Goal: Task Accomplishment & Management: Manage account settings

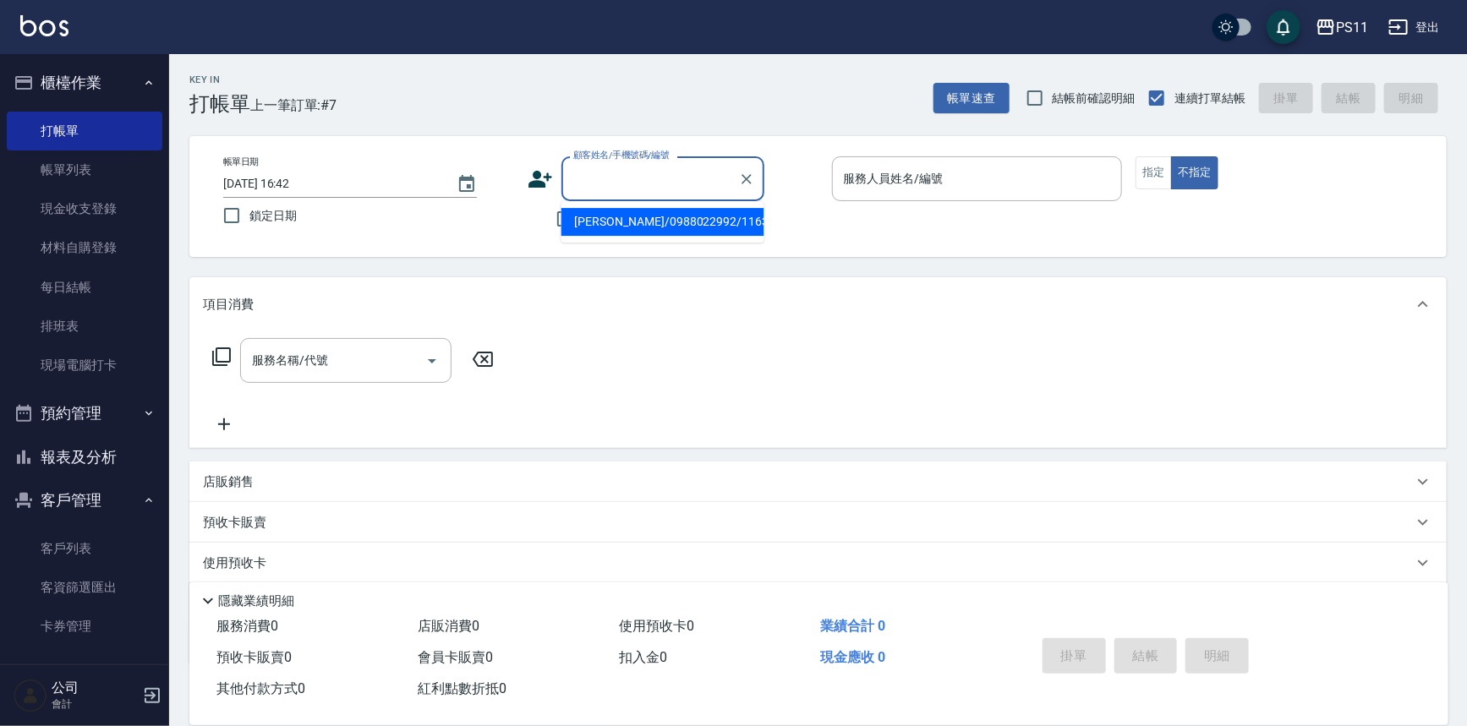
click at [609, 178] on input "顧客姓名/手機號碼/編號" at bounding box center [650, 179] width 162 height 30
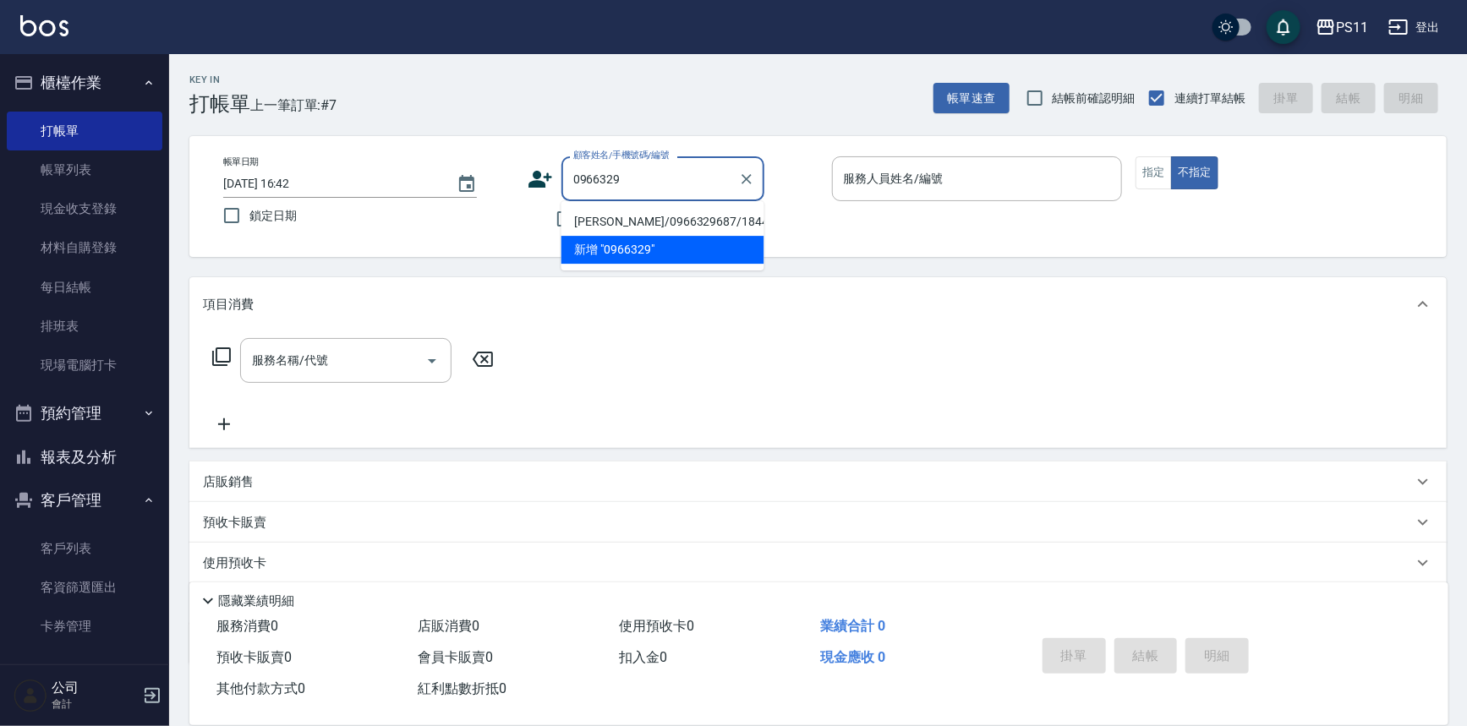
click at [626, 223] on li "[PERSON_NAME]/0966329687/1844" at bounding box center [662, 222] width 203 height 28
type input "[PERSON_NAME]/0966329687/1844"
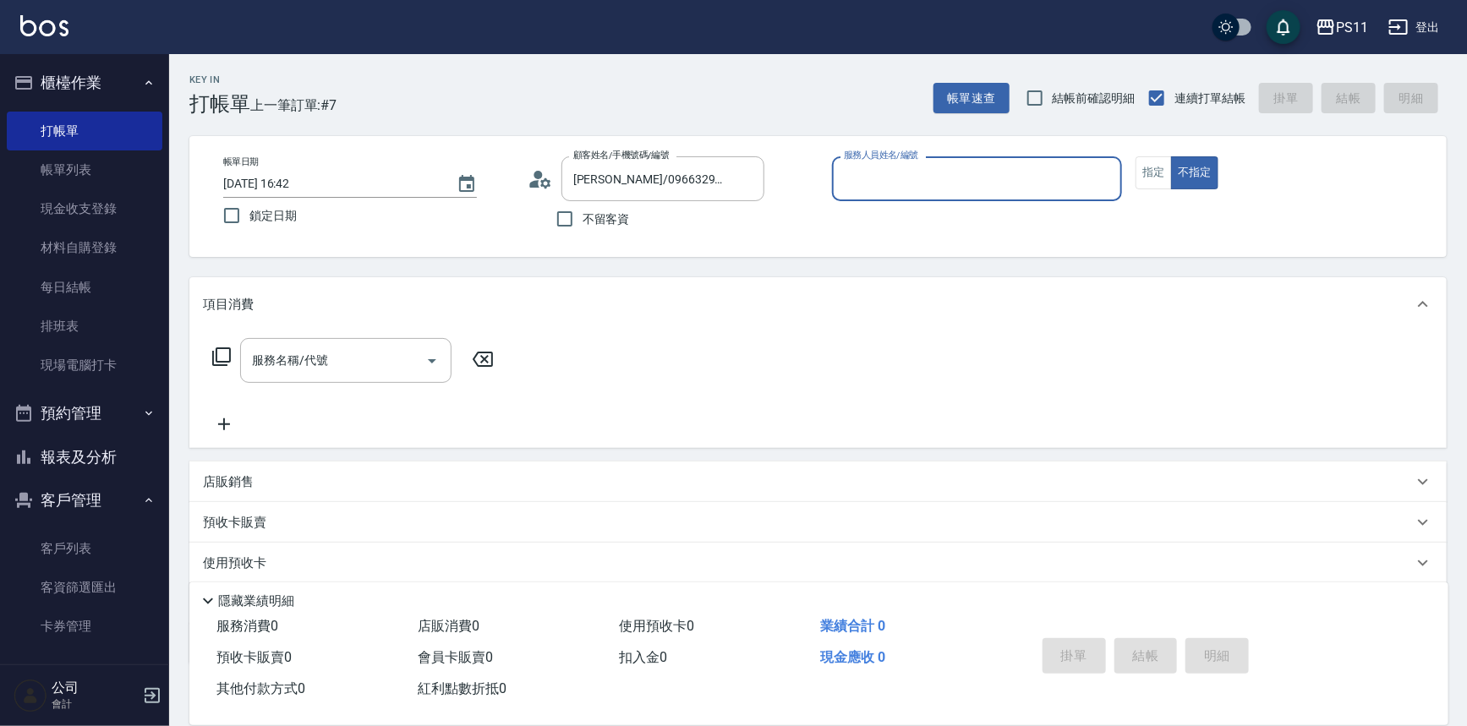
click at [929, 177] on input "服務人員姓名/編號" at bounding box center [977, 179] width 276 height 30
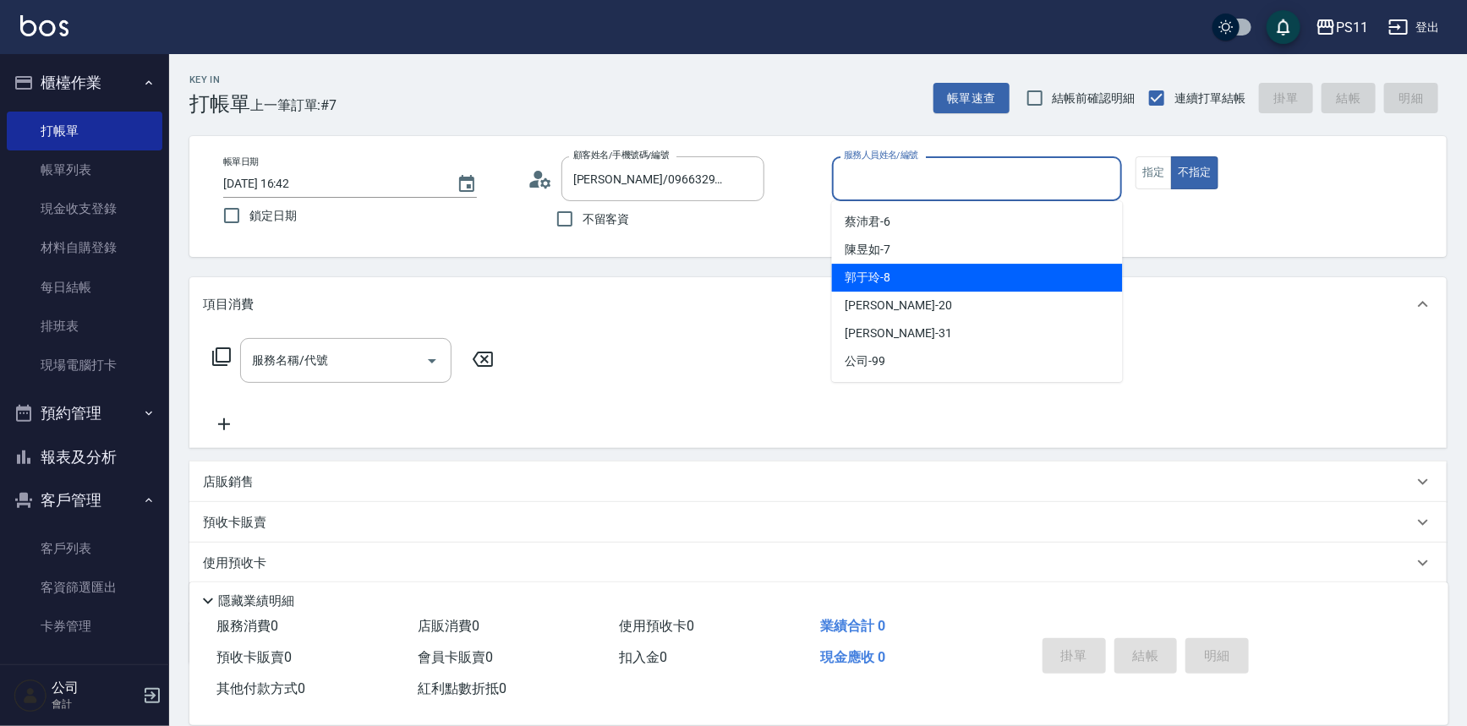
click at [882, 272] on span "[PERSON_NAME]-8" at bounding box center [868, 278] width 46 height 18
type input "郭于玲-8"
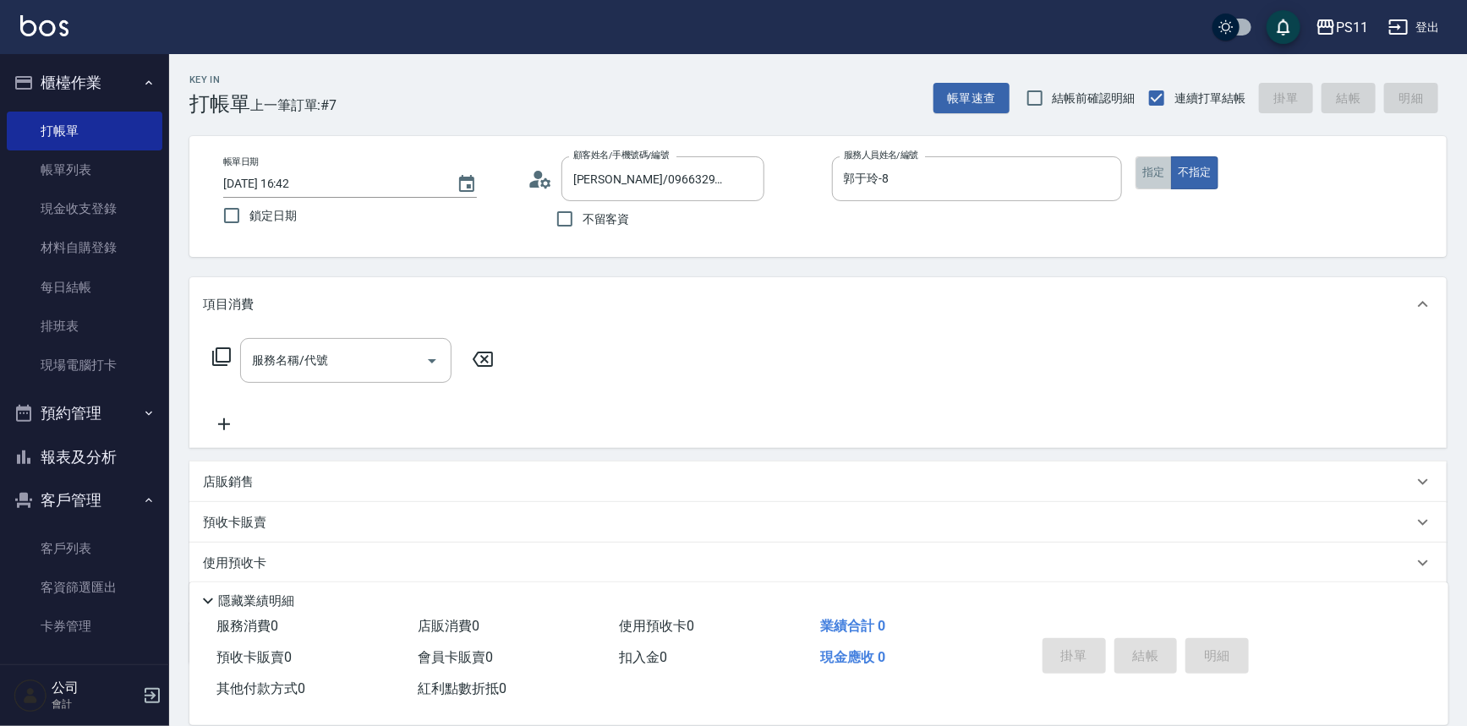
click at [1160, 176] on button "指定" at bounding box center [1153, 172] width 36 height 33
click at [226, 352] on icon at bounding box center [221, 357] width 20 height 20
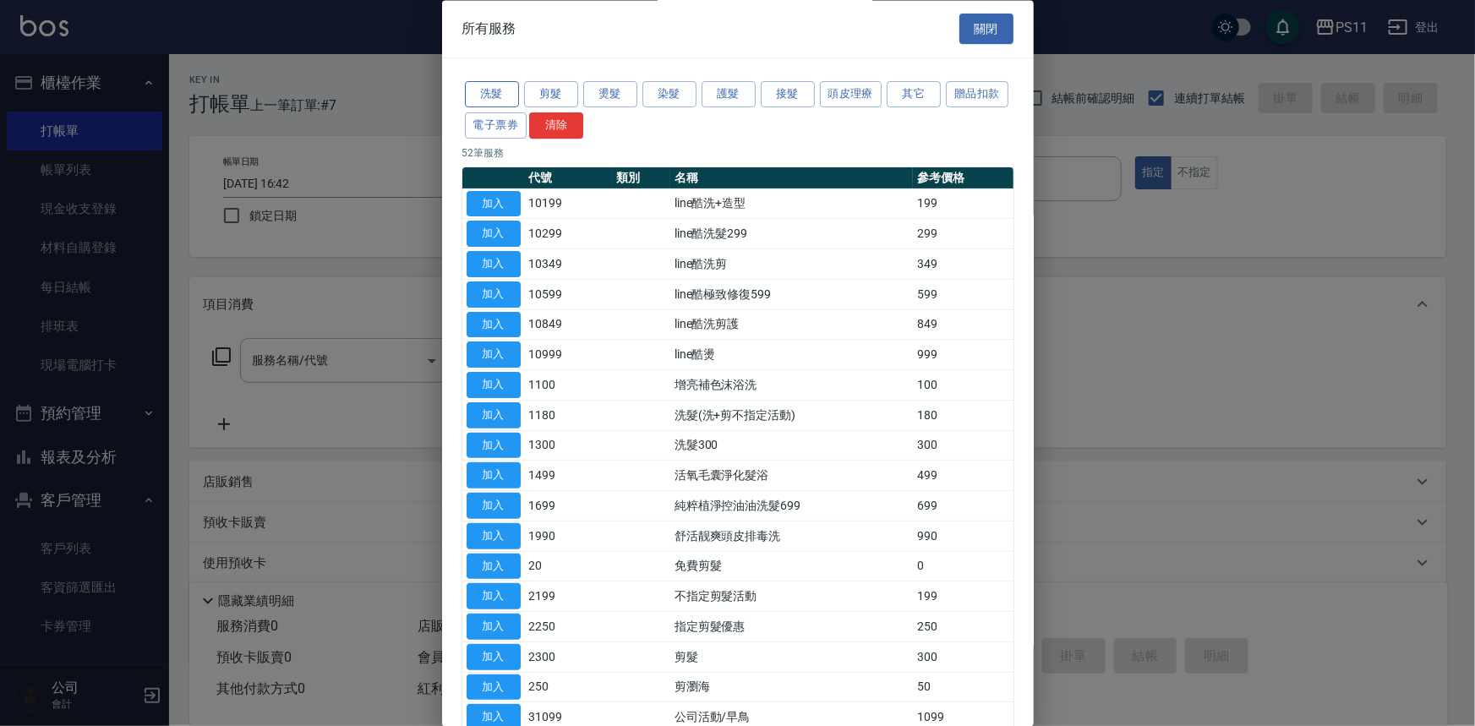
click at [504, 85] on button "洗髮" at bounding box center [492, 95] width 54 height 26
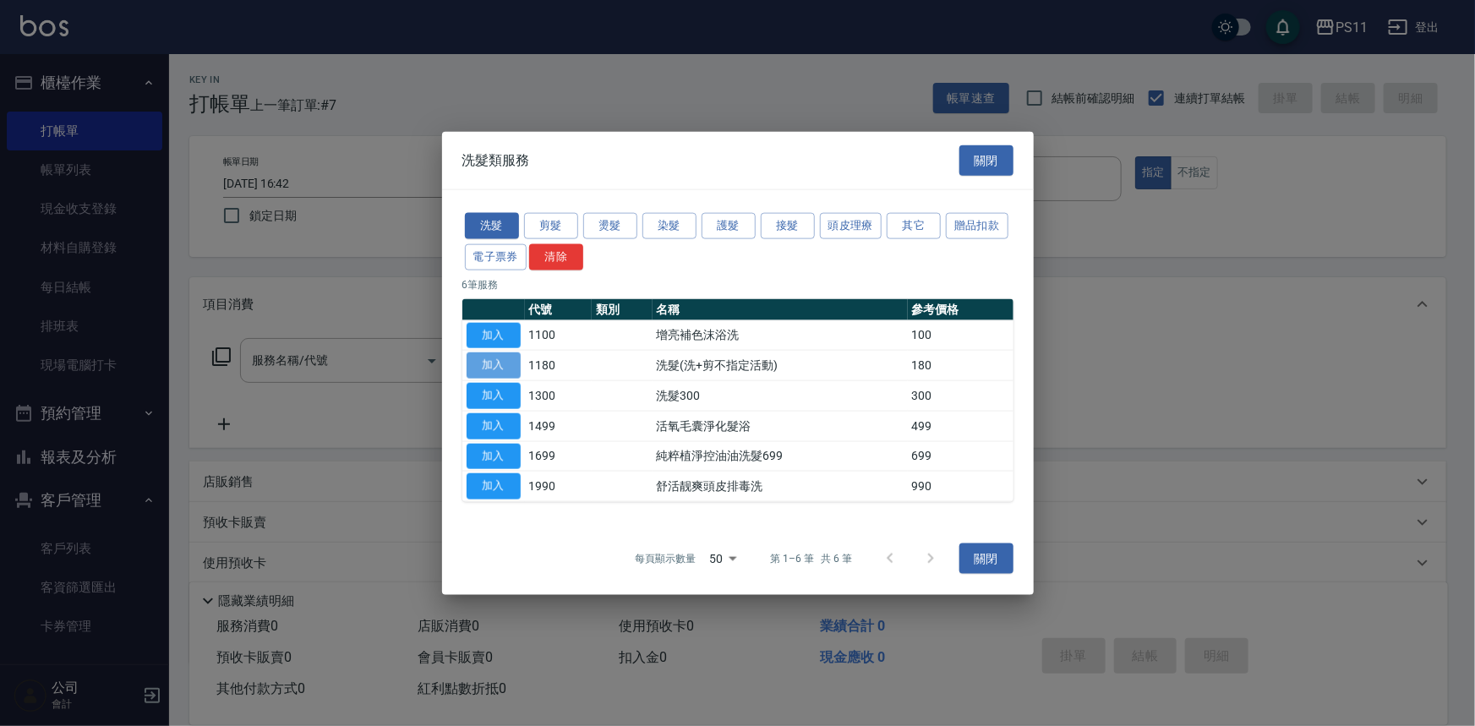
click at [500, 365] on button "加入" at bounding box center [494, 365] width 54 height 26
type input "洗髮(洗+剪不指定活動)(1180)"
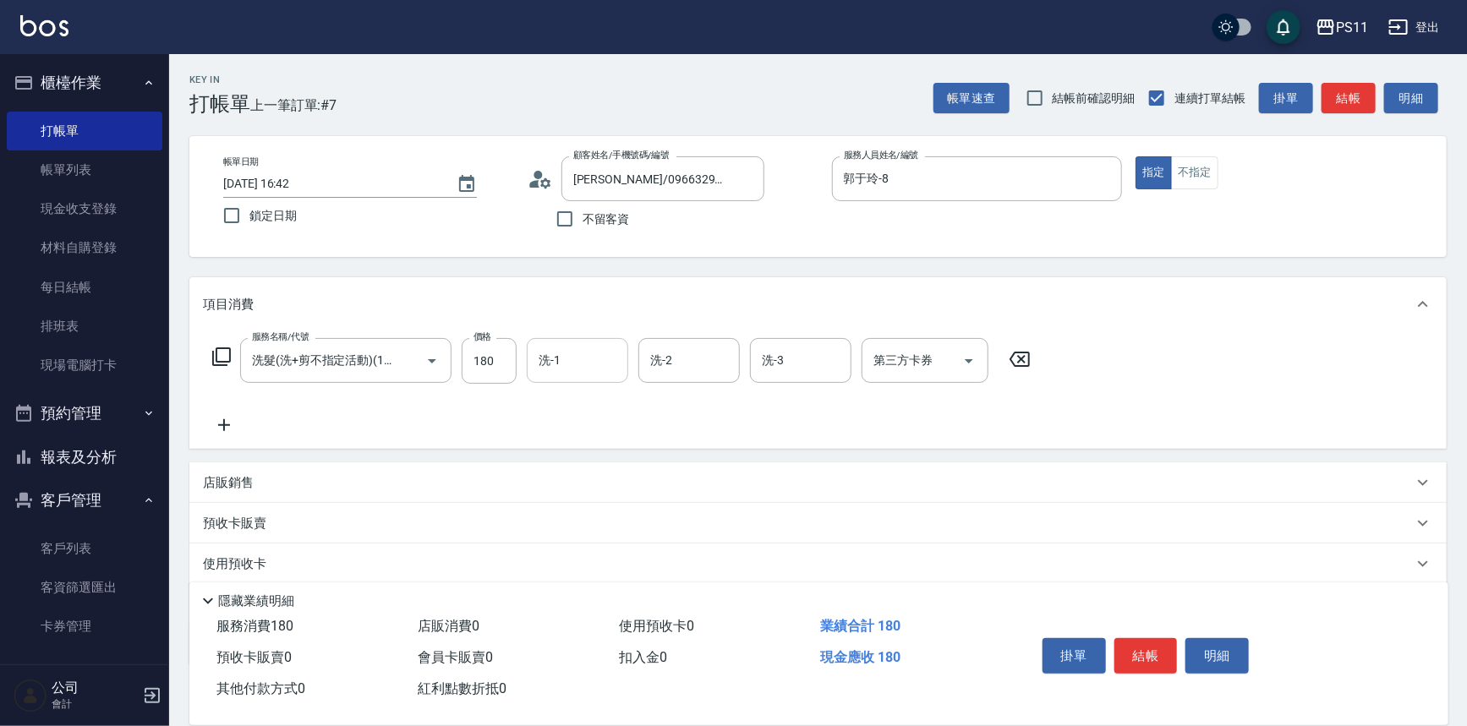
click at [574, 362] on input "洗-1" at bounding box center [577, 361] width 86 height 30
type input "[PERSON_NAME]-20"
click at [237, 423] on icon at bounding box center [224, 425] width 42 height 20
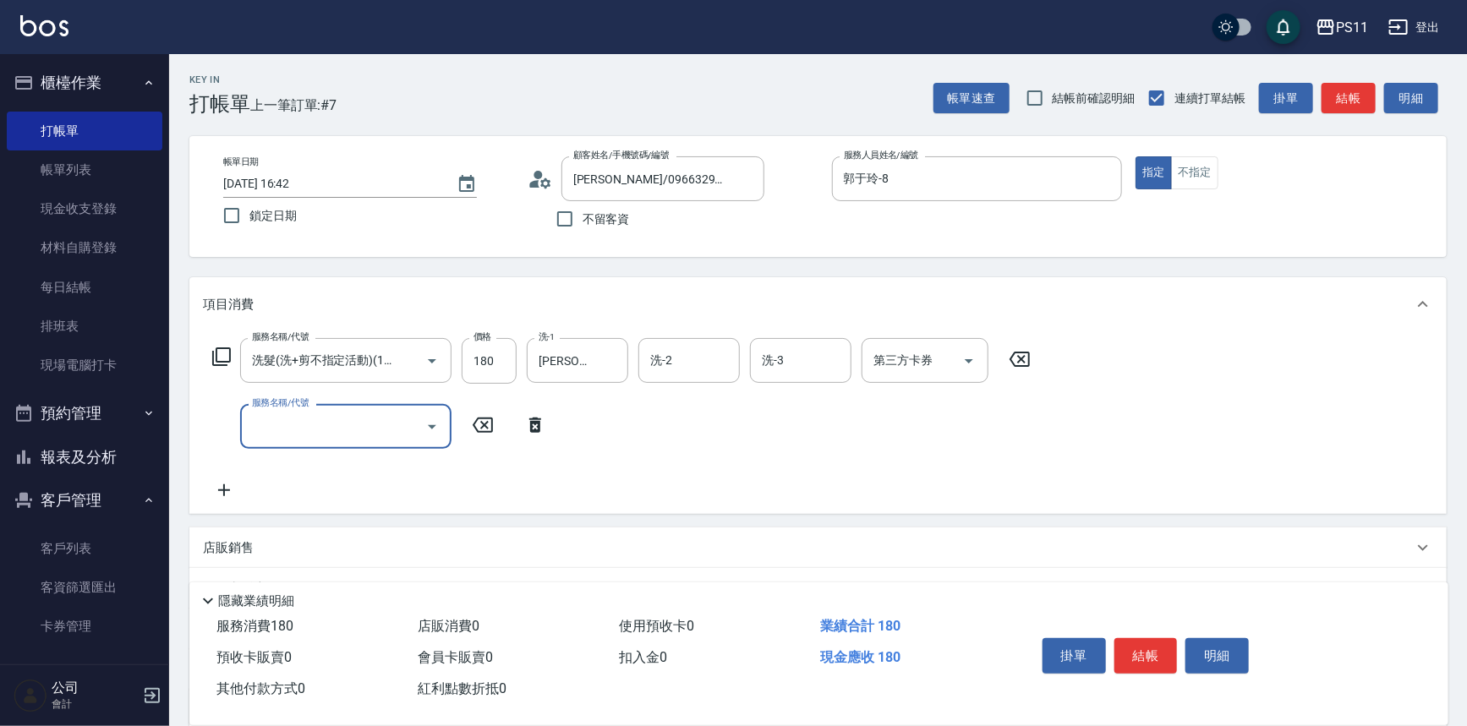
click at [282, 422] on input "服務名稱/代號" at bounding box center [333, 427] width 171 height 30
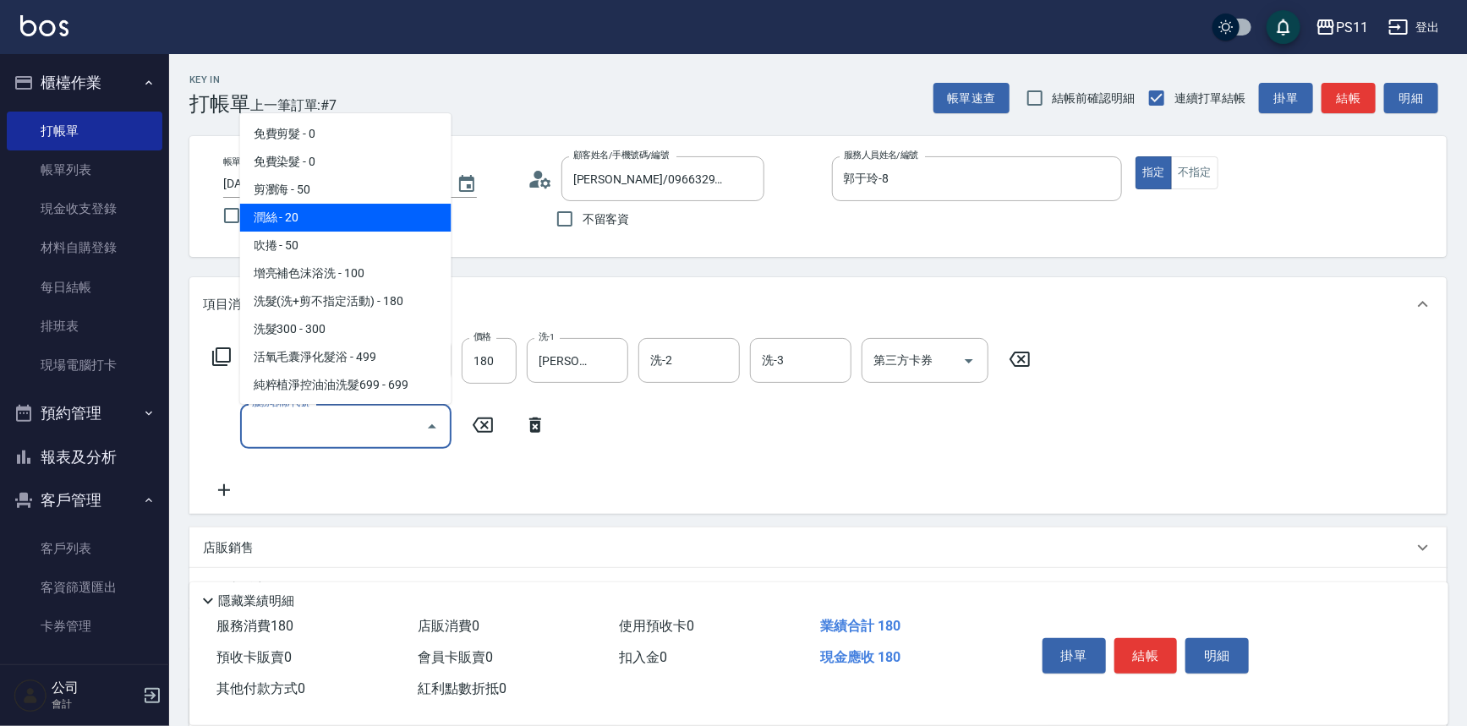
click at [287, 218] on span "潤絲 - 20" at bounding box center [345, 218] width 211 height 28
type input "潤絲(820)"
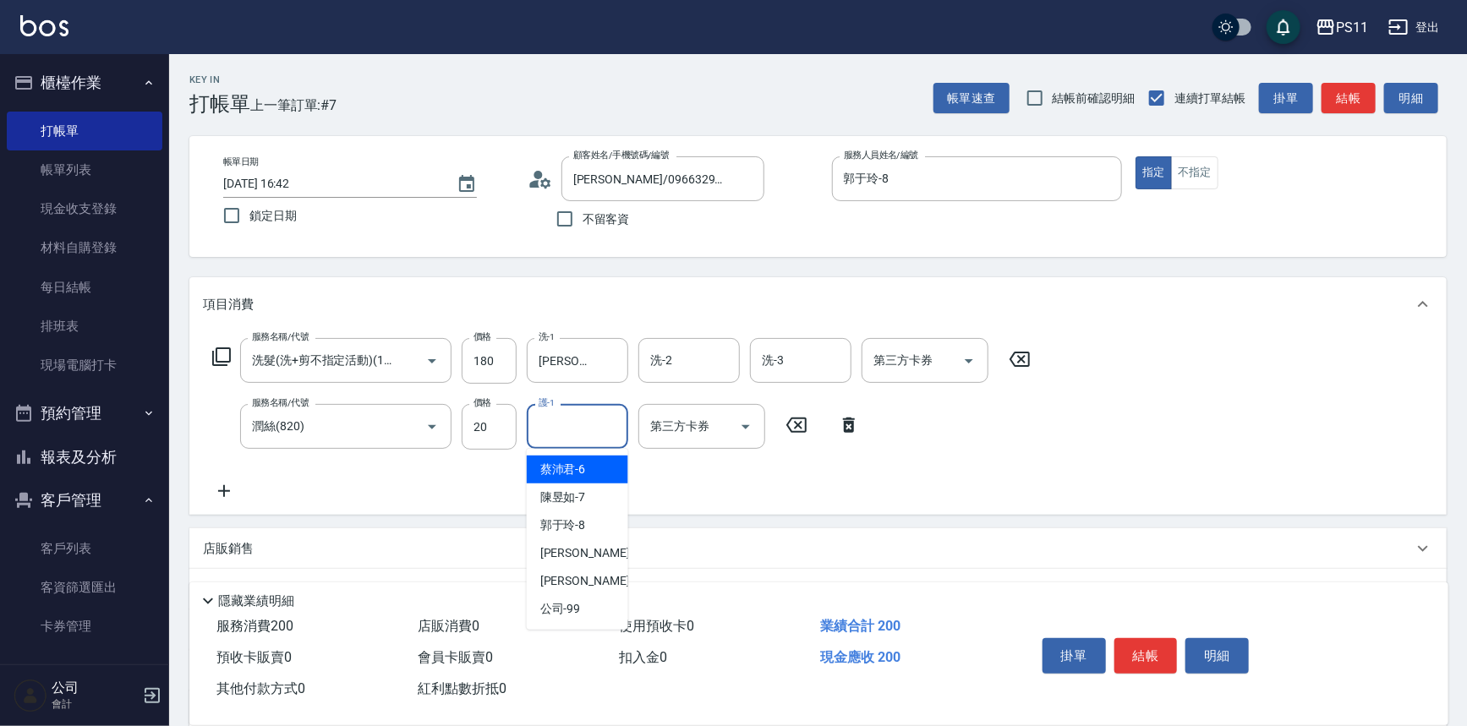
drag, startPoint x: 574, startPoint y: 421, endPoint x: 401, endPoint y: 290, distance: 217.2
click at [578, 391] on div "服務名稱/代號 洗髮(洗+剪不指定活動)(1180) 服務名稱/代號 價格 180 價格 洗-1 [PERSON_NAME]-20 洗-1 洗-2 洗-2 洗…" at bounding box center [622, 419] width 838 height 163
type input "[PERSON_NAME]-20"
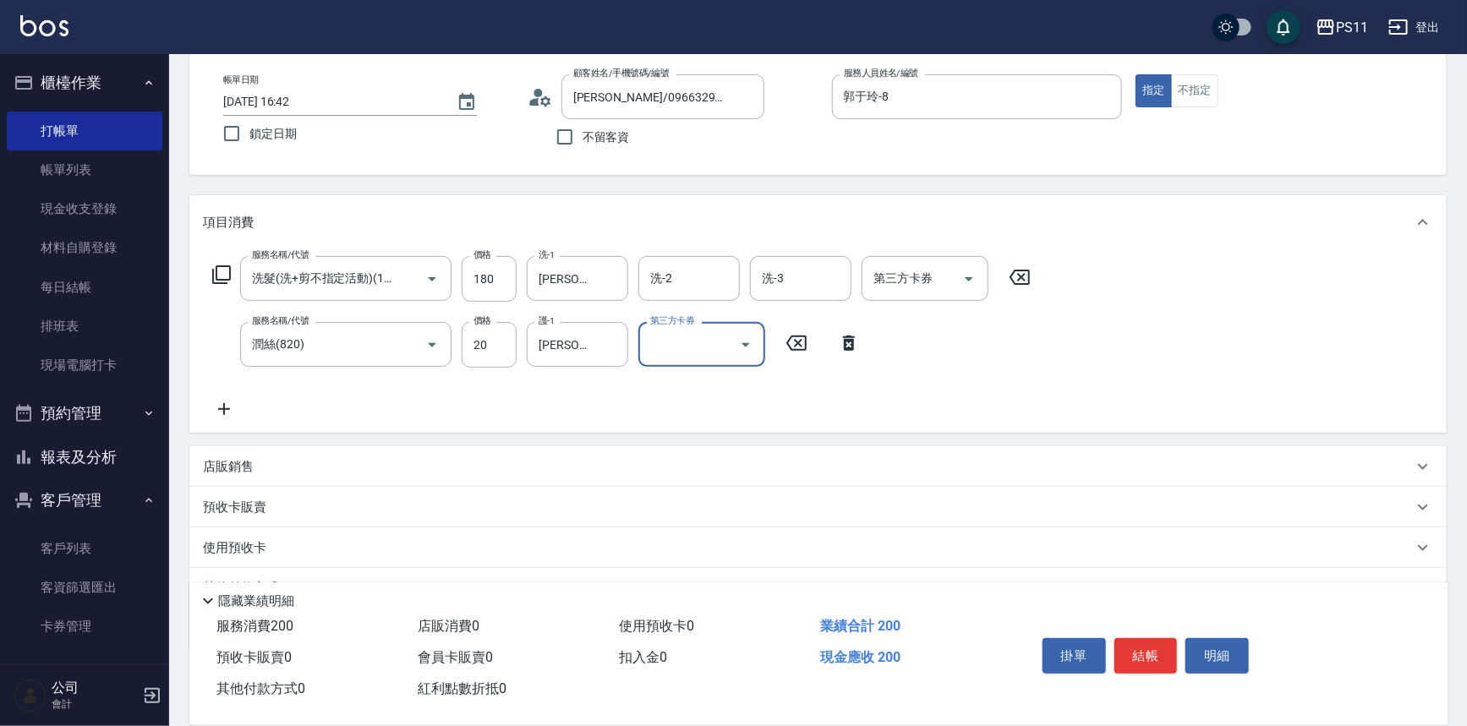
scroll to position [163, 0]
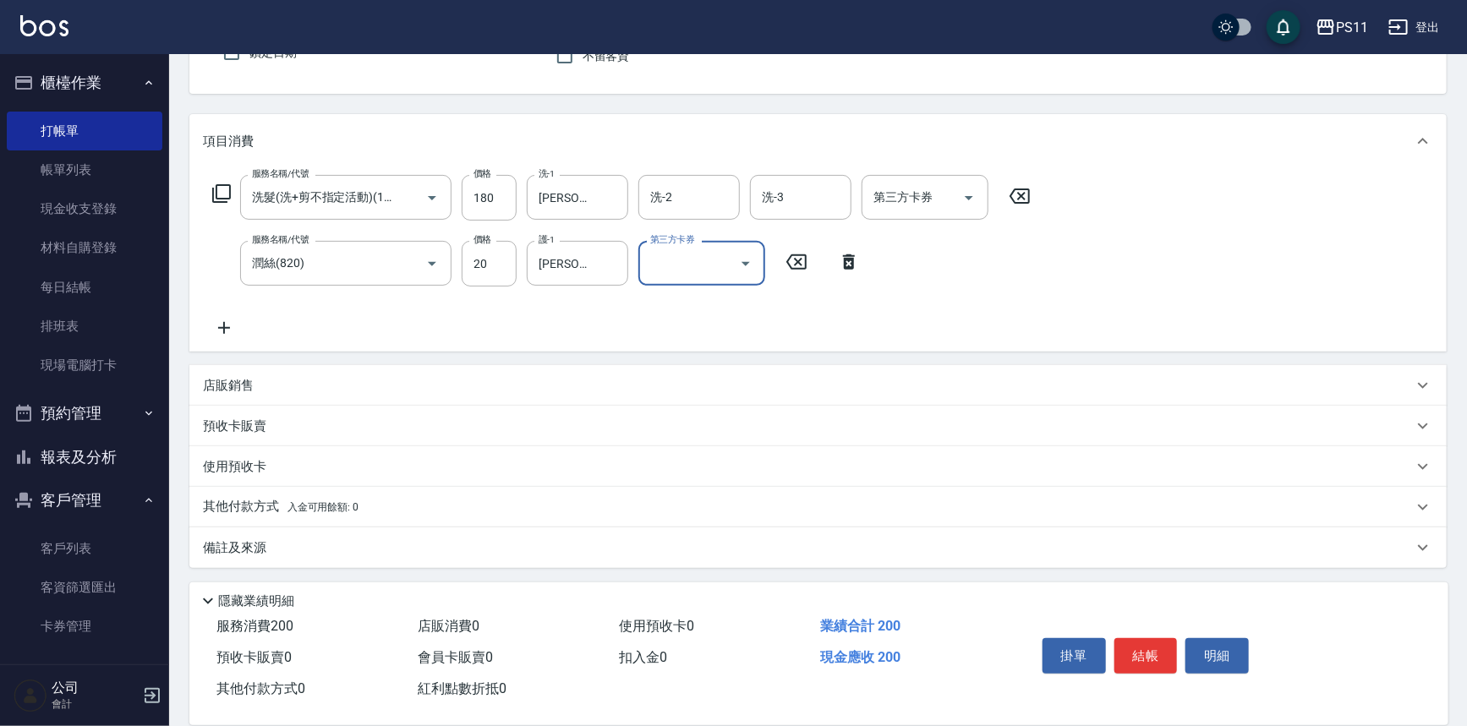
click at [210, 325] on icon at bounding box center [224, 328] width 42 height 20
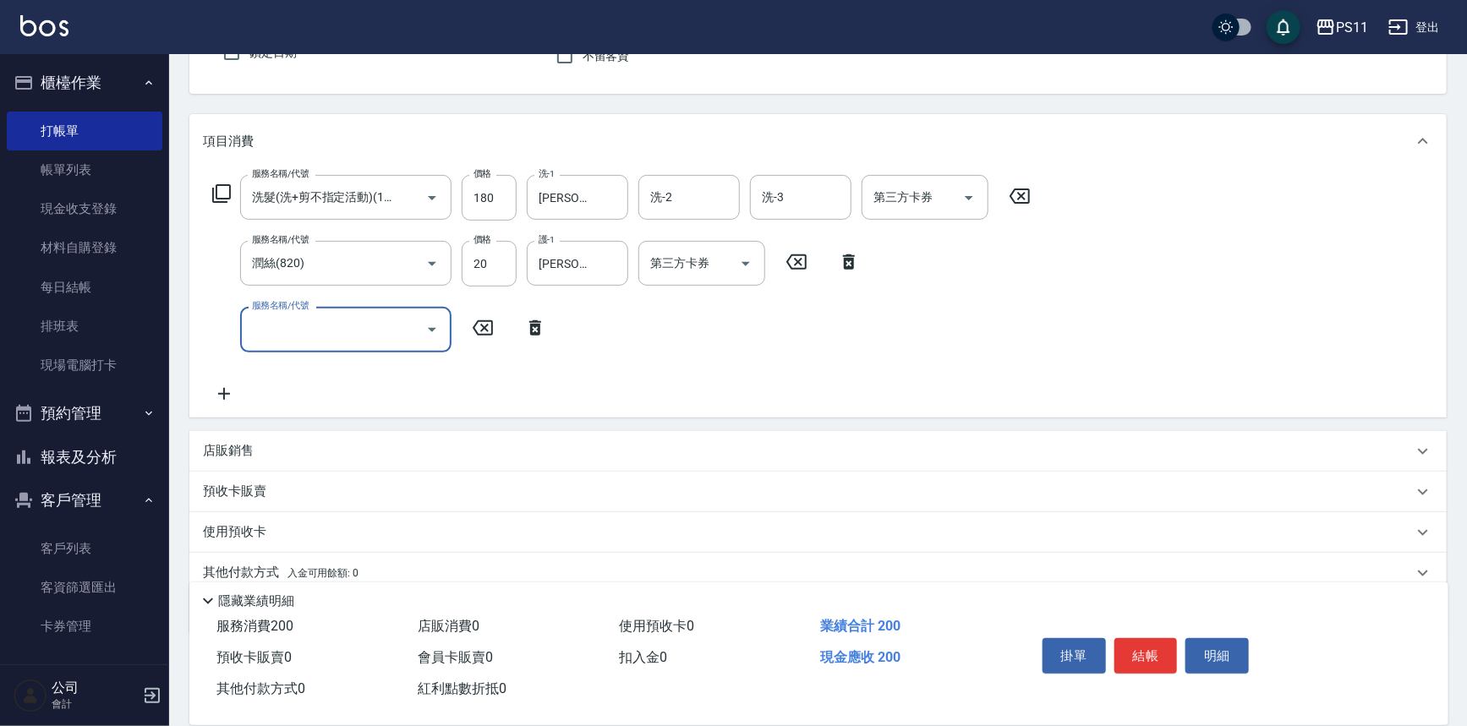
scroll to position [0, 0]
click at [226, 325] on div "服務名稱/代號 服務名稱/代號" at bounding box center [379, 329] width 353 height 45
click at [325, 328] on input "服務名稱/代號" at bounding box center [333, 329] width 171 height 30
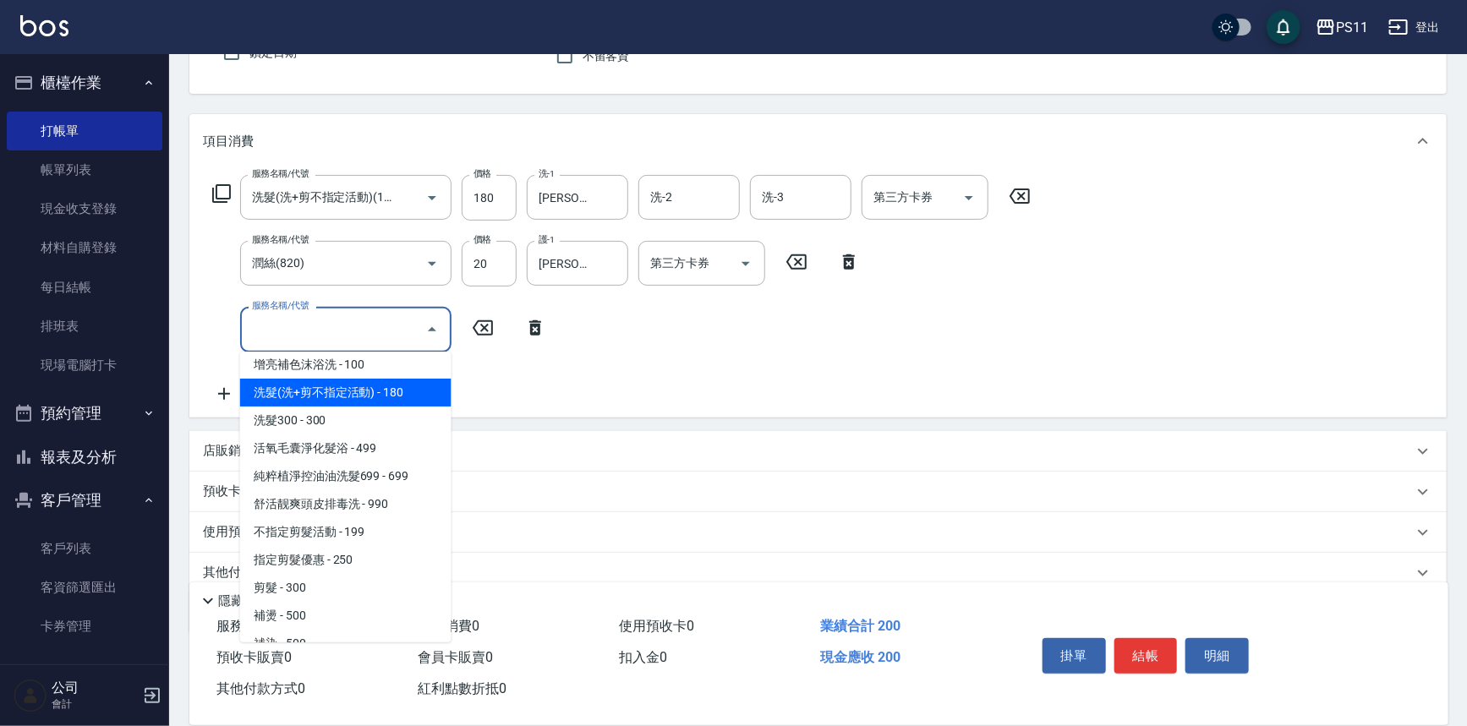
scroll to position [153, 0]
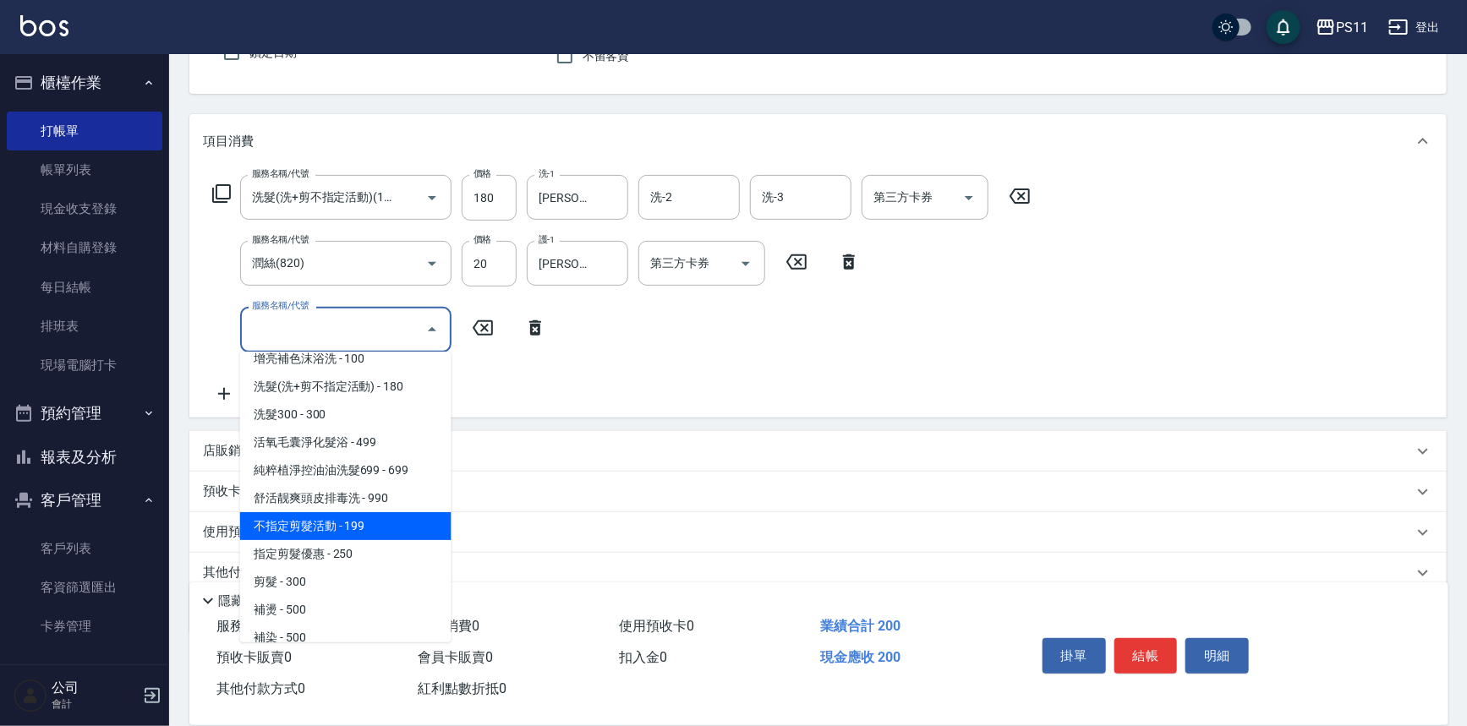
click at [391, 524] on span "不指定剪髮活動 - 199" at bounding box center [345, 526] width 211 height 28
type input "不指定剪髮活動(2199)"
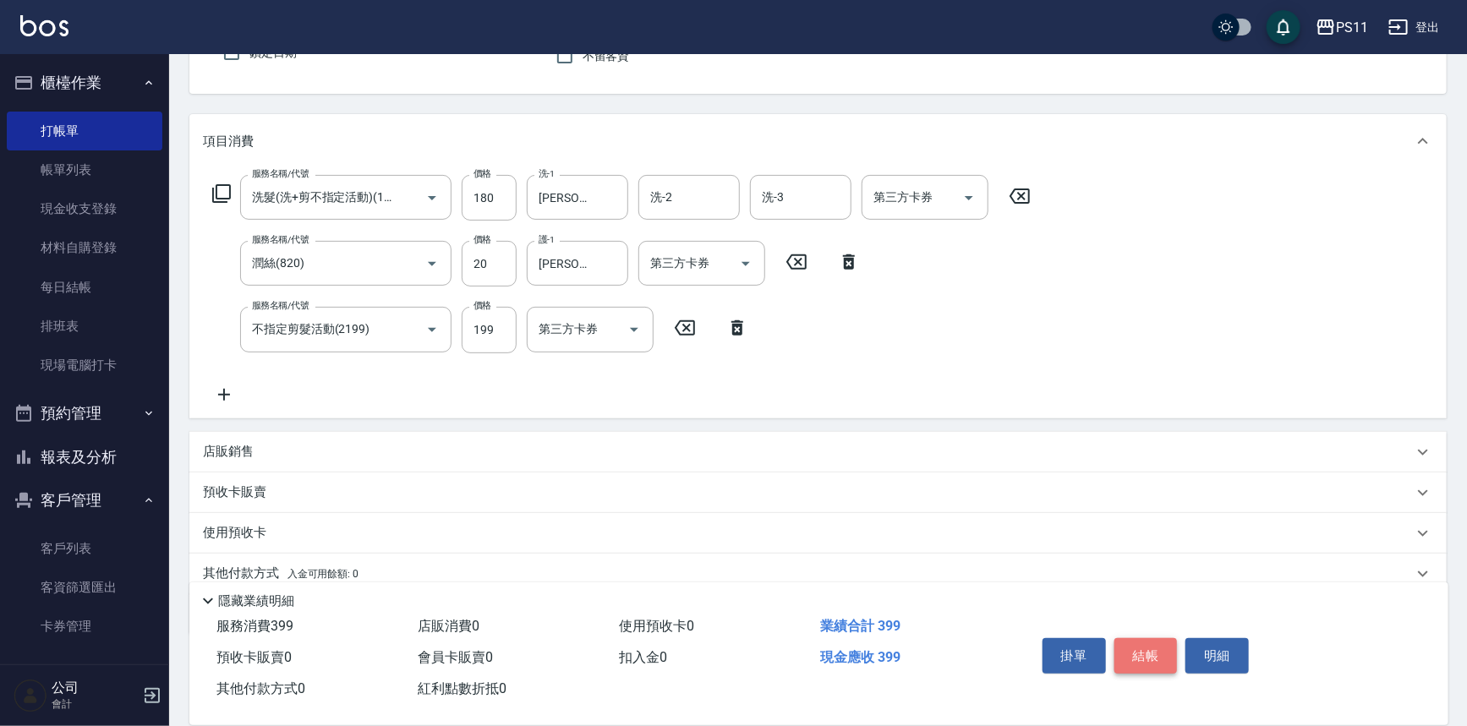
click at [1141, 648] on button "結帳" at bounding box center [1145, 656] width 63 height 36
type input "[DATE] 17:45"
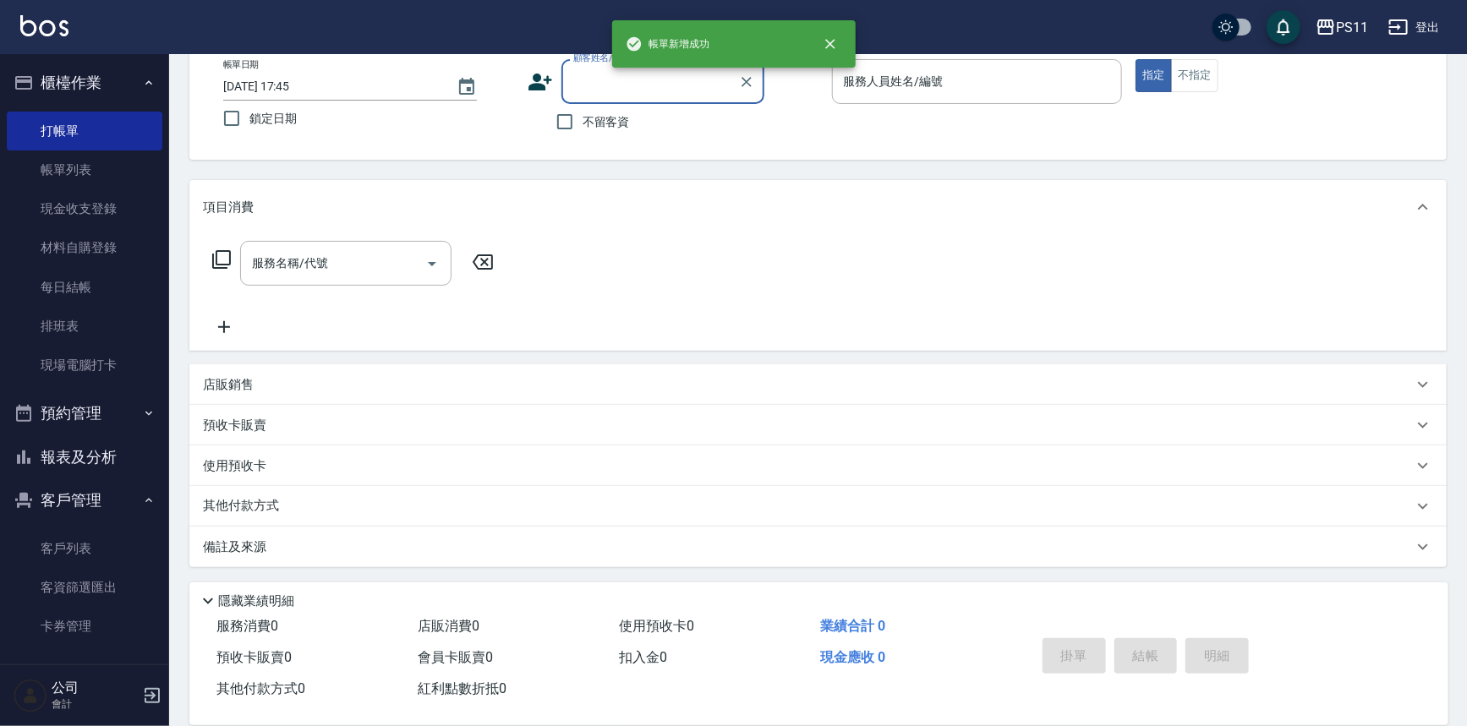
scroll to position [96, 0]
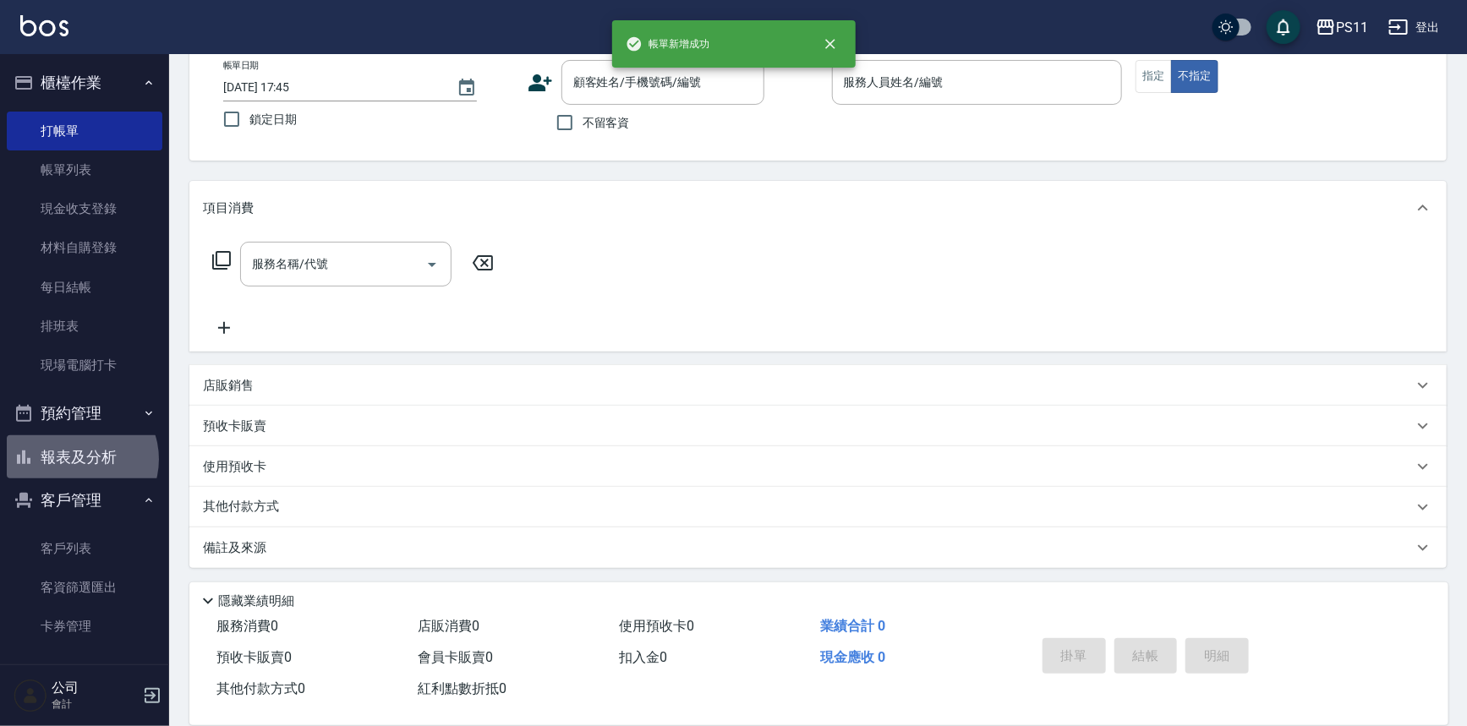
click at [76, 460] on button "報表及分析" at bounding box center [85, 457] width 156 height 44
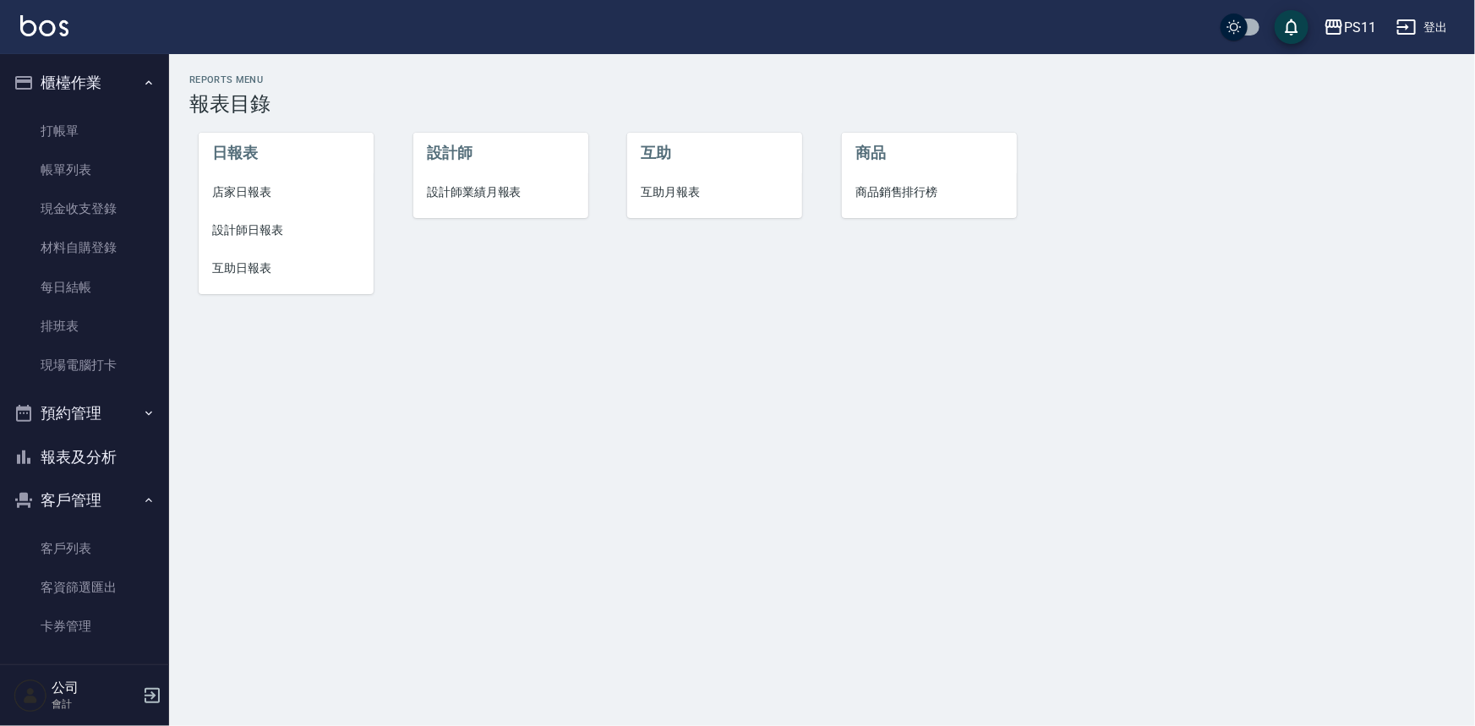
click at [241, 228] on span "設計師日報表" at bounding box center [286, 230] width 148 height 18
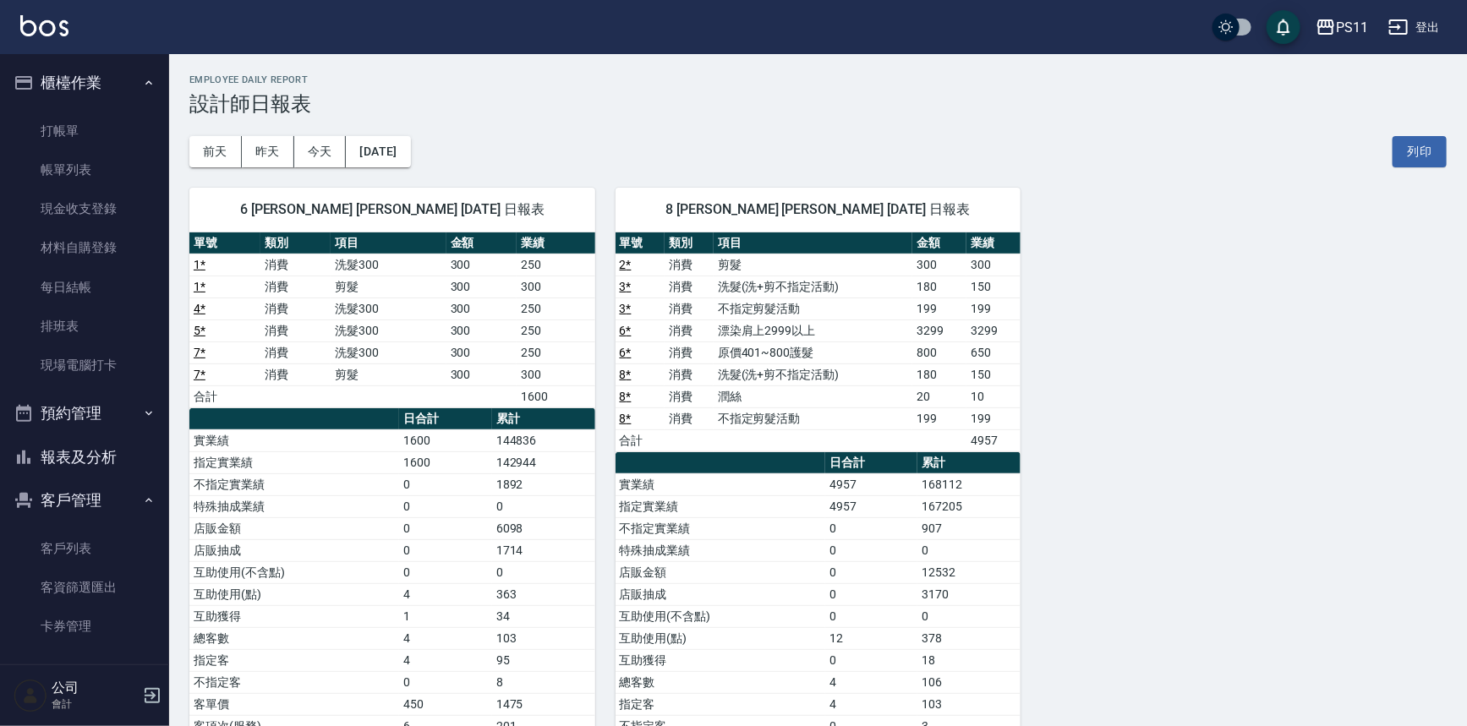
click at [1336, 414] on div "6 [PERSON_NAME] [PERSON_NAME] [DATE] 日報表 單號 類別 項目 金額 業績 1 * 消費 洗髮300 300 250 1 …" at bounding box center [807, 495] width 1277 height 657
click at [84, 135] on link "打帳單" at bounding box center [85, 131] width 156 height 39
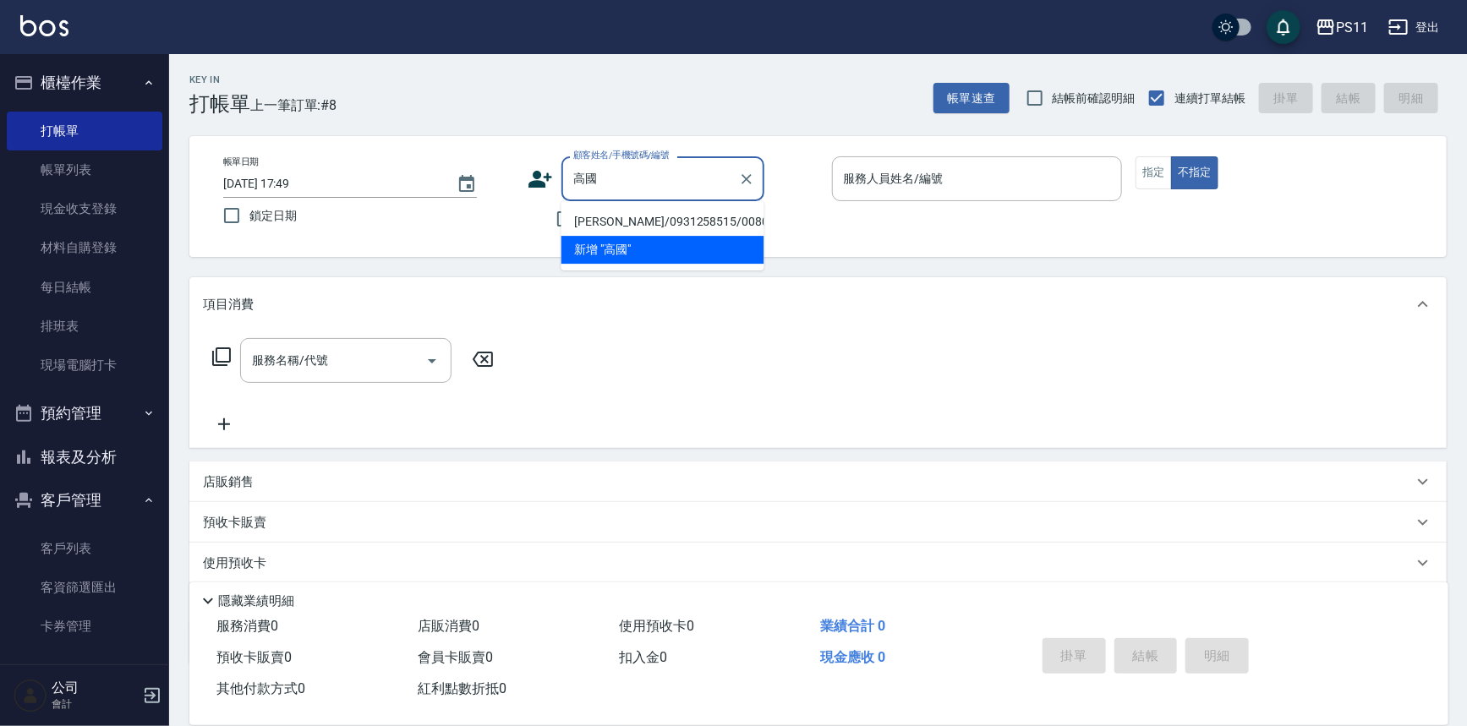
click at [708, 219] on li "[PERSON_NAME]/0931258515/0080" at bounding box center [662, 222] width 203 height 28
type input "[PERSON_NAME]/0931258515/0080"
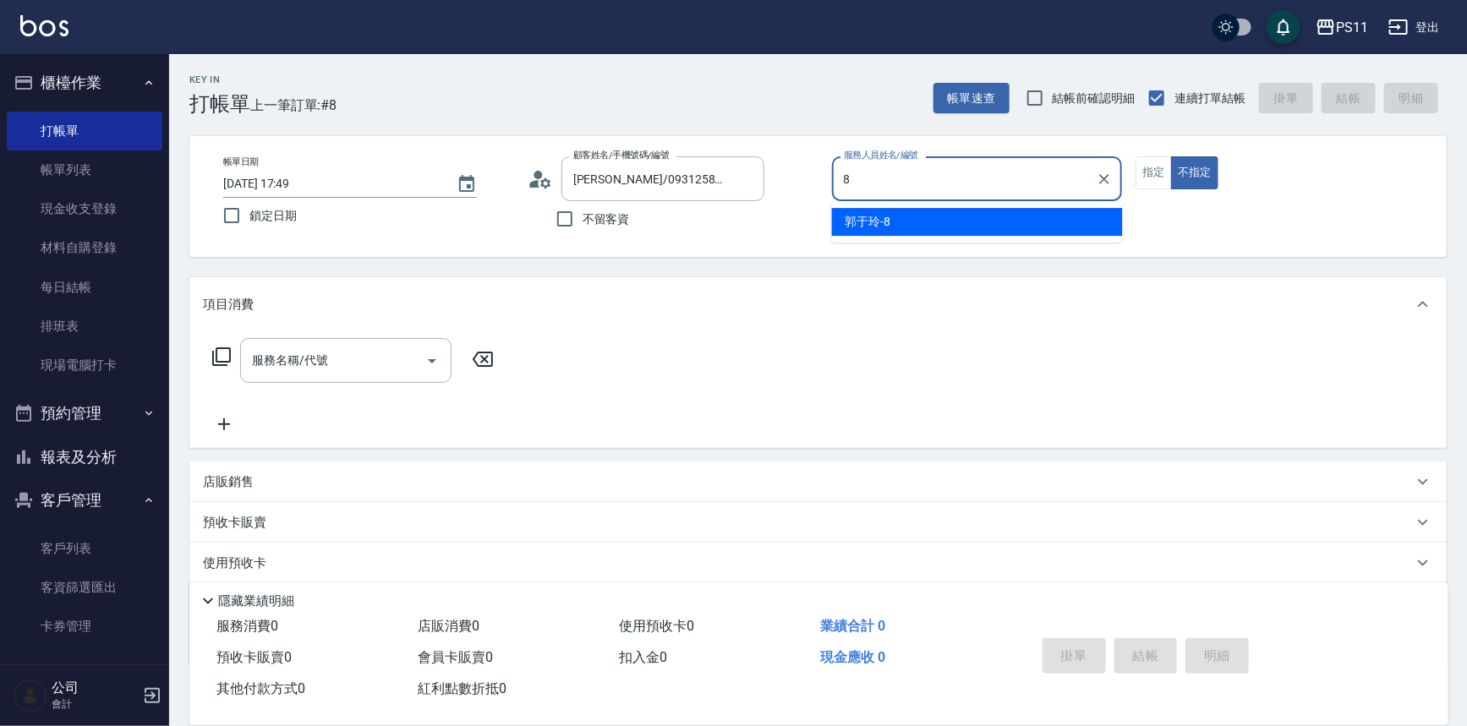
type input "郭于玲-8"
type button "false"
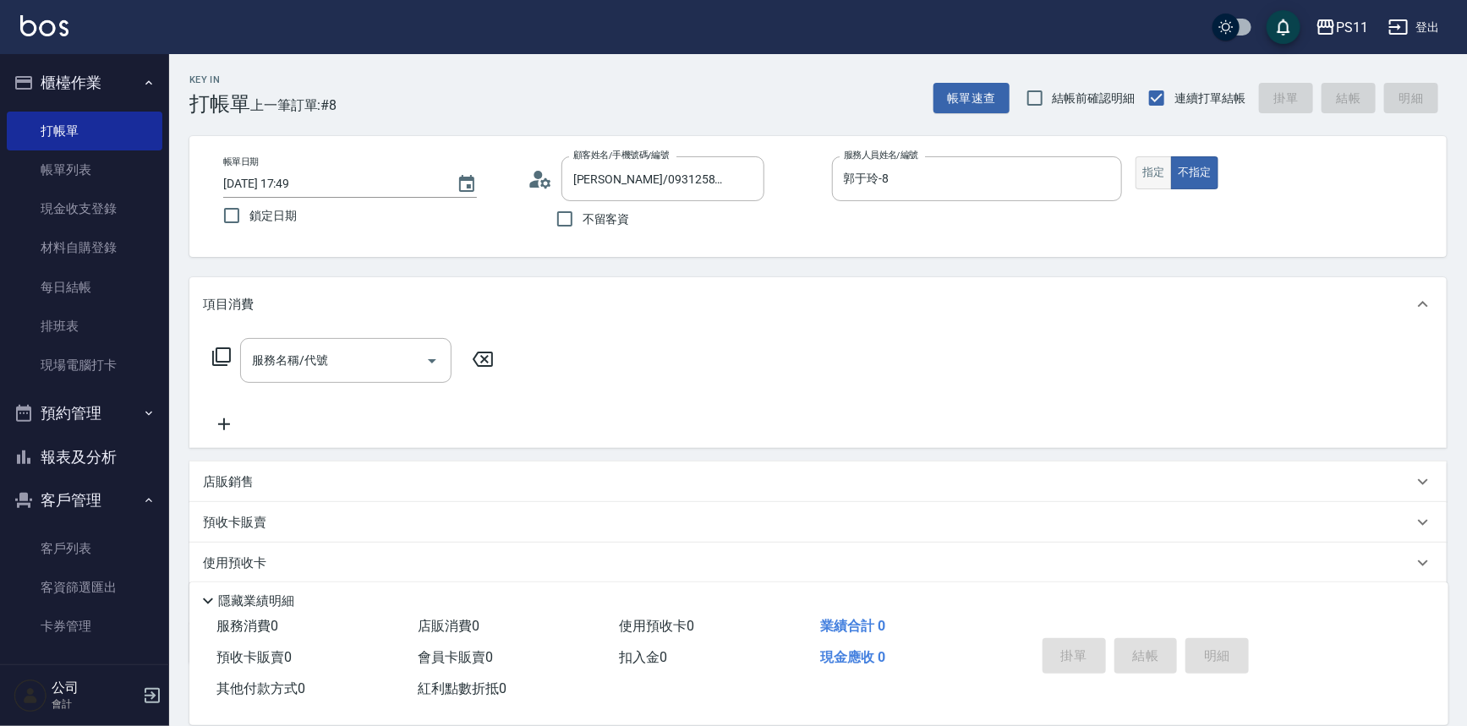
click at [1162, 162] on button "指定" at bounding box center [1153, 172] width 36 height 33
click at [430, 359] on icon "Open" at bounding box center [432, 361] width 8 height 4
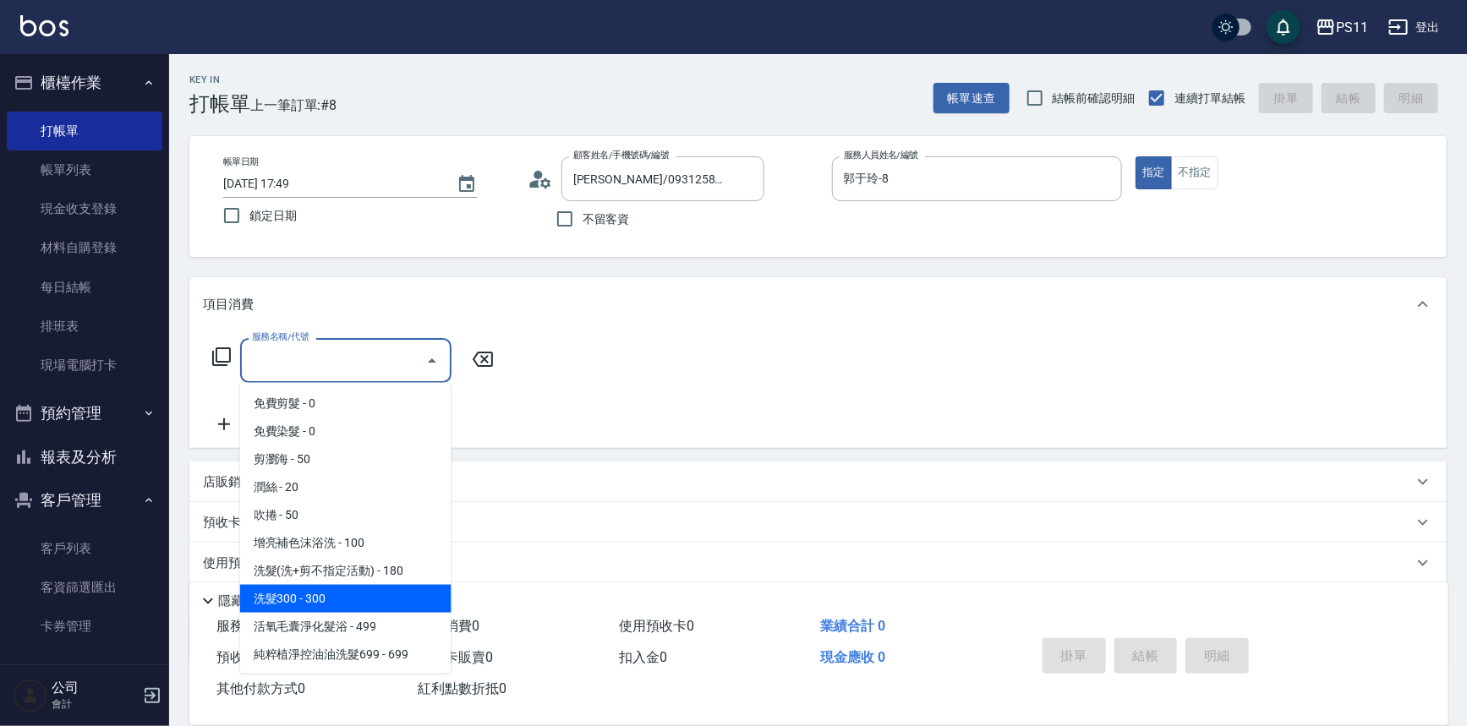
click at [430, 585] on span "洗髮300 - 300" at bounding box center [345, 599] width 211 height 28
type input "洗髮300(1300)"
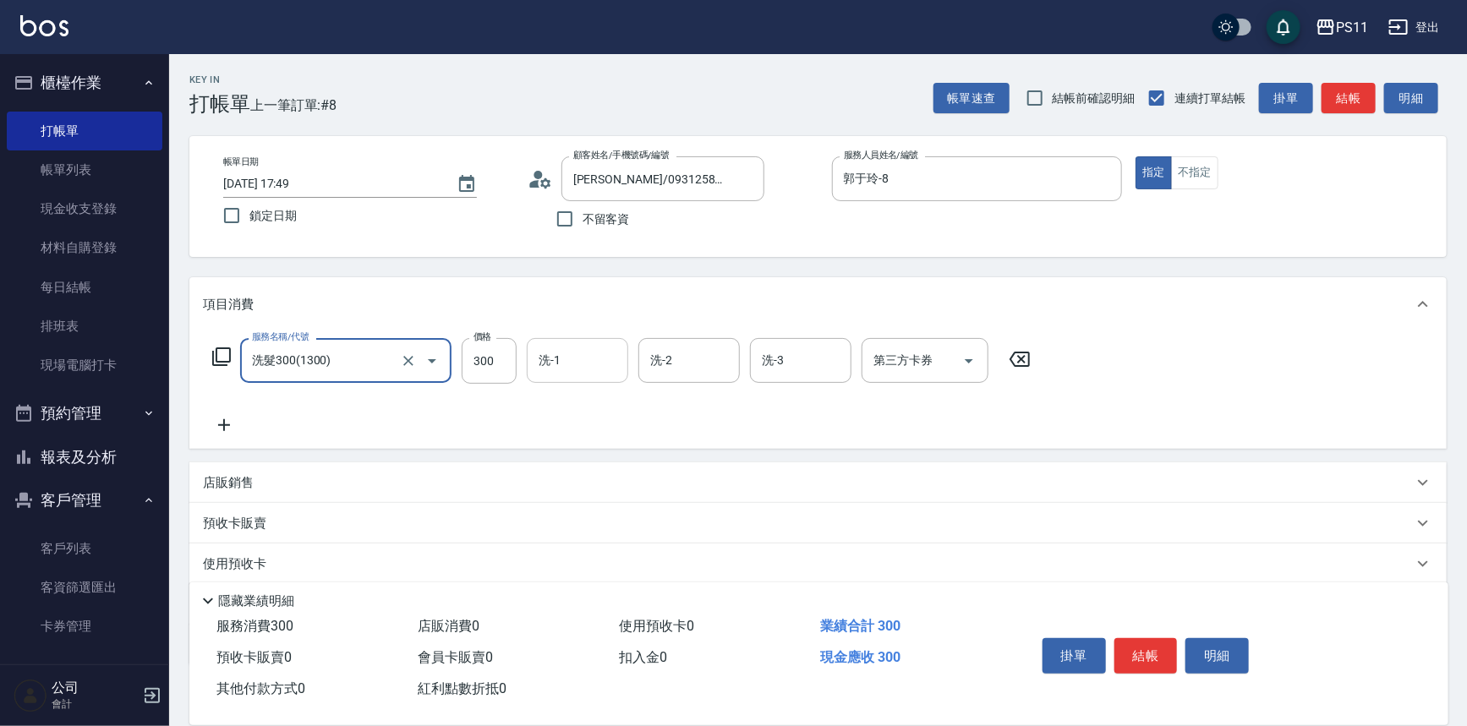
click at [604, 358] on input "洗-1" at bounding box center [577, 361] width 86 height 30
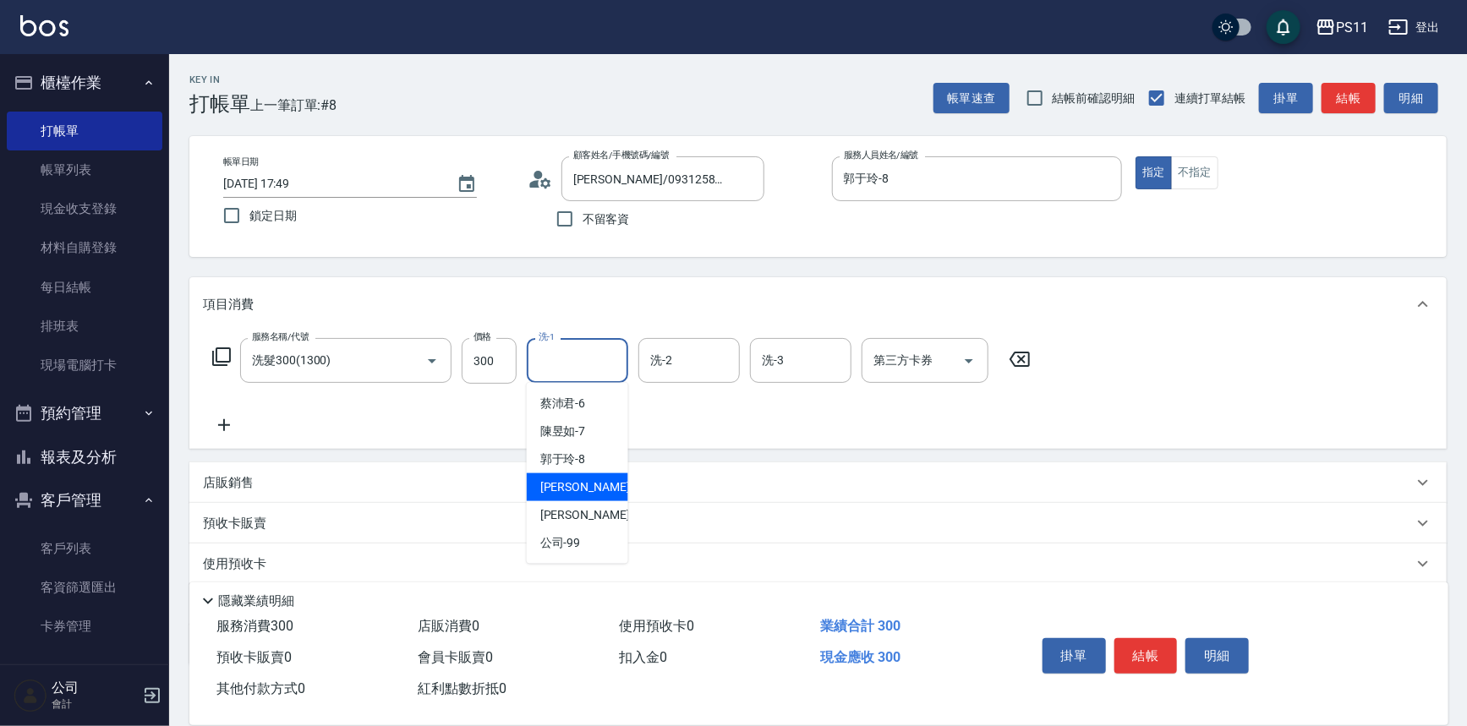
click at [593, 487] on div "[PERSON_NAME] -20" at bounding box center [577, 487] width 101 height 28
type input "[PERSON_NAME]-20"
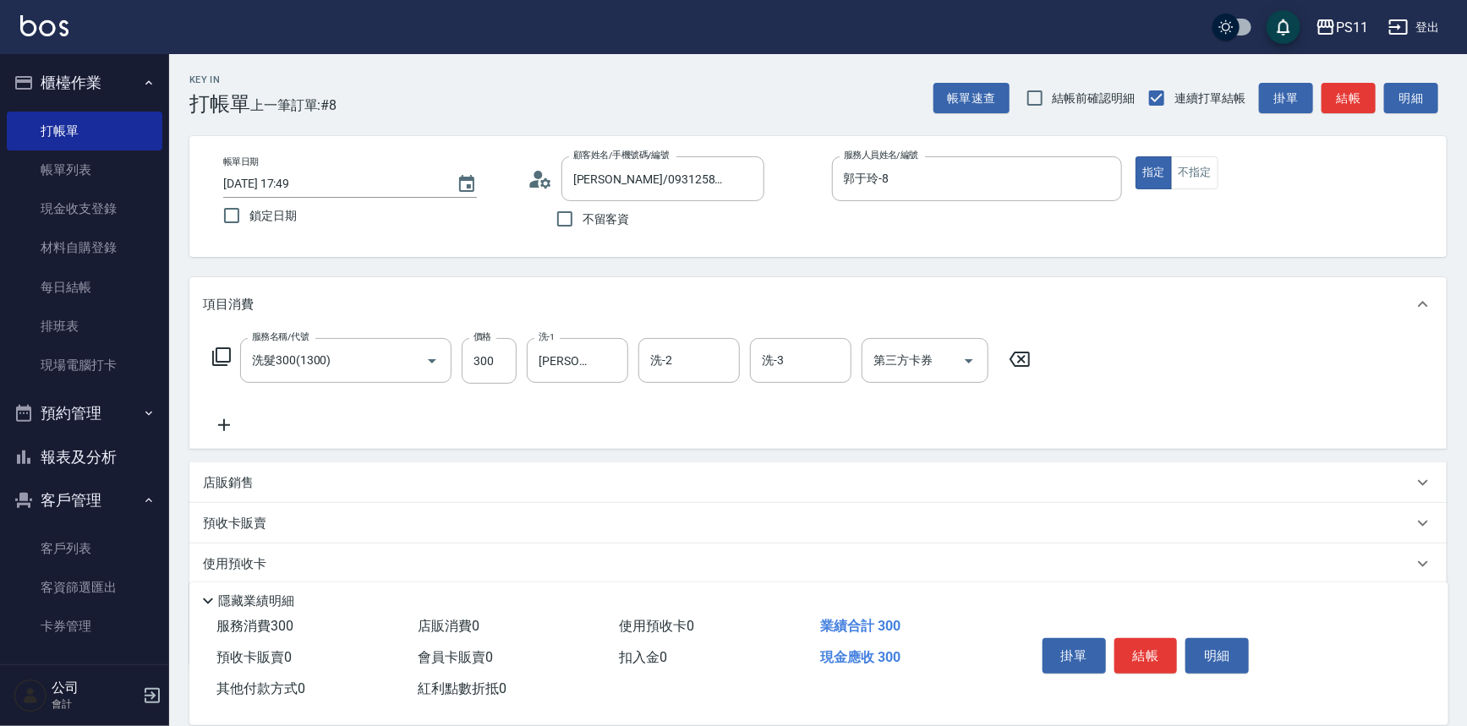
click at [227, 432] on icon at bounding box center [224, 425] width 42 height 20
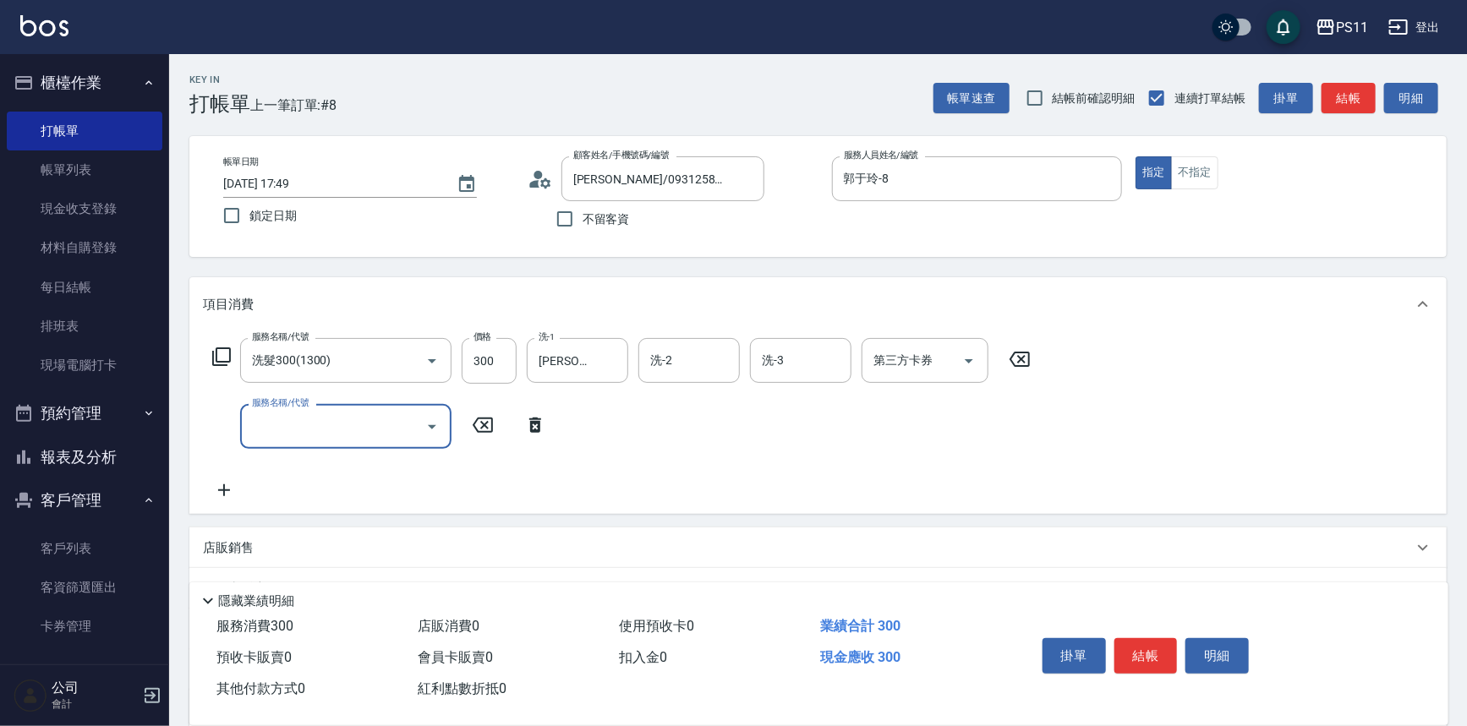
click at [434, 425] on icon "Open" at bounding box center [432, 427] width 8 height 4
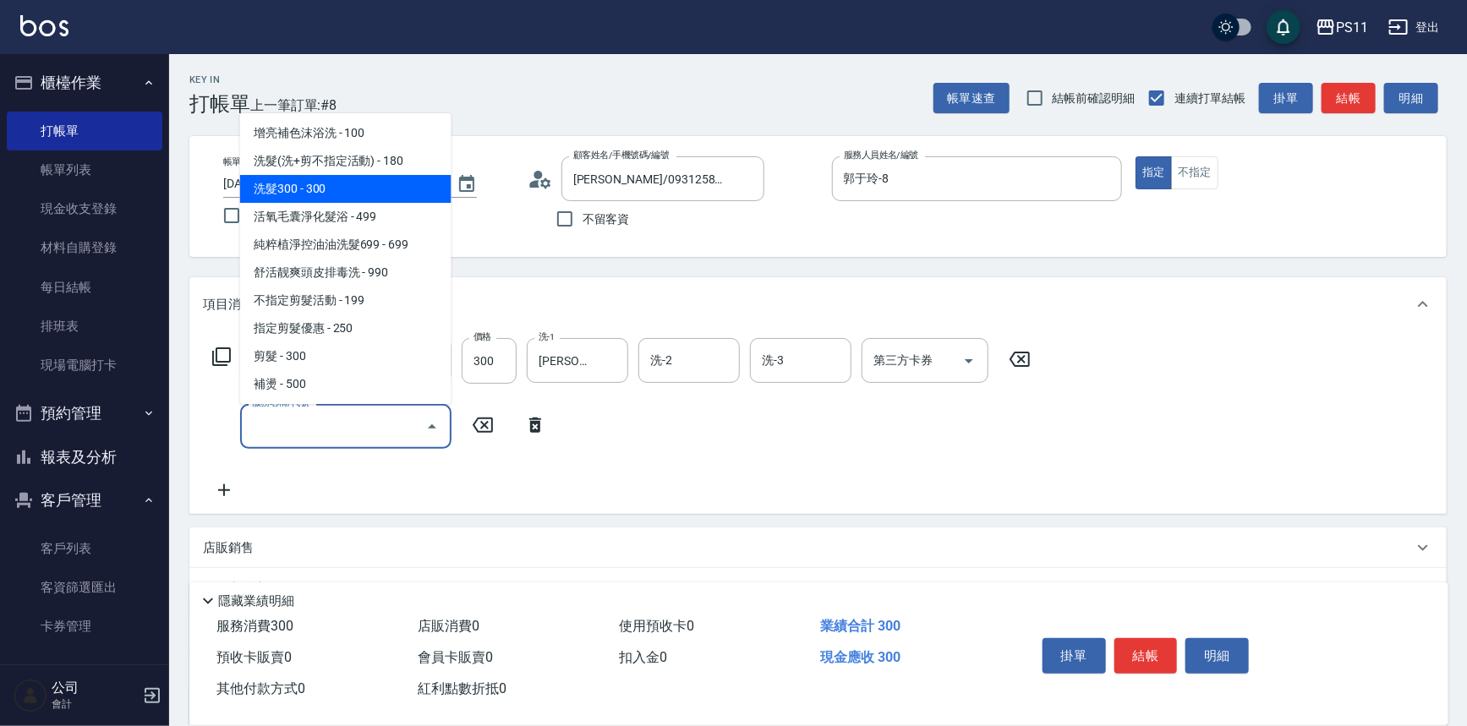
scroll to position [153, 0]
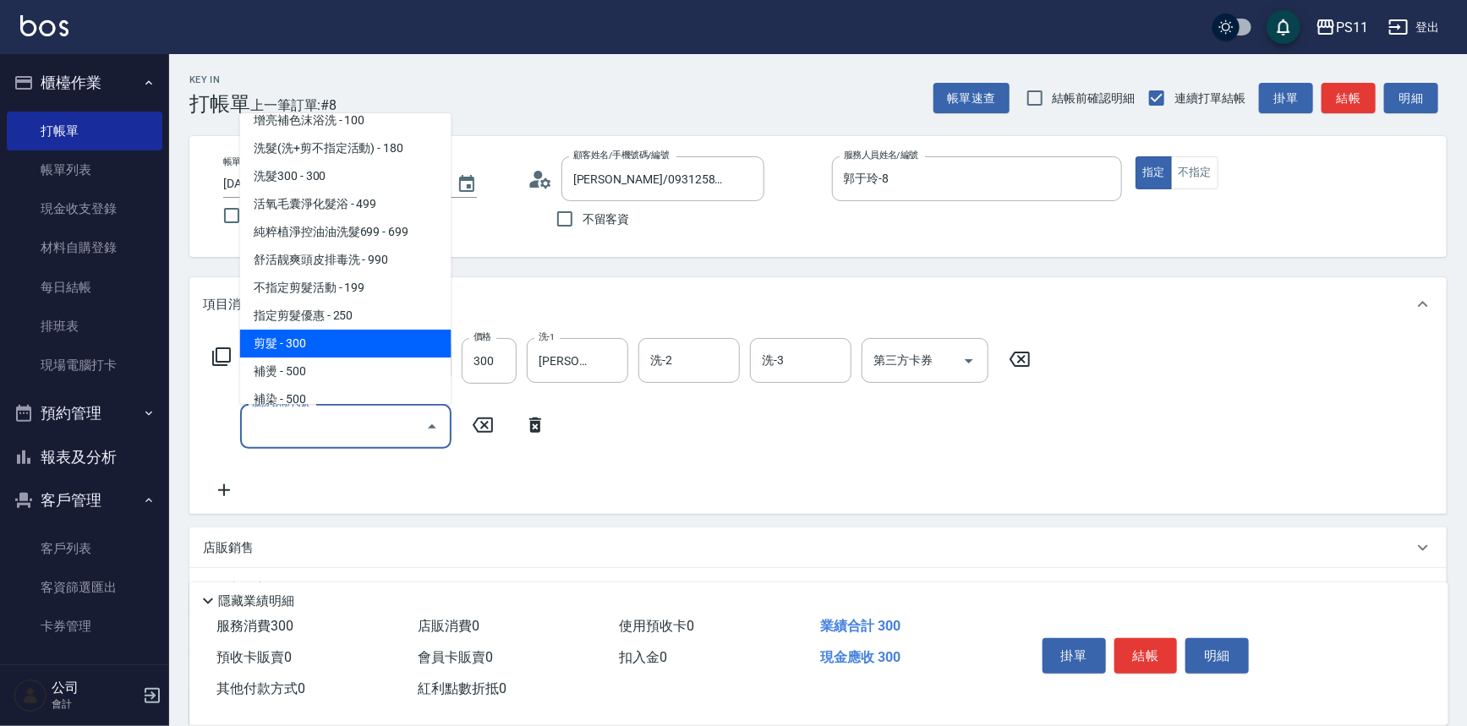
click at [380, 341] on span "剪髮 - 300" at bounding box center [345, 344] width 211 height 28
type input "剪髮(2300)"
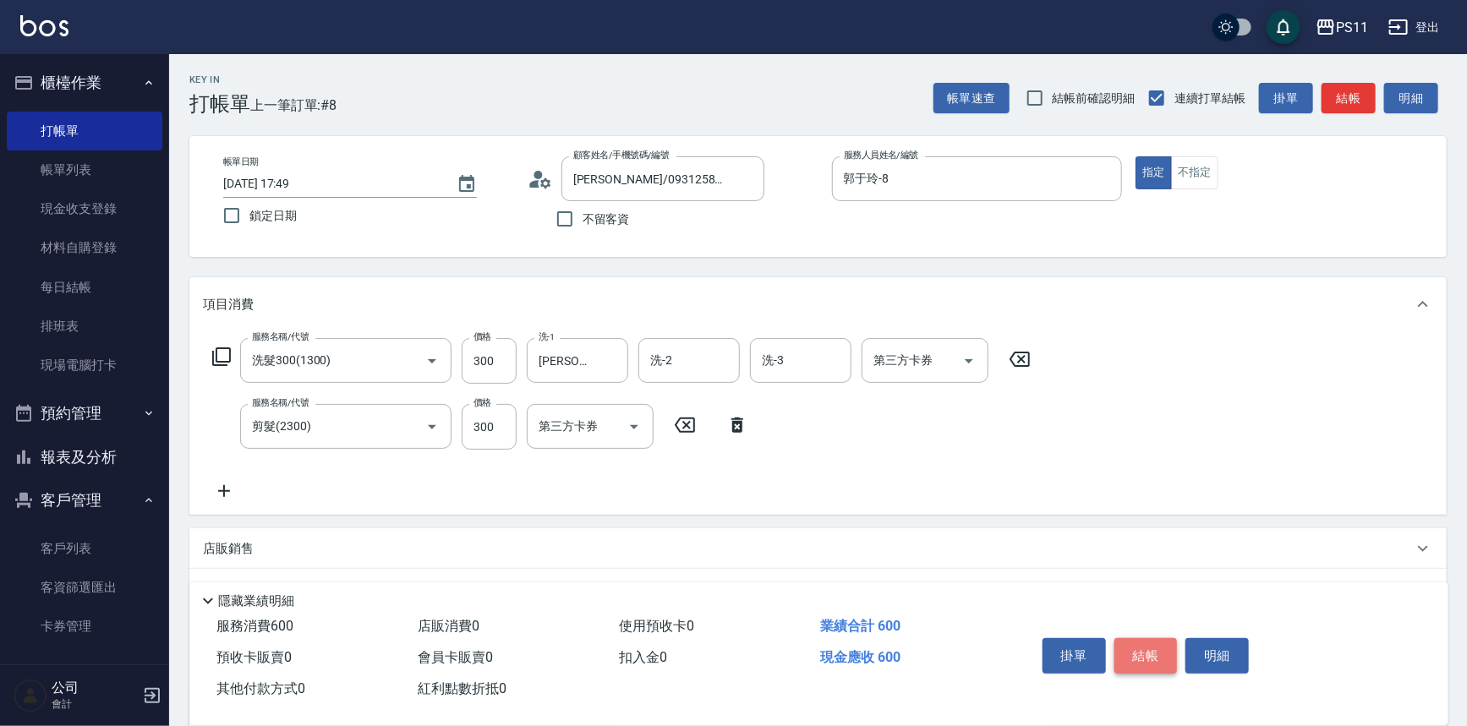
click at [1123, 647] on button "結帳" at bounding box center [1145, 656] width 63 height 36
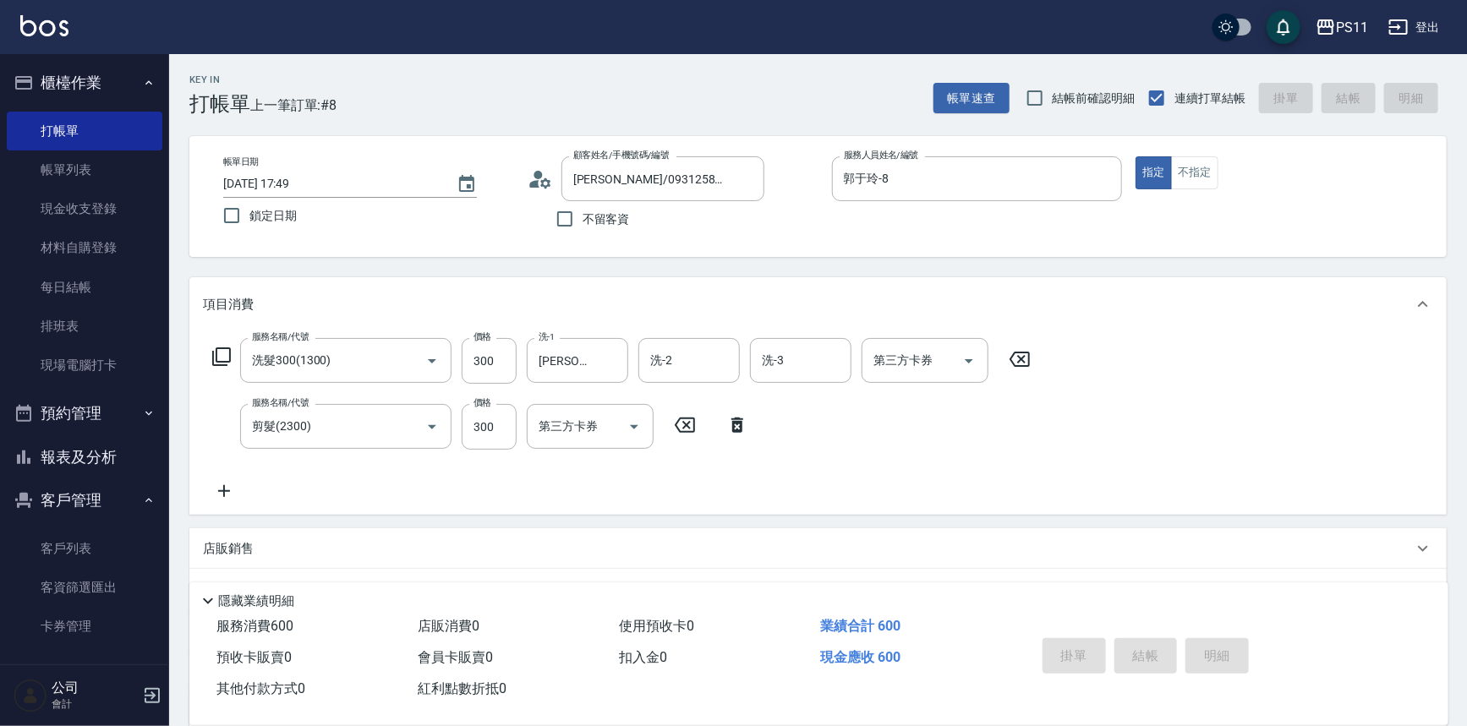
type input "[DATE] 18:09"
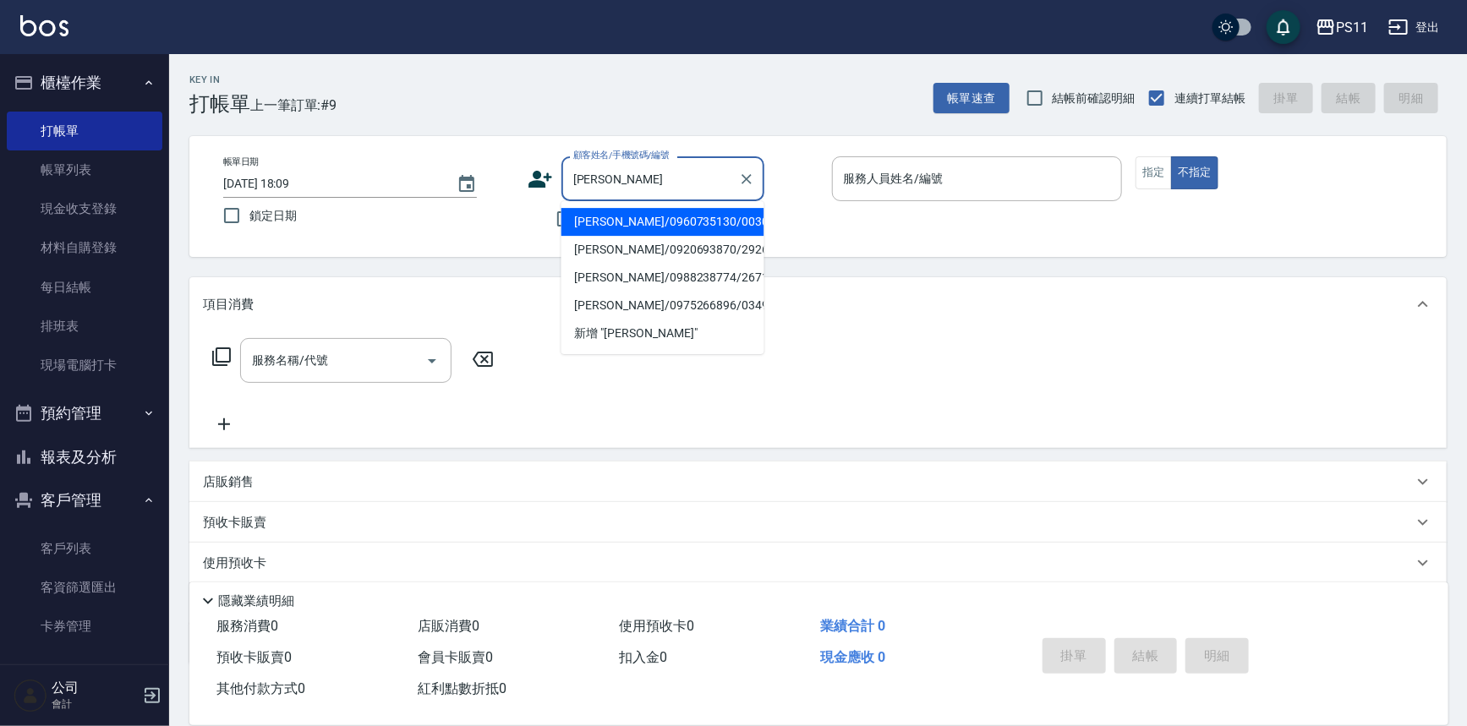
drag, startPoint x: 730, startPoint y: 215, endPoint x: 778, endPoint y: 217, distance: 48.2
click at [730, 217] on li "[PERSON_NAME]/0960735130/0030" at bounding box center [662, 222] width 203 height 28
type input "[PERSON_NAME]/0960735130/0030"
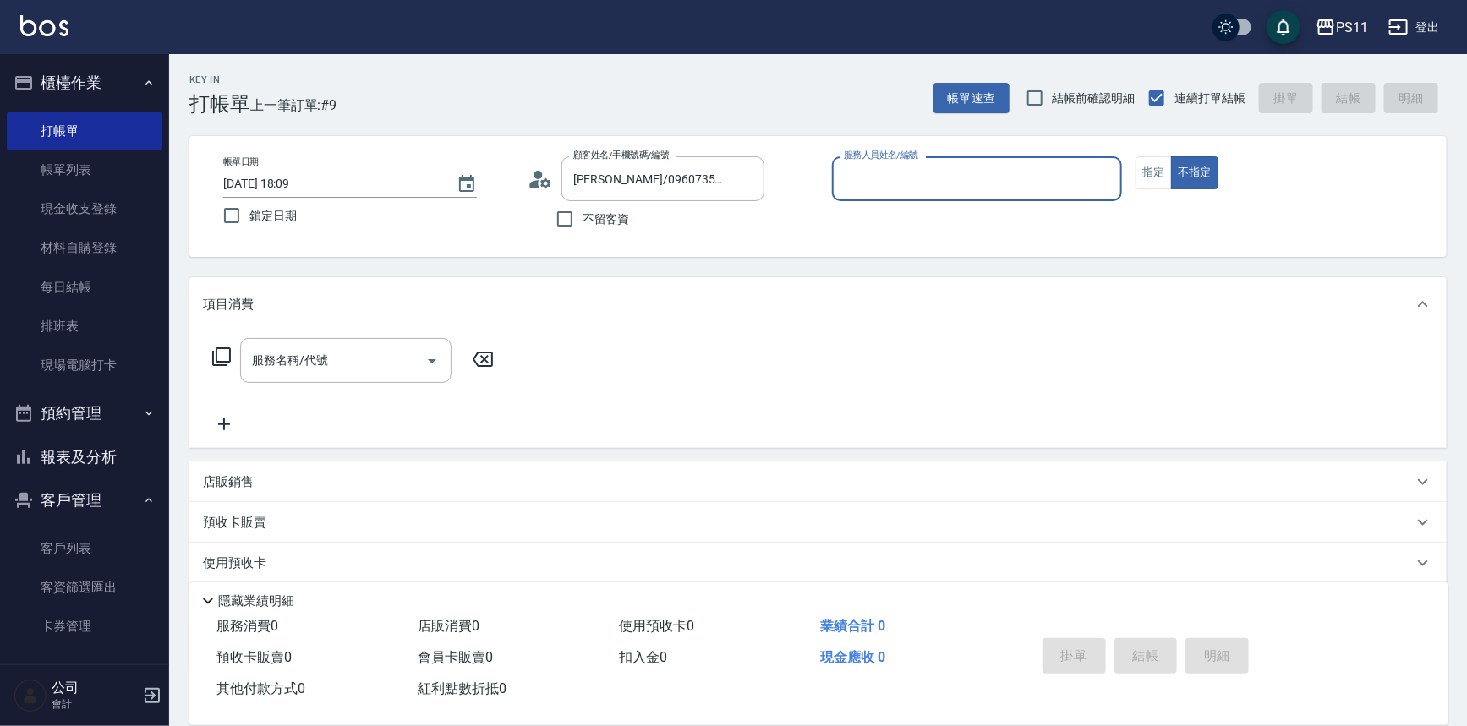
click at [918, 192] on input "服務人員姓名/編號" at bounding box center [977, 179] width 276 height 30
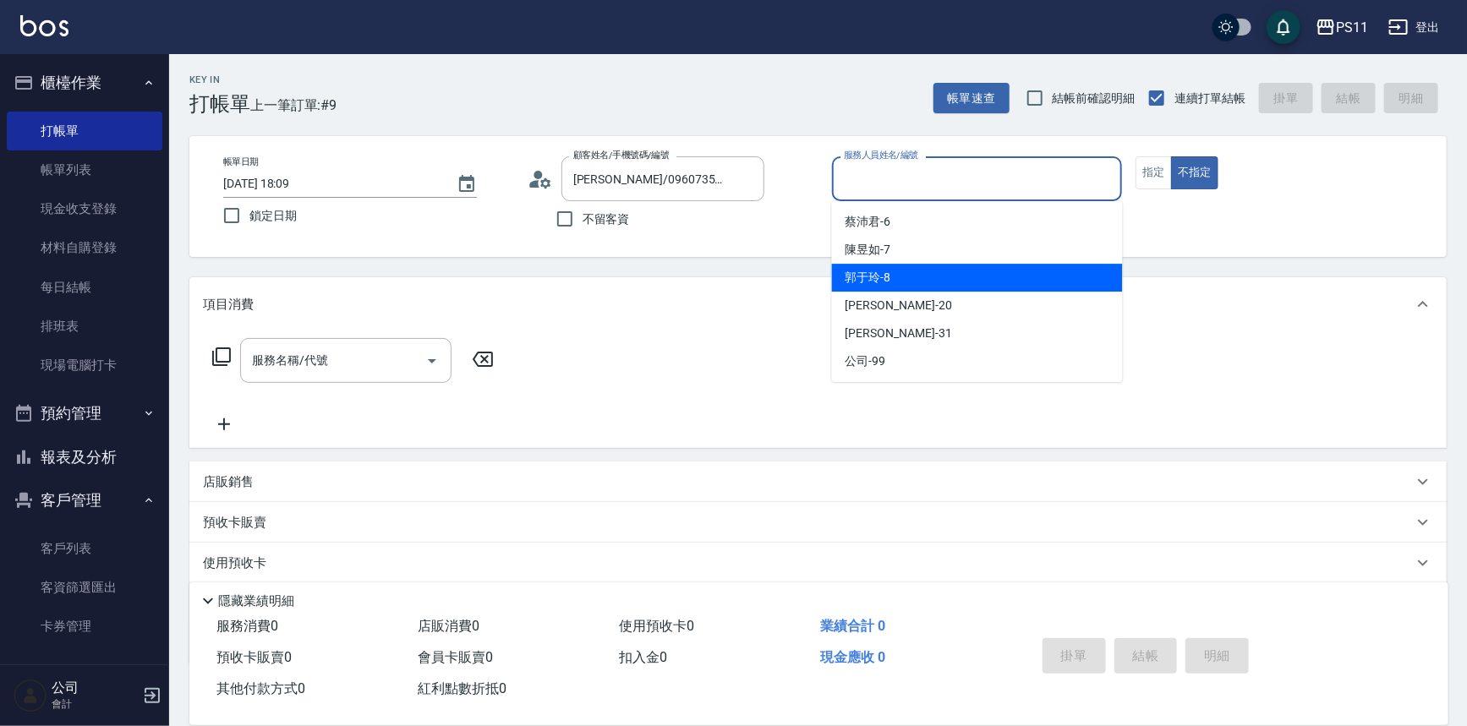
drag, startPoint x: 939, startPoint y: 290, endPoint x: 949, endPoint y: 288, distance: 10.3
click at [940, 291] on ul "[PERSON_NAME]-6 [PERSON_NAME]-7 [PERSON_NAME]-8 [PERSON_NAME] -20 [PERSON_NAME]…" at bounding box center [977, 291] width 291 height 181
click at [1043, 272] on div "[PERSON_NAME]-8" at bounding box center [977, 278] width 291 height 28
type input "郭于玲-8"
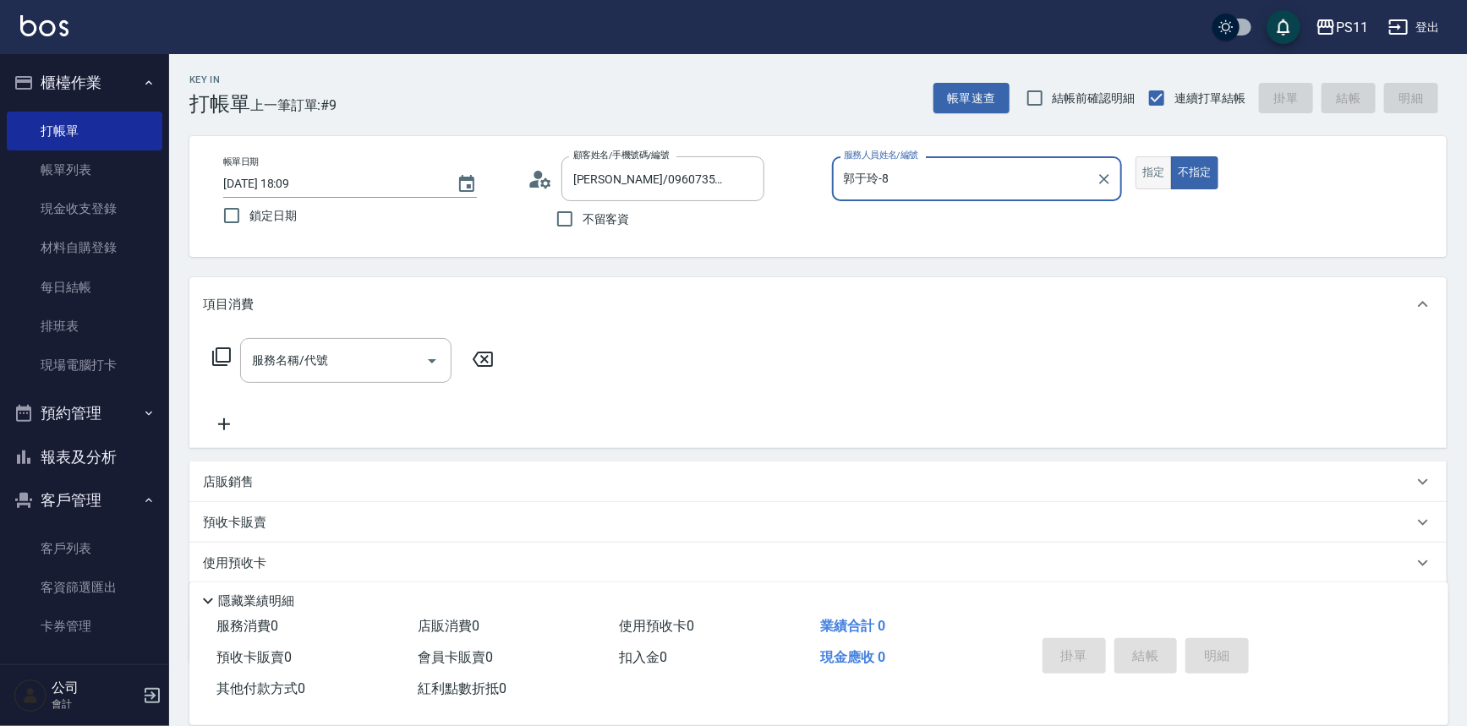
click at [1150, 175] on button "指定" at bounding box center [1153, 172] width 36 height 33
click at [225, 352] on icon at bounding box center [221, 357] width 20 height 20
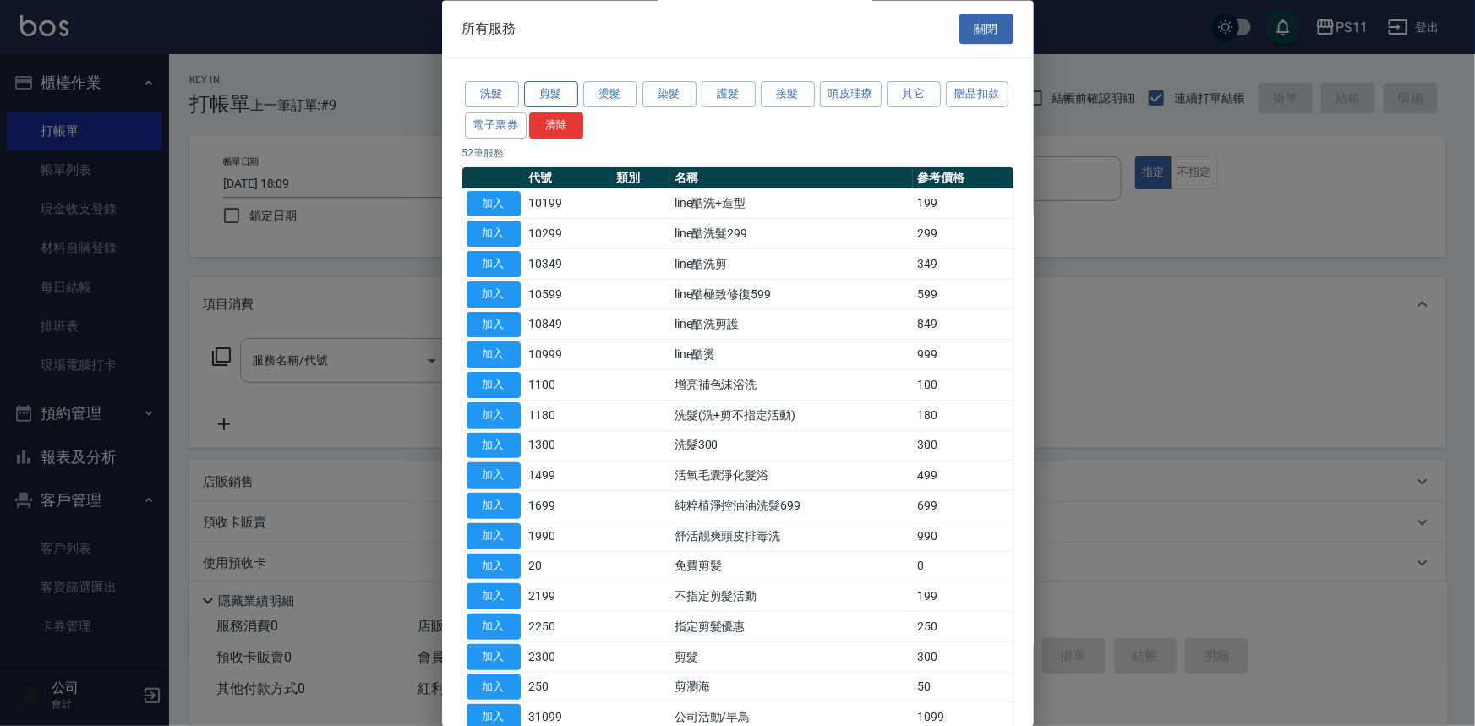
drag, startPoint x: 507, startPoint y: 91, endPoint x: 551, endPoint y: 90, distance: 44.0
click at [551, 91] on div "洗髮 剪髮 燙髮 染髮 護髮 接髮 頭皮理療 其它 贈品扣款 電子票券 清除" at bounding box center [737, 110] width 551 height 63
click at [551, 89] on button "剪髮" at bounding box center [551, 95] width 54 height 26
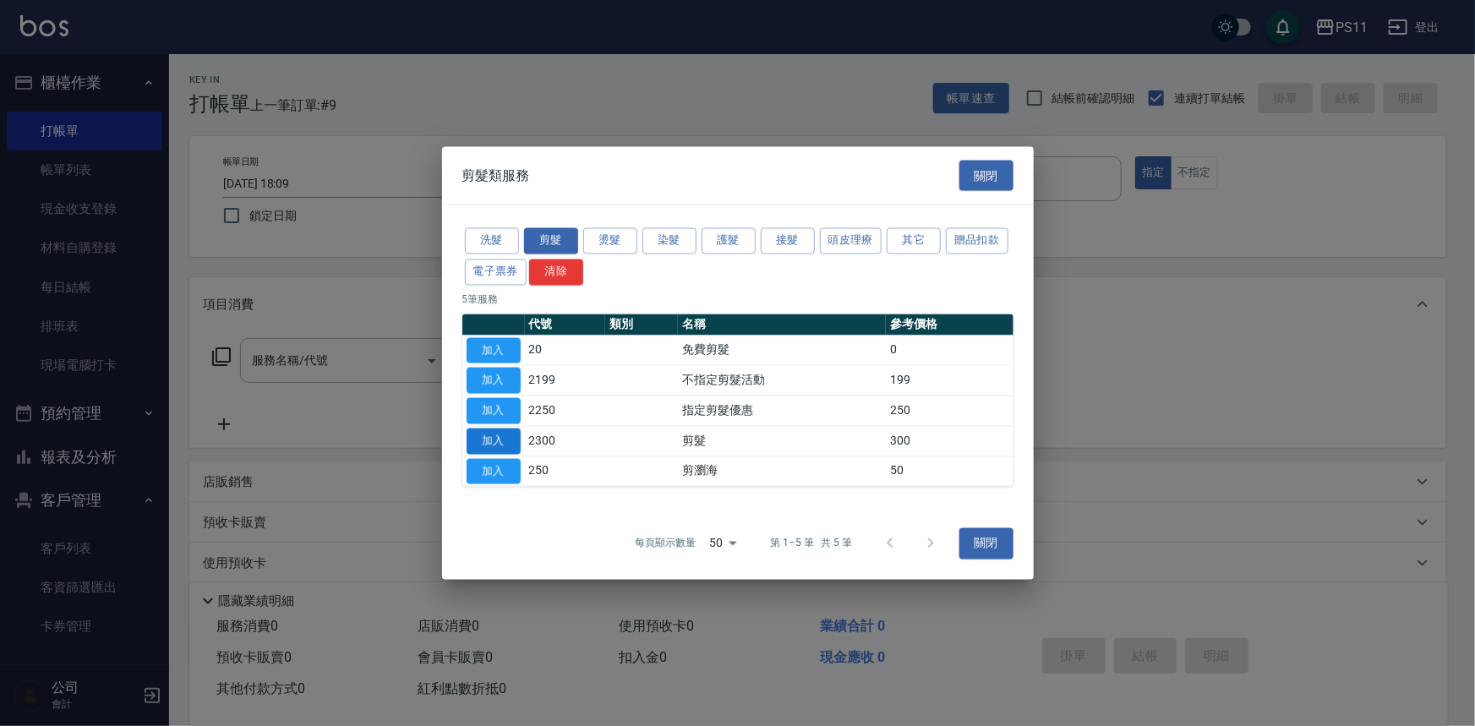
click at [498, 433] on button "加入" at bounding box center [494, 441] width 54 height 26
type input "剪髮(2300)"
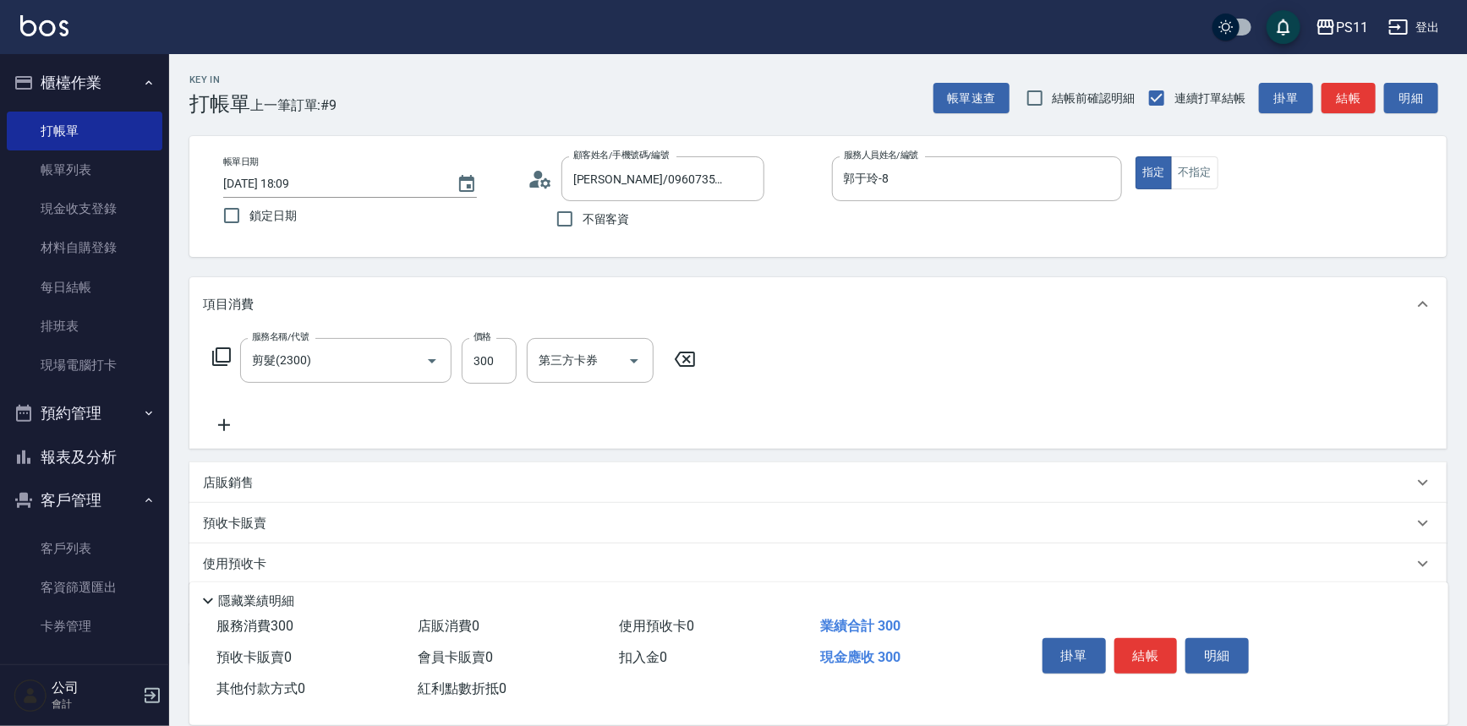
click at [228, 423] on icon at bounding box center [224, 425] width 42 height 20
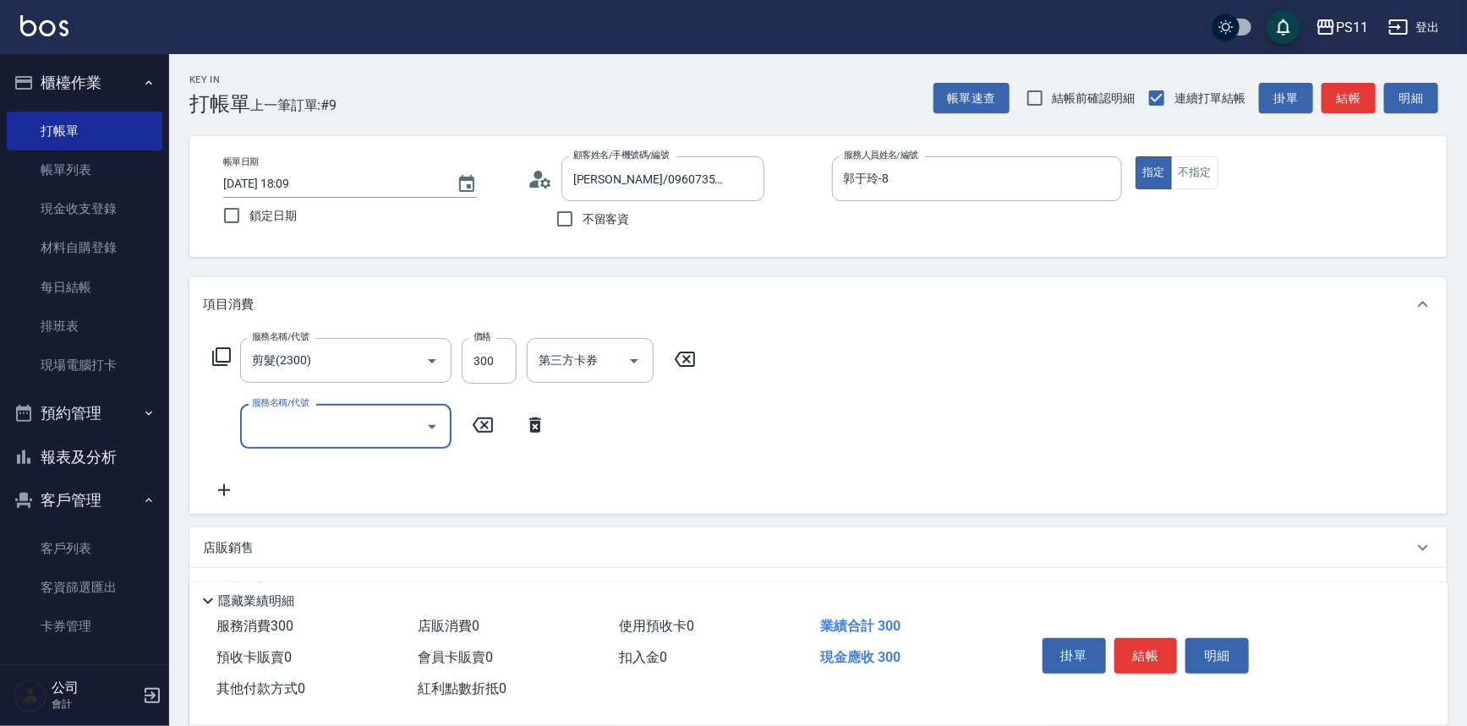
click at [281, 425] on input "服務名稱/代號" at bounding box center [333, 427] width 171 height 30
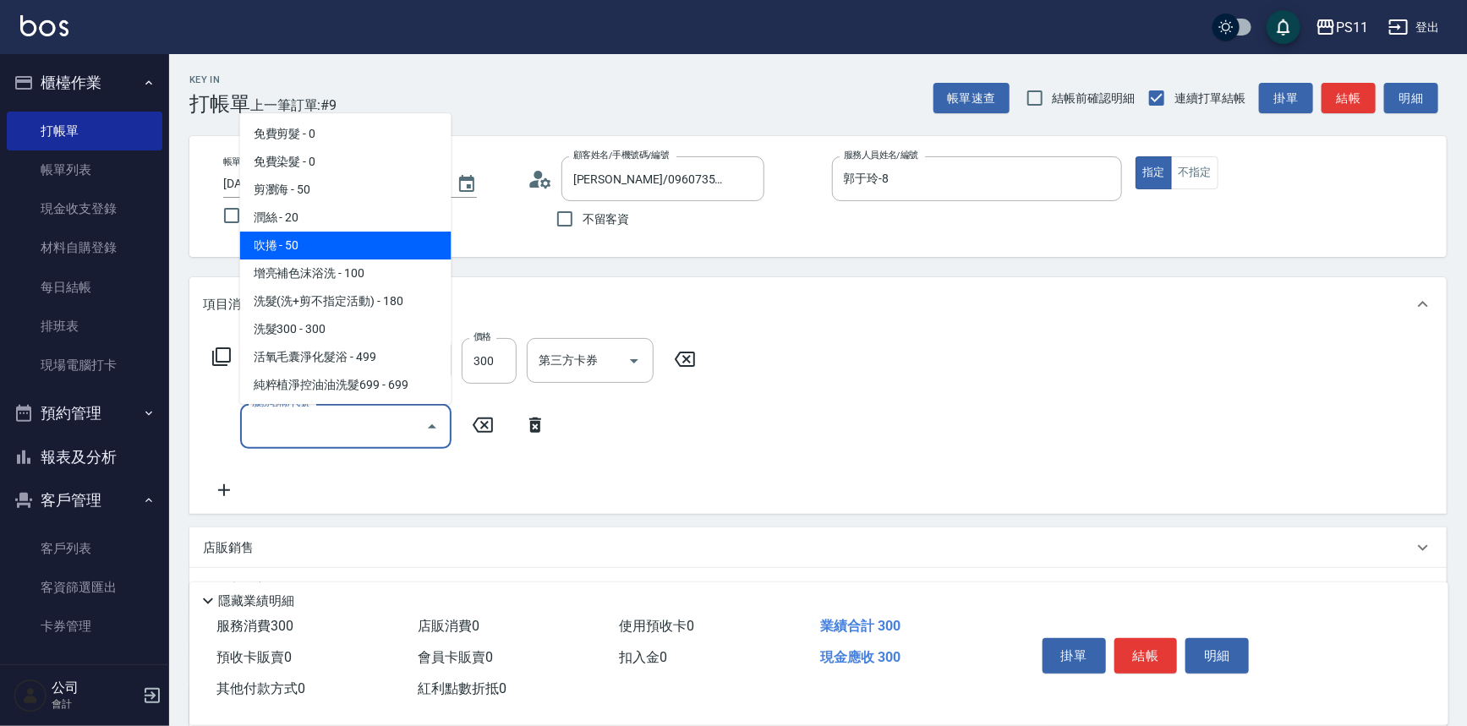
scroll to position [230, 0]
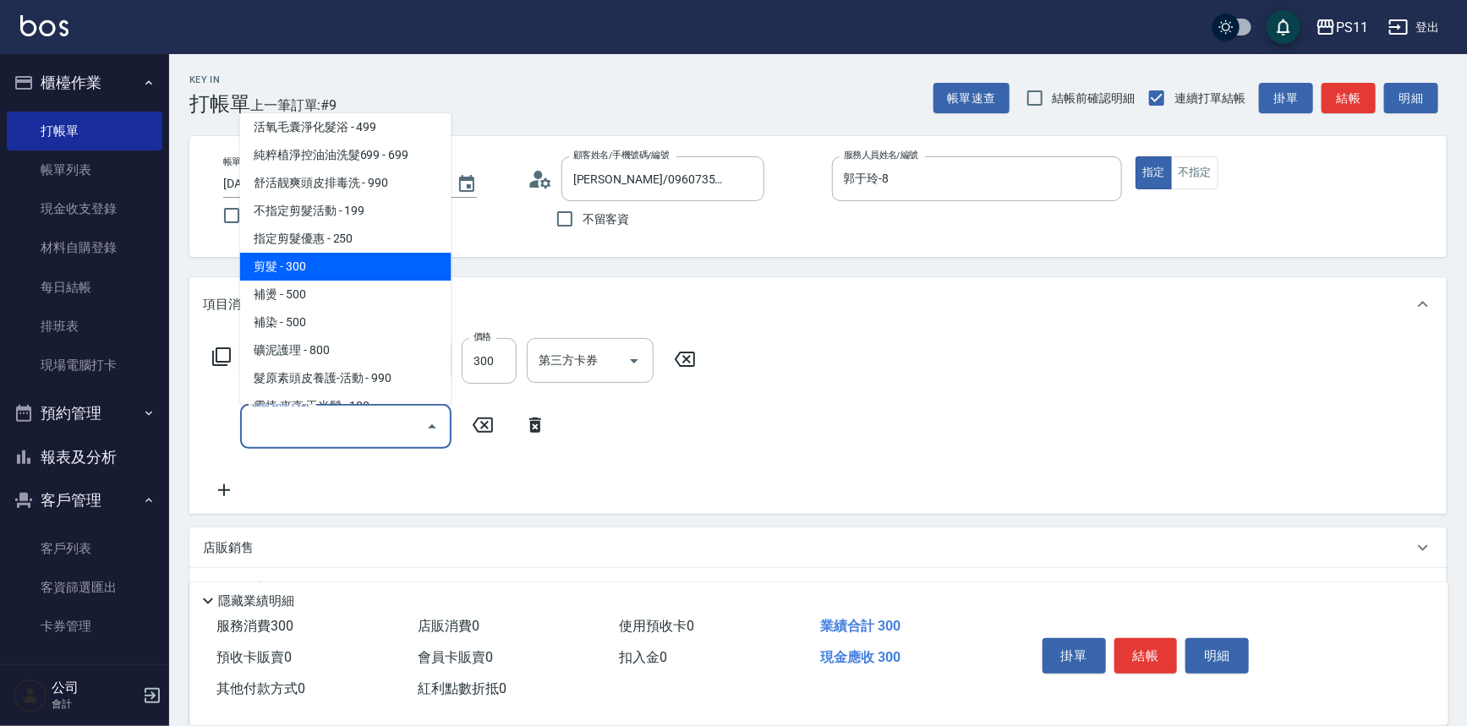
click at [362, 261] on span "剪髮 - 300" at bounding box center [345, 267] width 211 height 28
type input "剪髮(2300)"
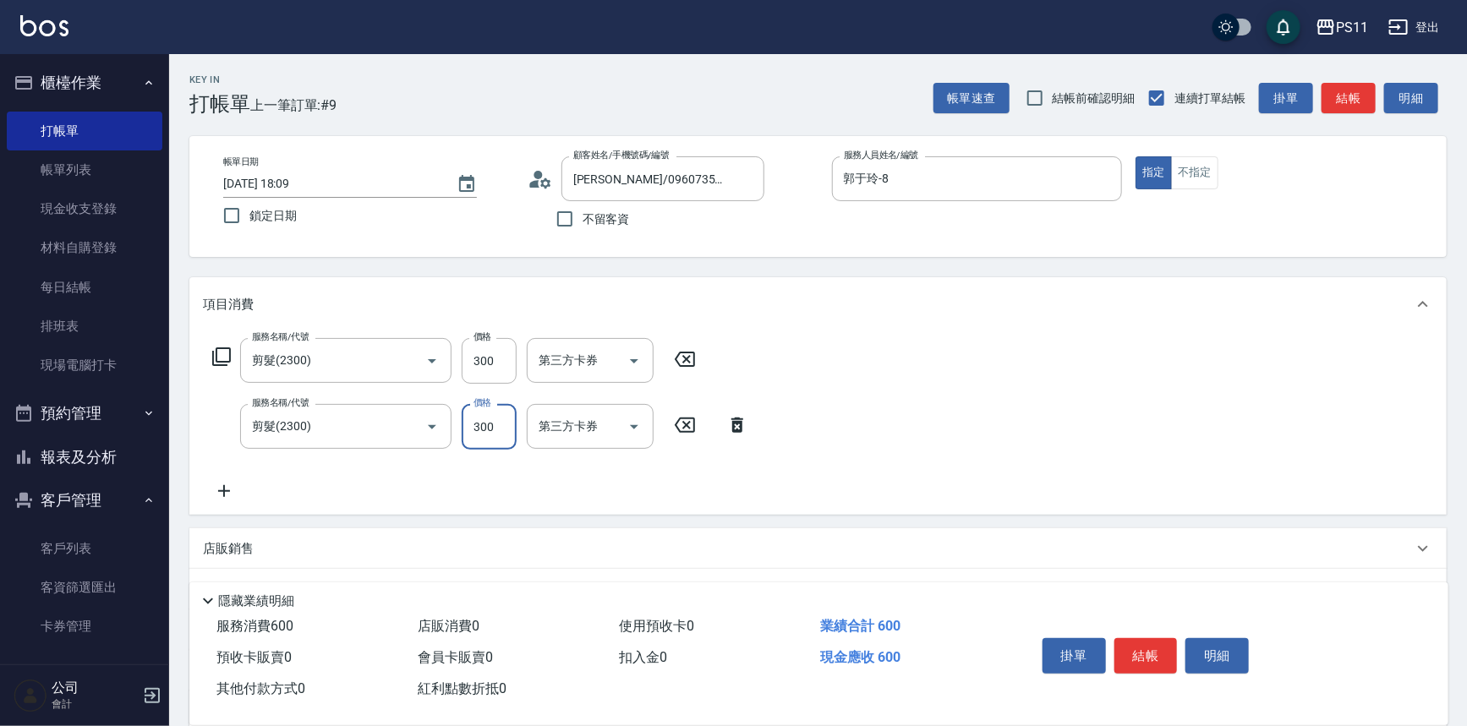
click at [500, 431] on input "300" at bounding box center [489, 427] width 55 height 46
type input "200"
click at [1165, 651] on button "結帳" at bounding box center [1145, 656] width 63 height 36
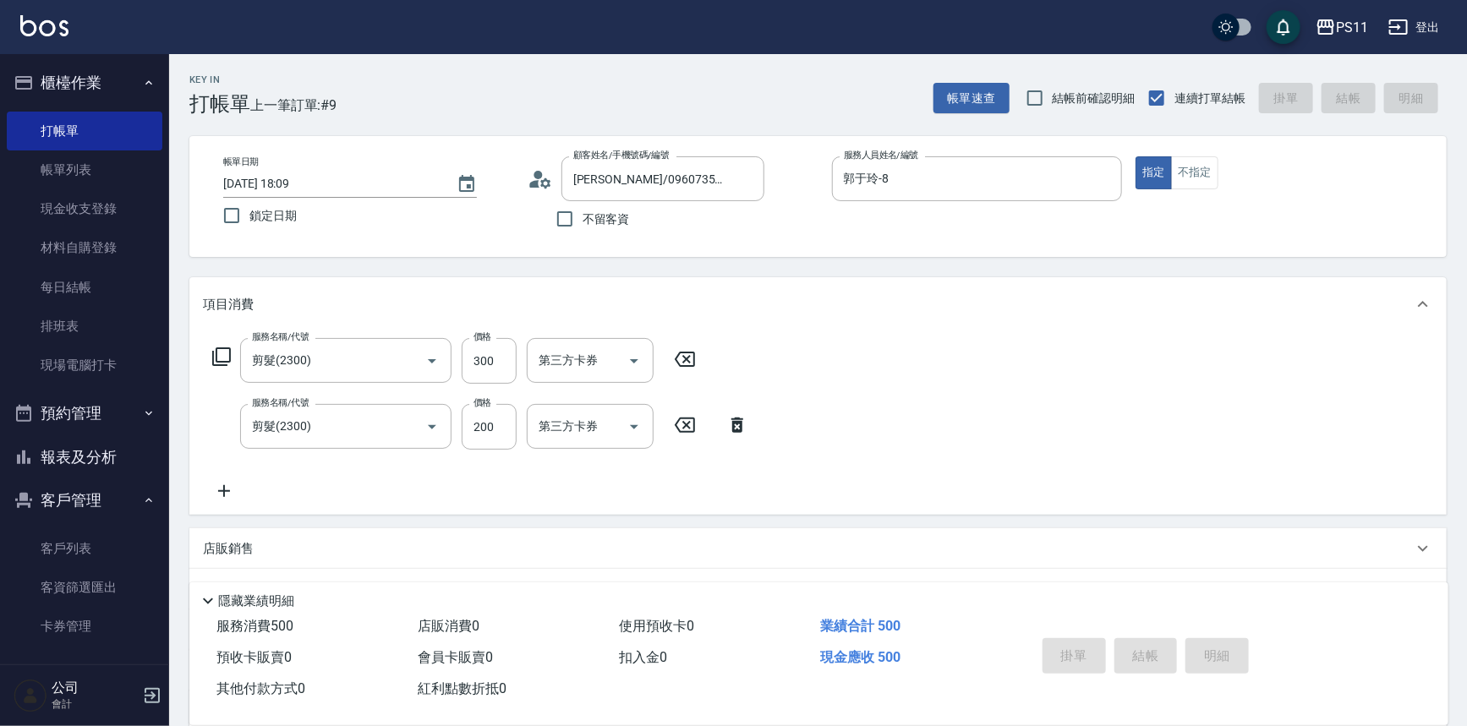
type input "[DATE] 18:30"
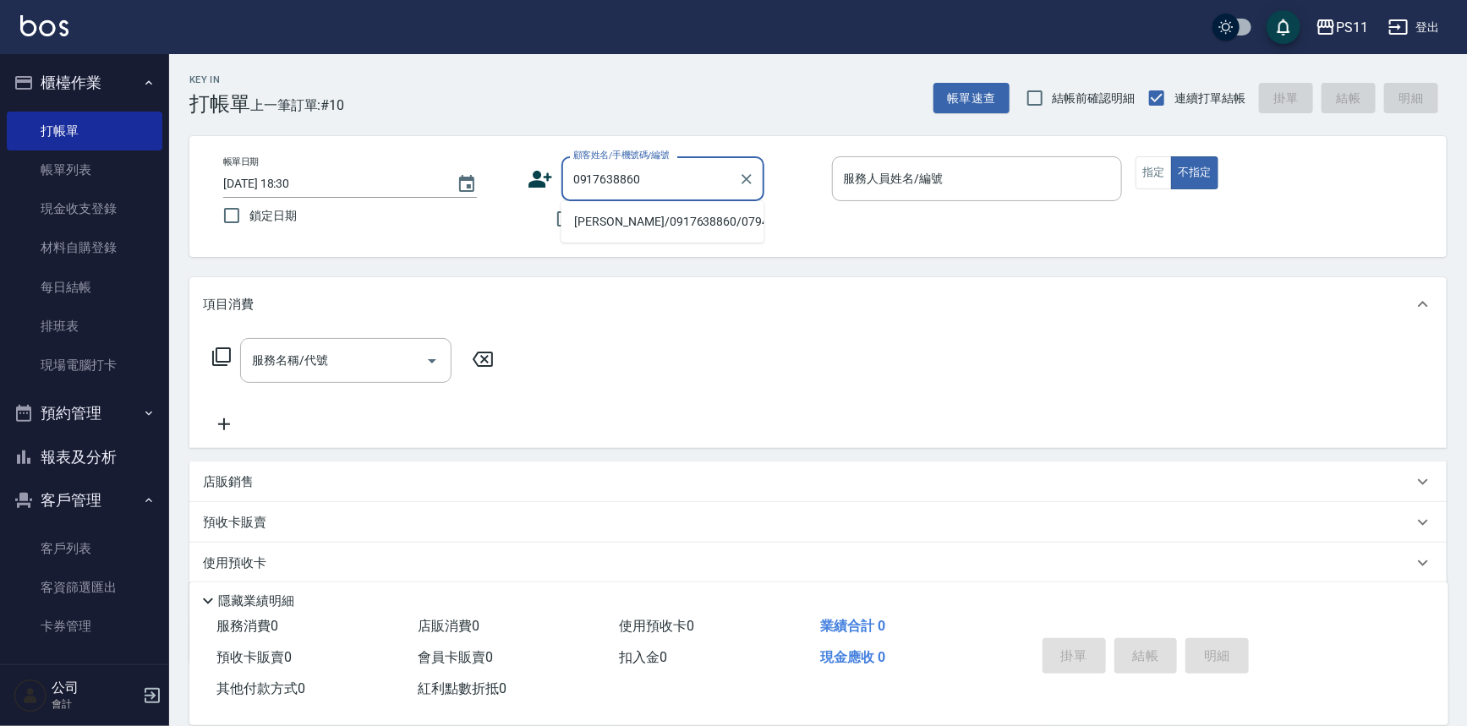
type input "[PERSON_NAME]/0917638860/0794"
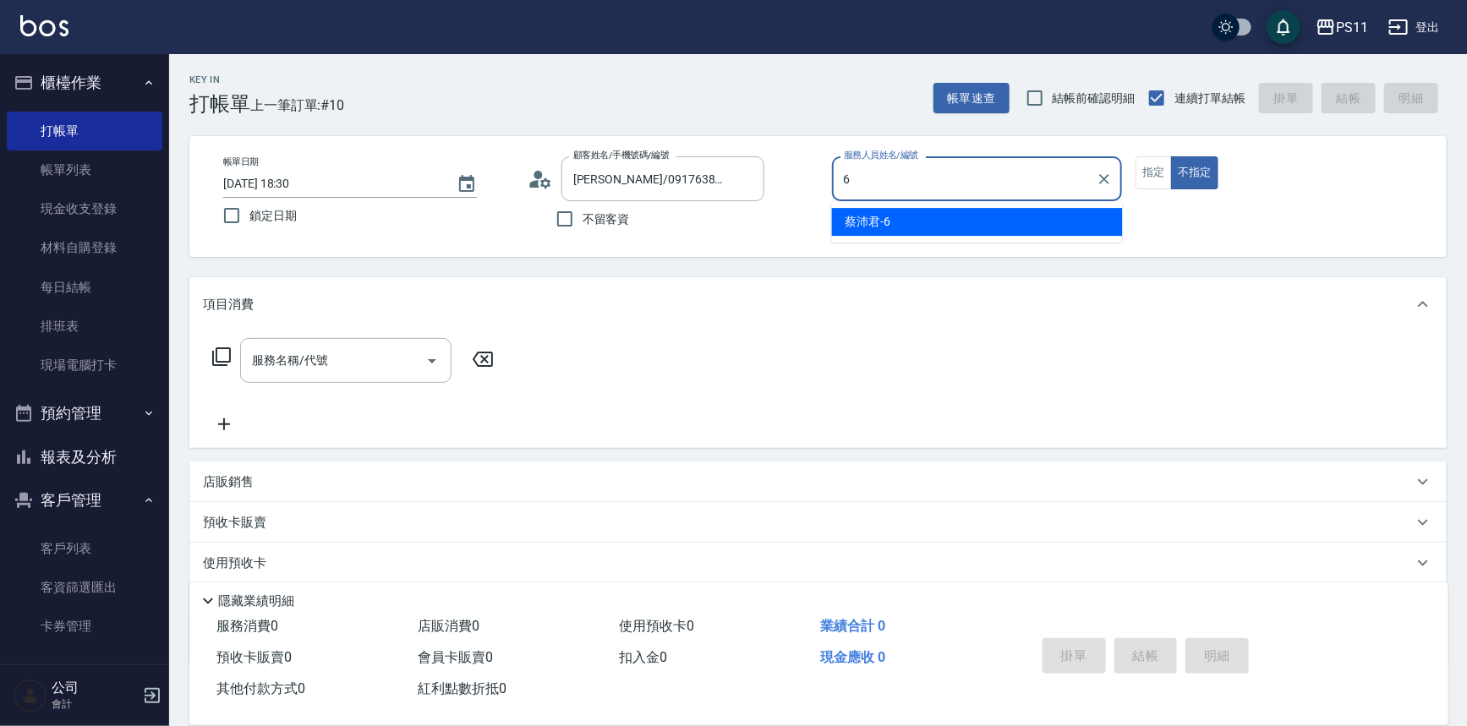
type input "[PERSON_NAME]6"
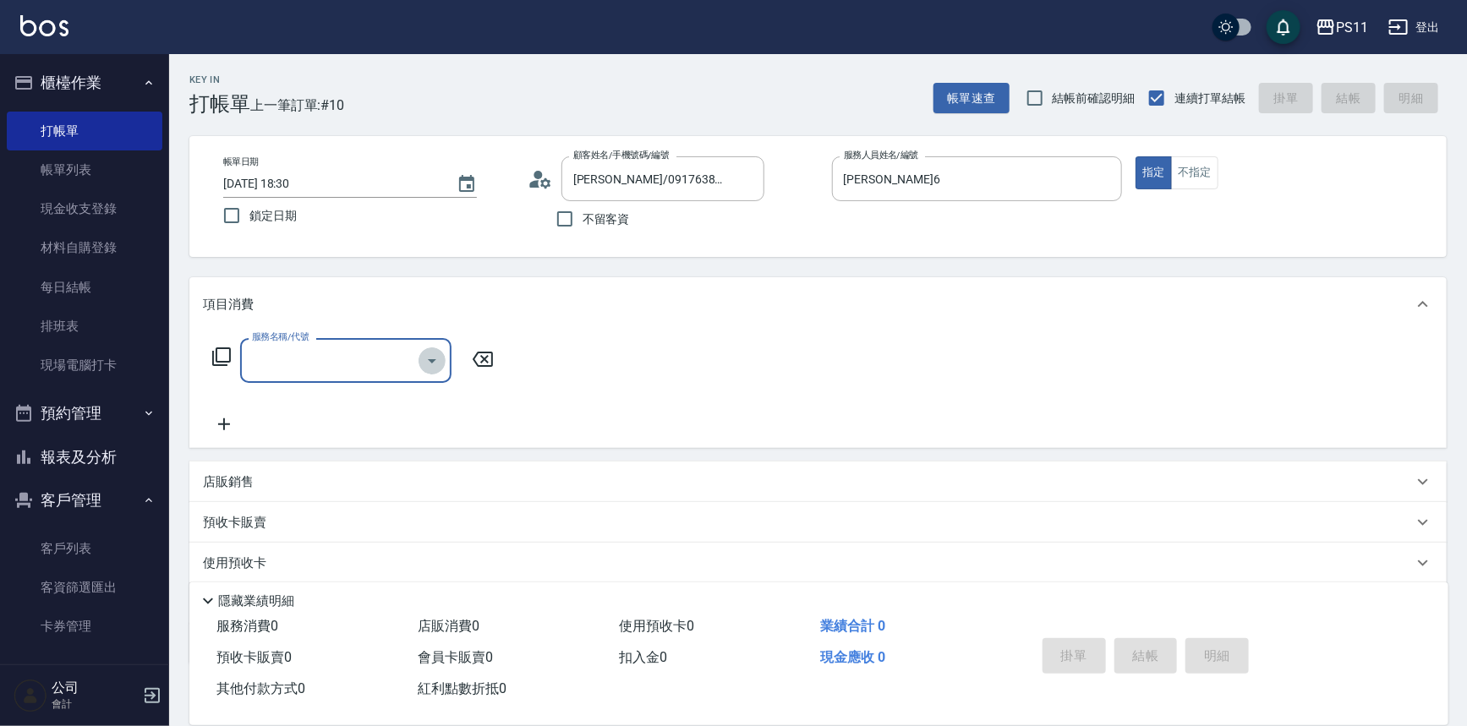
click at [440, 366] on icon "Open" at bounding box center [432, 361] width 20 height 20
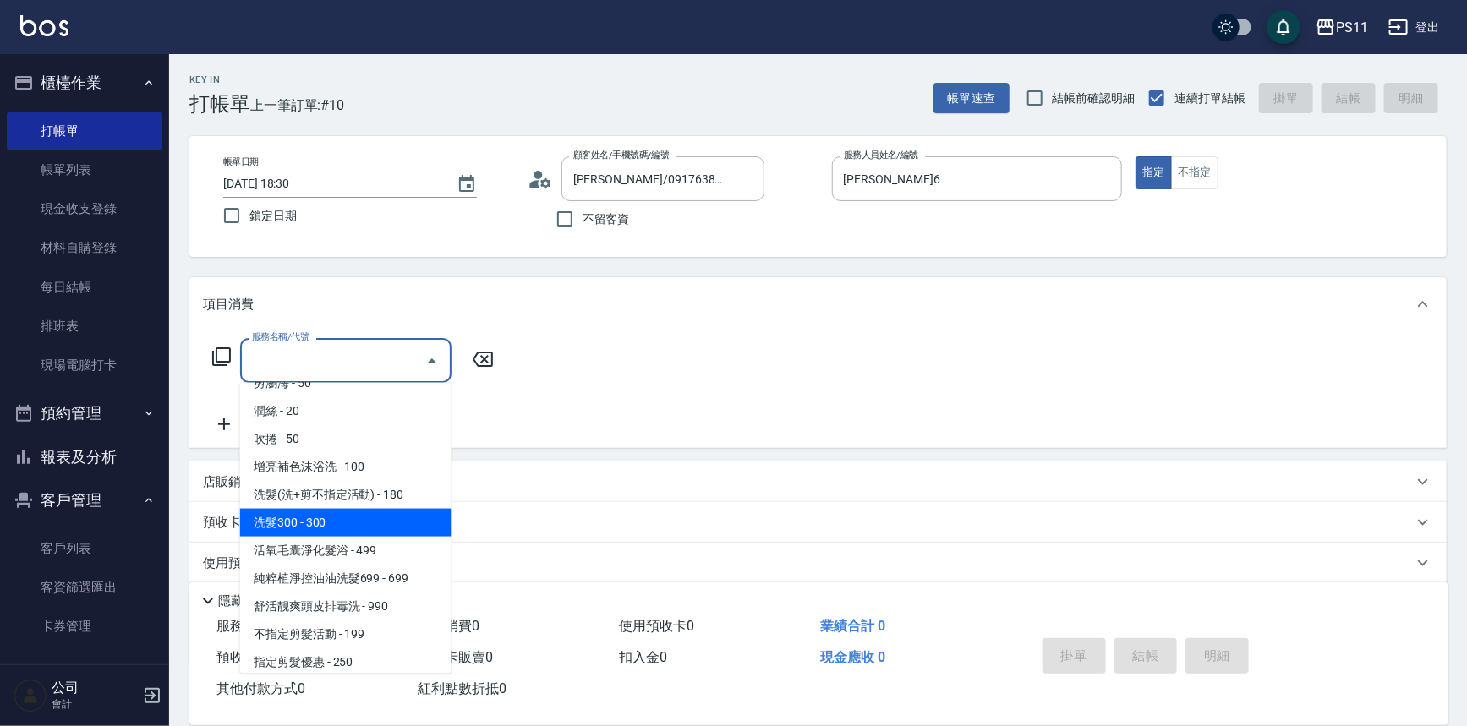
scroll to position [153, 0]
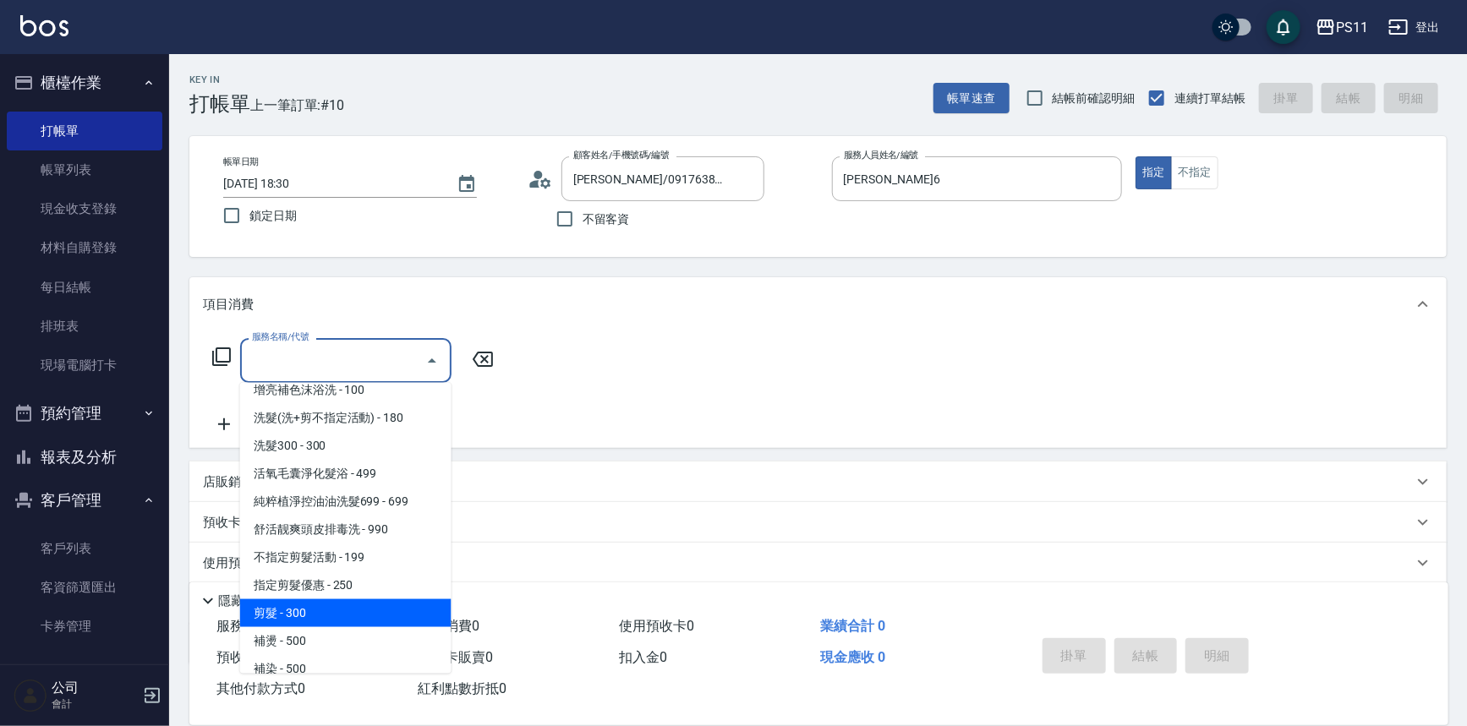
click at [383, 605] on span "剪髮 - 300" at bounding box center [345, 613] width 211 height 28
type input "剪髮(2300)"
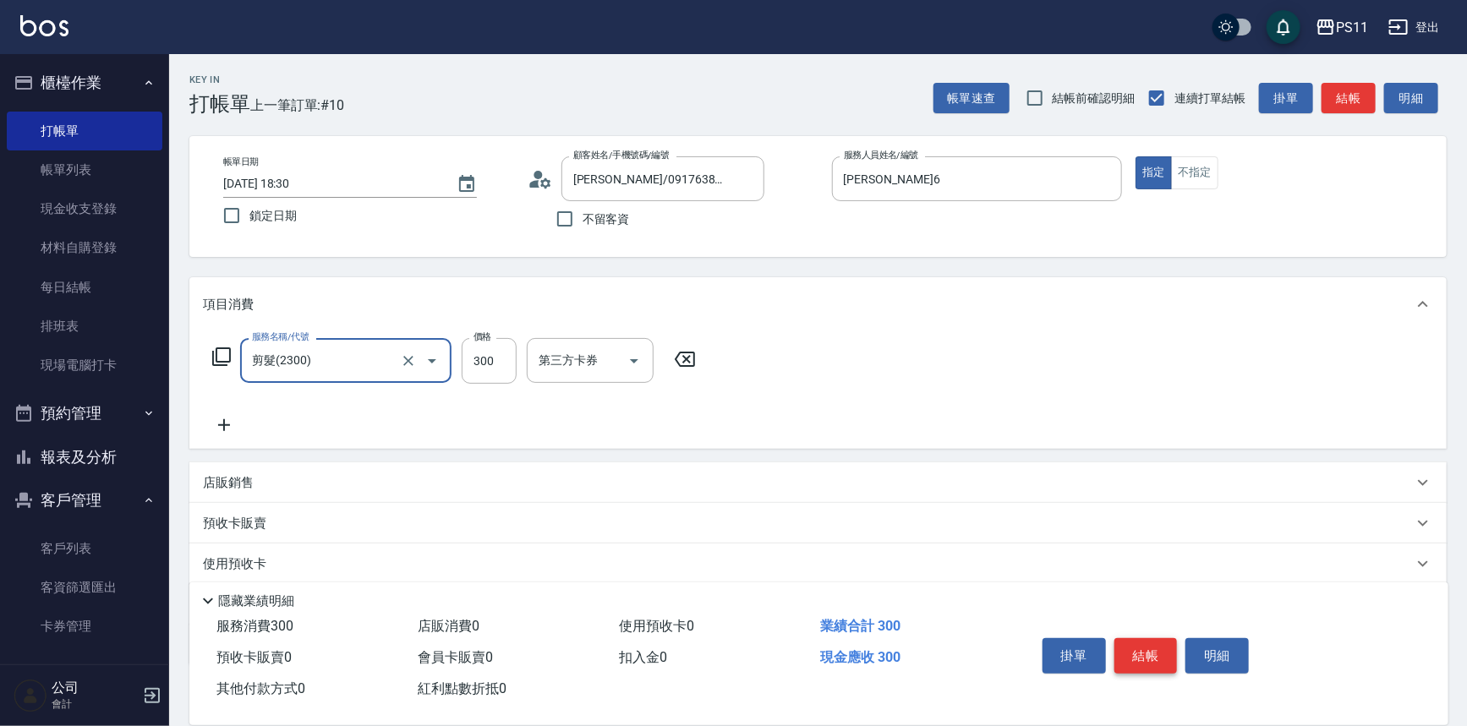
click at [1133, 645] on button "結帳" at bounding box center [1145, 656] width 63 height 36
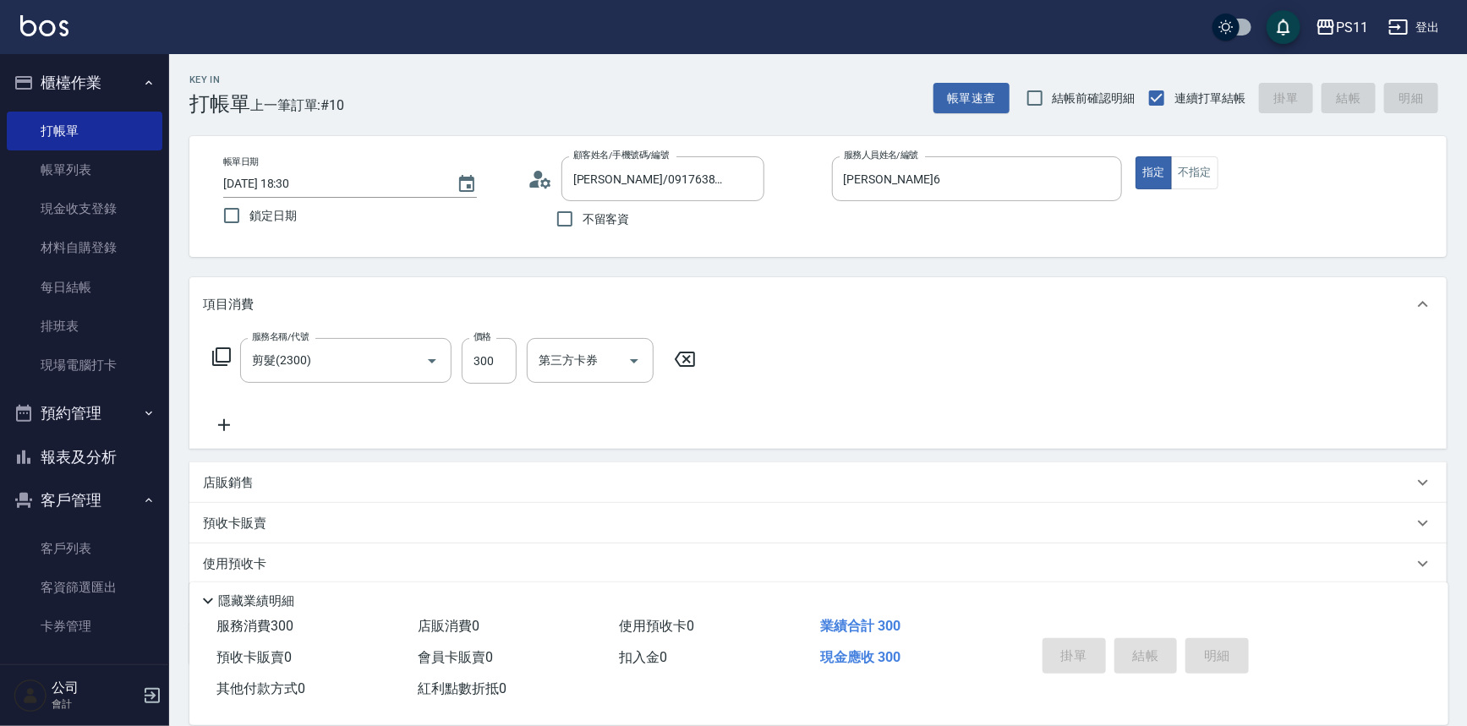
type input "[DATE] 18:46"
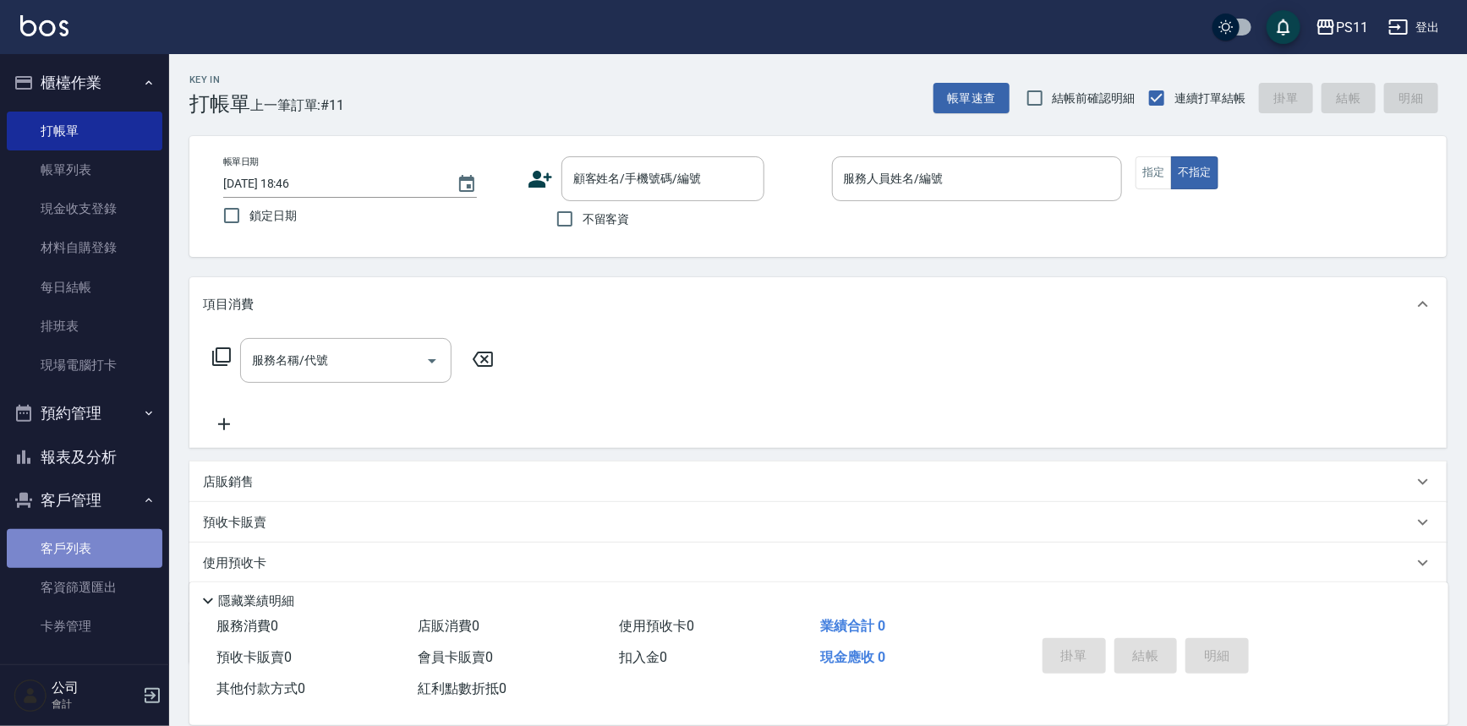
click at [112, 550] on link "客戶列表" at bounding box center [85, 548] width 156 height 39
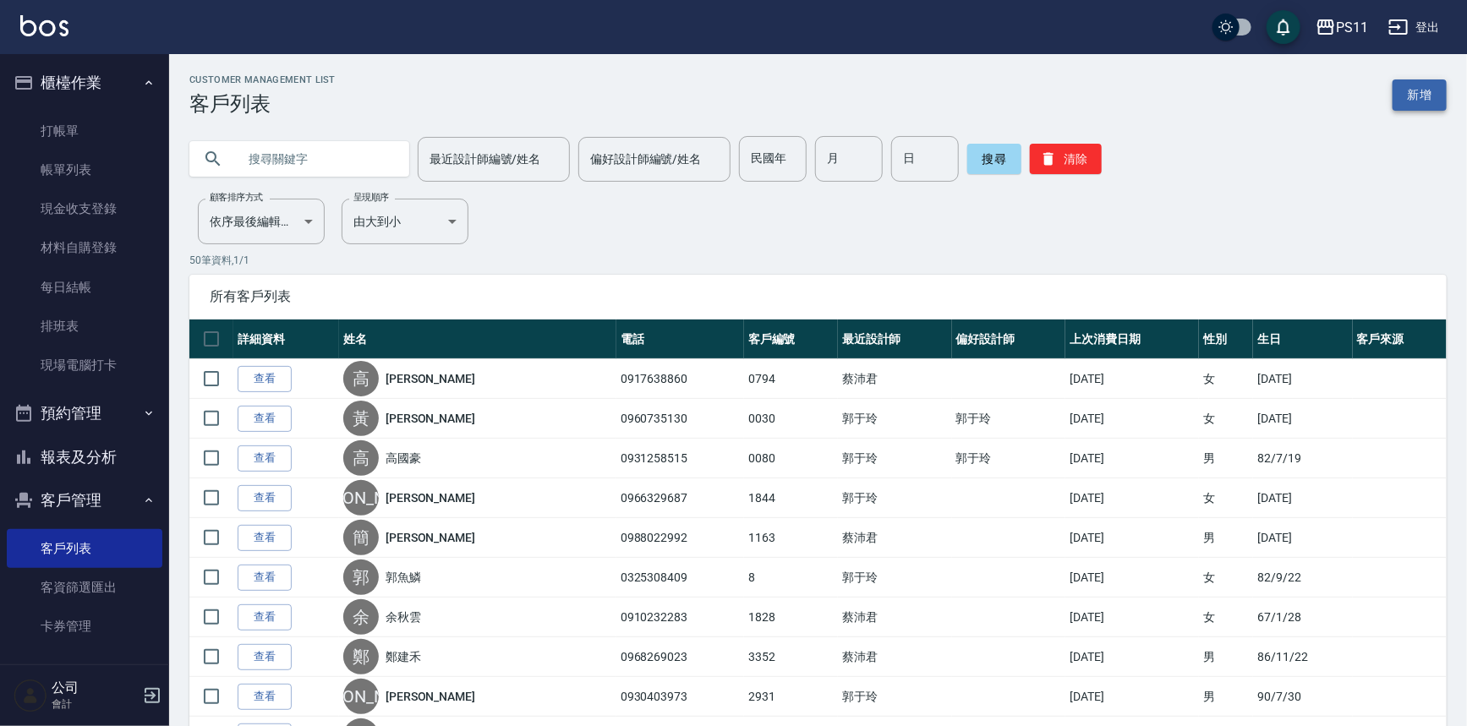
click at [1423, 102] on link "新增" at bounding box center [1419, 94] width 54 height 31
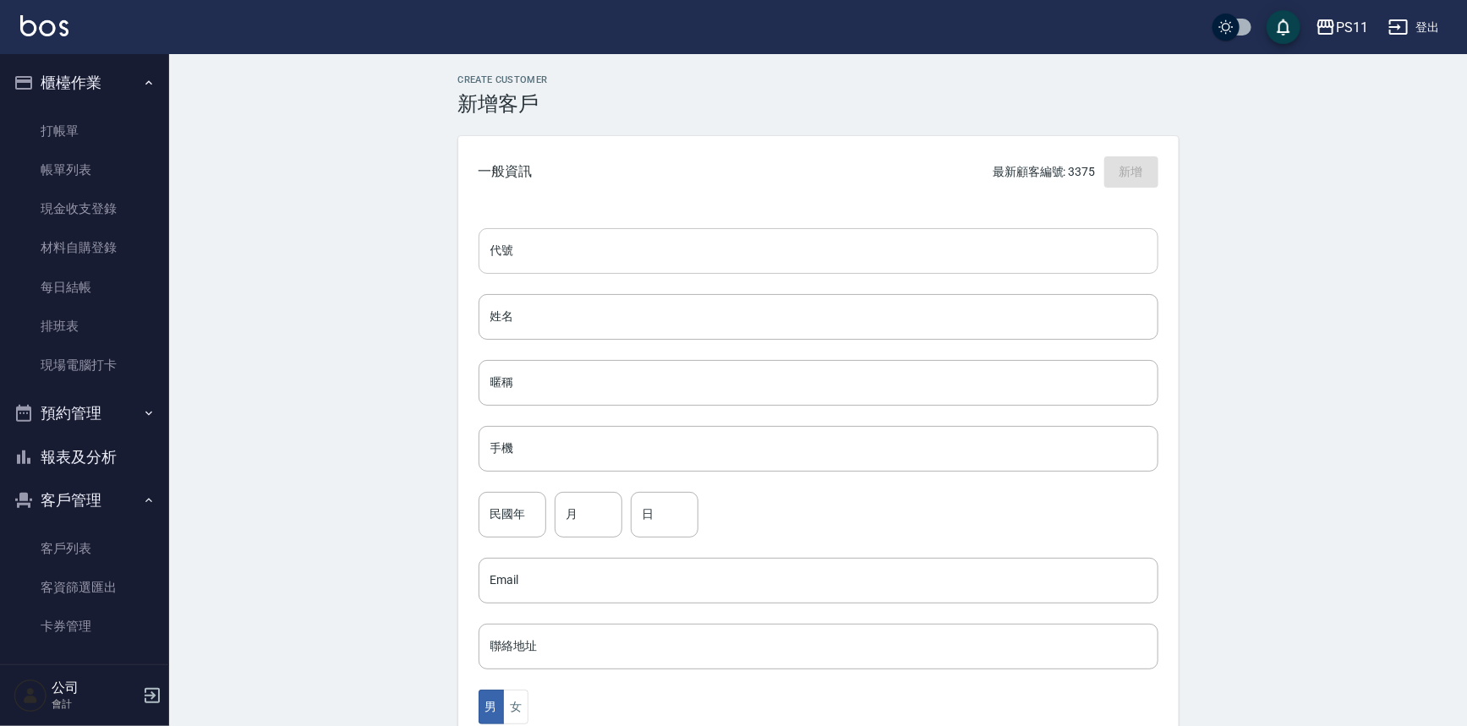
click at [841, 262] on input "代號" at bounding box center [818, 251] width 680 height 46
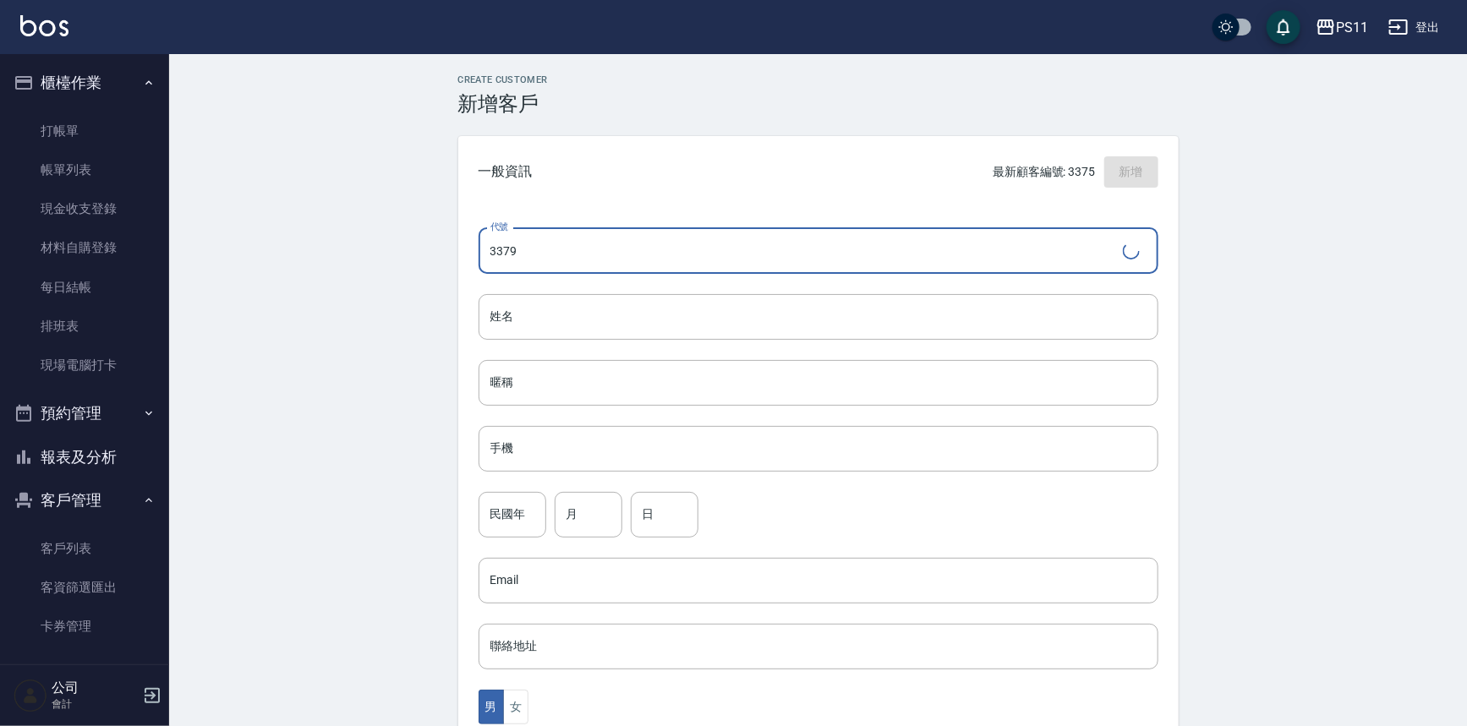
type input "3379"
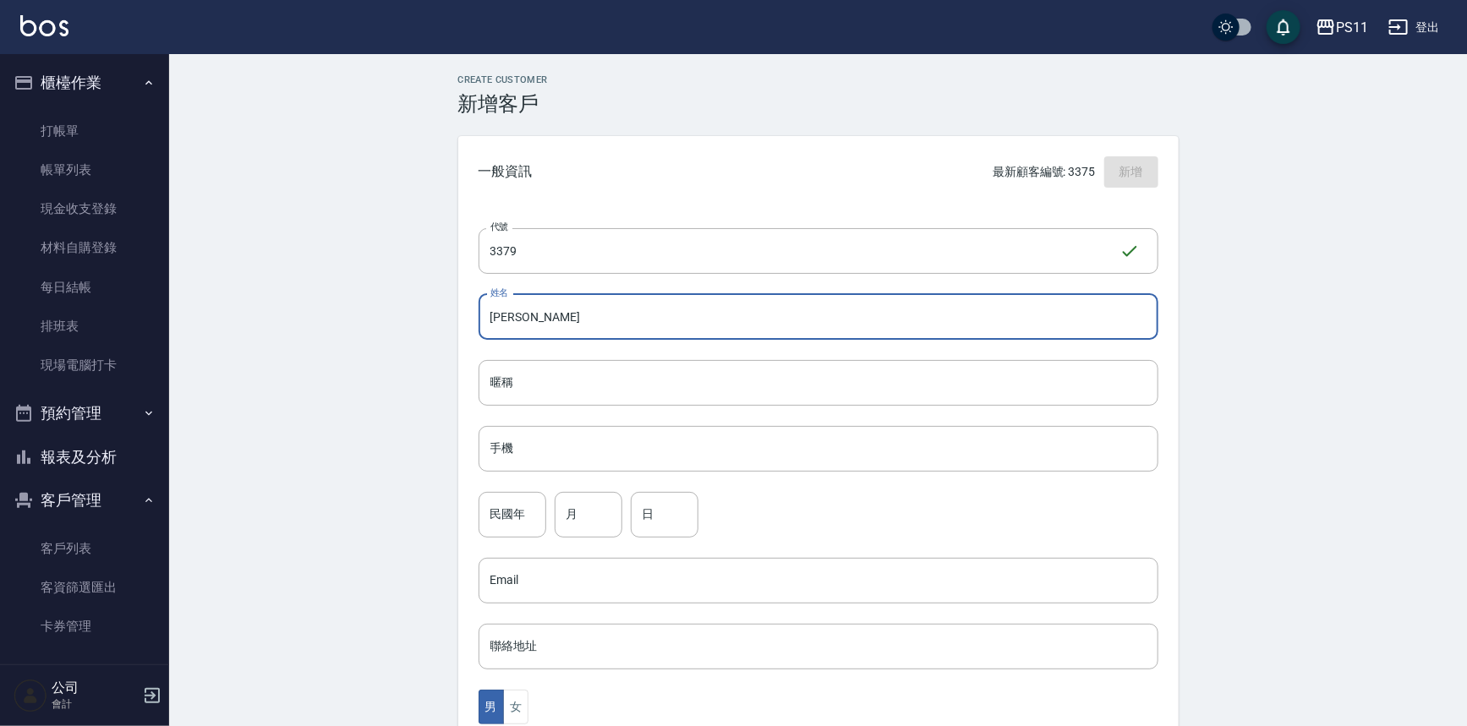
type input "[PERSON_NAME]"
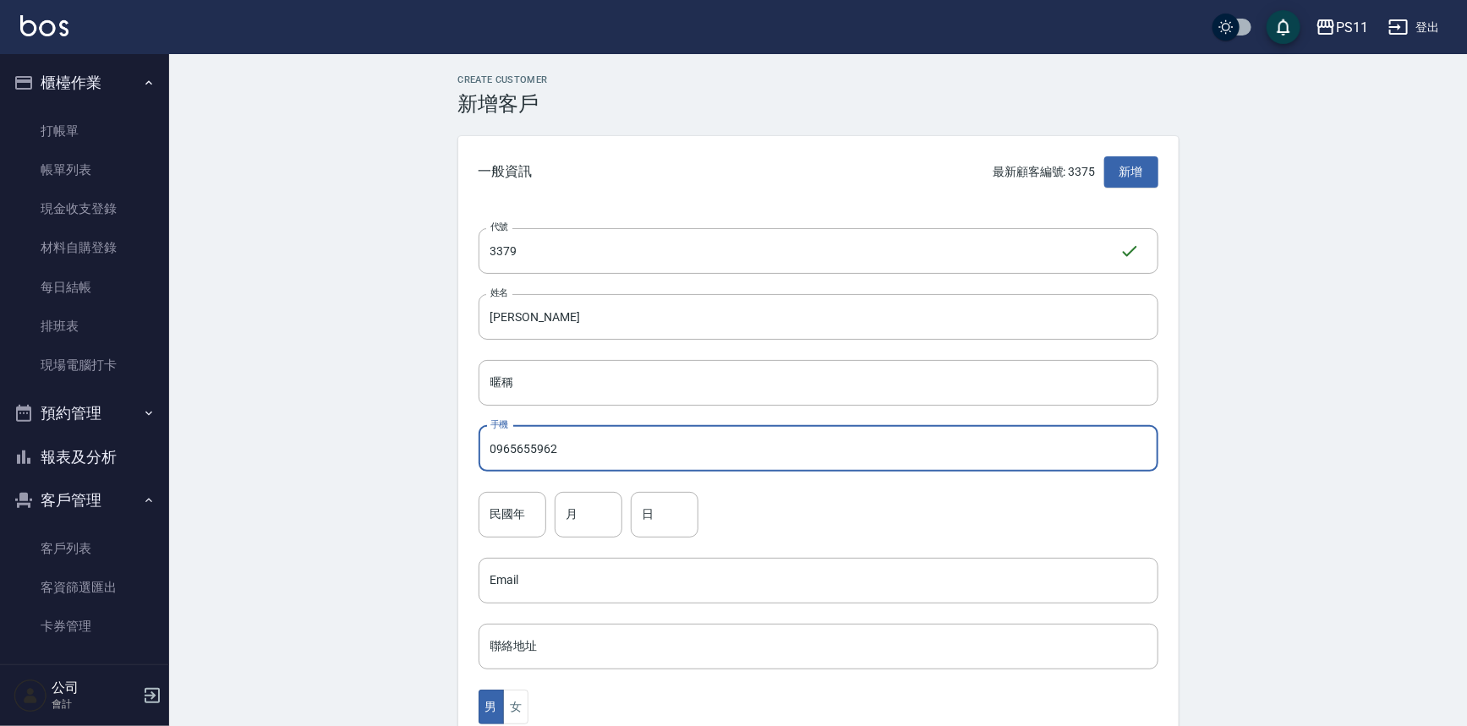
type input "0965655962"
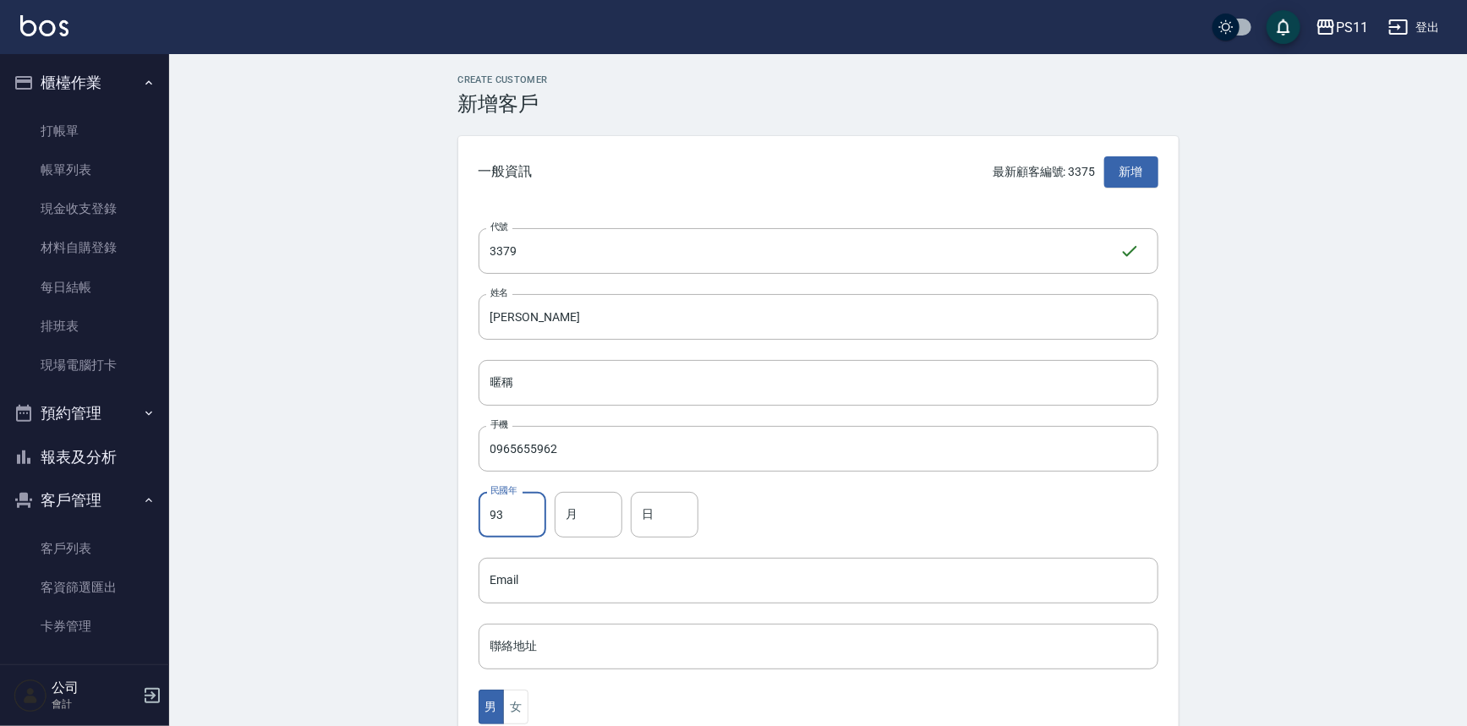
type input "93"
type input "11"
type input "13"
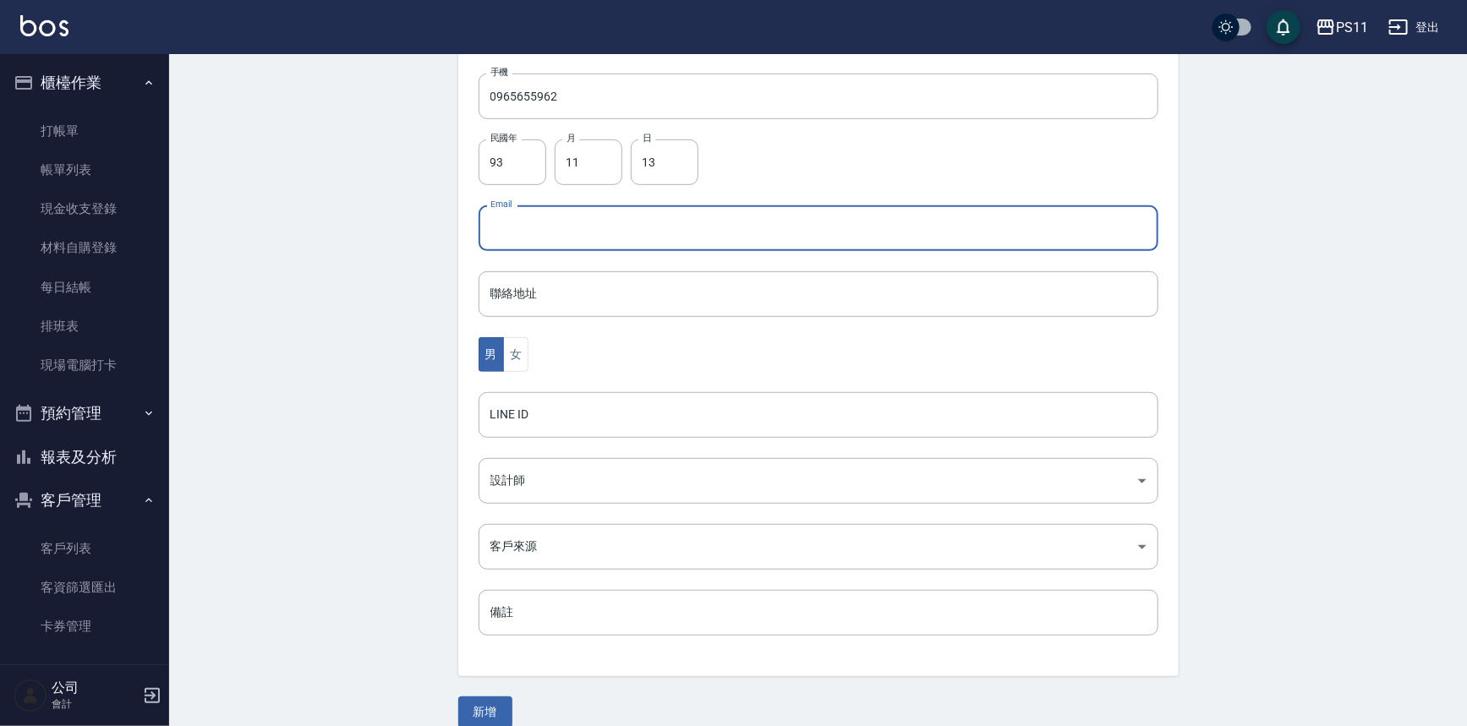
scroll to position [373, 0]
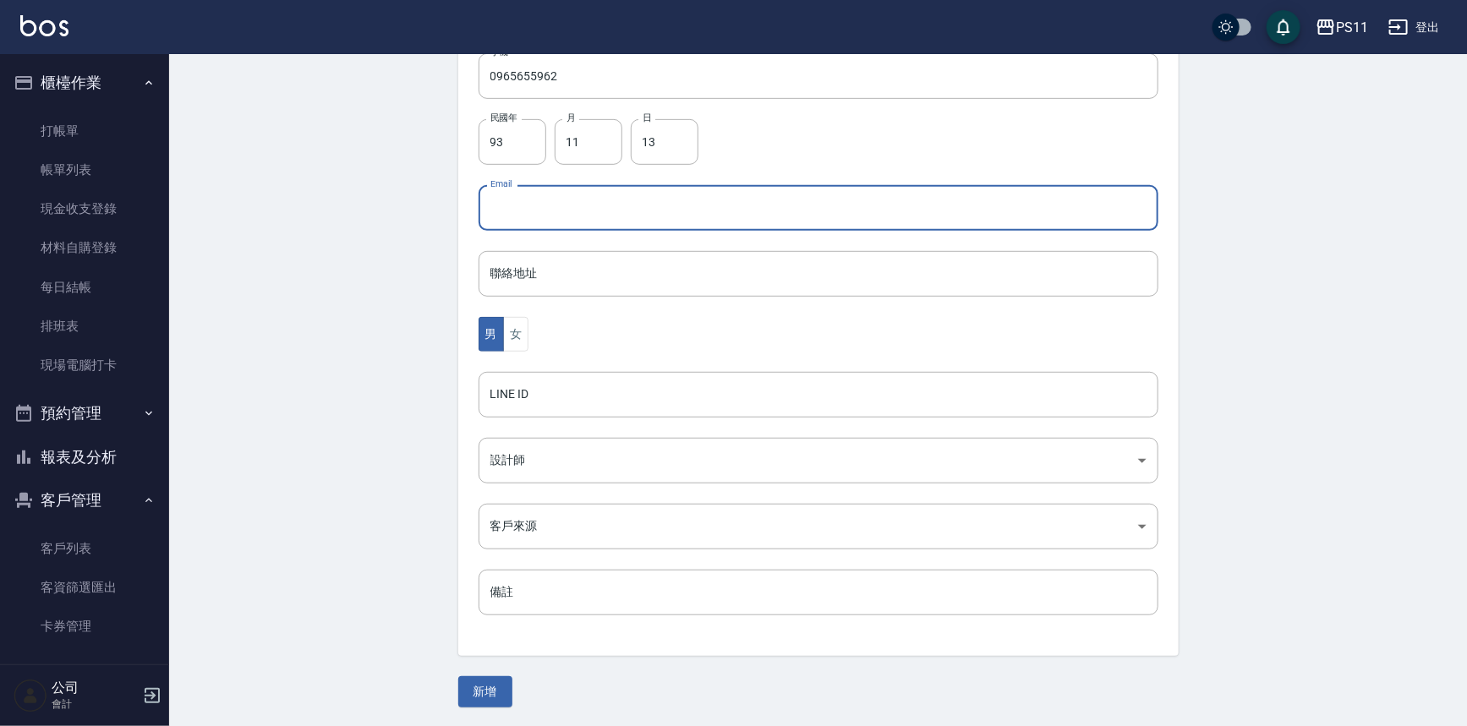
click at [496, 696] on button "新增" at bounding box center [485, 691] width 54 height 31
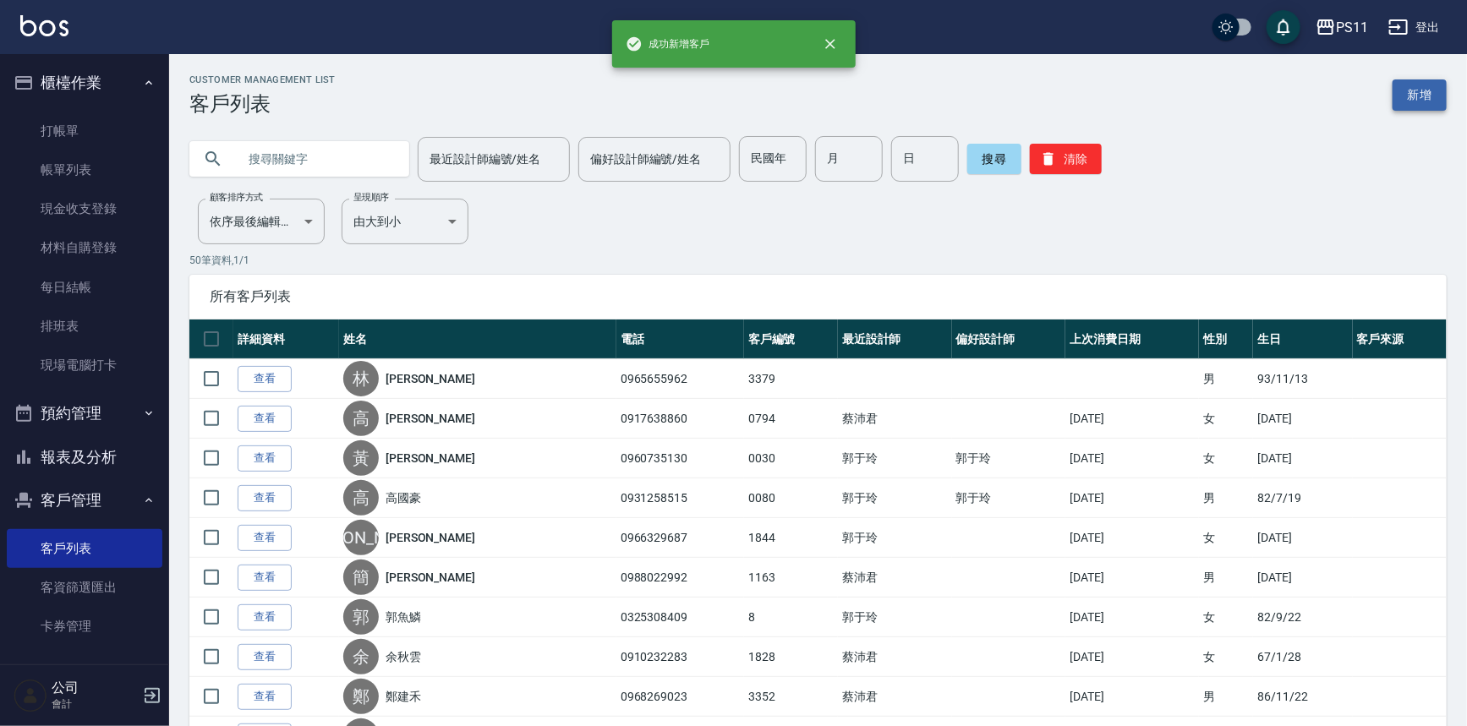
click at [1420, 96] on link "新增" at bounding box center [1419, 94] width 54 height 31
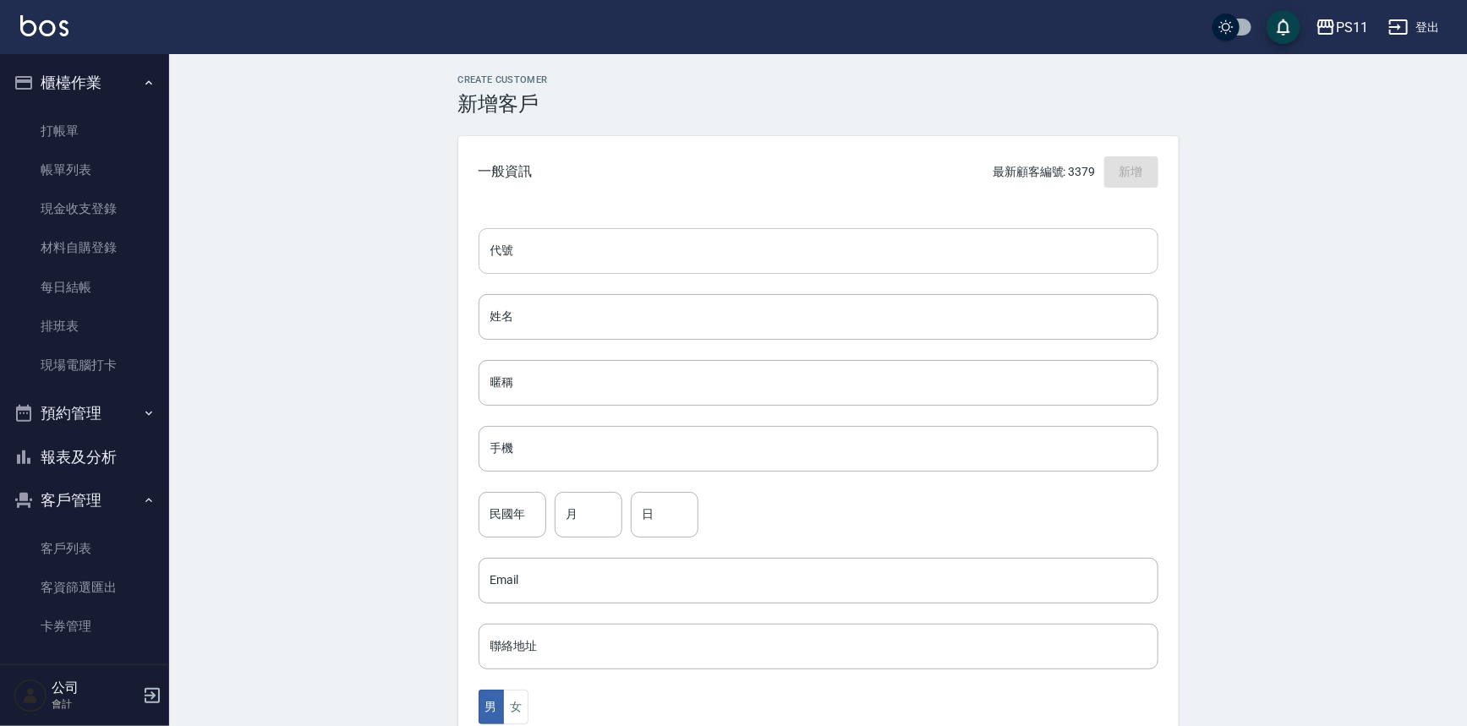
click at [755, 246] on input "代號" at bounding box center [818, 251] width 680 height 46
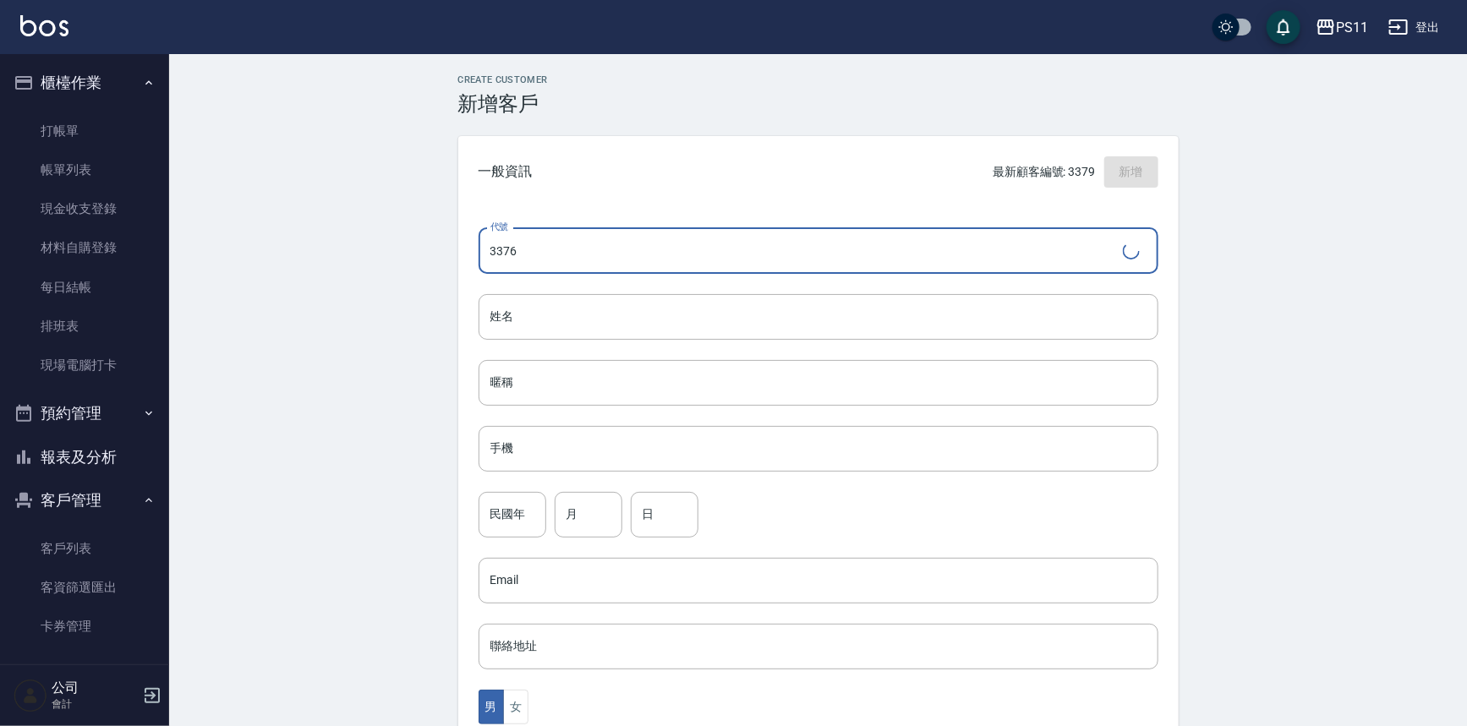
type input "3376"
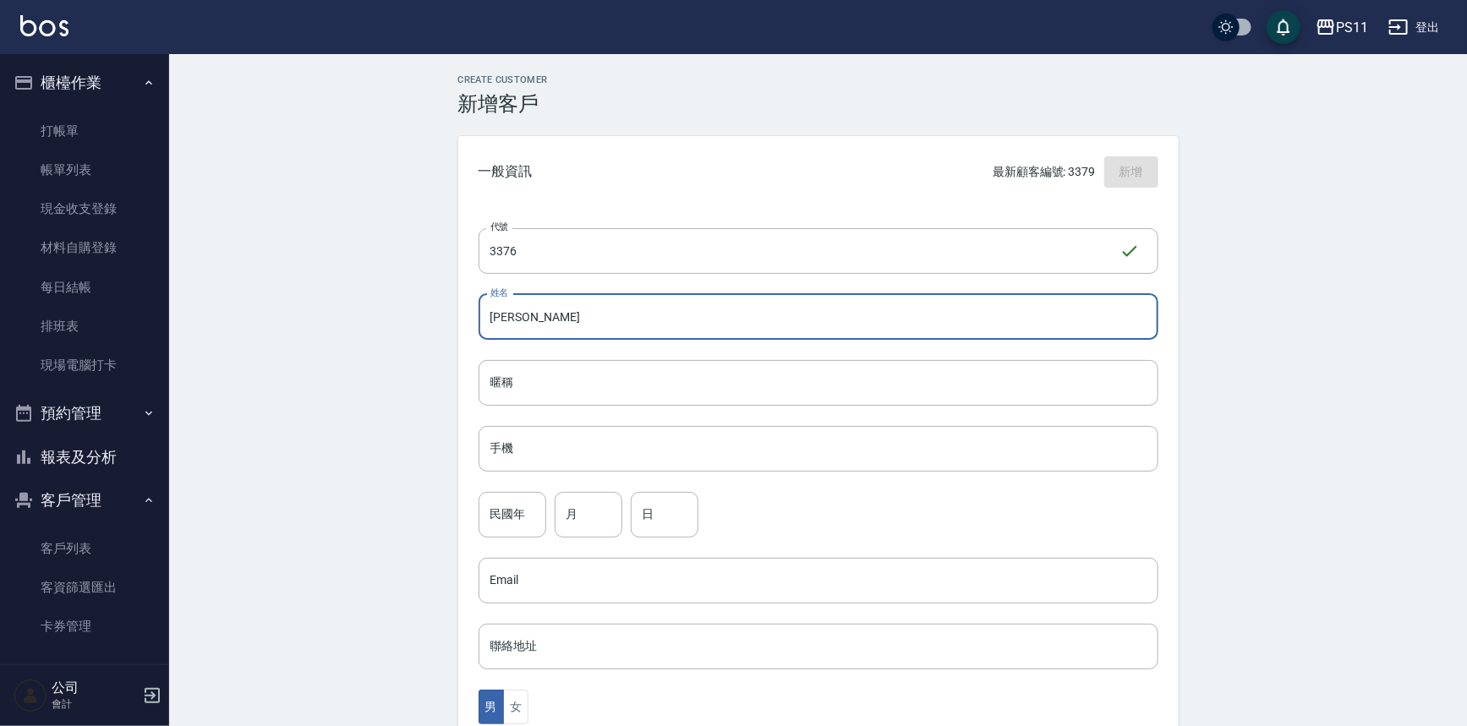
type input "[PERSON_NAME]"
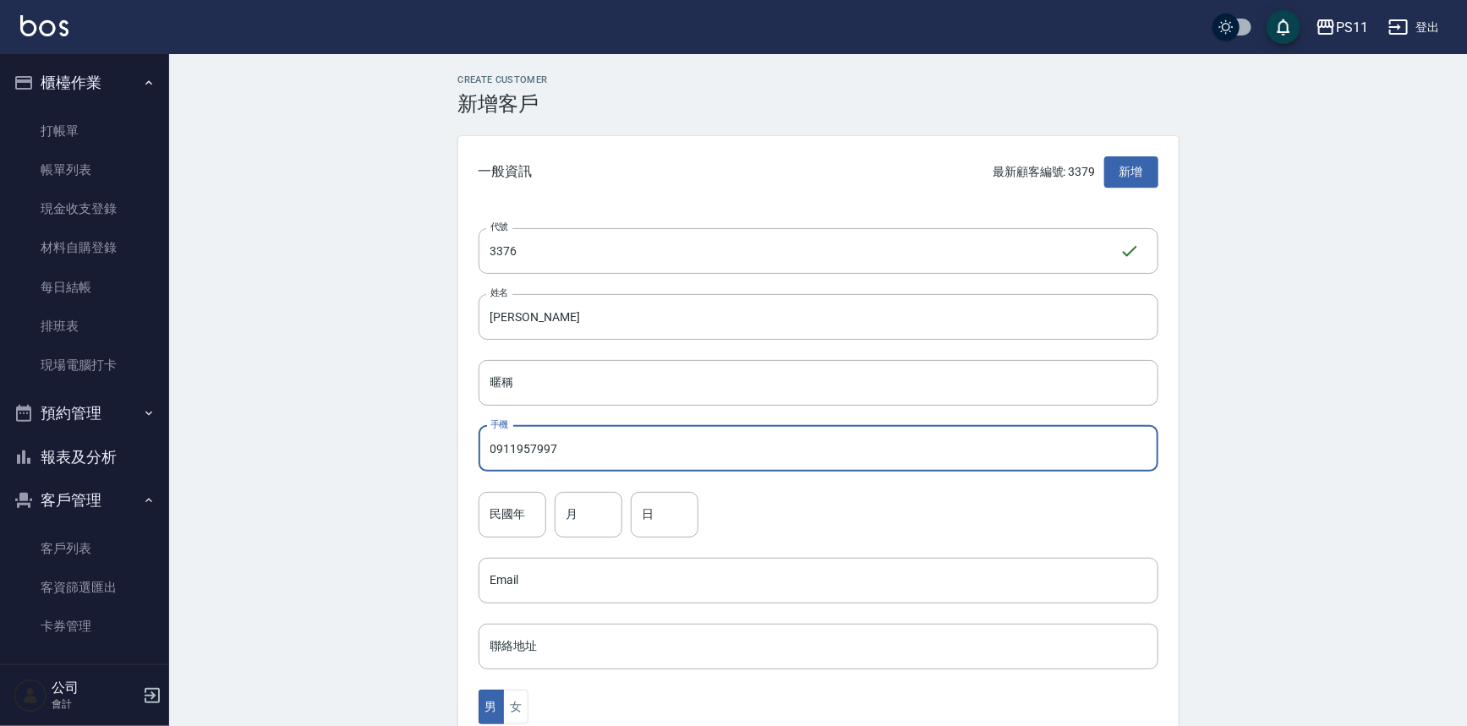
type input "0911957997"
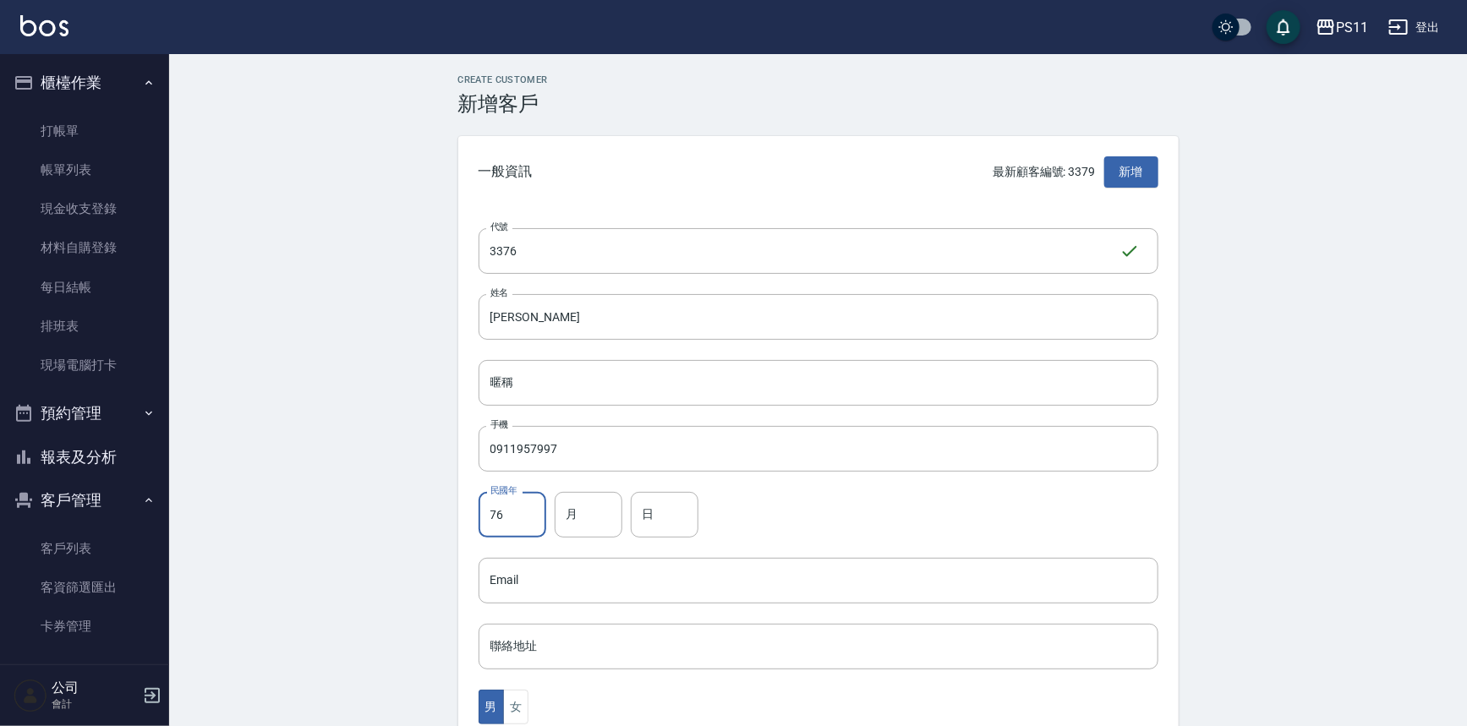
type input "76"
type input "9"
type input "20"
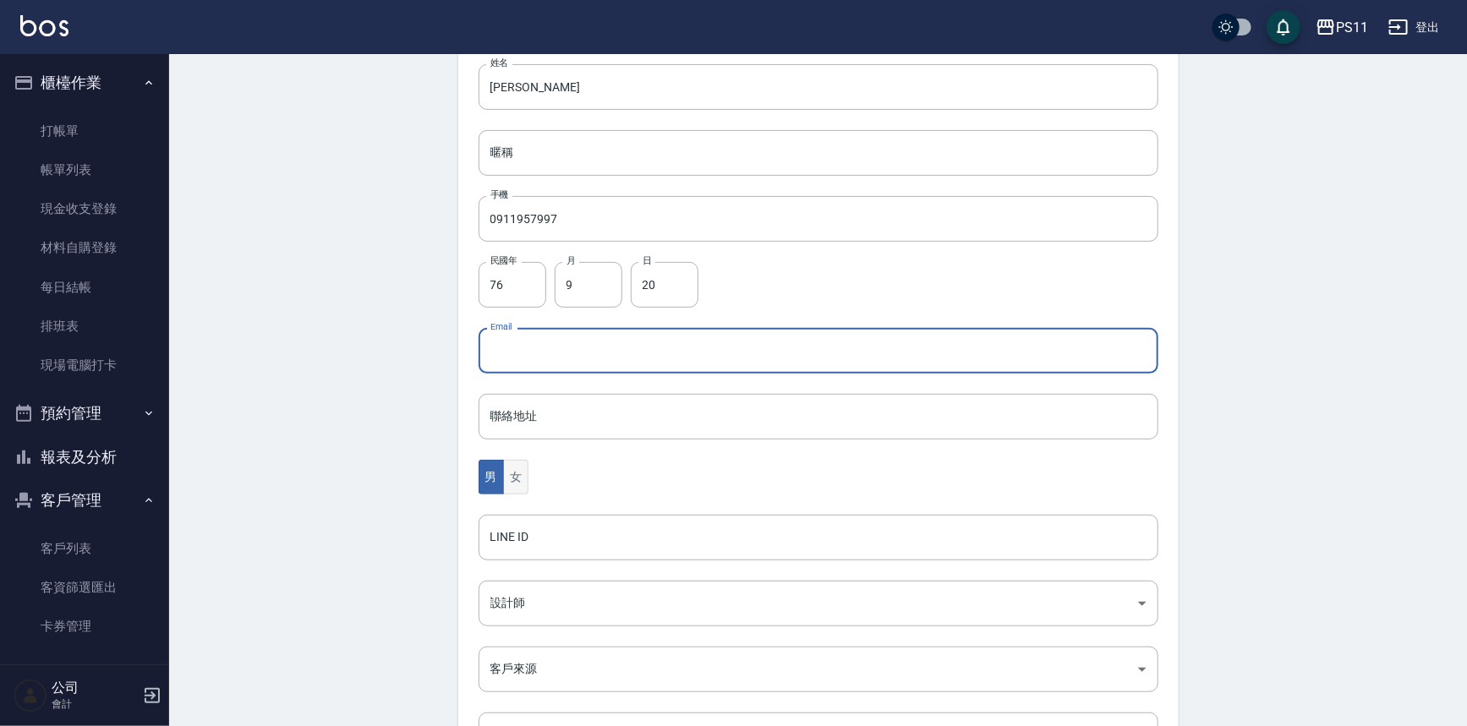
click at [519, 481] on button "女" at bounding box center [515, 477] width 25 height 35
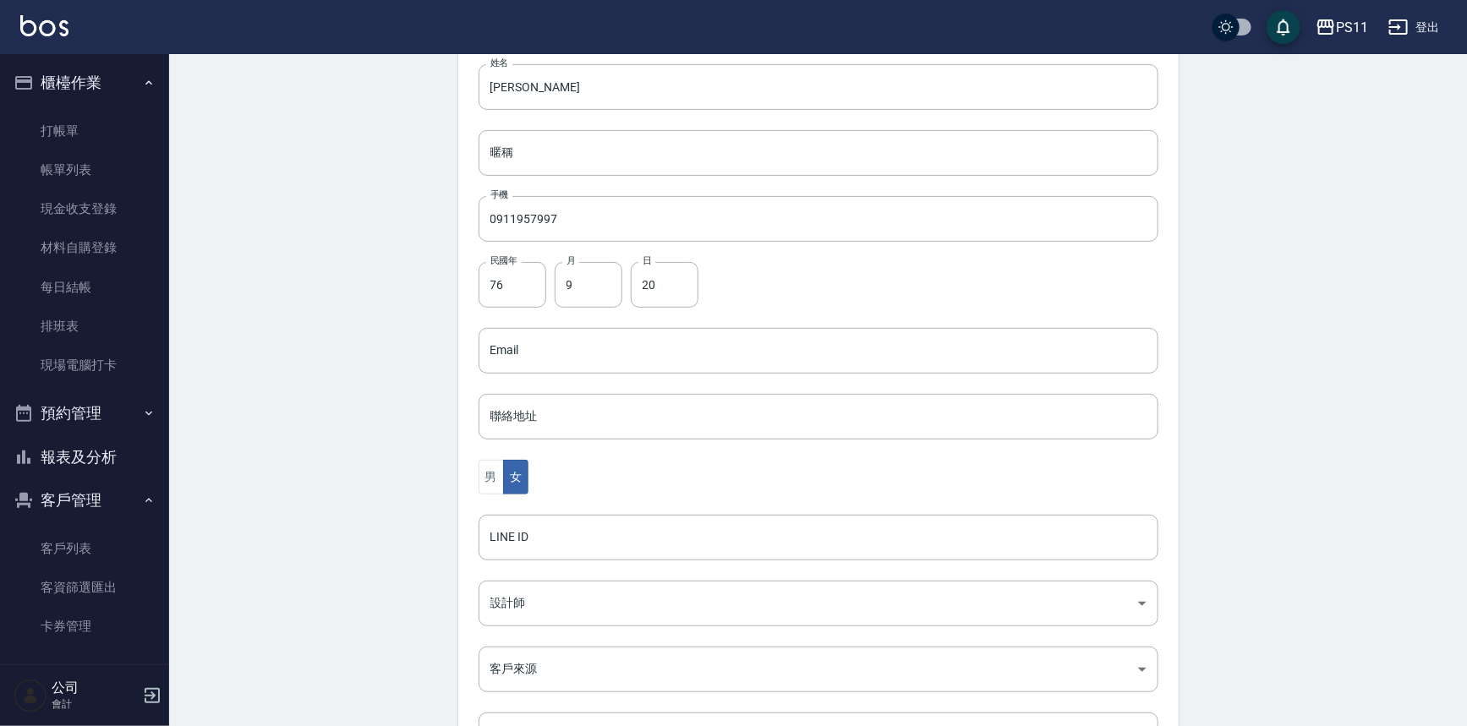
scroll to position [373, 0]
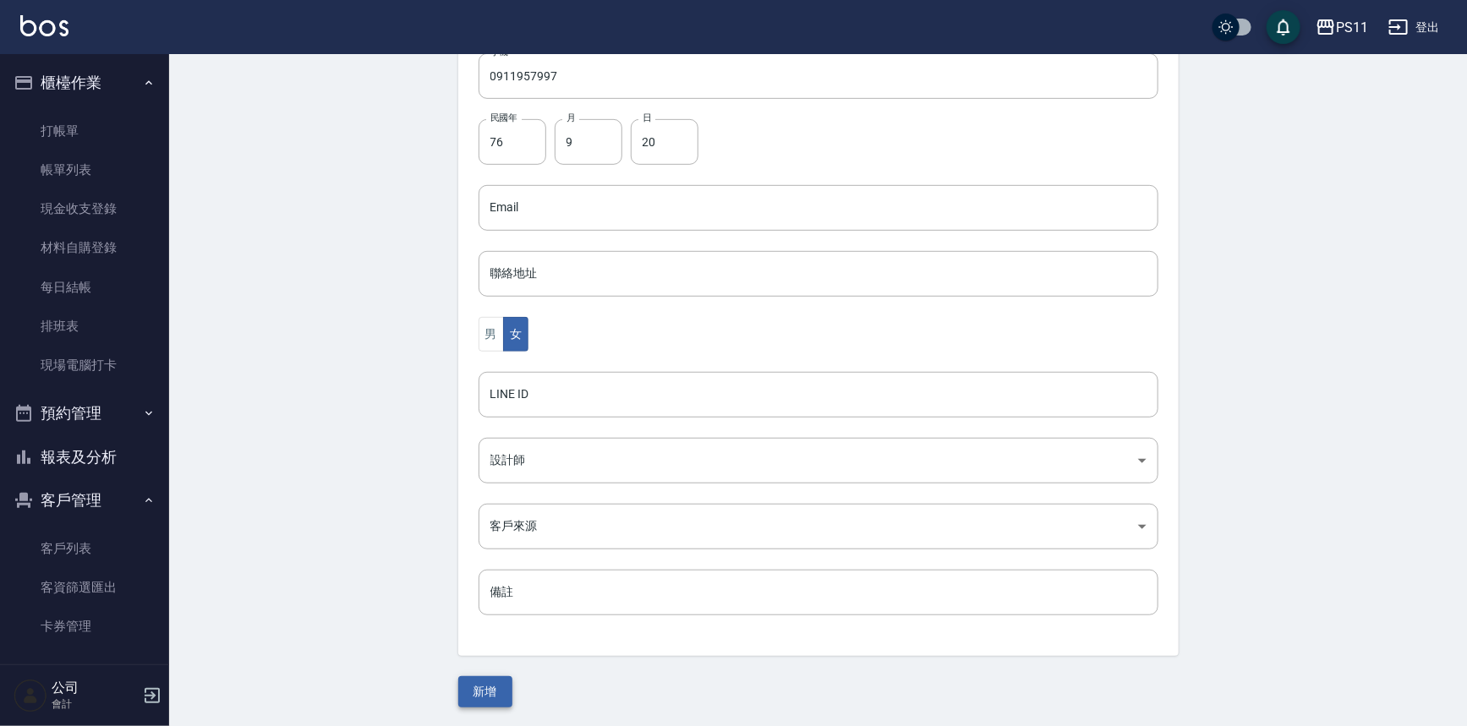
click at [499, 684] on button "新增" at bounding box center [485, 691] width 54 height 31
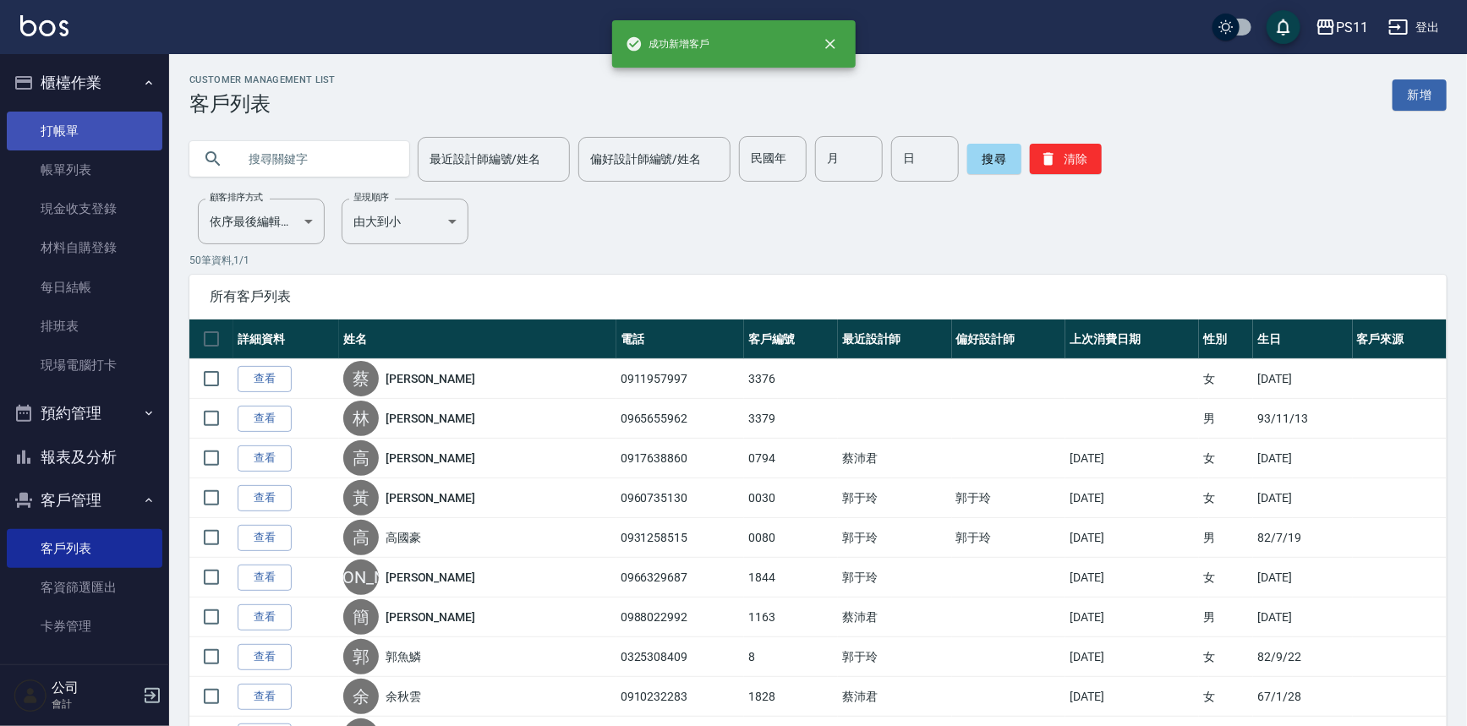
click at [67, 123] on link "打帳單" at bounding box center [85, 131] width 156 height 39
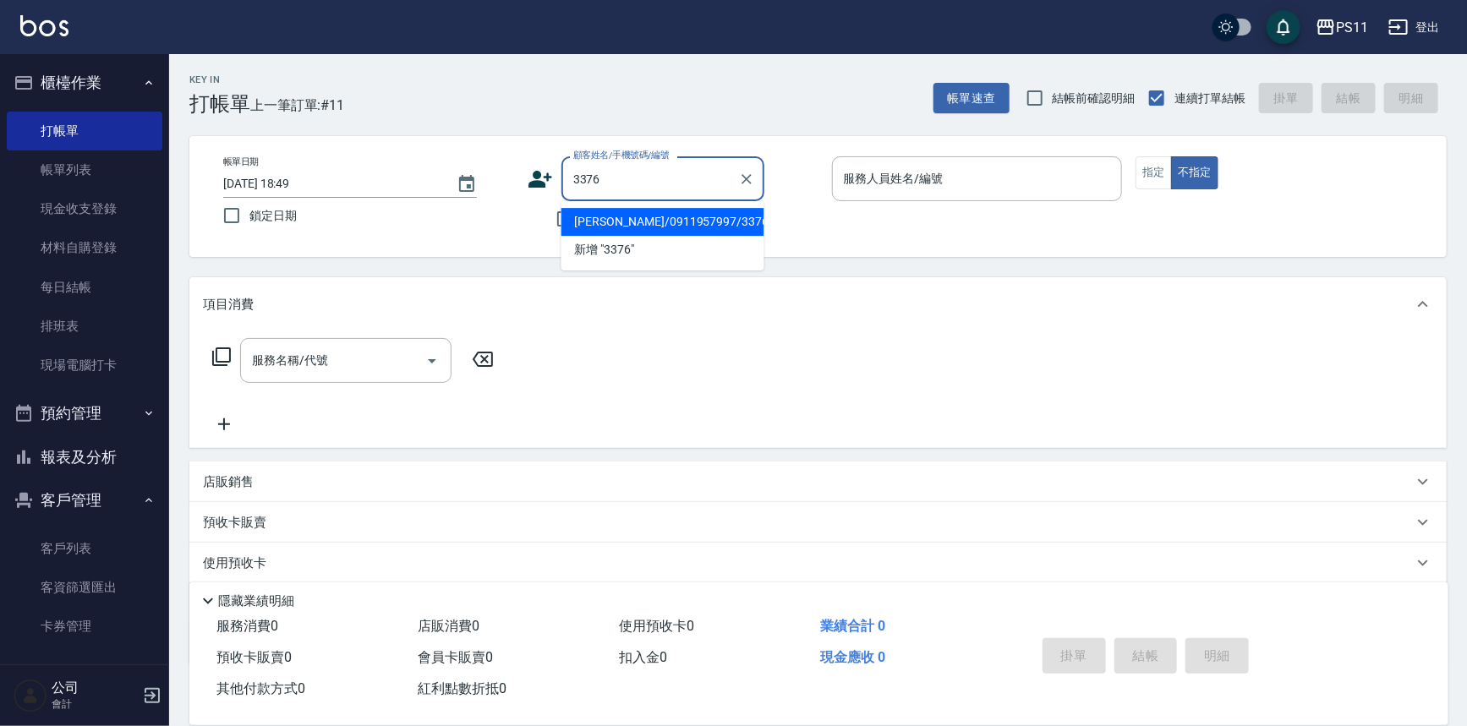
type input "[PERSON_NAME]/0911957997/3376"
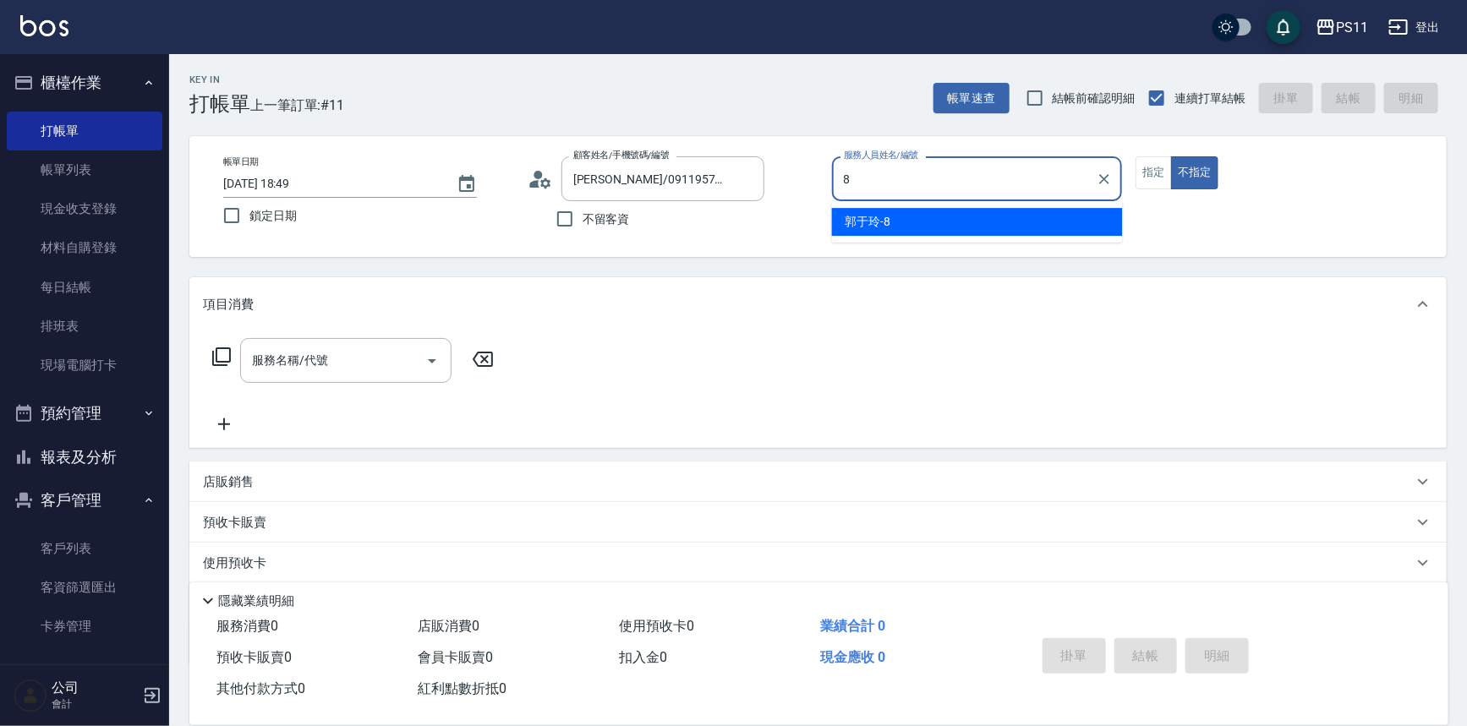
type input "郭于玲-8"
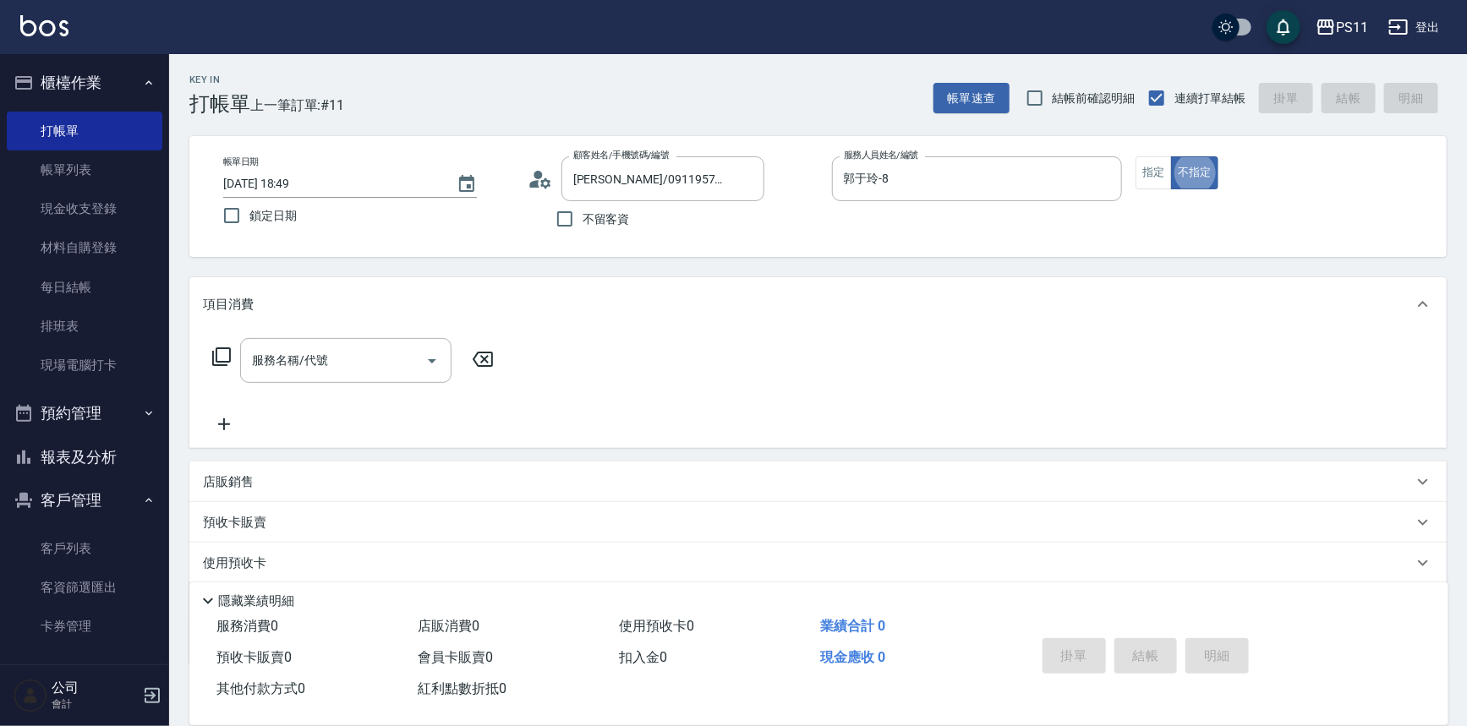
type button "false"
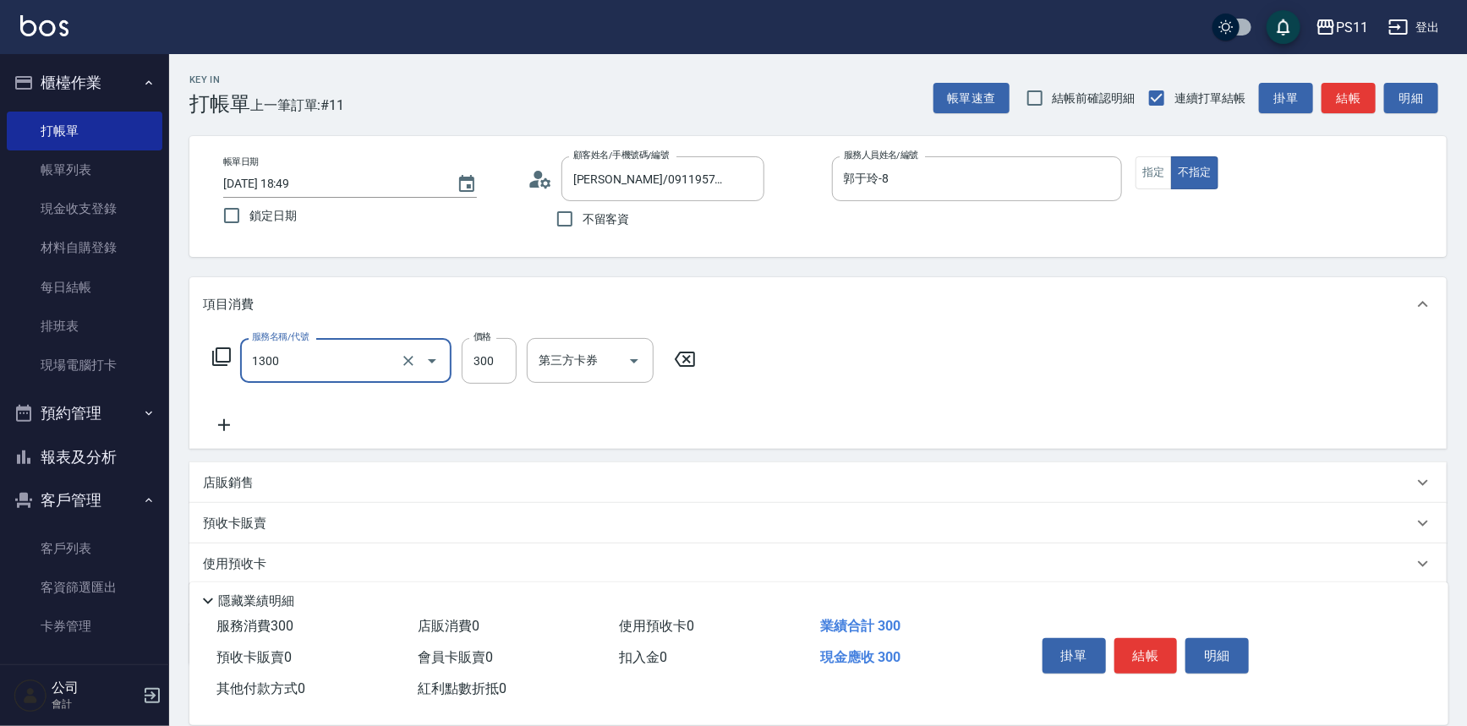
type input "洗髮300(1300)"
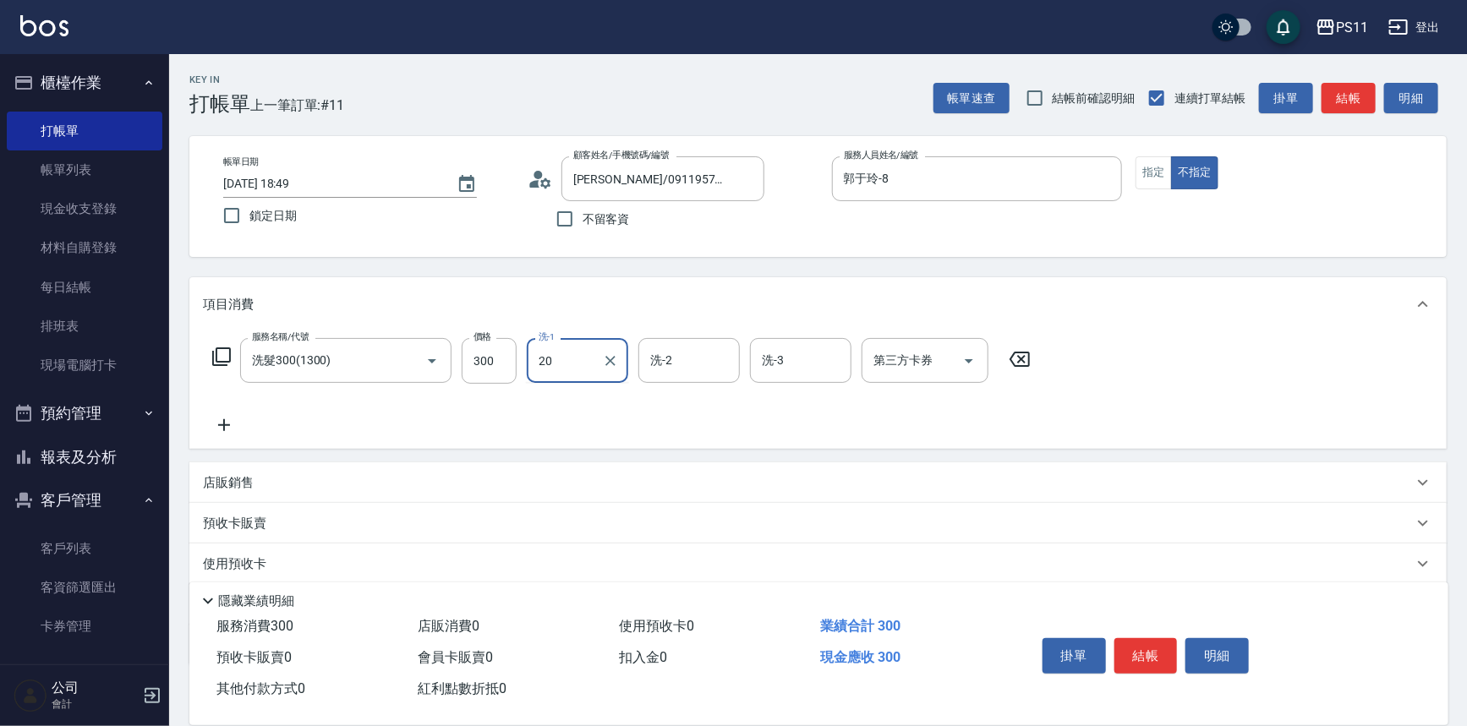
type input "[PERSON_NAME]-20"
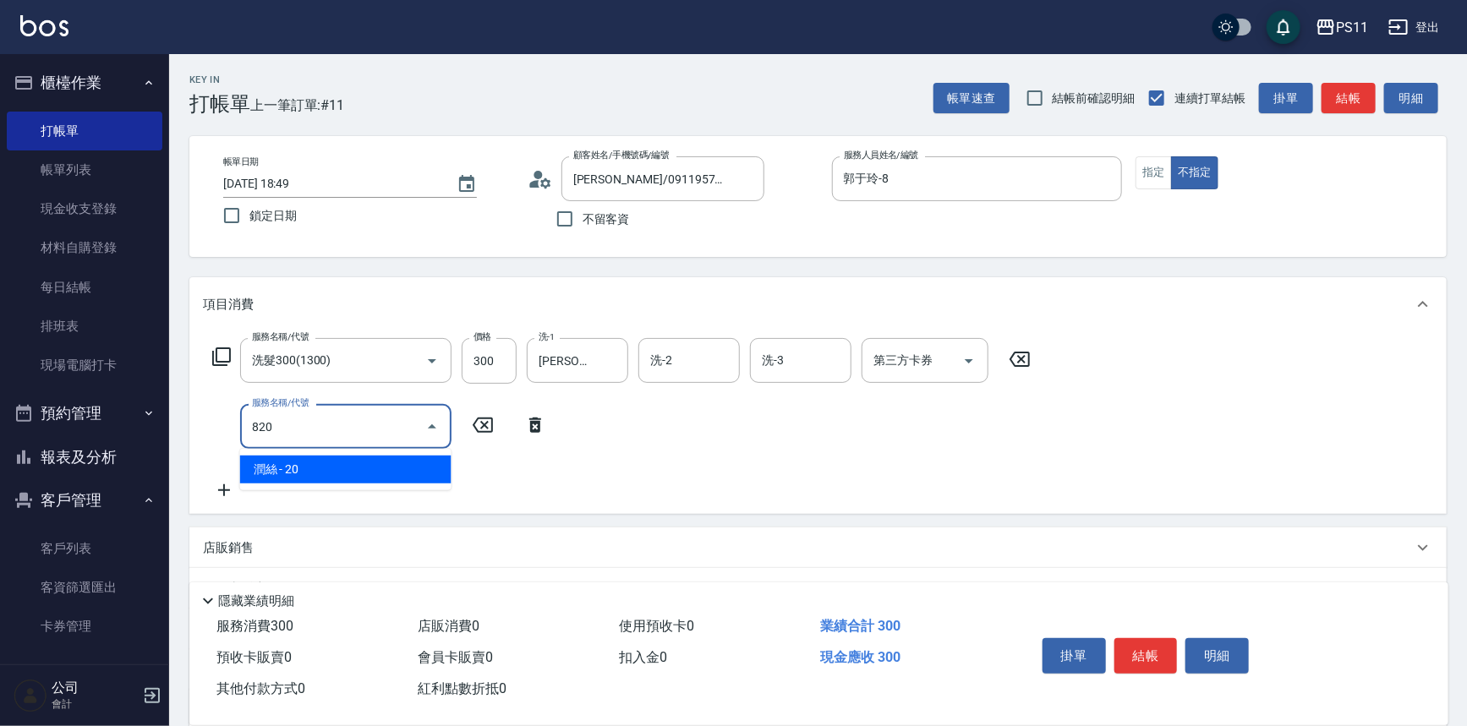
type input "潤絲(820)"
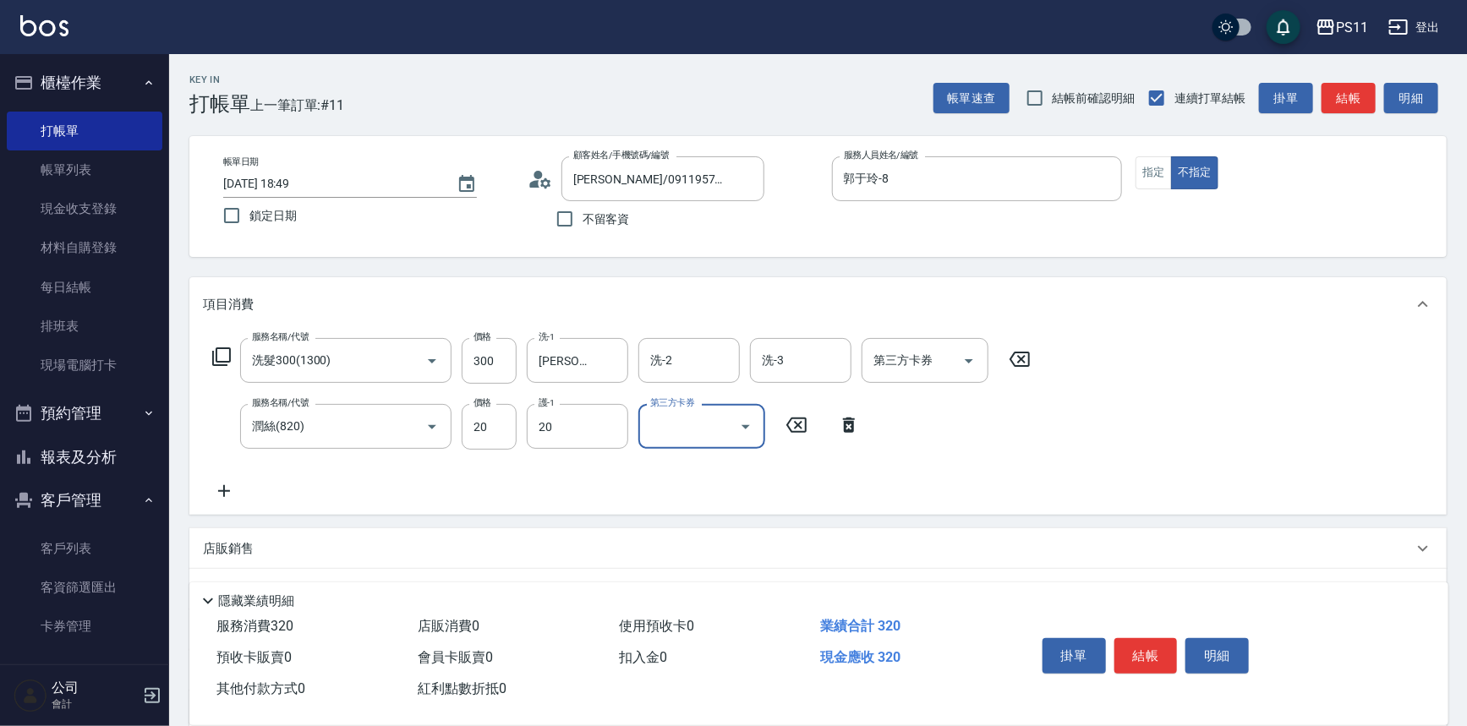
type input "[PERSON_NAME]-20"
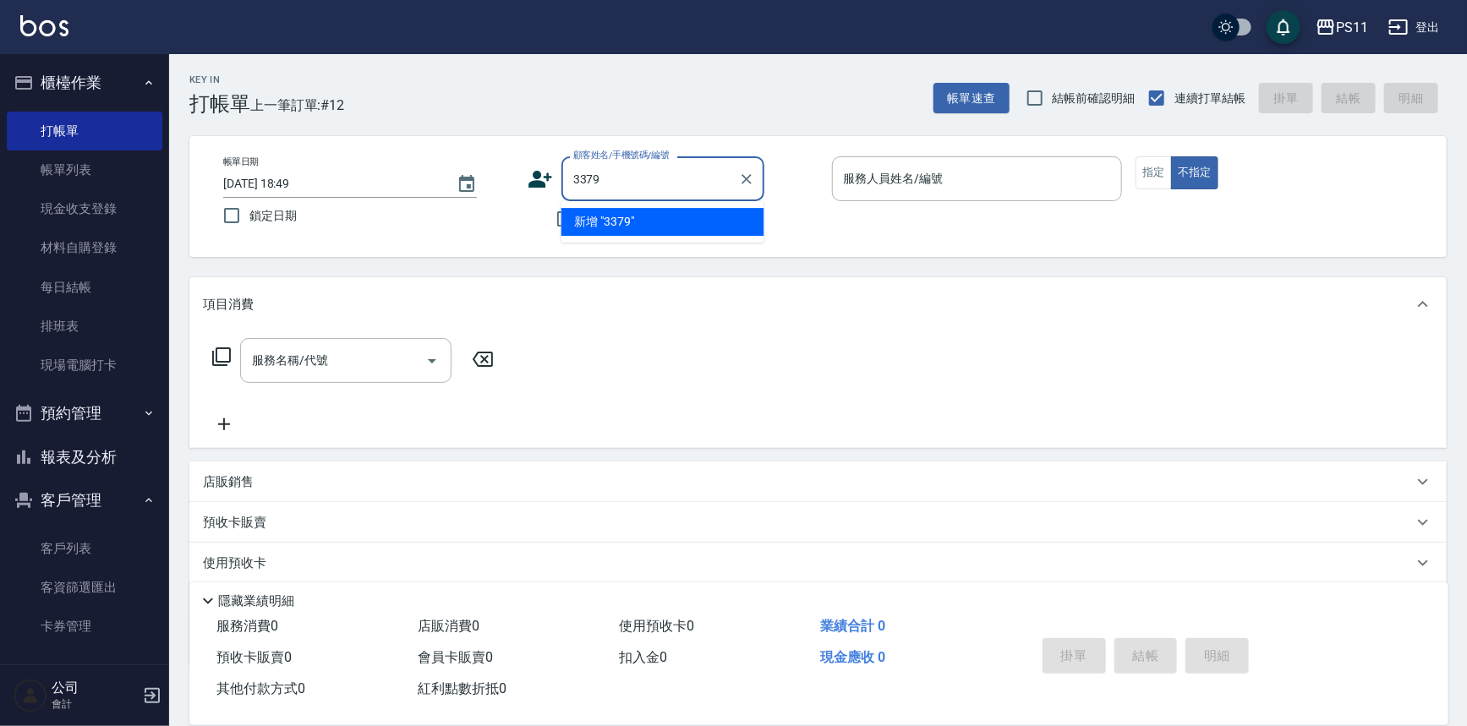
type input "3379"
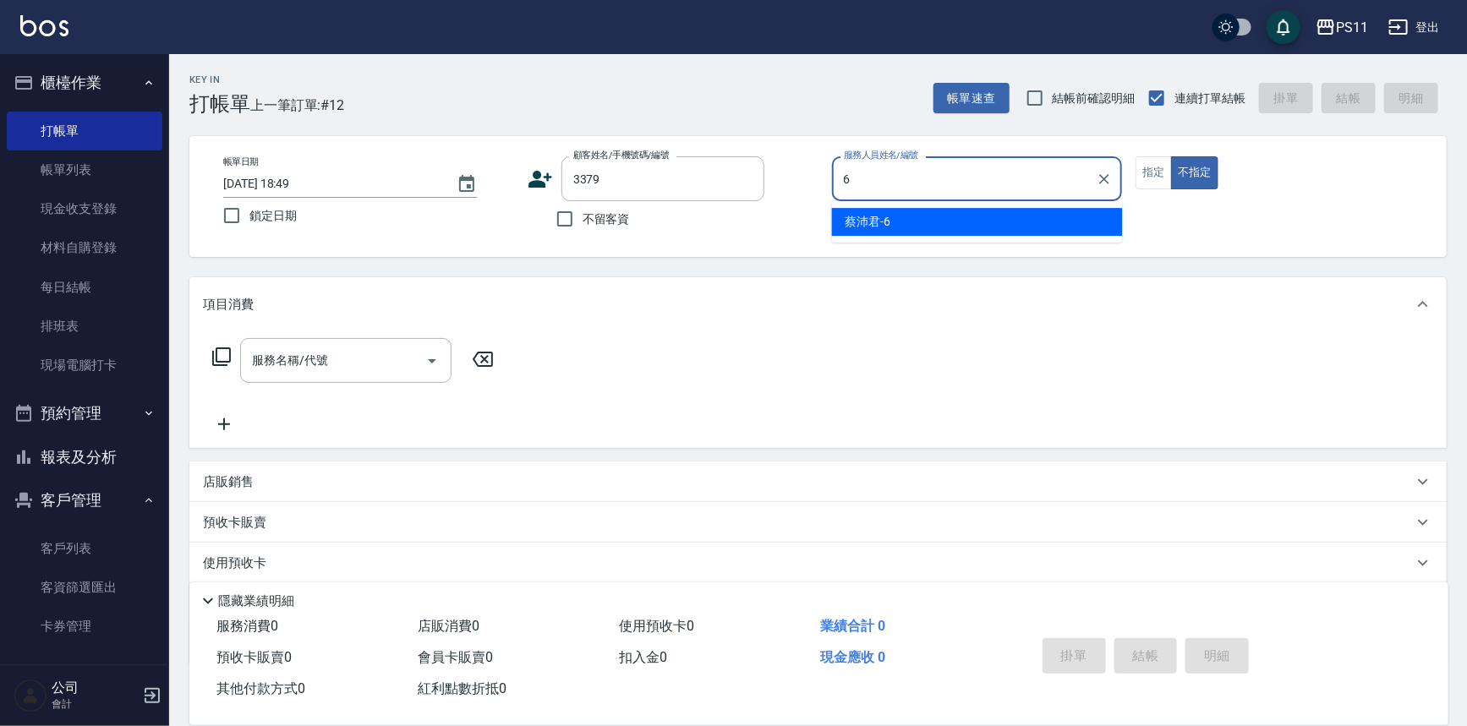
type input "[PERSON_NAME]6"
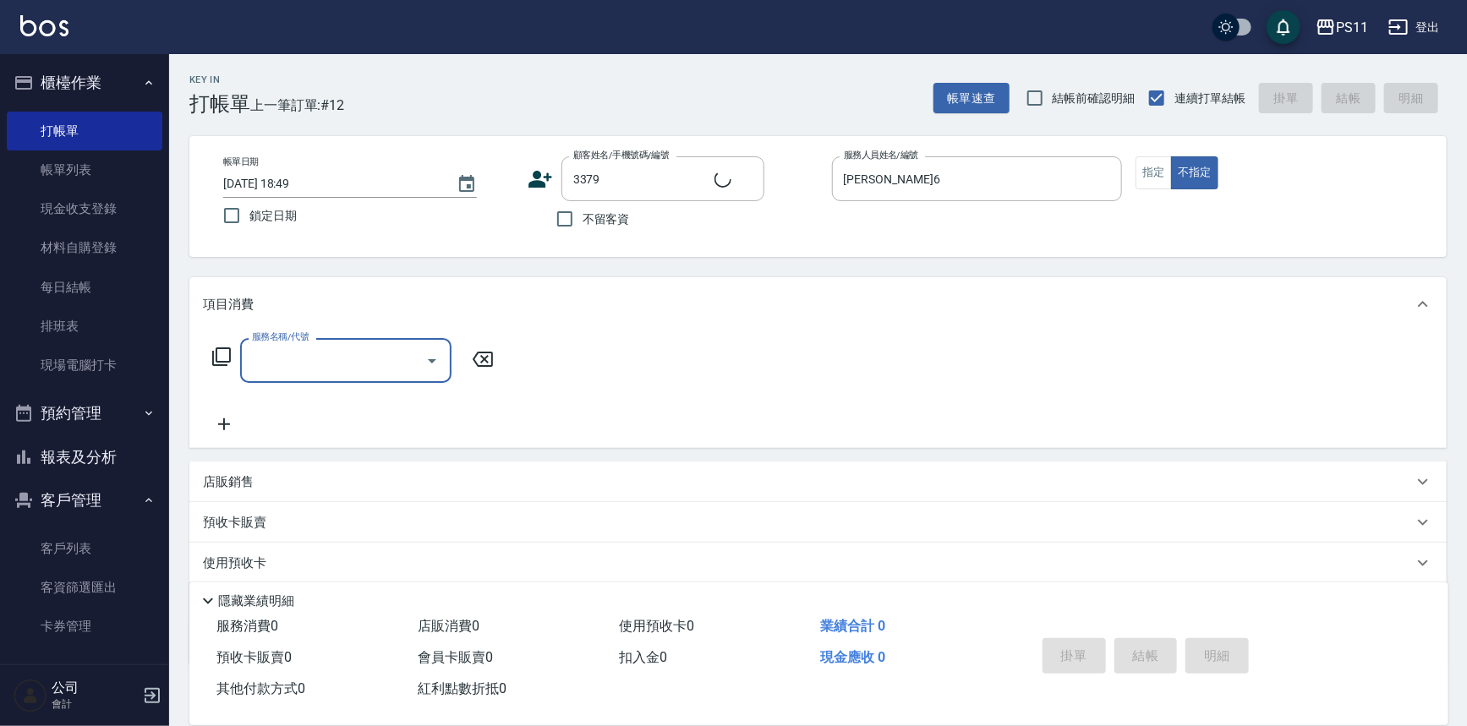
type input "[PERSON_NAME]/0965655962/3379"
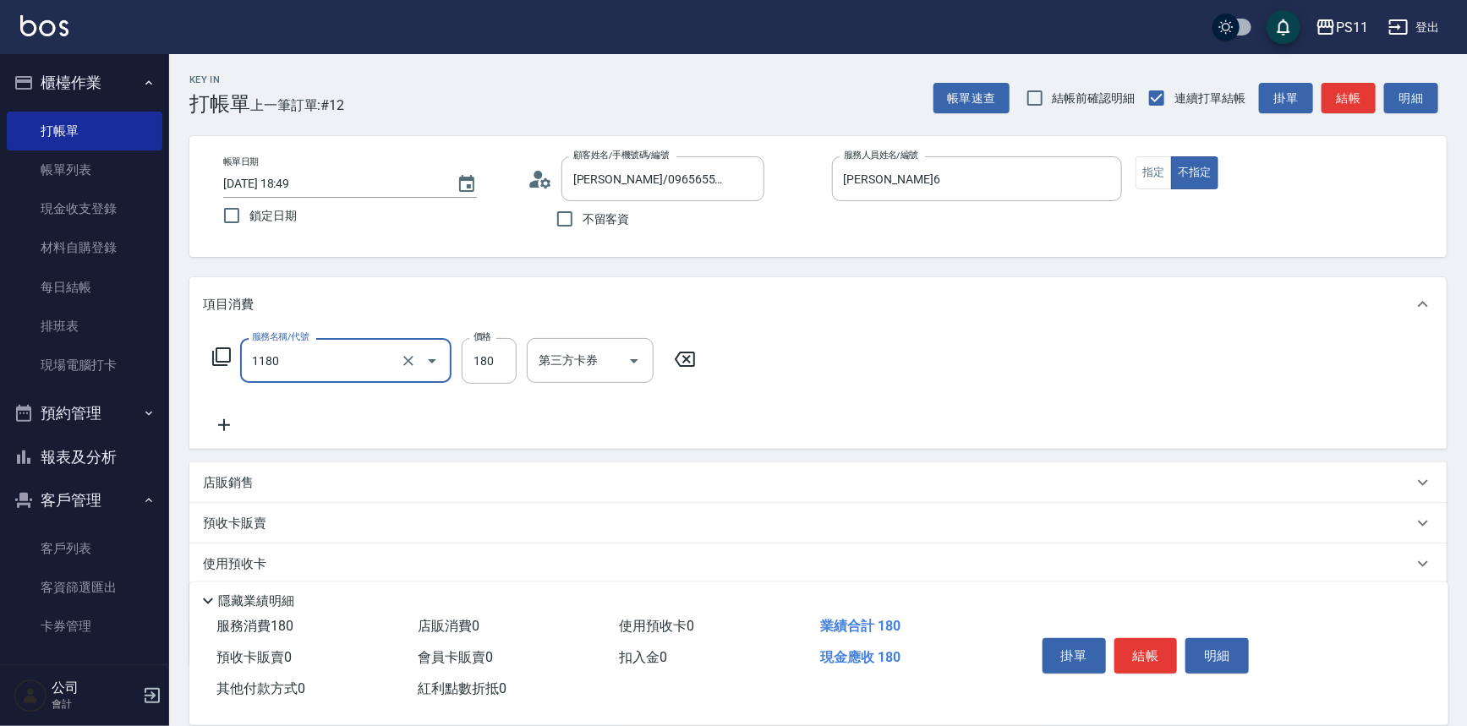
type input "洗髮(洗+剪不指定活動)(1180)"
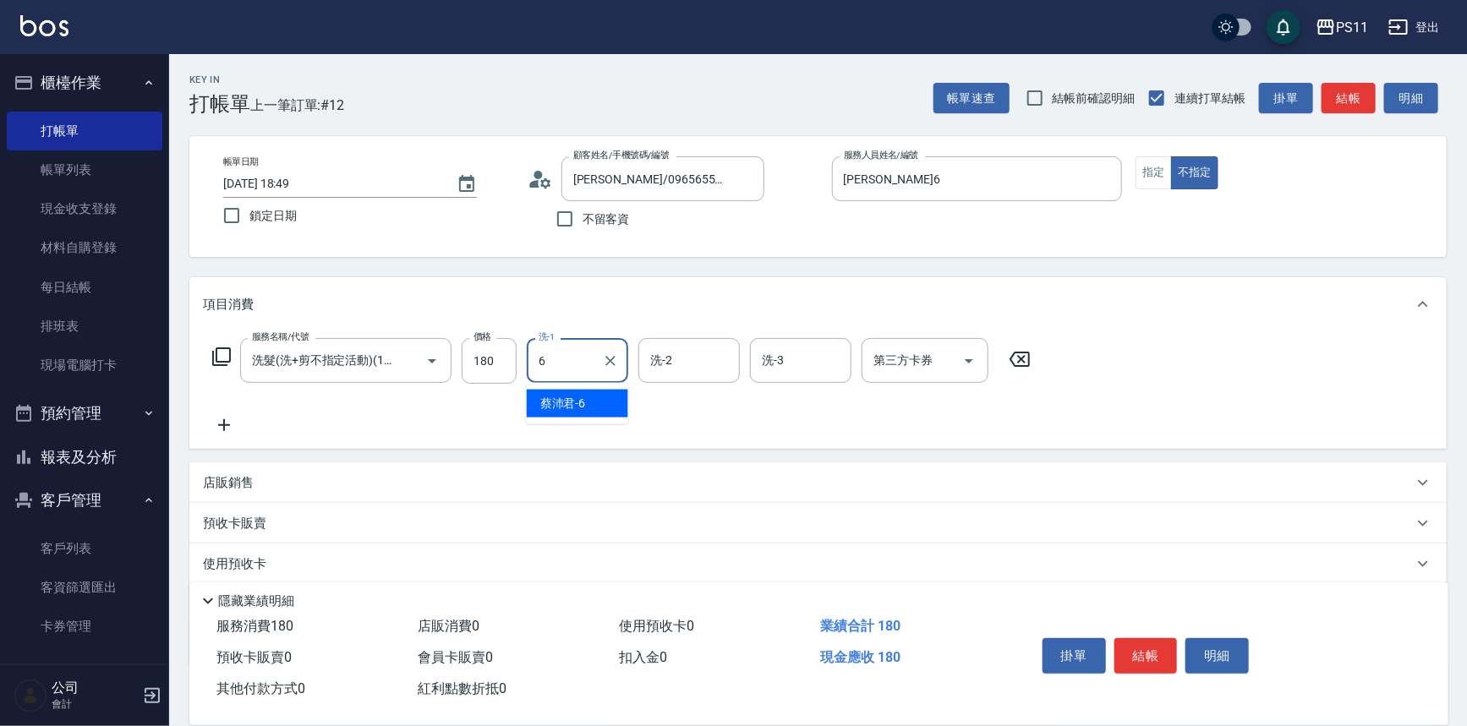
type input "[PERSON_NAME]6"
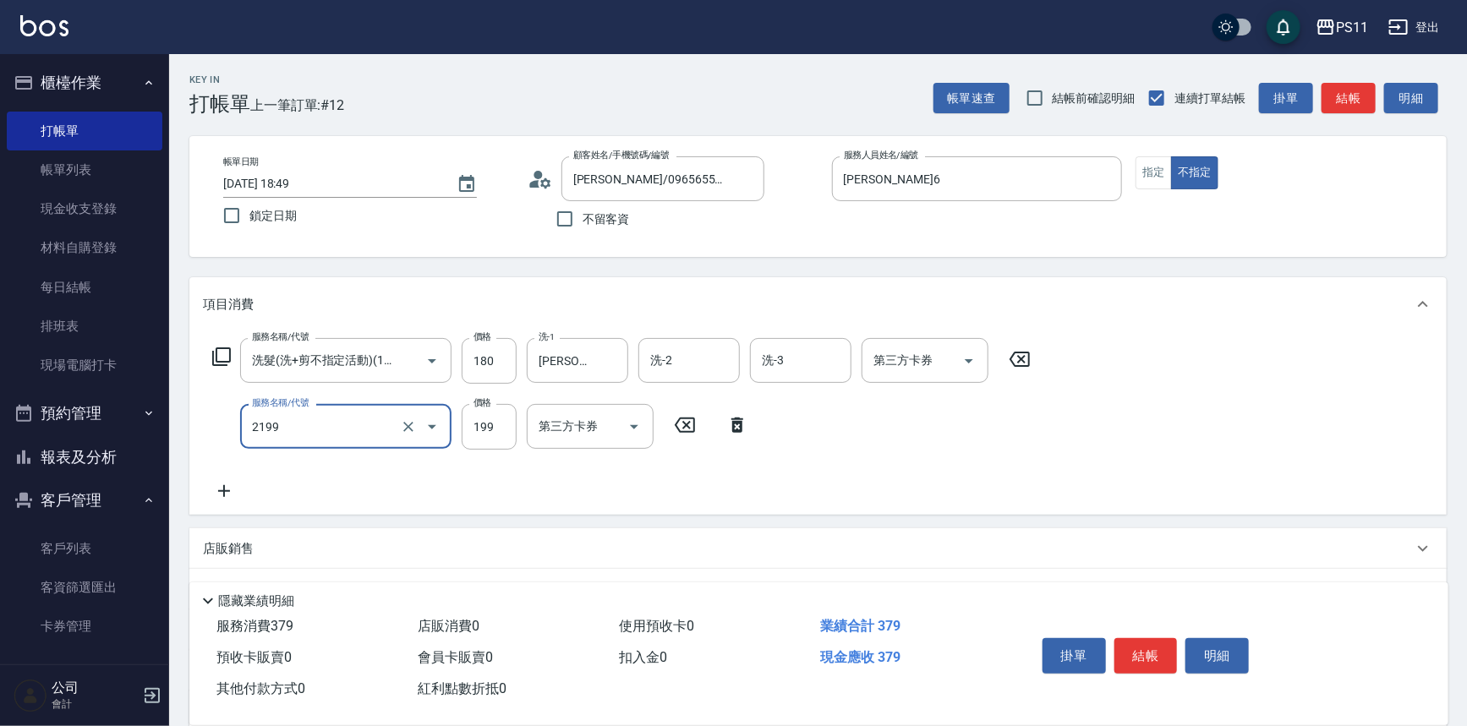
type input "不指定剪髮活動(2199)"
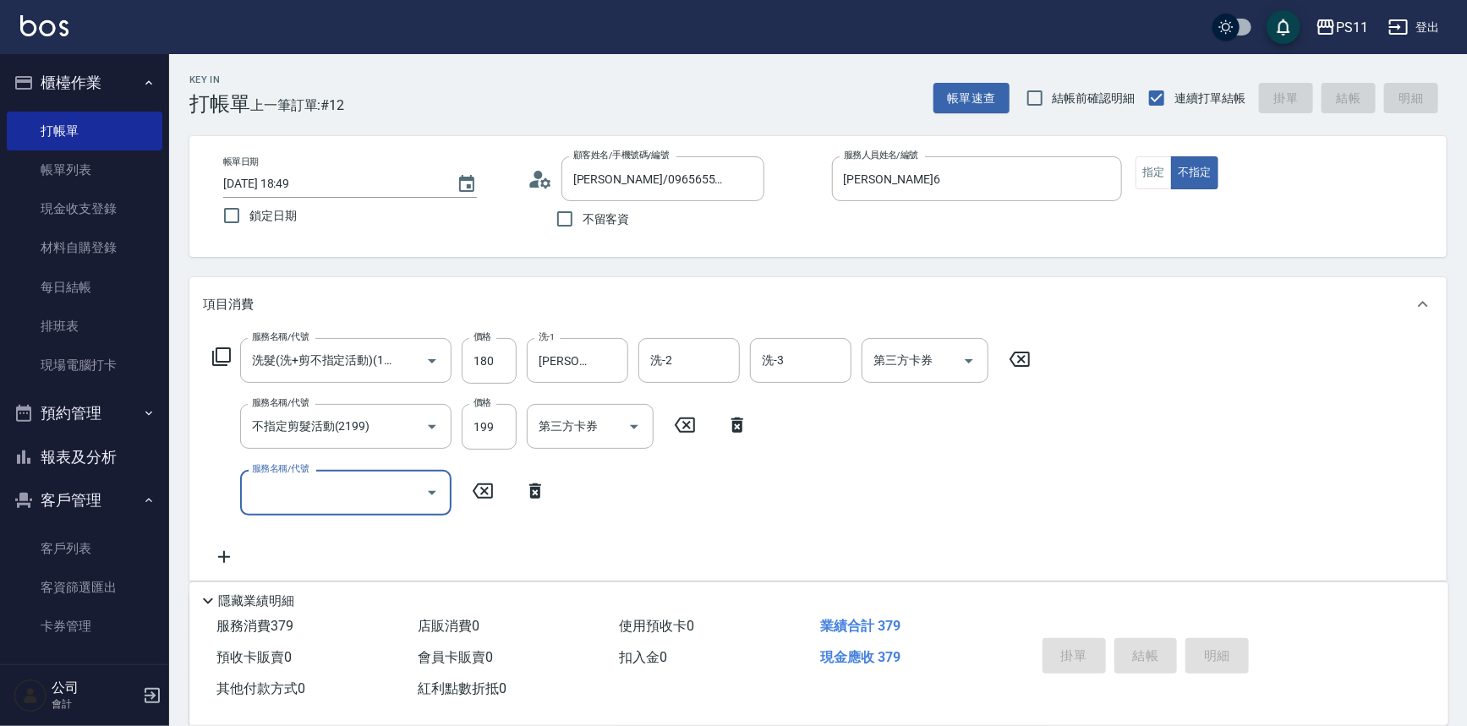
type input "[DATE] 18:50"
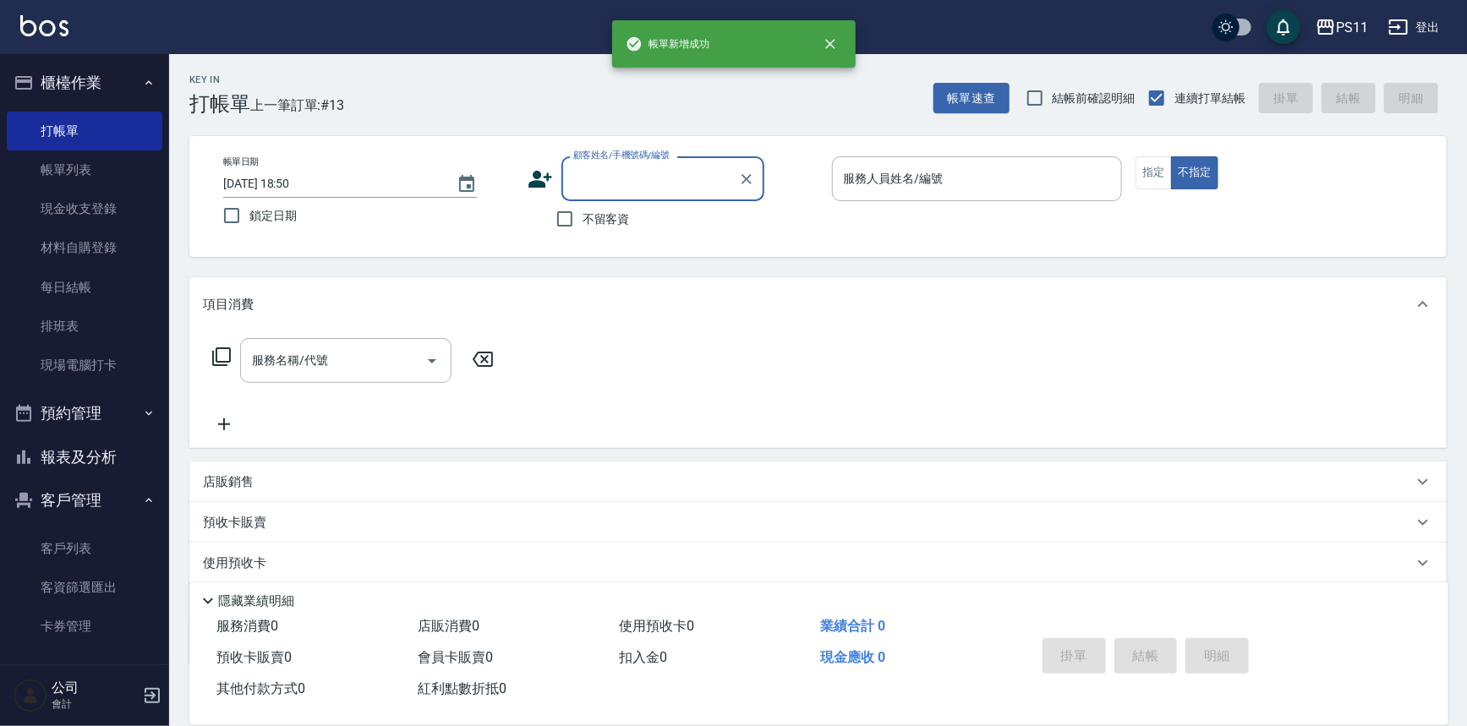
click at [99, 451] on button "報表及分析" at bounding box center [85, 457] width 156 height 44
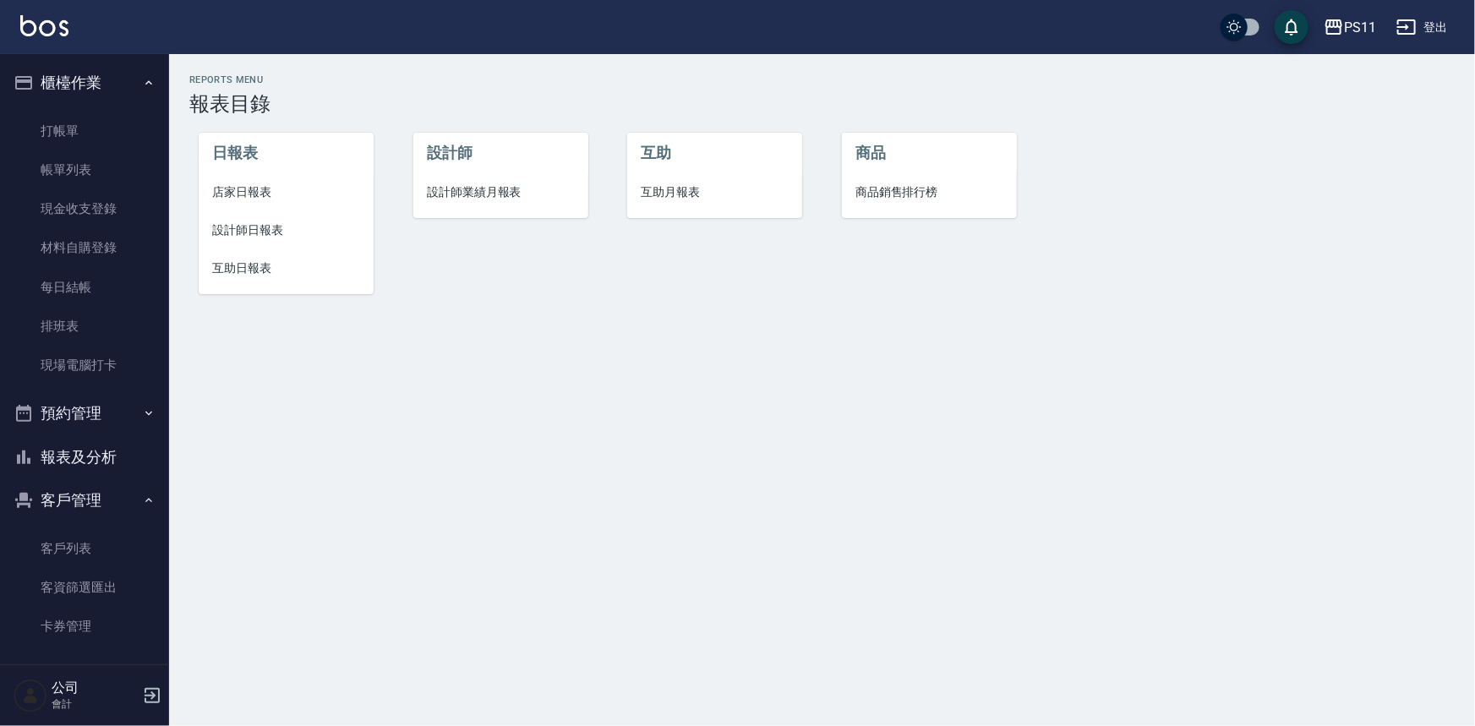
click at [254, 219] on li "設計師日報表" at bounding box center [286, 230] width 175 height 38
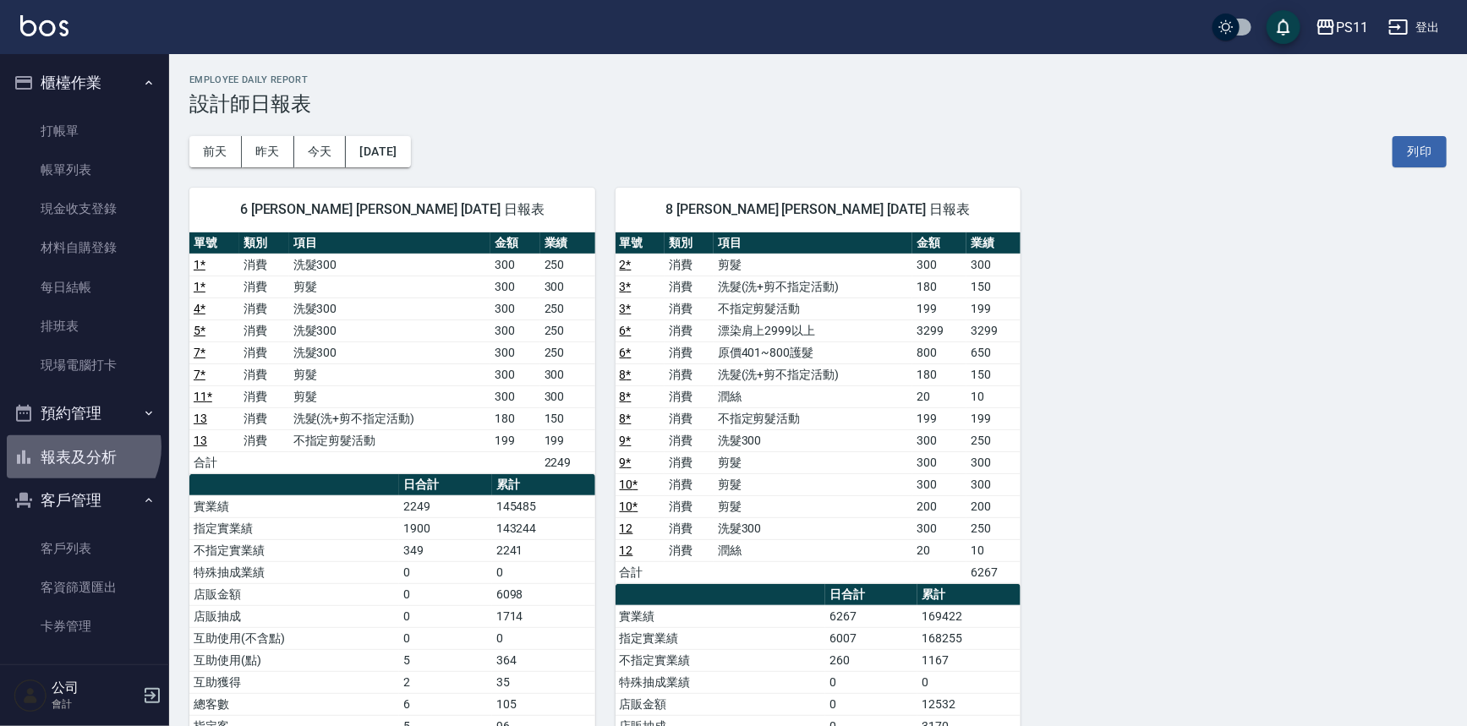
click at [79, 447] on button "報表及分析" at bounding box center [85, 457] width 156 height 44
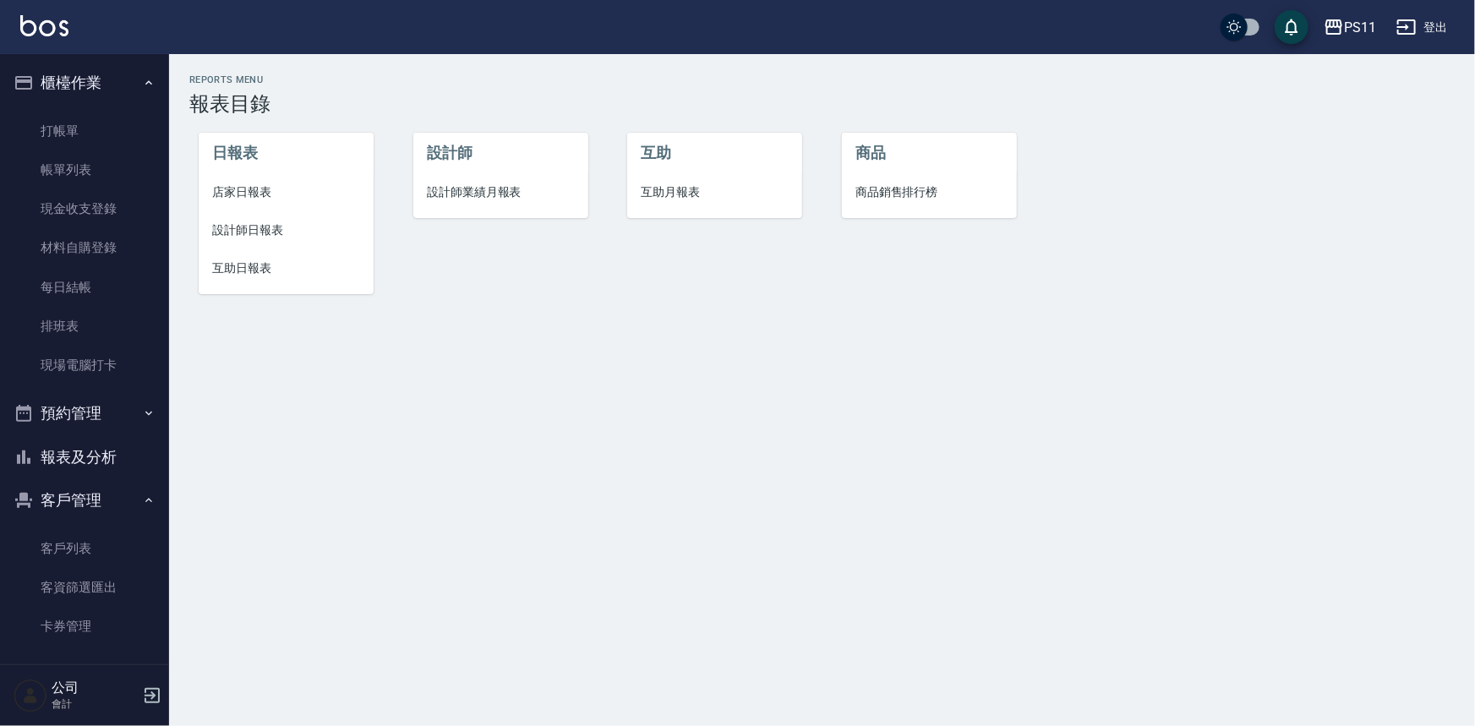
drag, startPoint x: 272, startPoint y: 294, endPoint x: 254, endPoint y: 261, distance: 37.4
click at [271, 292] on div "日報表 店家日報表 設計師日報表 互助日報表" at bounding box center [276, 204] width 215 height 216
click at [254, 261] on span "互助日報表" at bounding box center [286, 268] width 148 height 18
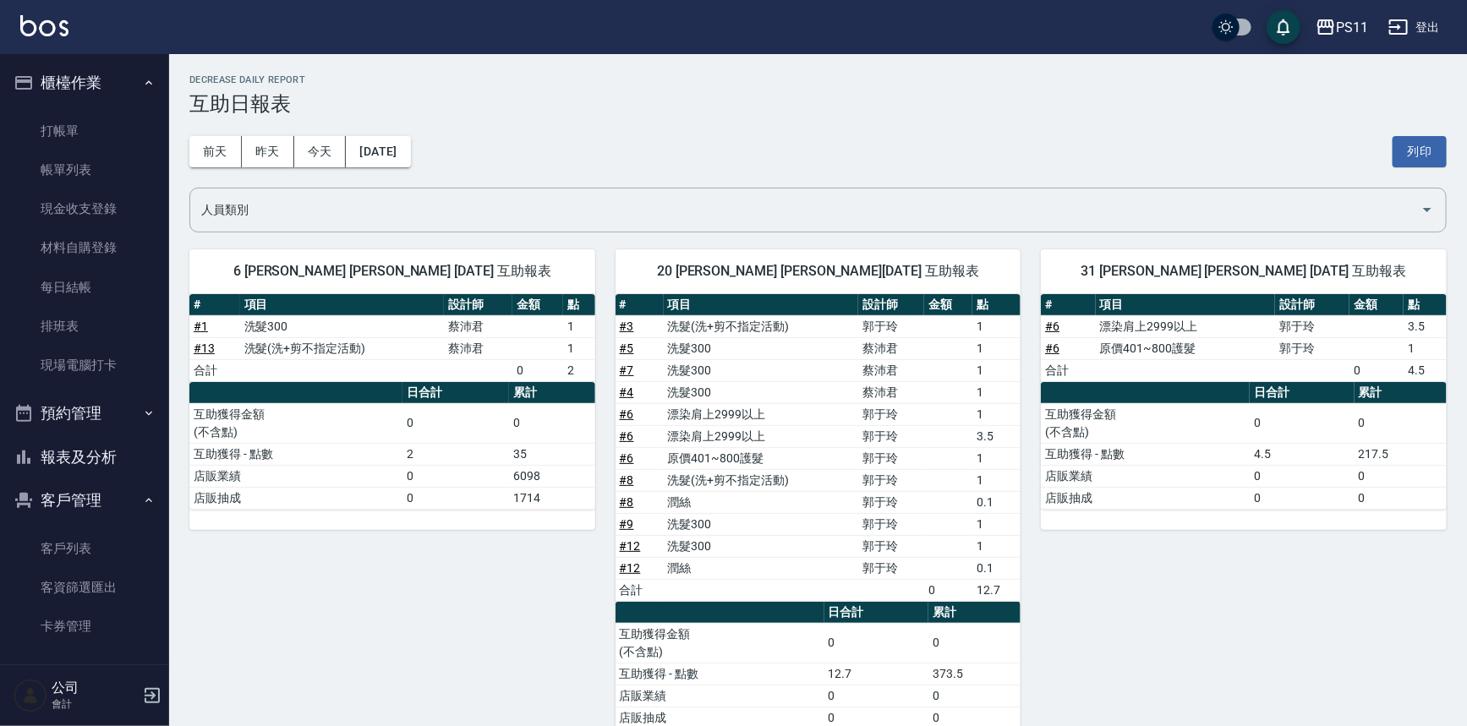
drag, startPoint x: 98, startPoint y: 170, endPoint x: 529, endPoint y: 327, distance: 458.9
click at [98, 170] on link "帳單列表" at bounding box center [85, 169] width 156 height 39
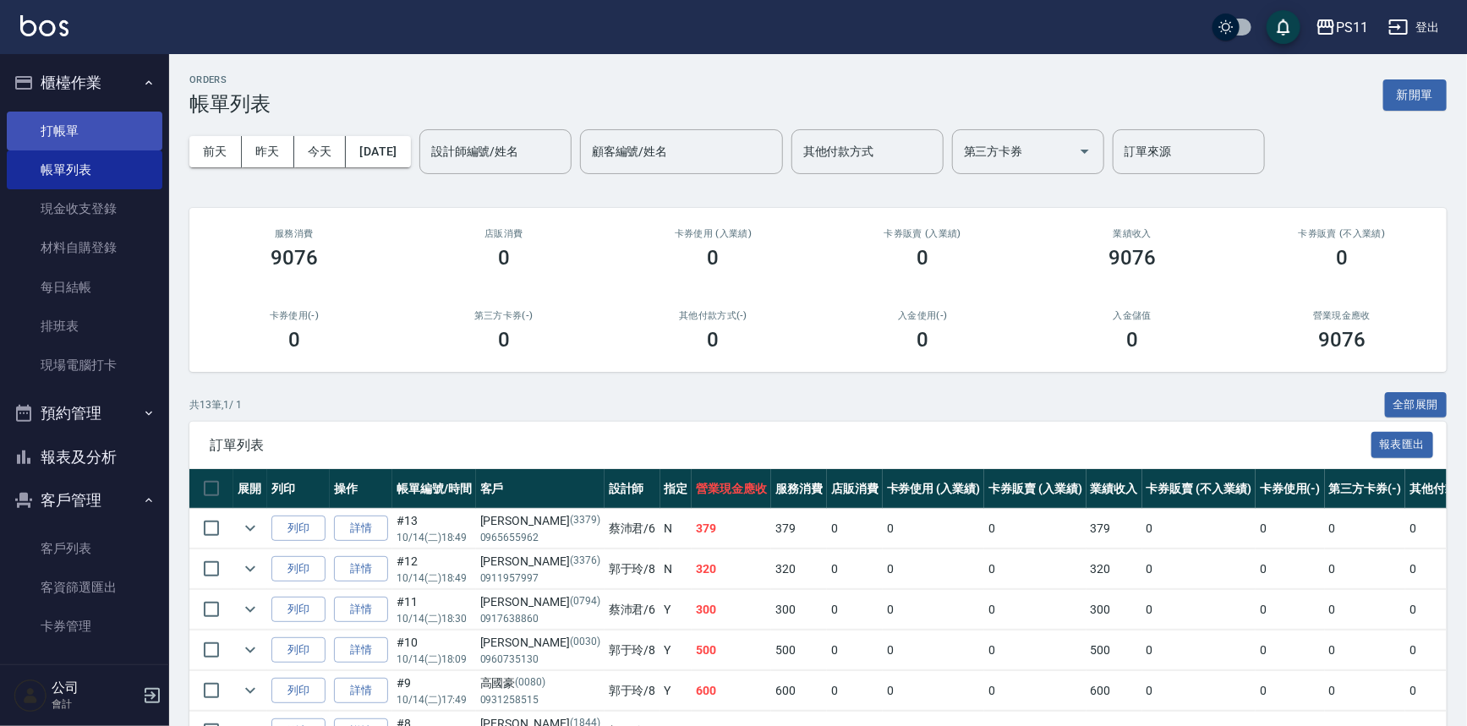
click at [98, 135] on link "打帳單" at bounding box center [85, 131] width 156 height 39
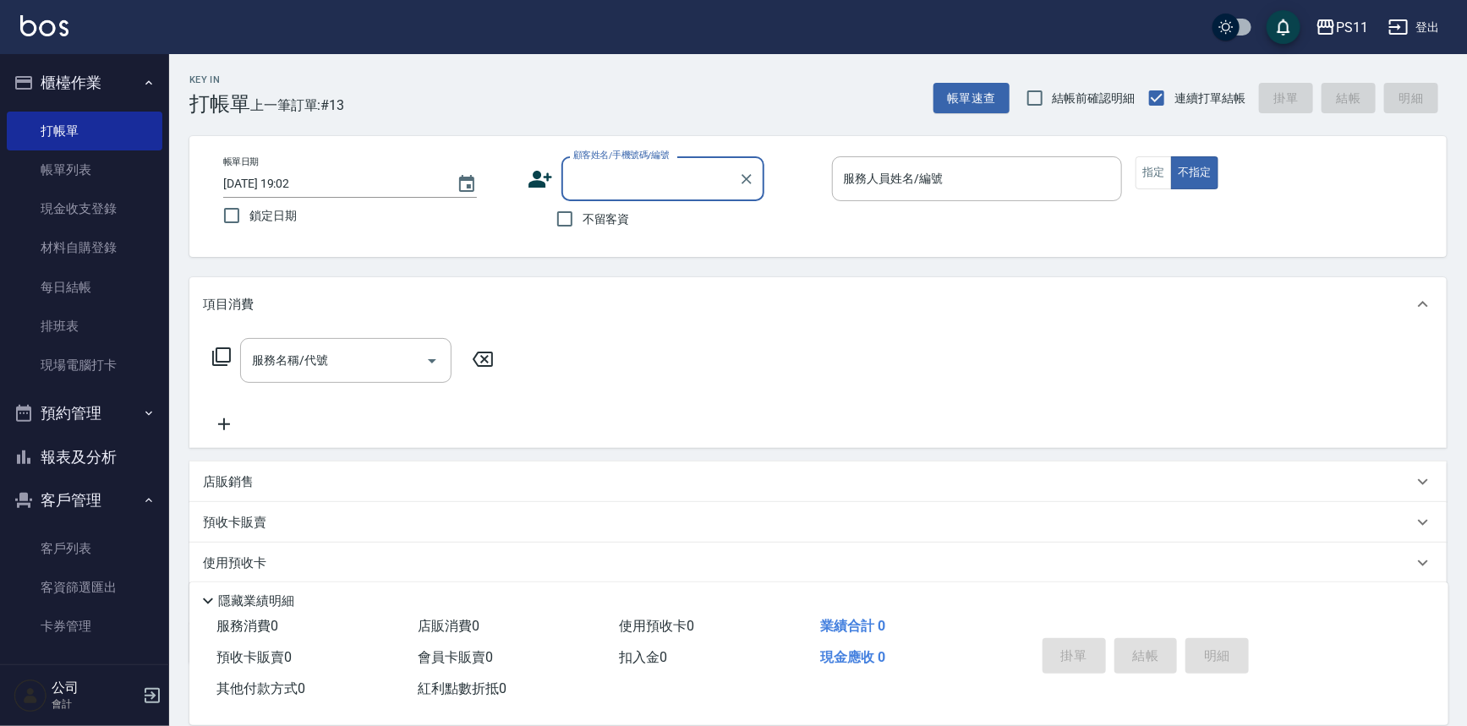
click at [584, 172] on input "顧客姓名/手機號碼/編號" at bounding box center [650, 179] width 162 height 30
type input "5"
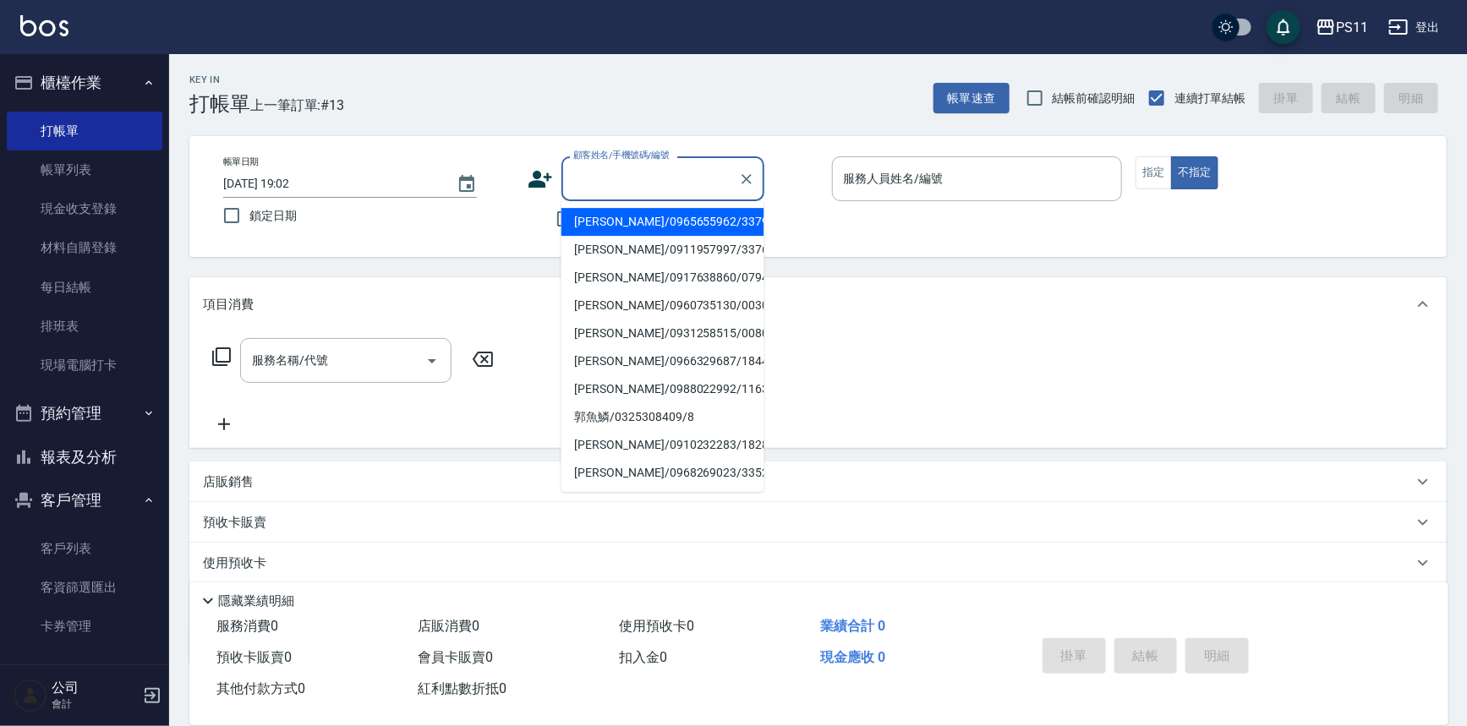
type input "ㄎ"
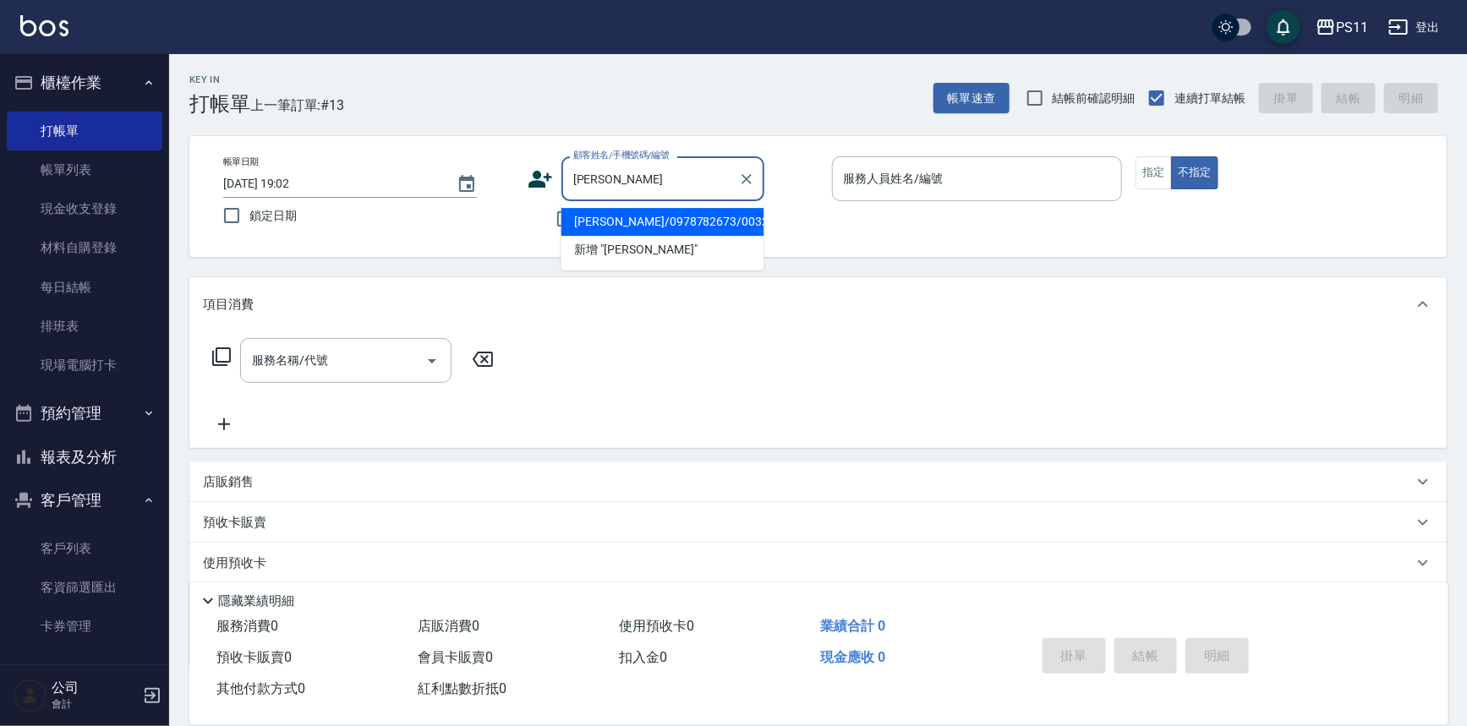
click at [638, 225] on li "[PERSON_NAME]/0978782673/0032" at bounding box center [662, 222] width 203 height 28
type input "[PERSON_NAME]/0978782673/0032"
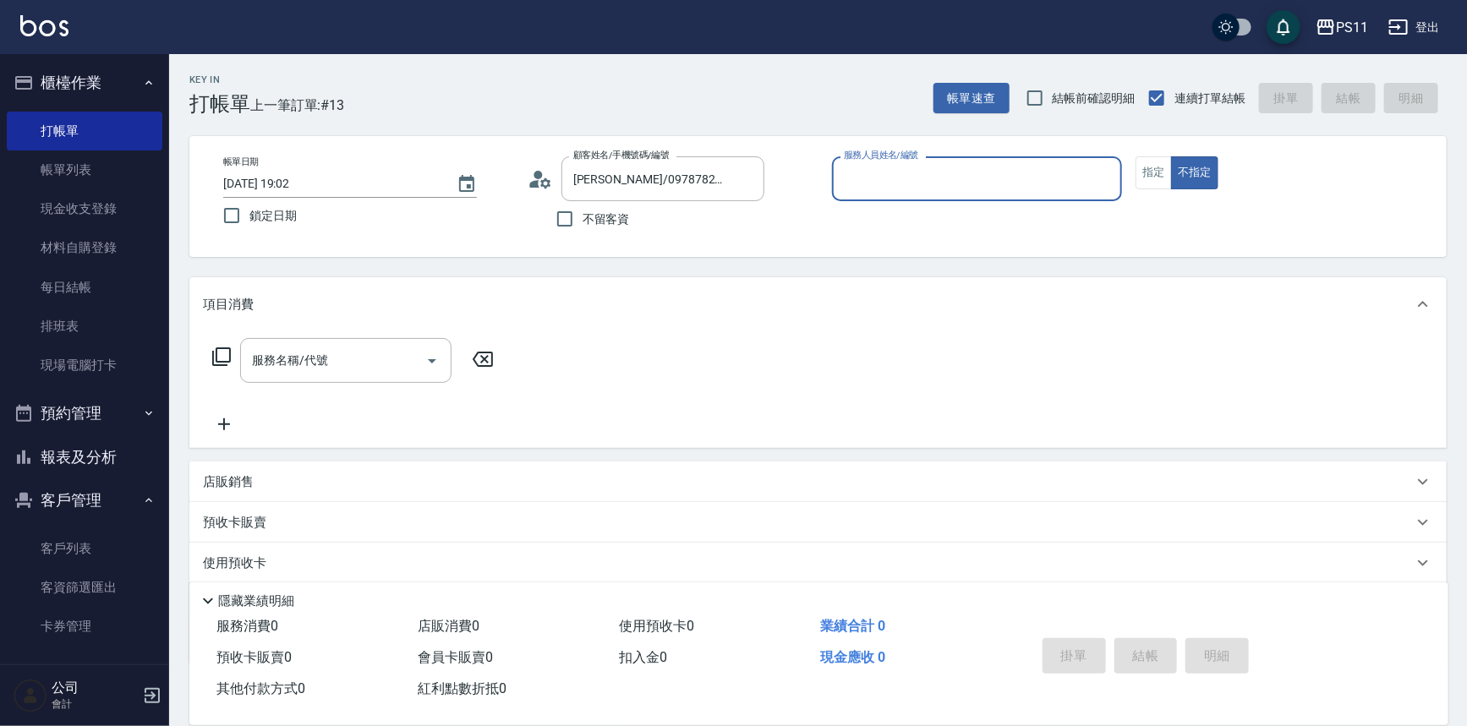
click at [912, 161] on label "服務人員姓名/編號" at bounding box center [881, 155] width 74 height 13
click at [912, 164] on input "服務人員姓名/編號" at bounding box center [977, 179] width 276 height 30
click at [917, 200] on div "服務人員姓名/編號" at bounding box center [977, 178] width 291 height 45
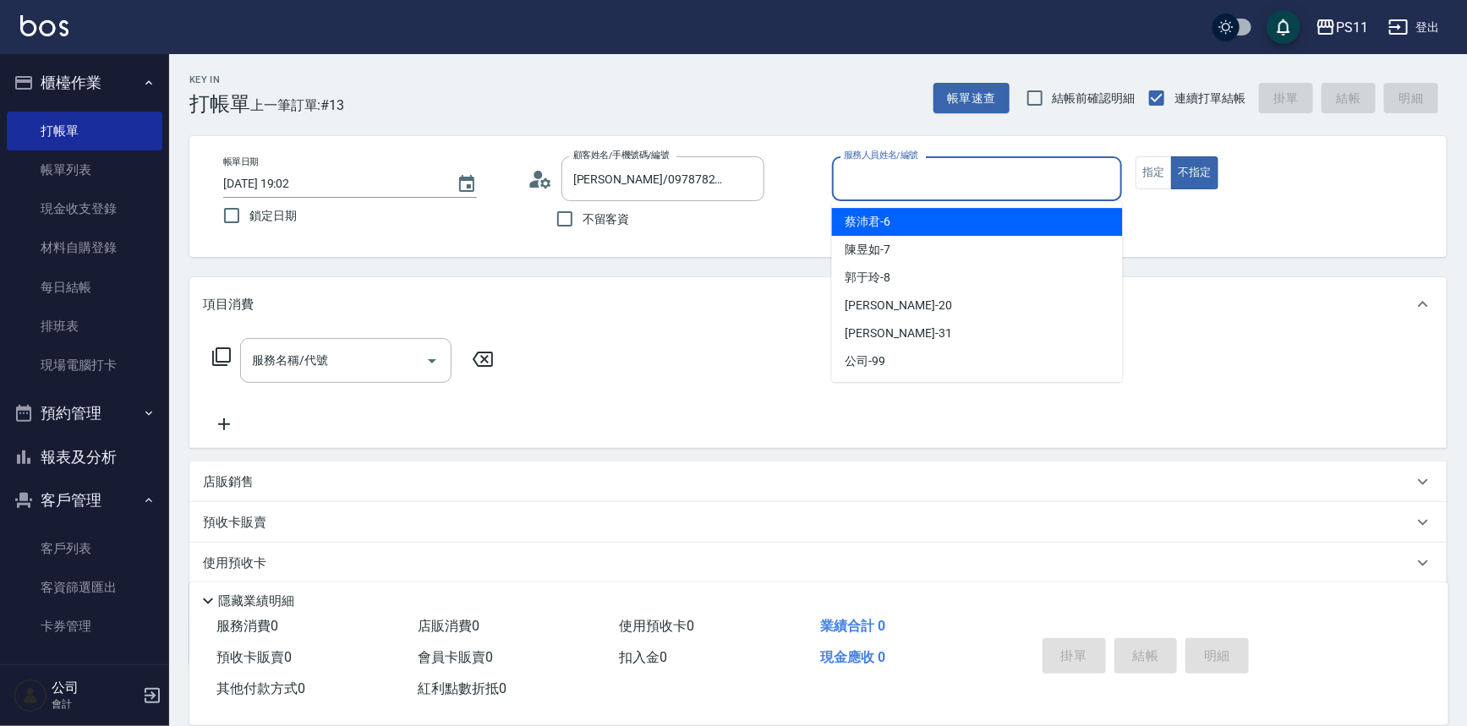
click at [928, 194] on div "服務人員姓名/編號" at bounding box center [977, 178] width 291 height 45
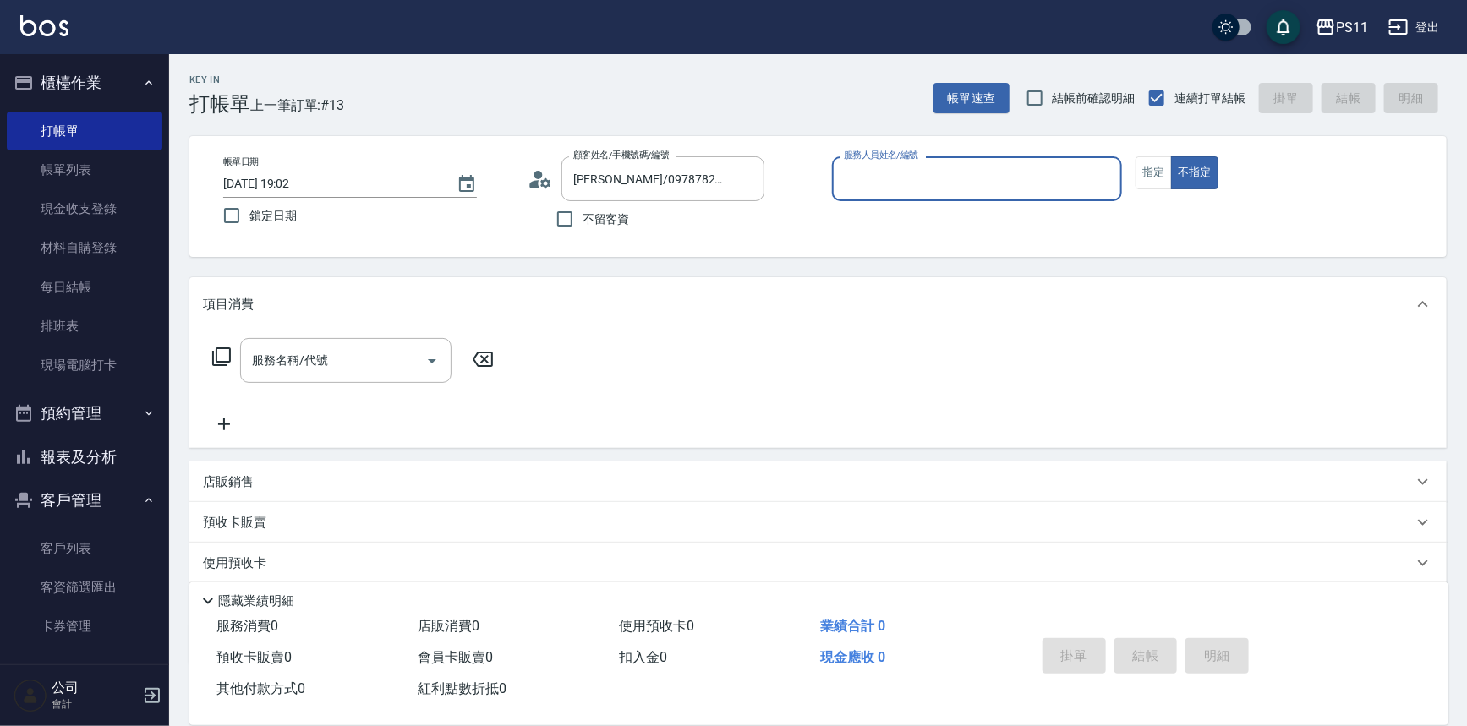
click at [899, 175] on input "服務人員姓名/編號" at bounding box center [977, 179] width 276 height 30
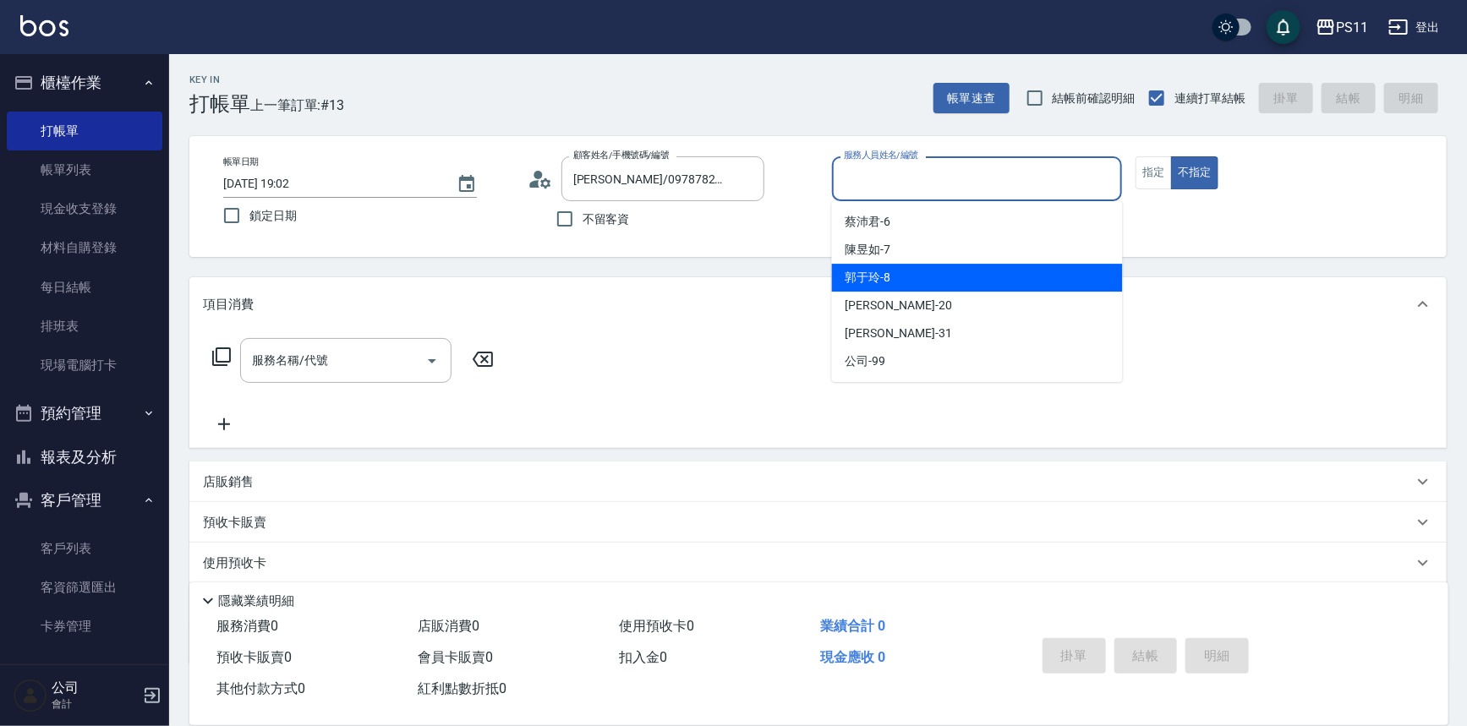
click at [973, 274] on div "[PERSON_NAME]-8" at bounding box center [977, 278] width 291 height 28
type input "郭于玲-8"
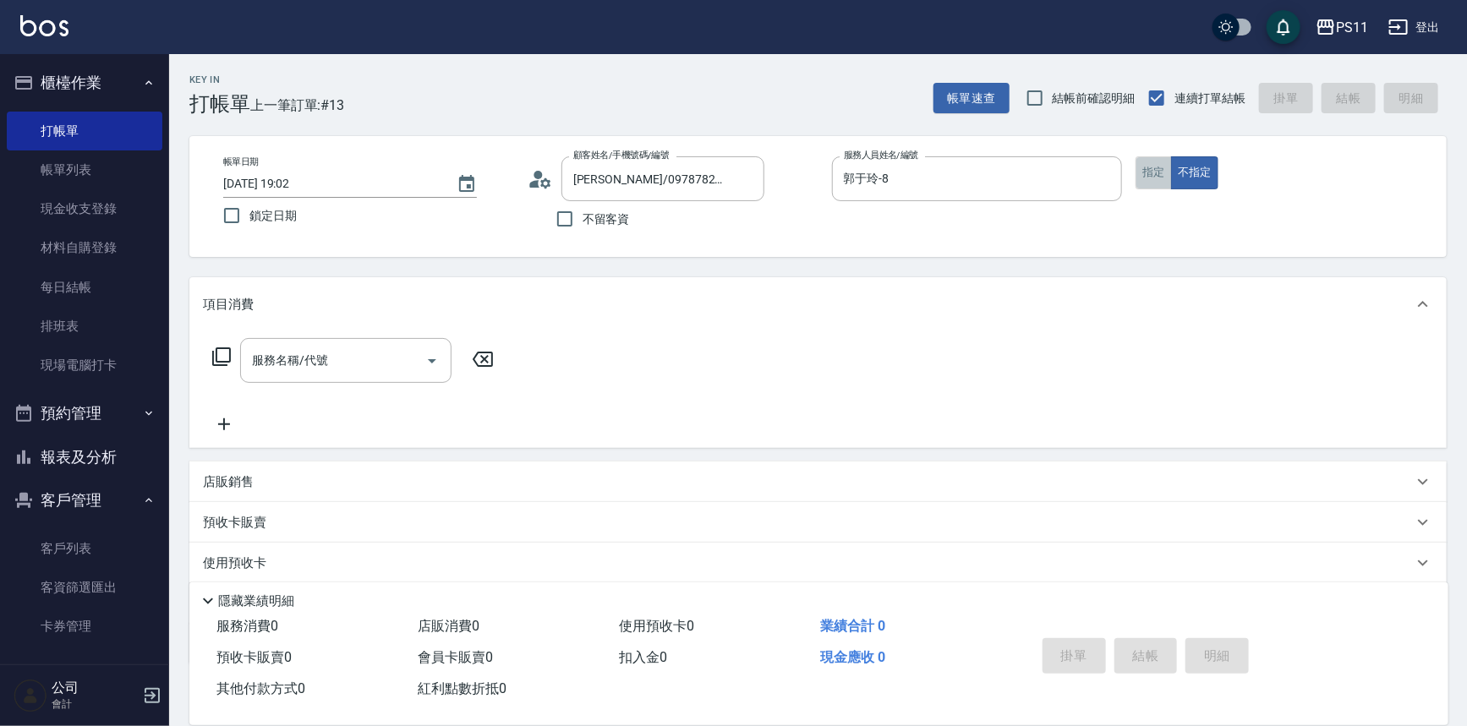
click at [1147, 172] on button "指定" at bounding box center [1153, 172] width 36 height 33
click at [227, 361] on icon at bounding box center [221, 356] width 19 height 19
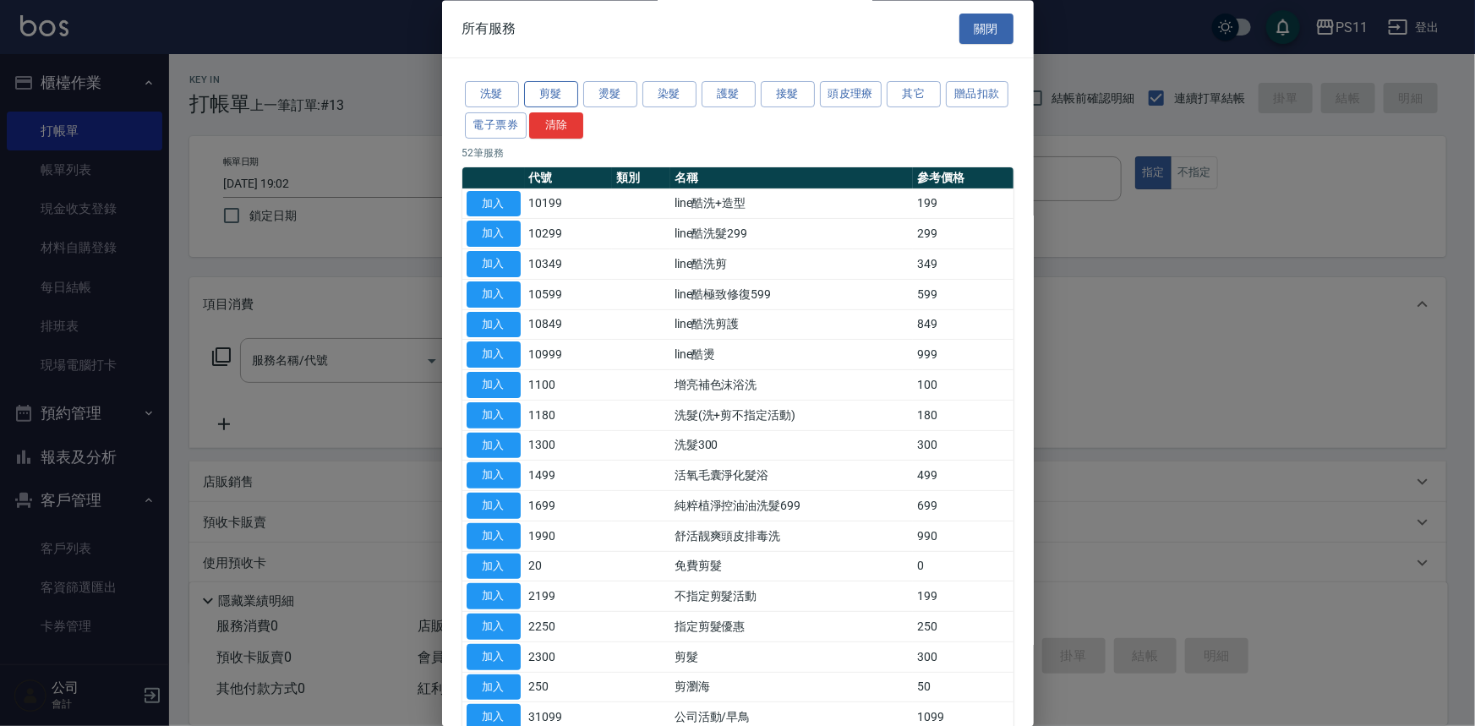
click at [560, 90] on button "剪髮" at bounding box center [551, 95] width 54 height 26
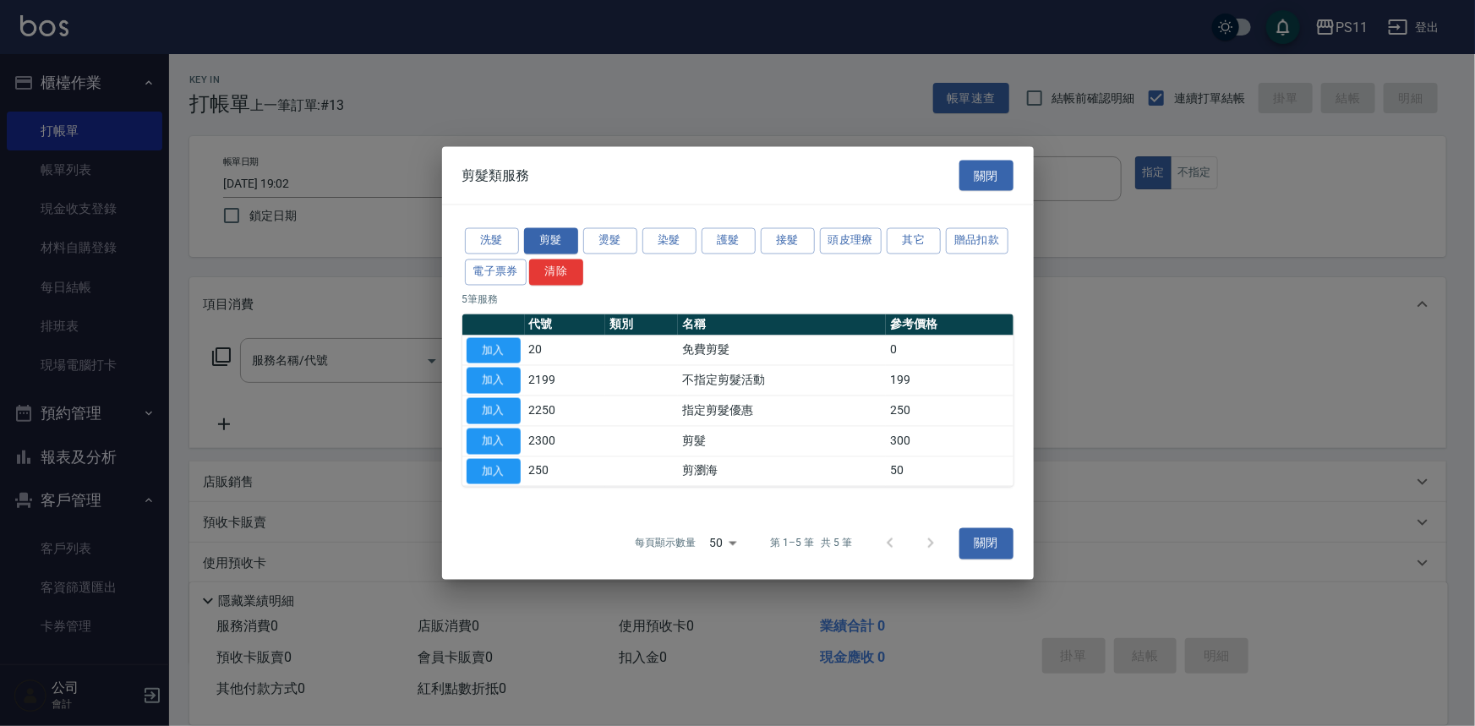
drag, startPoint x: 484, startPoint y: 431, endPoint x: 579, endPoint y: 424, distance: 94.9
click at [485, 431] on button "加入" at bounding box center [494, 441] width 54 height 26
type input "剪髮(2300)"
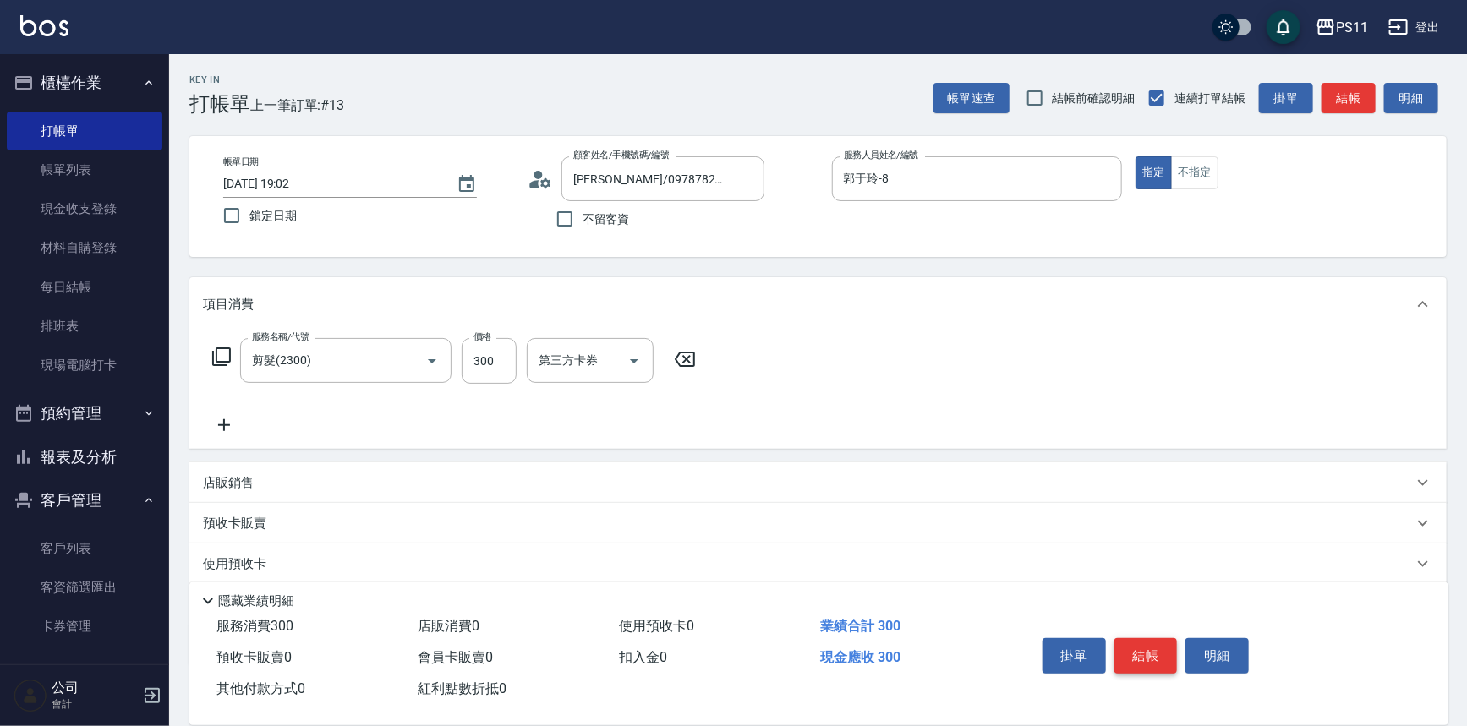
click at [1162, 647] on button "結帳" at bounding box center [1145, 656] width 63 height 36
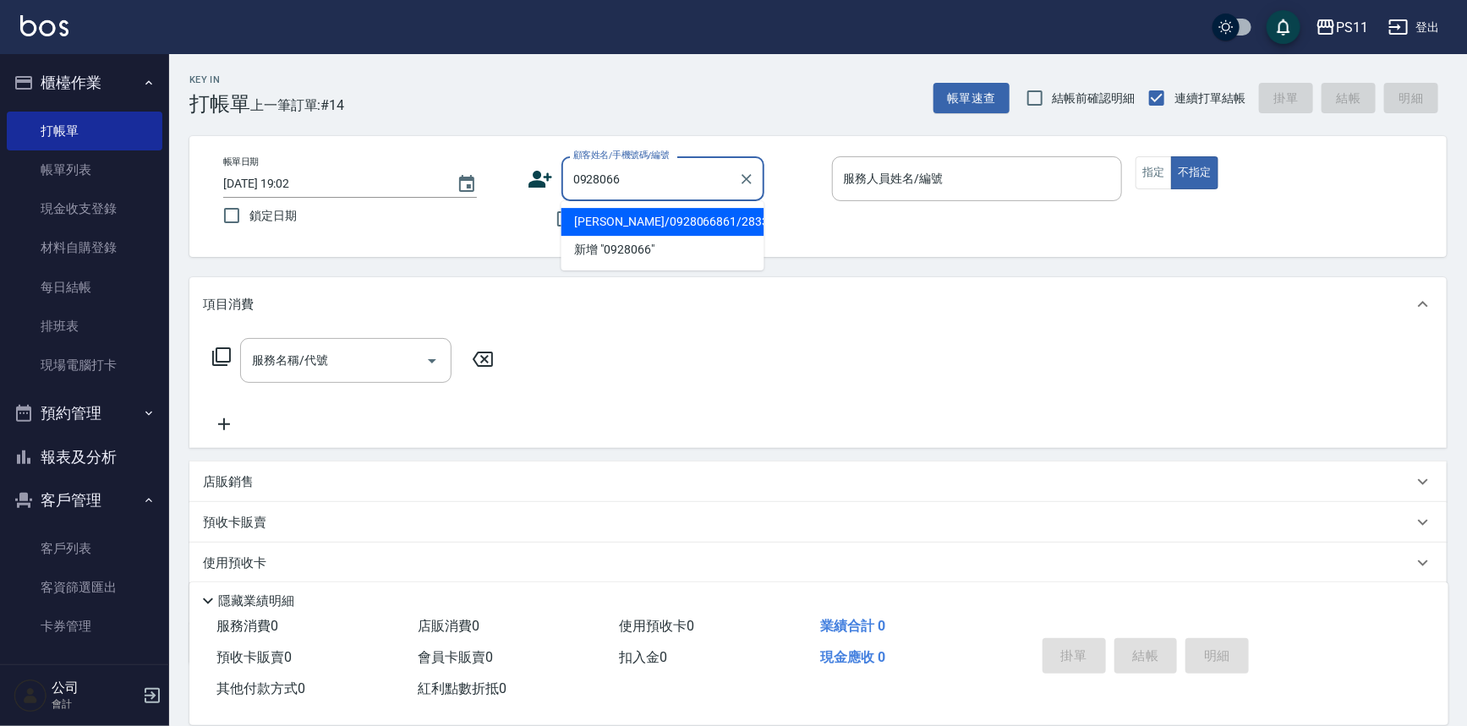
click at [692, 213] on li "[PERSON_NAME]/0928066861/2833" at bounding box center [662, 222] width 203 height 28
type input "[PERSON_NAME]/0928066861/2833"
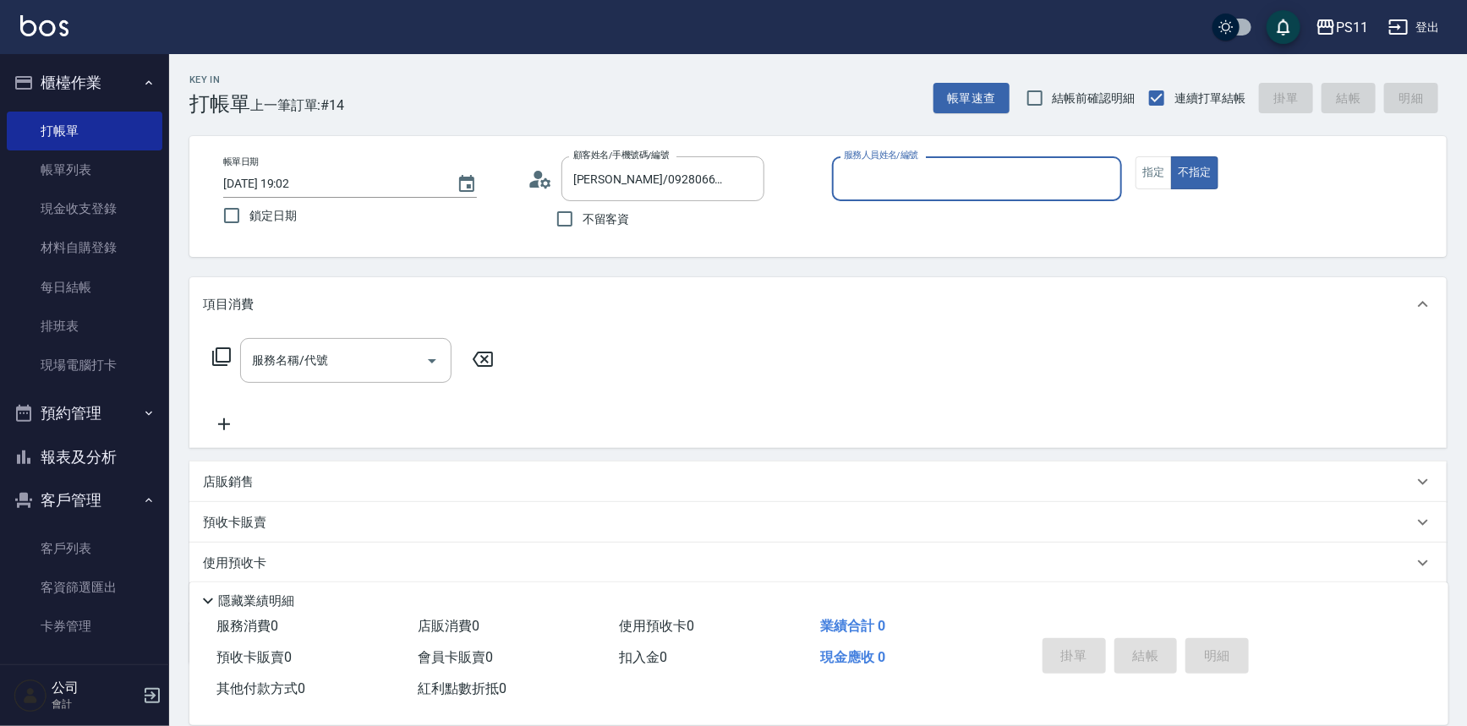
click at [971, 184] on input "服務人員姓名/編號" at bounding box center [977, 179] width 276 height 30
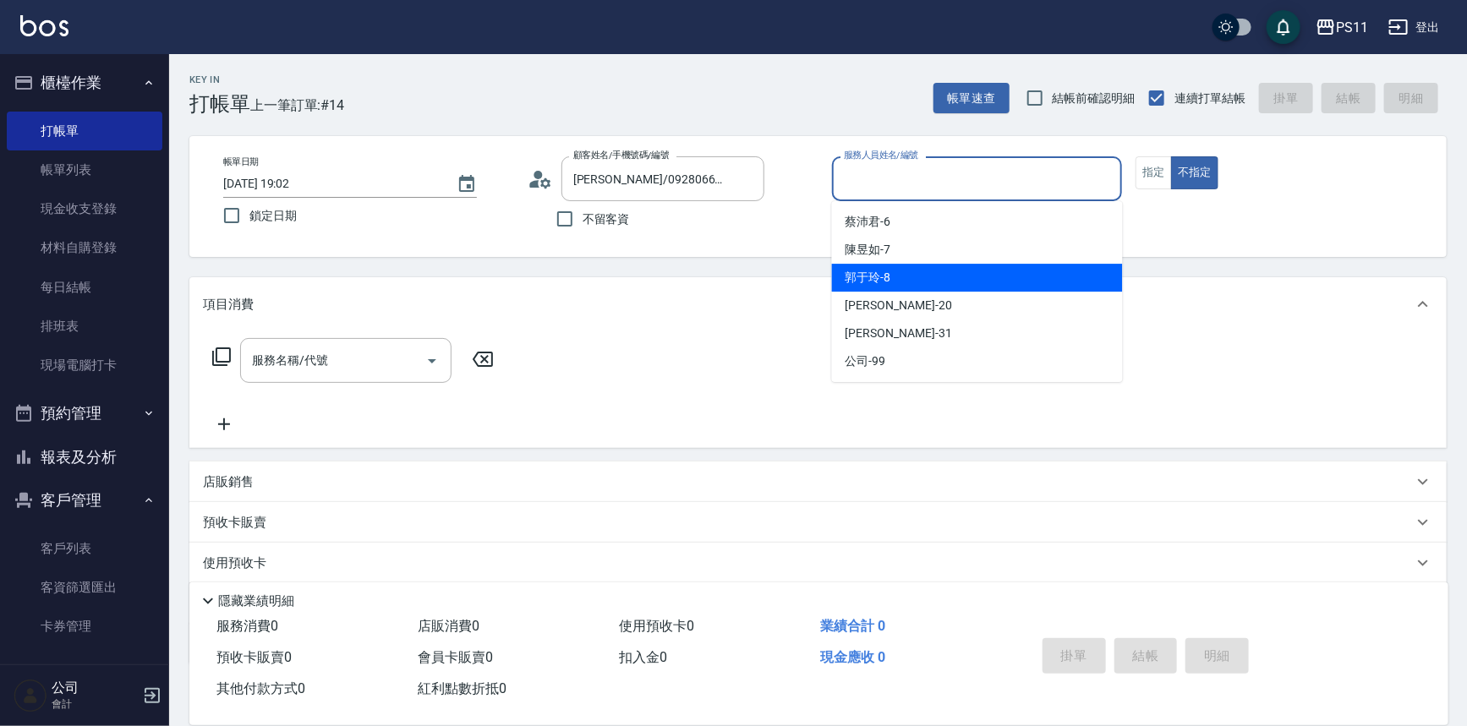
click at [932, 274] on div "[PERSON_NAME]-8" at bounding box center [977, 278] width 291 height 28
type input "郭于玲-8"
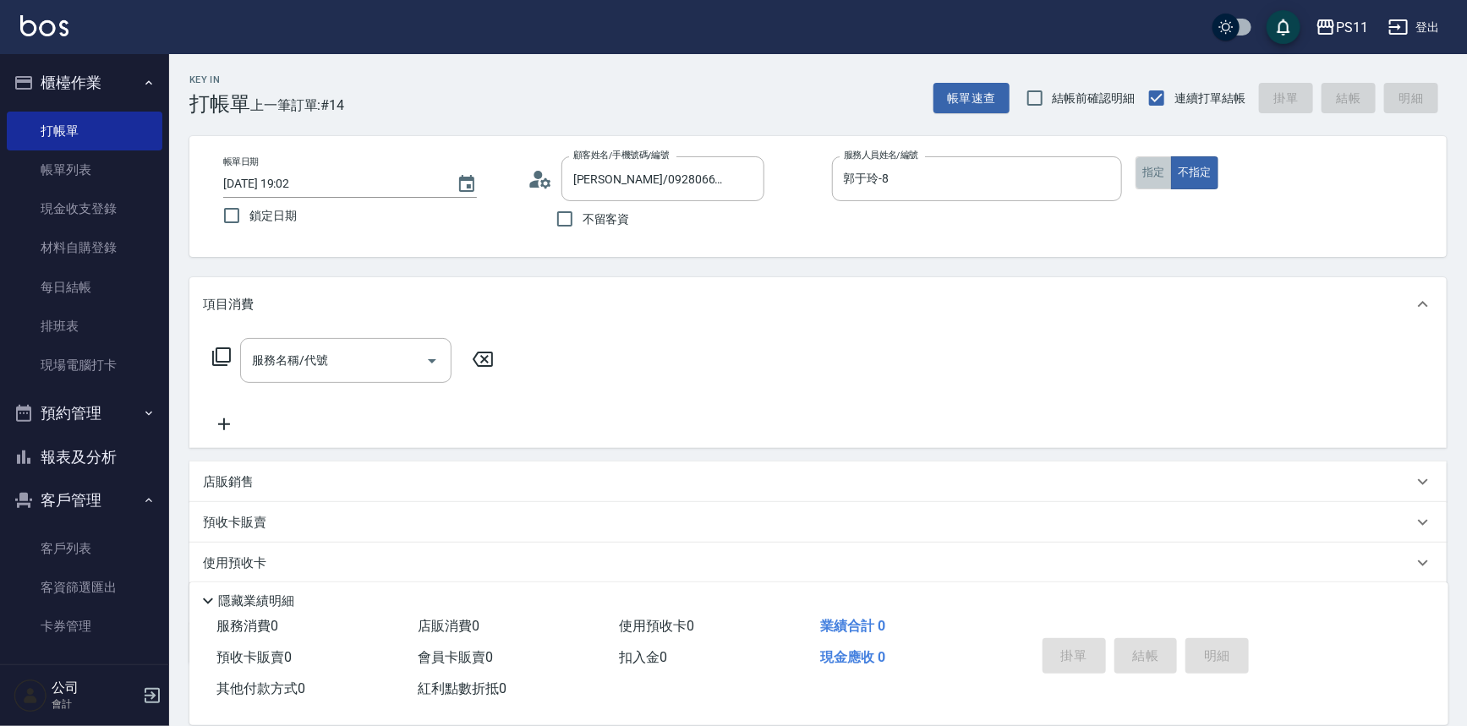
click at [1151, 167] on button "指定" at bounding box center [1153, 172] width 36 height 33
click at [221, 365] on icon at bounding box center [221, 356] width 19 height 19
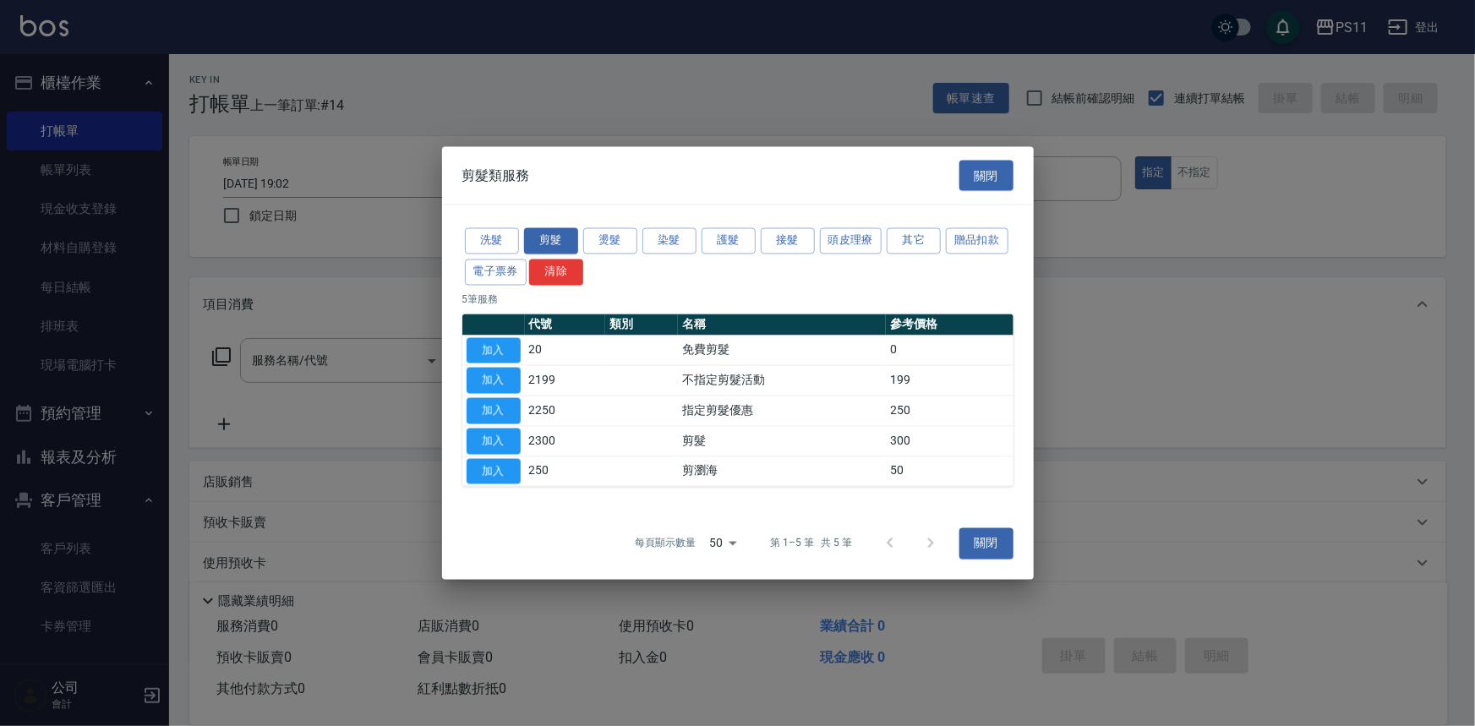
drag, startPoint x: 515, startPoint y: 436, endPoint x: 644, endPoint y: 466, distance: 132.7
click at [516, 439] on button "加入" at bounding box center [494, 441] width 54 height 26
type input "剪髮(2300)"
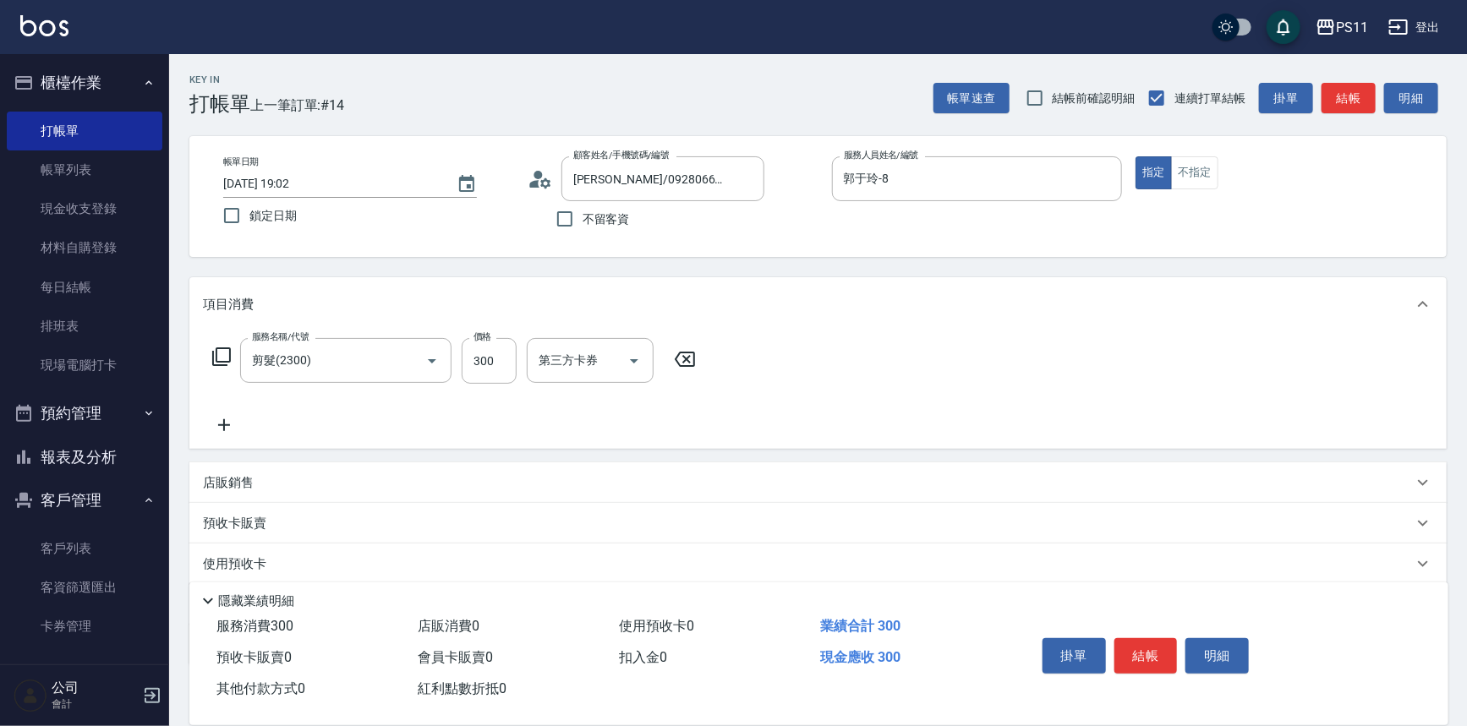
drag, startPoint x: 1130, startPoint y: 658, endPoint x: 1155, endPoint y: 538, distance: 121.7
click at [1137, 657] on button "結帳" at bounding box center [1145, 656] width 63 height 36
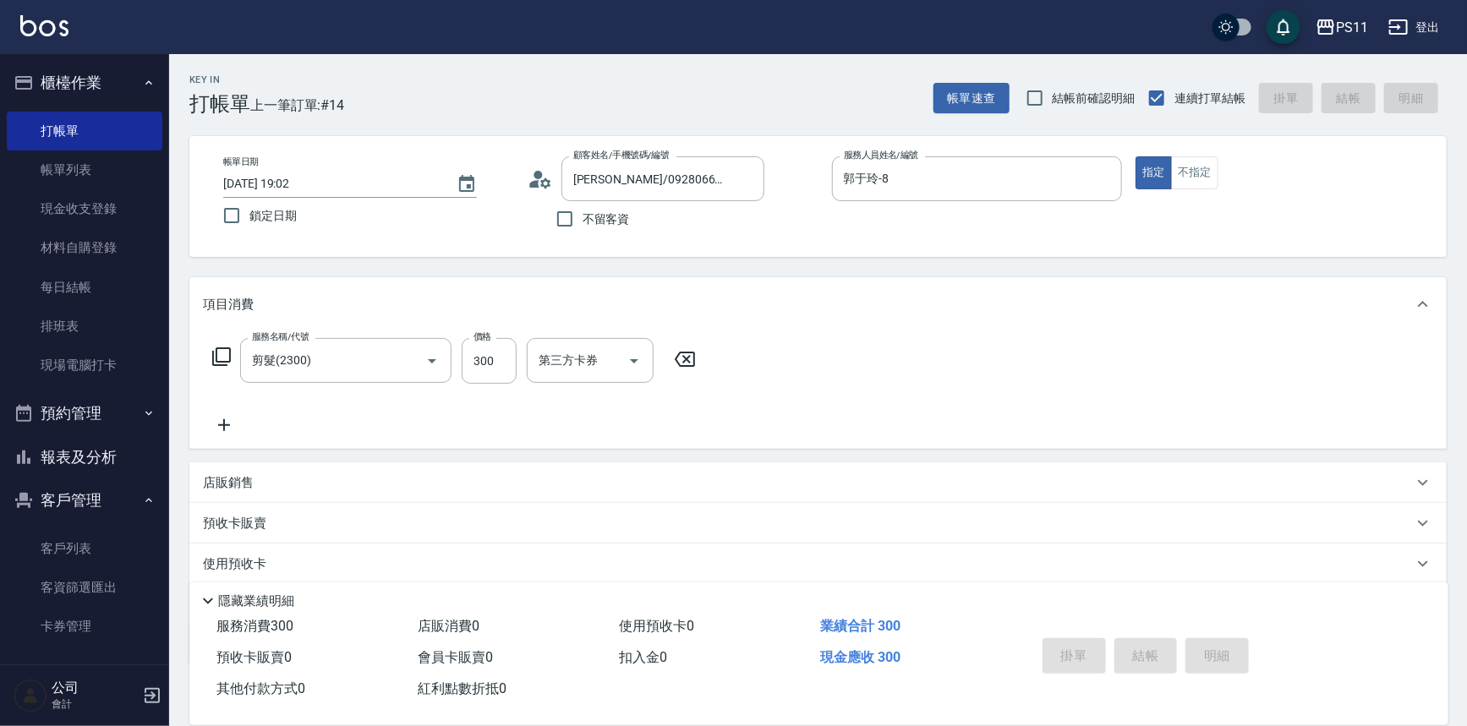
type input "[DATE] 19:15"
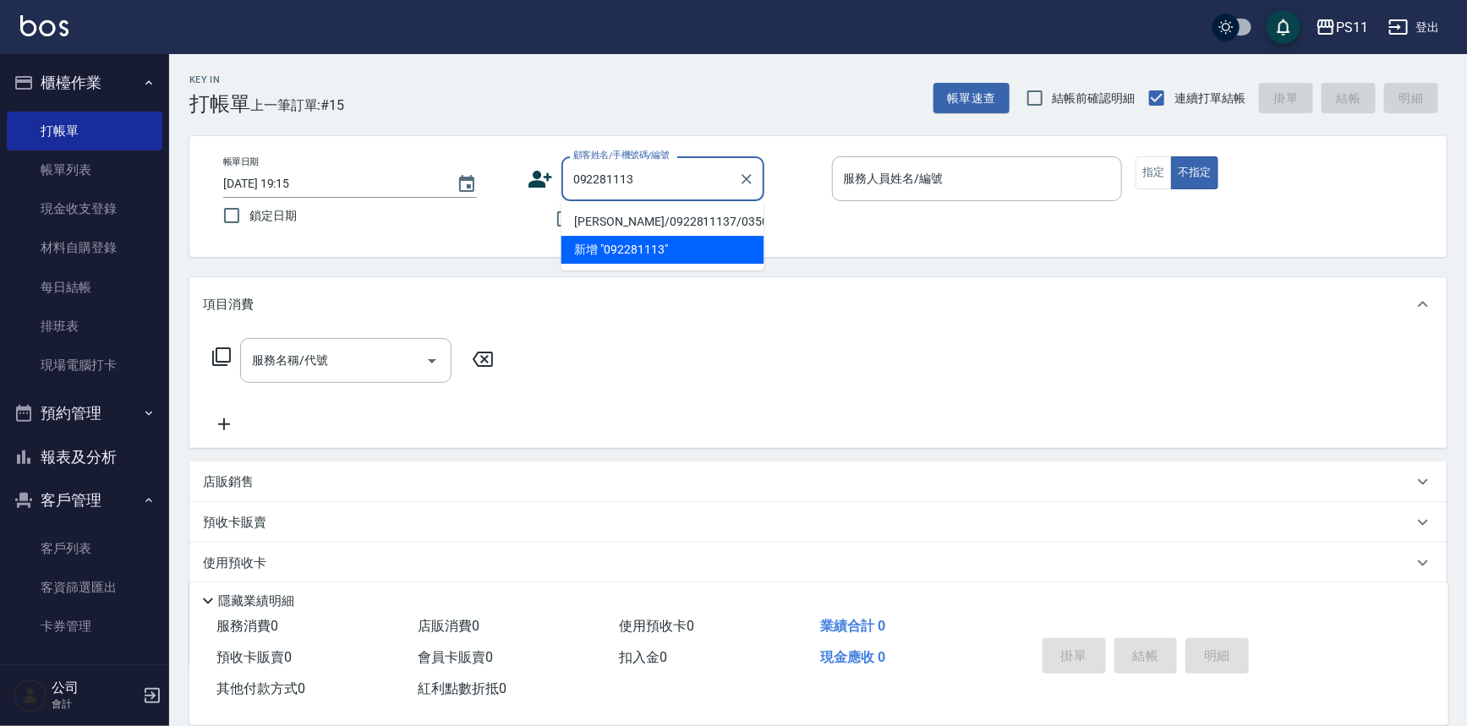
click at [631, 225] on li "[PERSON_NAME]/0922811137/0350" at bounding box center [662, 222] width 203 height 28
type input "[PERSON_NAME]/0922811137/0350"
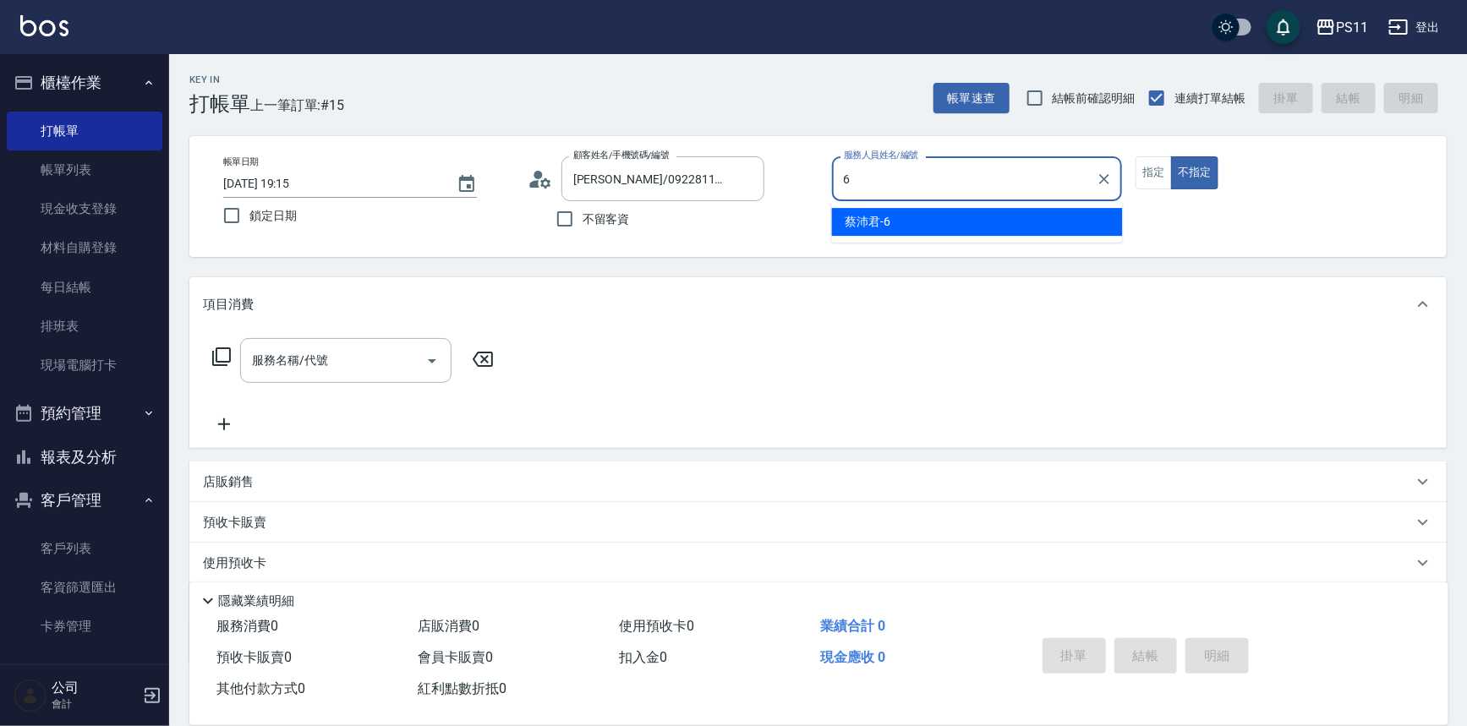
type input "[PERSON_NAME]6"
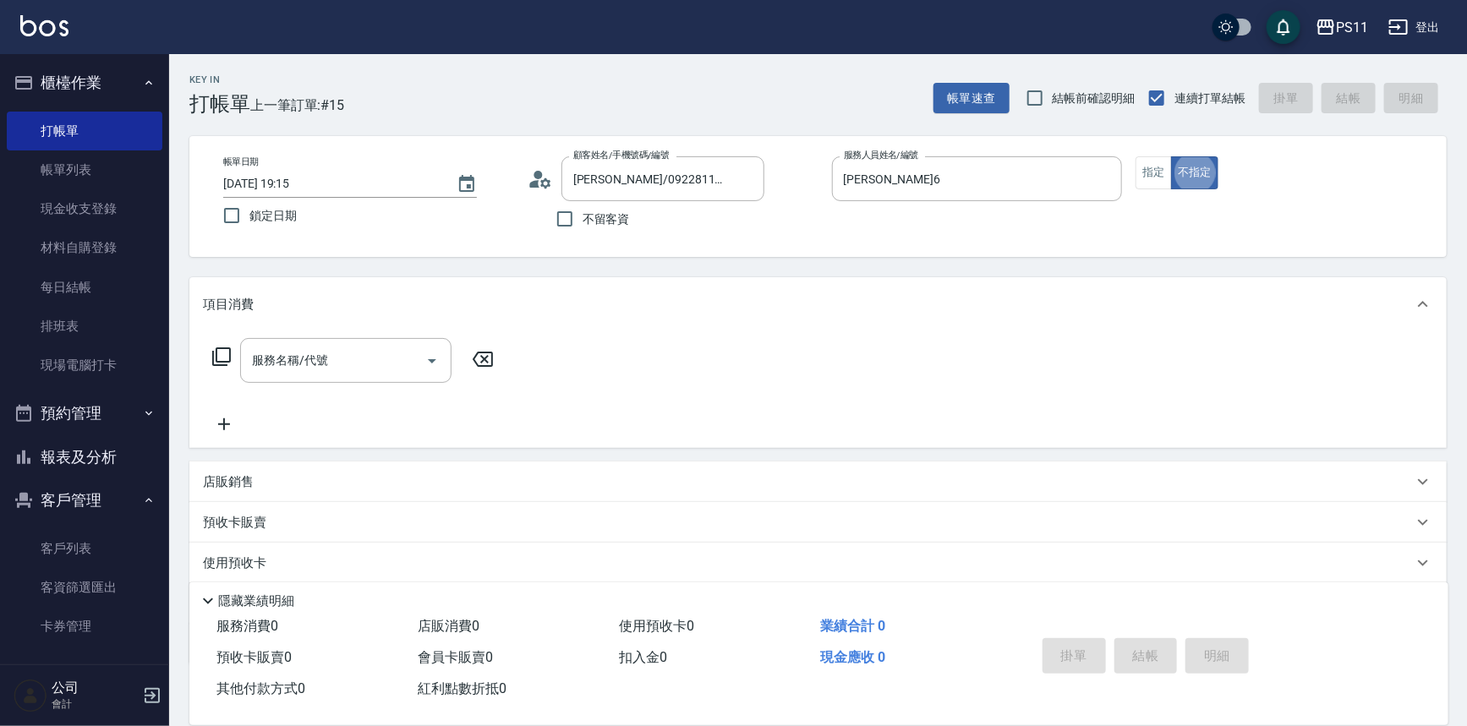
type button "false"
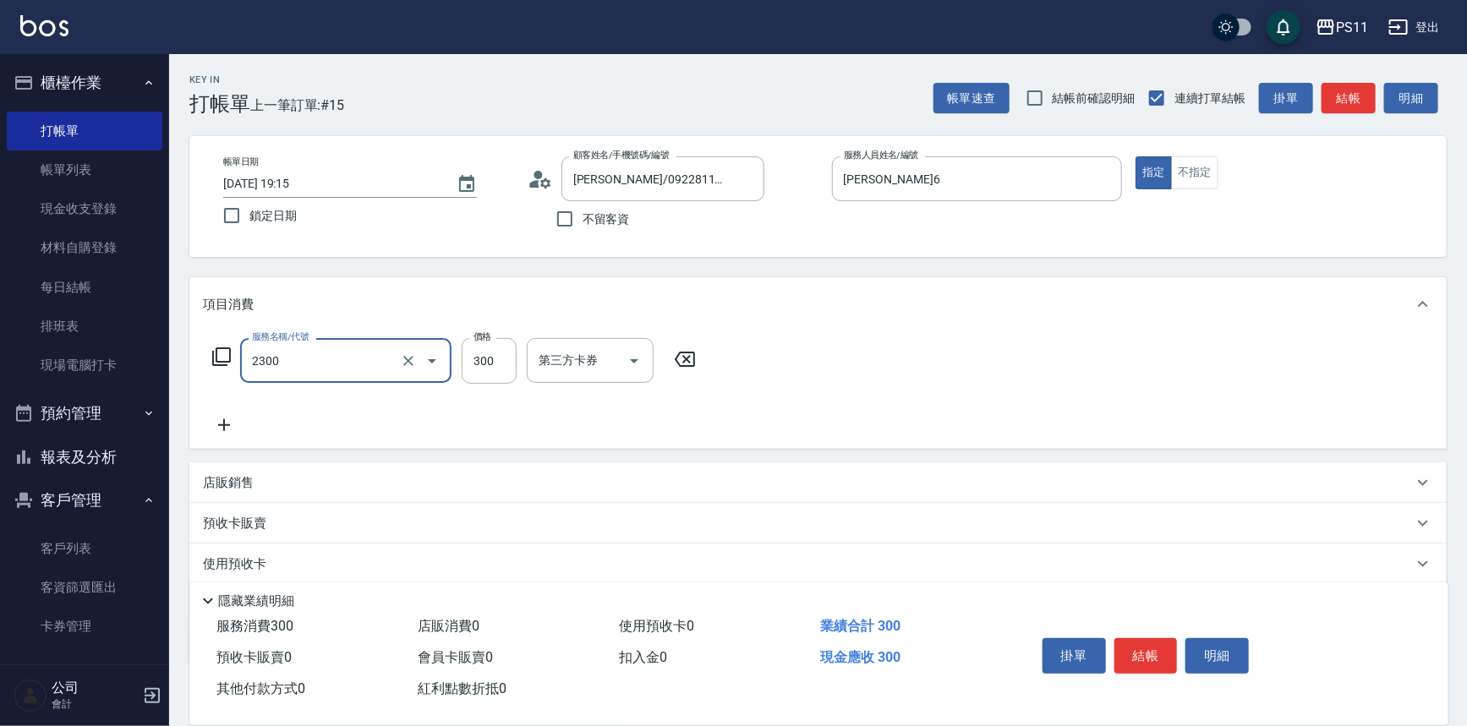
type input "剪髮(2300)"
type input "250"
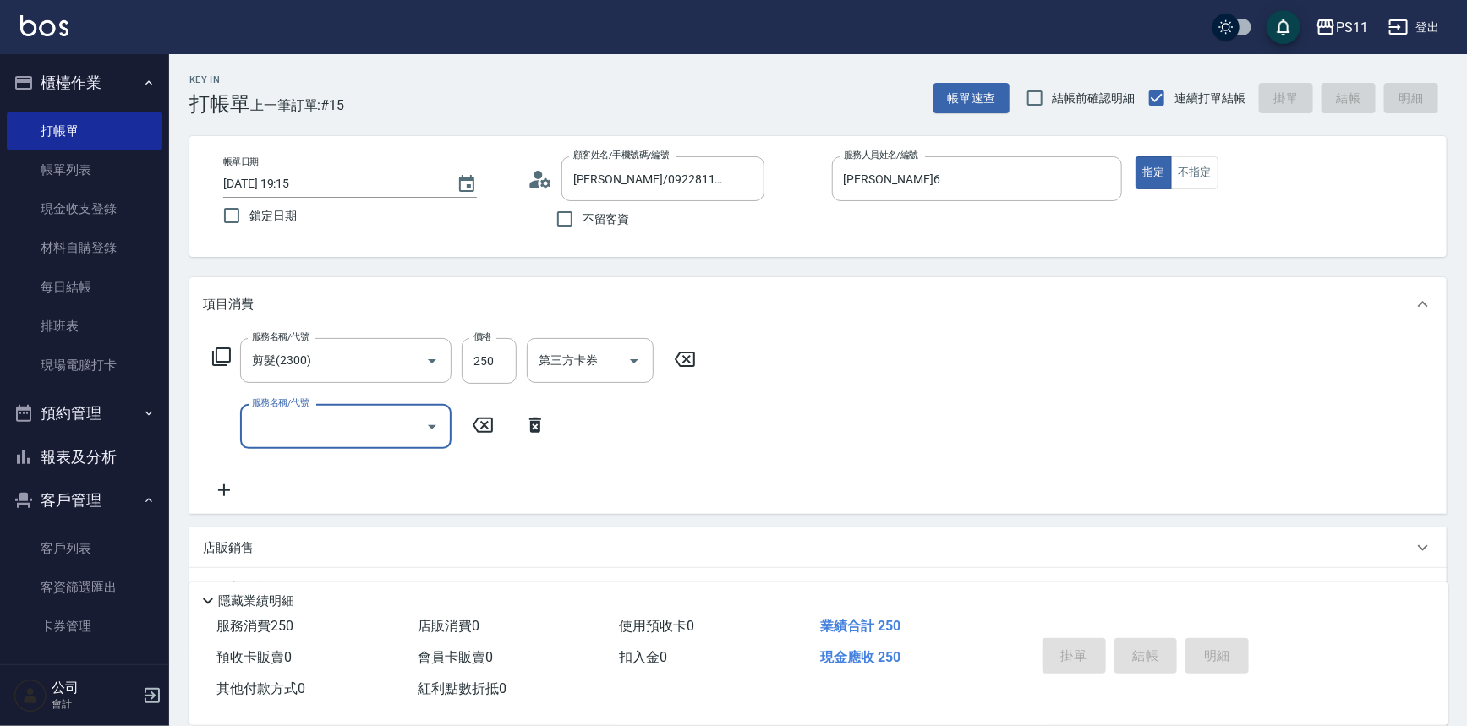
type input "[DATE] 19:43"
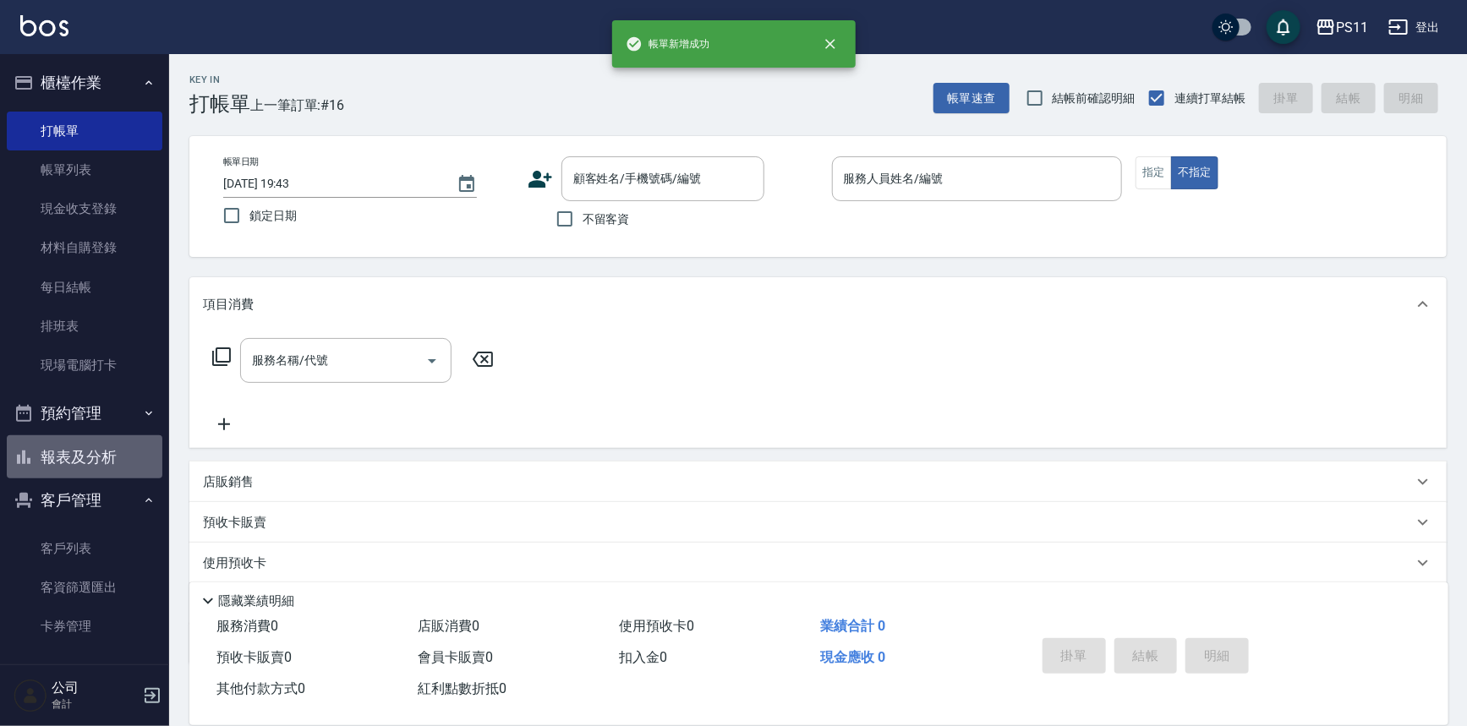
drag, startPoint x: 105, startPoint y: 451, endPoint x: 98, endPoint y: 433, distance: 19.0
click at [104, 451] on button "報表及分析" at bounding box center [85, 457] width 156 height 44
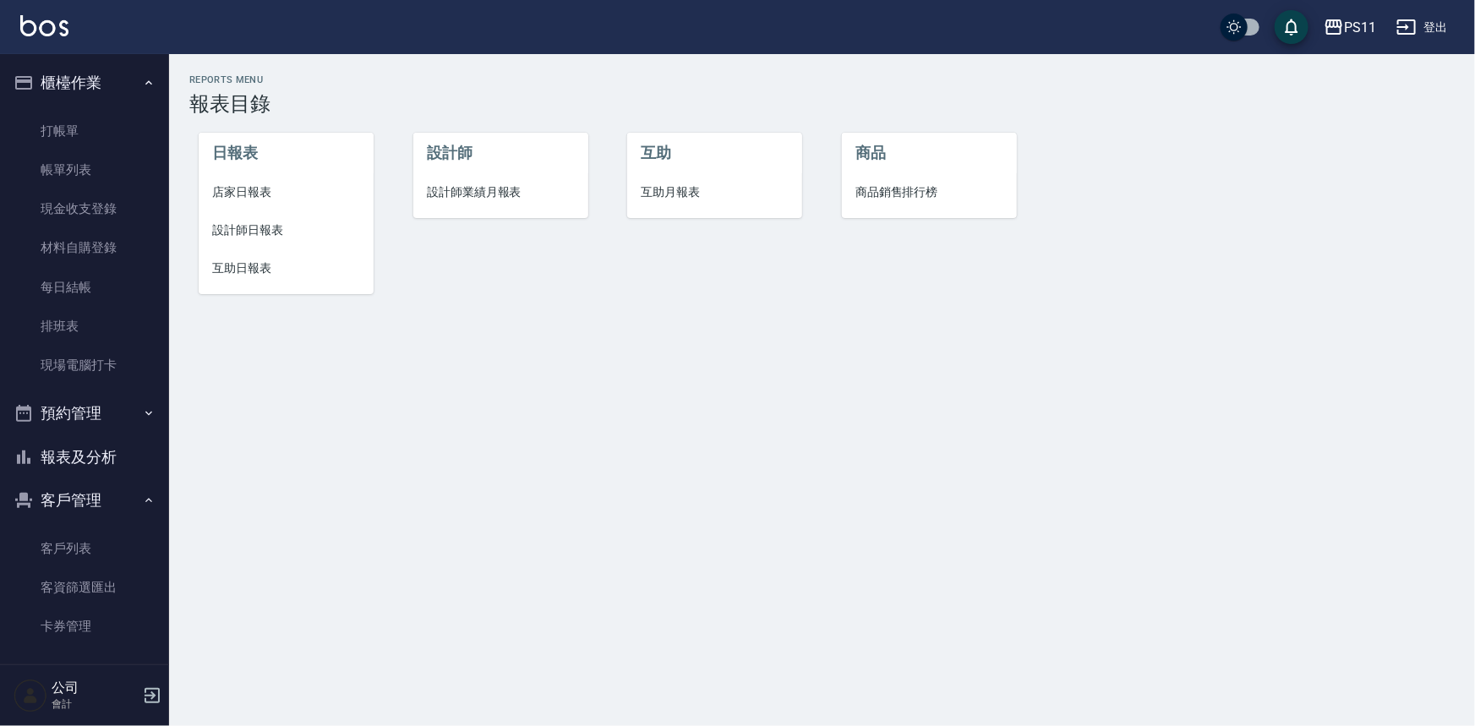
click at [263, 232] on span "設計師日報表" at bounding box center [286, 230] width 148 height 18
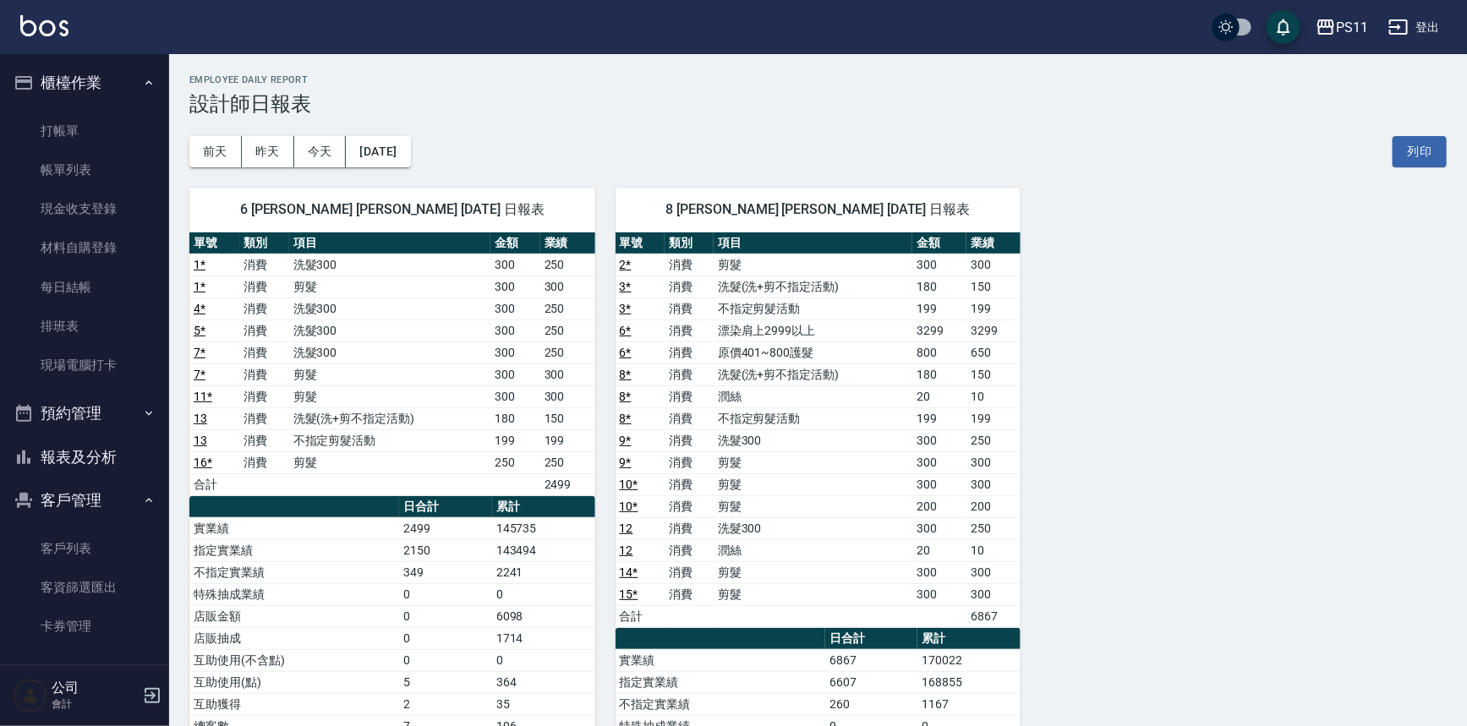
click at [92, 441] on button "報表及分析" at bounding box center [85, 457] width 156 height 44
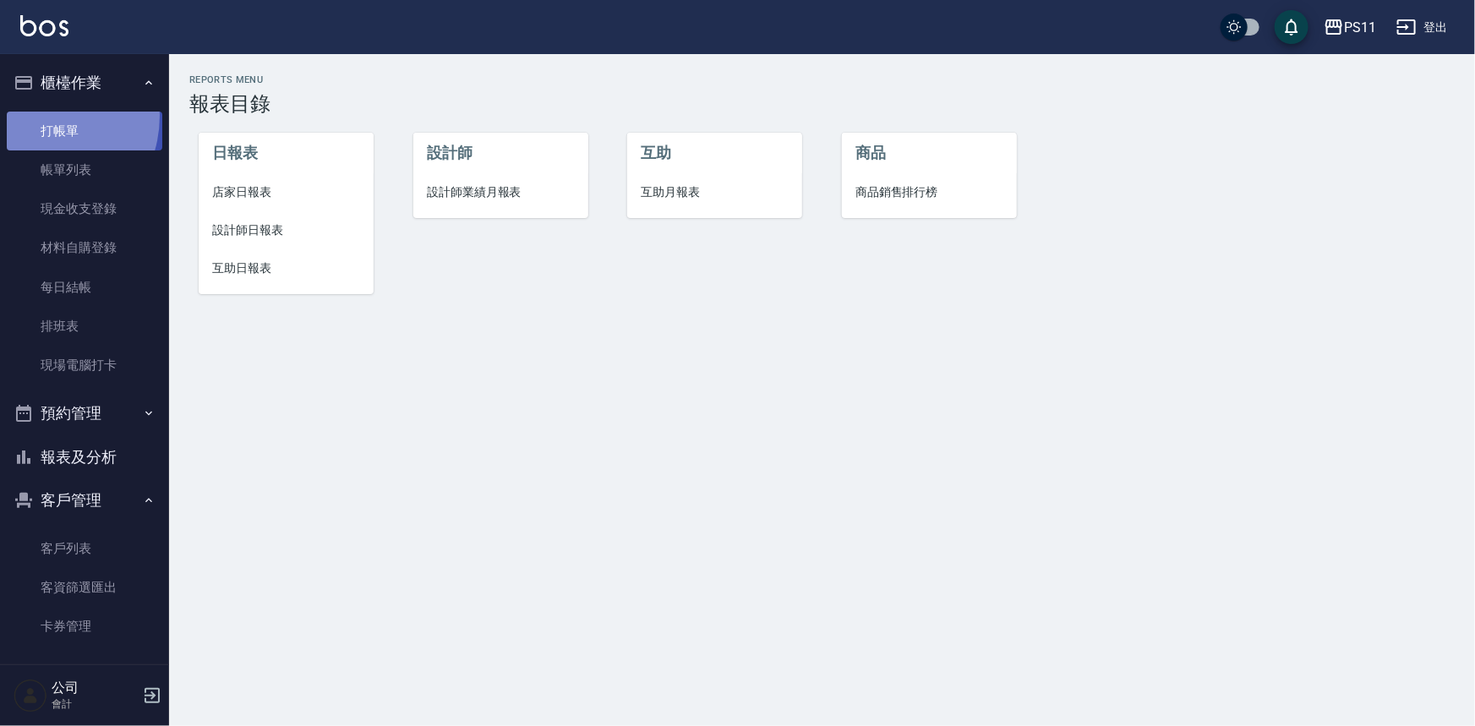
click at [33, 115] on link "打帳單" at bounding box center [85, 131] width 156 height 39
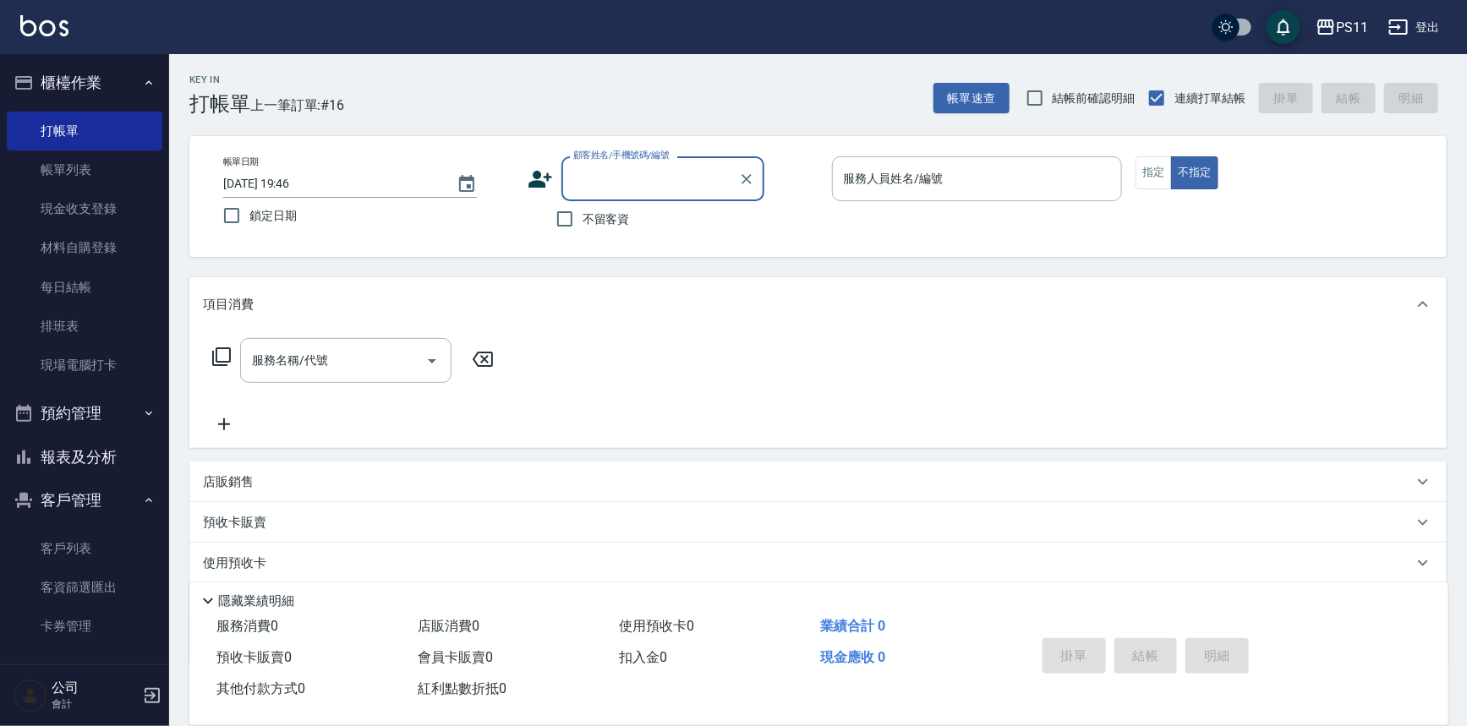
drag, startPoint x: 690, startPoint y: 196, endPoint x: 700, endPoint y: 186, distance: 14.3
click at [695, 191] on div "顧客姓名/手機號碼/編號" at bounding box center [662, 178] width 203 height 45
drag, startPoint x: 676, startPoint y: 223, endPoint x: 741, endPoint y: 223, distance: 65.1
click at [677, 223] on li "[PERSON_NAME]/0981924252/2785" at bounding box center [662, 222] width 203 height 28
type input "[PERSON_NAME]/0981924252/2785"
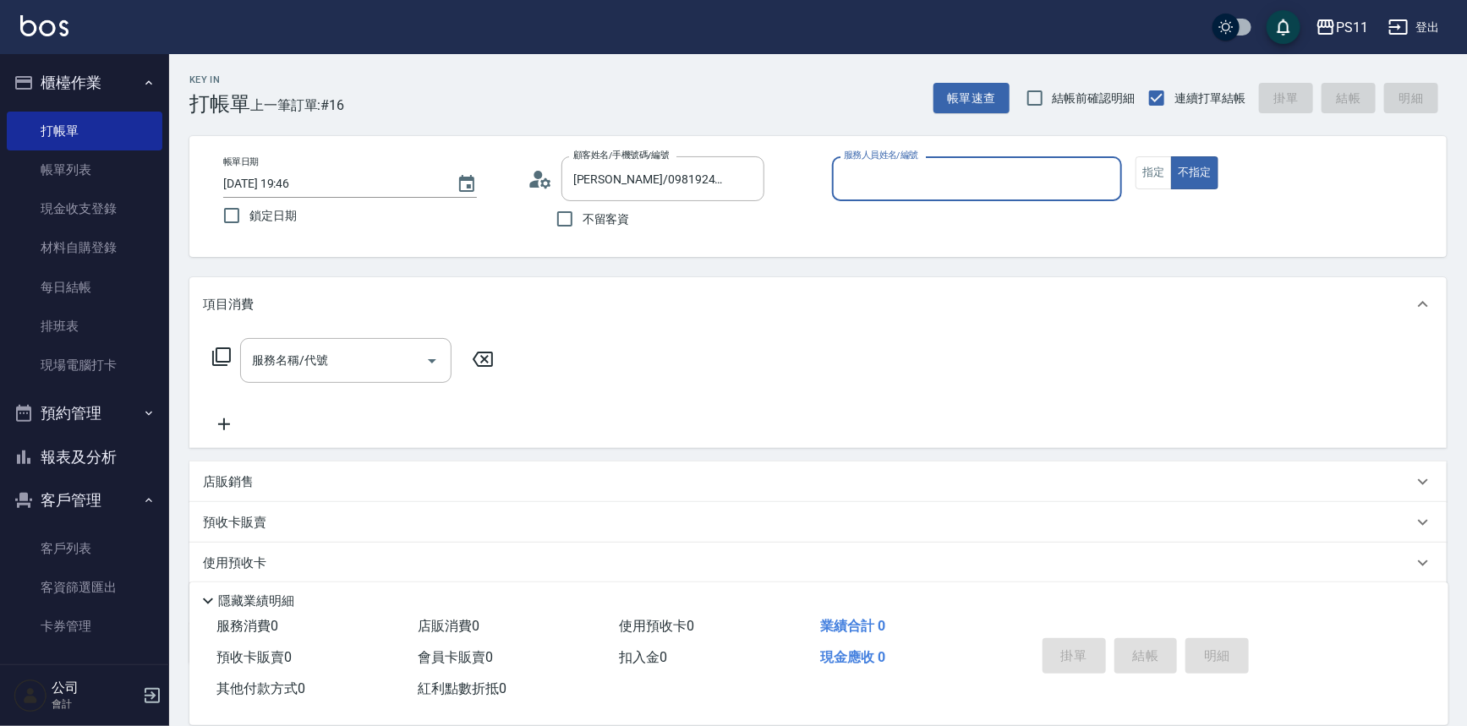
click at [862, 179] on input "服務人員姓名/編號" at bounding box center [977, 179] width 276 height 30
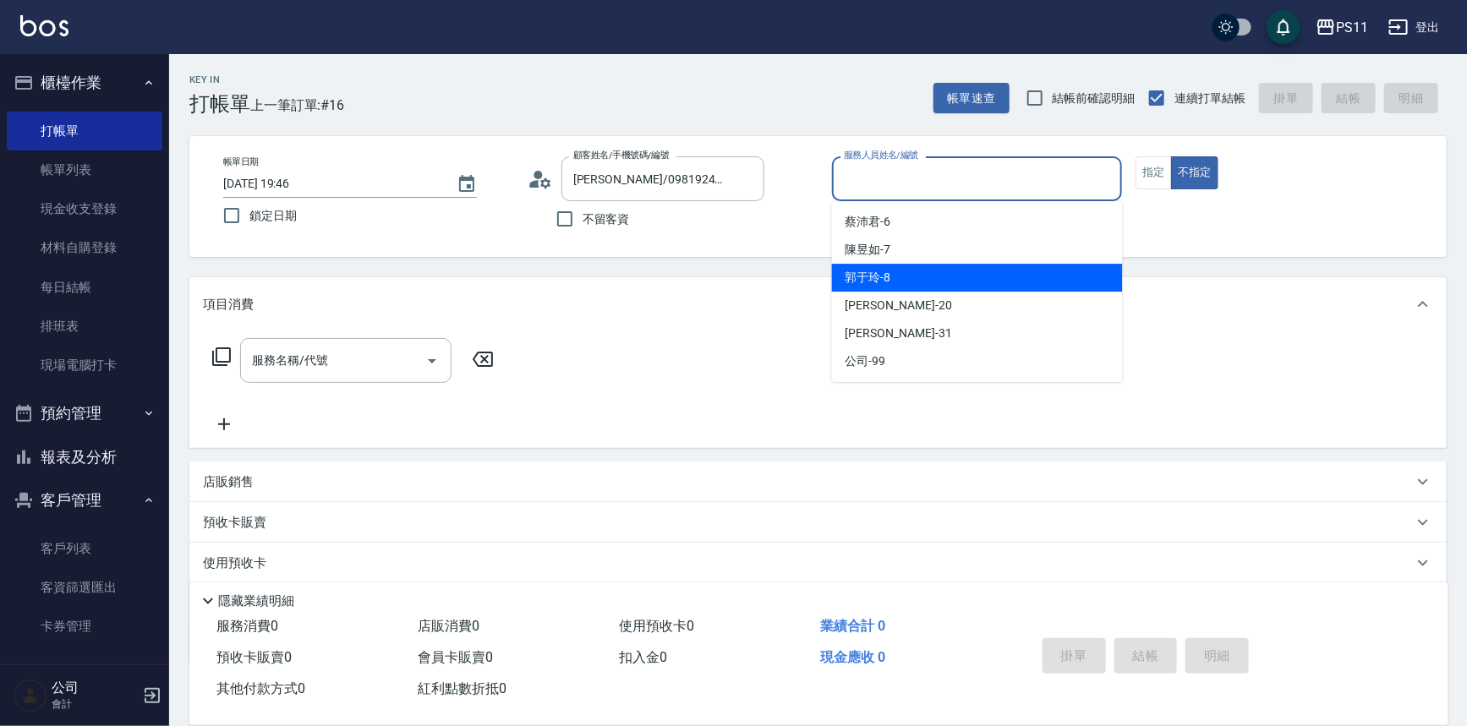
click at [923, 276] on div "[PERSON_NAME]-8" at bounding box center [977, 278] width 291 height 28
type input "郭于玲-8"
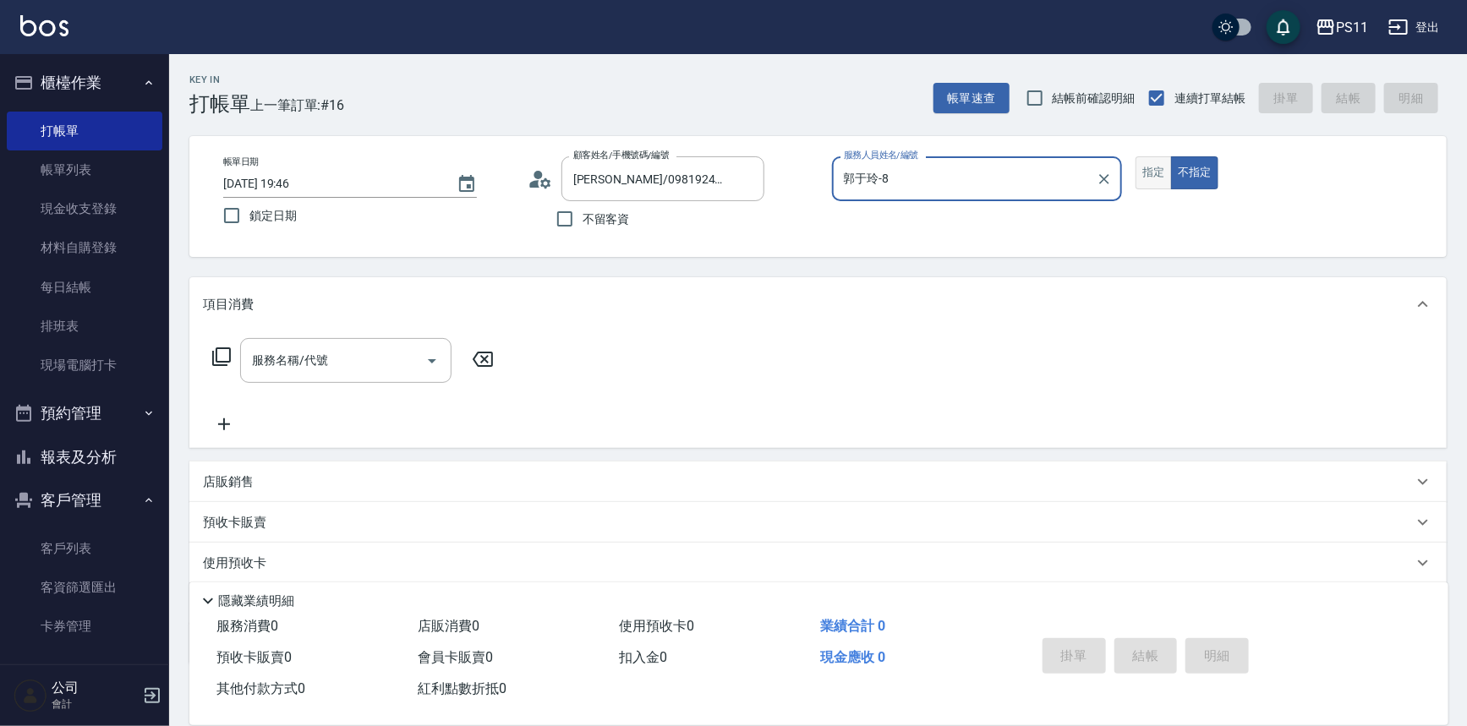
click at [1159, 172] on button "指定" at bounding box center [1153, 172] width 36 height 33
click at [229, 347] on icon at bounding box center [221, 357] width 20 height 20
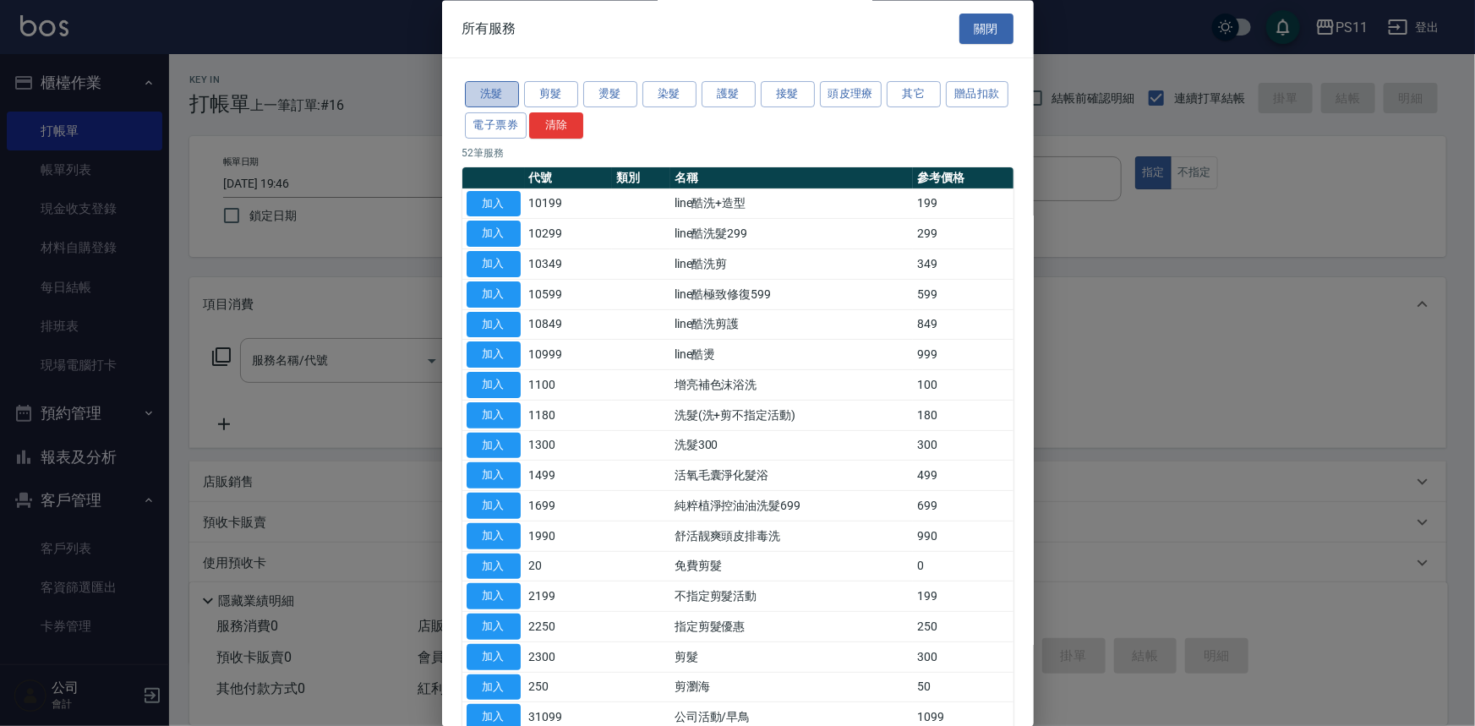
click at [511, 95] on button "洗髮" at bounding box center [492, 95] width 54 height 26
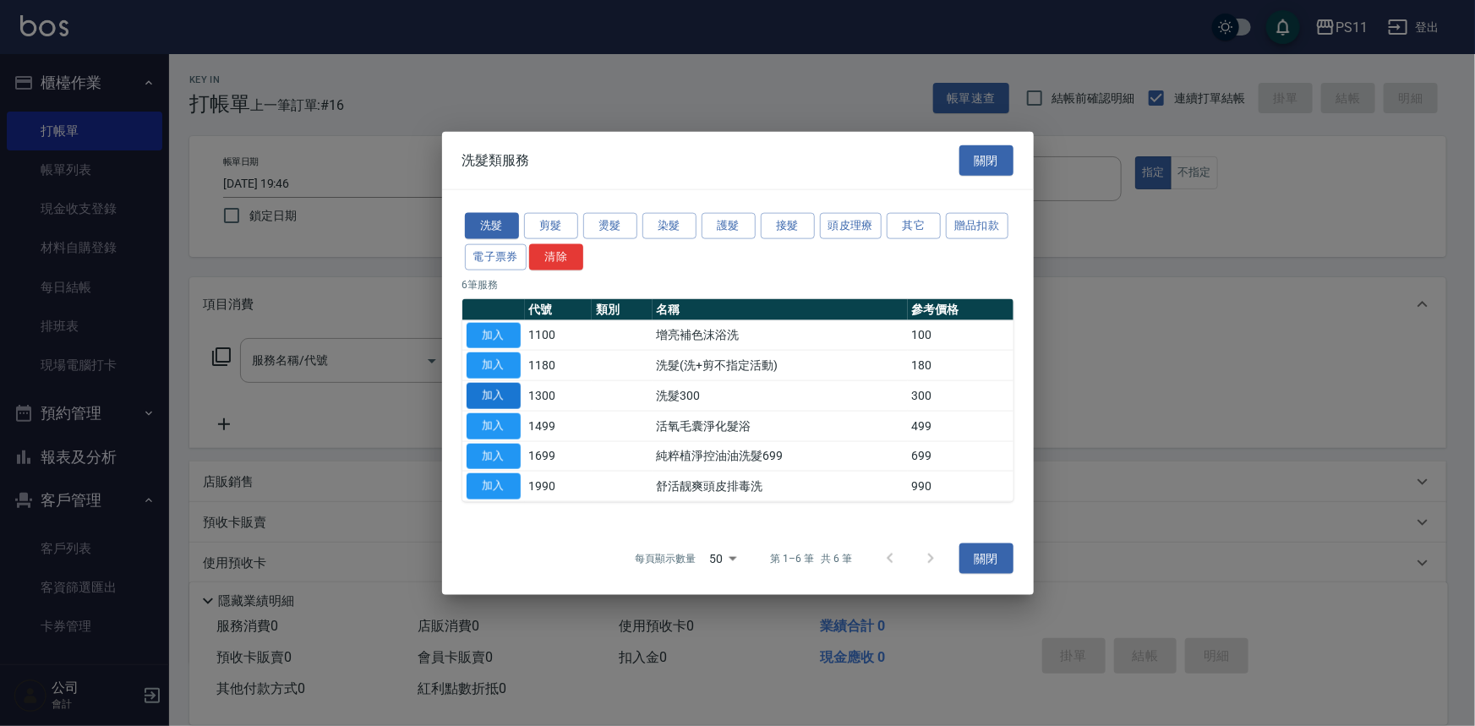
click at [513, 392] on button "加入" at bounding box center [494, 396] width 54 height 26
type input "洗髮300(1300)"
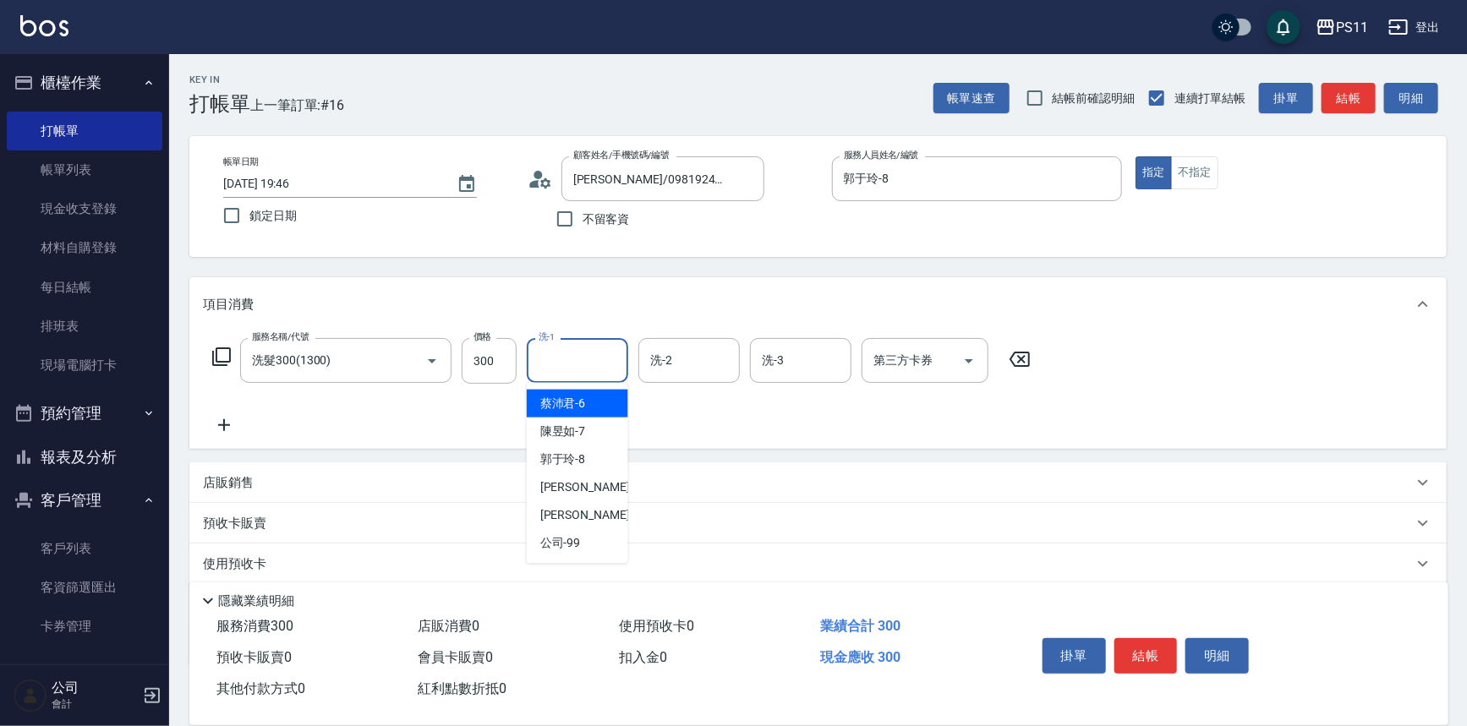
drag, startPoint x: 586, startPoint y: 358, endPoint x: 604, endPoint y: 358, distance: 17.8
click at [595, 358] on input "洗-1" at bounding box center [577, 361] width 86 height 30
type input "[PERSON_NAME]6"
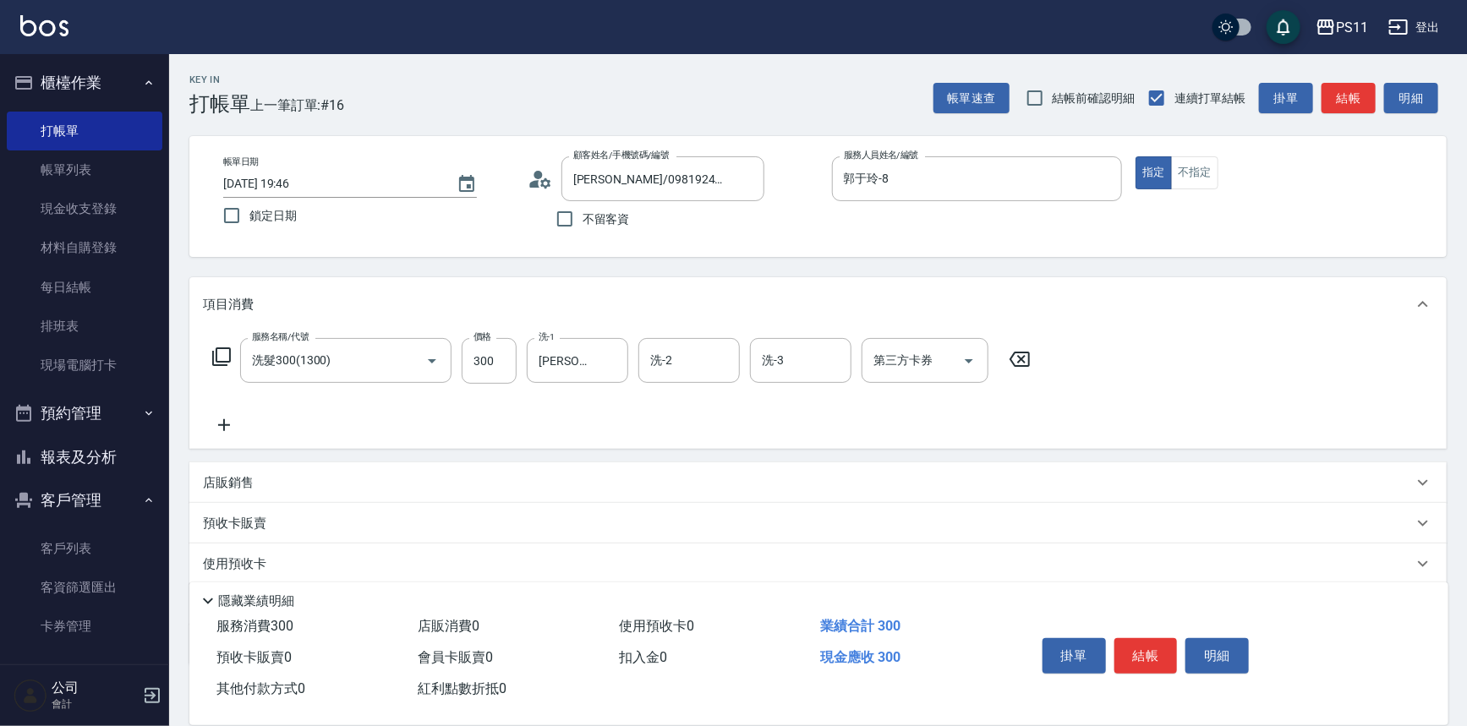
click at [215, 426] on icon at bounding box center [224, 425] width 42 height 20
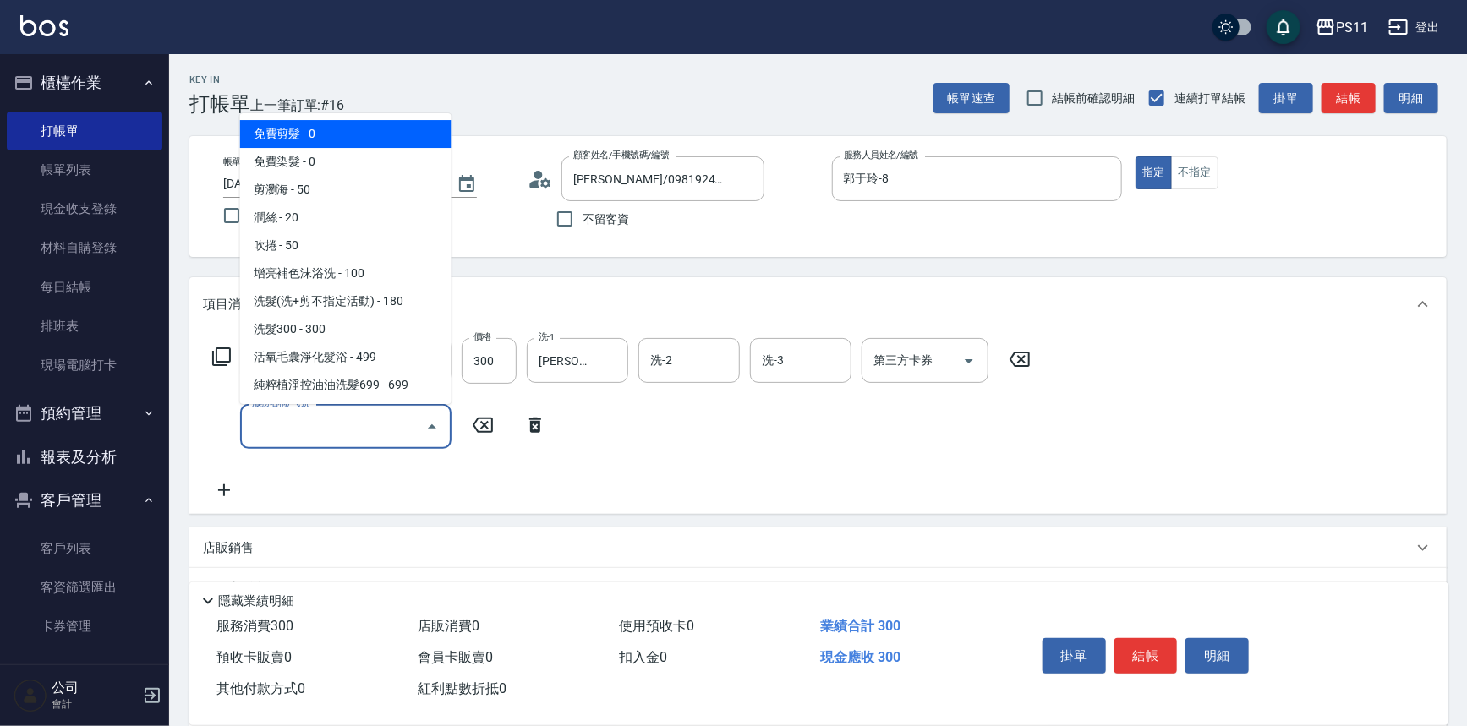
click at [270, 425] on input "服務名稱/代號" at bounding box center [333, 427] width 171 height 30
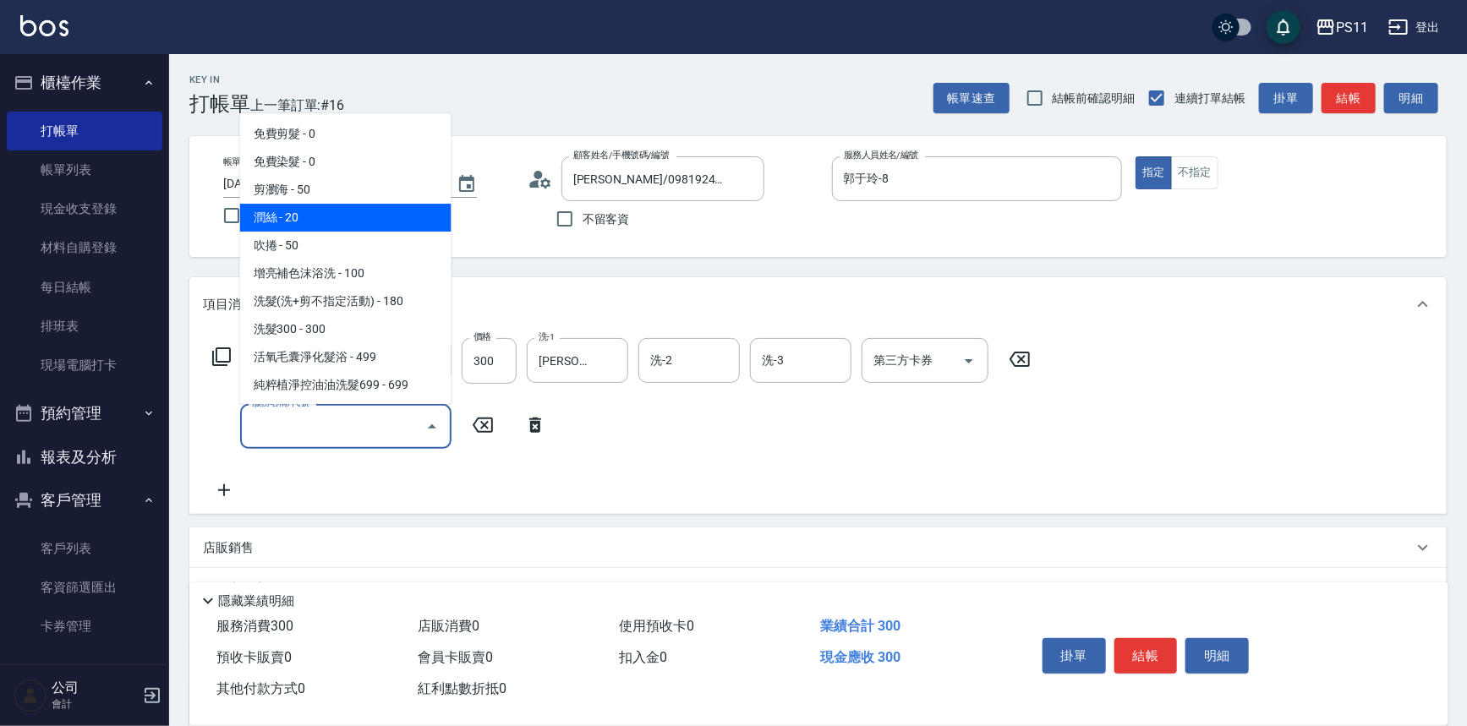
click at [313, 222] on span "潤絲 - 20" at bounding box center [345, 218] width 211 height 28
type input "潤絲(820)"
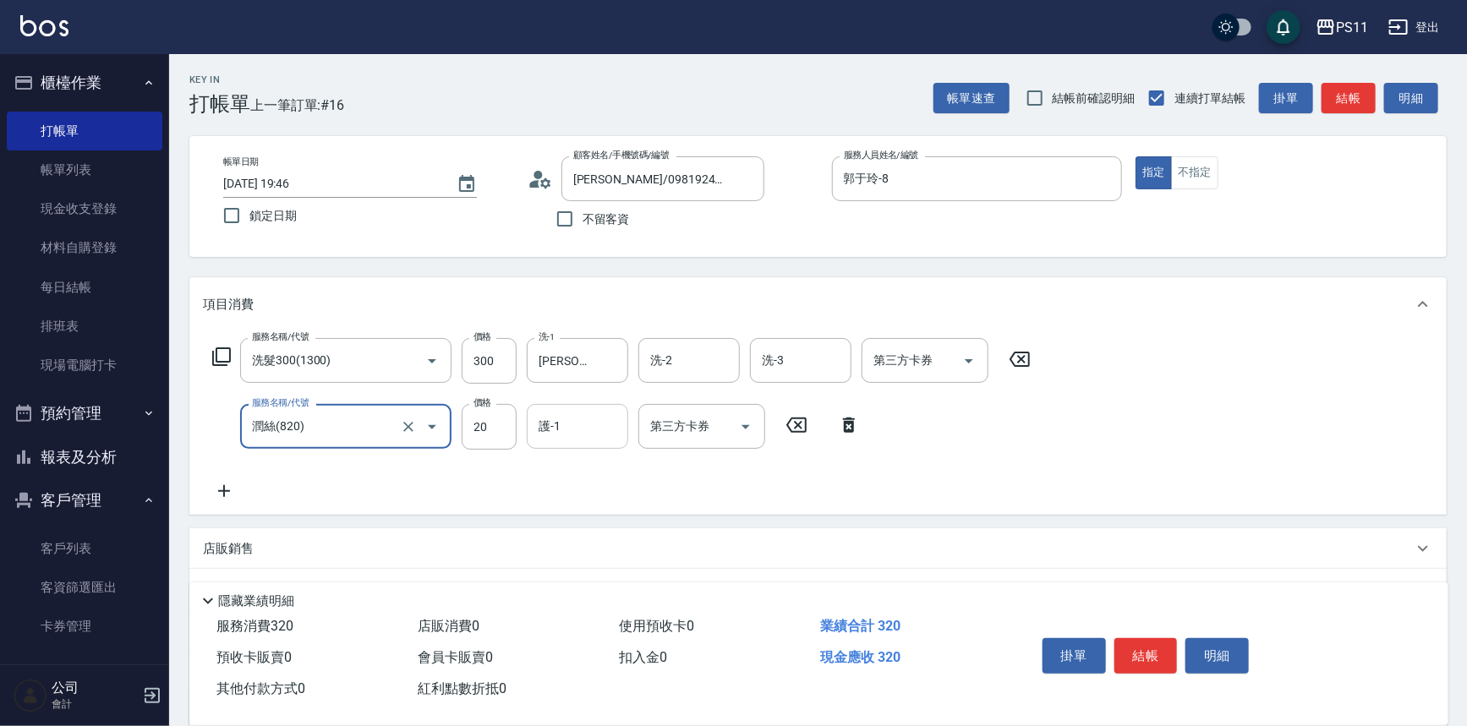
click at [557, 428] on input "護-1" at bounding box center [577, 427] width 86 height 30
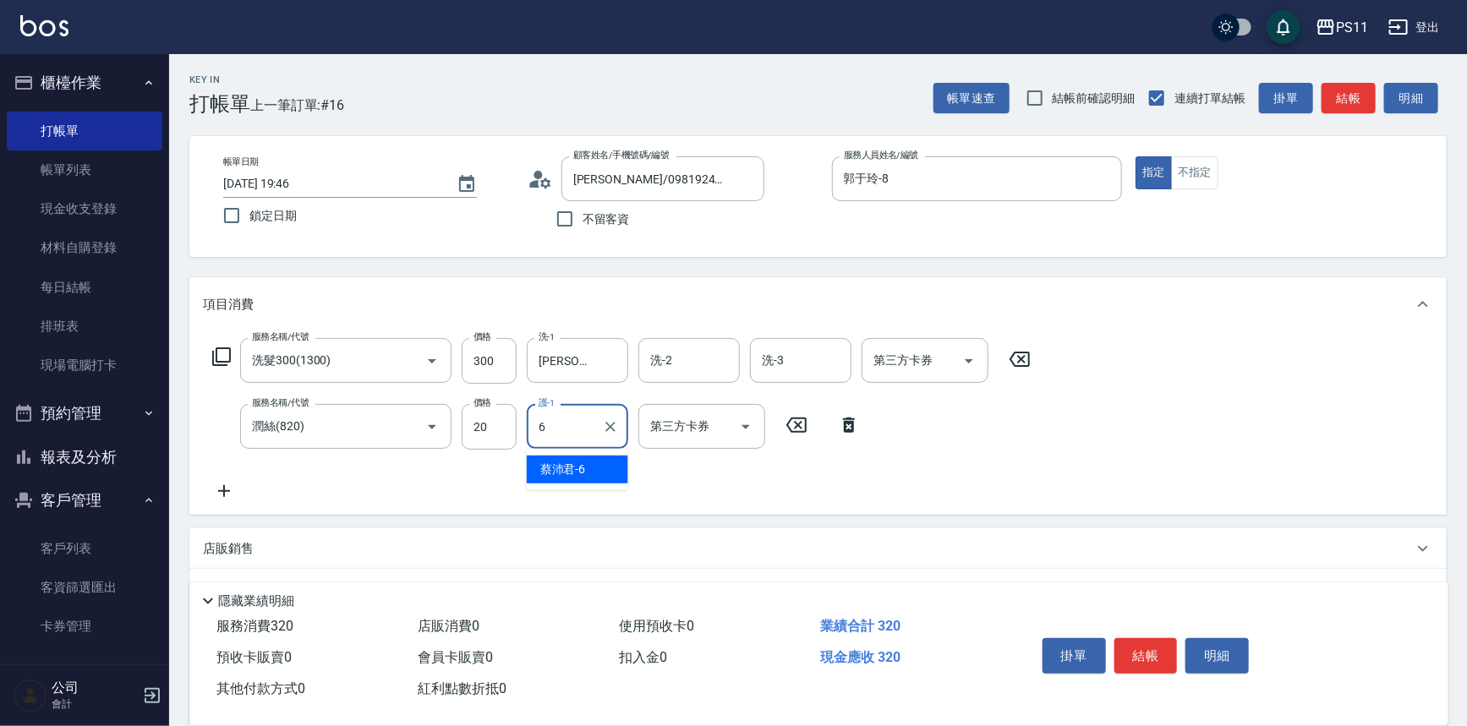
type input "[PERSON_NAME]6"
click at [233, 481] on icon at bounding box center [224, 491] width 42 height 20
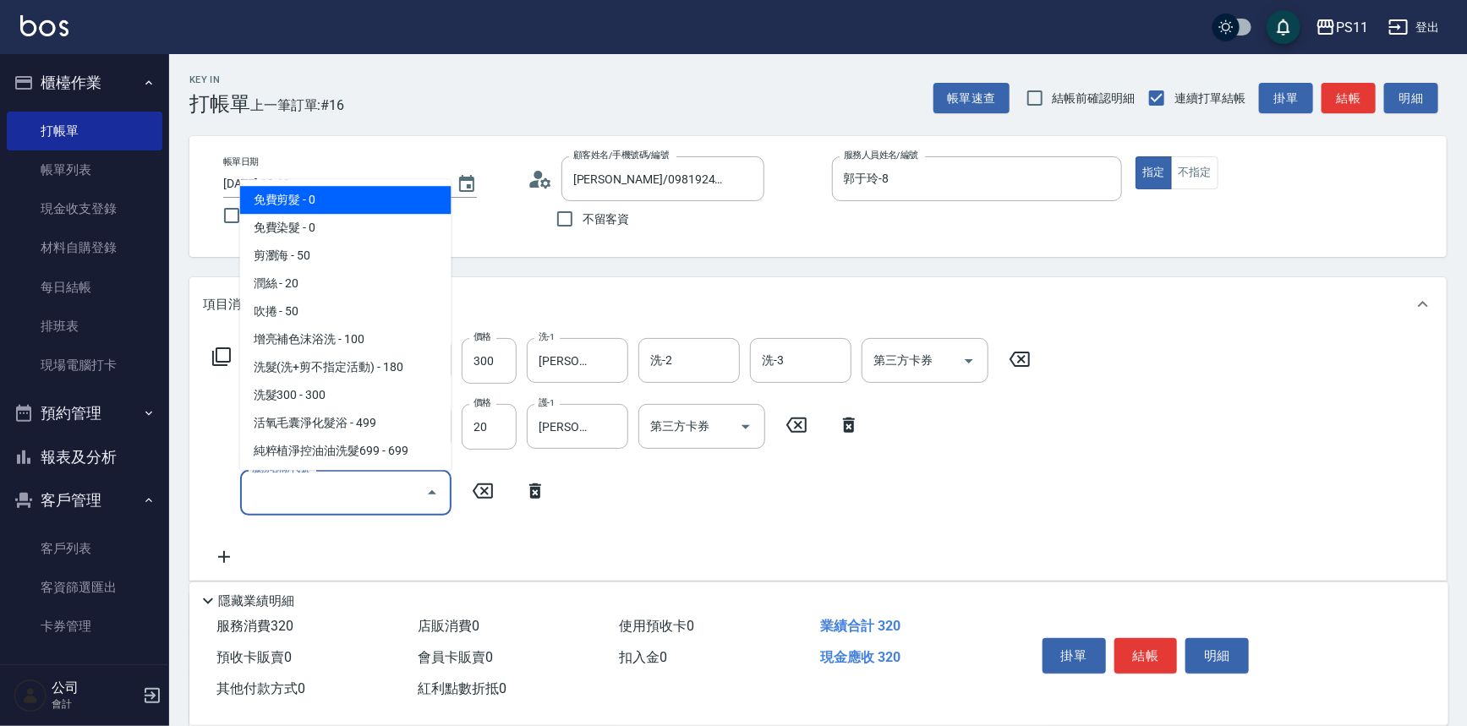
click at [287, 492] on input "服務名稱/代號" at bounding box center [333, 493] width 171 height 30
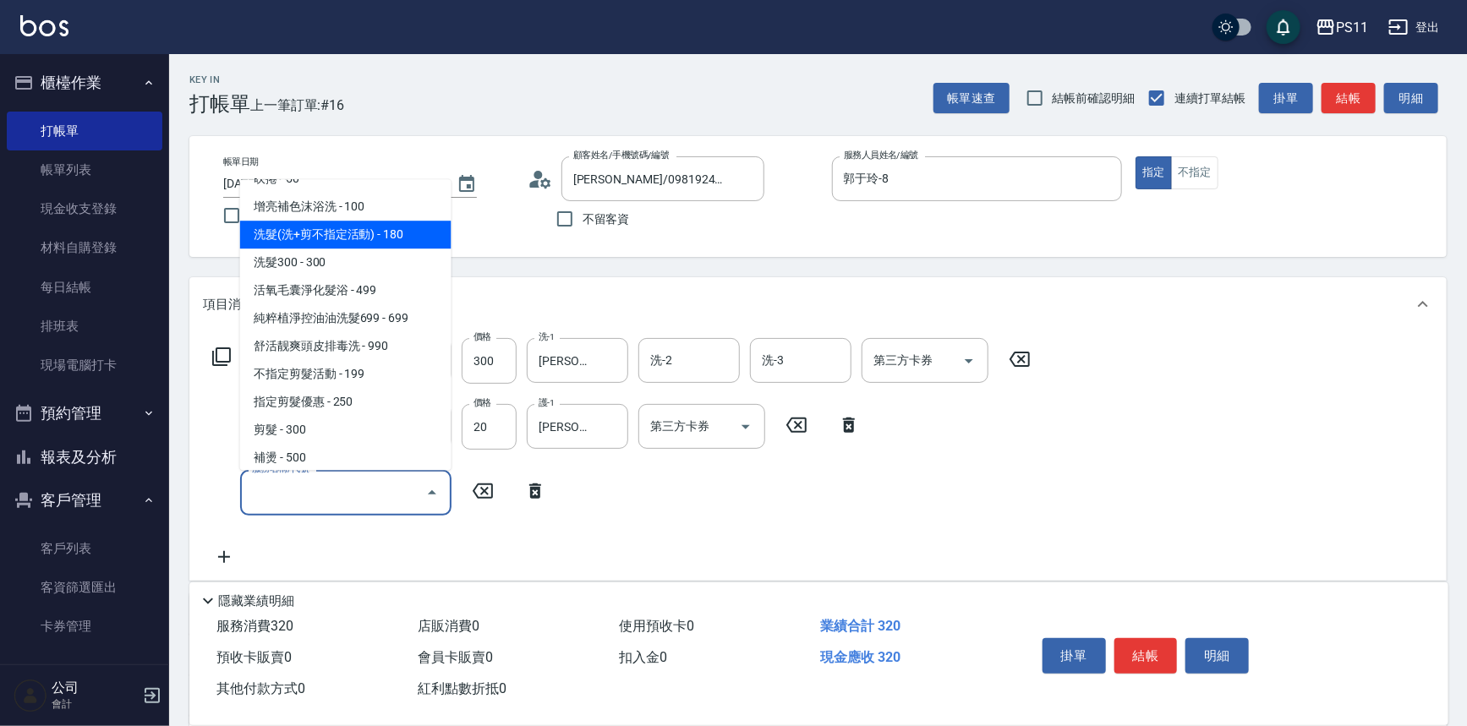
scroll to position [230, 0]
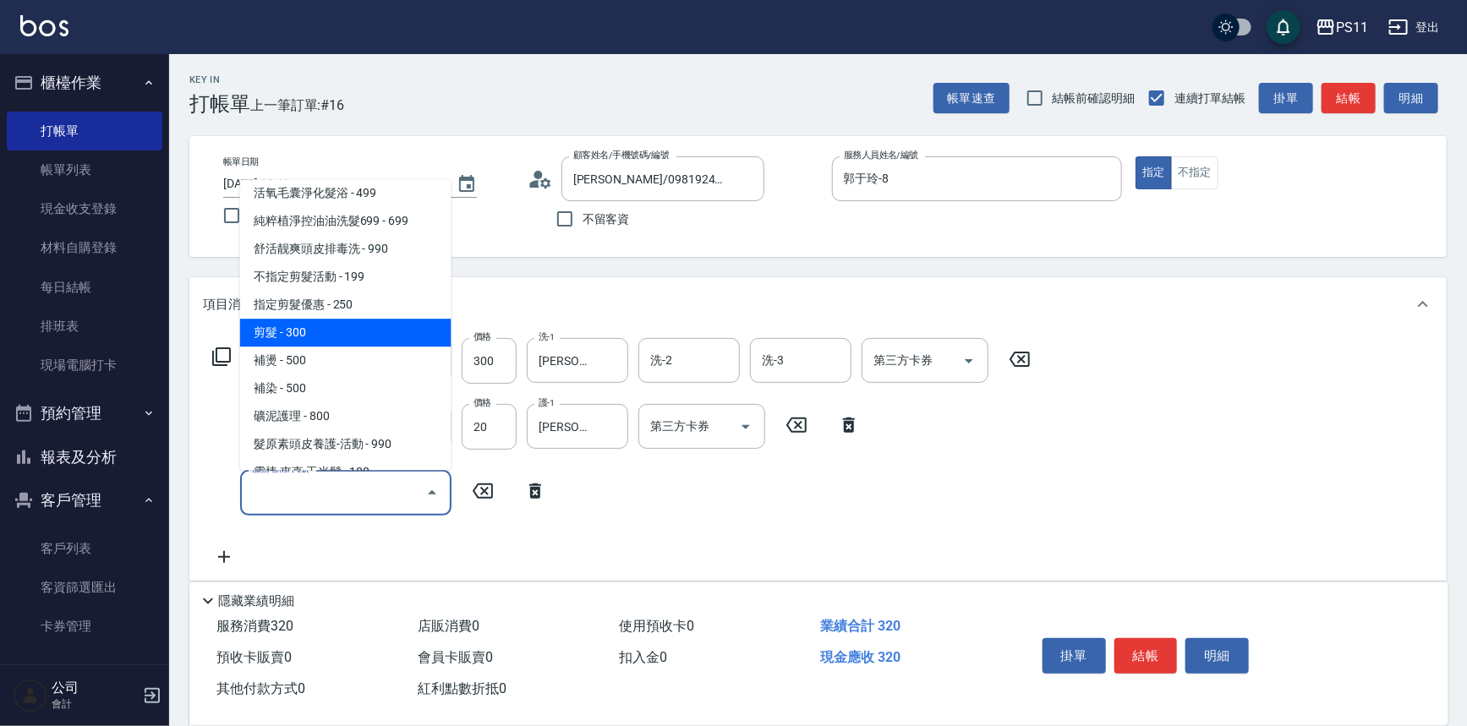
click at [351, 335] on span "剪髮 - 300" at bounding box center [345, 334] width 211 height 28
type input "剪髮(2300)"
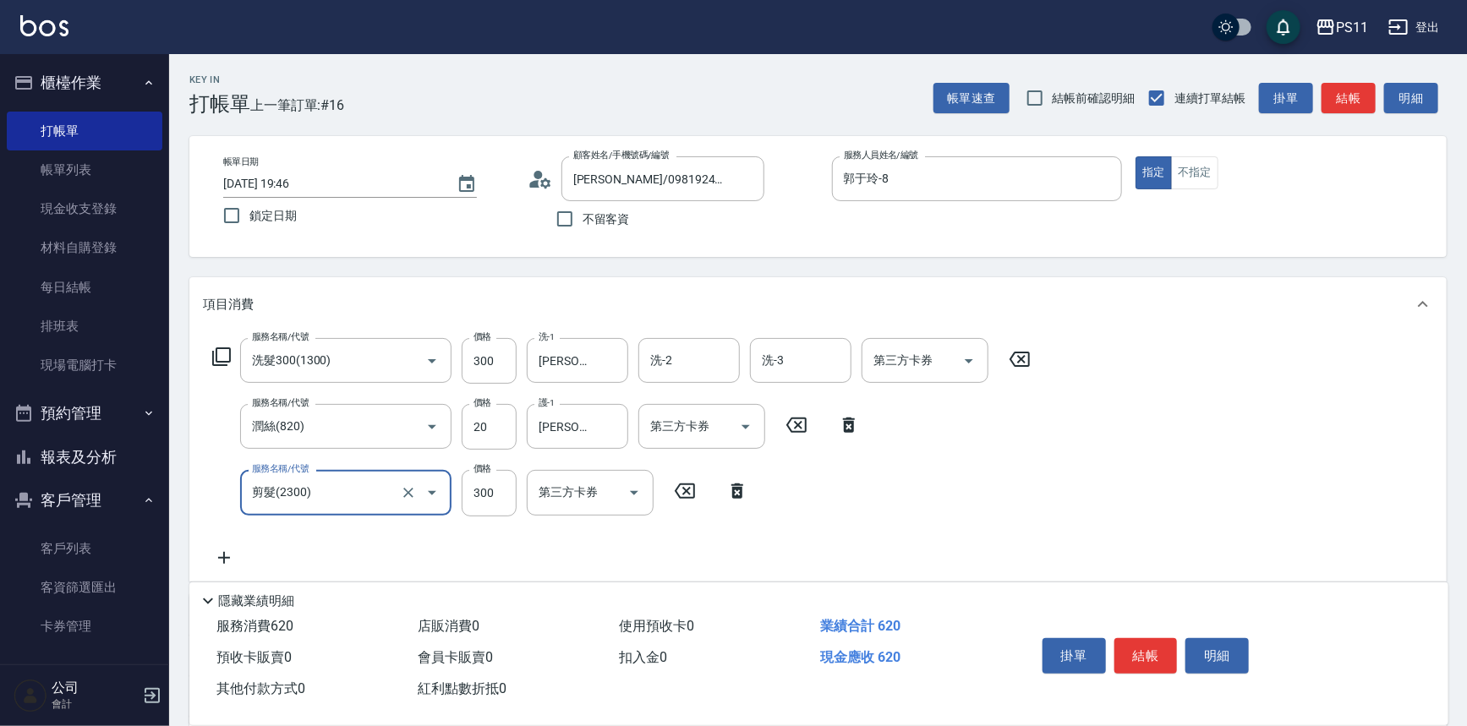
click at [1153, 659] on button "結帳" at bounding box center [1145, 656] width 63 height 36
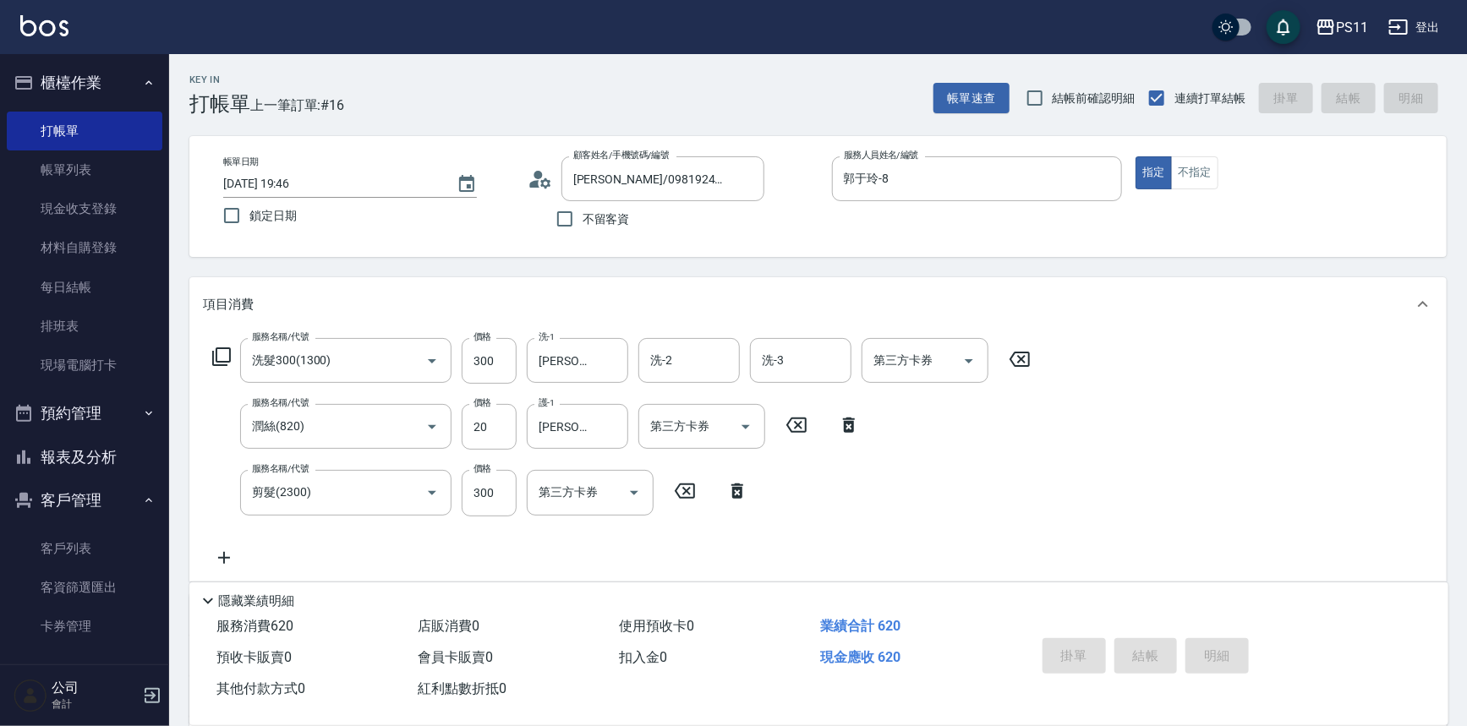
type input "[DATE] 19:47"
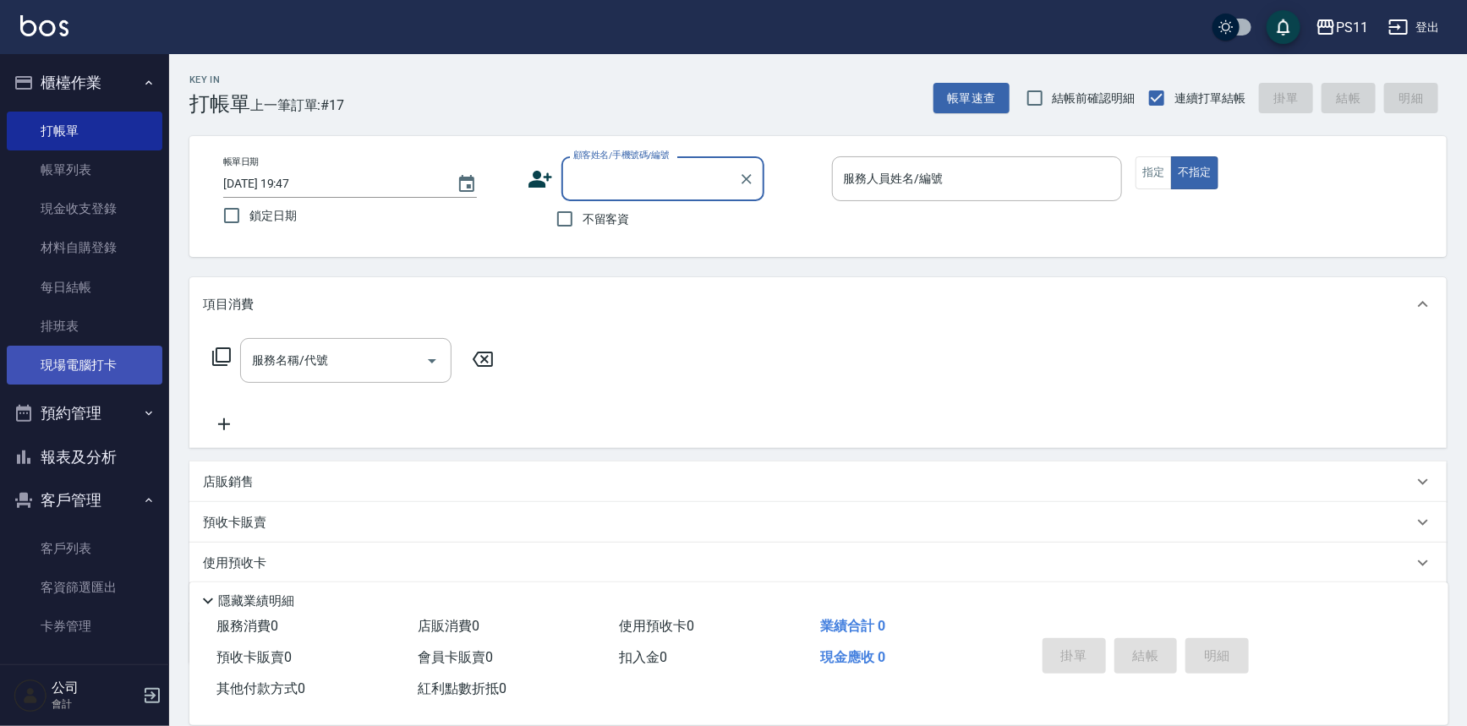
click at [114, 356] on link "現場電腦打卡" at bounding box center [85, 365] width 156 height 39
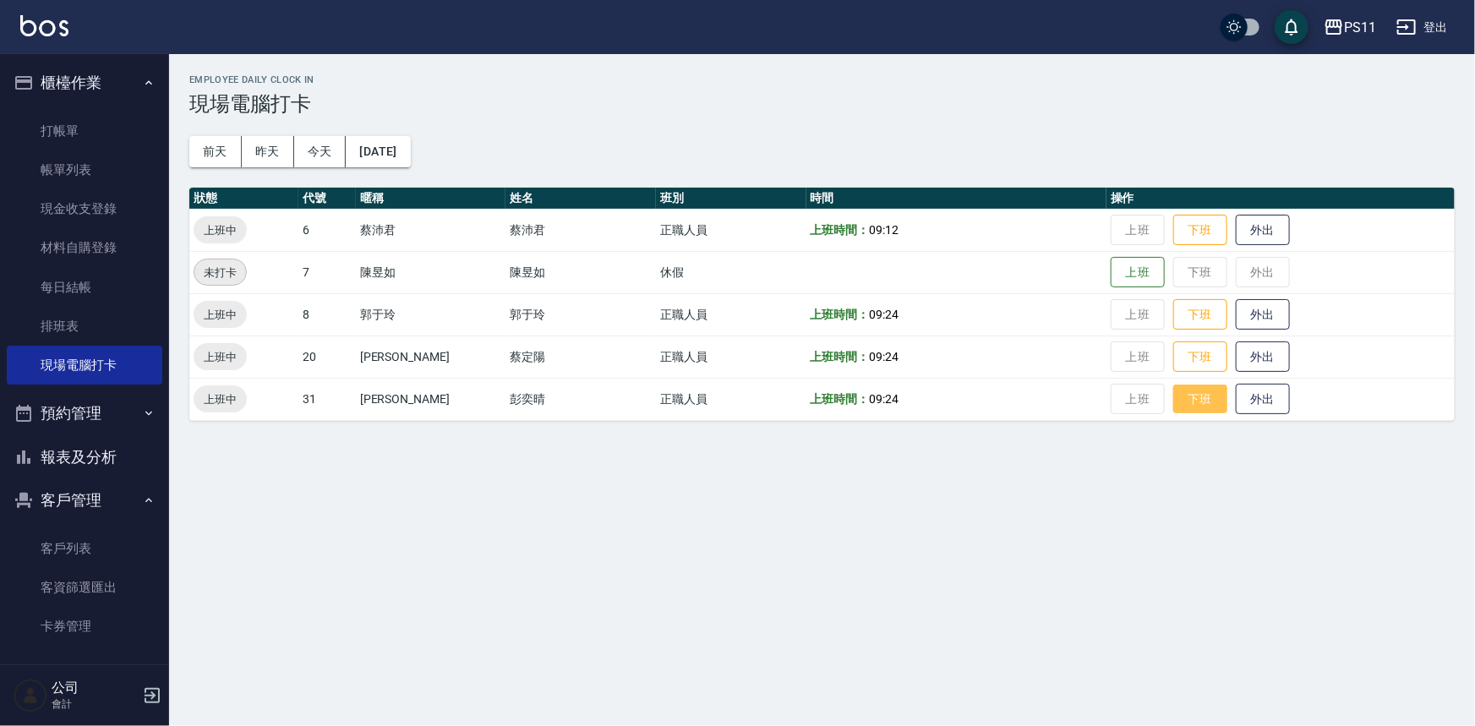
click at [1177, 400] on button "下班" at bounding box center [1200, 400] width 54 height 30
click at [1190, 234] on button "下班" at bounding box center [1200, 231] width 54 height 30
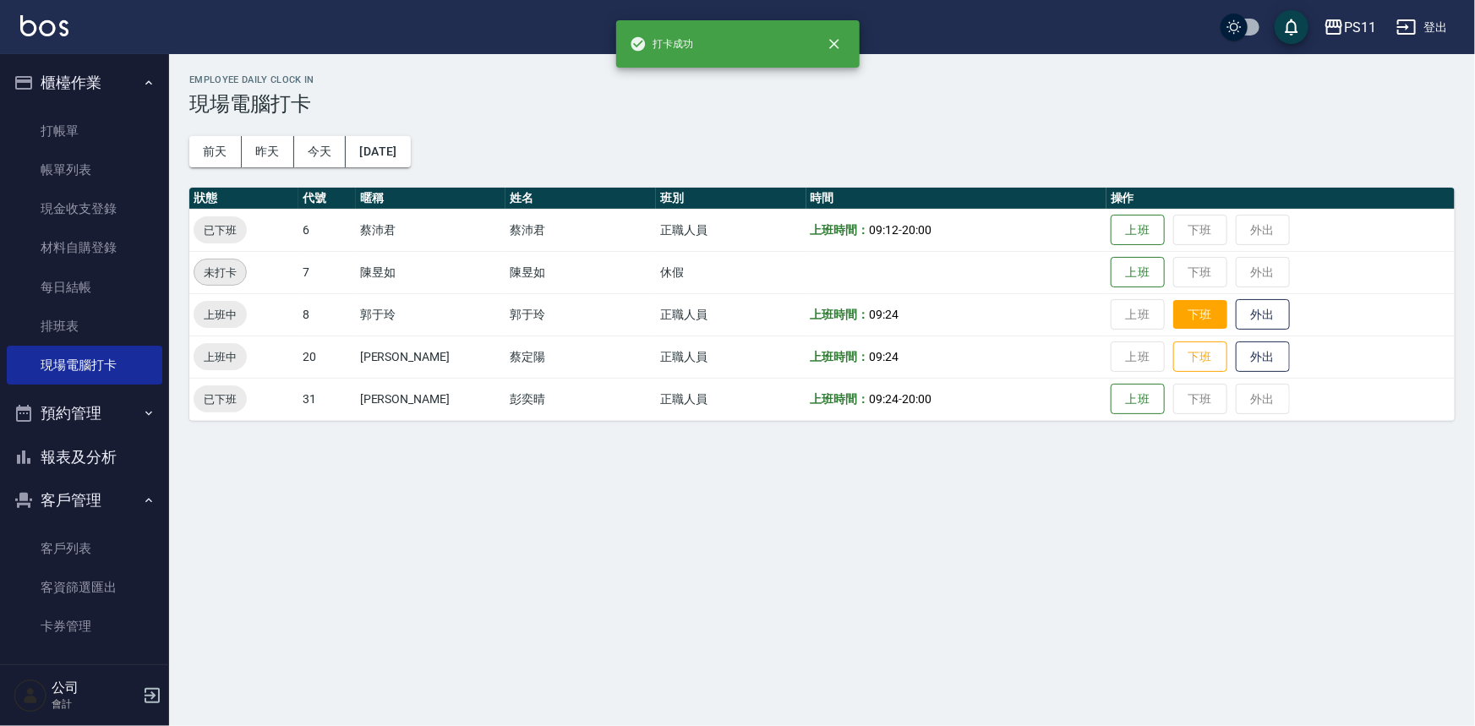
click at [1184, 312] on button "下班" at bounding box center [1200, 315] width 54 height 30
click at [1186, 352] on button "下班" at bounding box center [1200, 357] width 54 height 30
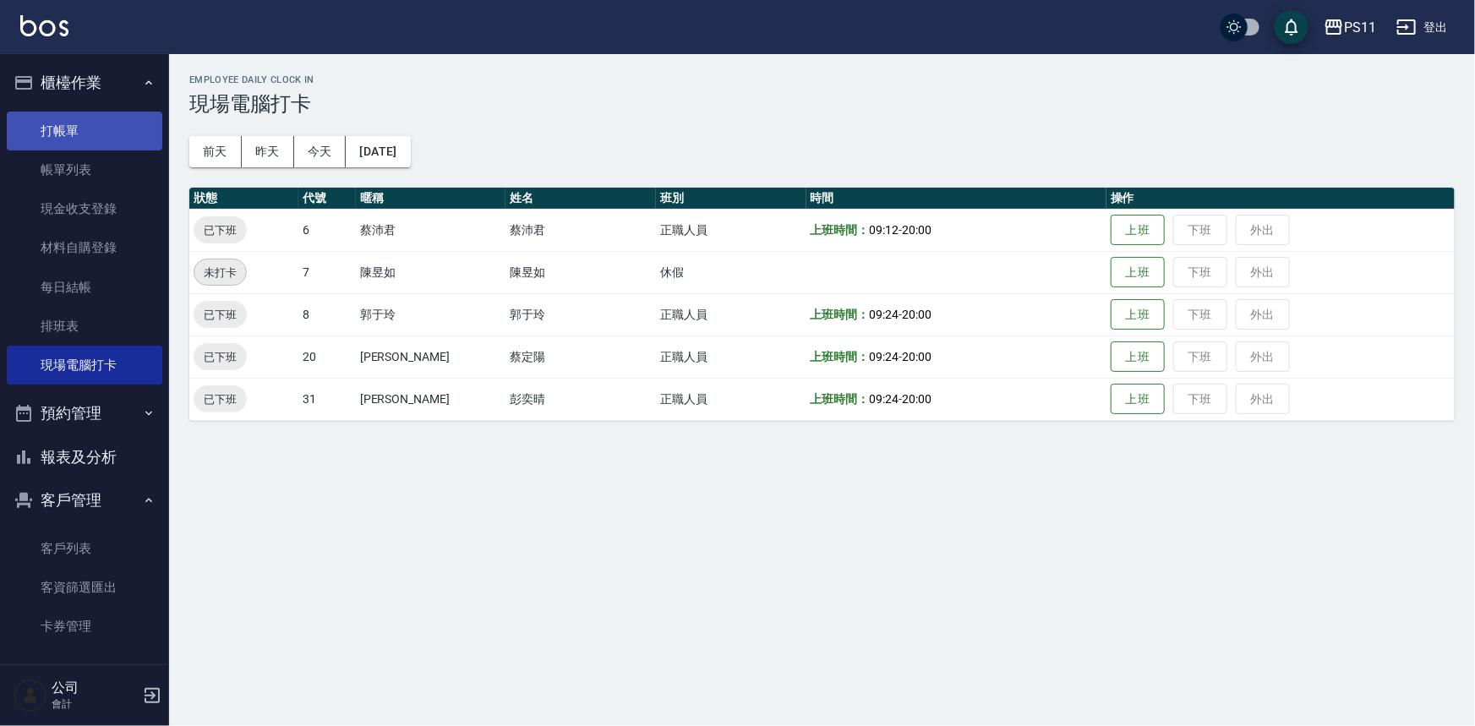
click at [46, 129] on link "打帳單" at bounding box center [85, 131] width 156 height 39
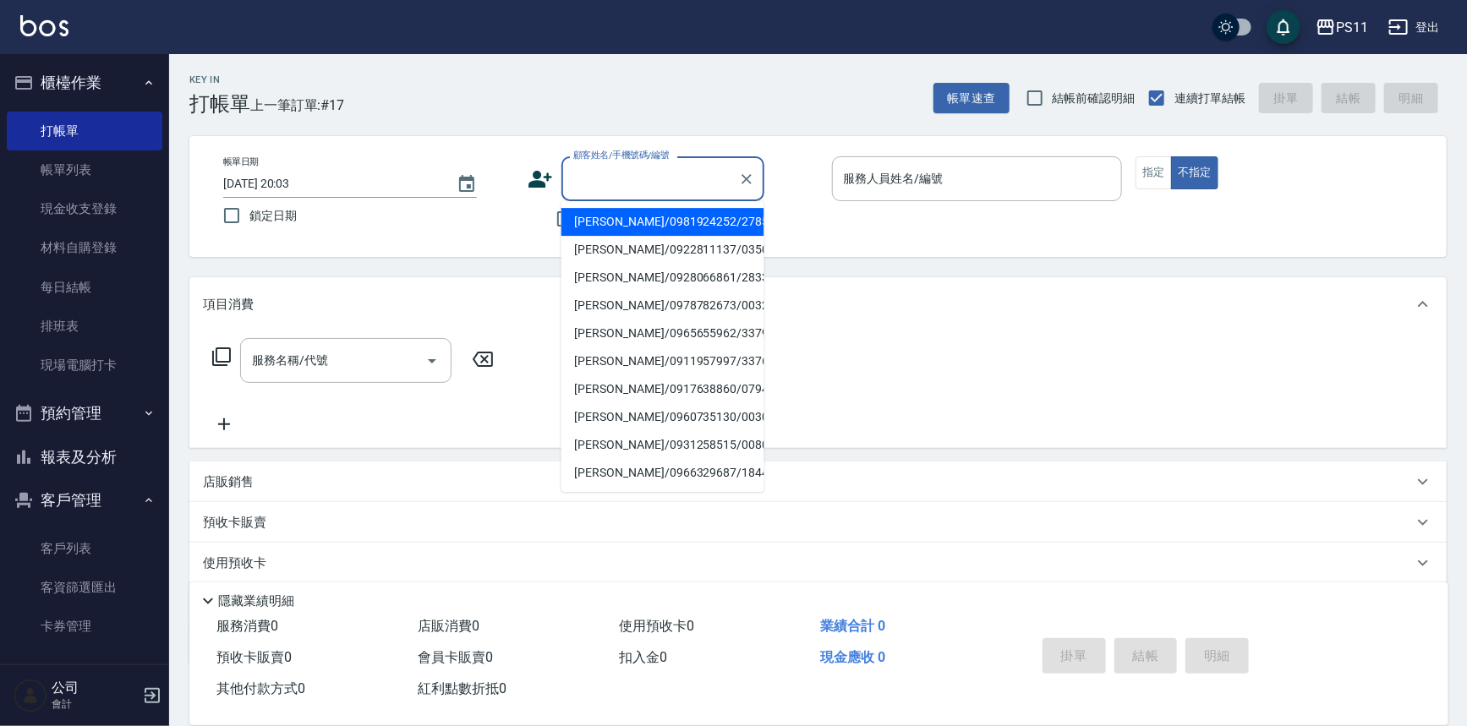
click at [615, 182] on input "顧客姓名/手機號碼/編號" at bounding box center [650, 179] width 162 height 30
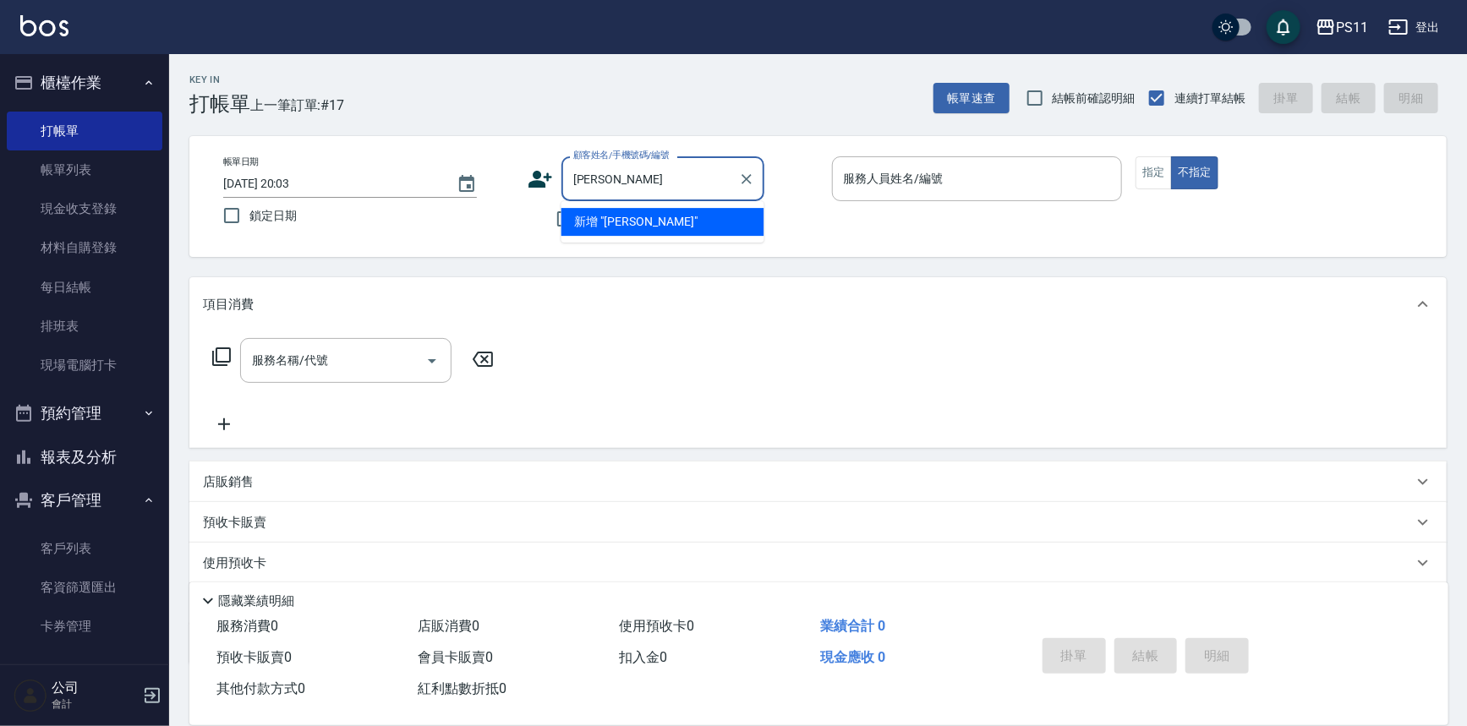
type input "林"
click at [586, 174] on input "[PERSON_NAME]" at bounding box center [650, 179] width 162 height 30
type input "容"
click at [606, 179] on input "容" at bounding box center [650, 179] width 162 height 30
type input "容"
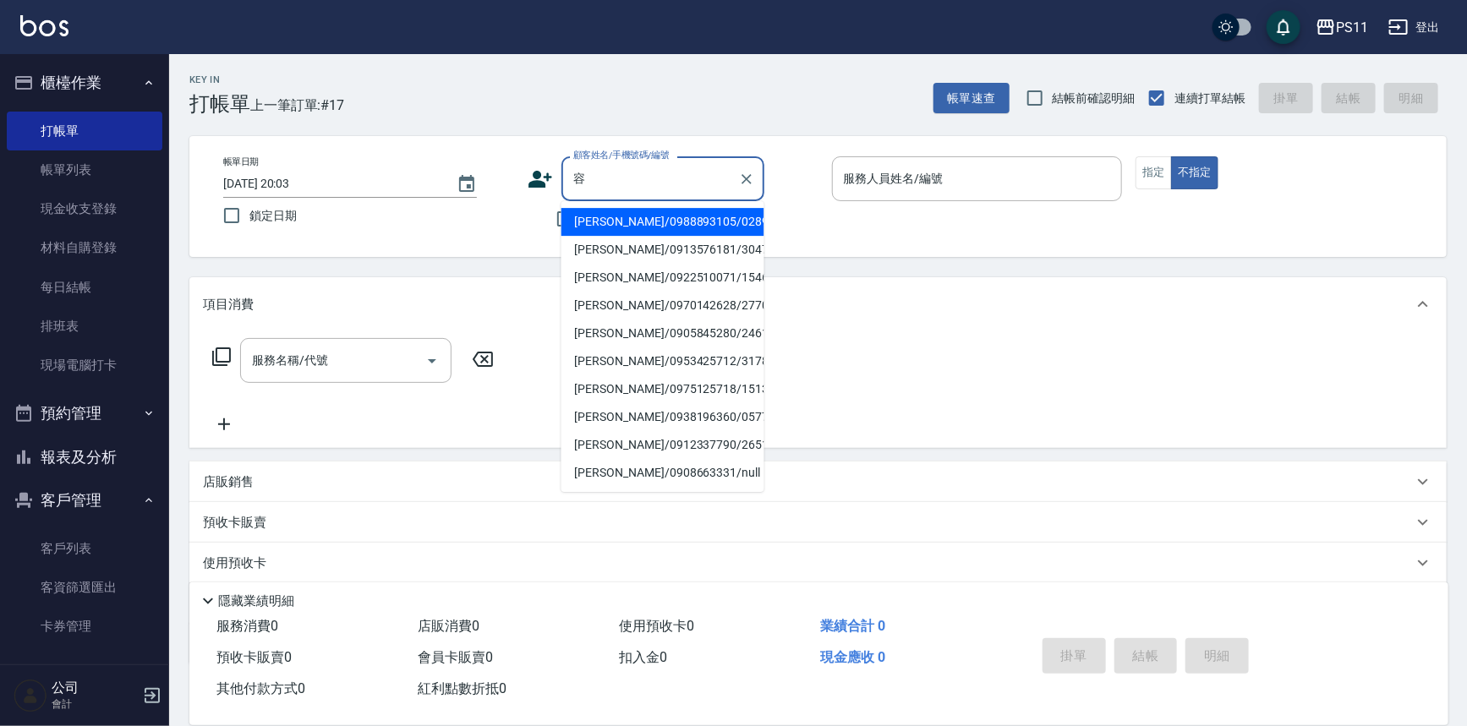
type input "榕"
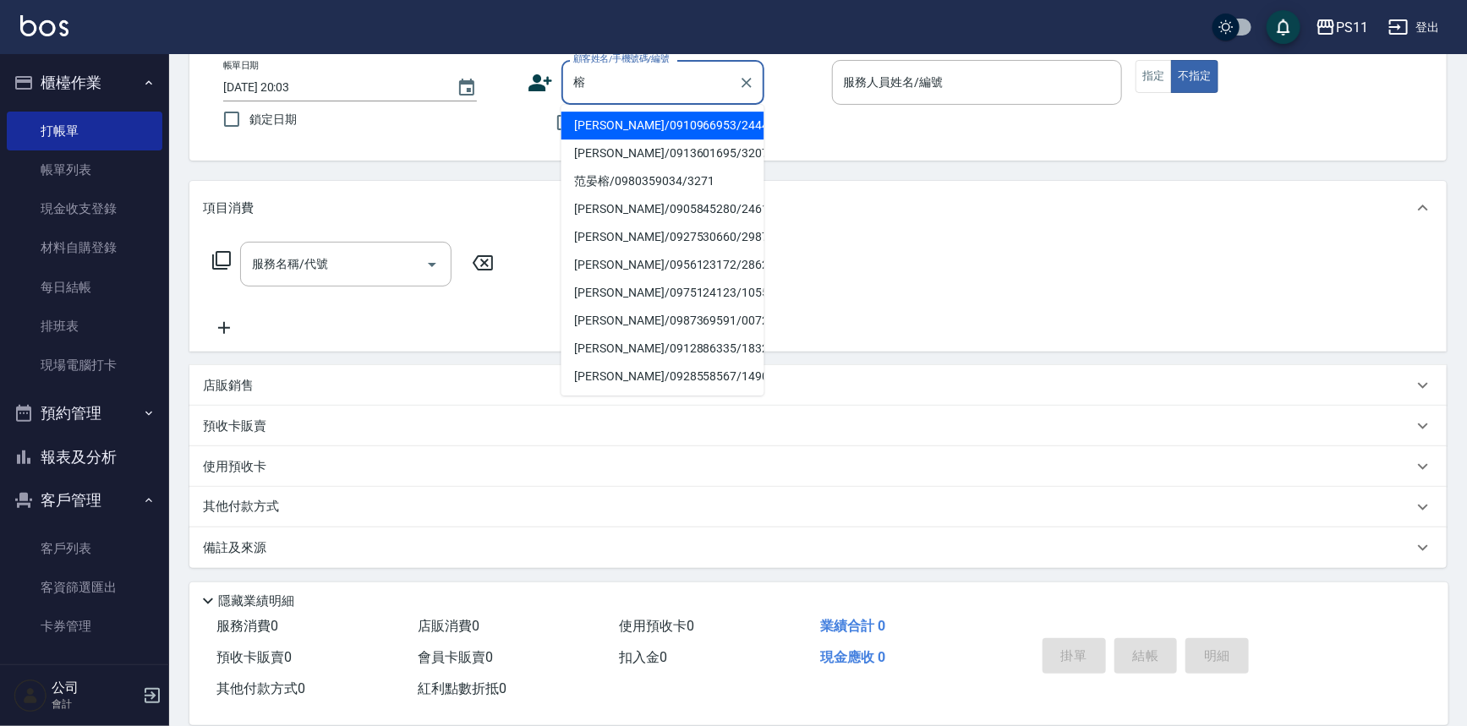
click at [649, 68] on input "榕" at bounding box center [650, 83] width 162 height 30
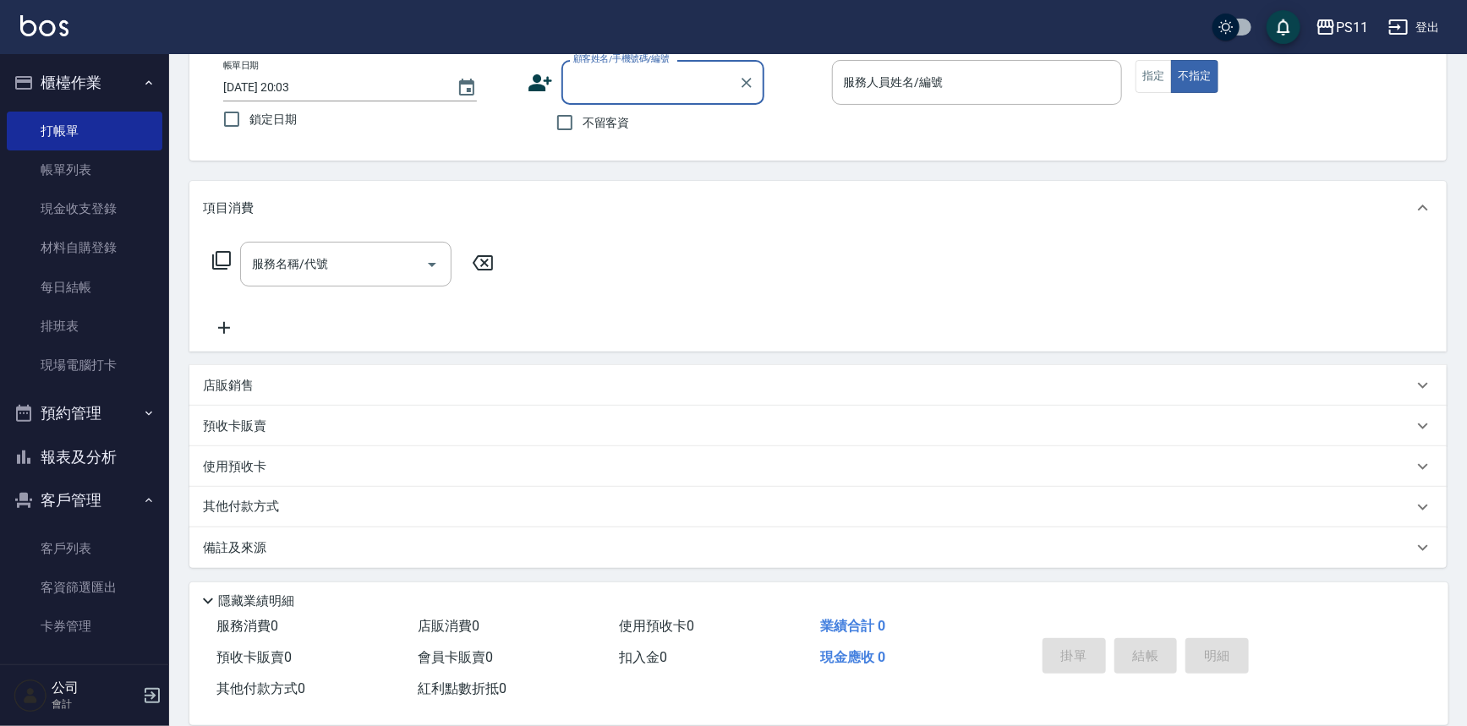
click at [649, 68] on input "顧客姓名/手機號碼/編號" at bounding box center [650, 83] width 162 height 30
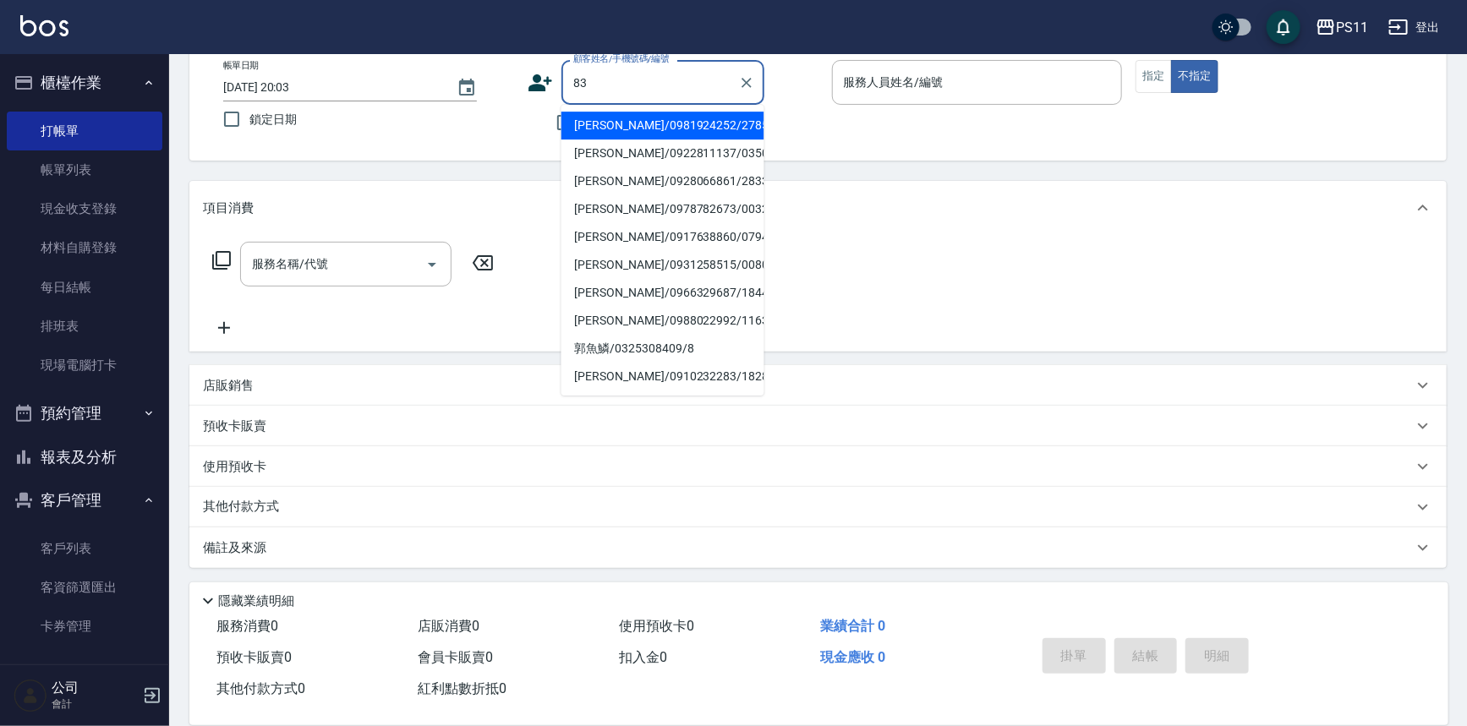
type input "[PERSON_NAME]/0928066861/2833"
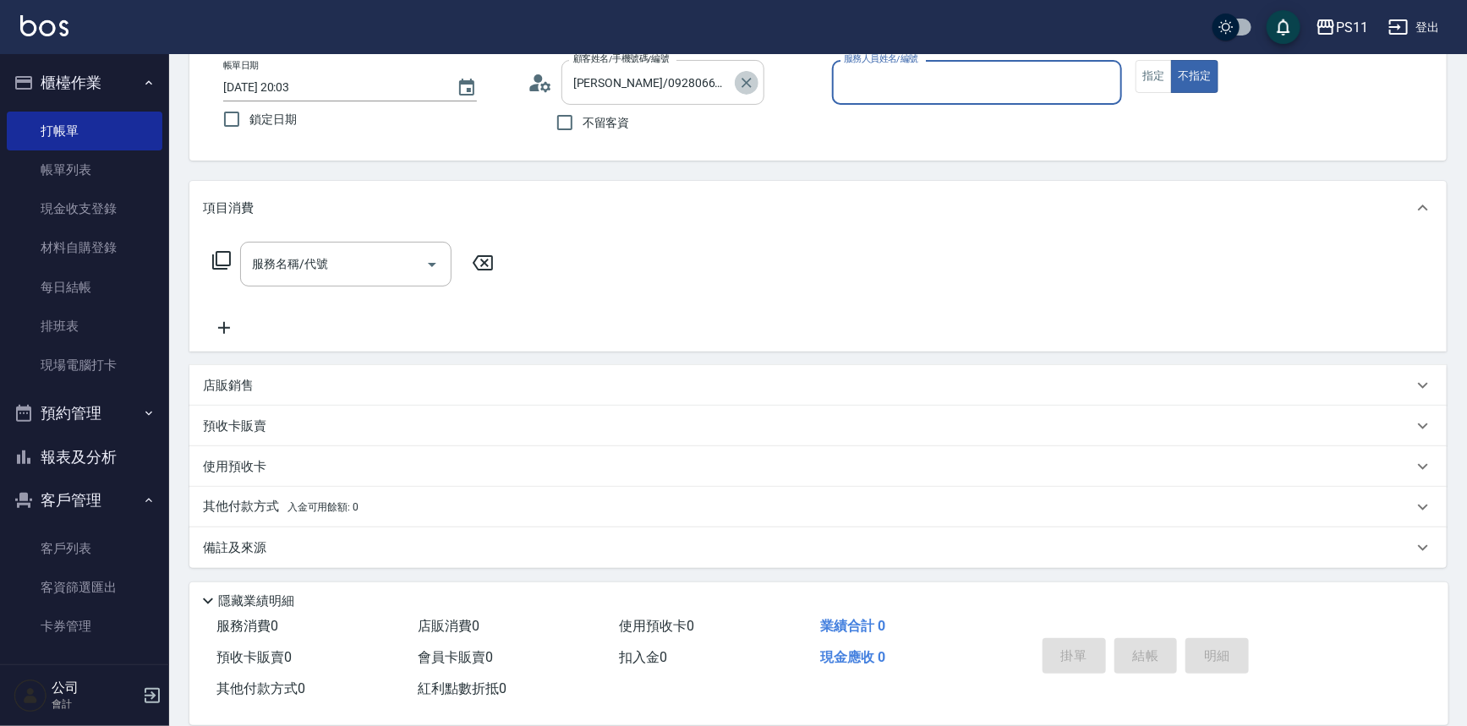
click at [736, 74] on button "Clear" at bounding box center [747, 83] width 24 height 24
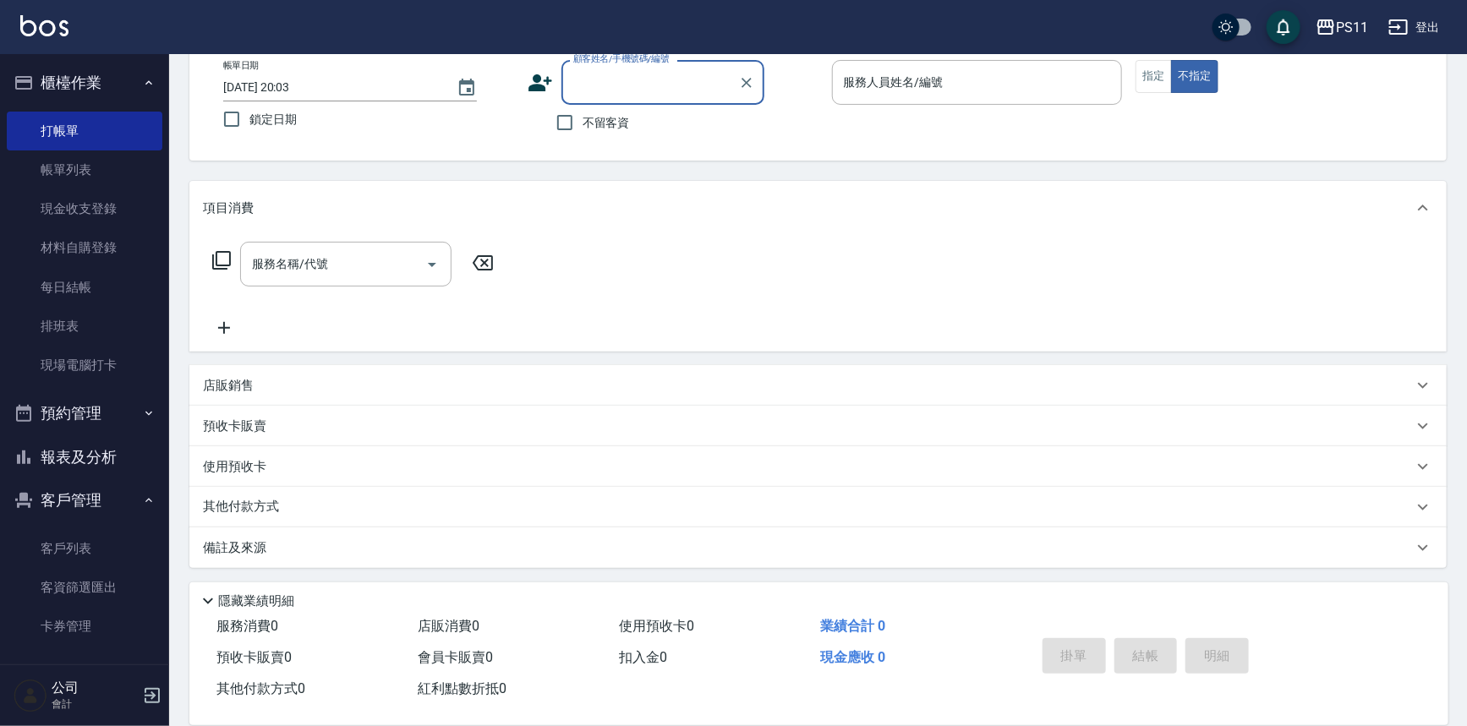
click at [641, 76] on input "顧客姓名/手機號碼/編號" at bounding box center [650, 83] width 162 height 30
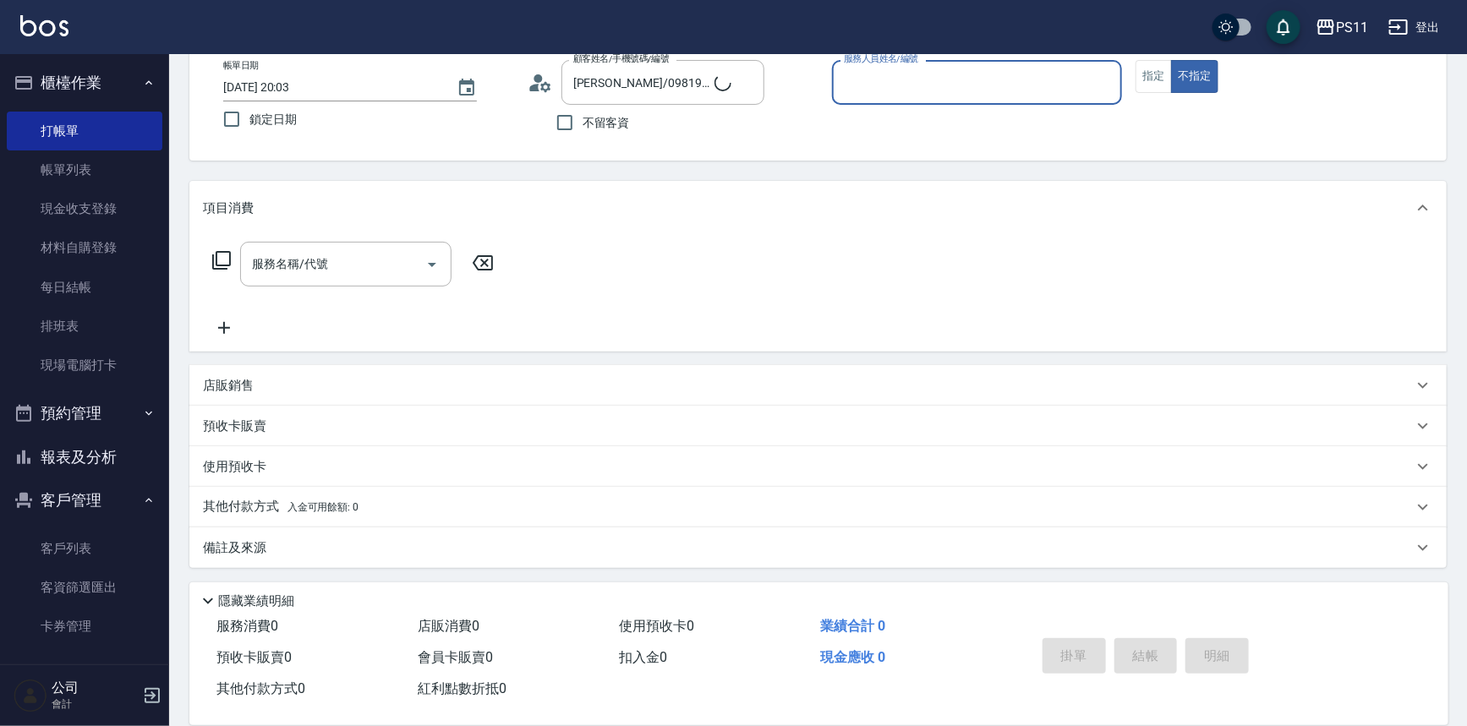
type input "郭魚鱗/0325308409/8"
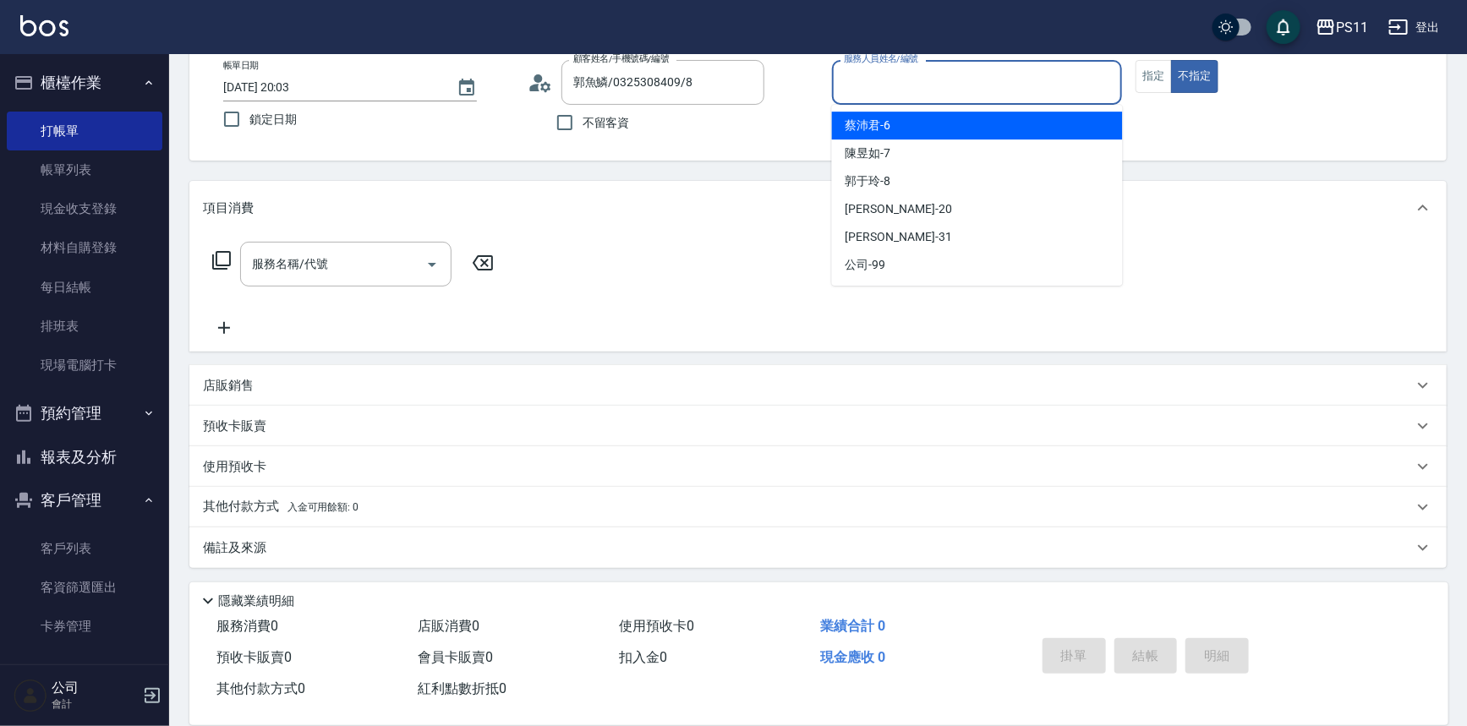
click at [975, 74] on input "服務人員姓名/編號" at bounding box center [977, 83] width 276 height 30
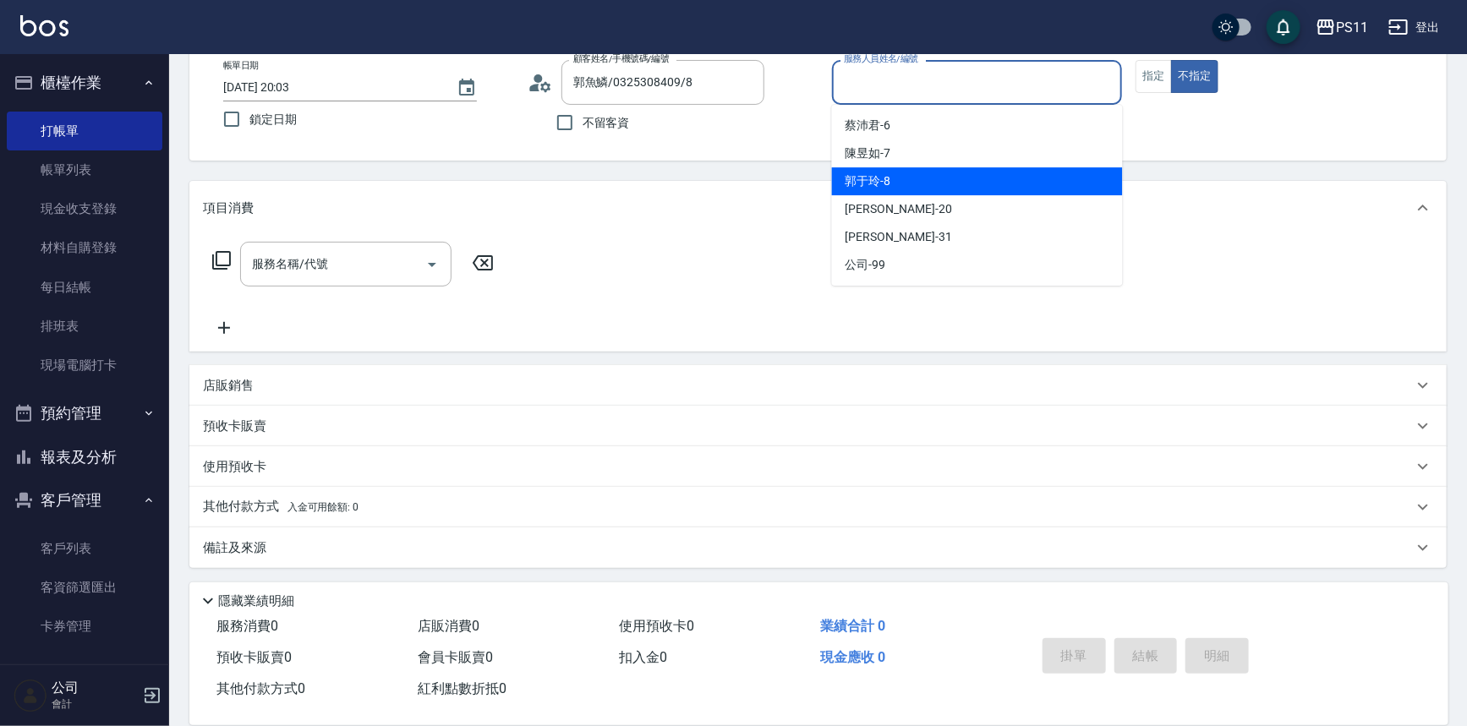
click at [937, 177] on div "[PERSON_NAME]-8" at bounding box center [977, 181] width 291 height 28
type input "郭于玲-8"
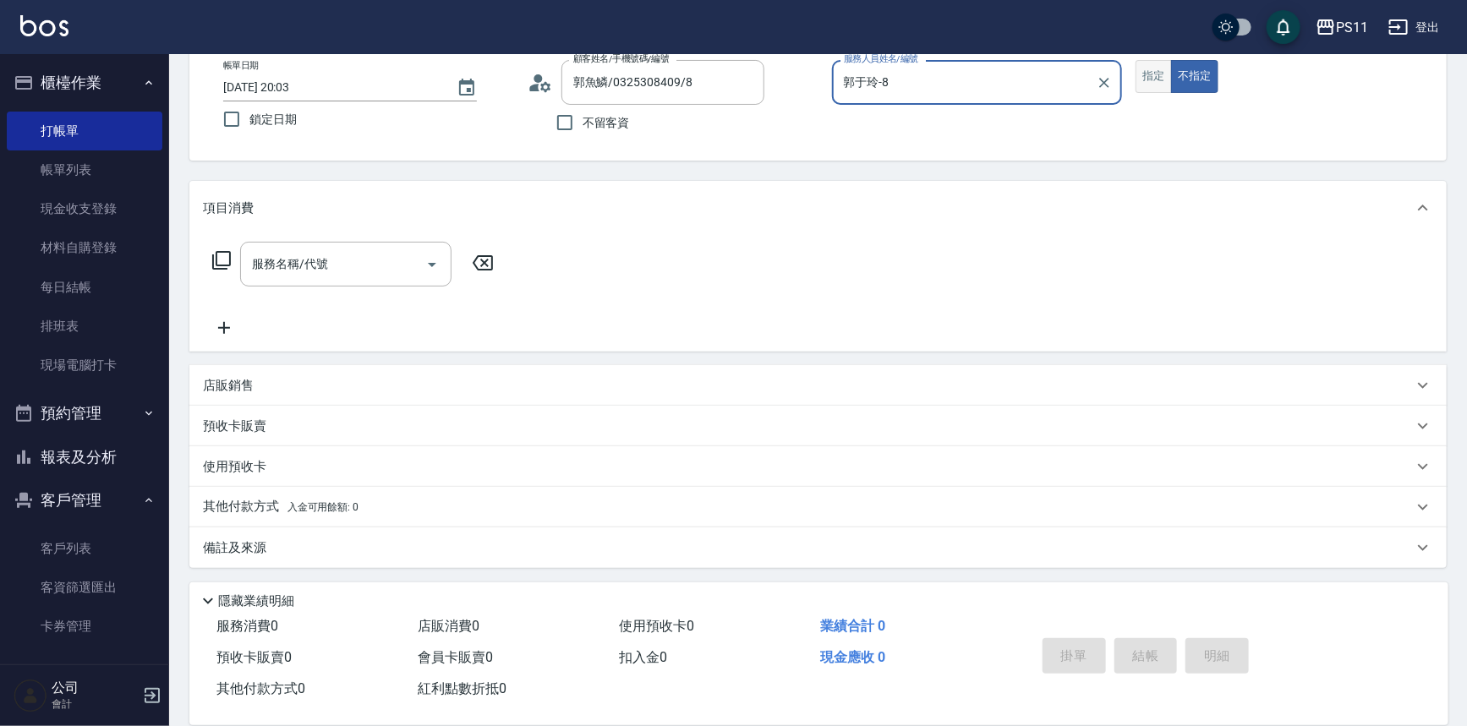
click at [1149, 84] on button "指定" at bounding box center [1153, 76] width 36 height 33
click at [221, 261] on icon at bounding box center [221, 260] width 20 height 20
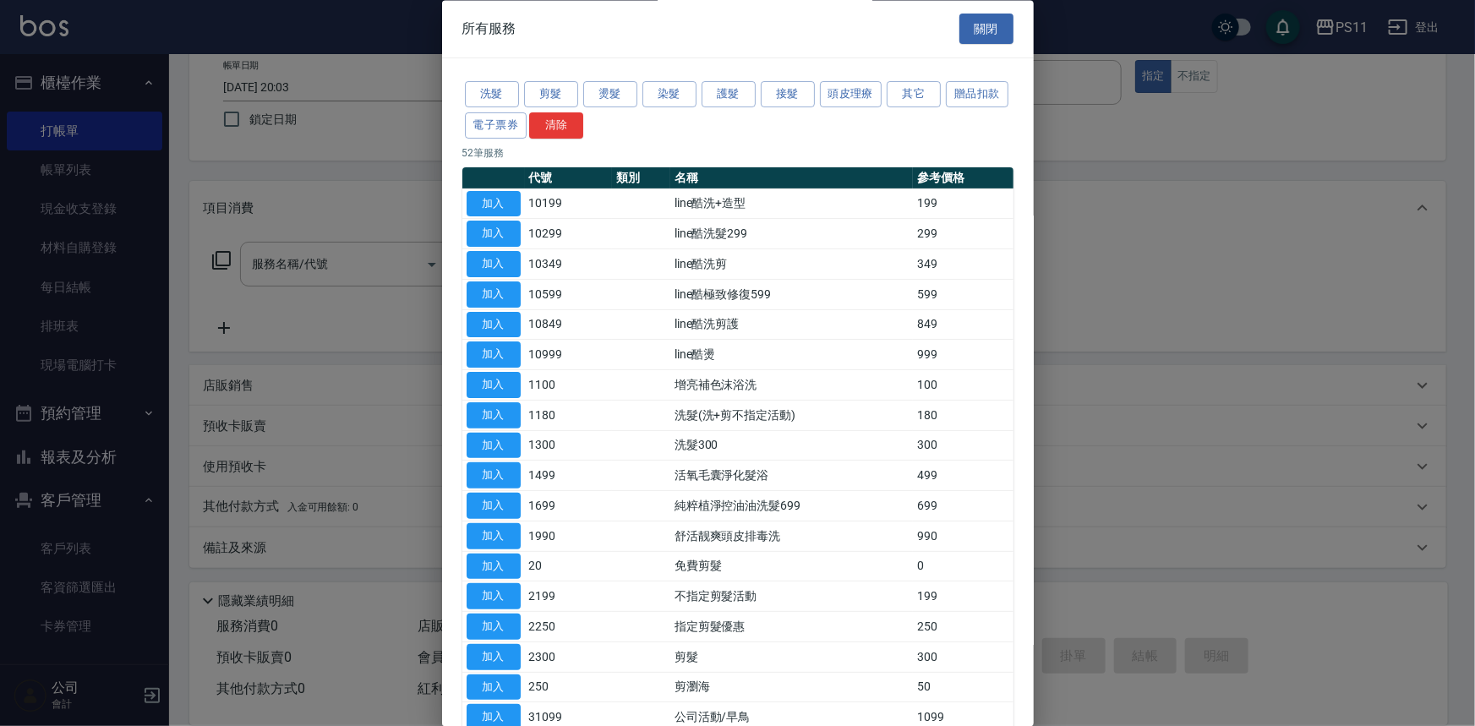
click at [496, 82] on button "洗髮" at bounding box center [492, 95] width 54 height 26
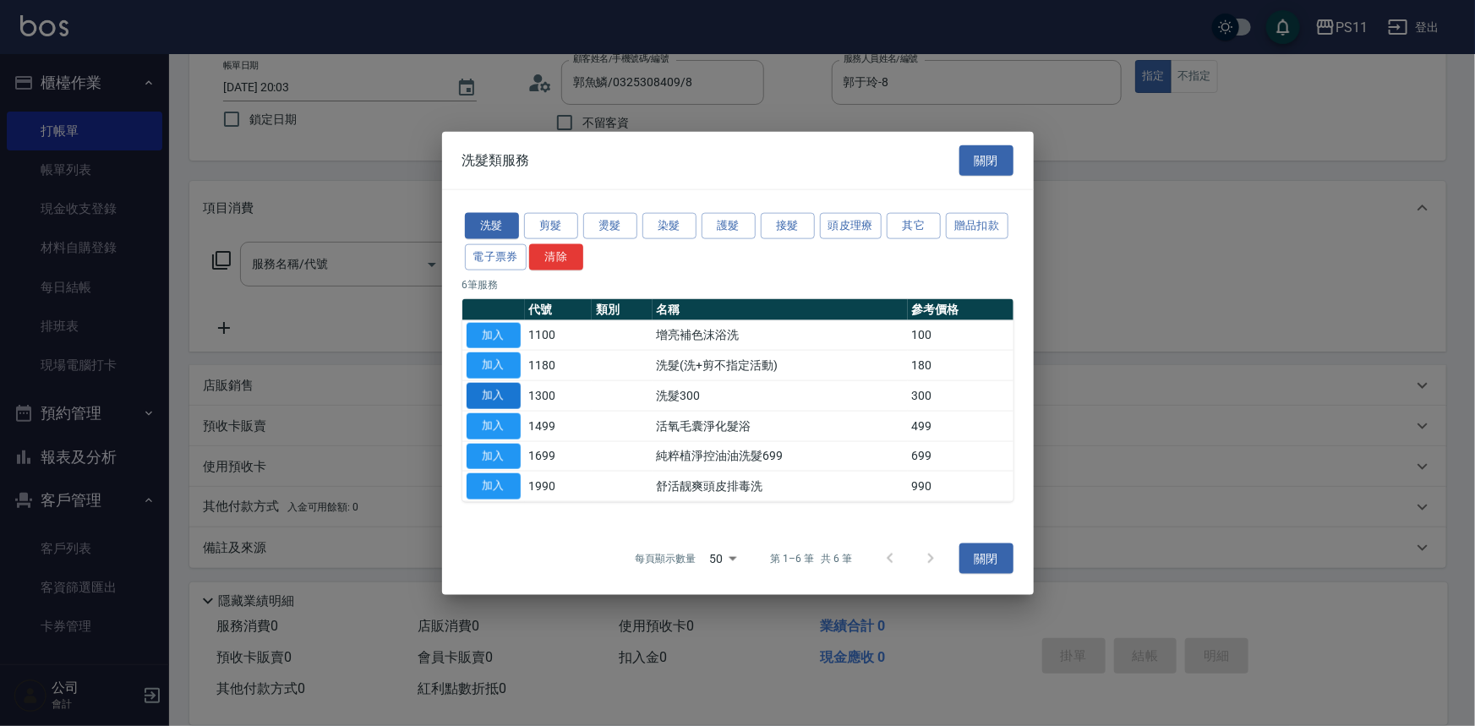
click at [518, 400] on button "加入" at bounding box center [494, 396] width 54 height 26
type input "洗髮300(1300)"
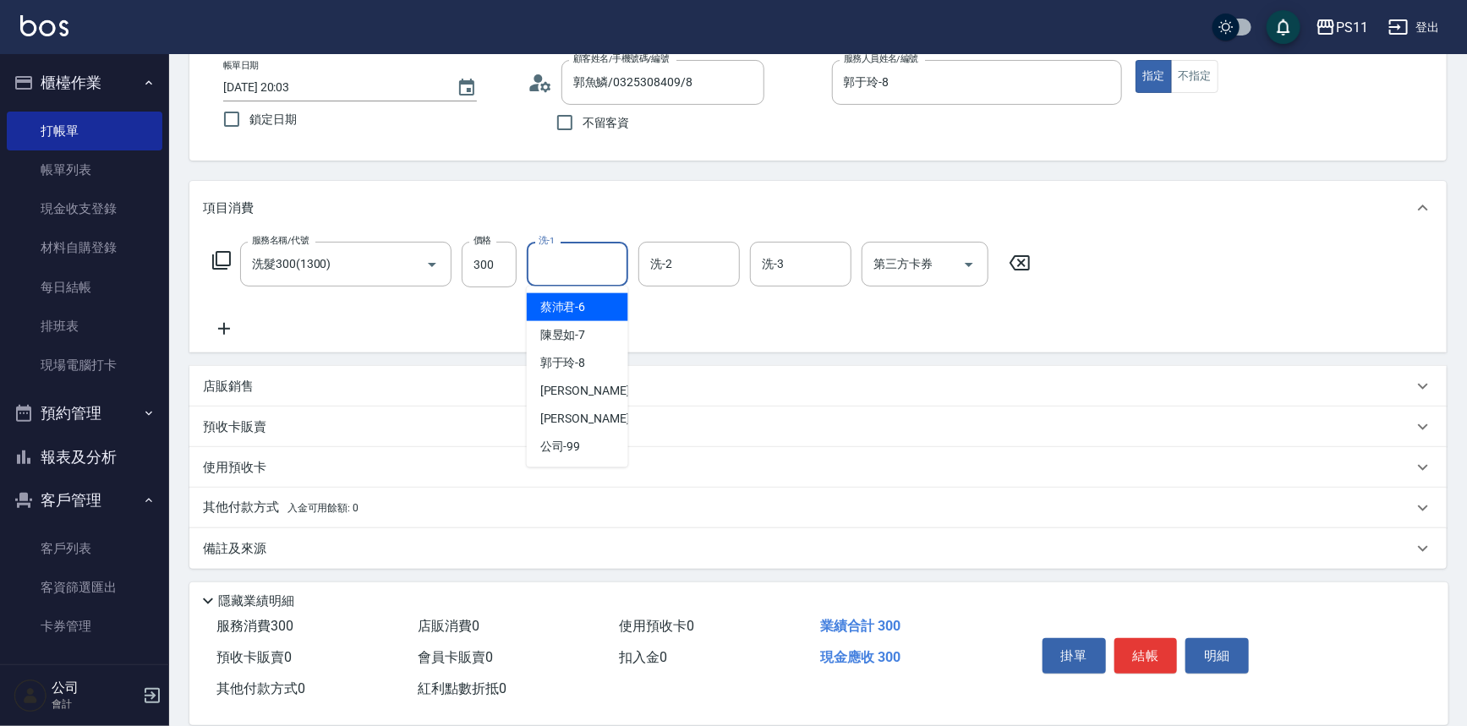
click at [600, 270] on input "洗-1" at bounding box center [577, 264] width 86 height 30
type input "[PERSON_NAME]-20"
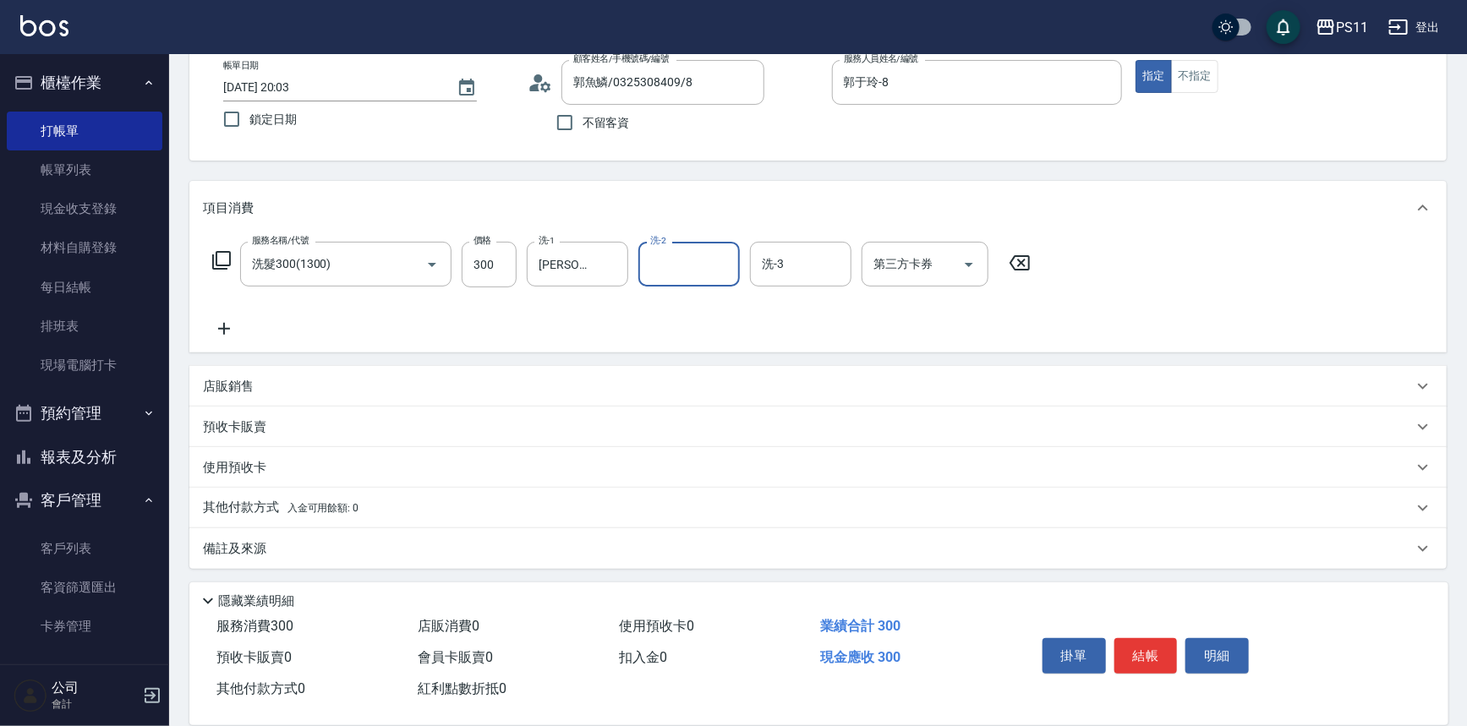
click at [231, 323] on icon at bounding box center [224, 329] width 42 height 20
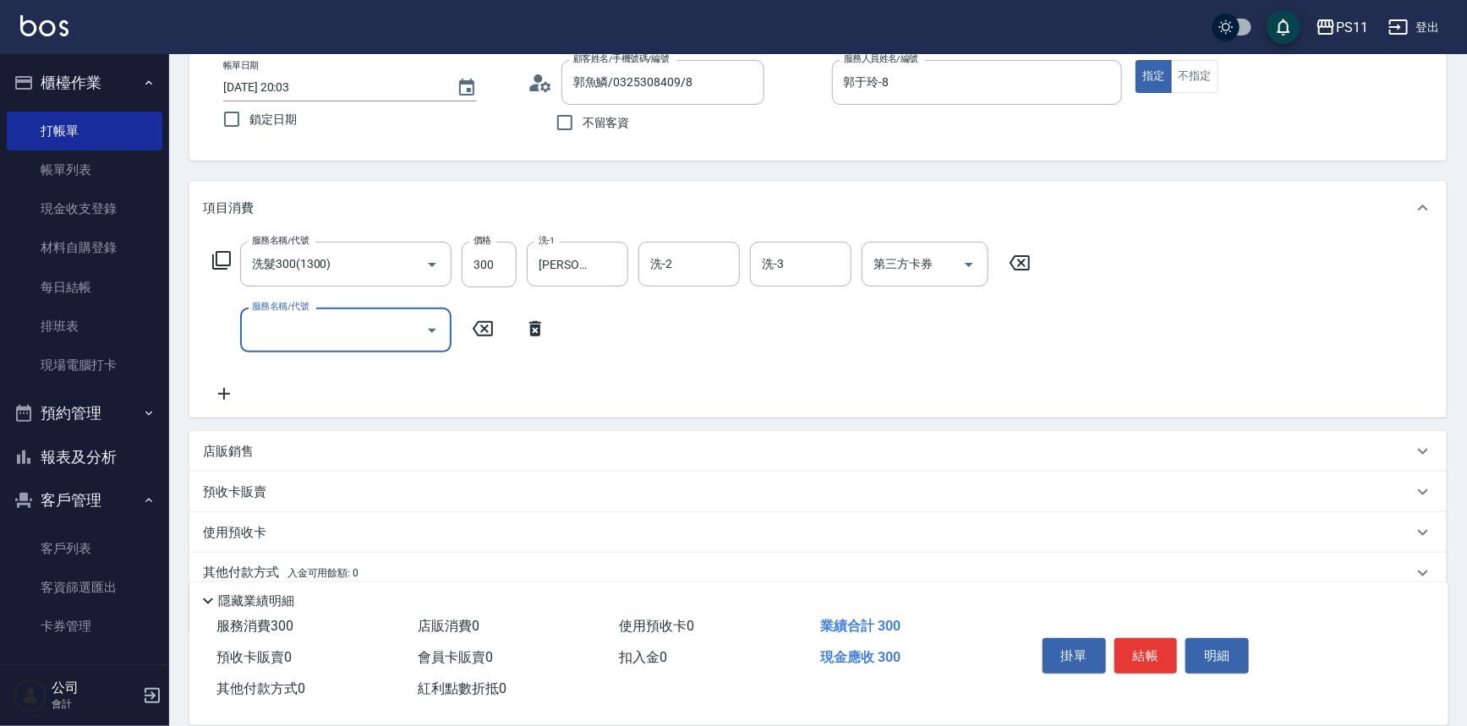
click at [336, 336] on input "服務名稱/代號" at bounding box center [333, 330] width 171 height 30
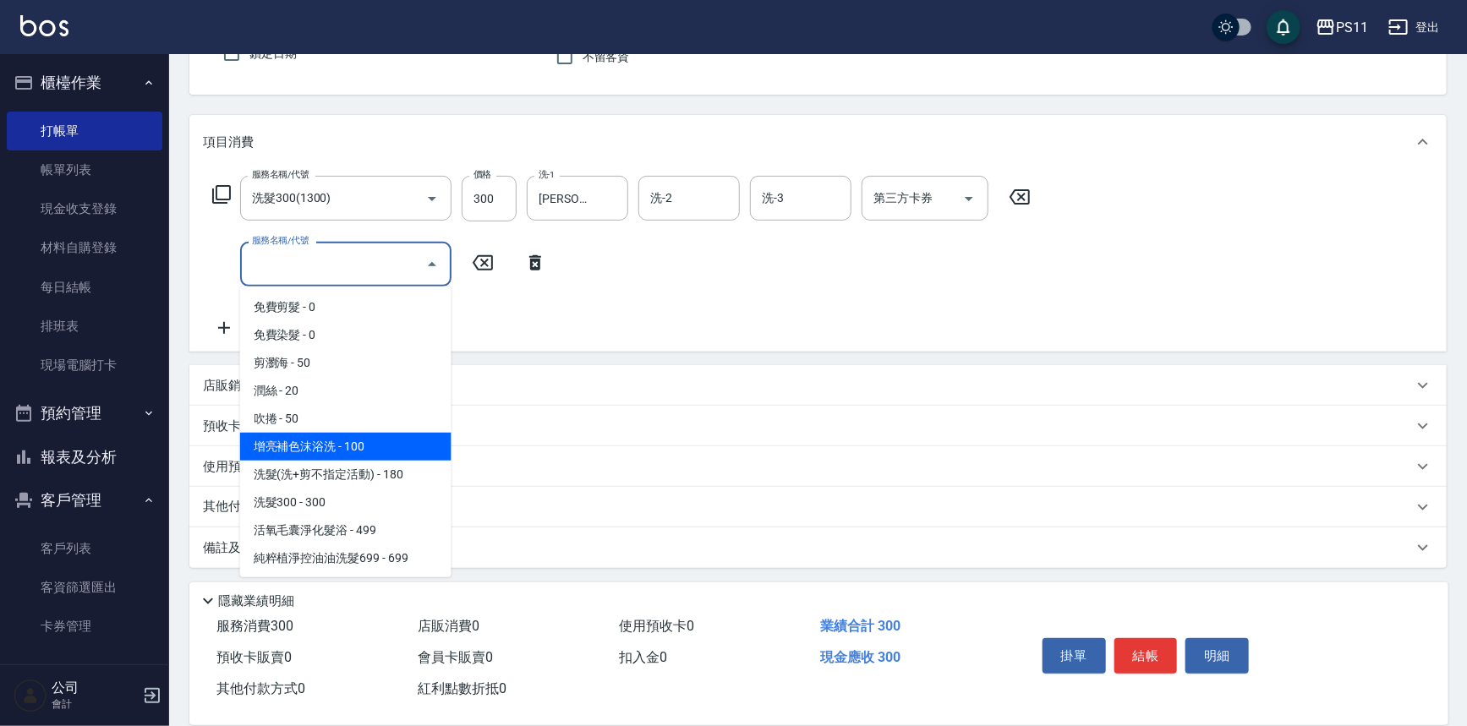
click at [372, 446] on span "增亮補色沫浴洗 - 100" at bounding box center [345, 447] width 211 height 28
type input "增亮補色沫浴洗(1100)"
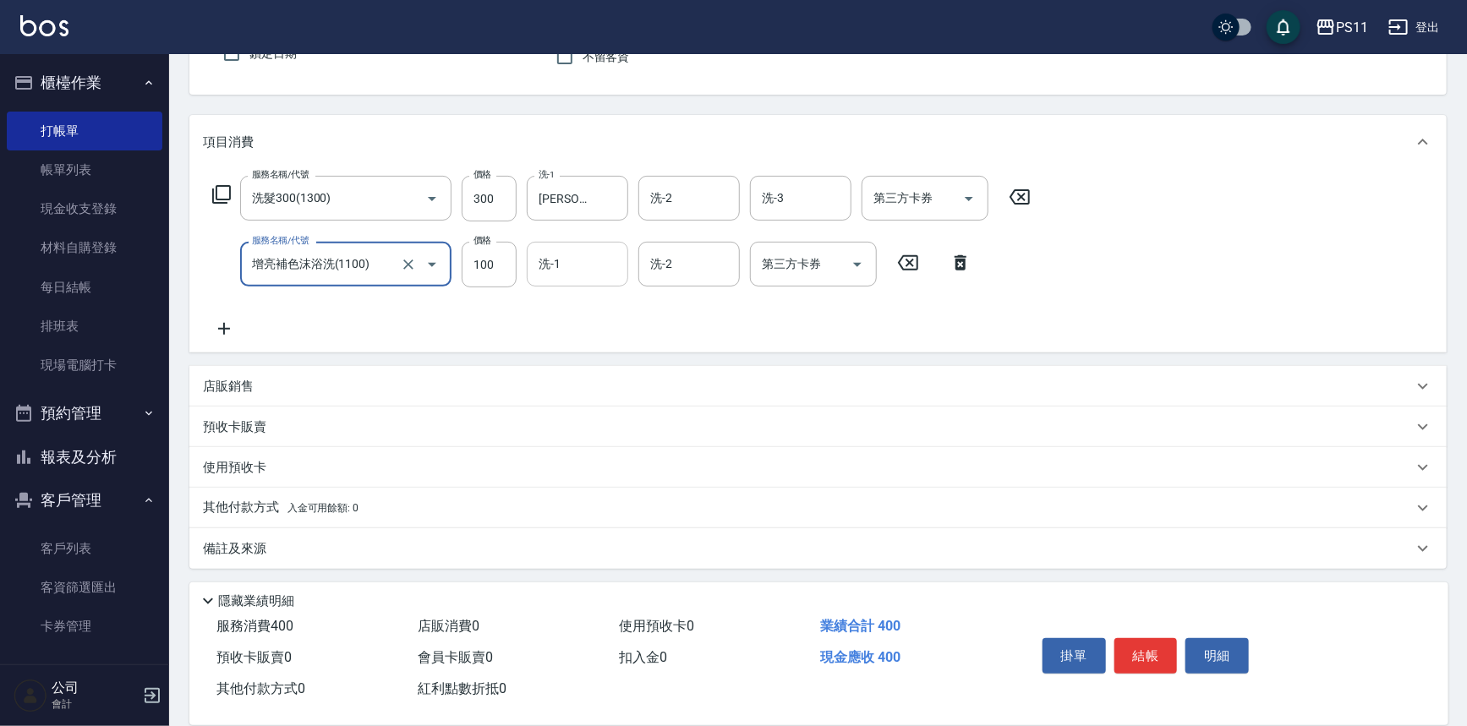
click at [566, 256] on input "洗-1" at bounding box center [577, 264] width 86 height 30
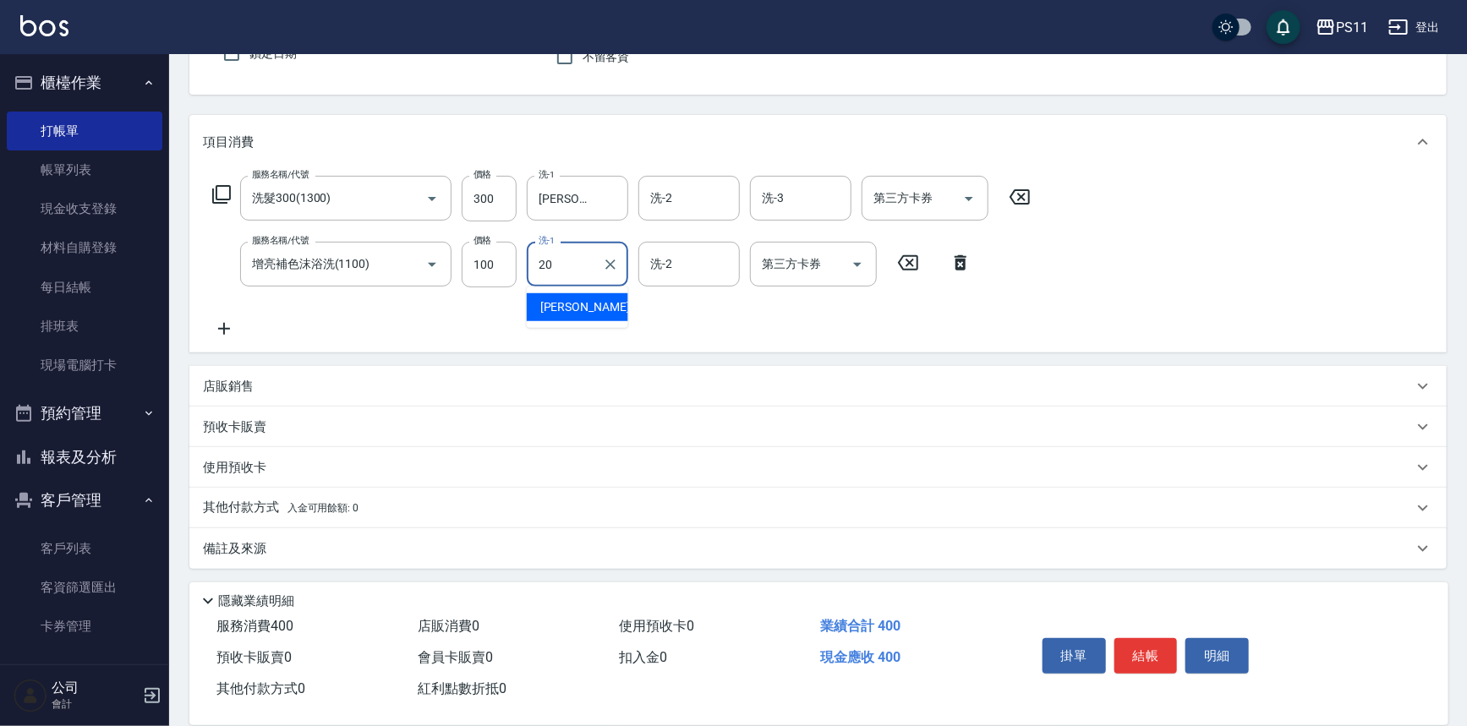
type input "[PERSON_NAME]-20"
click at [233, 322] on icon at bounding box center [224, 329] width 42 height 20
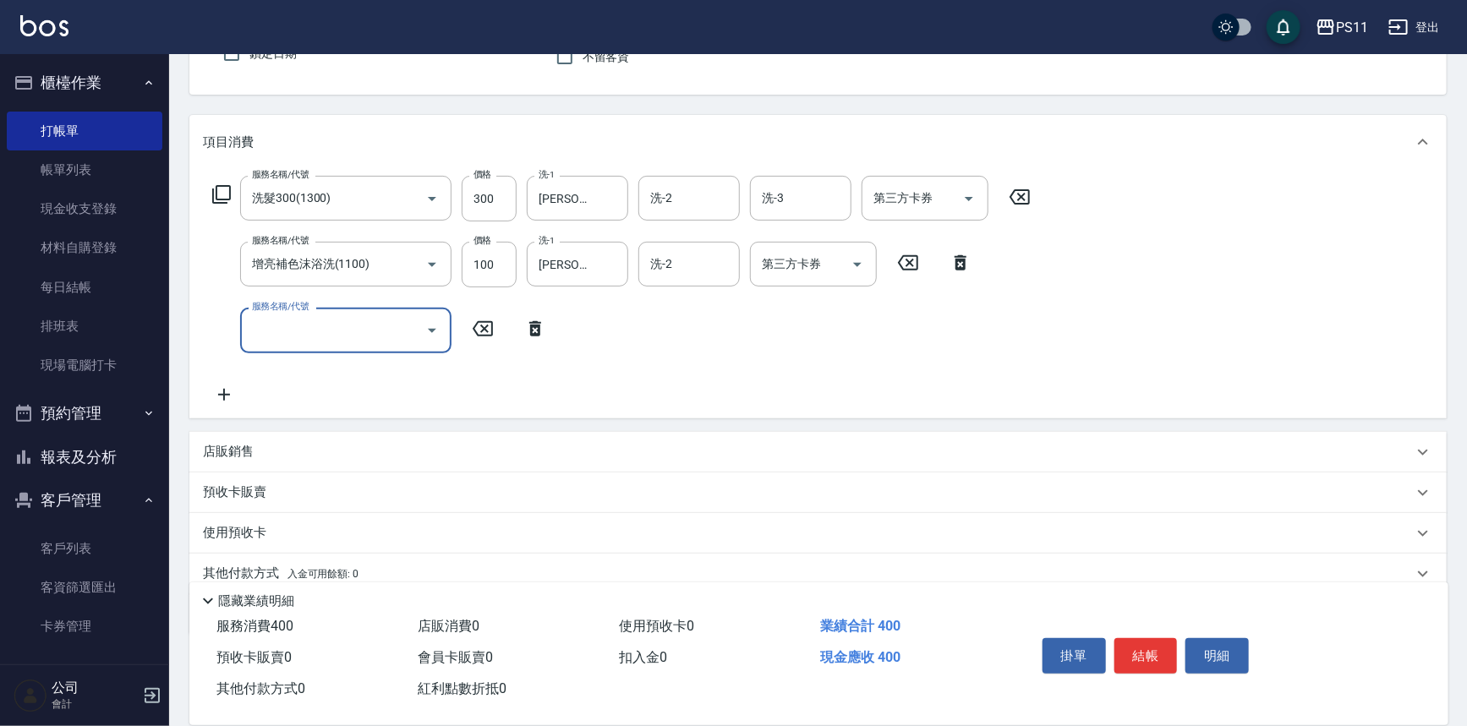
click at [405, 333] on input "服務名稱/代號" at bounding box center [333, 330] width 171 height 30
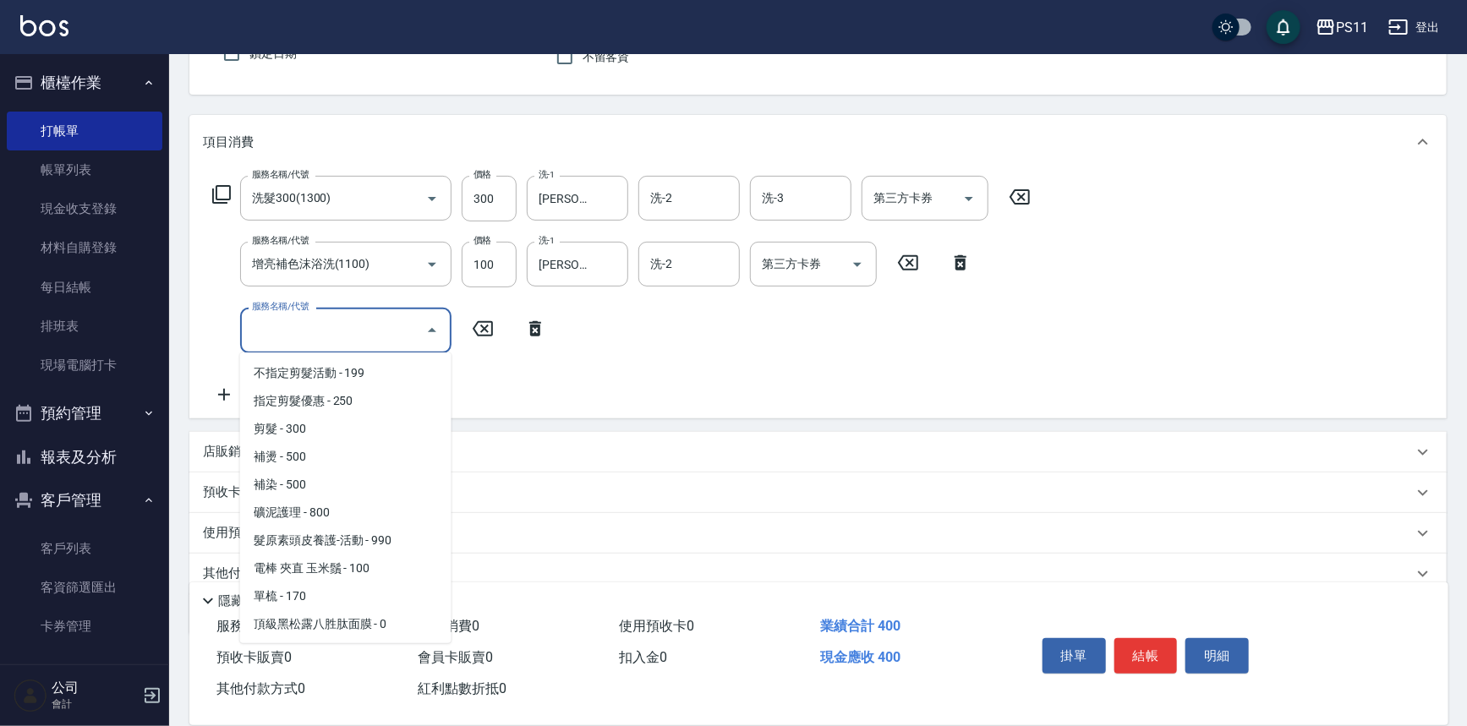
scroll to position [230, 0]
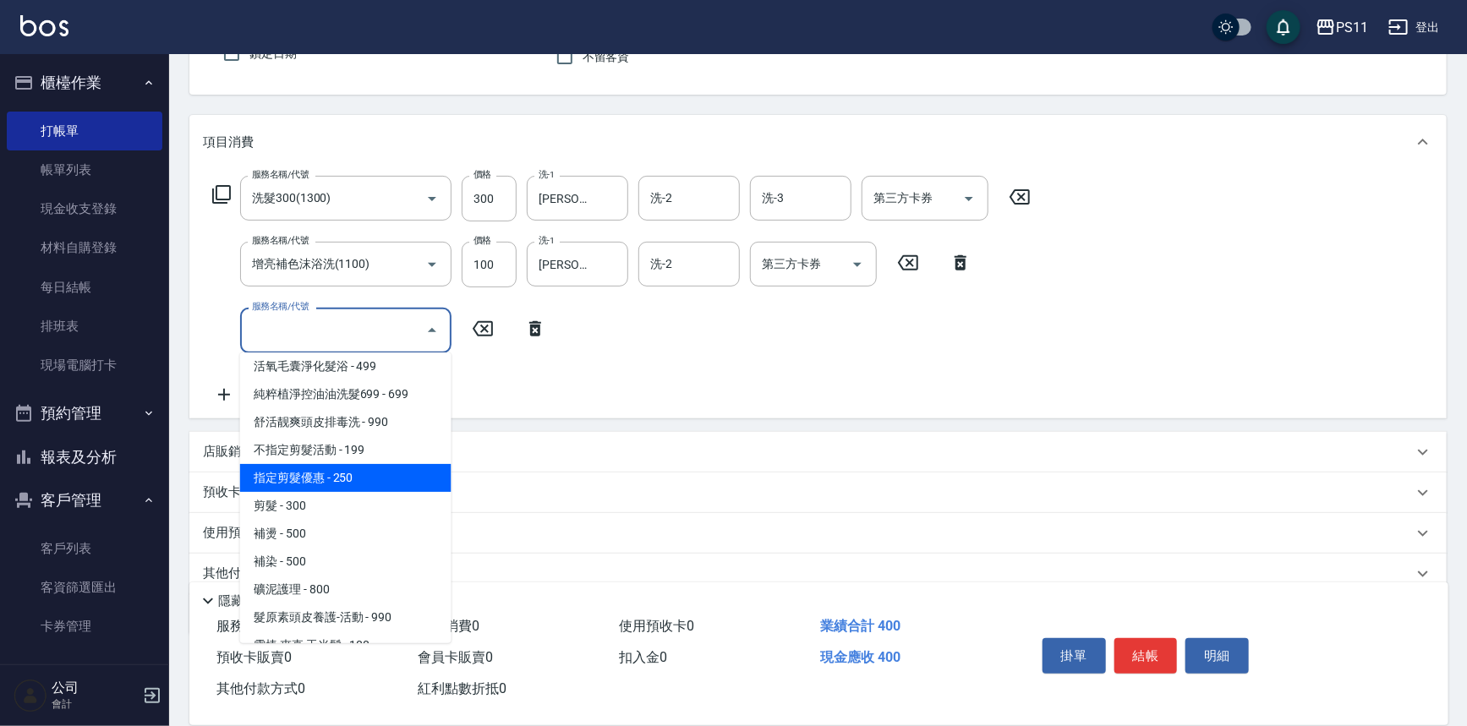
drag, startPoint x: 347, startPoint y: 473, endPoint x: 388, endPoint y: 474, distance: 41.4
click at [347, 473] on span "指定剪髮優惠 - 250" at bounding box center [345, 478] width 211 height 28
type input "指定剪髮優惠(2250)"
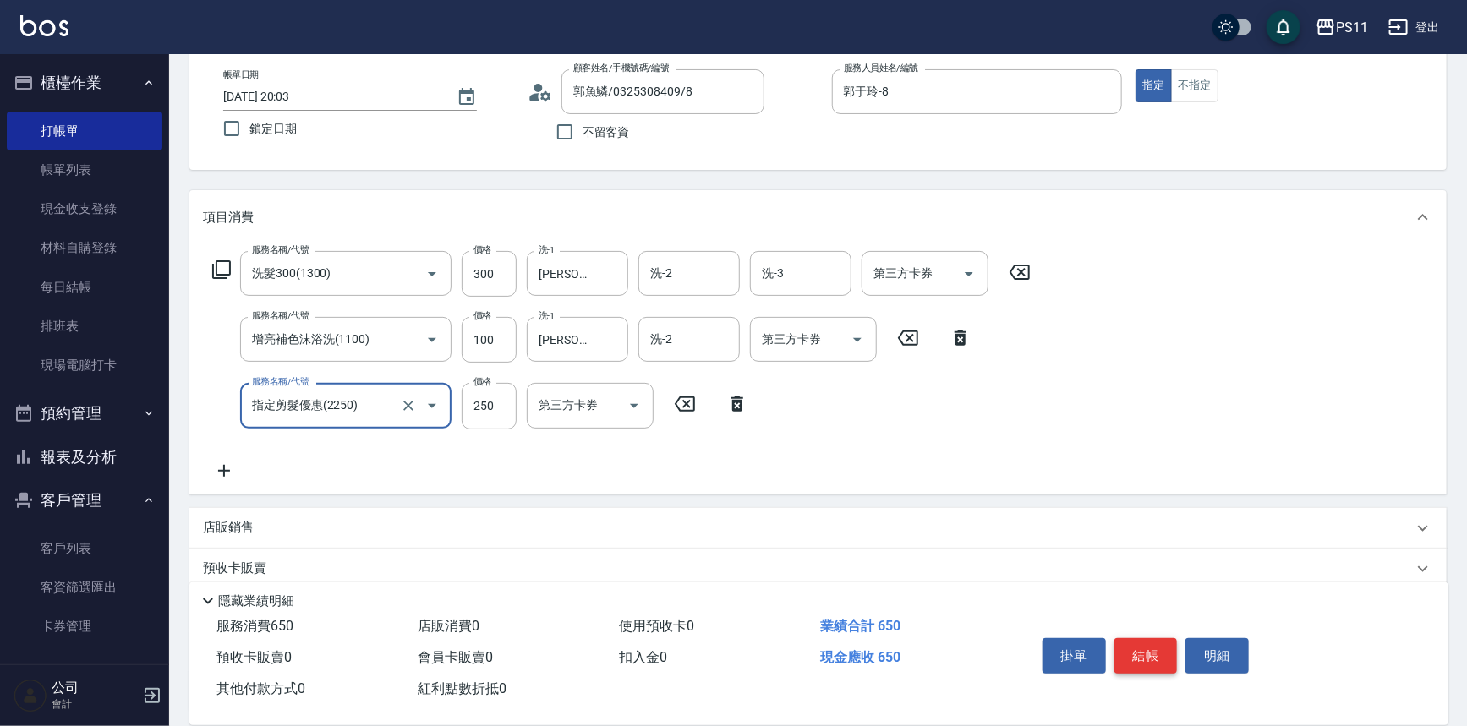
scroll to position [0, 0]
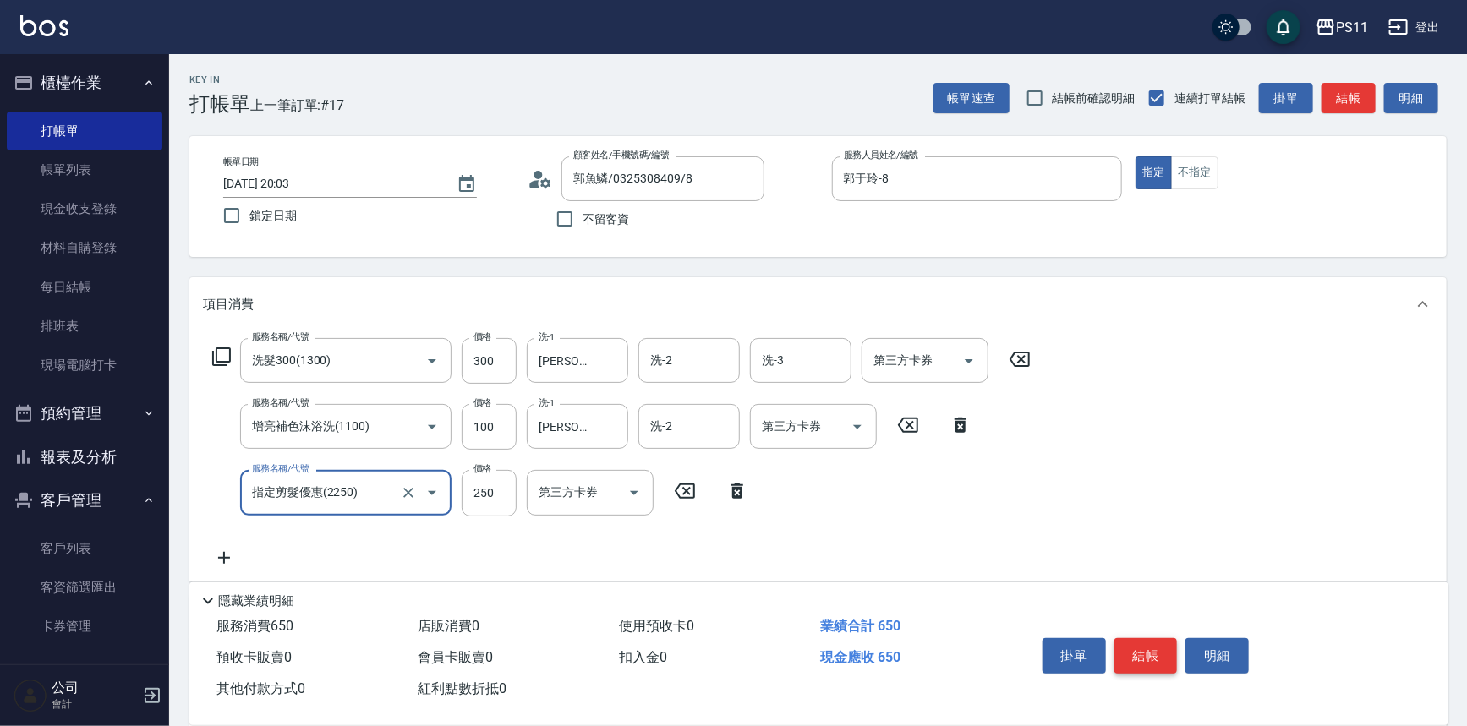
click at [1145, 642] on button "結帳" at bounding box center [1145, 656] width 63 height 36
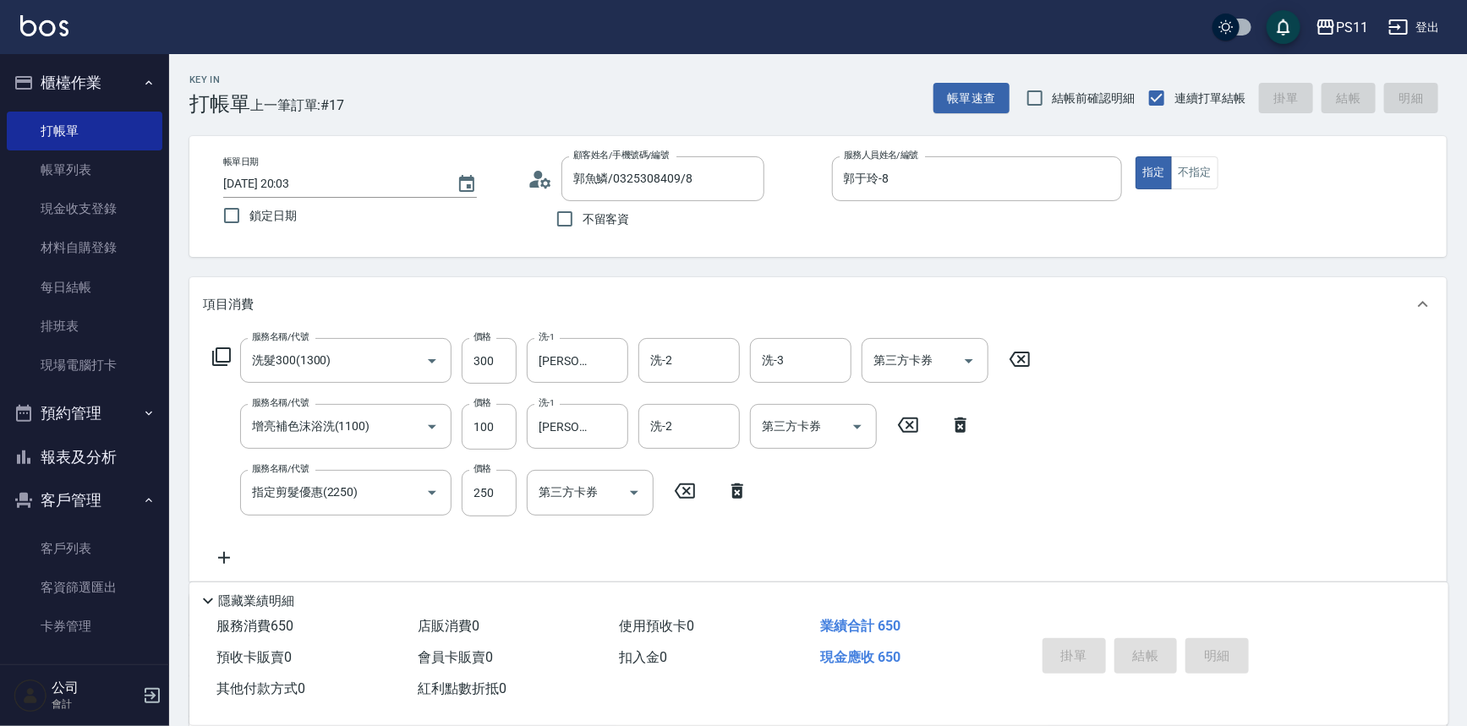
type input "[DATE] 20:04"
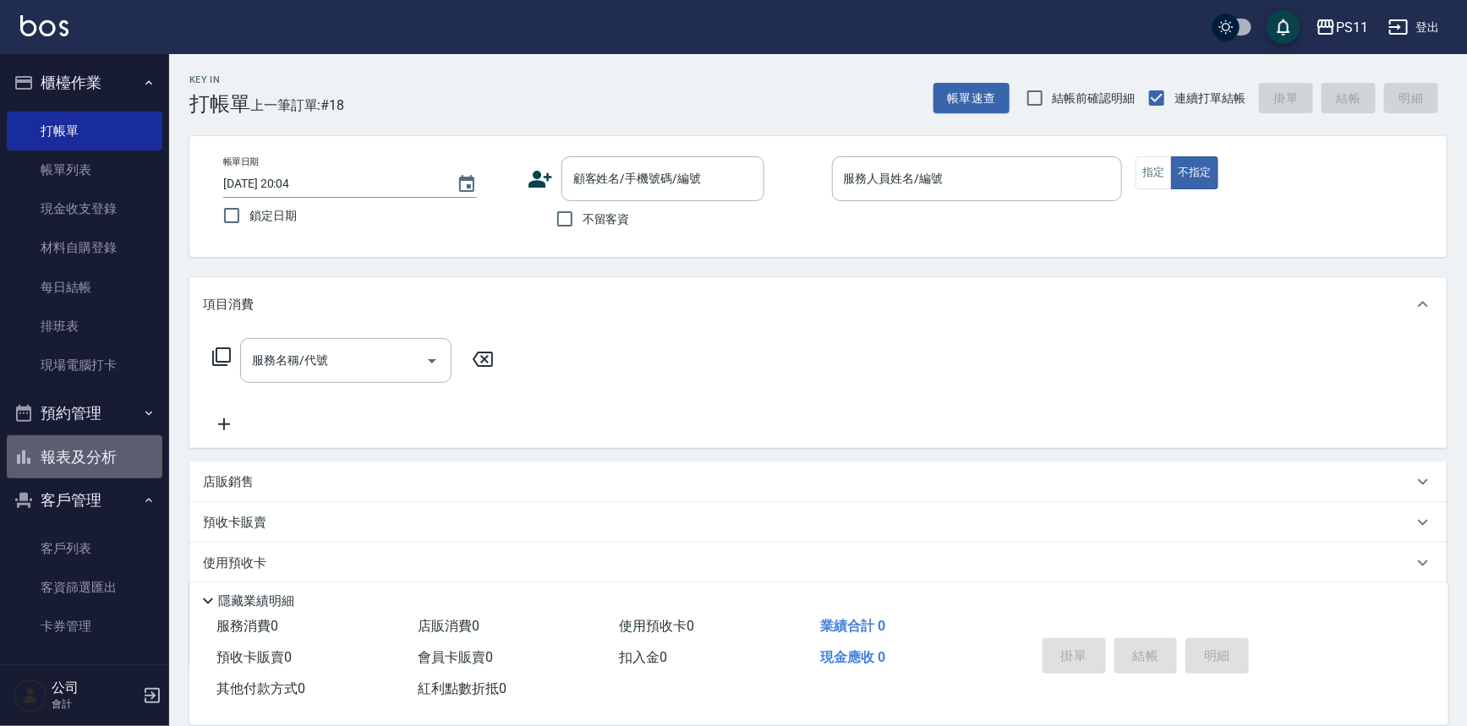
click at [118, 465] on button "報表及分析" at bounding box center [85, 457] width 156 height 44
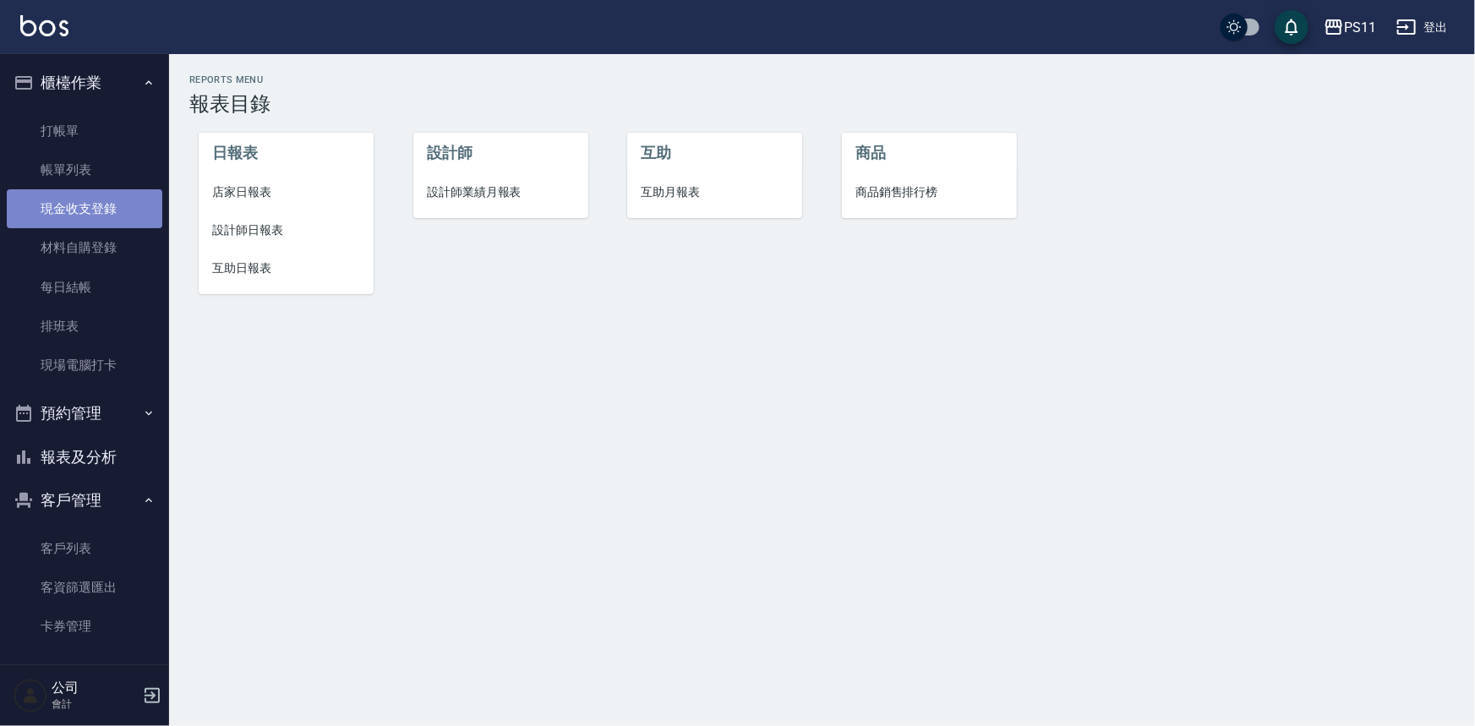
click at [123, 194] on link "現金收支登錄" at bounding box center [85, 208] width 156 height 39
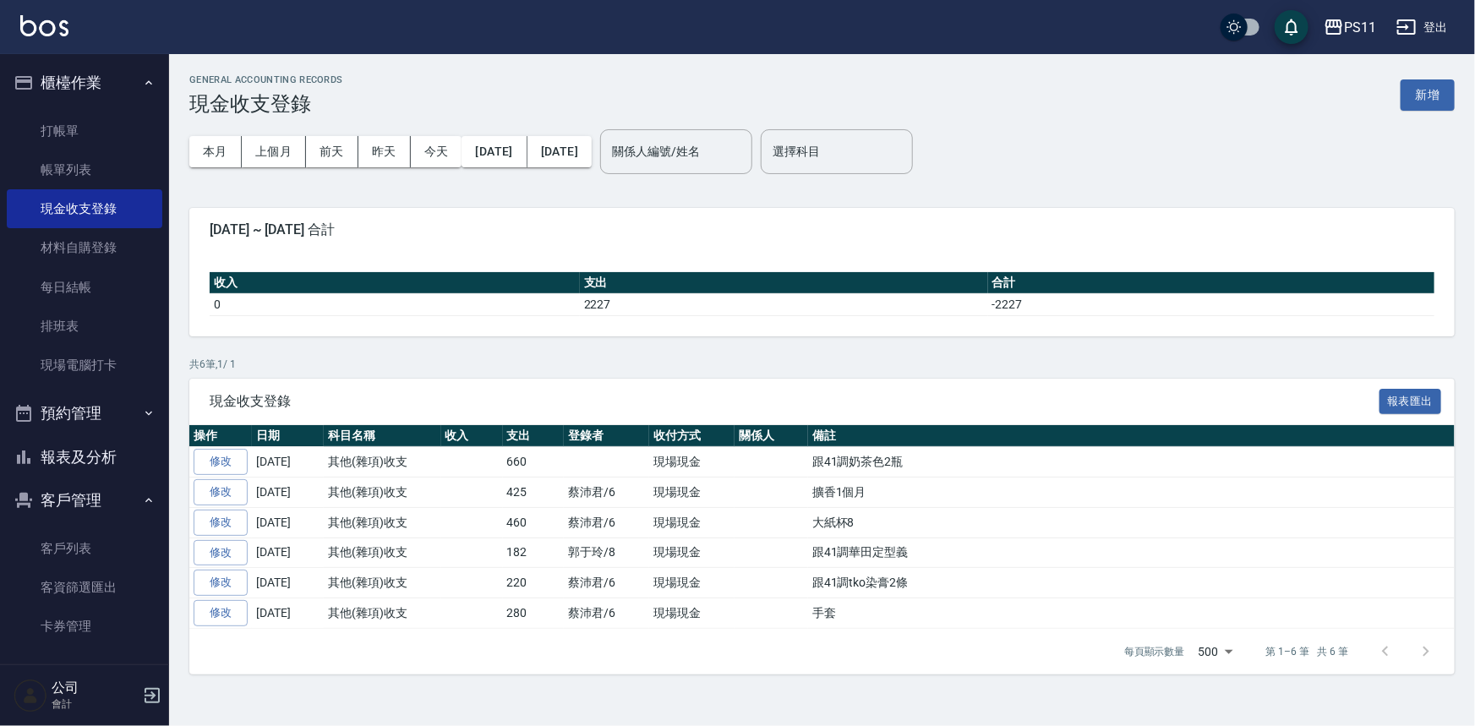
drag, startPoint x: 93, startPoint y: 167, endPoint x: 1217, endPoint y: 600, distance: 1204.6
click at [93, 168] on link "帳單列表" at bounding box center [85, 169] width 156 height 39
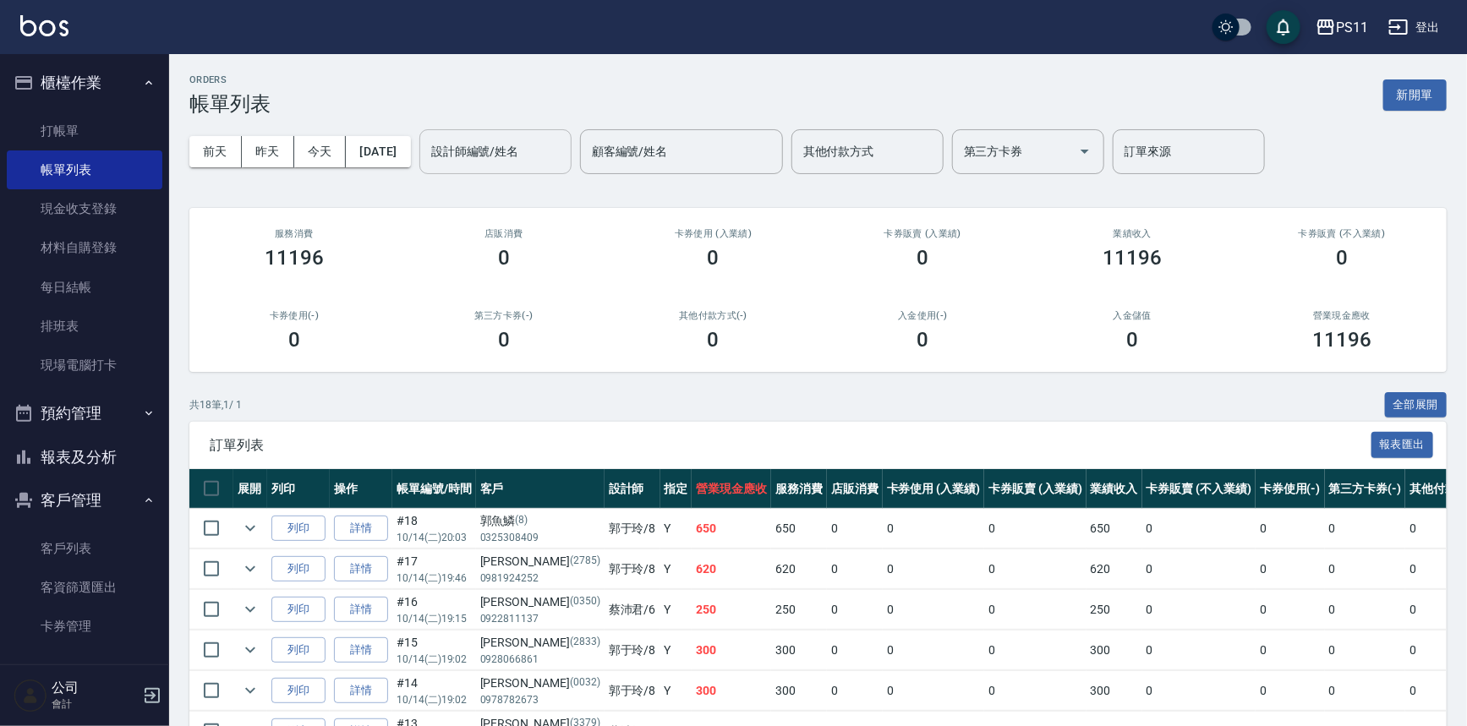
click at [556, 143] on input "設計師編號/姓名" at bounding box center [495, 152] width 137 height 30
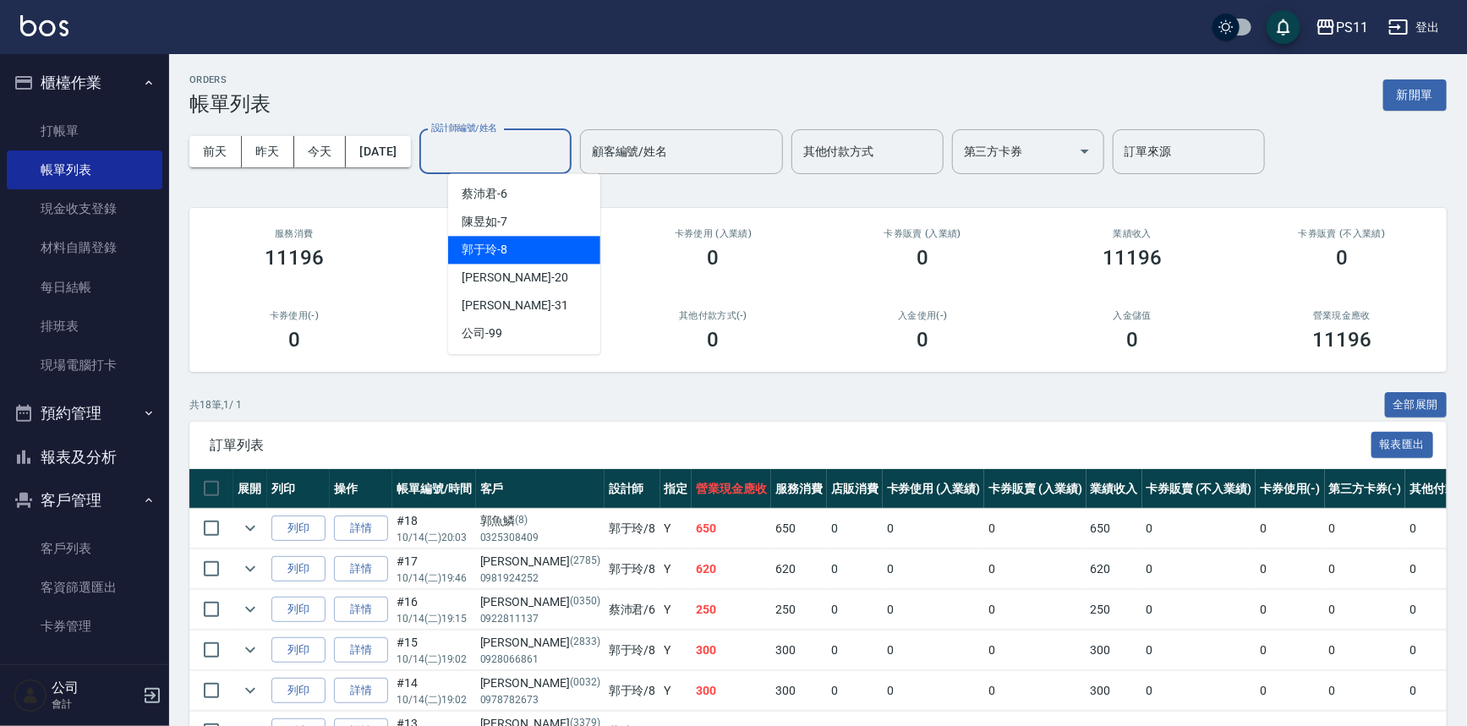
click at [533, 244] on div "[PERSON_NAME]-8" at bounding box center [524, 250] width 152 height 28
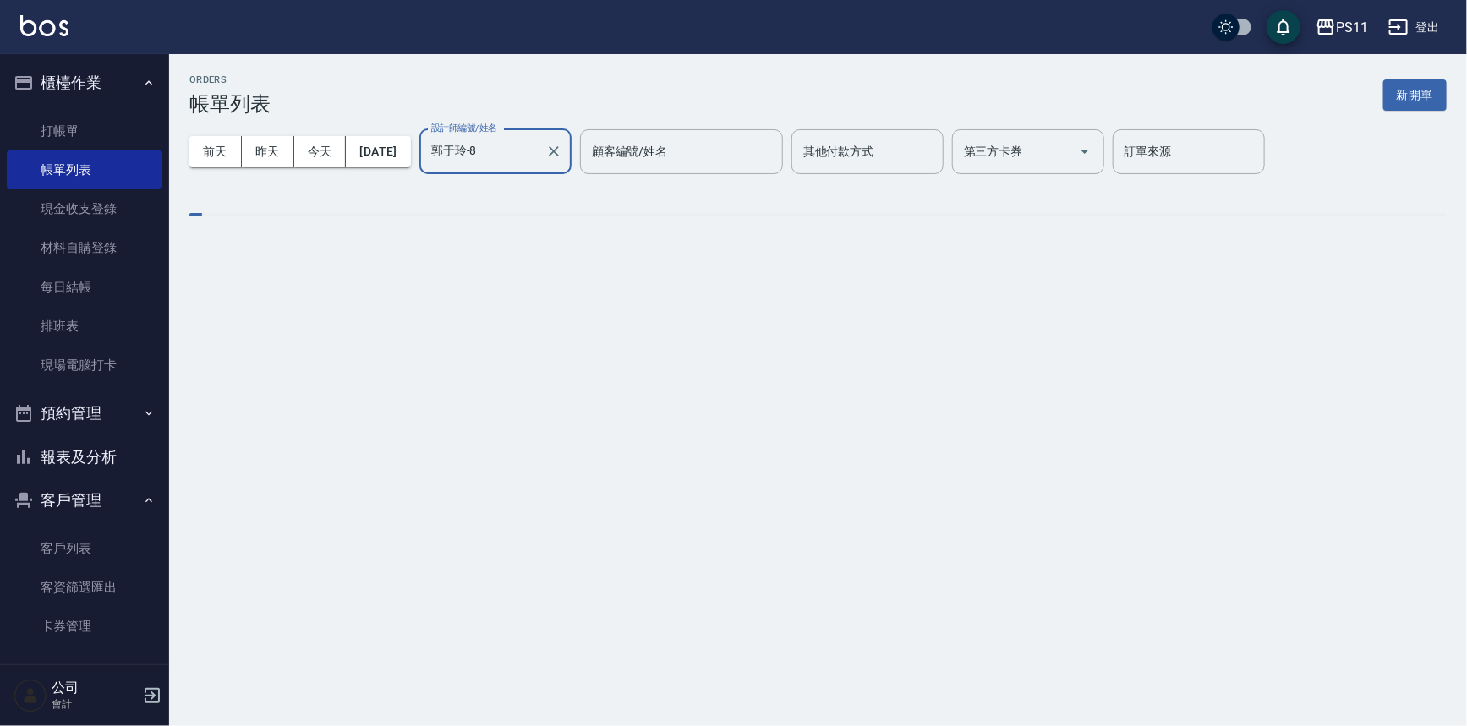
type input "郭于玲-8"
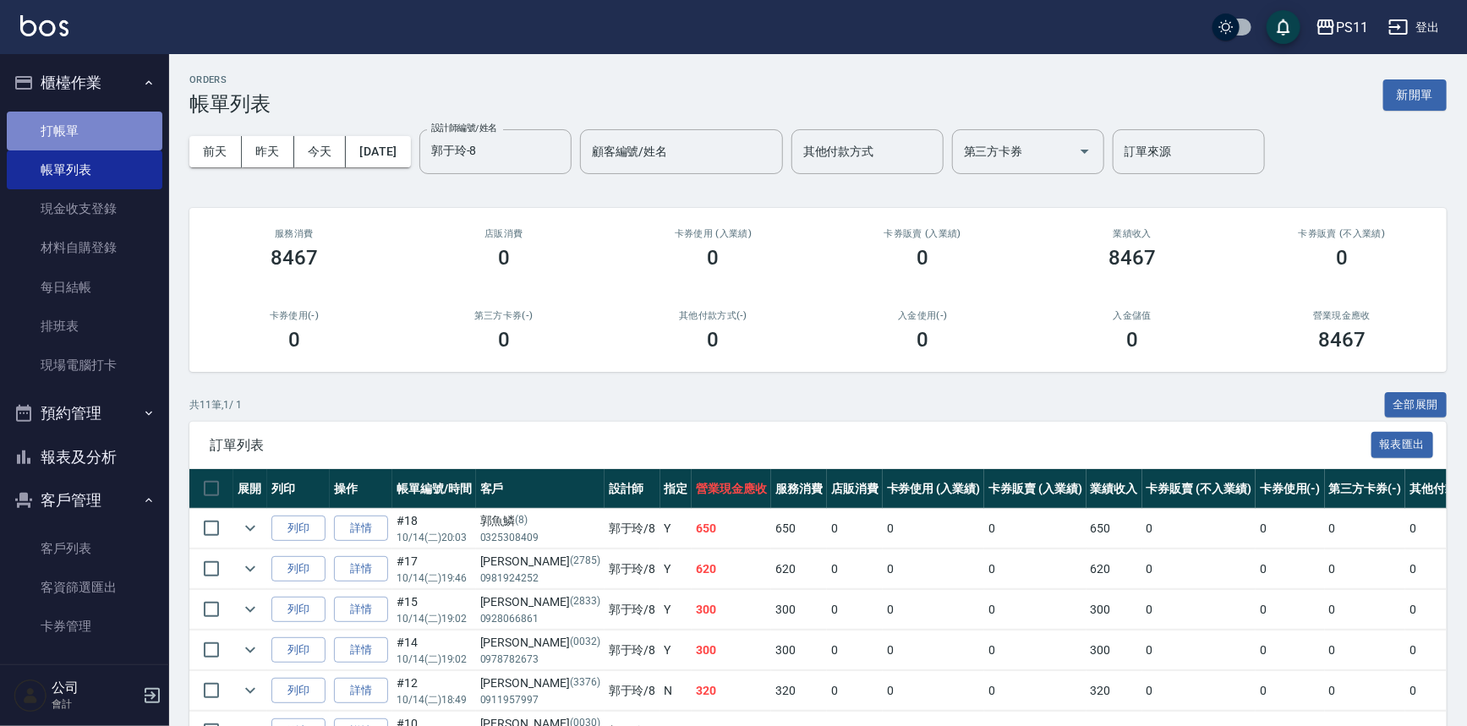
click at [96, 133] on link "打帳單" at bounding box center [85, 131] width 156 height 39
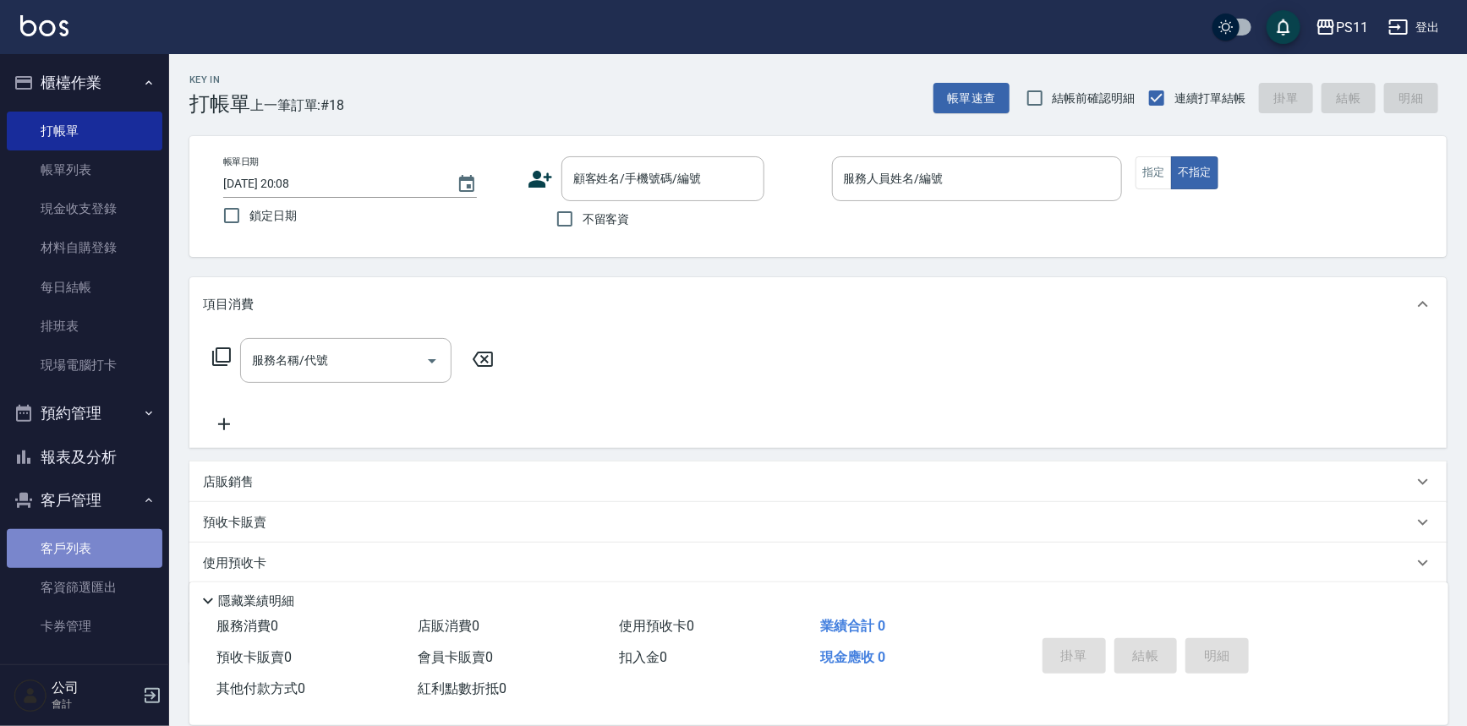
click at [101, 538] on link "客戶列表" at bounding box center [85, 548] width 156 height 39
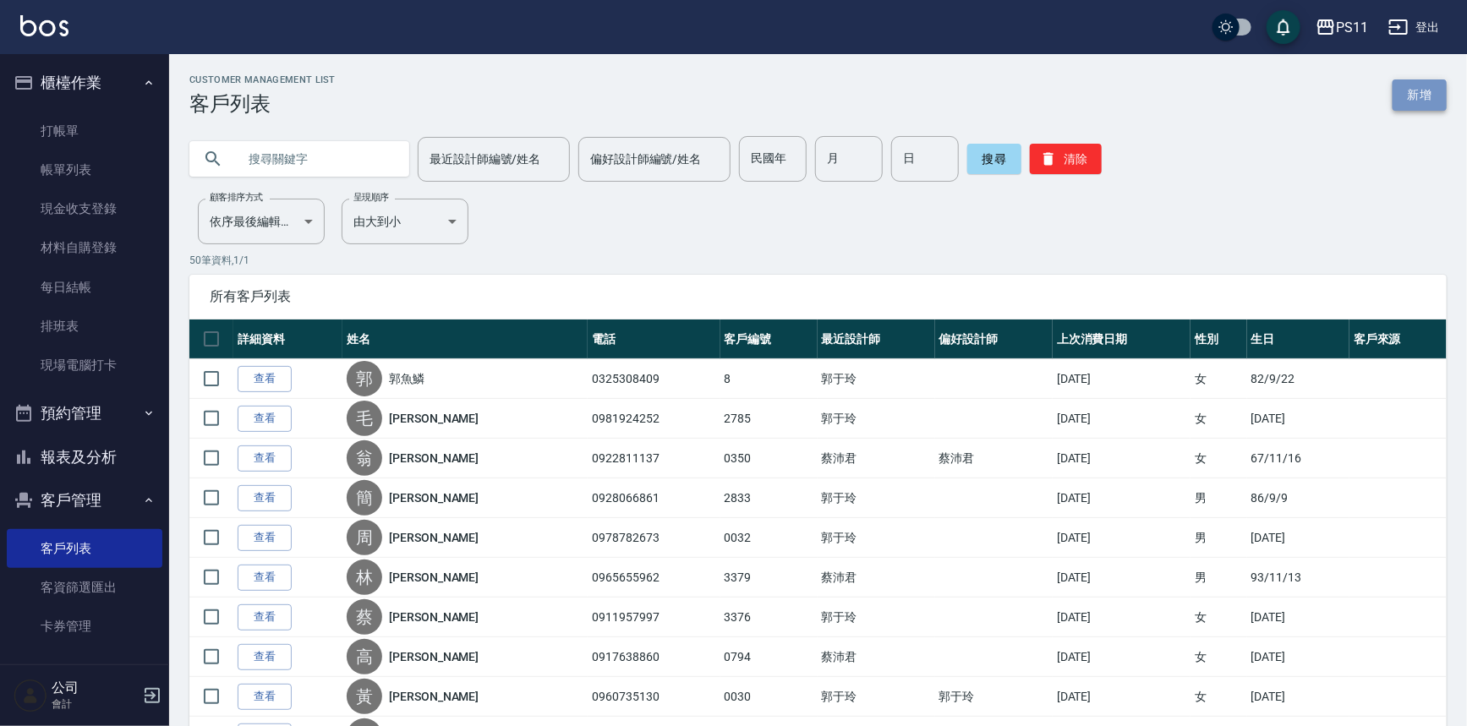
click at [1407, 85] on link "新增" at bounding box center [1419, 94] width 54 height 31
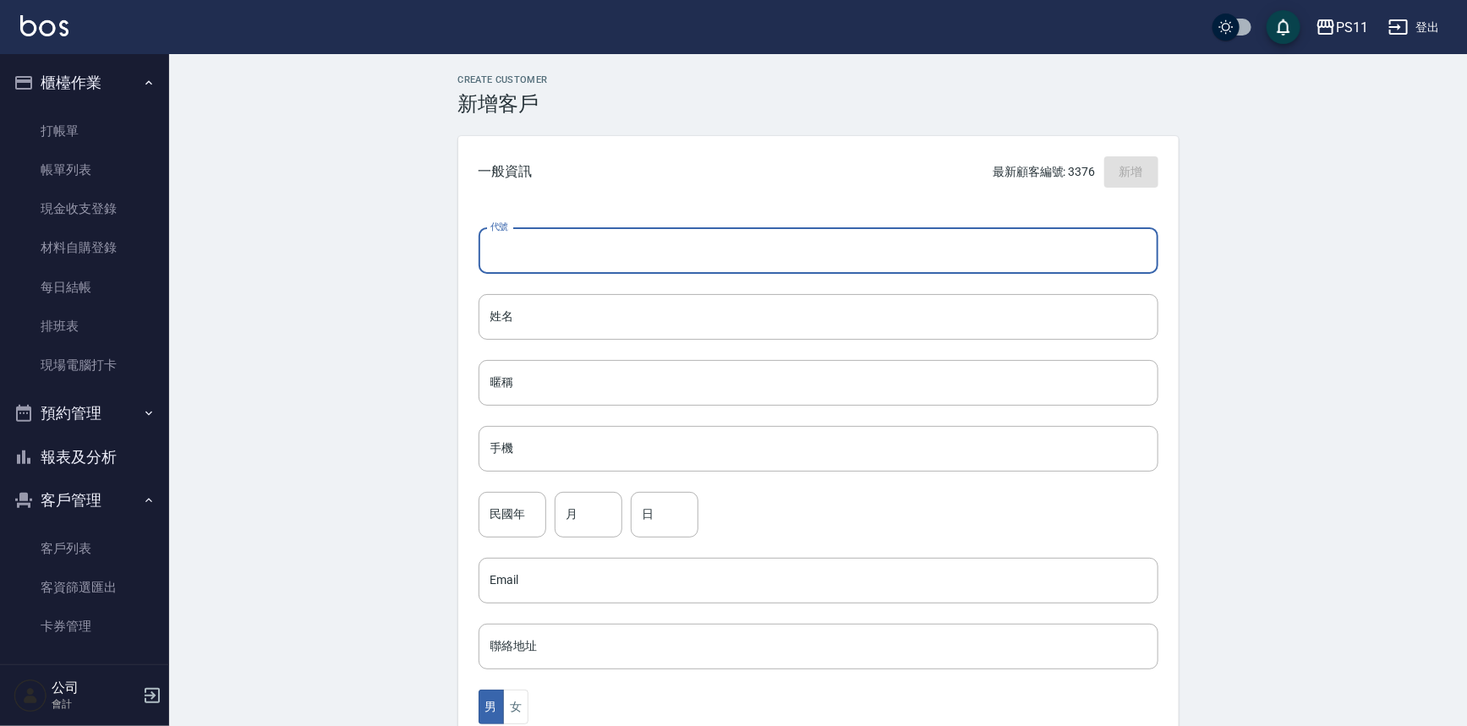
drag, startPoint x: 583, startPoint y: 264, endPoint x: 615, endPoint y: 183, distance: 87.3
click at [583, 262] on input "代號" at bounding box center [818, 251] width 680 height 46
type input "3378"
click at [634, 318] on input "姓名" at bounding box center [818, 317] width 680 height 46
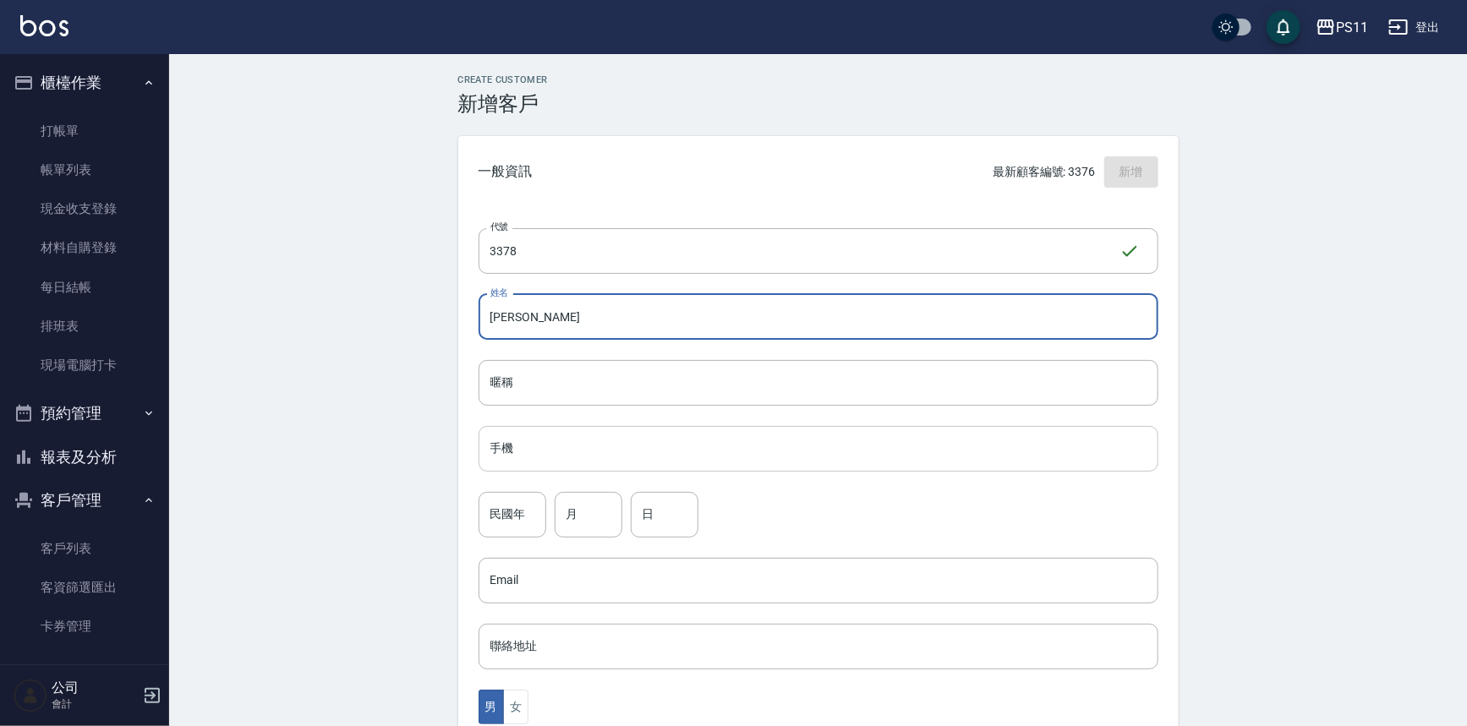
type input "[PERSON_NAME]"
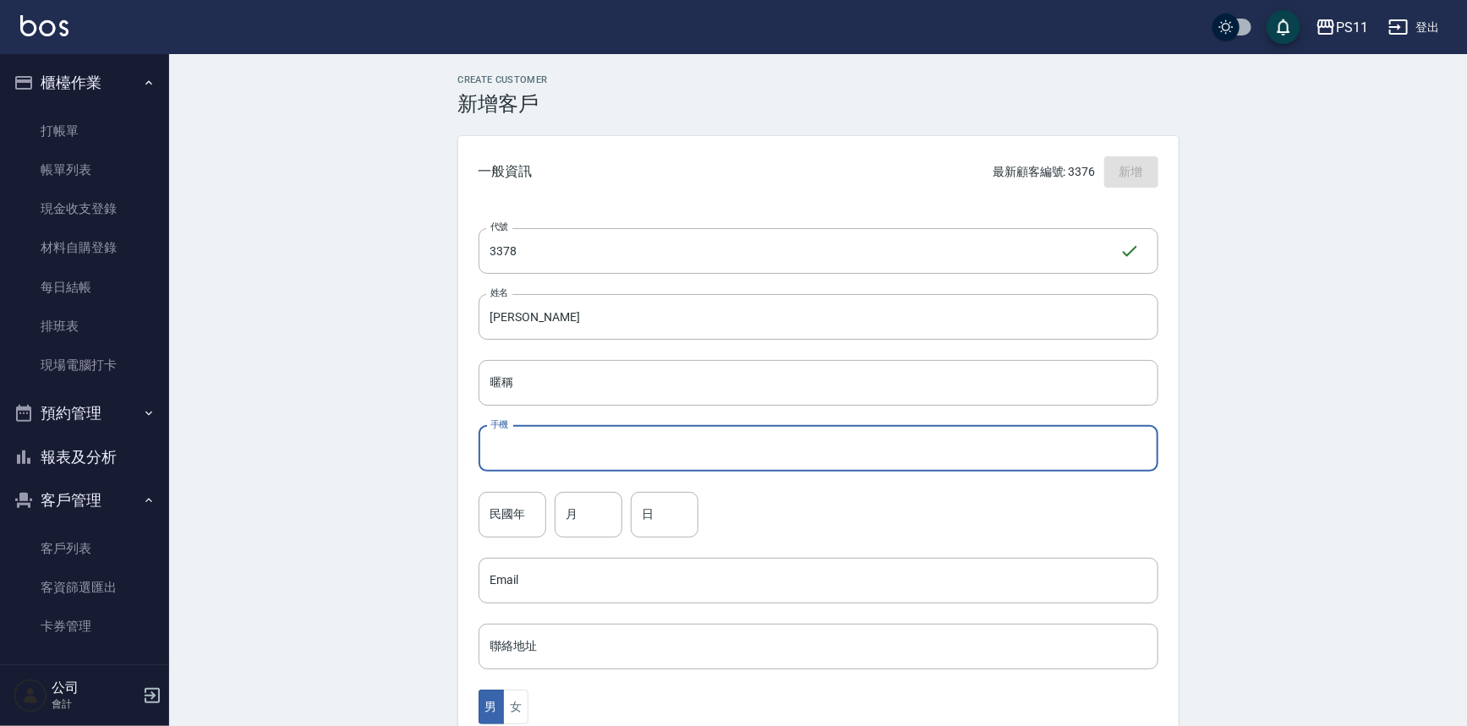
click at [551, 437] on input "手機" at bounding box center [818, 449] width 680 height 46
type input "0918591060"
click at [530, 509] on input "民國年" at bounding box center [512, 515] width 68 height 46
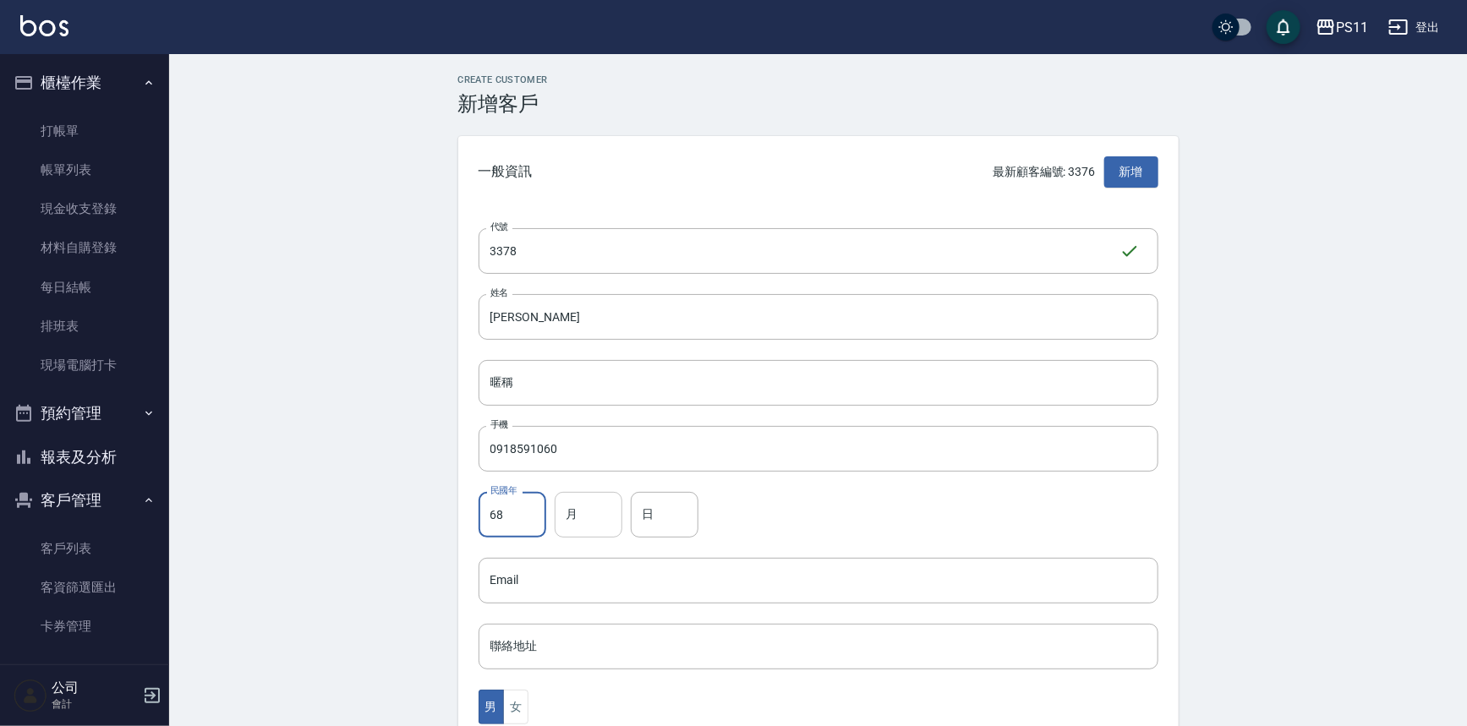
type input "68"
click at [612, 499] on input "月" at bounding box center [588, 515] width 68 height 46
type input "1"
click at [651, 503] on input "日" at bounding box center [665, 515] width 68 height 46
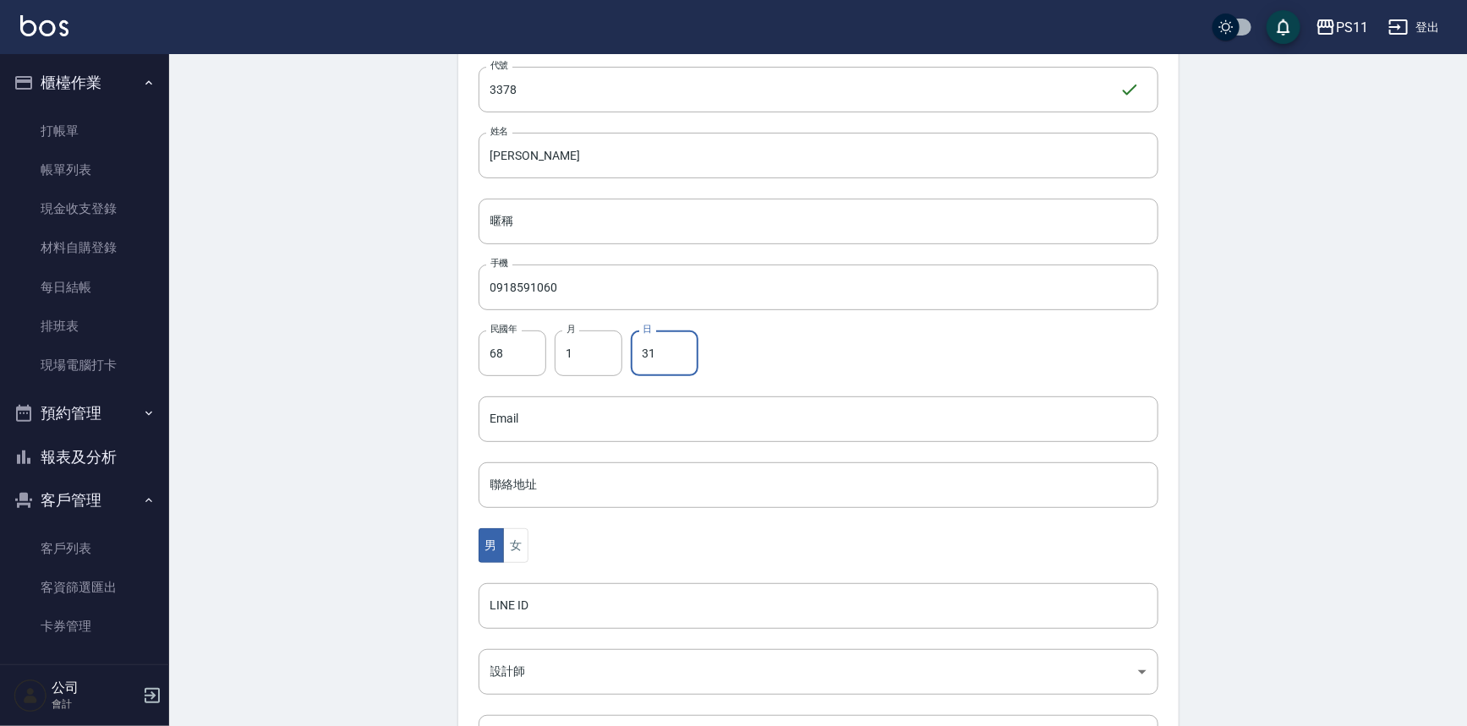
scroll to position [307, 0]
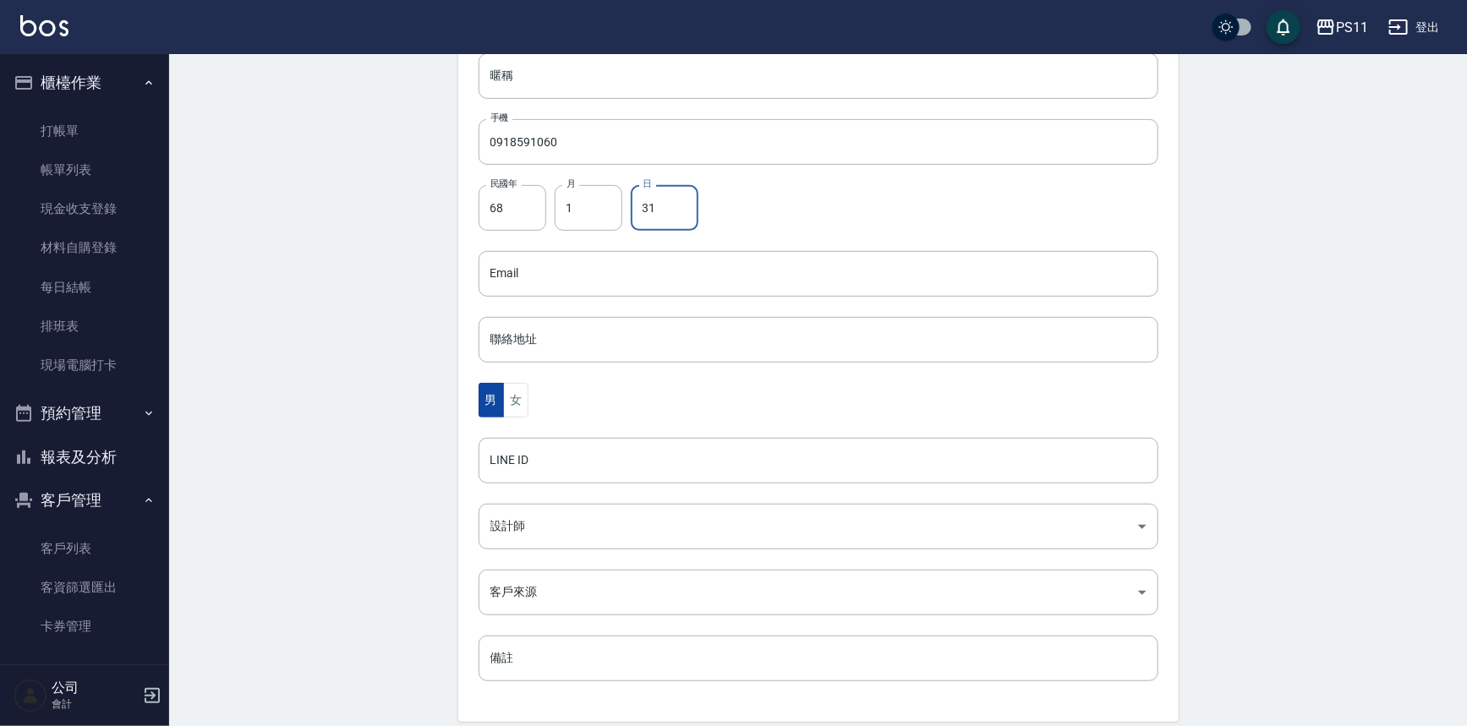
type input "31"
drag, startPoint x: 499, startPoint y: 400, endPoint x: 508, endPoint y: 401, distance: 9.3
click at [499, 399] on button "男" at bounding box center [490, 400] width 25 height 35
click at [532, 405] on div "男 女" at bounding box center [818, 400] width 680 height 35
click at [518, 403] on button "女" at bounding box center [515, 400] width 25 height 35
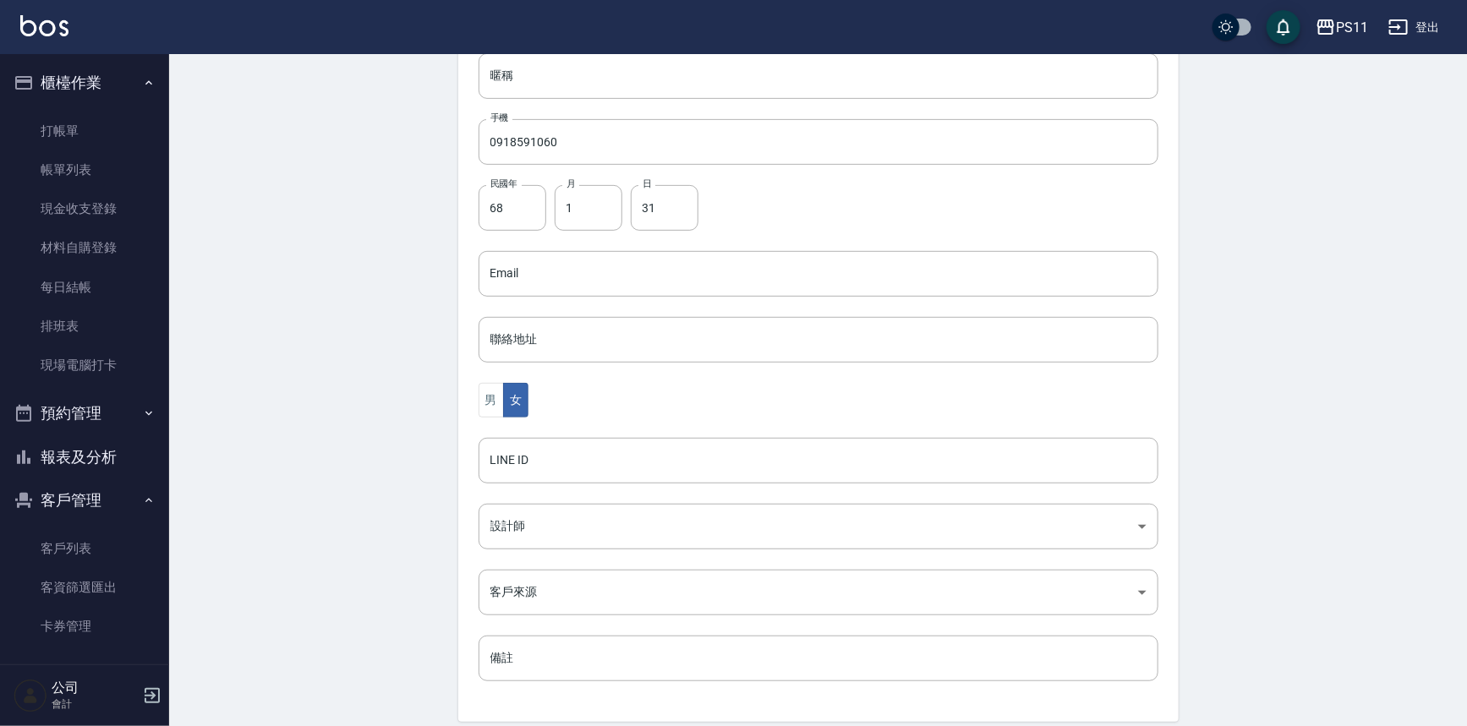
scroll to position [373, 0]
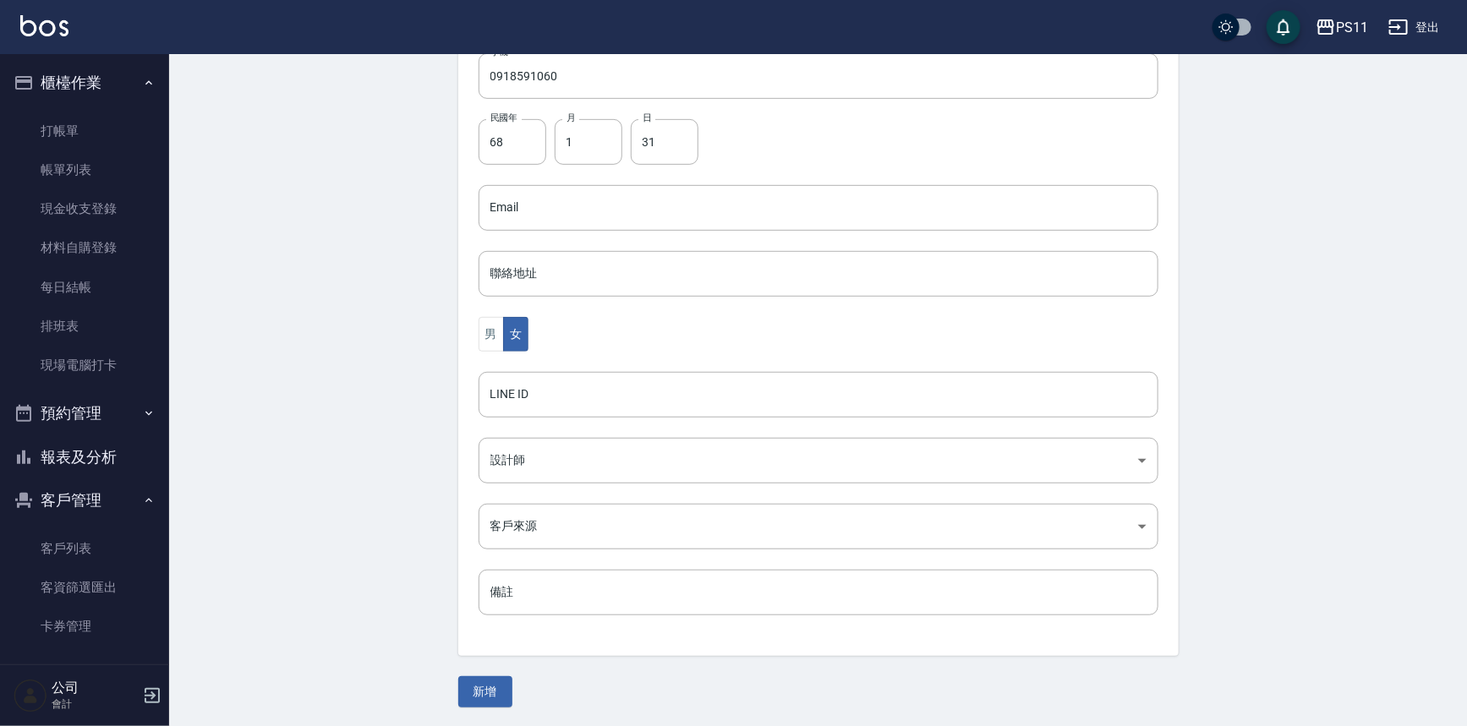
drag, startPoint x: 418, startPoint y: 522, endPoint x: 525, endPoint y: 762, distance: 263.0
click at [501, 686] on button "新增" at bounding box center [485, 691] width 54 height 31
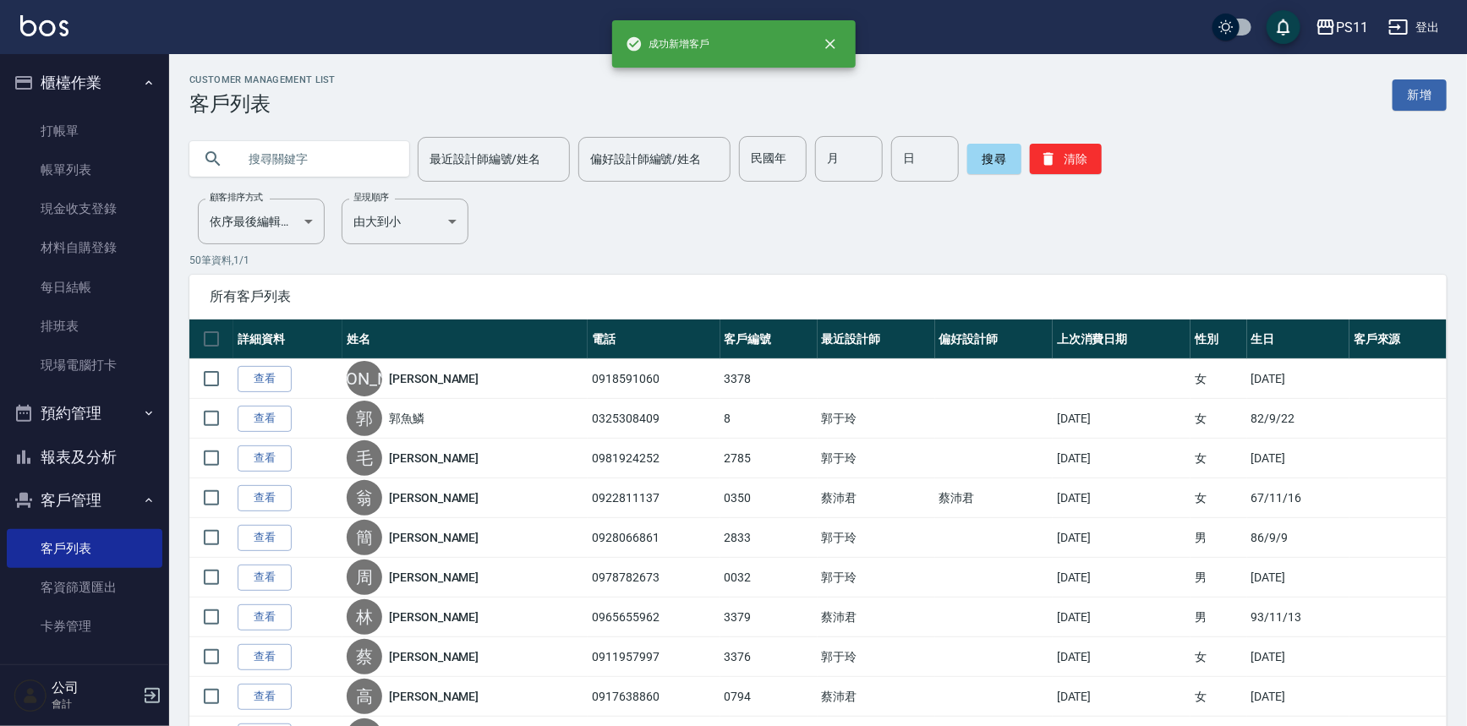
drag, startPoint x: 101, startPoint y: 456, endPoint x: 193, endPoint y: 447, distance: 91.8
click at [101, 456] on button "報表及分析" at bounding box center [85, 457] width 156 height 44
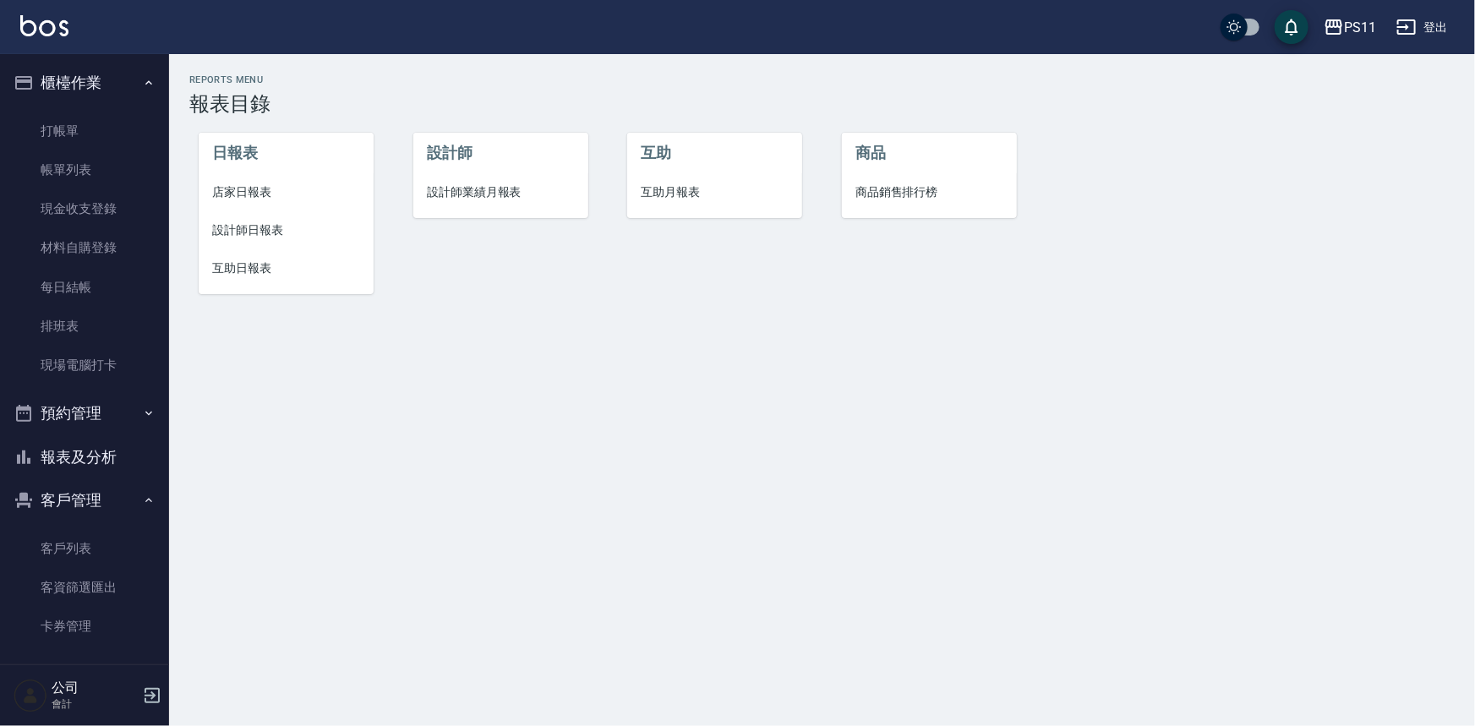
click at [254, 266] on span "互助日報表" at bounding box center [286, 268] width 148 height 18
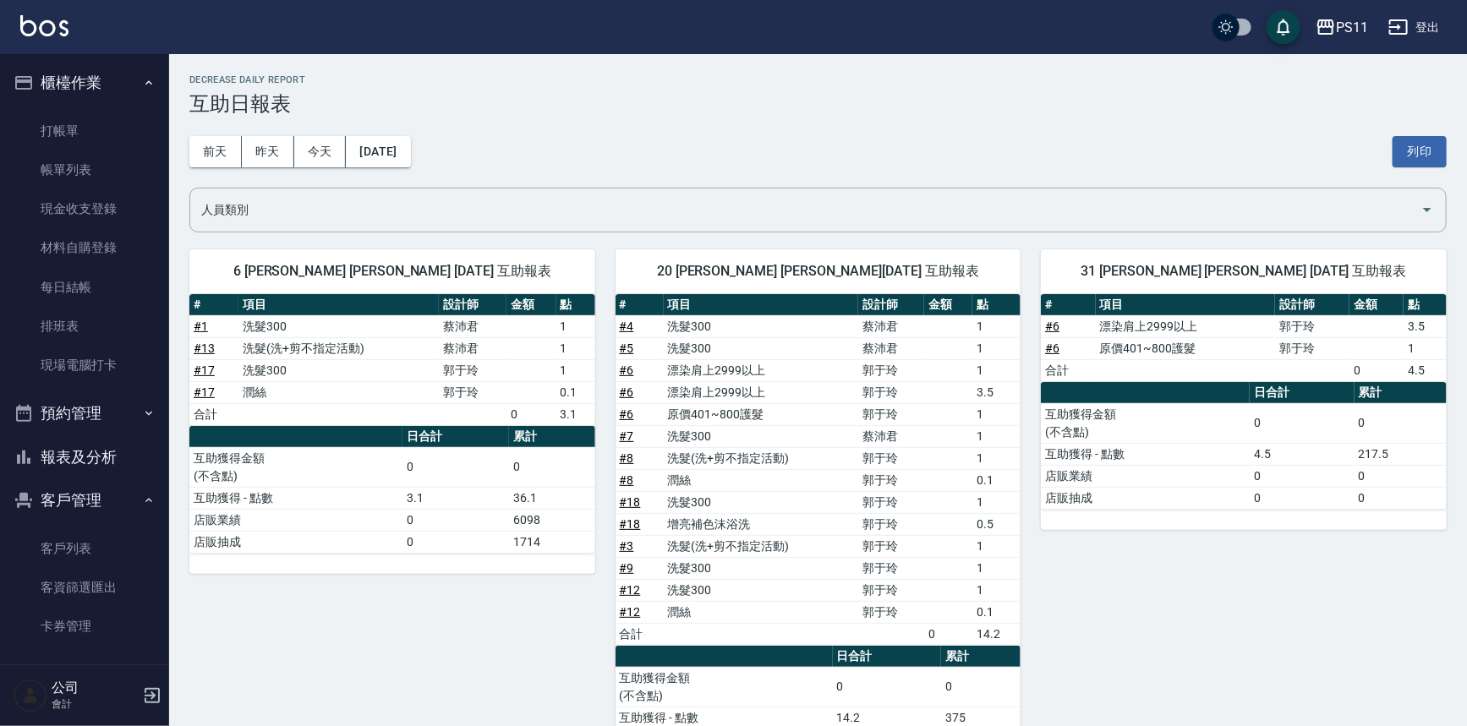
click at [1129, 552] on div "31 [PERSON_NAME] [PERSON_NAME] [DATE] 互助報表 # 項目 設計師 金額 點 # 6 漂染肩上2999以上 [PERSON…" at bounding box center [1233, 511] width 426 height 565
click at [66, 134] on link "打帳單" at bounding box center [85, 131] width 156 height 39
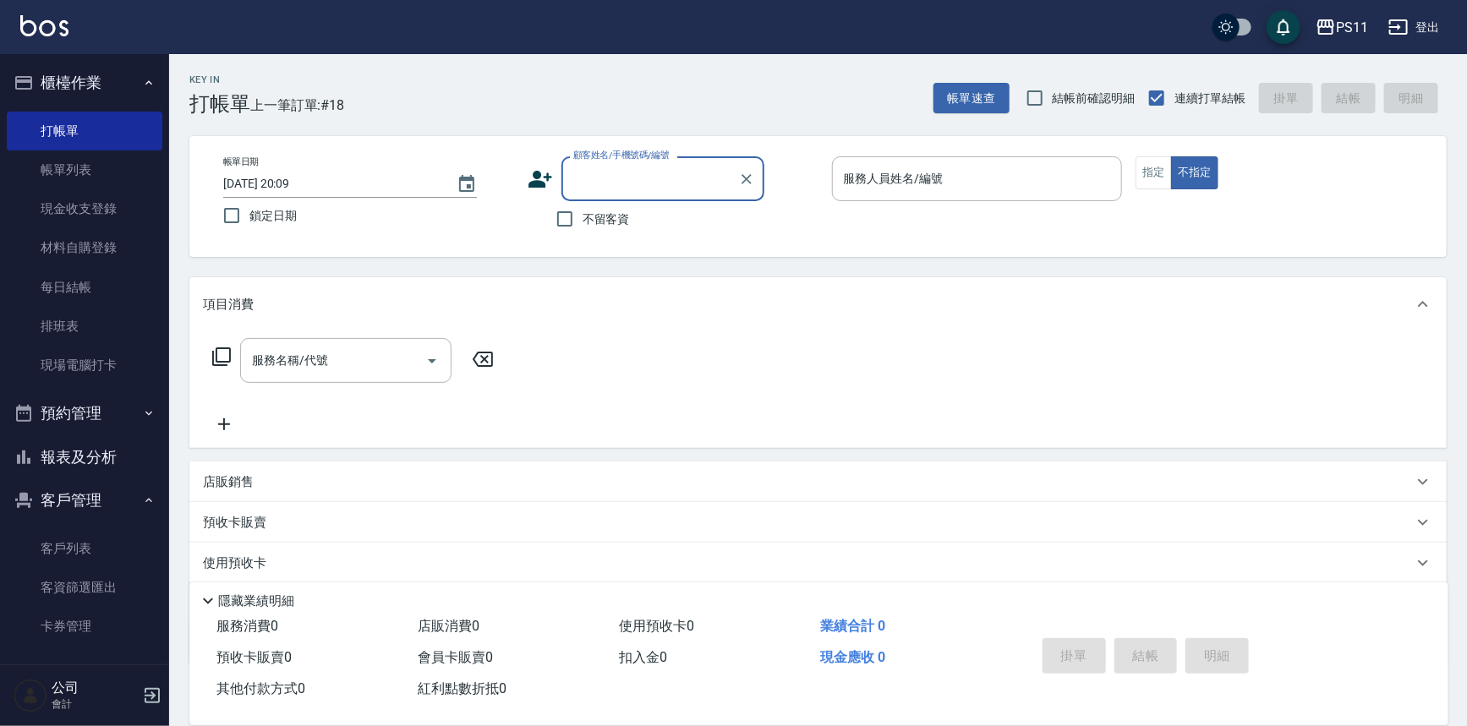
click at [612, 178] on input "顧客姓名/手機號碼/編號" at bounding box center [650, 179] width 162 height 30
type input "[PERSON_NAME]/0918591060/3378"
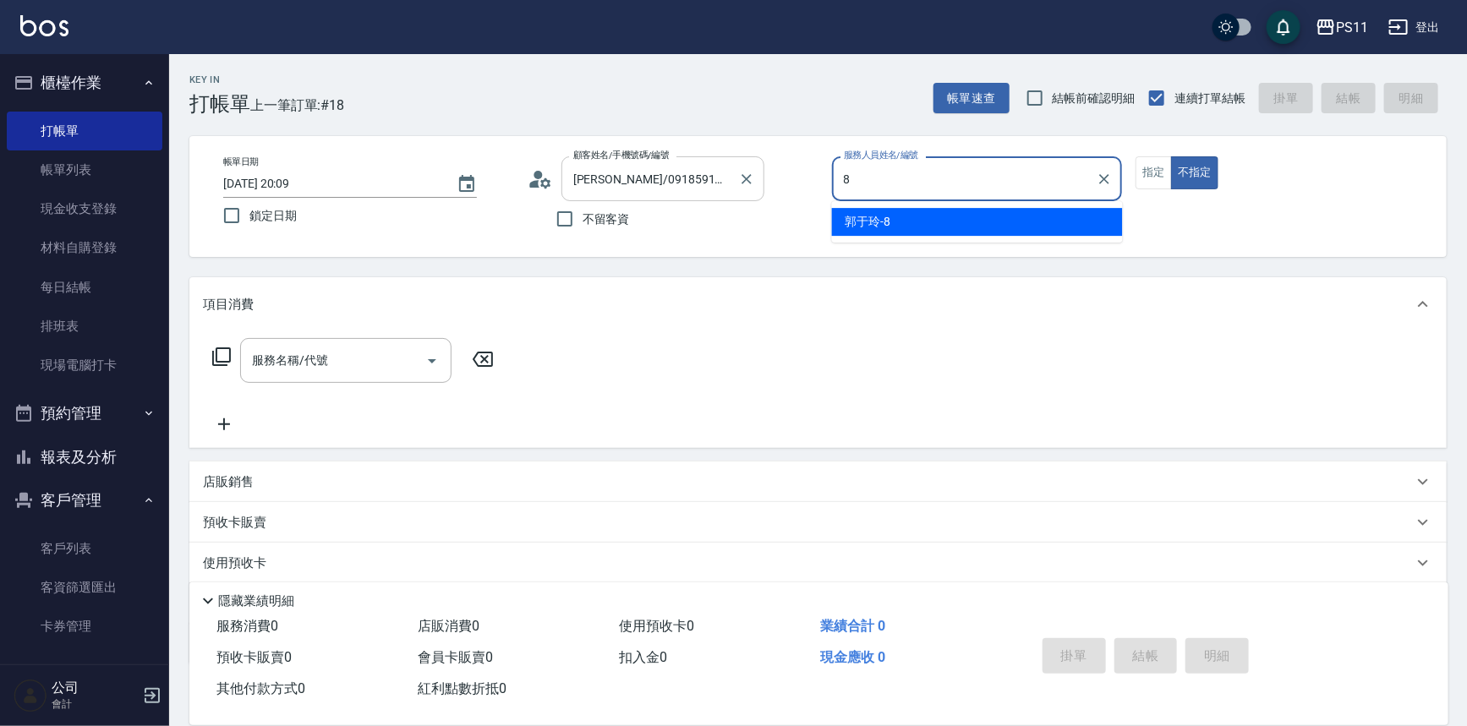
type input "郭于玲-8"
type button "false"
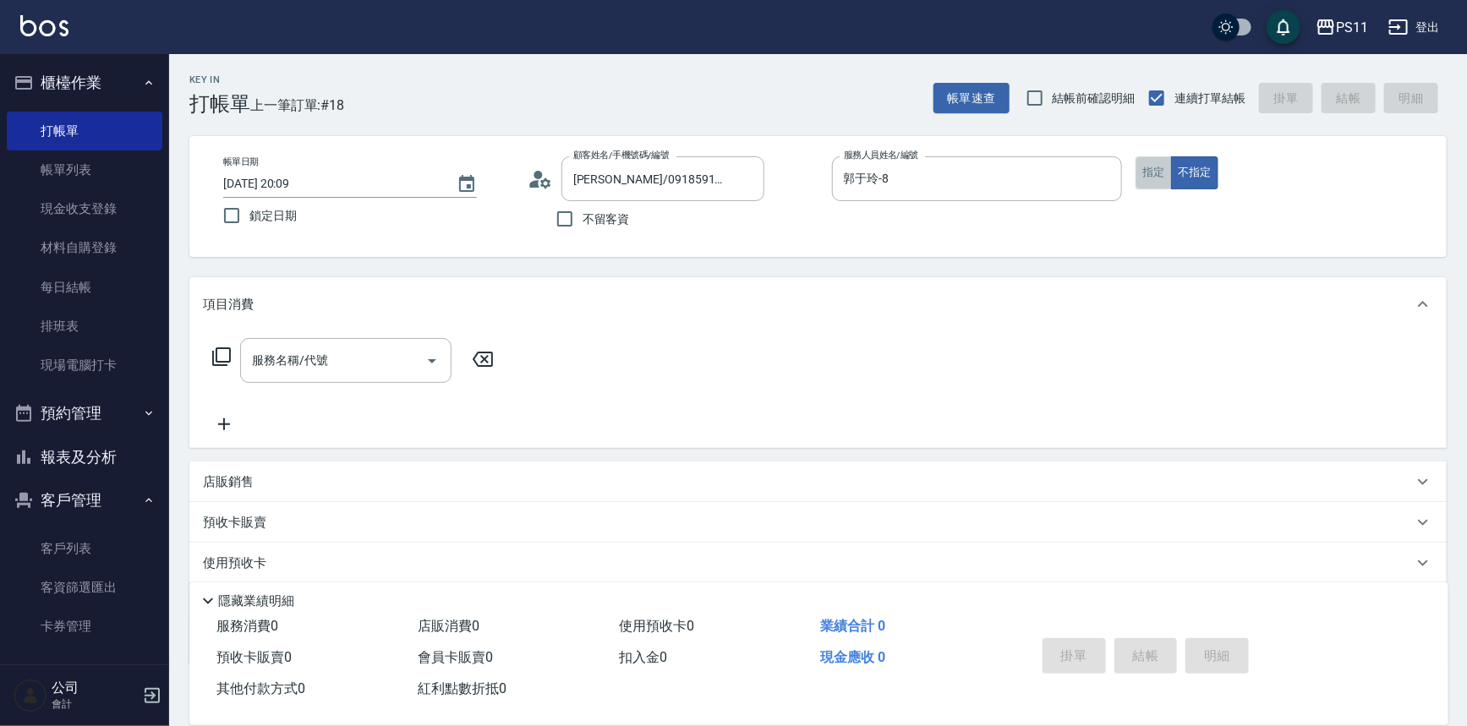
click at [1143, 174] on button "指定" at bounding box center [1153, 172] width 36 height 33
click at [218, 353] on icon at bounding box center [221, 357] width 20 height 20
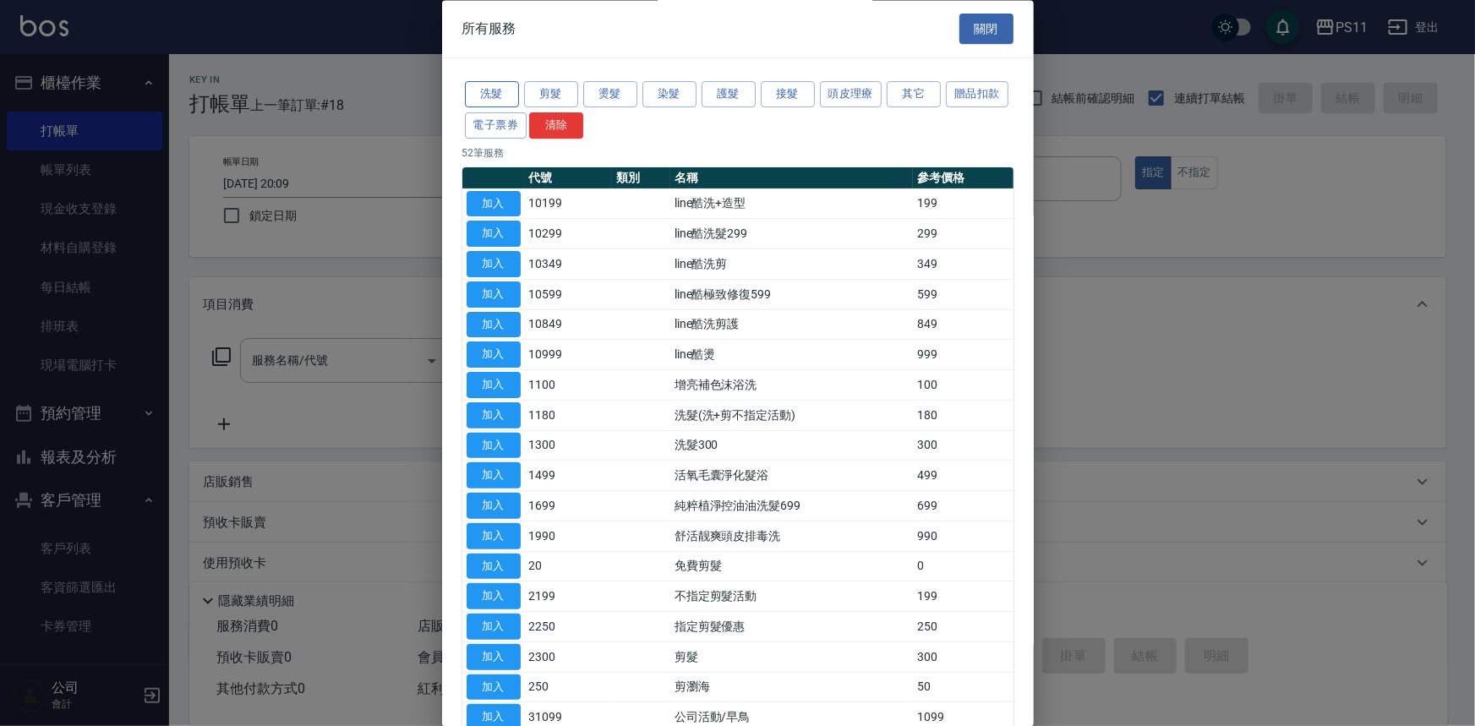
click at [494, 96] on button "洗髮" at bounding box center [492, 95] width 54 height 26
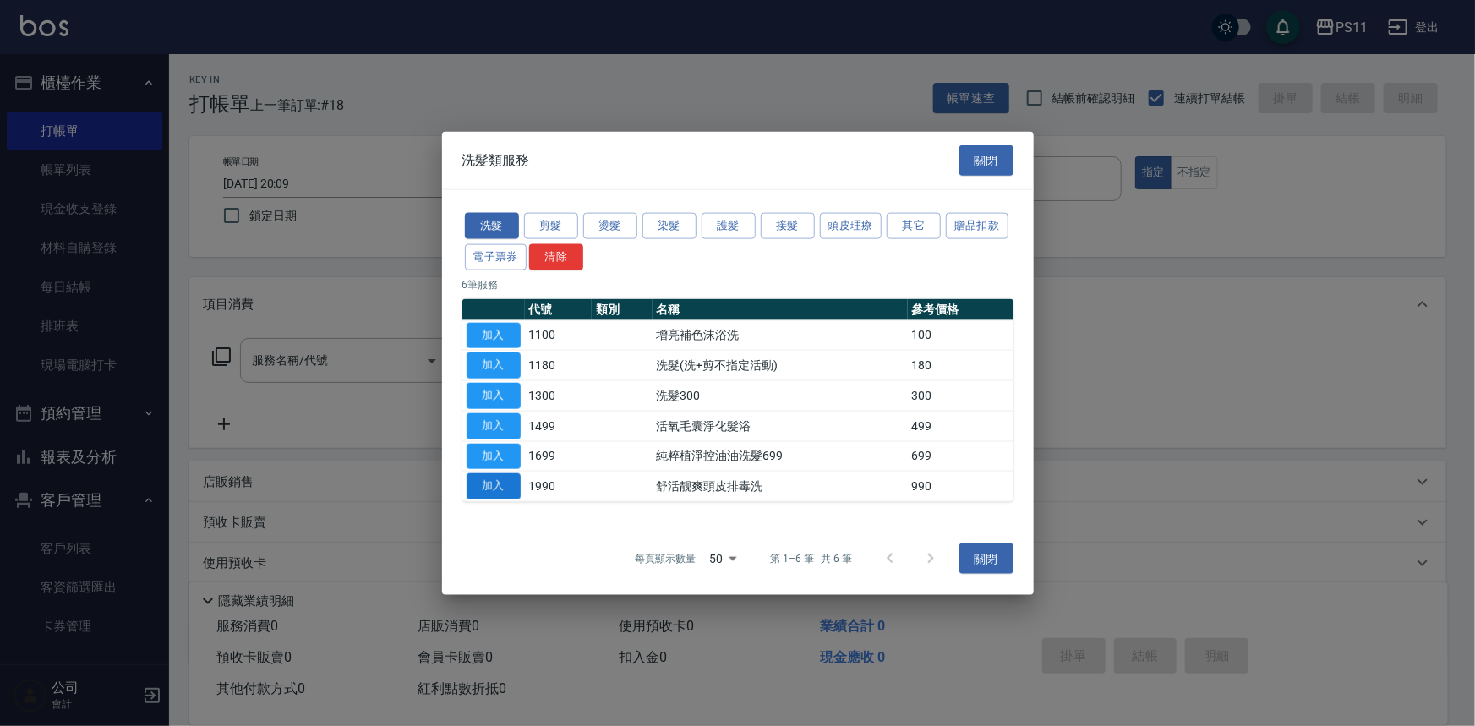
click at [473, 481] on button "加入" at bounding box center [494, 486] width 54 height 26
type input "舒活靓爽頭皮排毒洗(1990)"
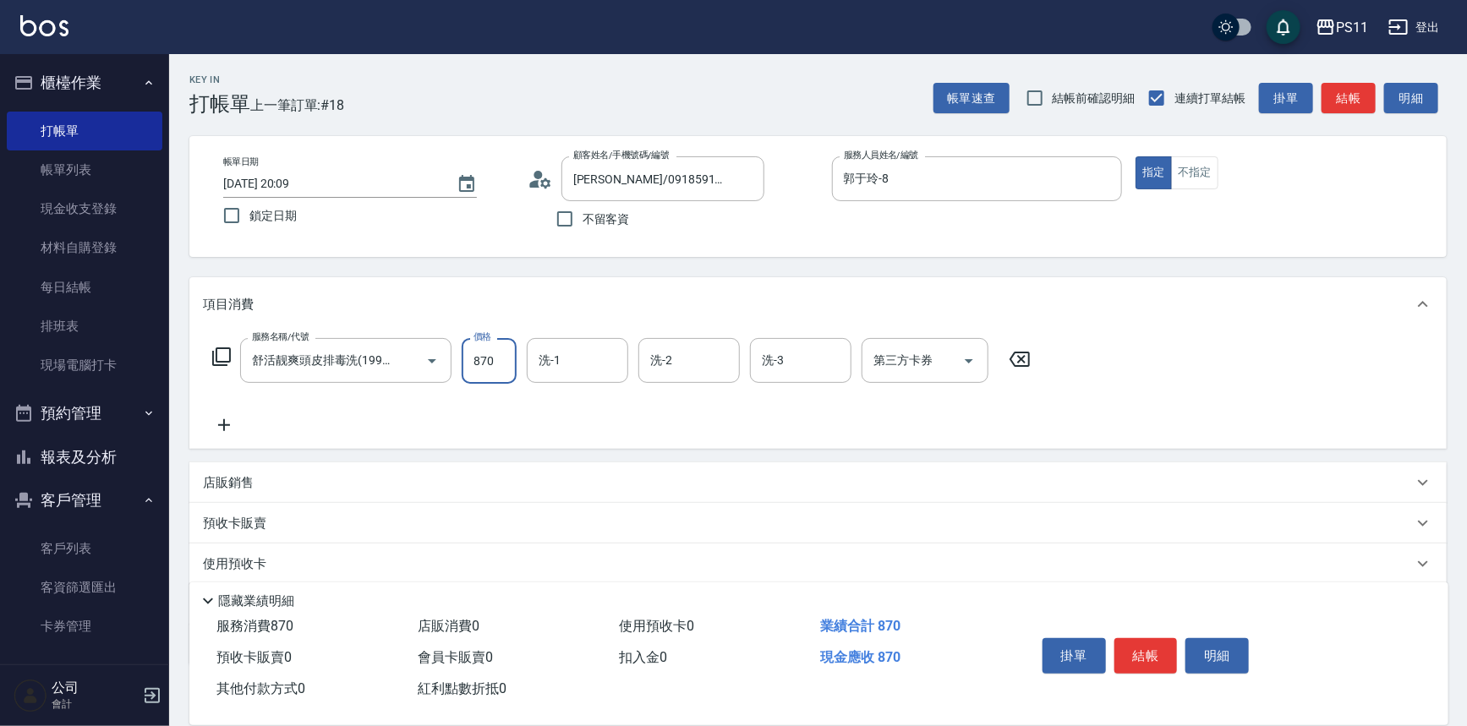
type input "870"
type input "[PERSON_NAME]-20"
type input "[PERSON_NAME]-31"
drag, startPoint x: 227, startPoint y: 421, endPoint x: 292, endPoint y: 423, distance: 66.0
click at [248, 421] on div "服務名稱/代號 舒活靓爽頭皮排毒洗(1990) 服務名稱/代號 價格 870 價格 洗-1 [PERSON_NAME]-20 洗-1 洗-2 [PERSON_…" at bounding box center [622, 386] width 838 height 97
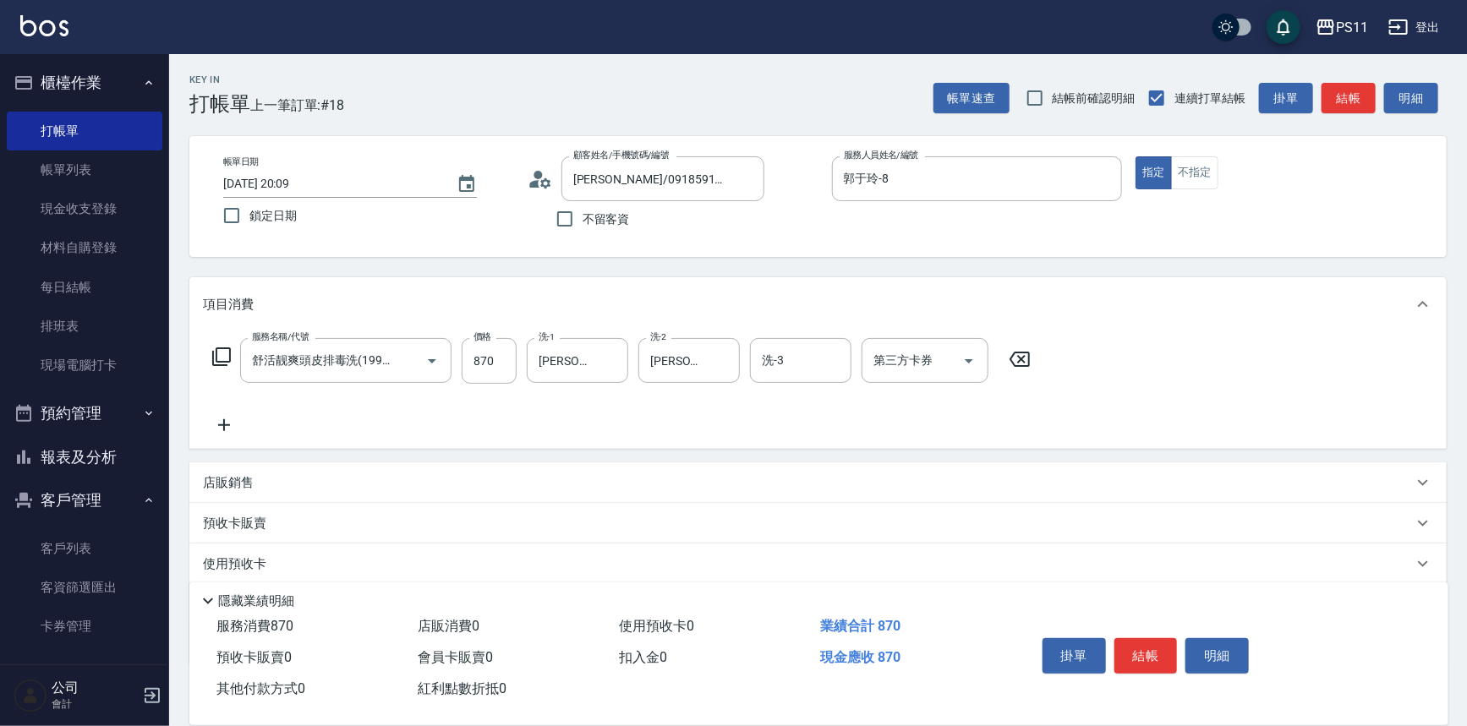
click at [298, 425] on div "服務名稱/代號 舒活靓爽頭皮排毒洗(1990) 服務名稱/代號 價格 870 價格 洗-1 [PERSON_NAME]-20 洗-1 洗-2 [PERSON_…" at bounding box center [622, 386] width 838 height 97
click at [236, 416] on icon at bounding box center [224, 425] width 42 height 20
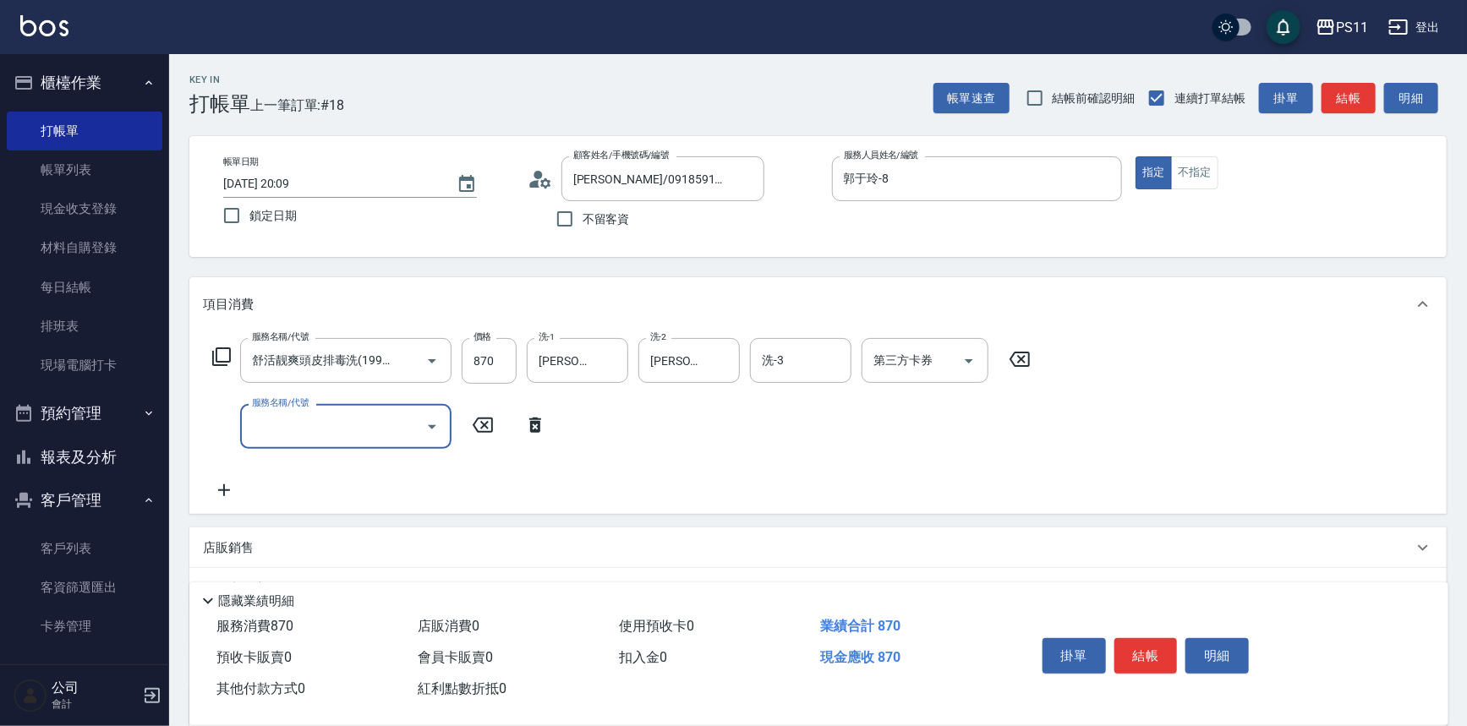
click at [316, 435] on input "服務名稱/代號" at bounding box center [333, 427] width 171 height 30
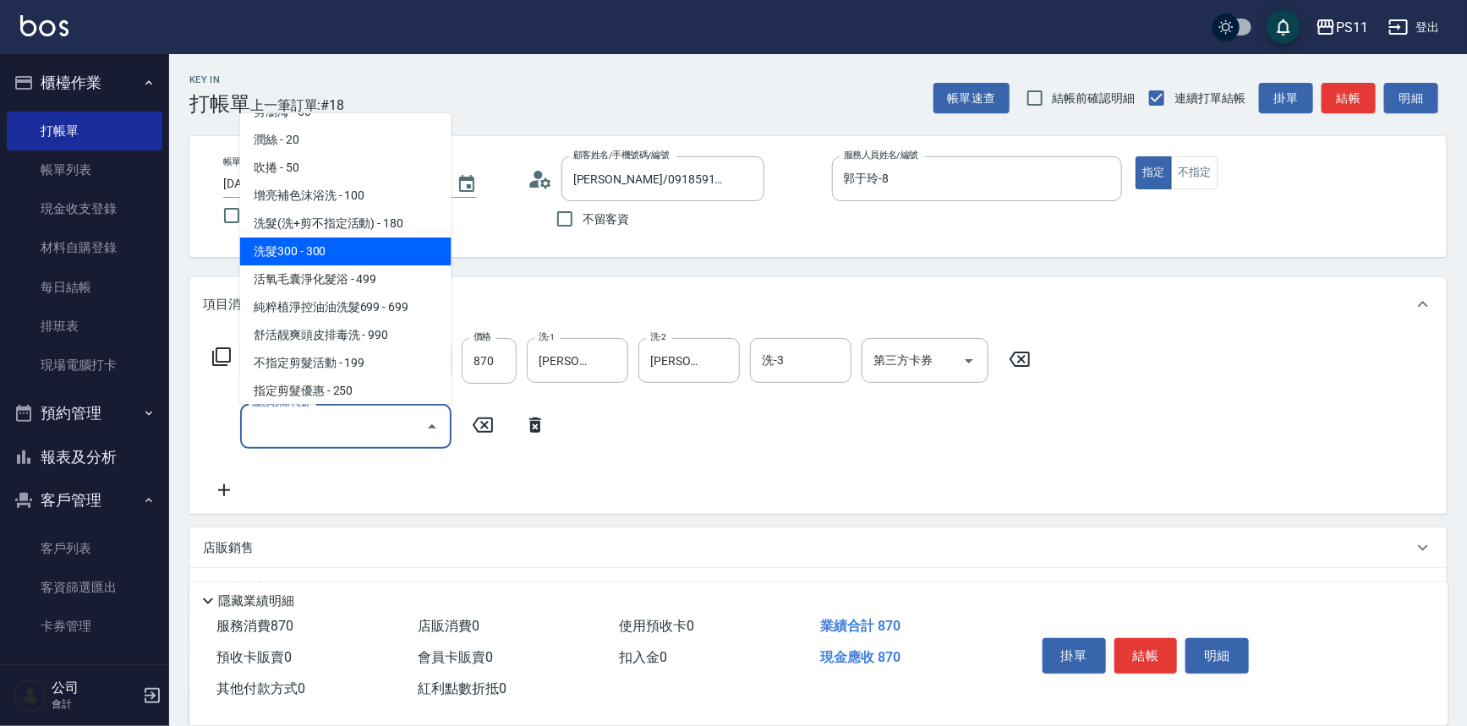
scroll to position [153, 0]
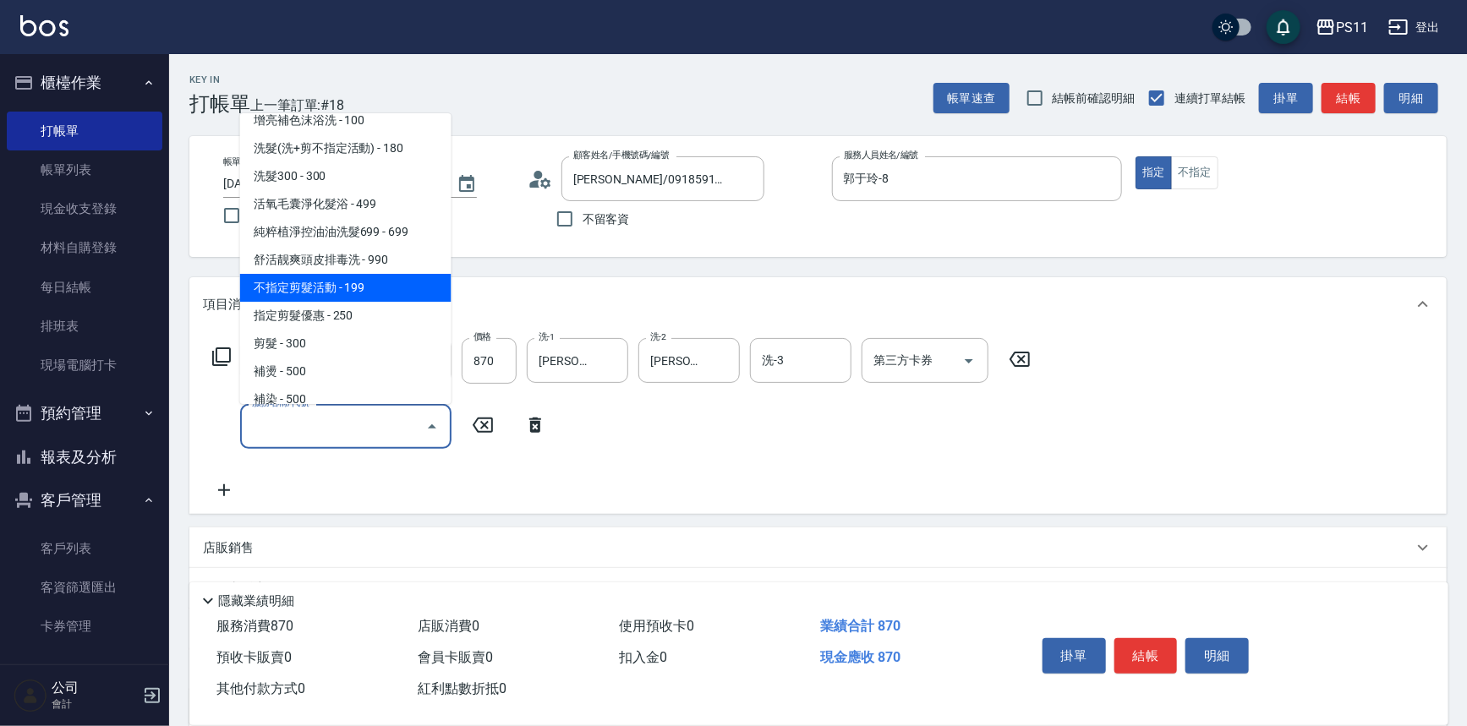
click at [387, 288] on span "不指定剪髮活動 - 199" at bounding box center [345, 288] width 211 height 28
click at [387, 288] on div "項目消費" at bounding box center [817, 304] width 1257 height 54
type input "不指定剪髮活動(2199)"
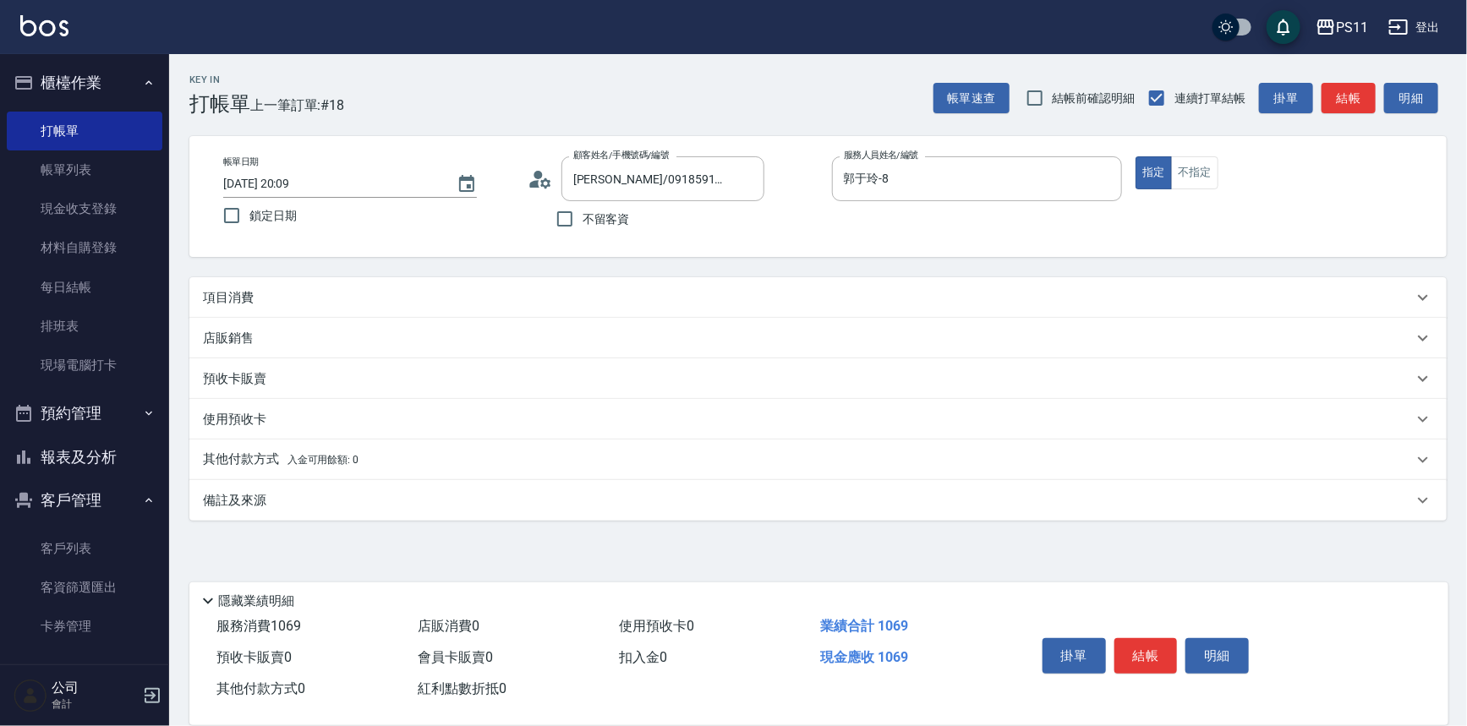
click at [387, 288] on div "項目消費" at bounding box center [817, 297] width 1257 height 41
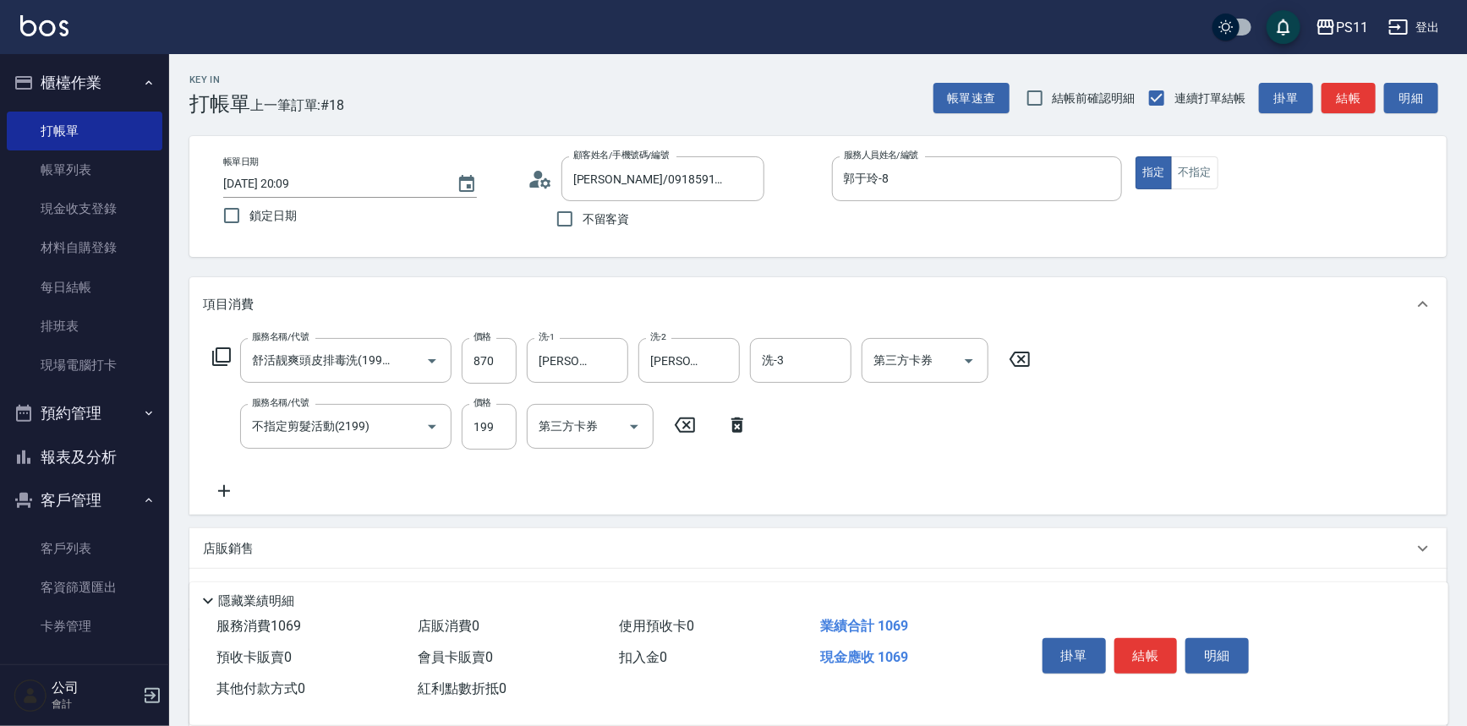
click at [229, 490] on icon at bounding box center [224, 491] width 42 height 20
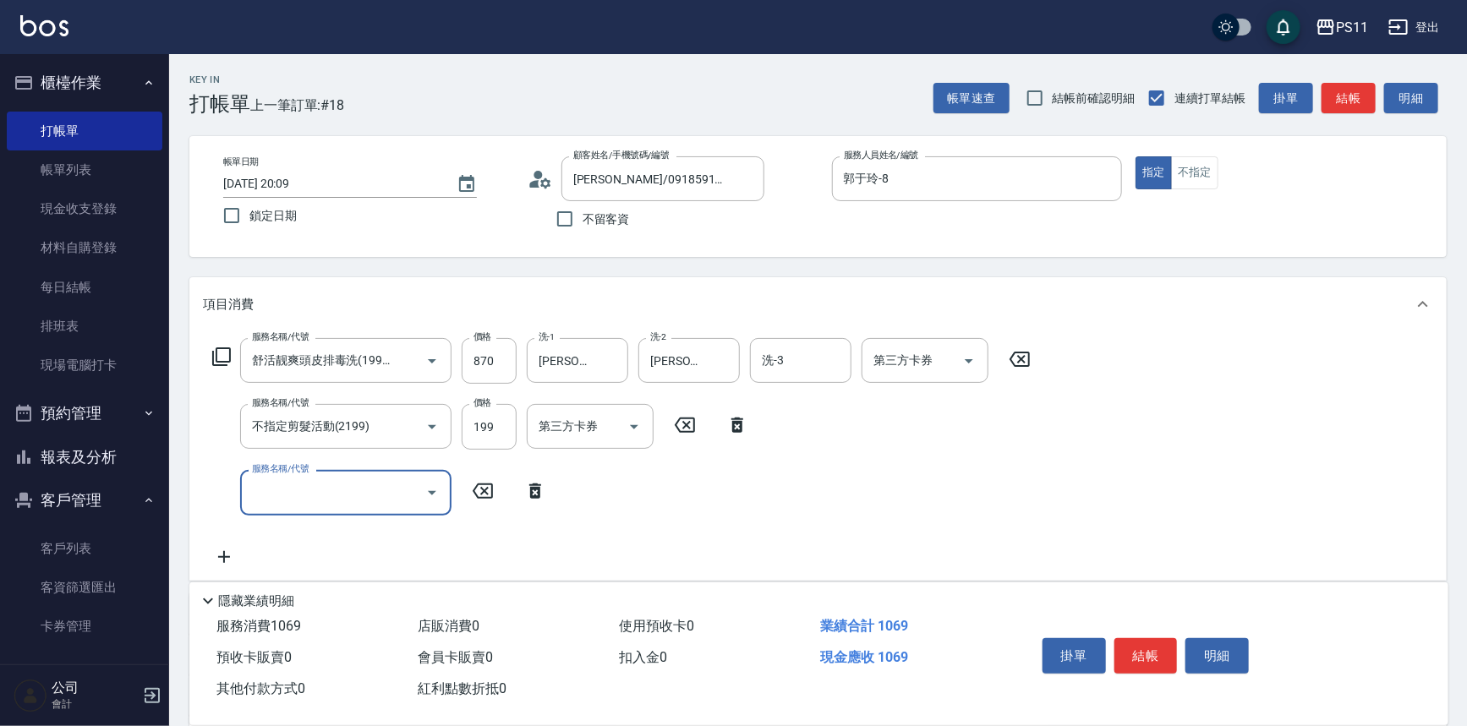
click at [372, 503] on input "服務名稱/代號" at bounding box center [333, 493] width 171 height 30
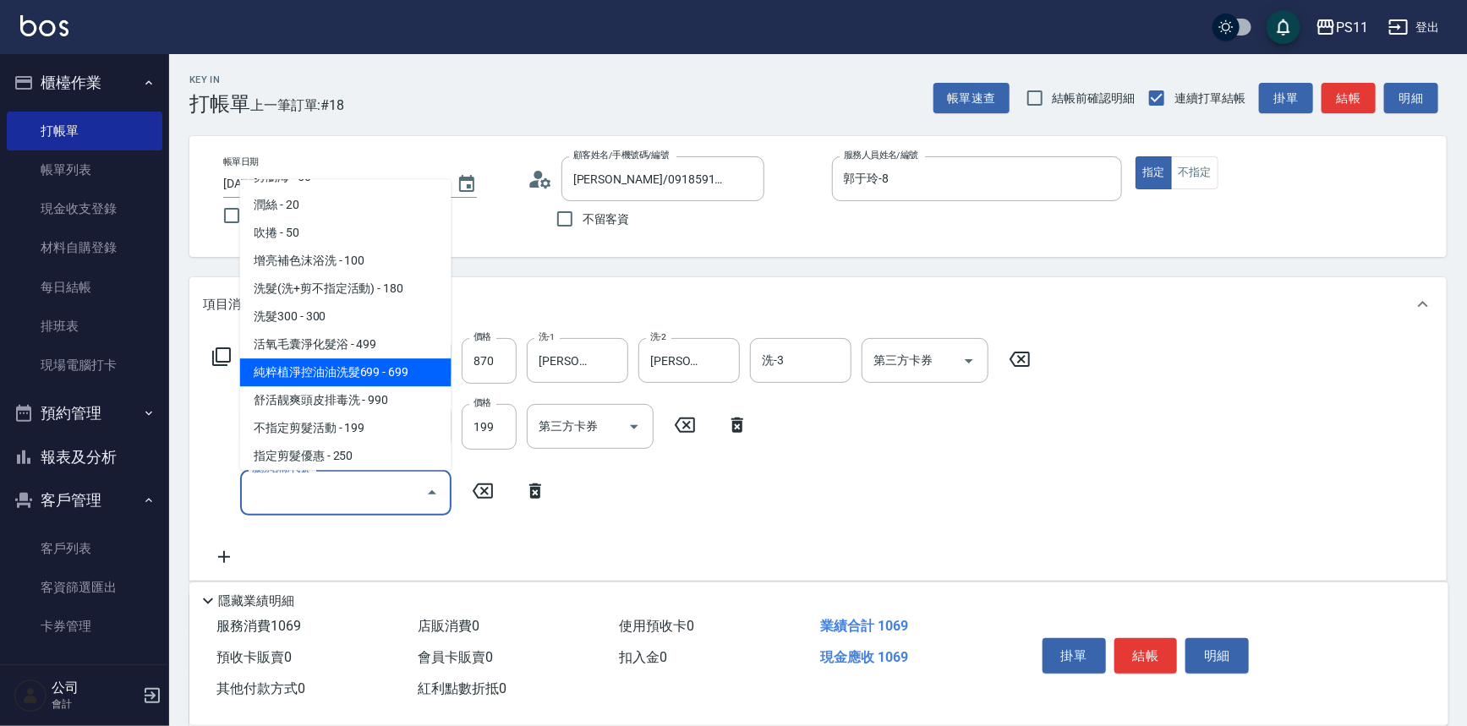
scroll to position [0, 0]
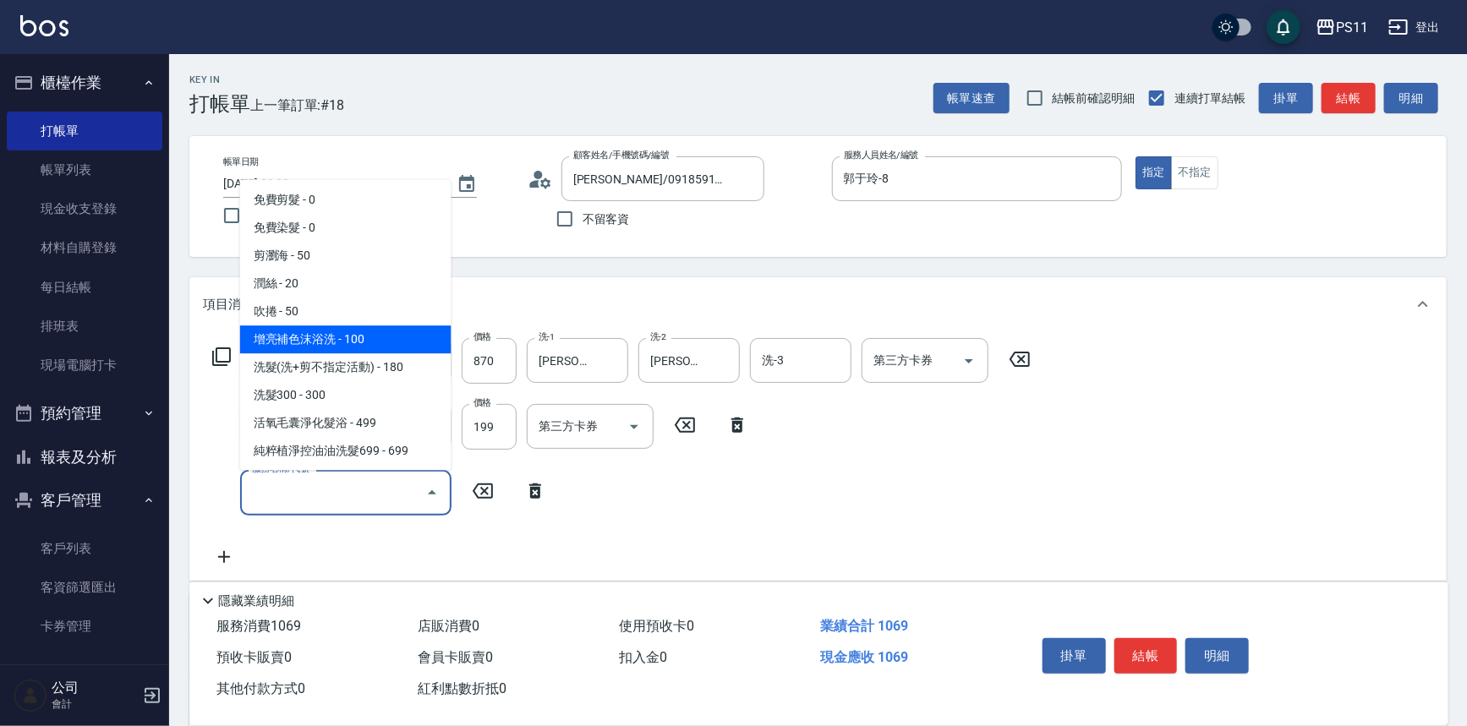
click at [371, 341] on span "增亮補色沫浴洗 - 100" at bounding box center [345, 340] width 211 height 28
type input "增亮補色沫浴洗(1100)"
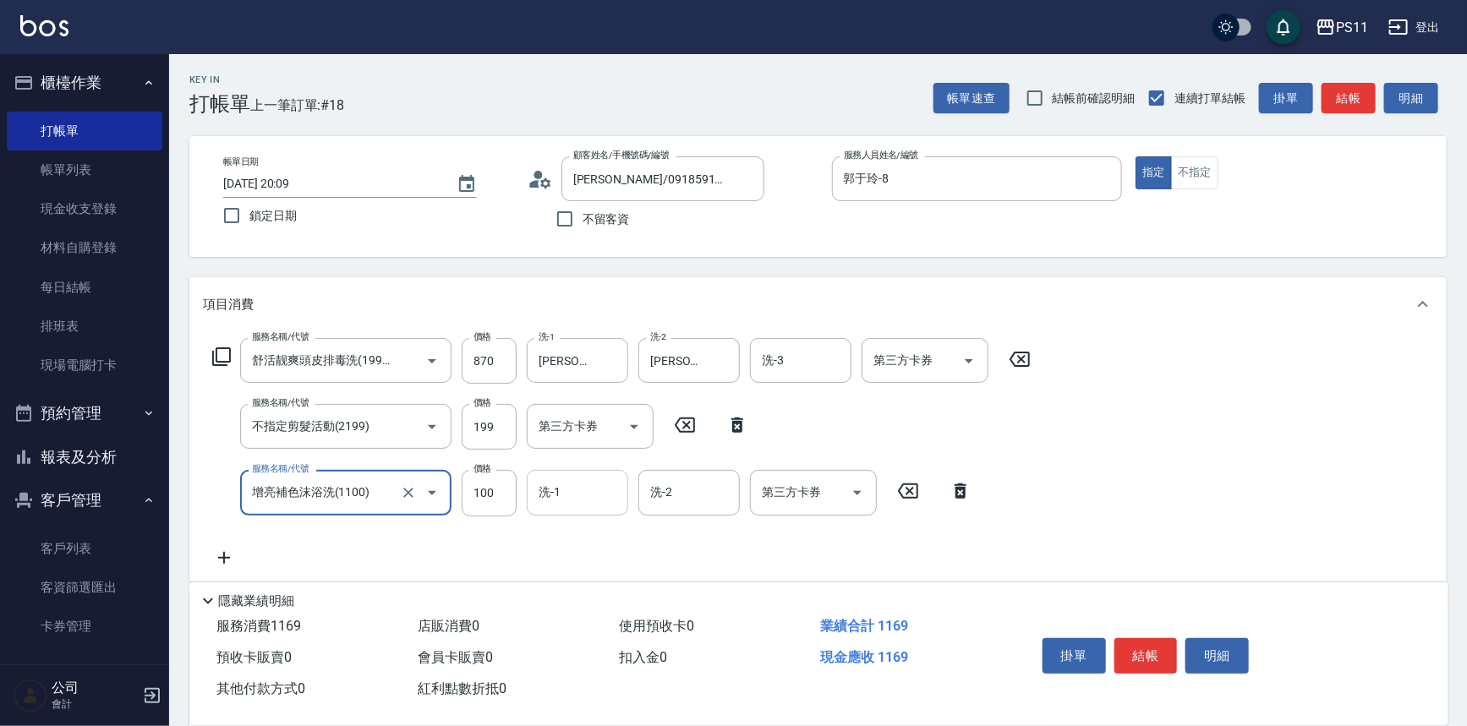
click at [571, 505] on div "洗-1" at bounding box center [577, 492] width 101 height 45
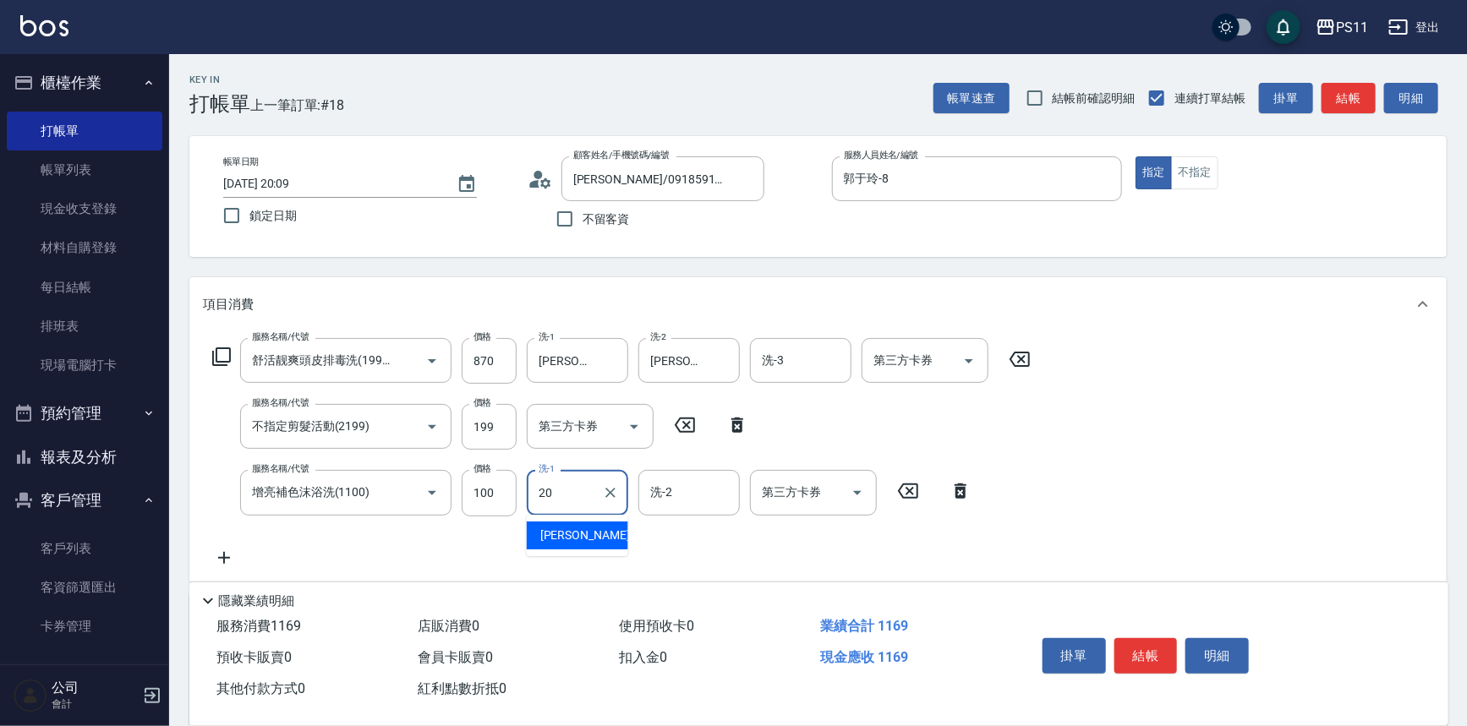
type input "[PERSON_NAME]-20"
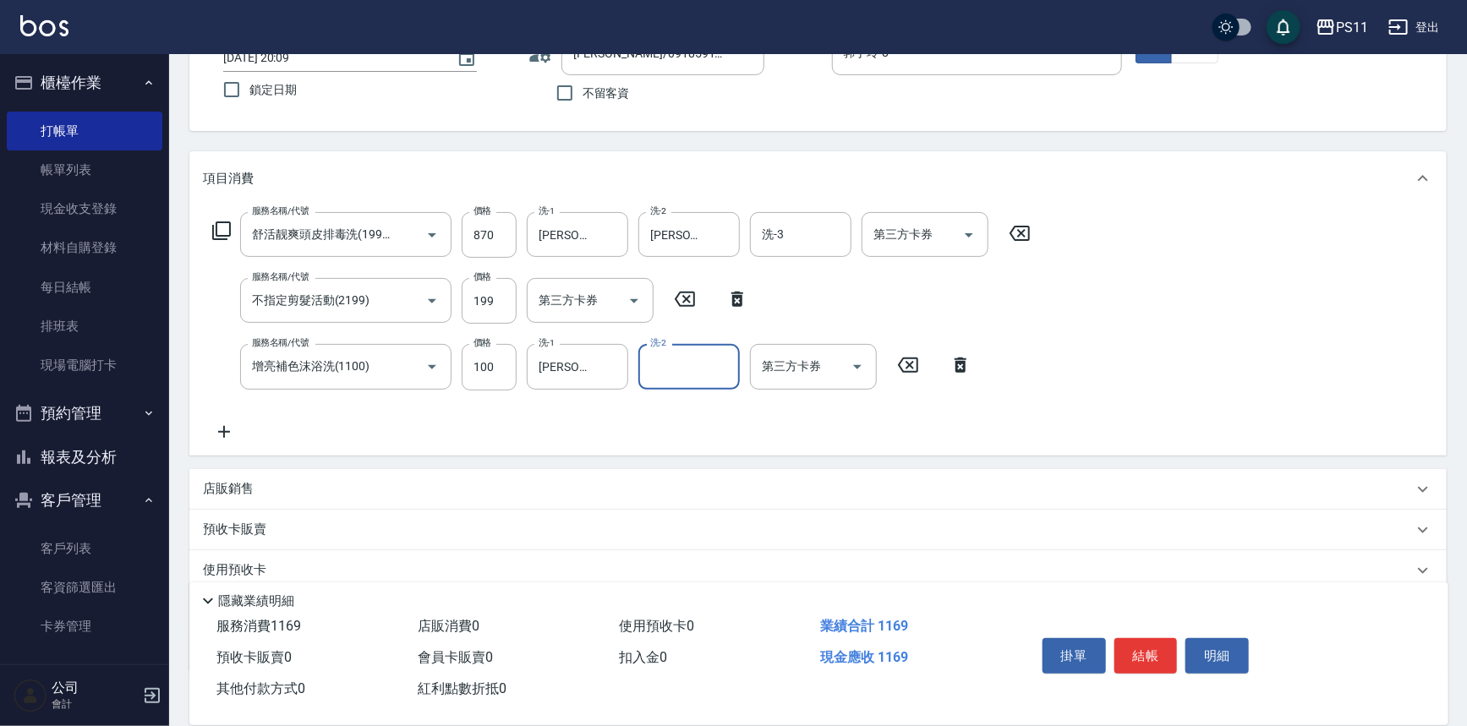
scroll to position [229, 0]
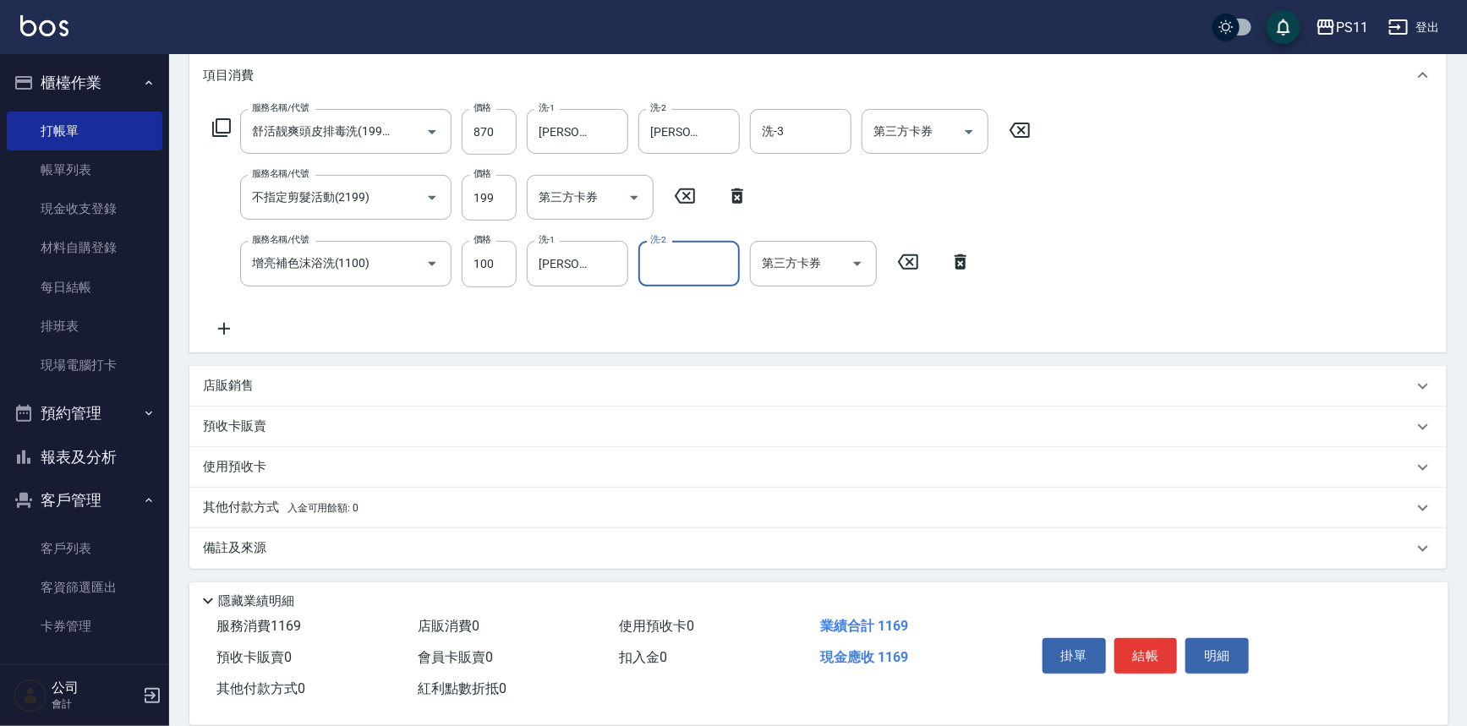
click at [245, 380] on p "店販銷售" at bounding box center [228, 386] width 51 height 18
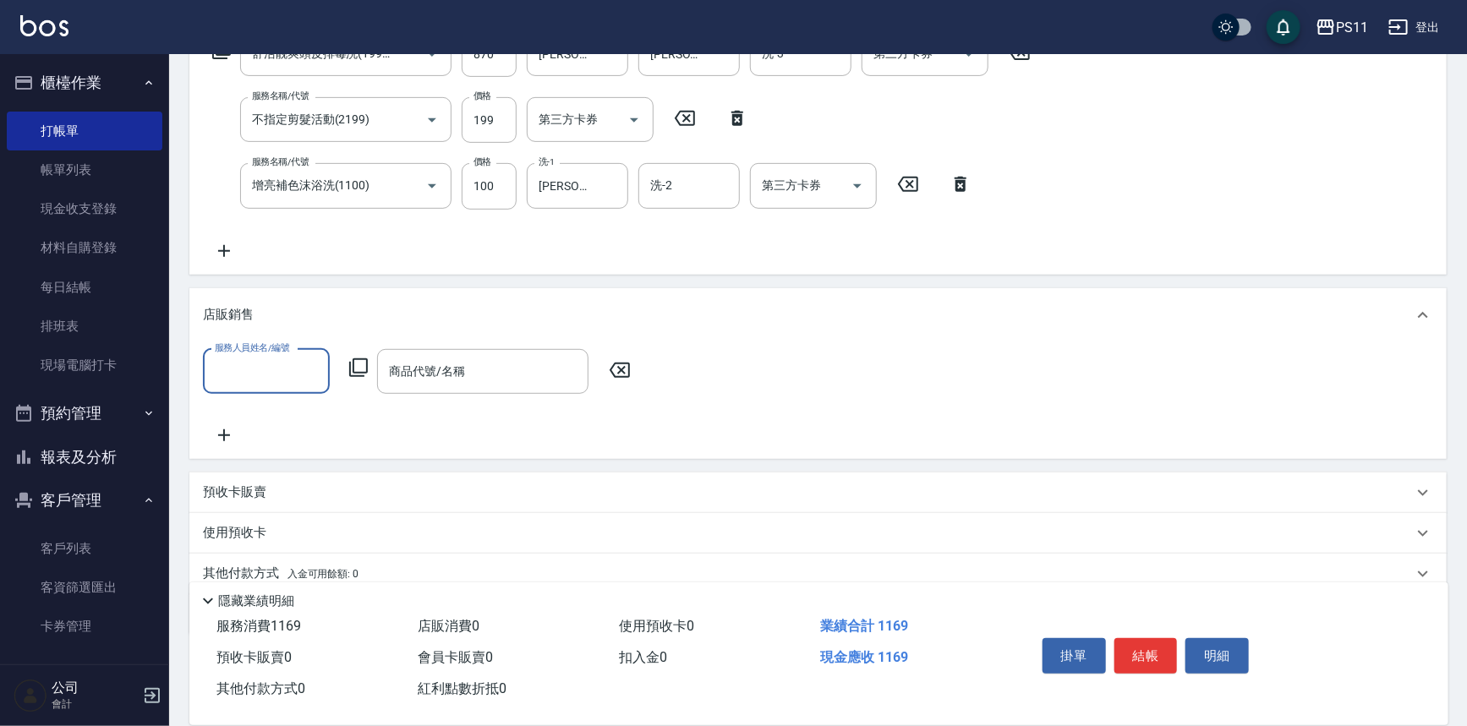
scroll to position [373, 0]
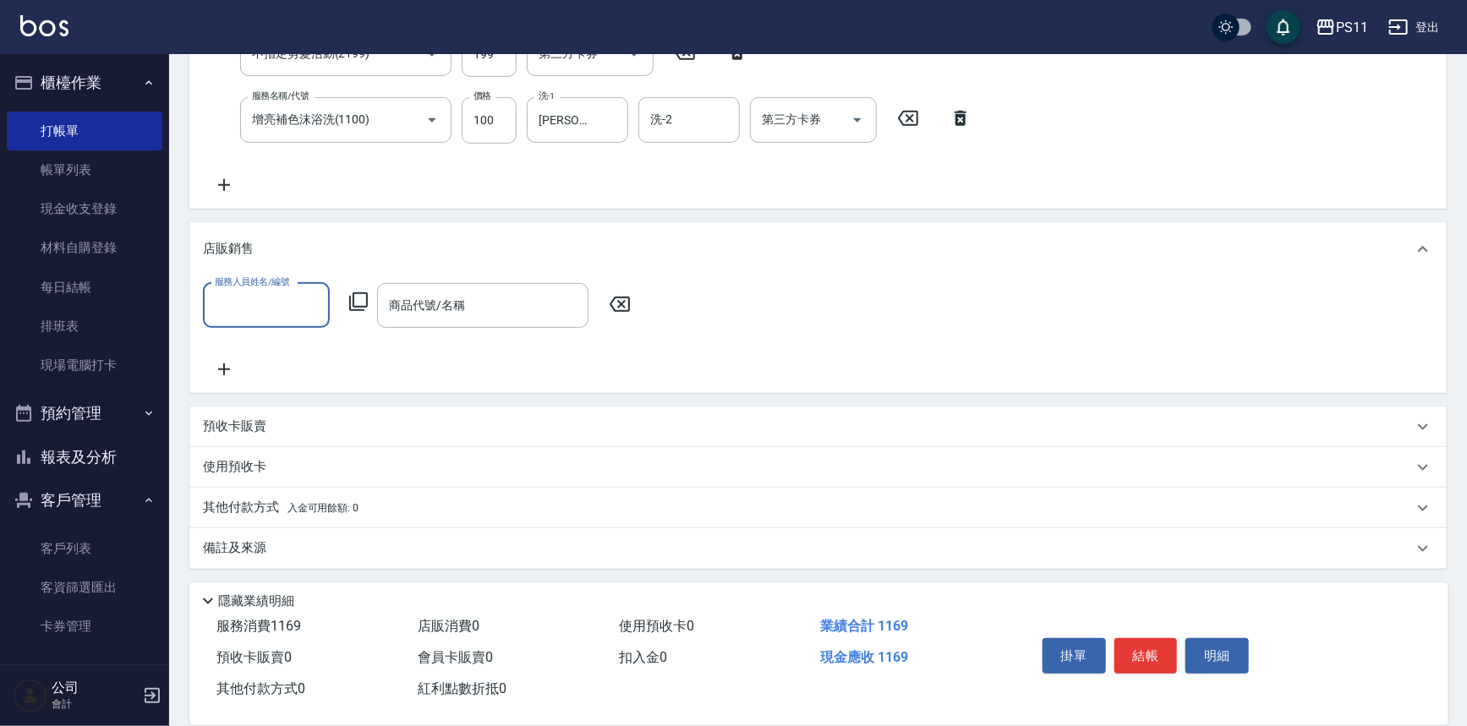
click at [282, 297] on input "服務人員姓名/編號" at bounding box center [266, 306] width 112 height 30
click at [286, 395] on div "[PERSON_NAME]-8" at bounding box center [266, 404] width 127 height 28
type input "郭于玲-8"
click at [355, 300] on icon at bounding box center [358, 302] width 20 height 20
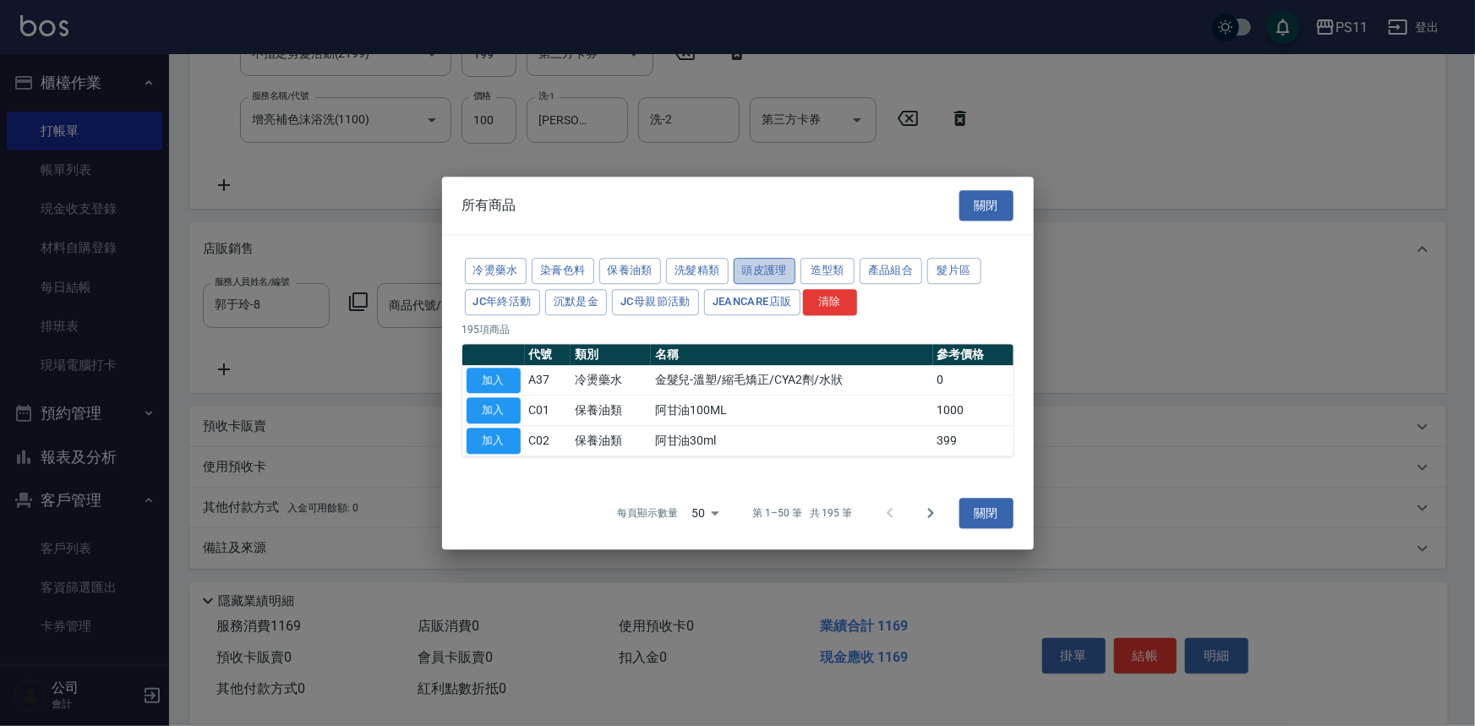
click at [784, 276] on button "頭皮護理" at bounding box center [765, 271] width 63 height 26
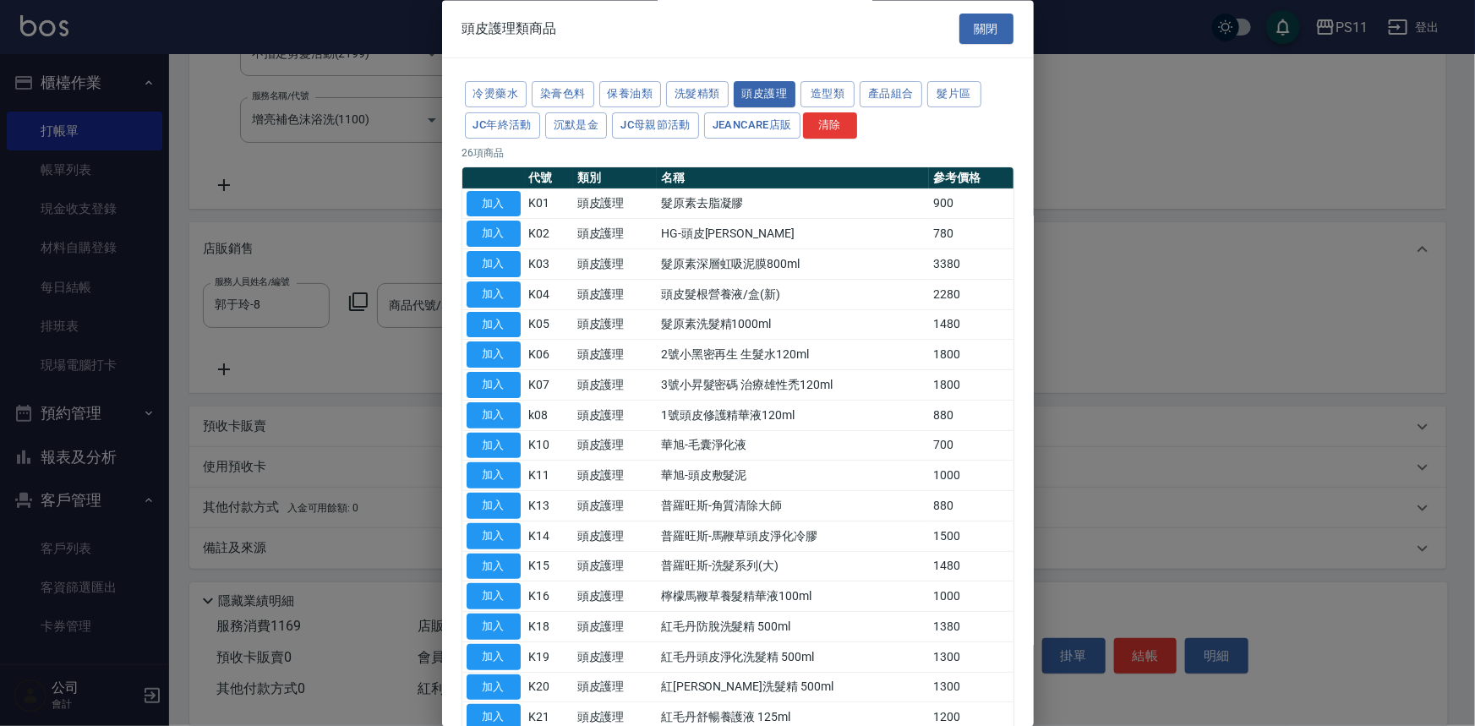
drag, startPoint x: 485, startPoint y: 418, endPoint x: 631, endPoint y: 418, distance: 145.4
click at [487, 418] on button "加入" at bounding box center [494, 415] width 54 height 26
type input "1號頭皮修護精華液120ml"
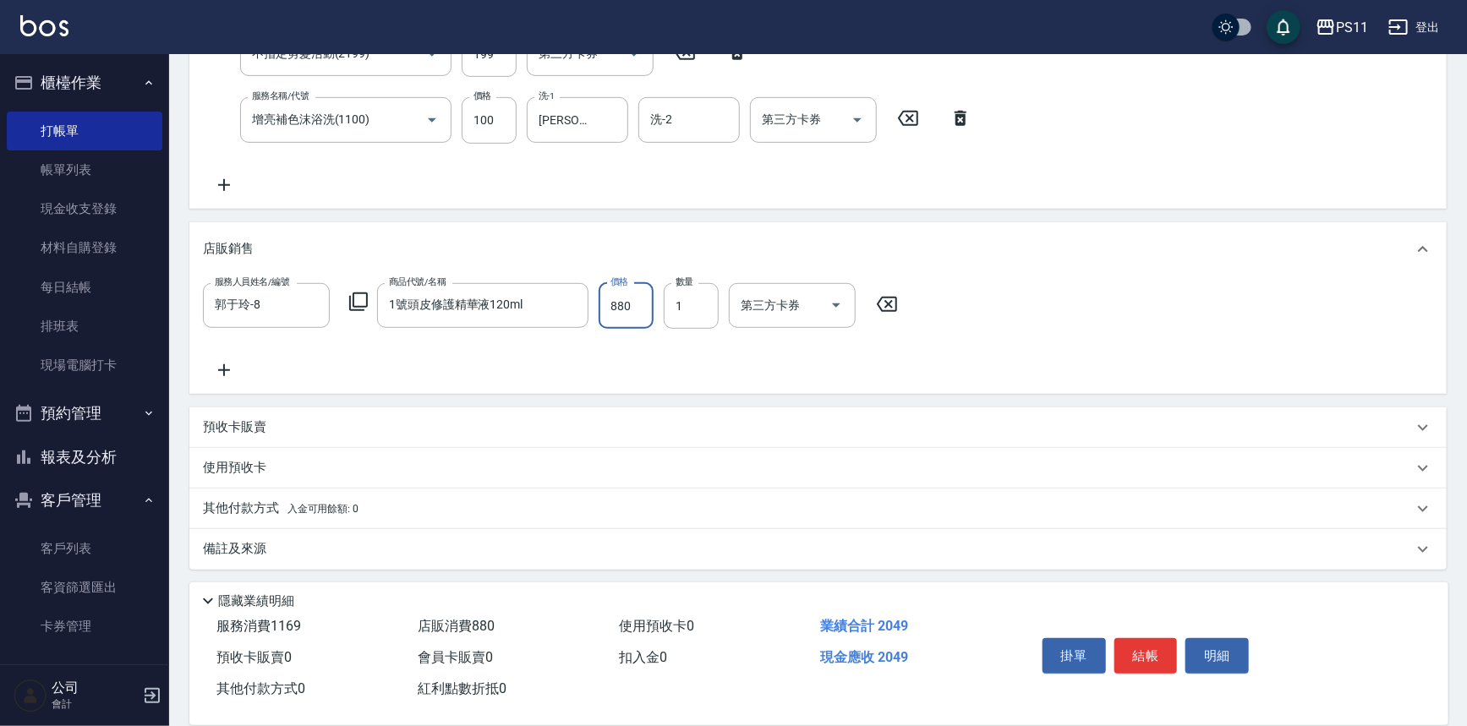
click at [640, 298] on input "880" at bounding box center [625, 306] width 55 height 46
drag, startPoint x: 649, startPoint y: 300, endPoint x: 462, endPoint y: 232, distance: 198.7
click at [440, 237] on div "店販銷售 服務人員姓名/編號 [PERSON_NAME]-8 服務人員姓名/編號 商品代號/名稱 1號頭皮修護精華液120ml 商品代號/名稱 價格 1100…" at bounding box center [817, 308] width 1257 height 172
type input "1000"
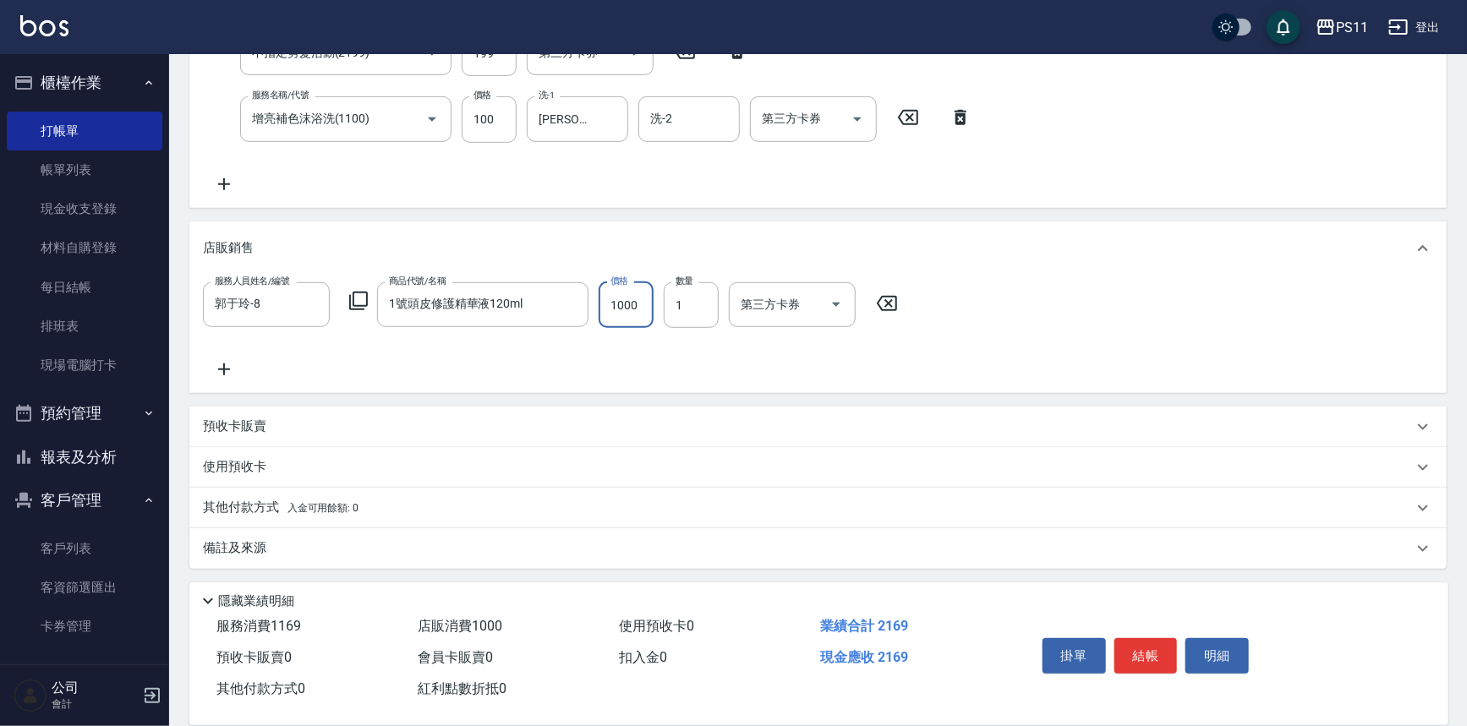
click at [1117, 282] on div "服務人員姓名/編號 [PERSON_NAME]-8 服務人員姓名/編號 商品代號/名稱 1號頭皮修護精華液120ml 商品代號/名稱 價格 1000 價格 數…" at bounding box center [818, 330] width 1230 height 97
drag, startPoint x: 1136, startPoint y: 398, endPoint x: 1153, endPoint y: 466, distance: 69.7
click at [1143, 642] on button "結帳" at bounding box center [1145, 656] width 63 height 36
type input "[DATE] 20:10"
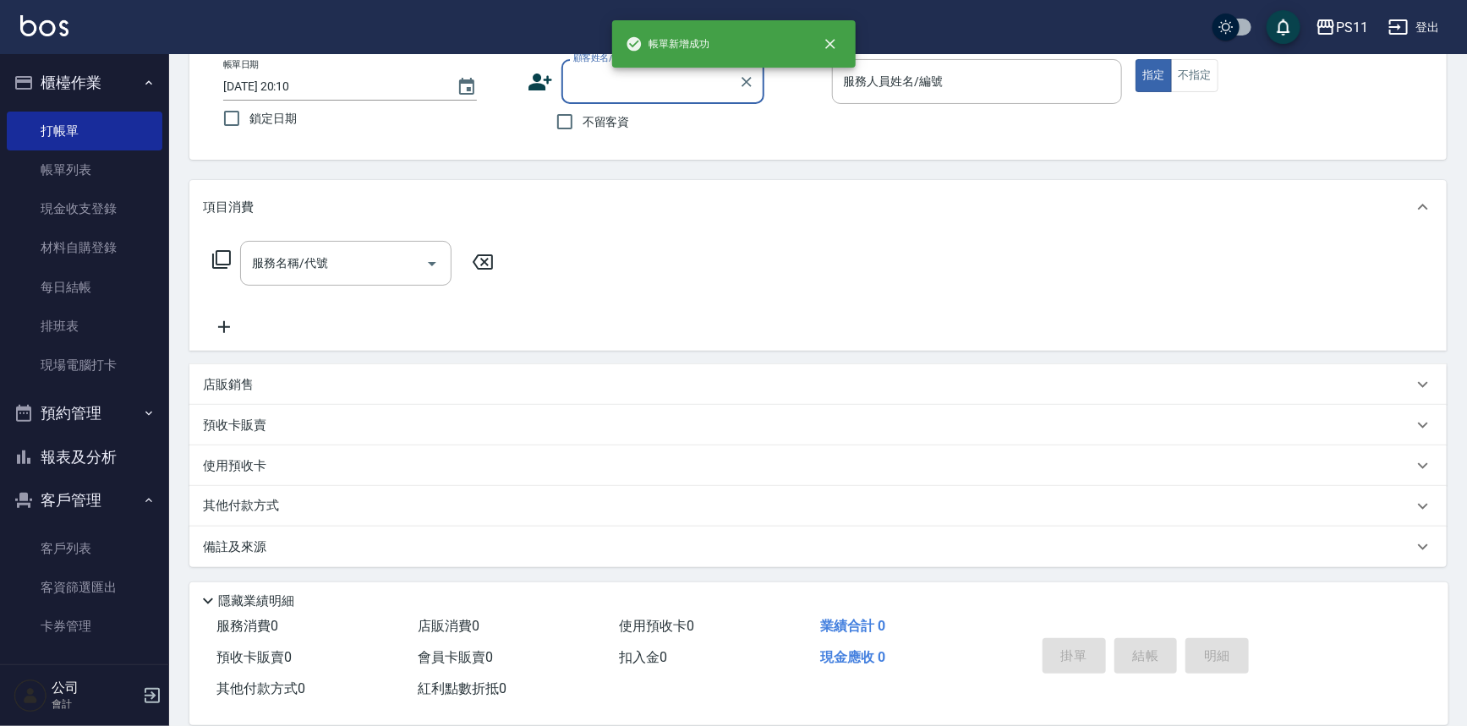
scroll to position [0, 0]
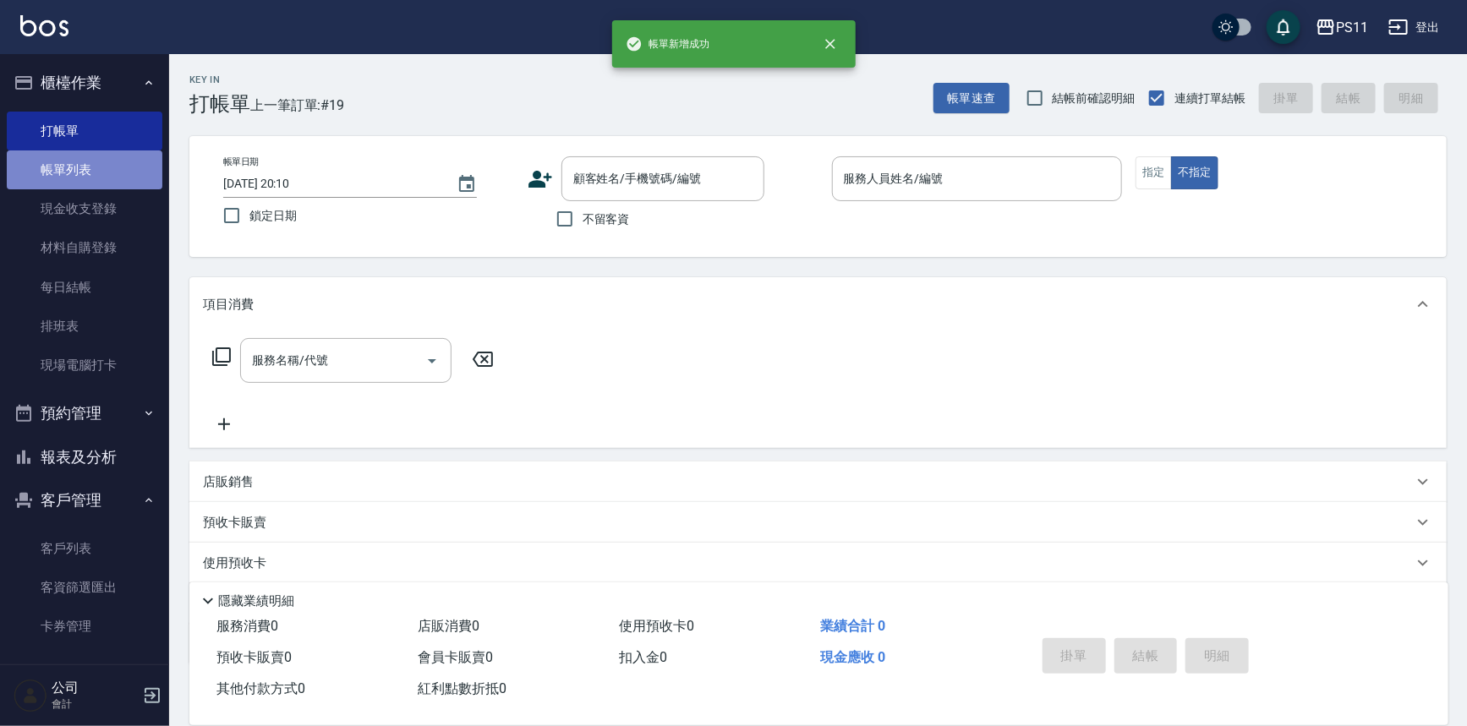
click at [86, 167] on link "帳單列表" at bounding box center [85, 169] width 156 height 39
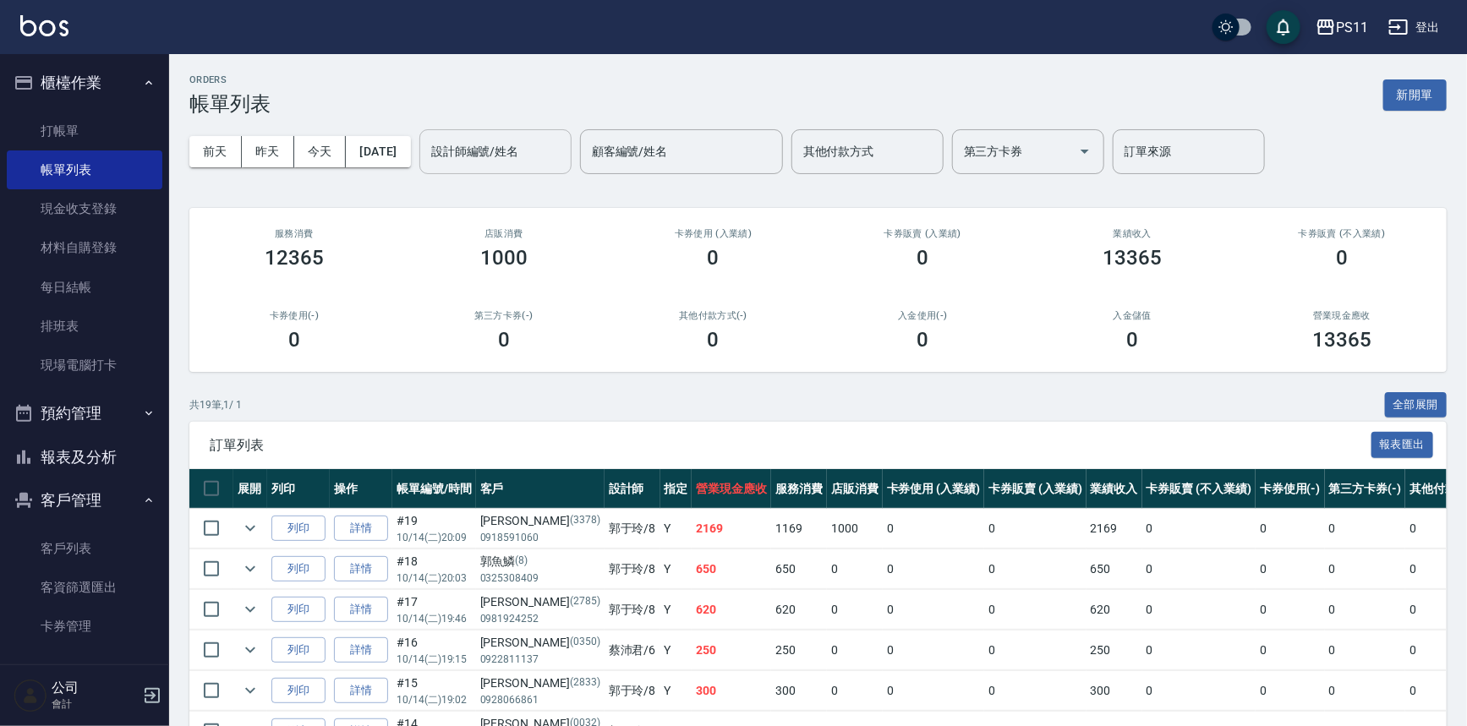
click at [511, 154] on input "設計師編號/姓名" at bounding box center [495, 152] width 137 height 30
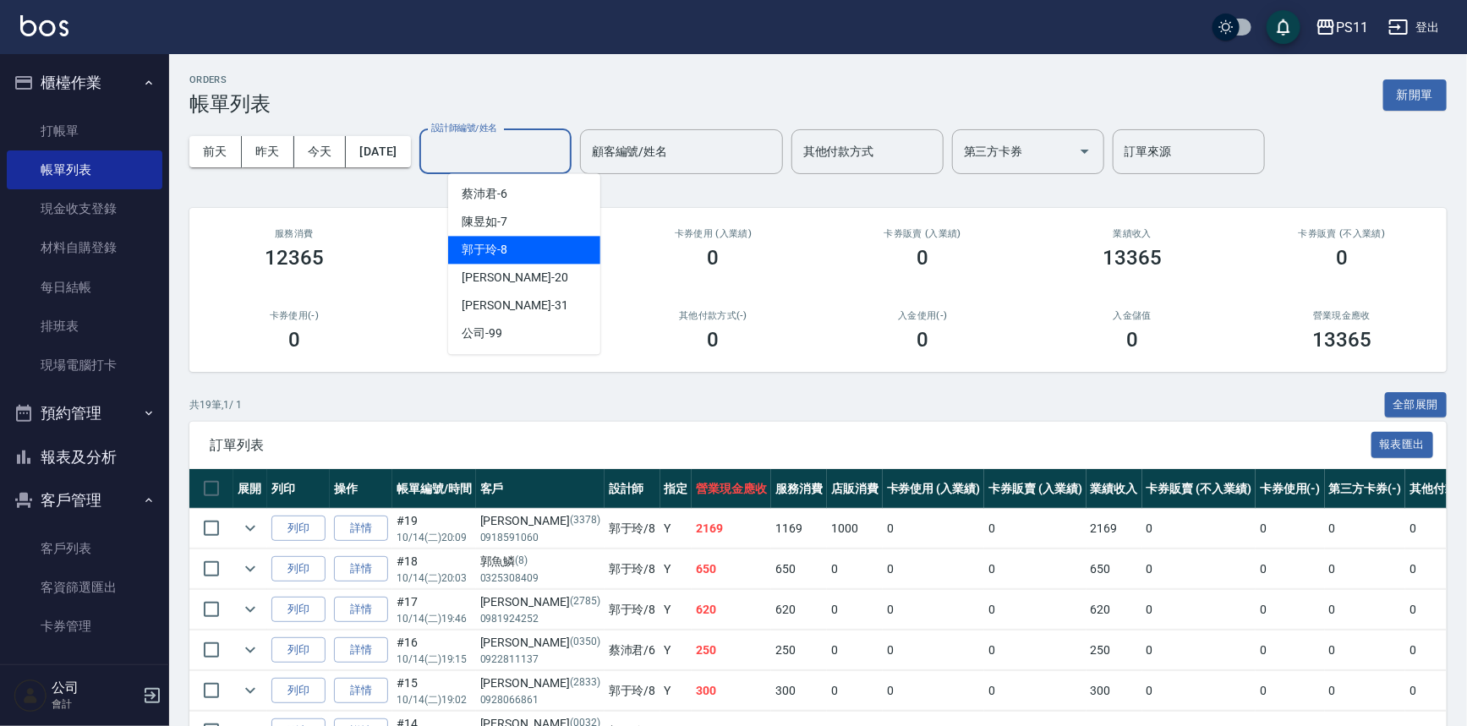
click at [549, 249] on div "[PERSON_NAME]-8" at bounding box center [524, 250] width 152 height 28
type input "郭于玲-8"
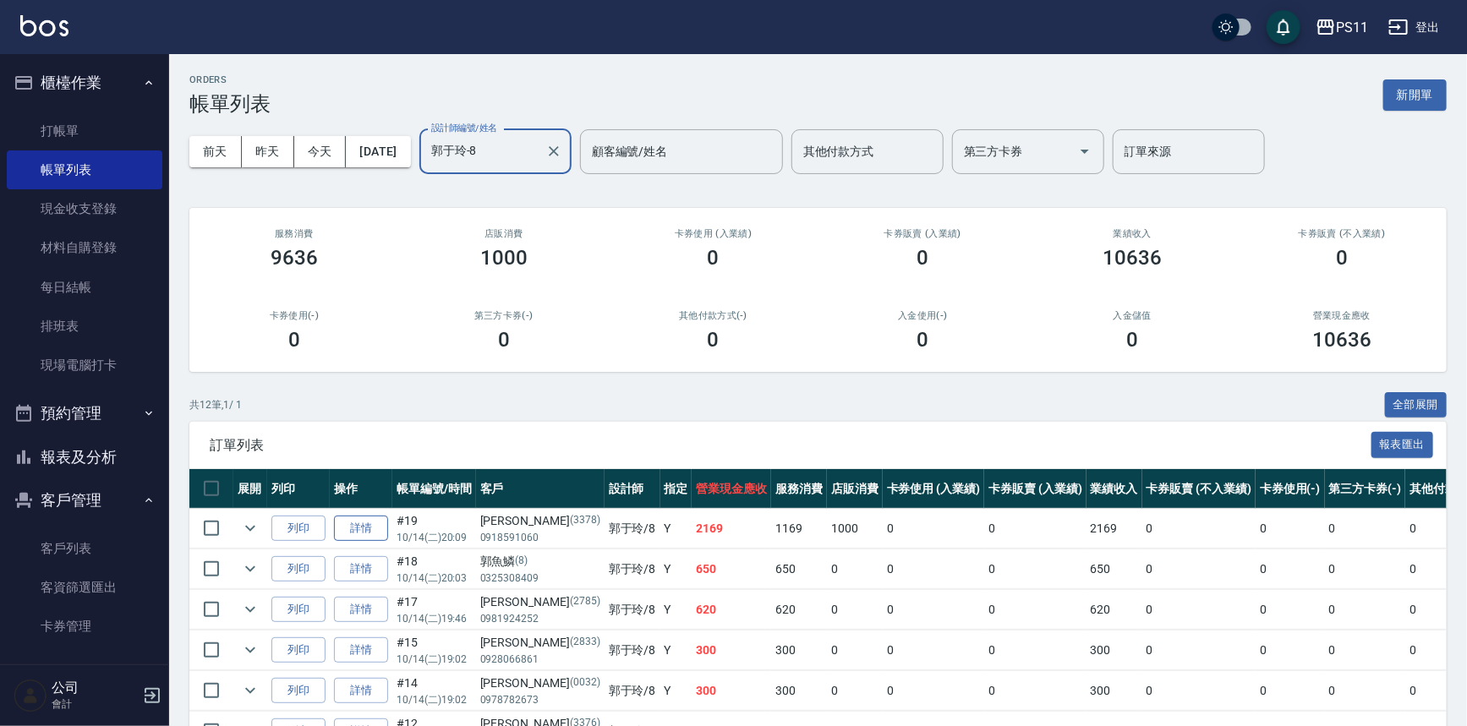
click at [354, 517] on link "詳情" at bounding box center [361, 529] width 54 height 26
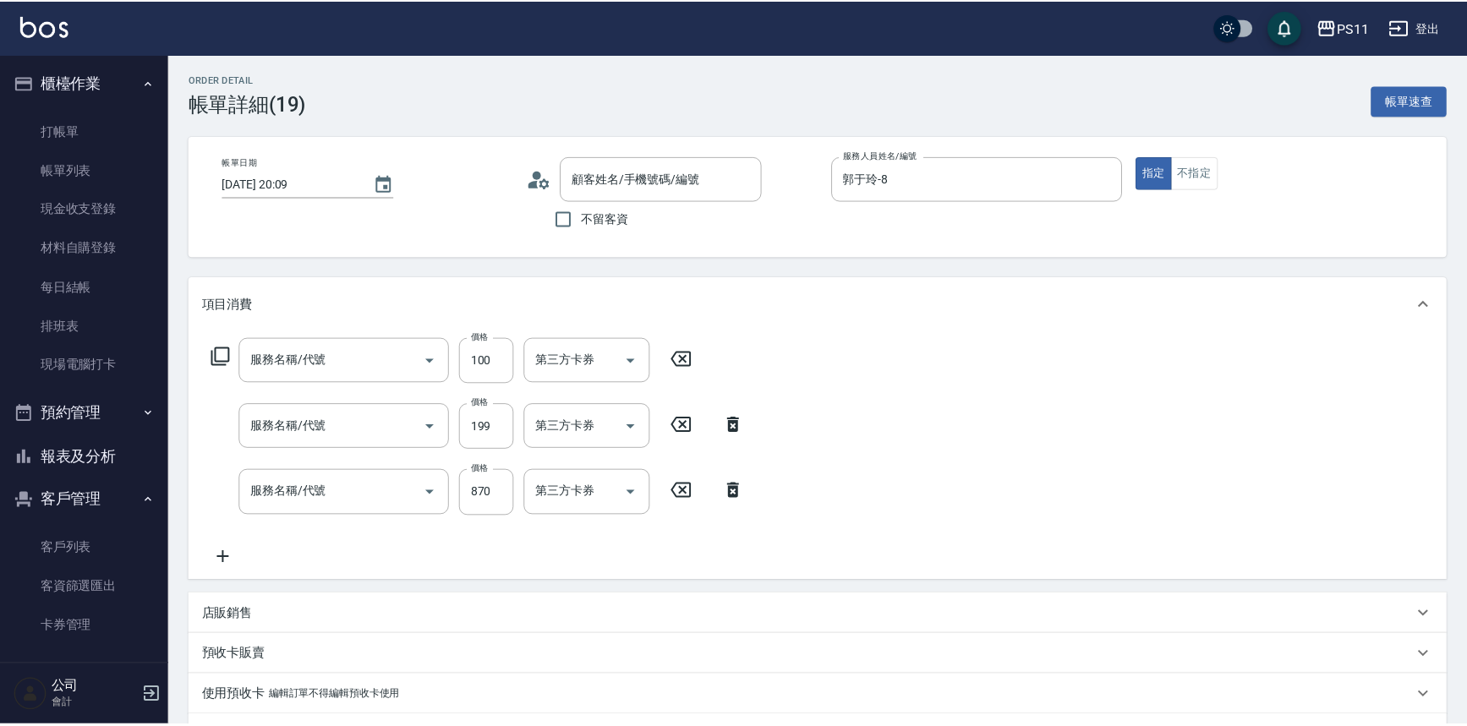
type input "[DATE] 20:09"
type input "郭于玲-8"
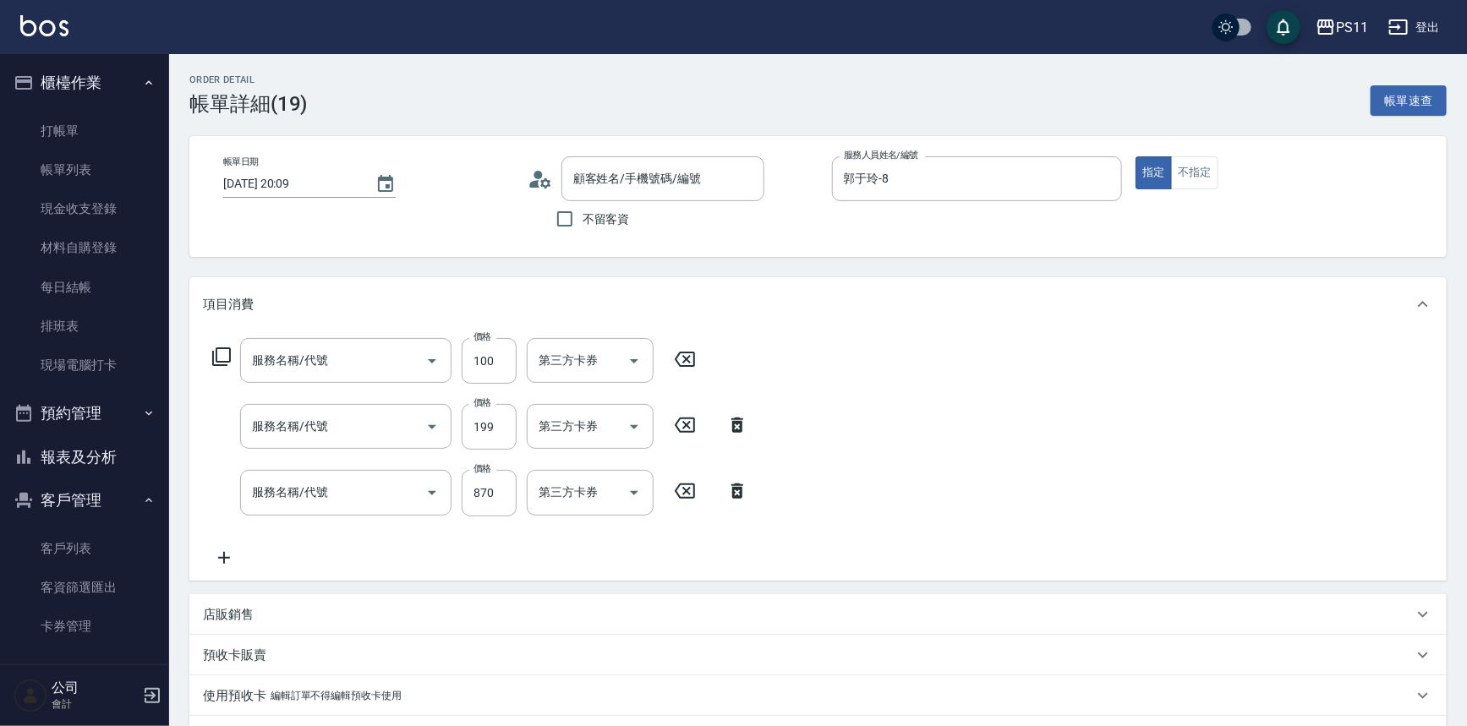
type input "增亮補色沫浴洗(1100)"
type input "不指定剪髮活動(2199)"
type input "舒活靓爽頭皮排毒洗(1990)"
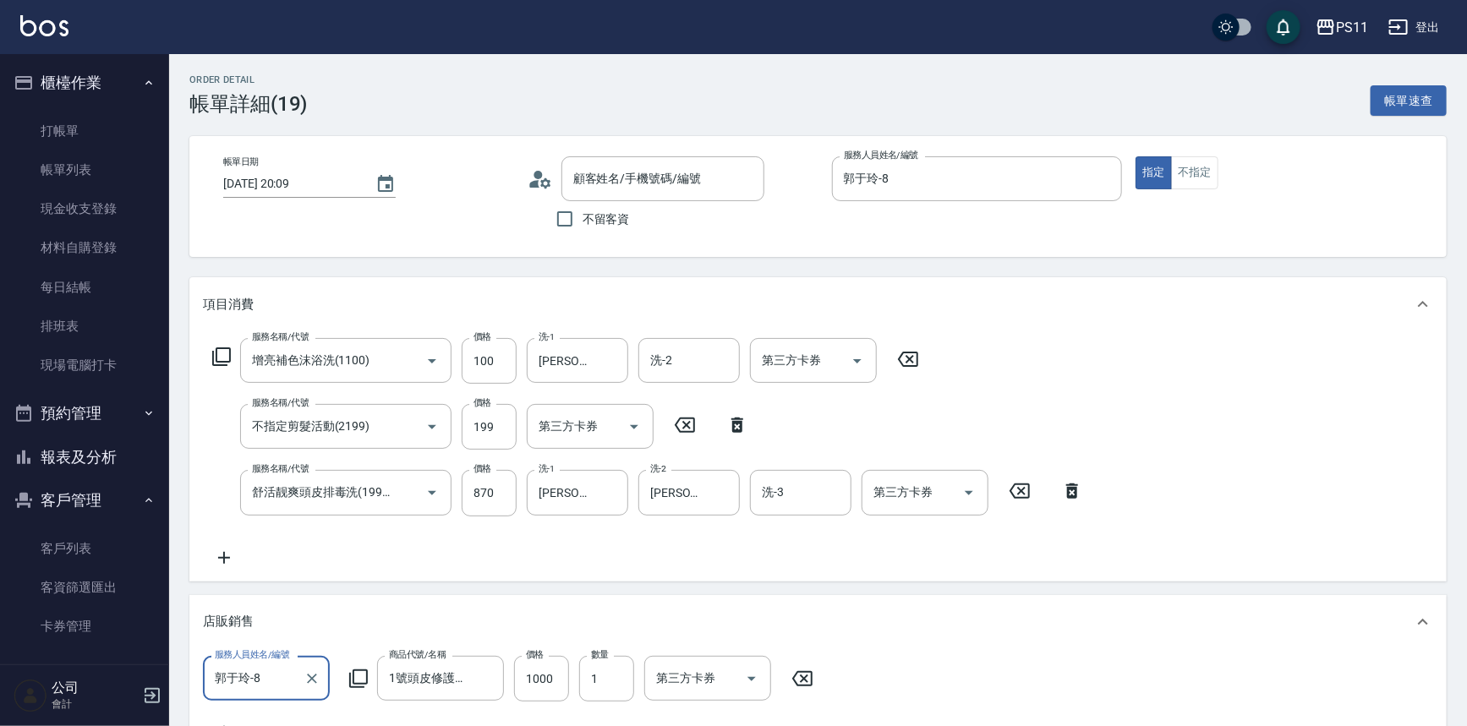
type input "[PERSON_NAME]/0918591060/3378"
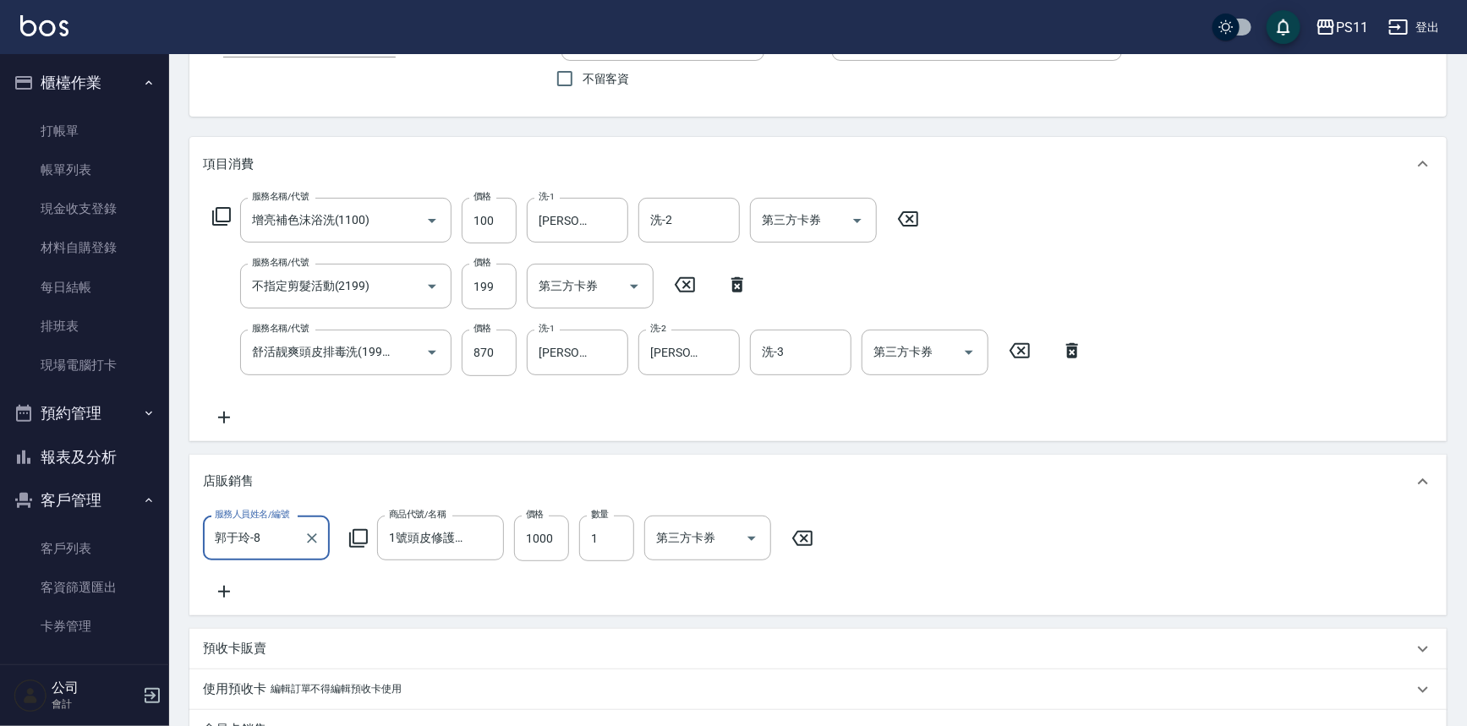
scroll to position [436, 0]
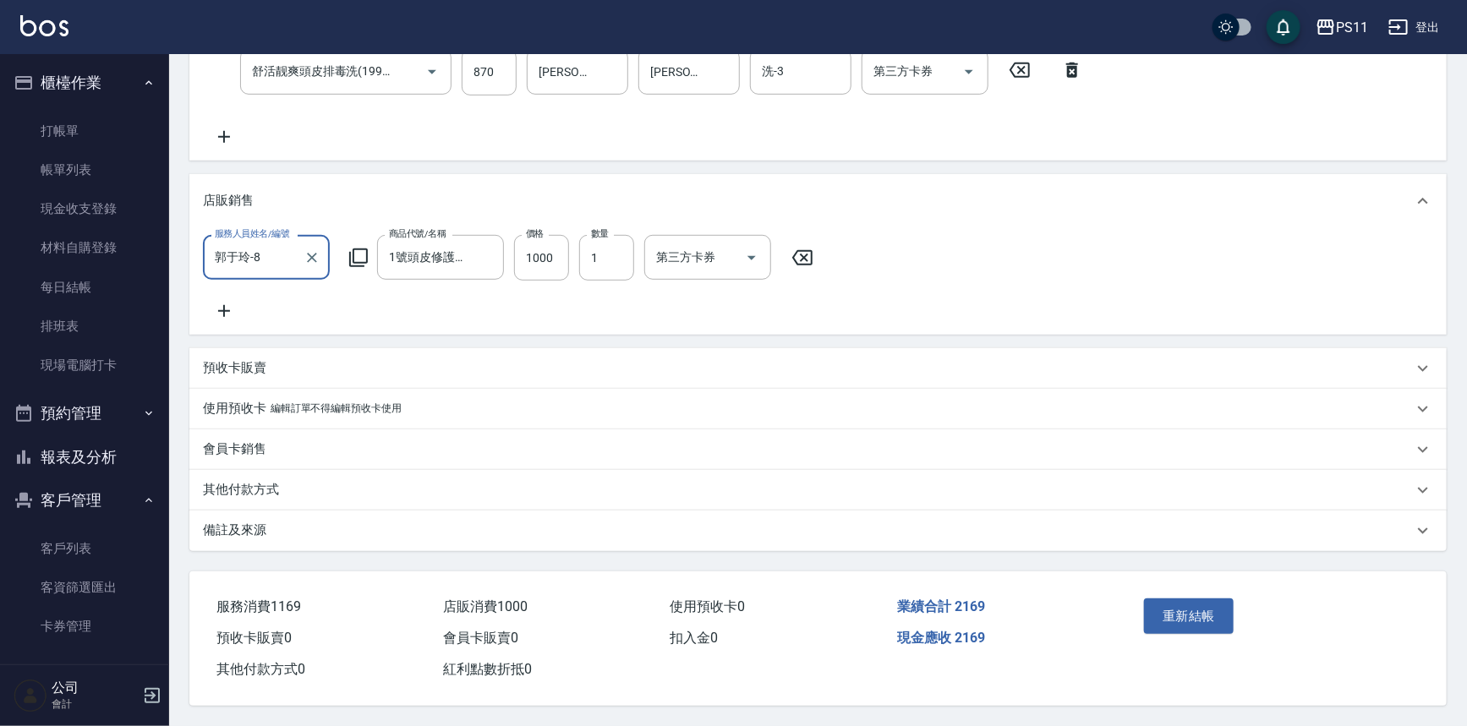
click at [258, 486] on p "其他付款方式" at bounding box center [241, 490] width 76 height 18
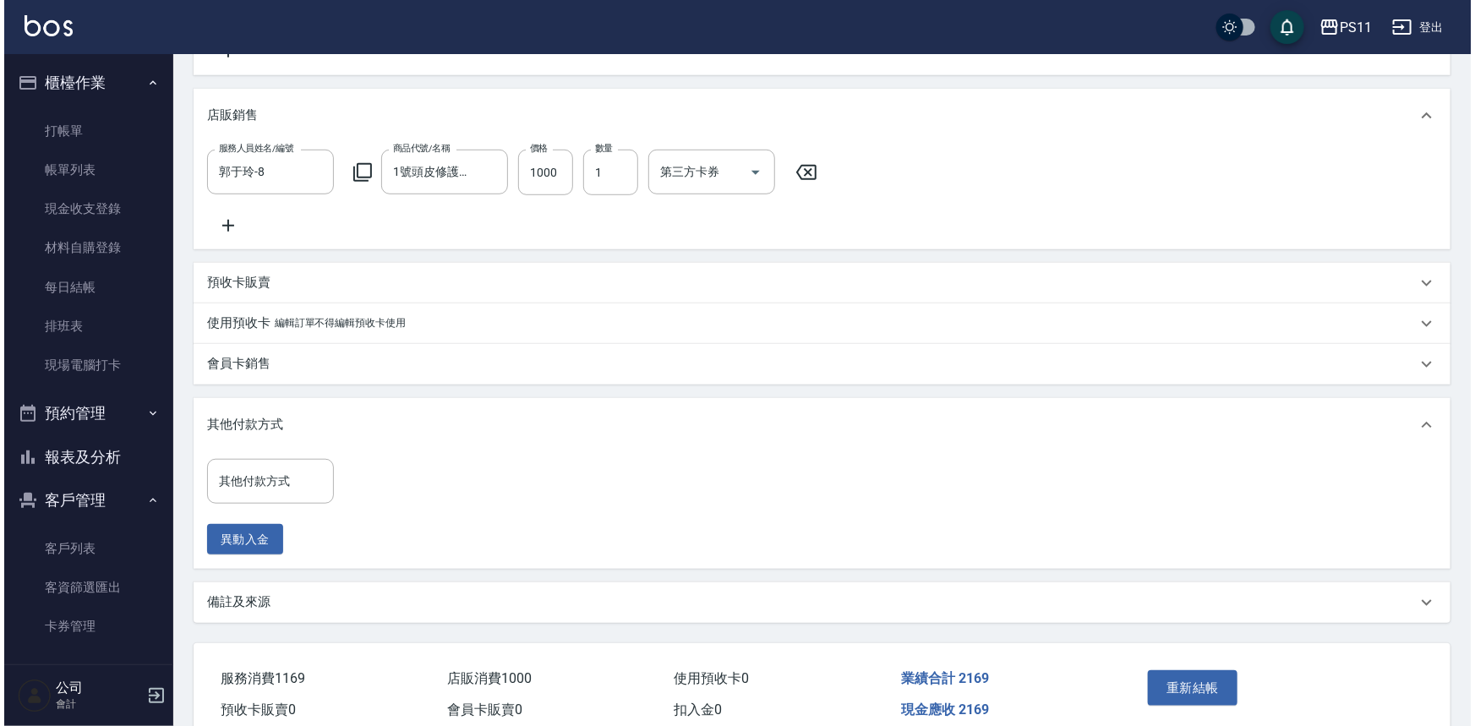
scroll to position [576, 0]
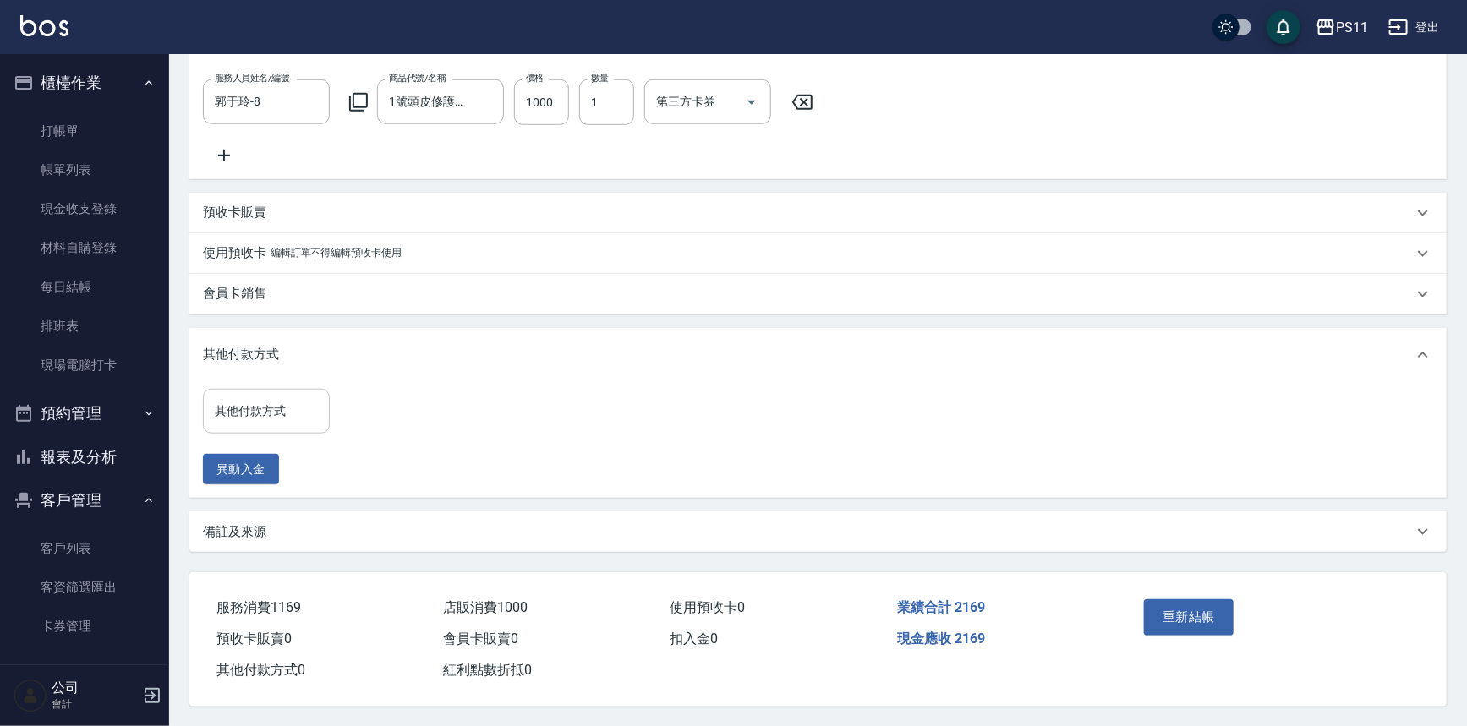
click at [284, 434] on div "其他付款方式" at bounding box center [266, 411] width 127 height 45
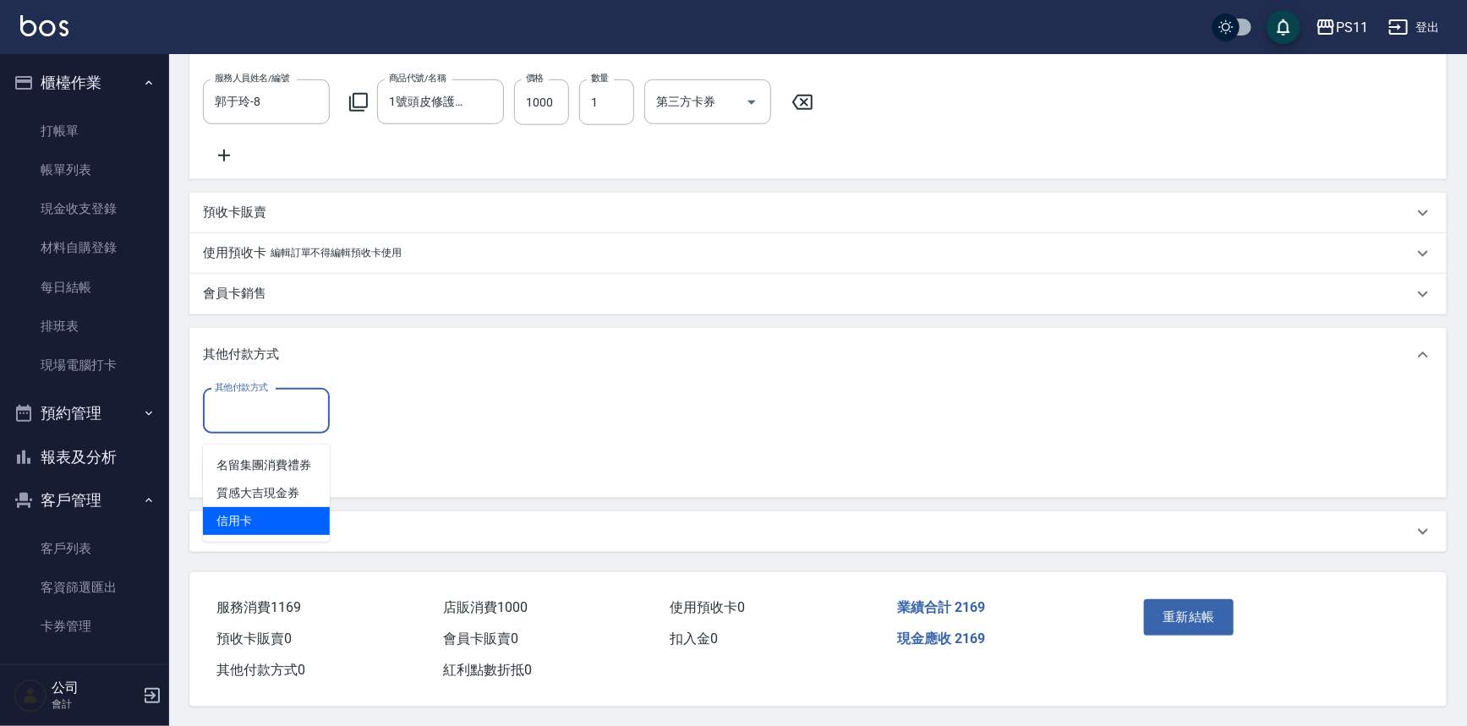
drag, startPoint x: 287, startPoint y: 534, endPoint x: 341, endPoint y: 486, distance: 72.4
click at [289, 534] on ul "名留集團消費禮券 質感大吉現金券 信用卡" at bounding box center [266, 493] width 127 height 97
click at [276, 525] on span "信用卡" at bounding box center [266, 521] width 127 height 28
type input "信用卡"
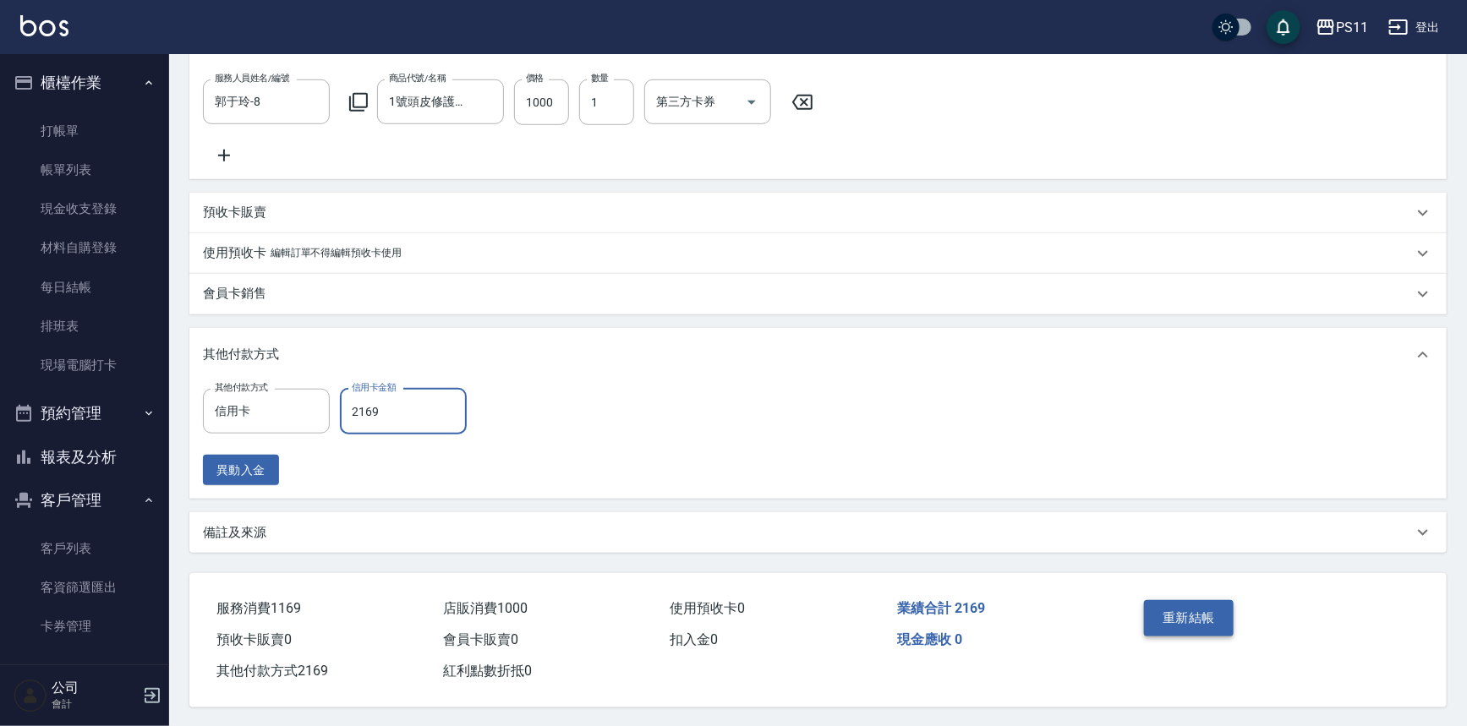
type input "2169"
click at [1155, 624] on button "重新結帳" at bounding box center [1189, 618] width 90 height 36
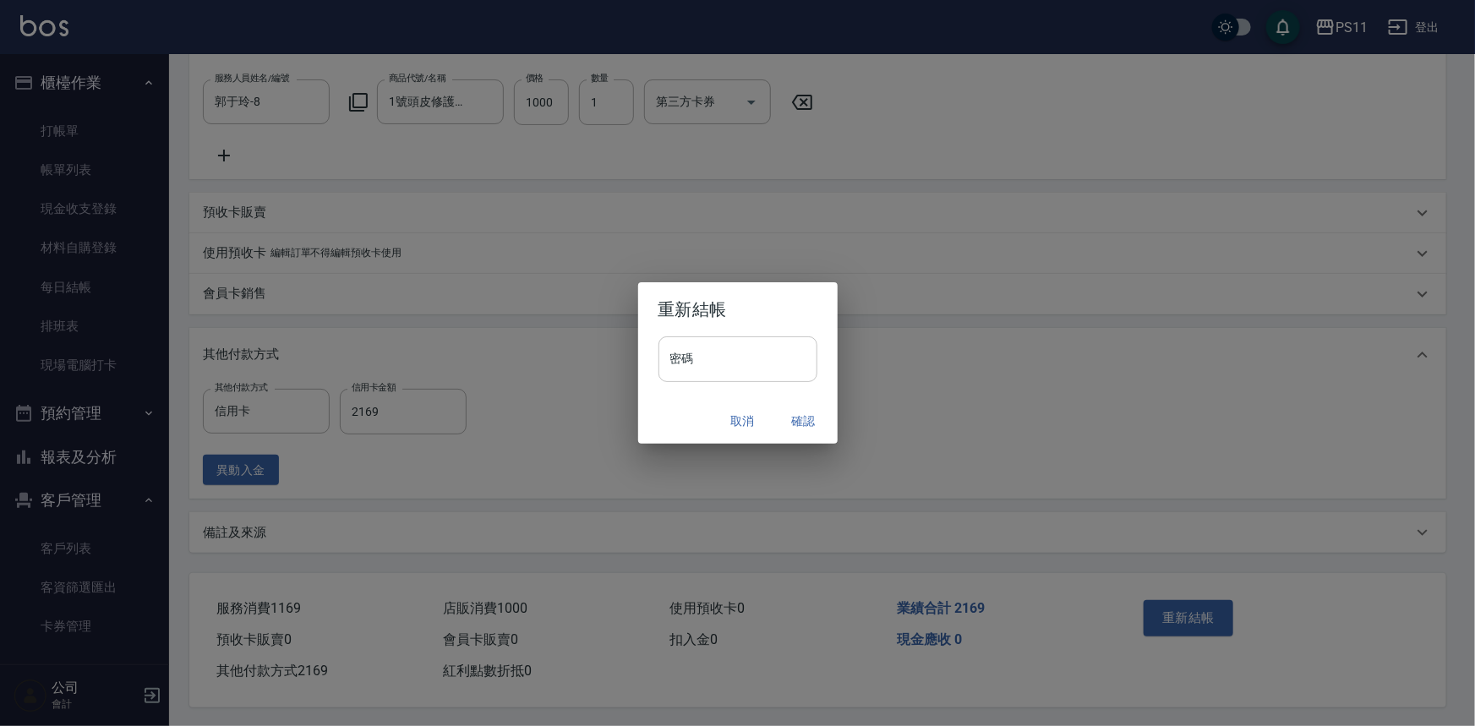
click at [774, 352] on input "密碼" at bounding box center [737, 359] width 159 height 46
type input "****"
click at [798, 406] on button "確認" at bounding box center [804, 421] width 54 height 31
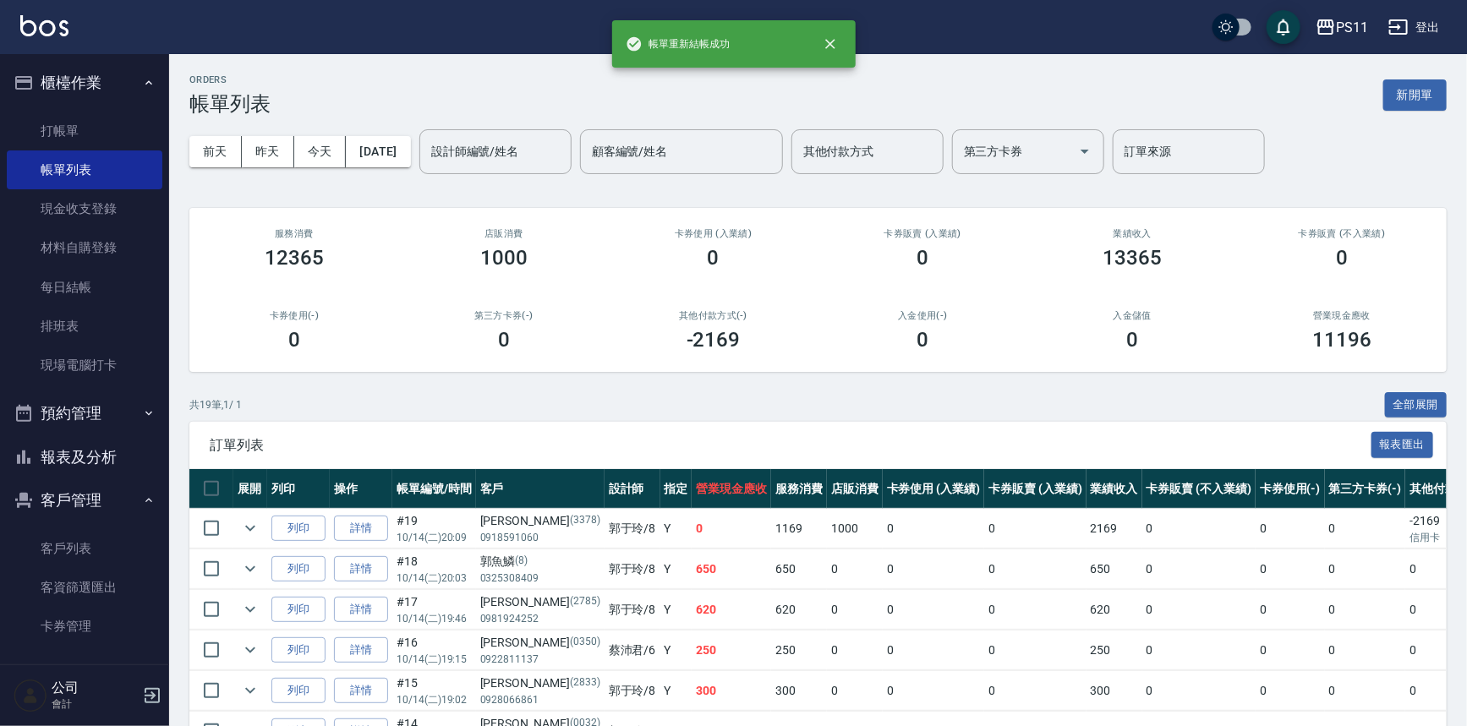
click at [99, 468] on button "報表及分析" at bounding box center [85, 457] width 156 height 44
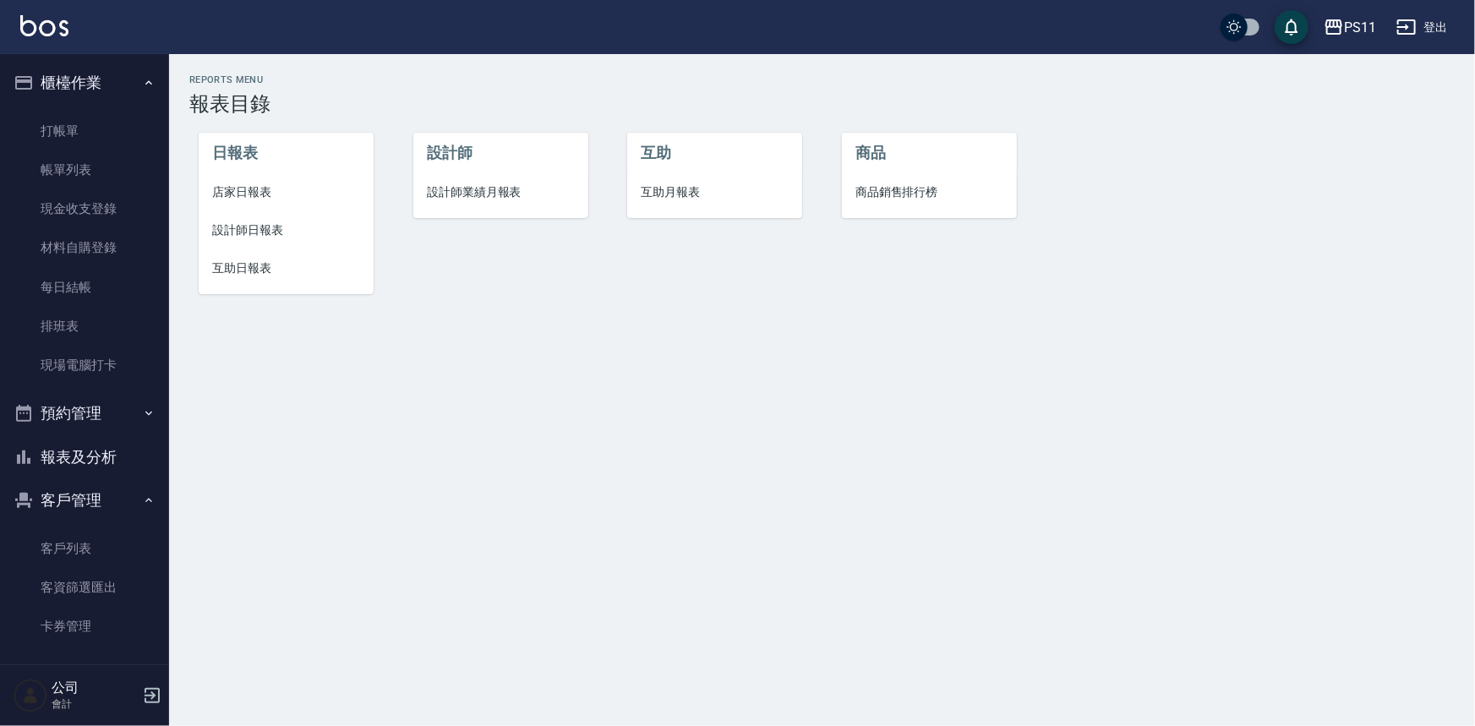
click at [277, 217] on li "設計師日報表" at bounding box center [286, 230] width 175 height 38
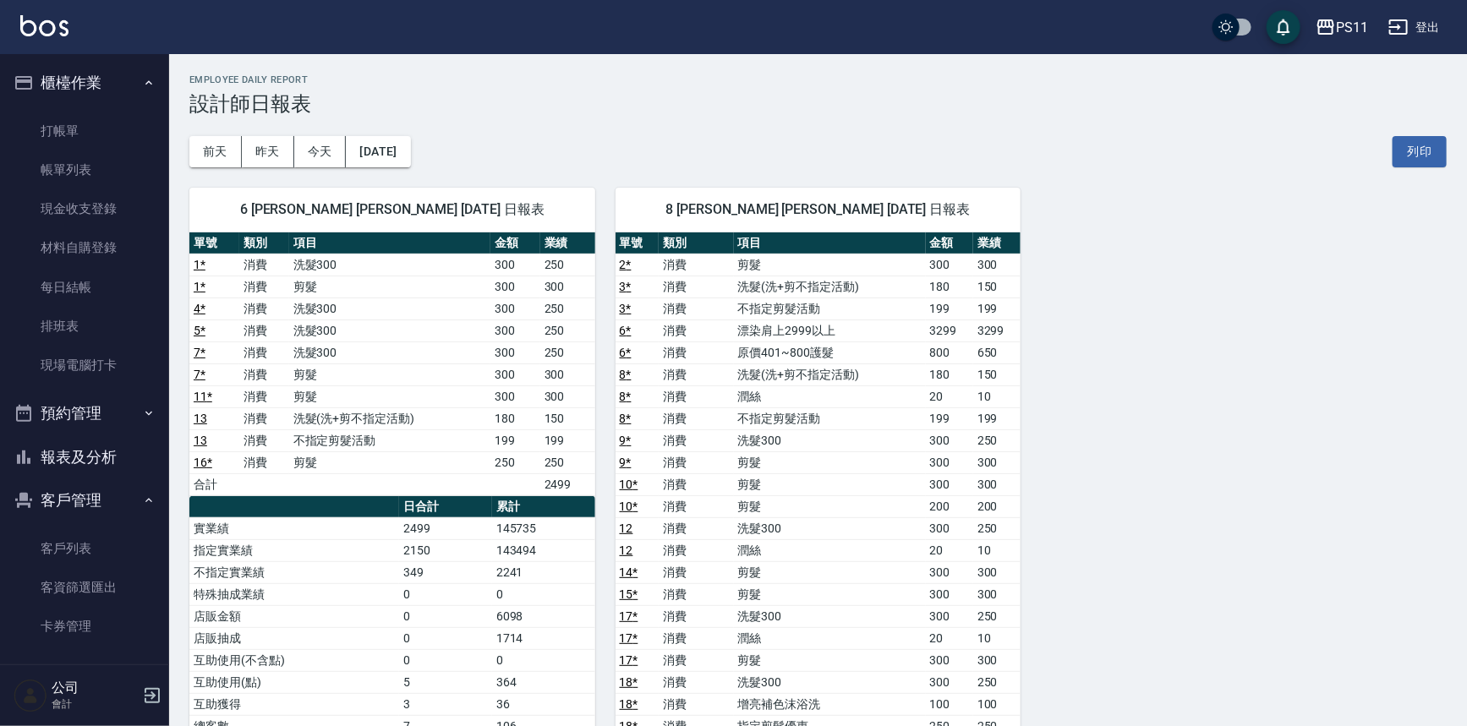
click at [1365, 474] on div "6 [PERSON_NAME] [PERSON_NAME] [DATE] 日報表 單號 類別 項目 金額 業績 1 * 消費 洗髮300 300 250 1 …" at bounding box center [807, 693] width 1277 height 1052
drag, startPoint x: 1288, startPoint y: 516, endPoint x: 1248, endPoint y: 325, distance: 195.3
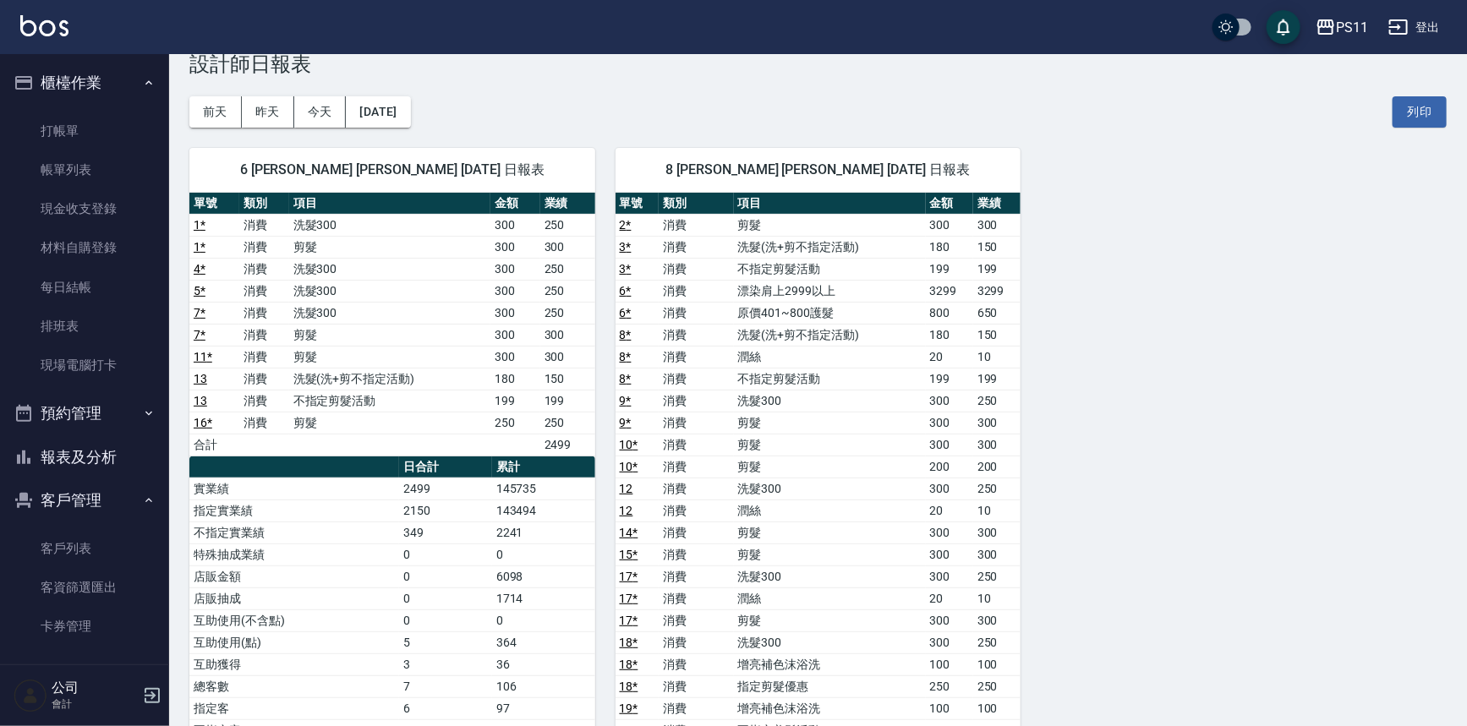
drag, startPoint x: 1271, startPoint y: 489, endPoint x: 1283, endPoint y: 539, distance: 51.3
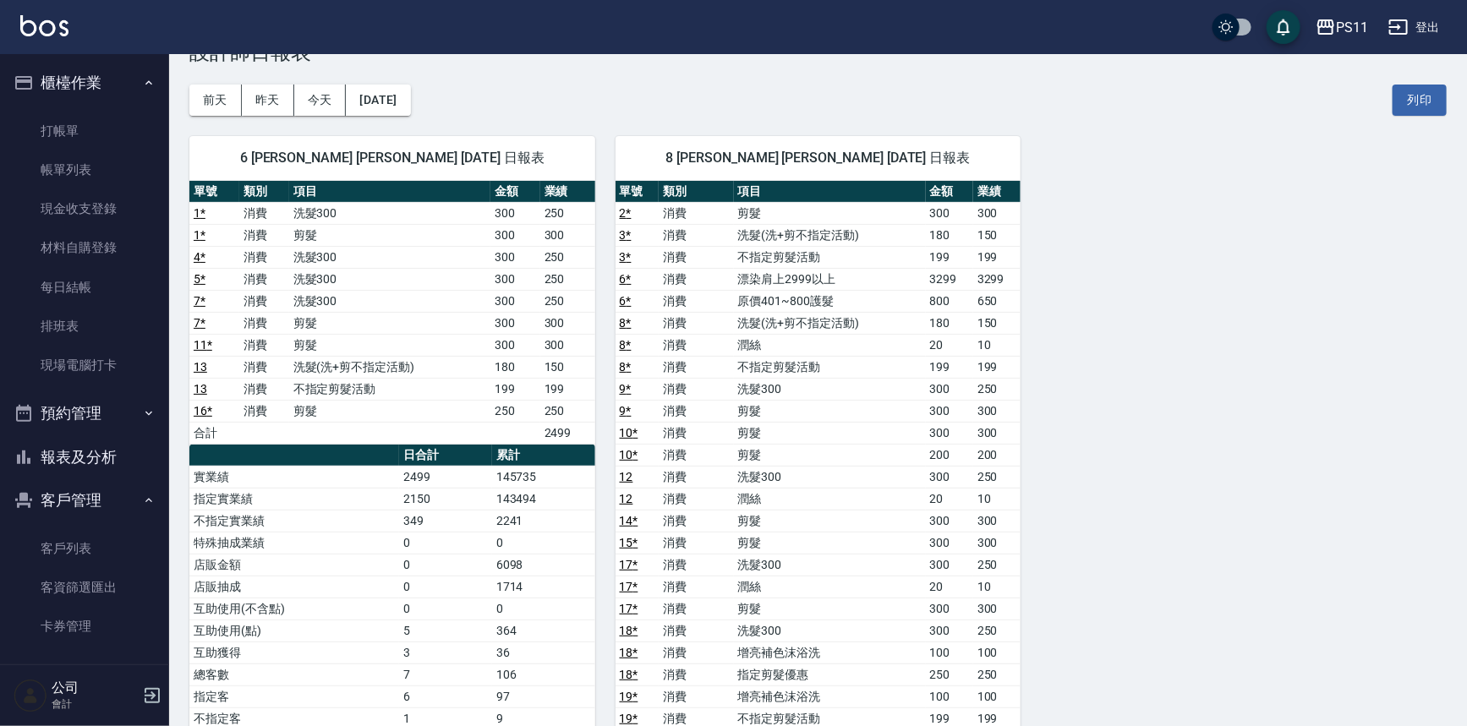
click at [1277, 535] on div "6 [PERSON_NAME] [PERSON_NAME] [DATE] 日報表 單號 類別 項目 金額 業績 1 * 消費 洗髮300 300 250 1 …" at bounding box center [807, 642] width 1277 height 1052
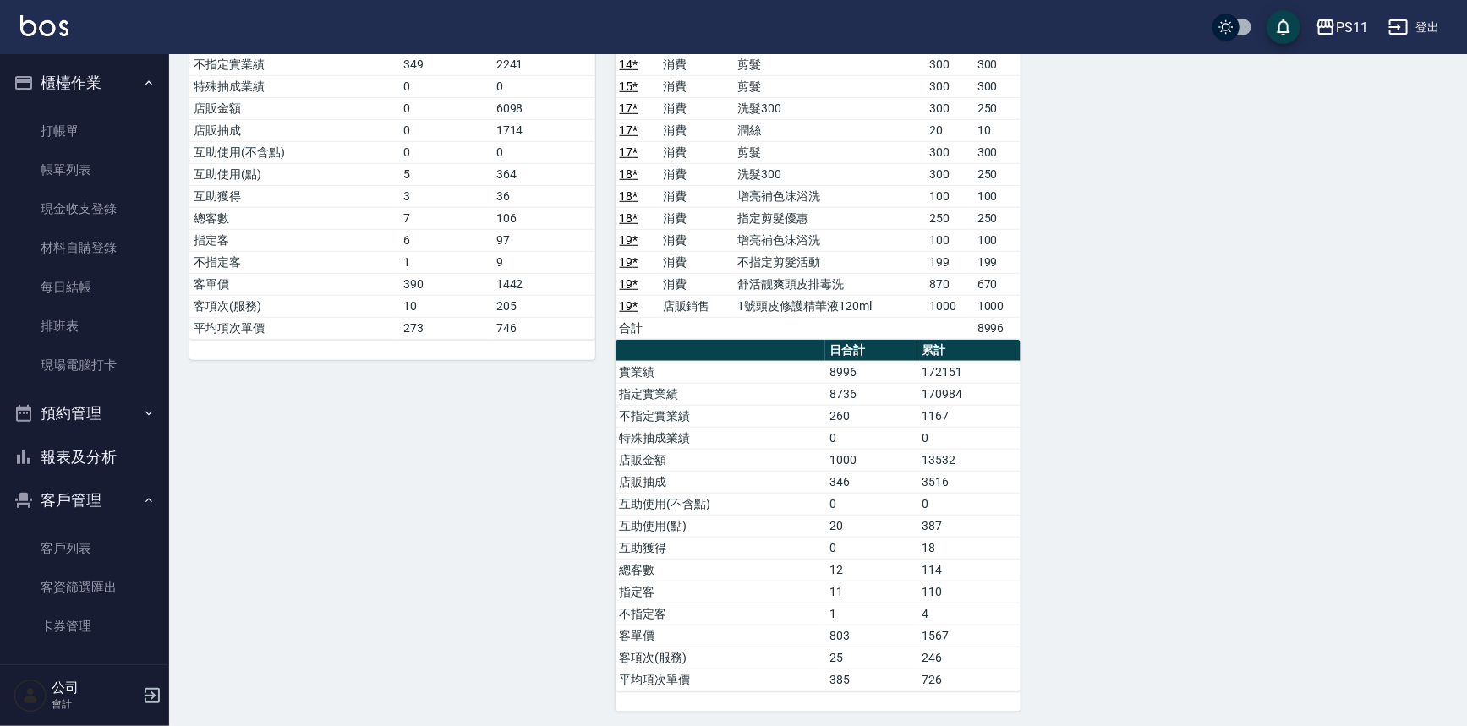
click at [1123, 435] on div "6 [PERSON_NAME] [PERSON_NAME] [DATE] 日報表 單號 類別 項目 金額 業績 1 * 消費 洗髮300 300 250 1 …" at bounding box center [807, 185] width 1277 height 1052
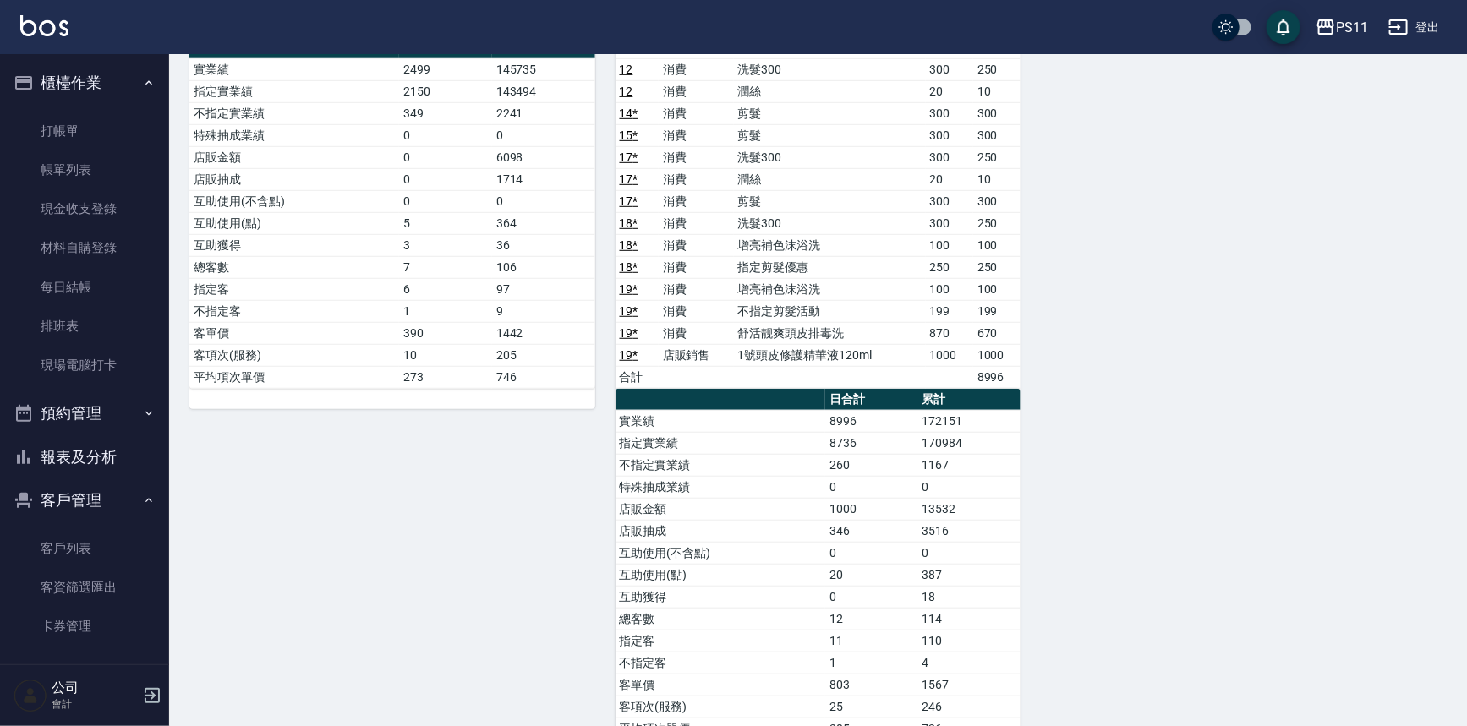
scroll to position [431, 0]
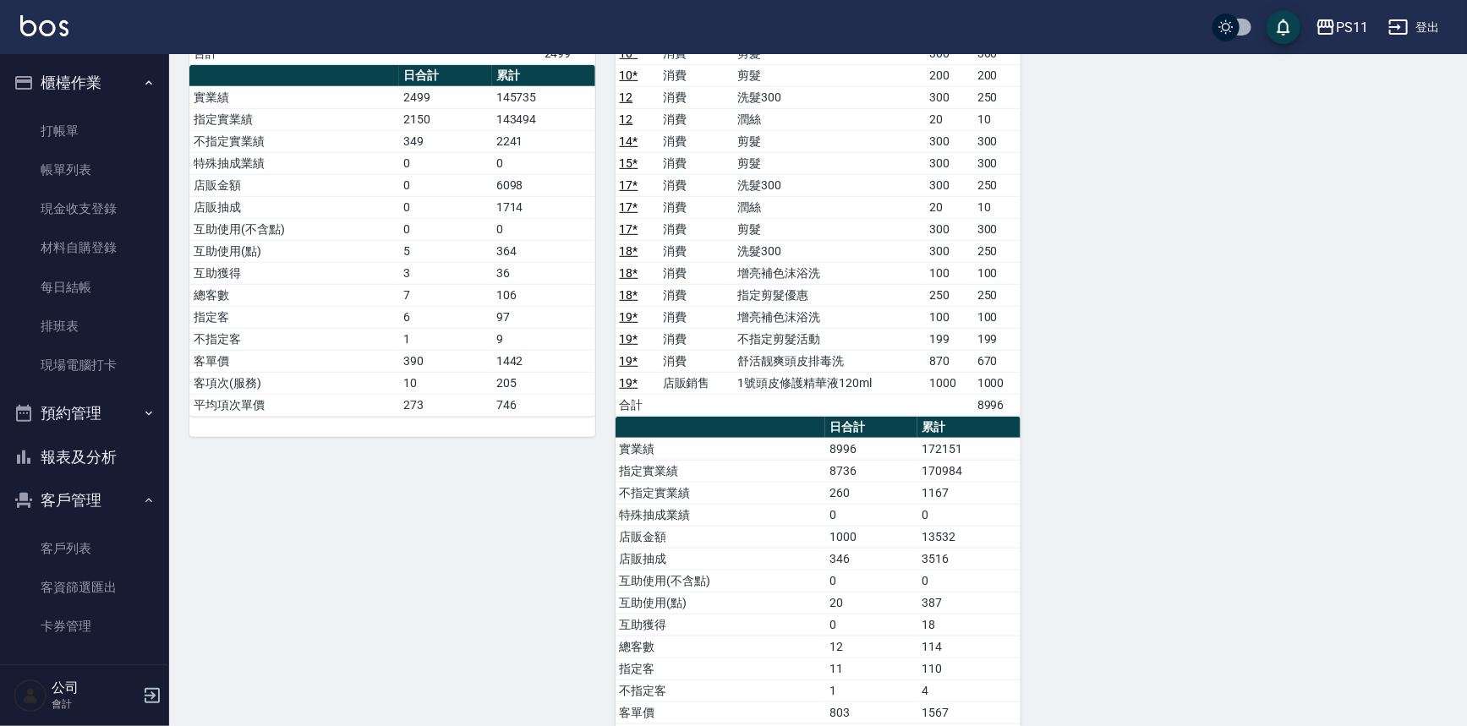
drag, startPoint x: 86, startPoint y: 161, endPoint x: 507, endPoint y: 279, distance: 437.3
click at [86, 161] on link "帳單列表" at bounding box center [85, 169] width 156 height 39
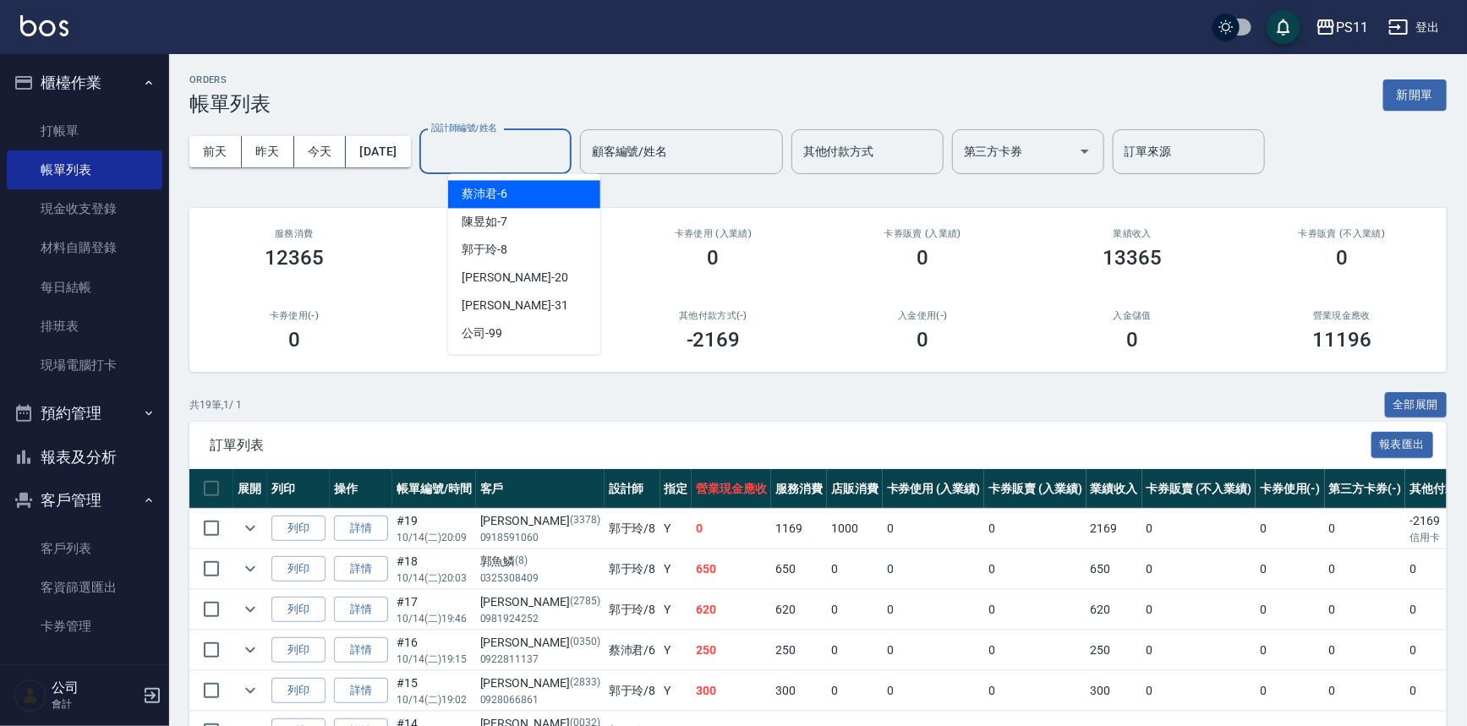
drag, startPoint x: 558, startPoint y: 160, endPoint x: 559, endPoint y: 237, distance: 76.9
click at [557, 160] on input "設計師編號/姓名" at bounding box center [495, 152] width 137 height 30
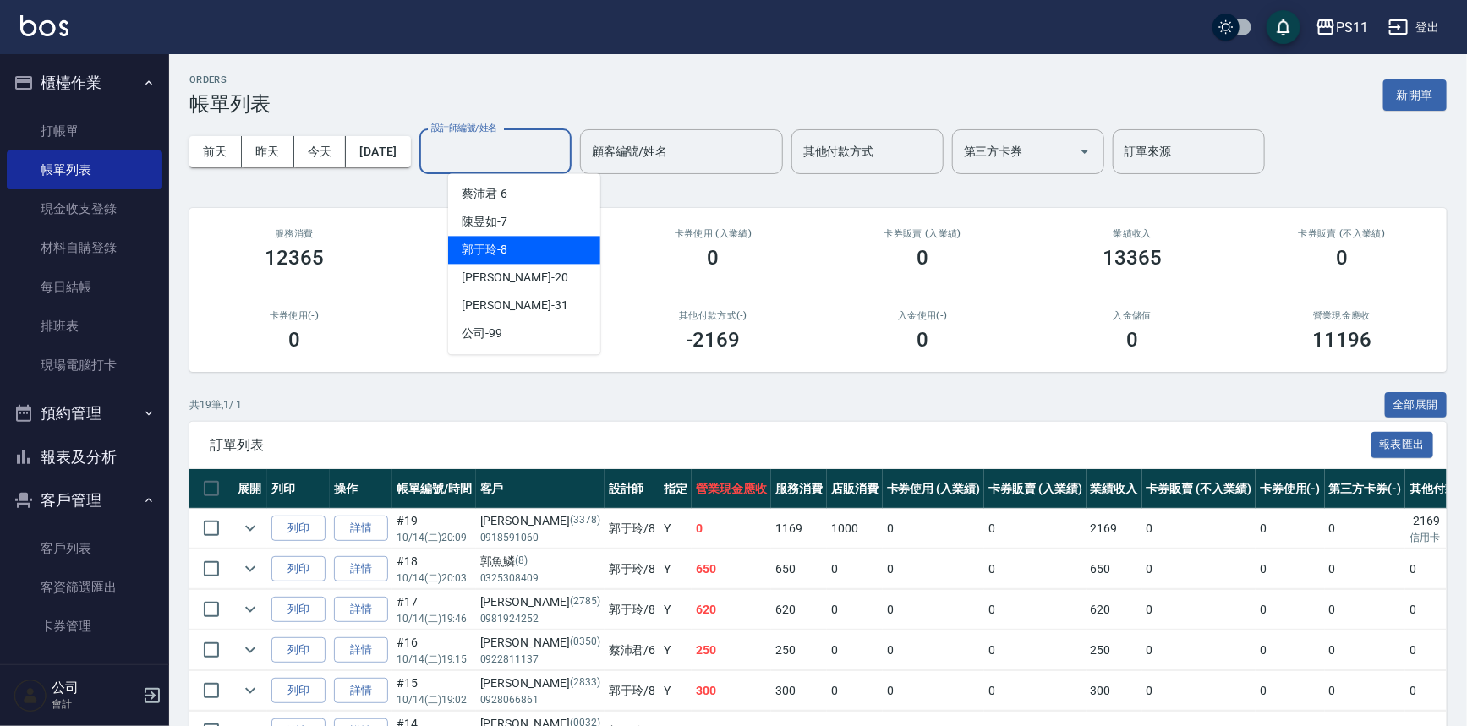
click at [553, 249] on div "[PERSON_NAME]-8" at bounding box center [524, 250] width 152 height 28
type input "郭于玲-8"
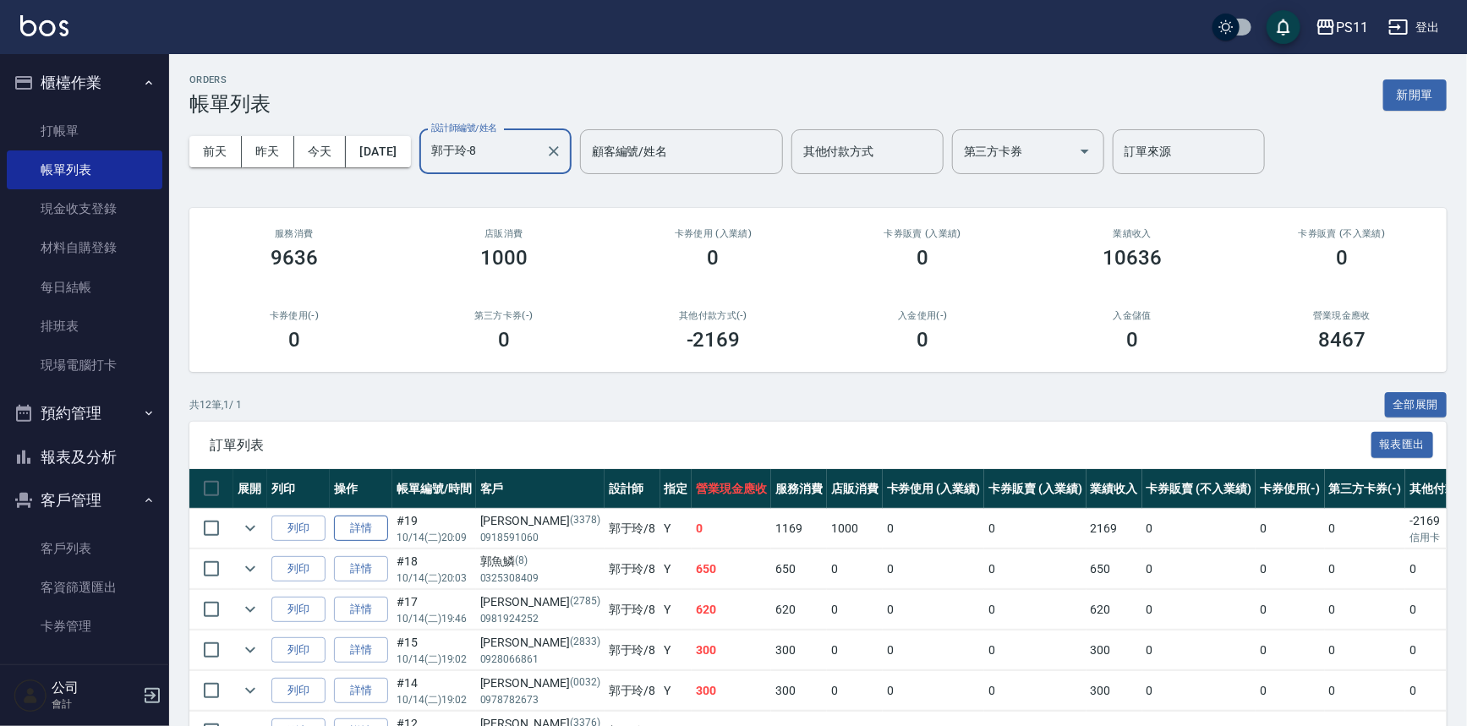
click at [360, 533] on link "詳情" at bounding box center [361, 529] width 54 height 26
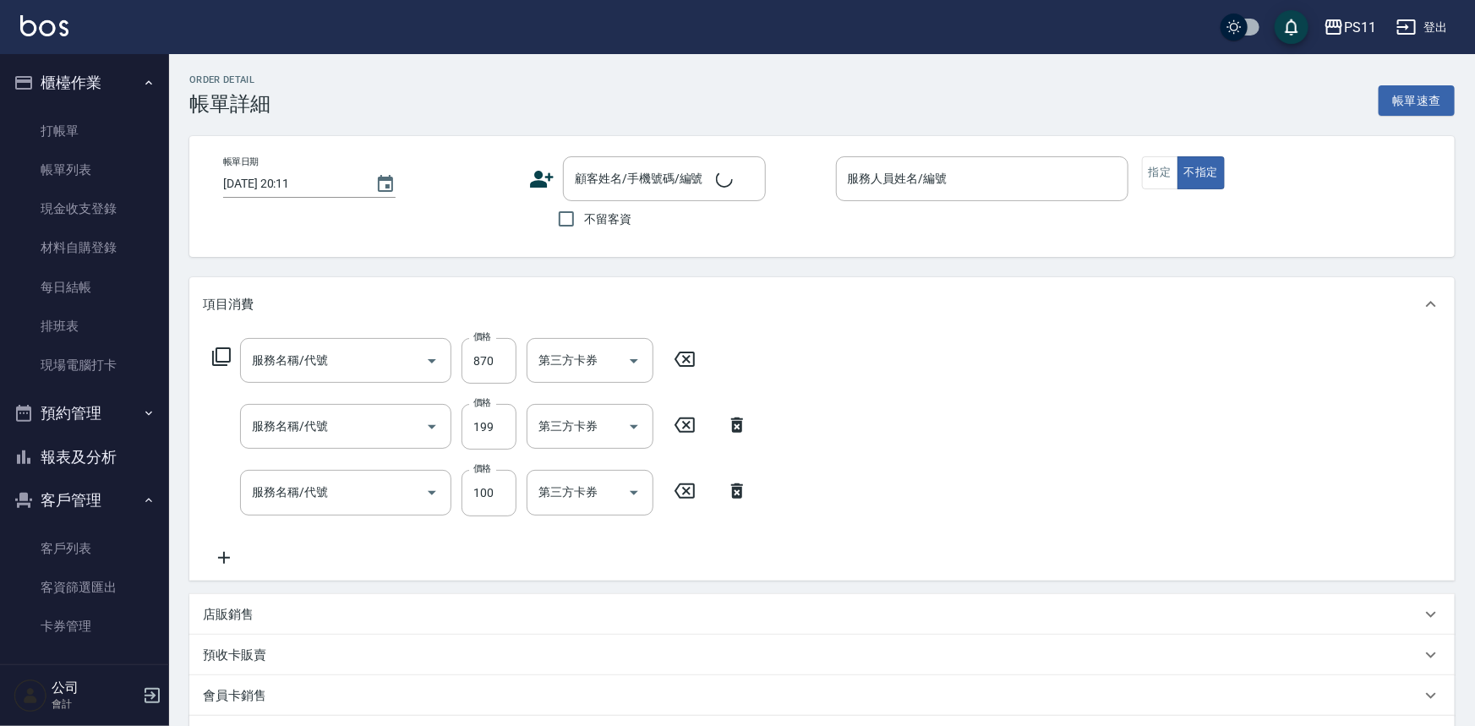
type input "[DATE] 20:09"
type input "郭于玲-8"
type input "舒活靓爽頭皮排毒洗(1990)"
type input "不指定剪髮活動(2199)"
type input "增亮補色沫浴洗(1100)"
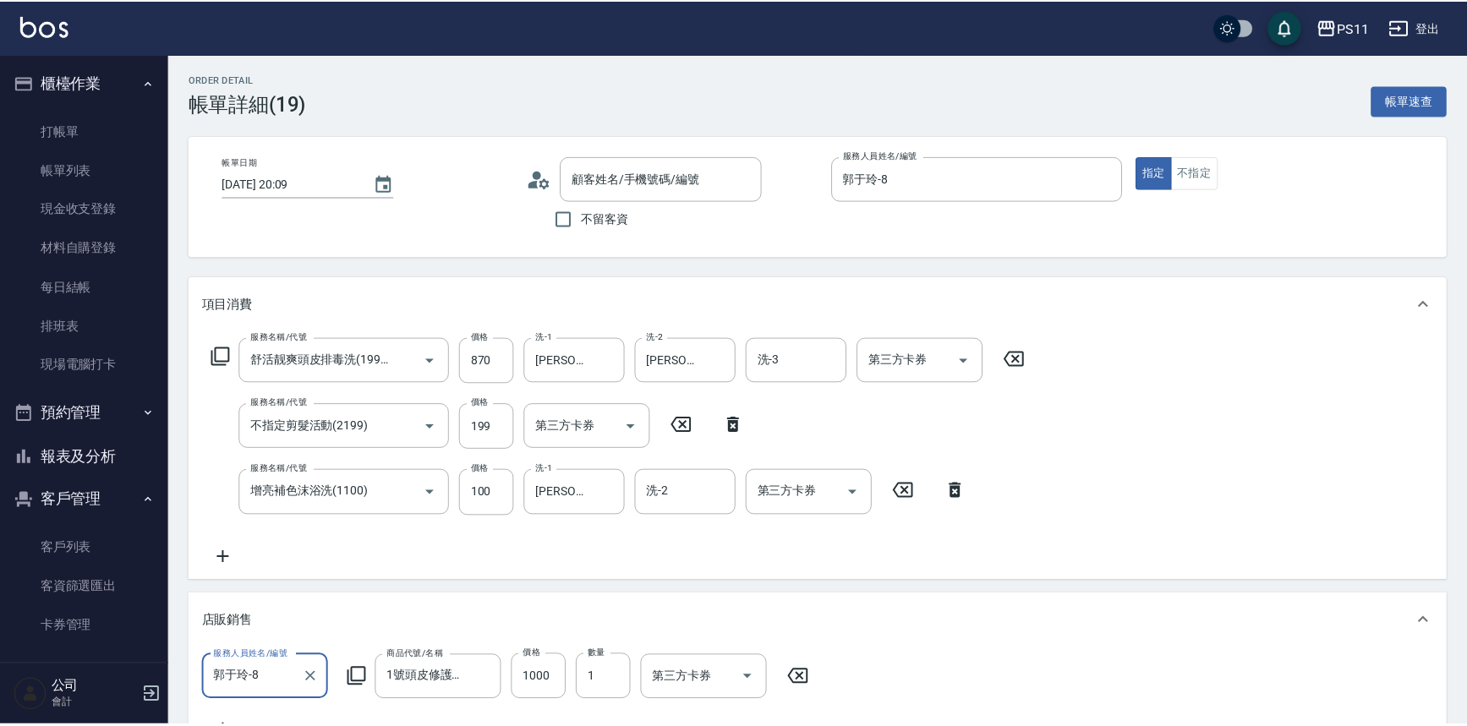
scroll to position [30, 0]
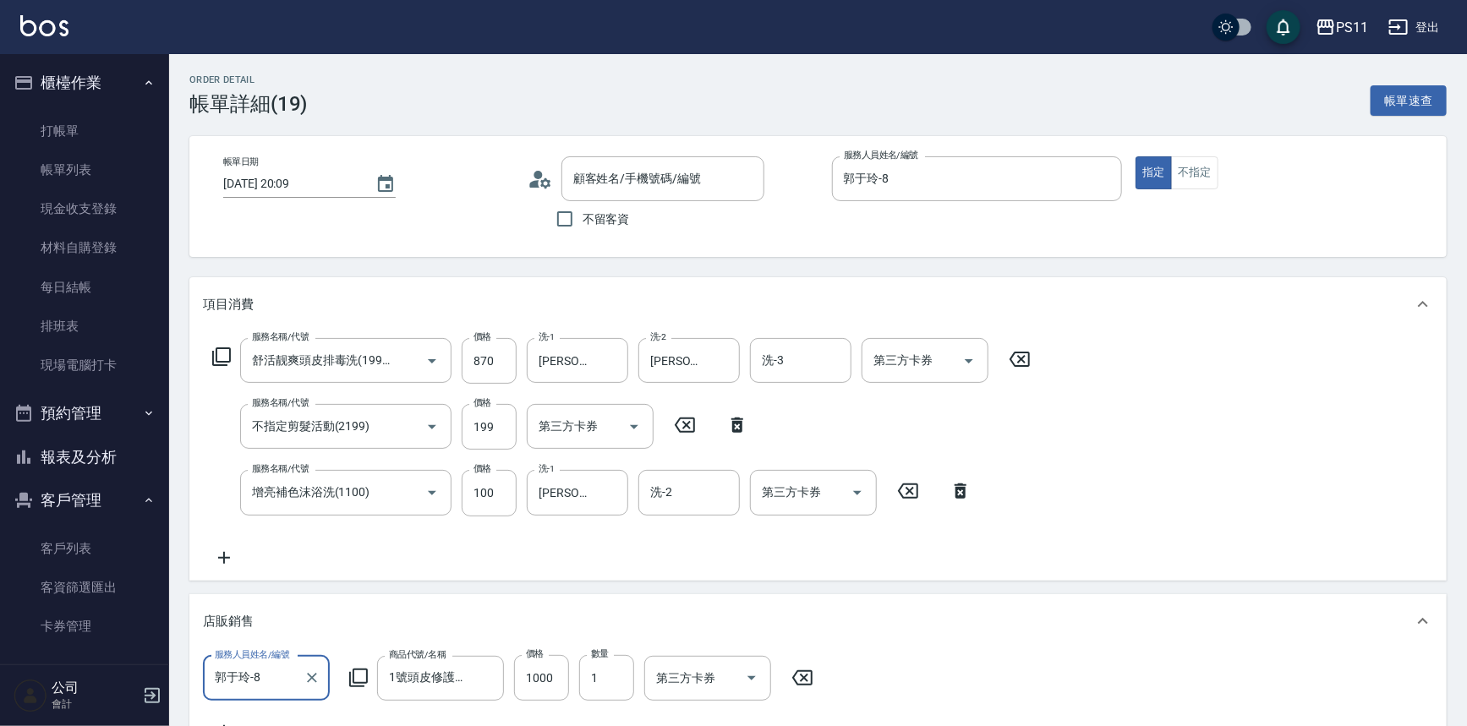
type input "[PERSON_NAME]/0918591060/3378"
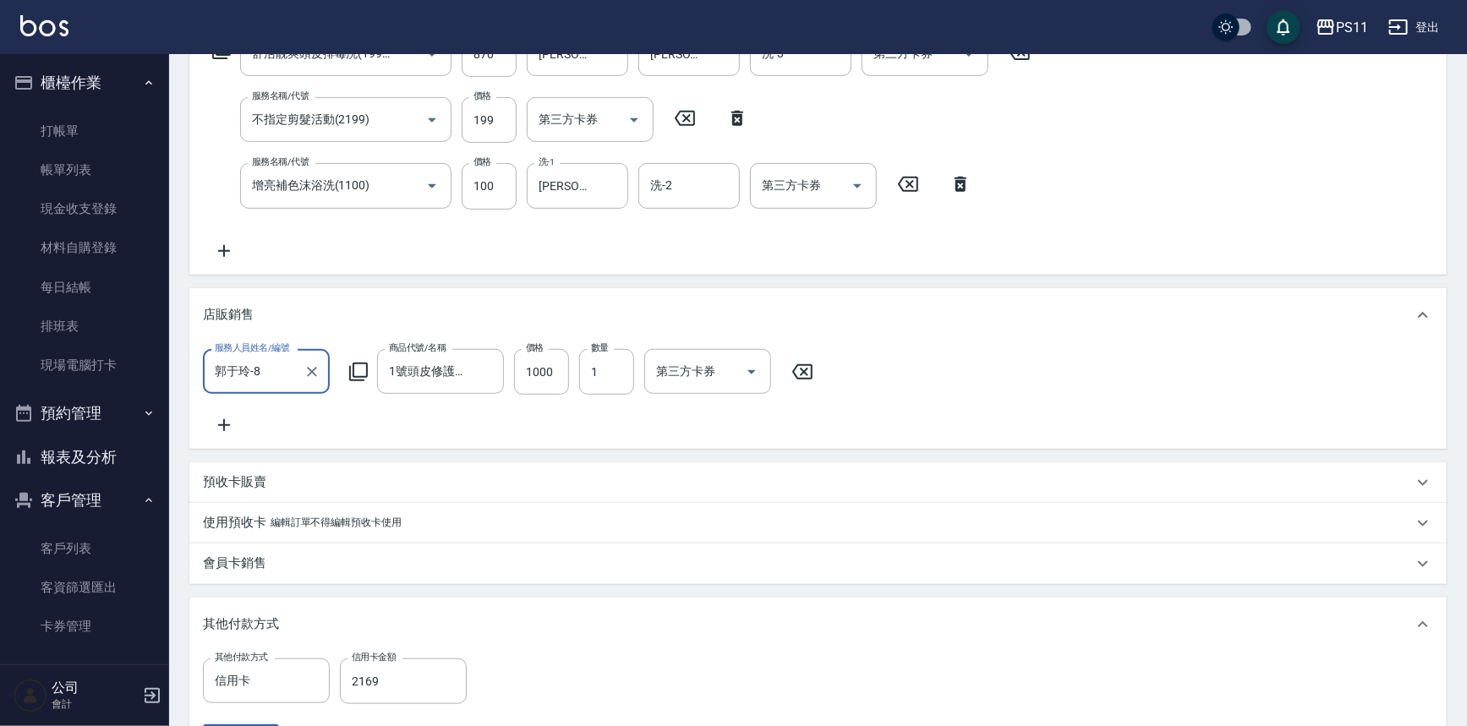
click at [358, 371] on icon at bounding box center [358, 372] width 20 height 20
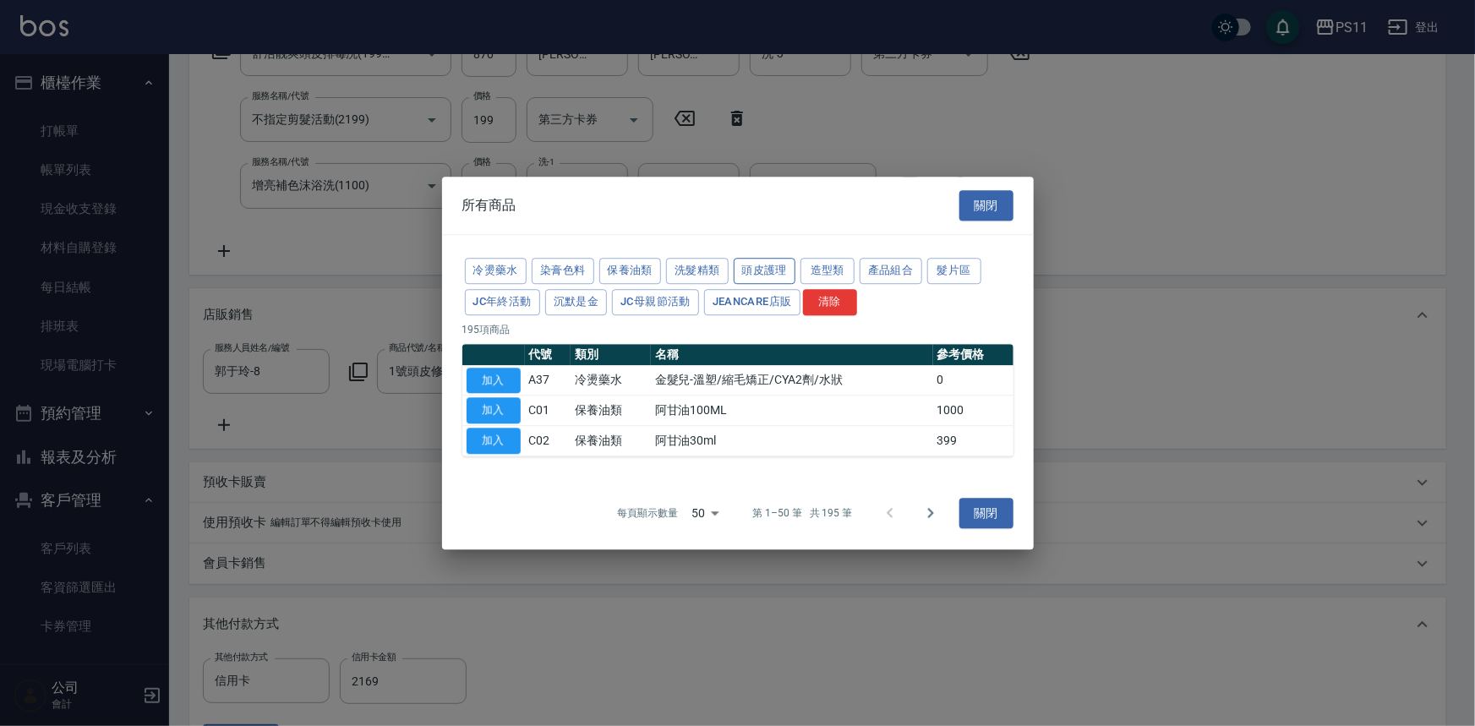
click at [759, 278] on button "頭皮護理" at bounding box center [765, 271] width 63 height 26
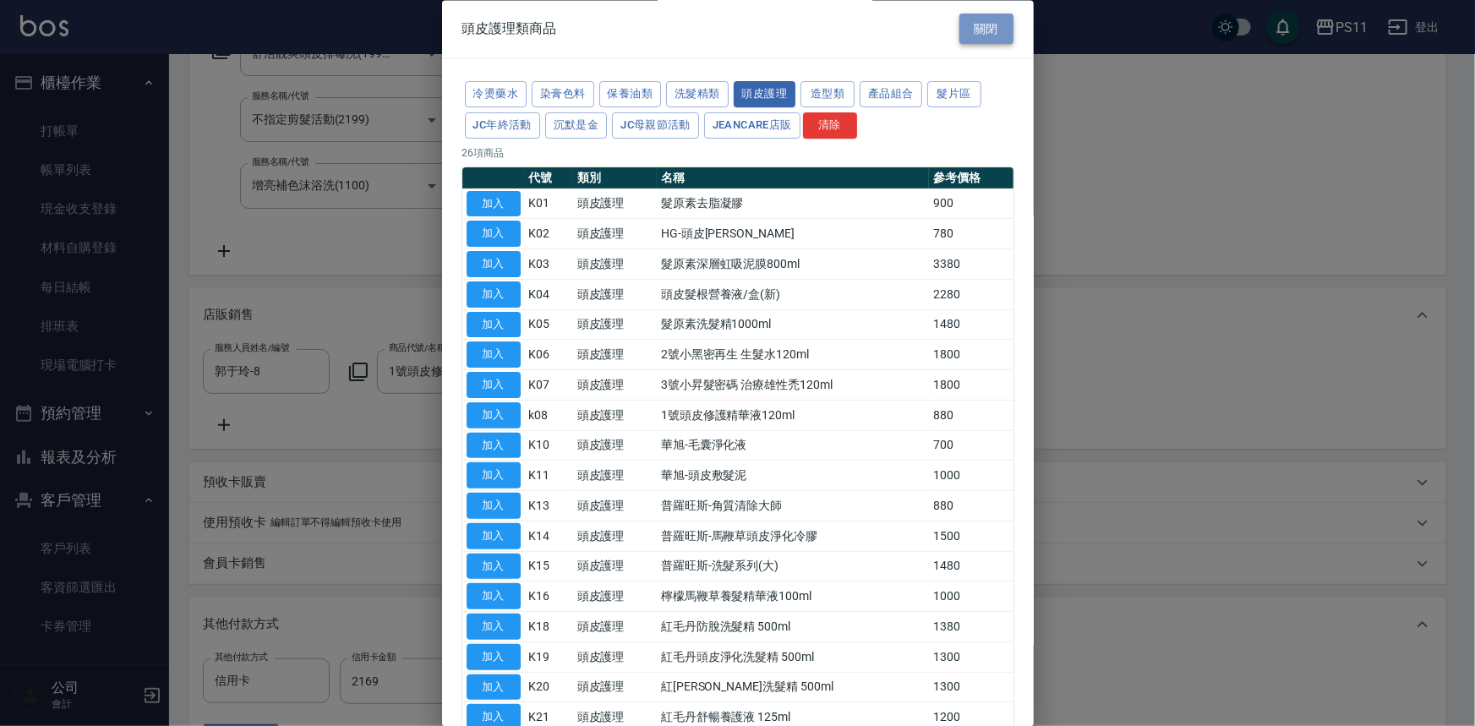
click at [979, 34] on button "關閉" at bounding box center [986, 29] width 54 height 31
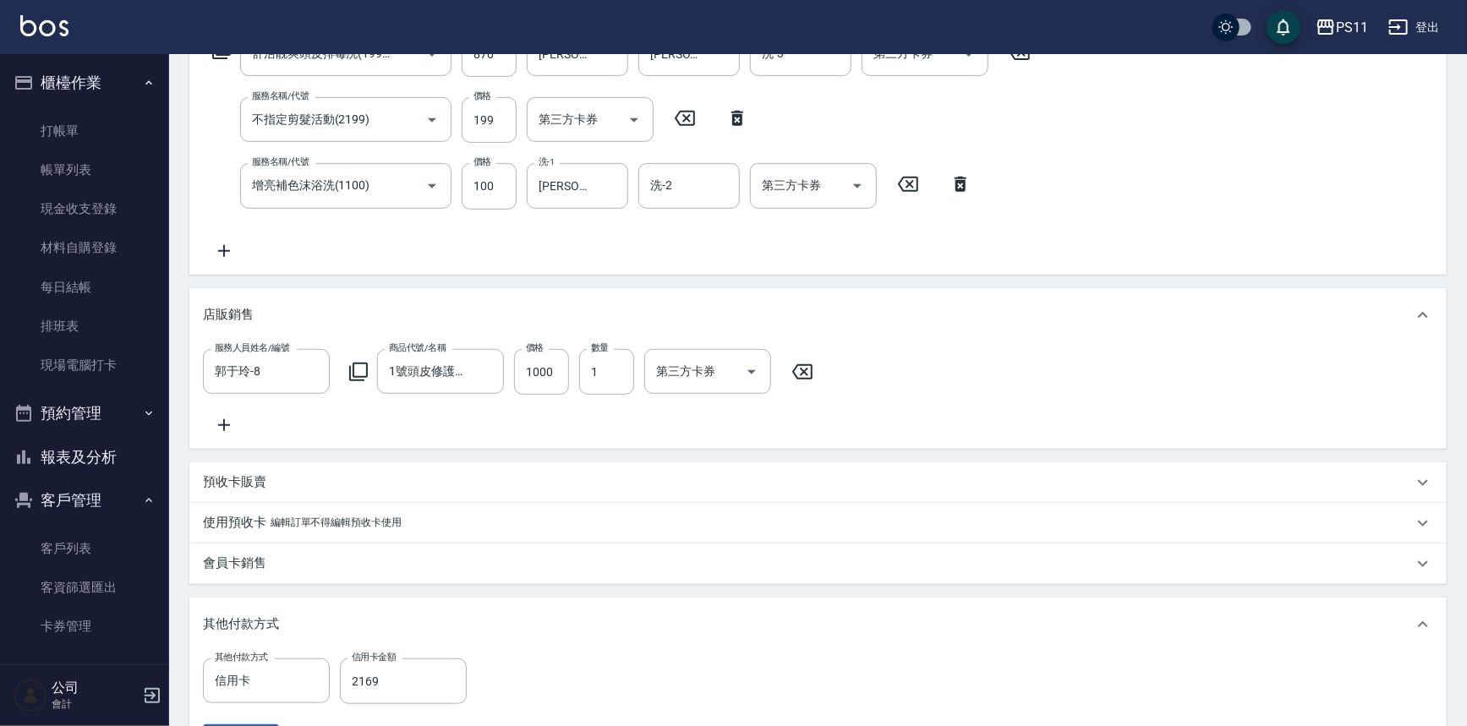
click at [99, 458] on button "報表及分析" at bounding box center [85, 457] width 156 height 44
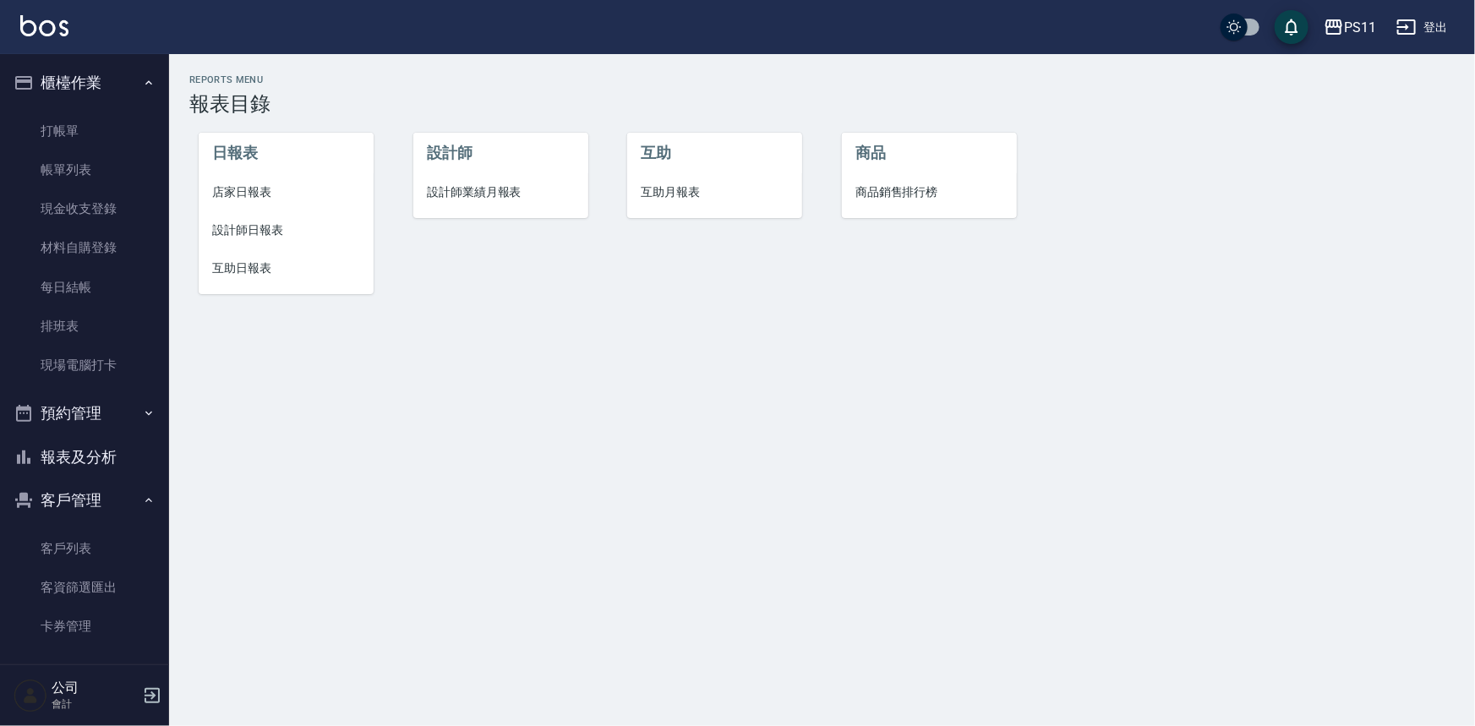
click at [262, 262] on span "互助日報表" at bounding box center [286, 268] width 148 height 18
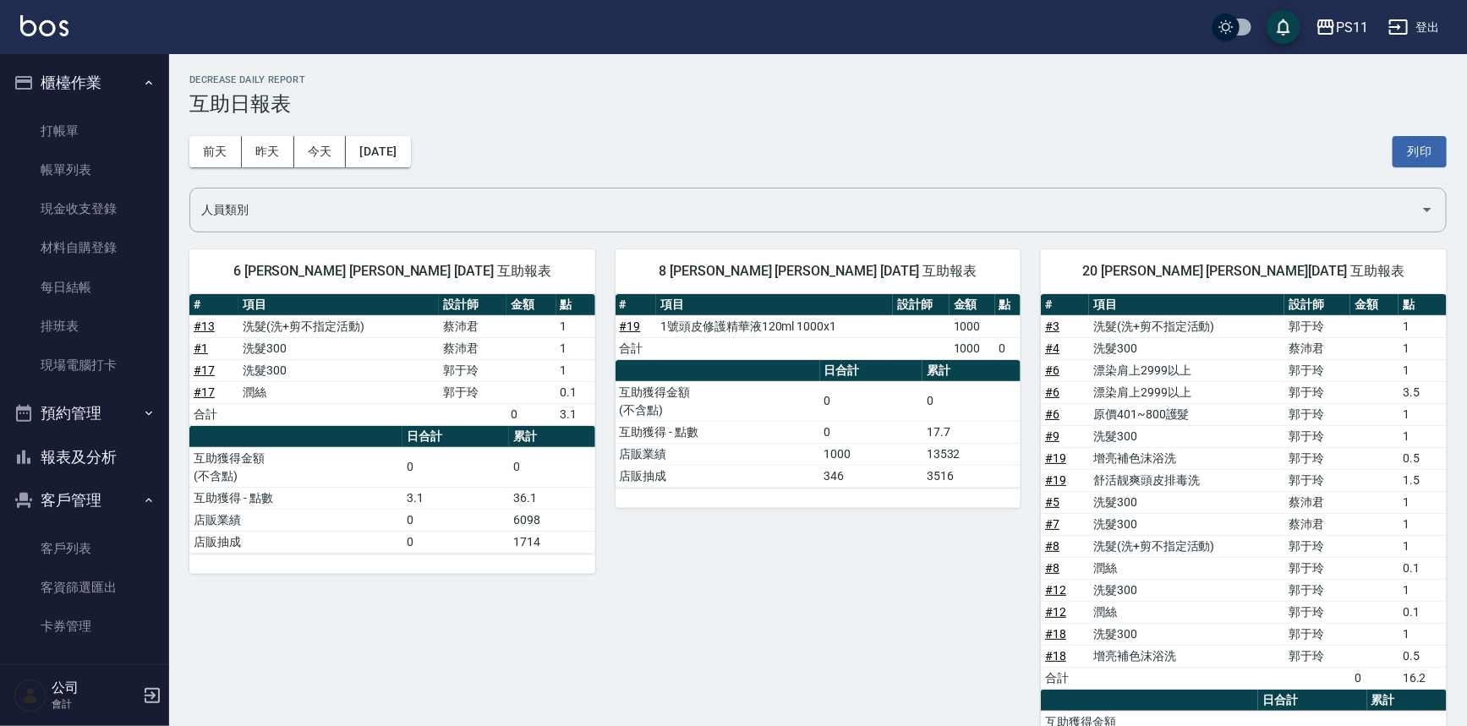
click at [985, 596] on div "8 [PERSON_NAME] [PERSON_NAME] [DATE] 互助報表 # 項目 設計師 金額 點 # 19 1號頭皮修護精華液120ml 100…" at bounding box center [808, 533] width 426 height 609
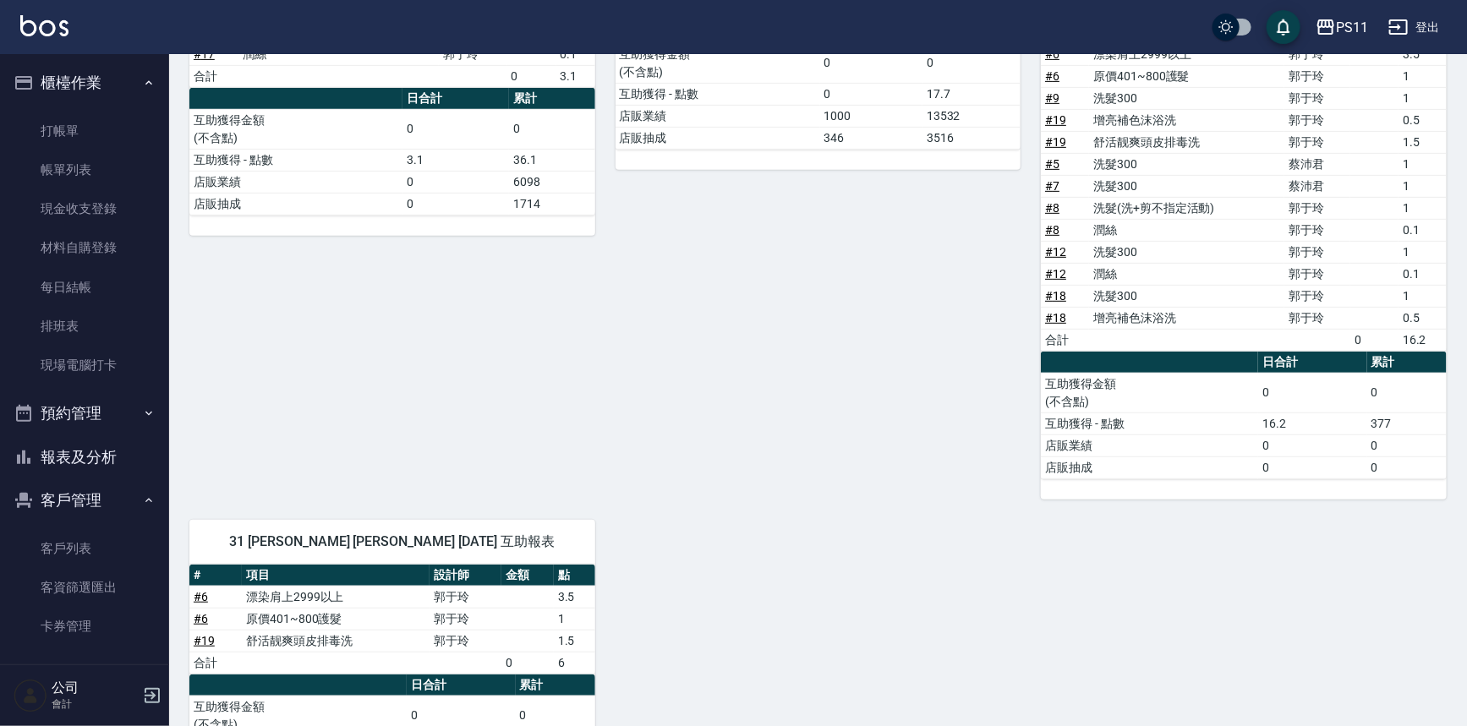
scroll to position [451, 0]
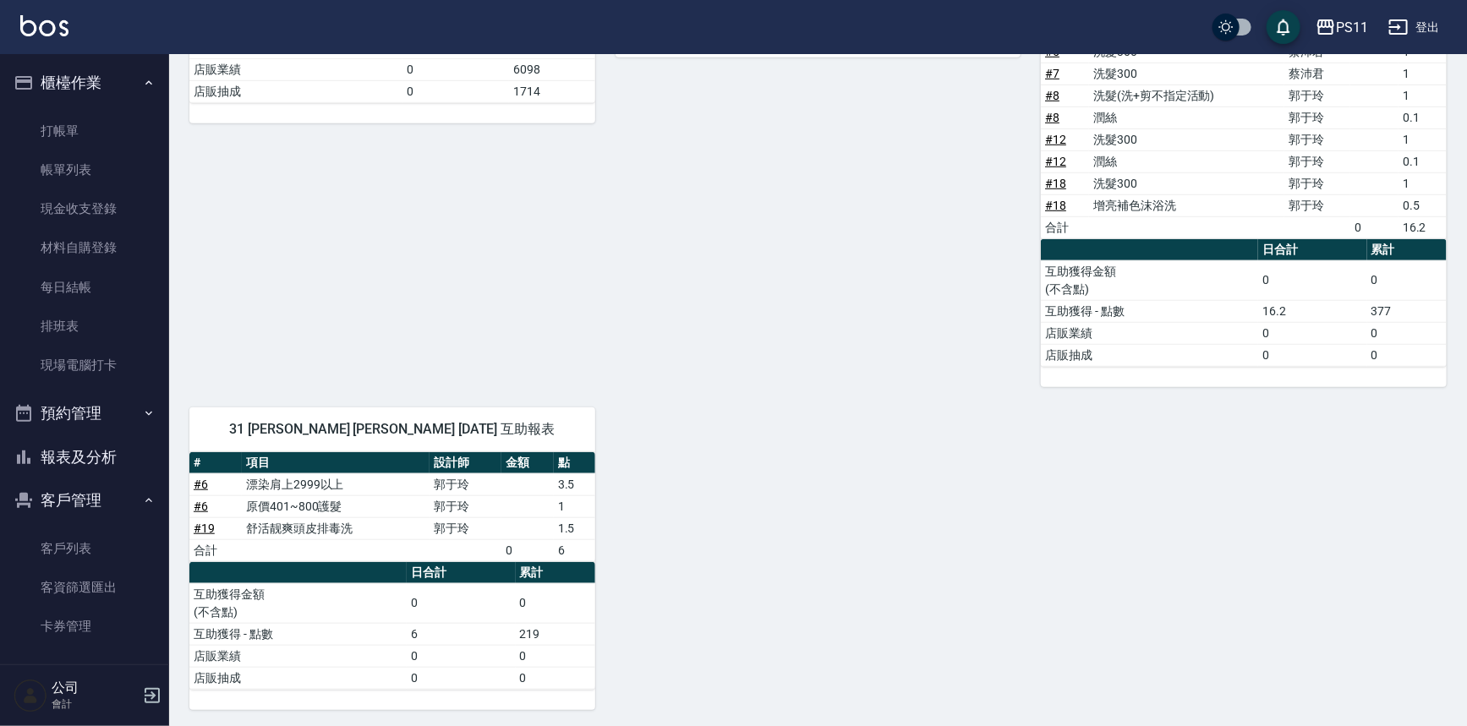
click at [1024, 672] on div "6 [PERSON_NAME] [PERSON_NAME] [DATE] 互助報表 # 項目 設計師 金額 點 # 13 洗髮(洗+剪不指定活動) [PERS…" at bounding box center [807, 244] width 1277 height 931
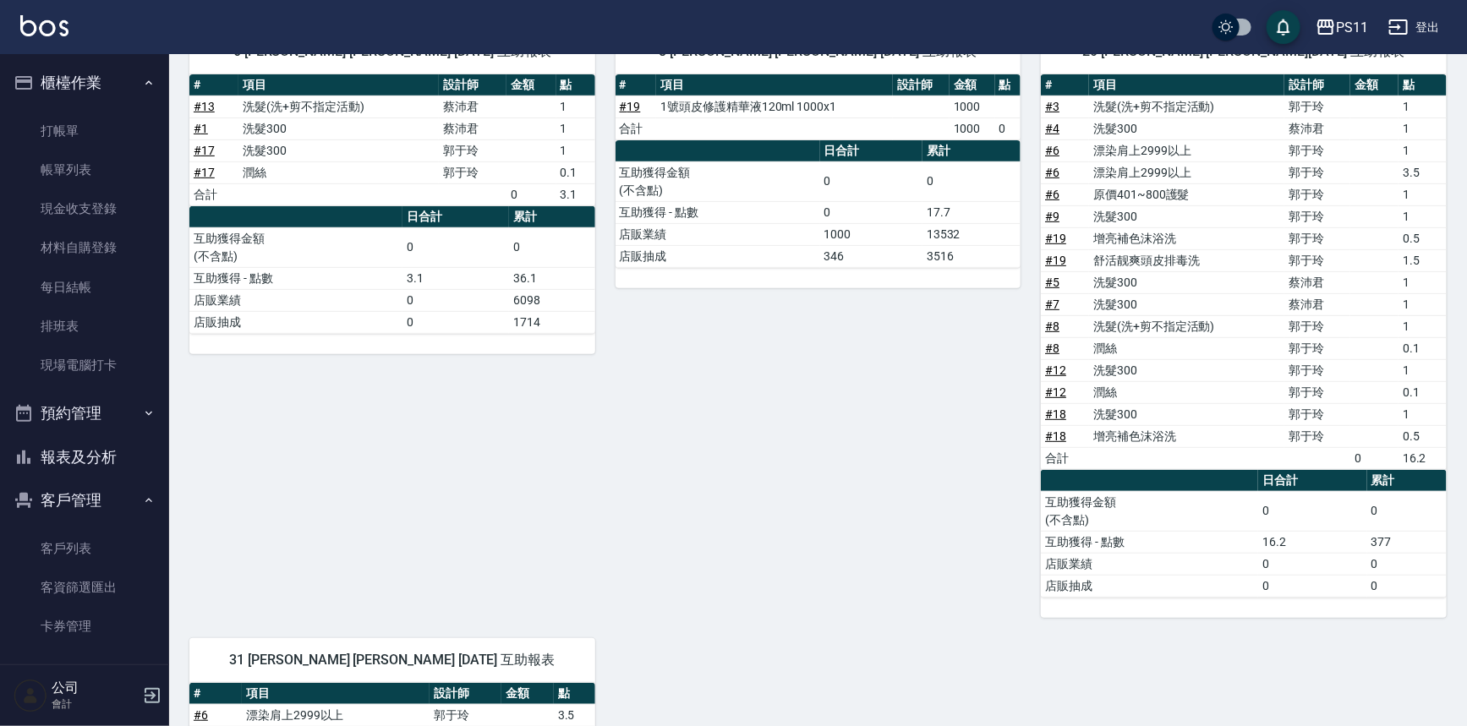
scroll to position [144, 0]
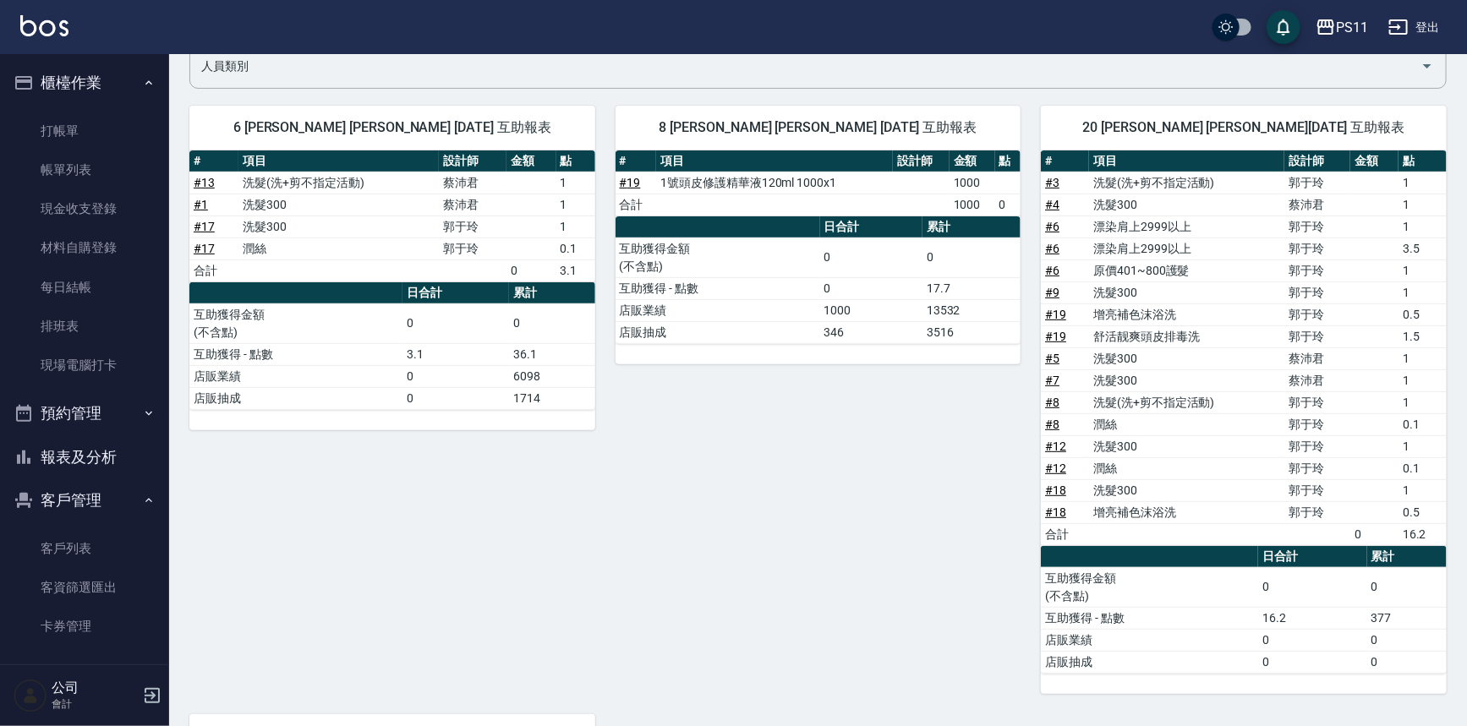
click at [85, 447] on button "報表及分析" at bounding box center [85, 457] width 156 height 44
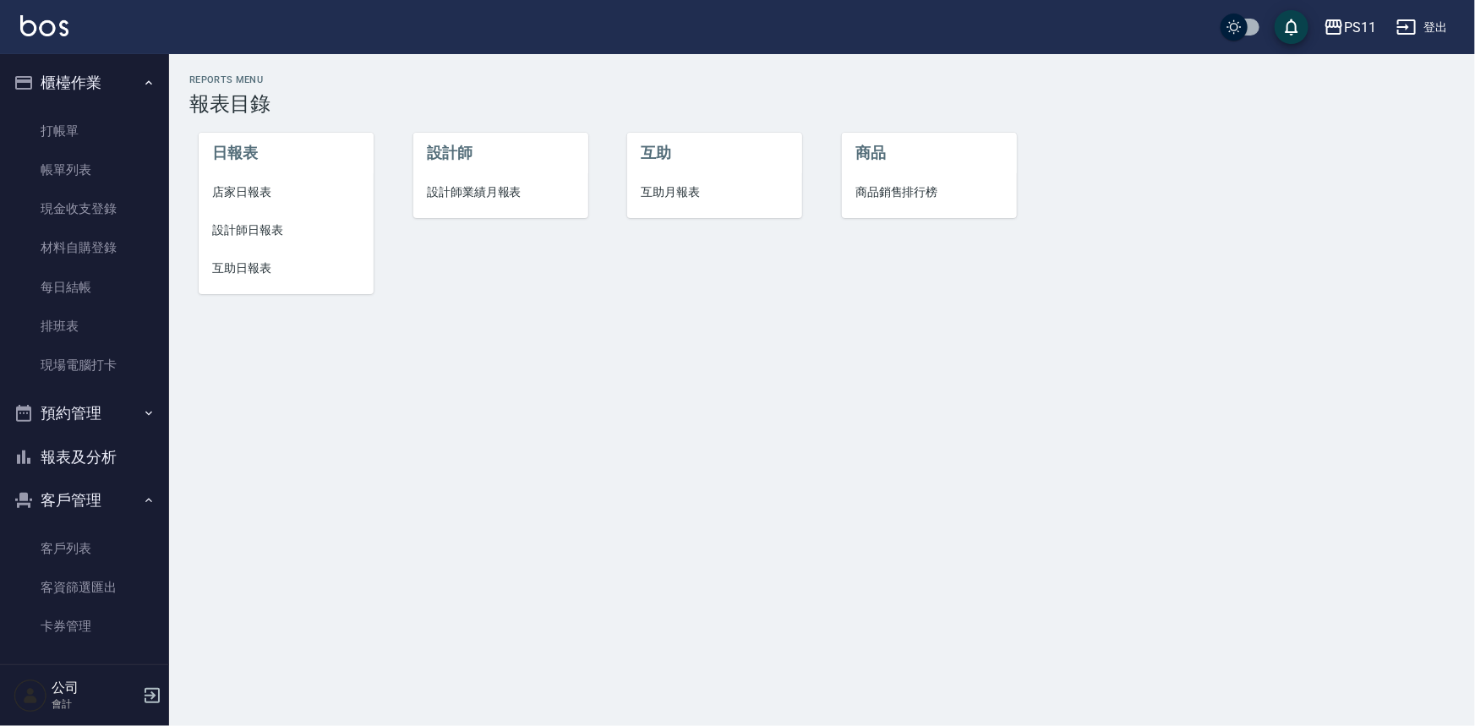
click at [250, 270] on span "互助日報表" at bounding box center [286, 268] width 148 height 18
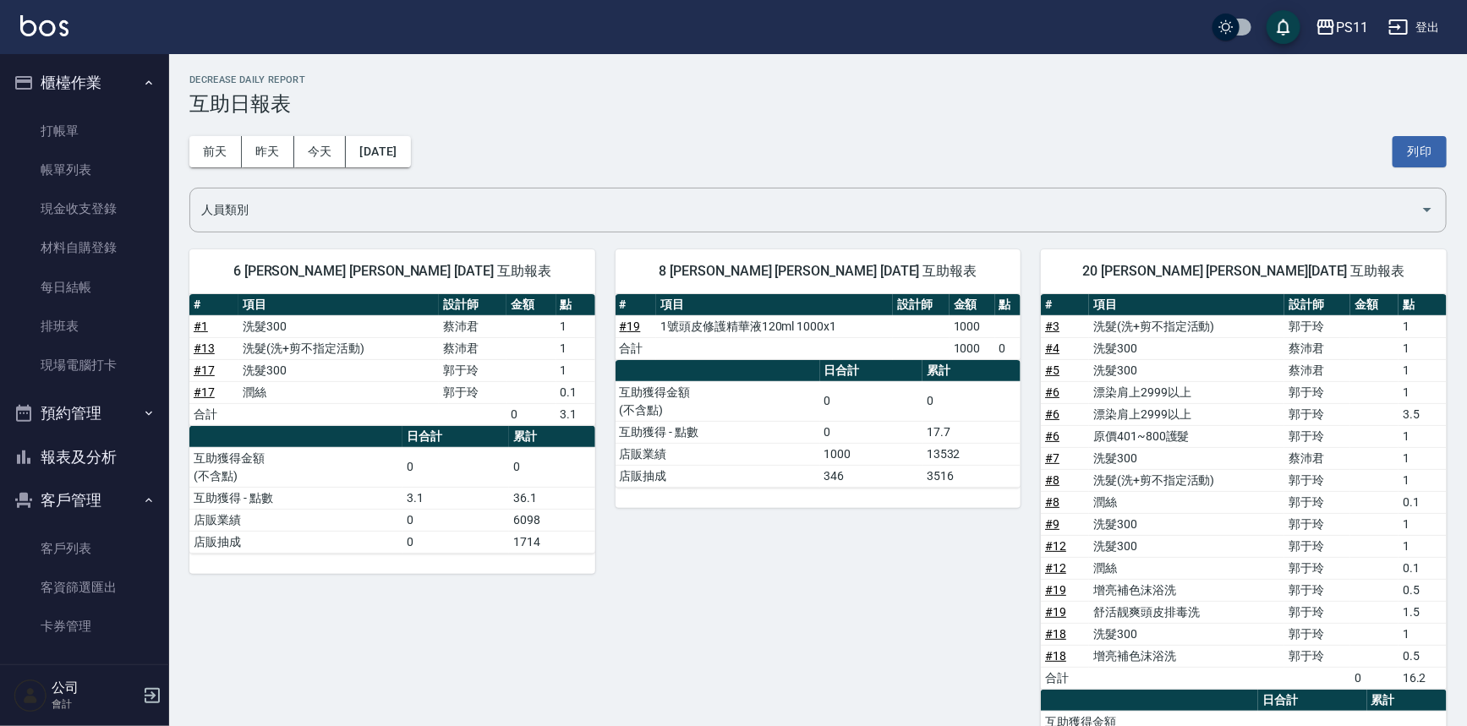
click at [385, 169] on div "[DATE] [DATE] [DATE] [DATE] 列印" at bounding box center [817, 152] width 1257 height 72
click at [385, 159] on button "[DATE]" at bounding box center [378, 151] width 64 height 31
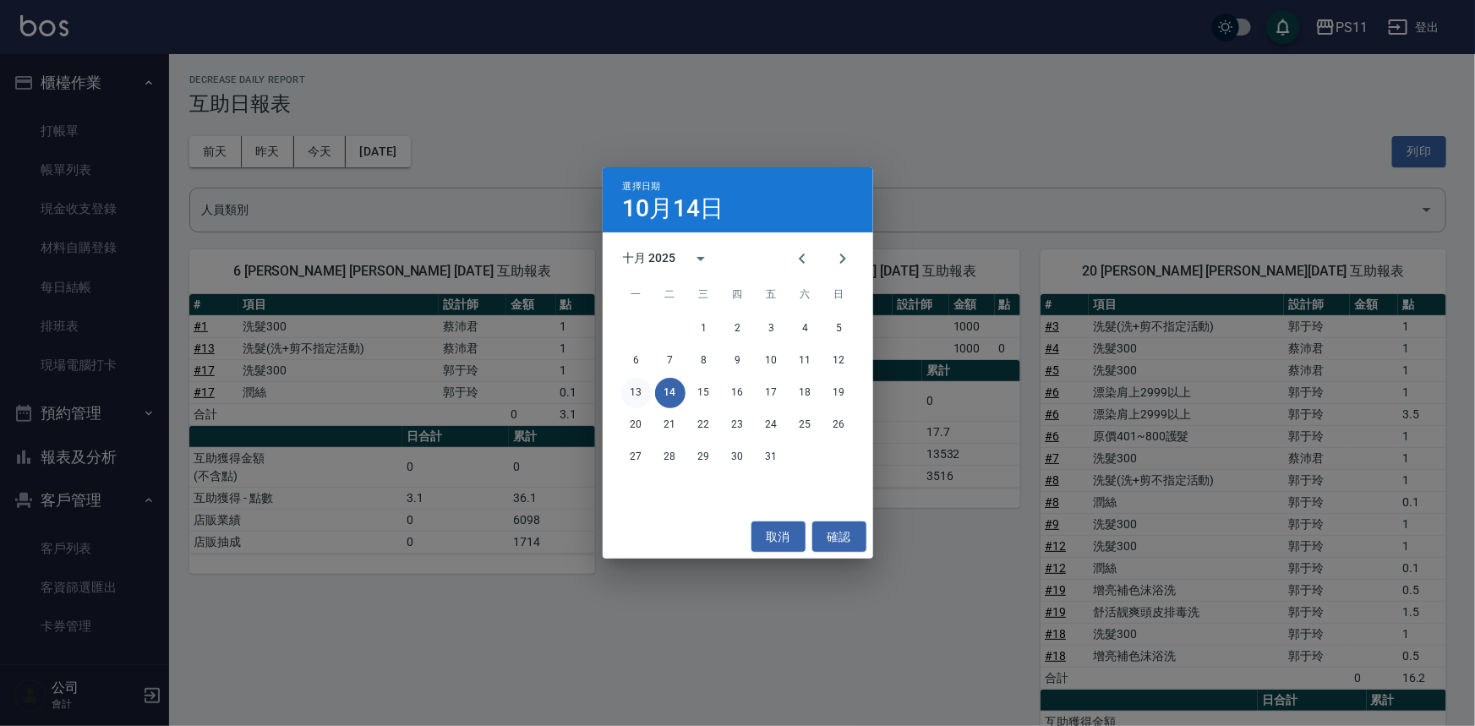
click at [642, 382] on button "13" at bounding box center [636, 393] width 30 height 30
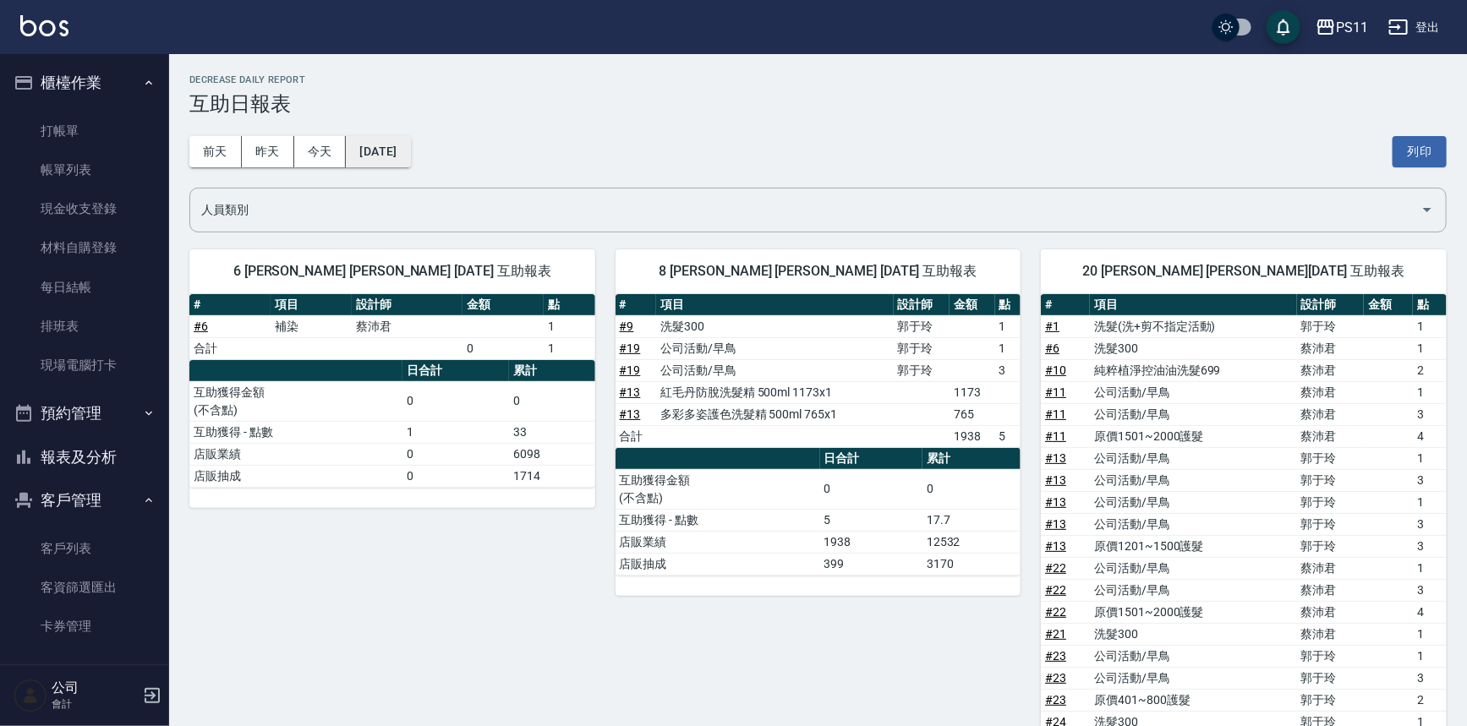
click at [410, 136] on button "[DATE]" at bounding box center [378, 151] width 64 height 31
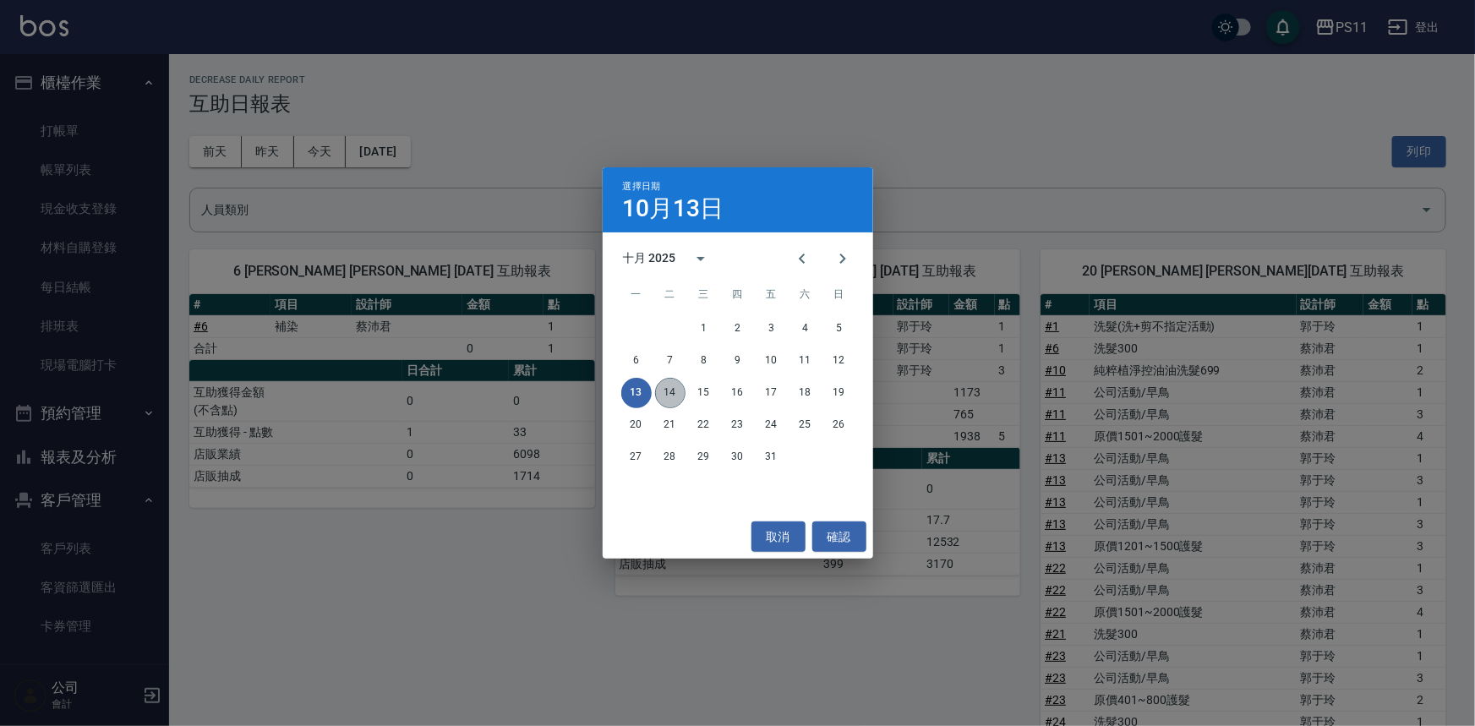
click at [663, 382] on button "14" at bounding box center [670, 393] width 30 height 30
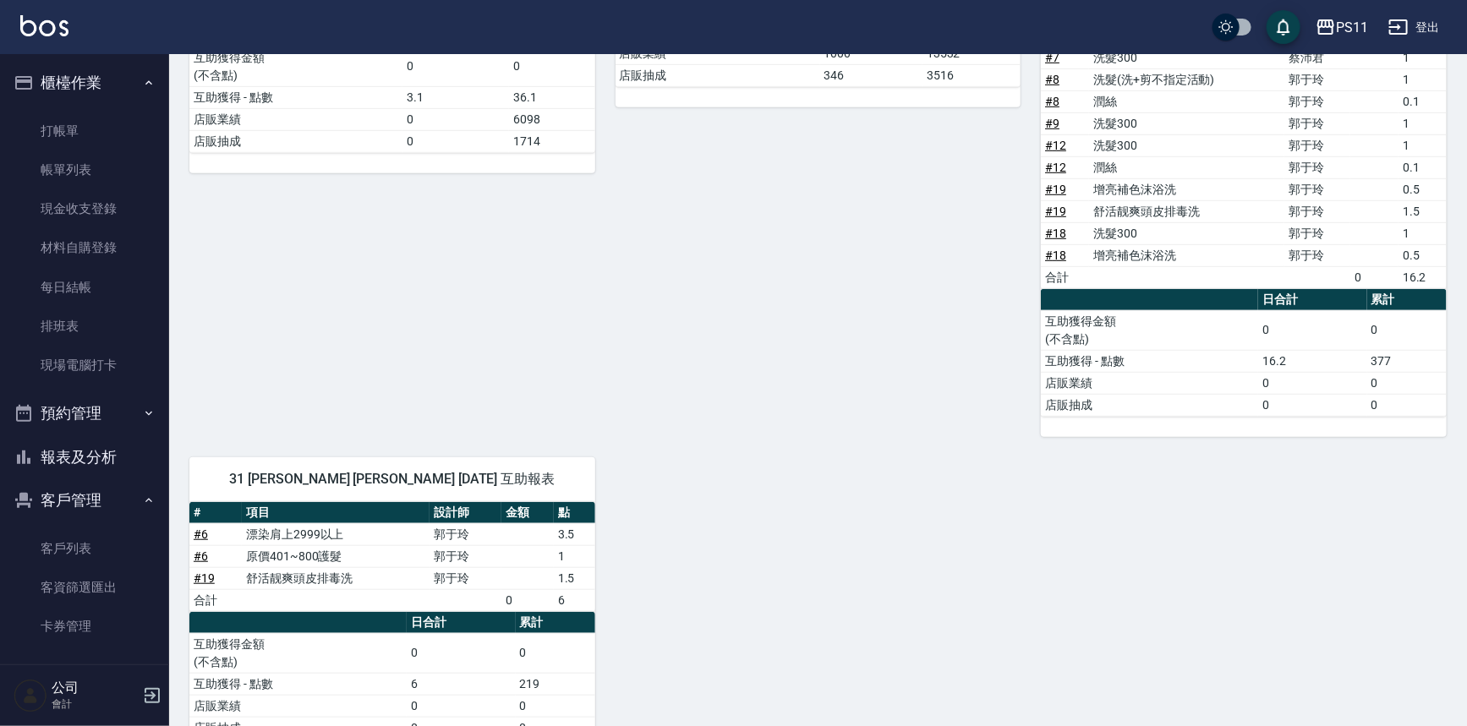
scroll to position [374, 0]
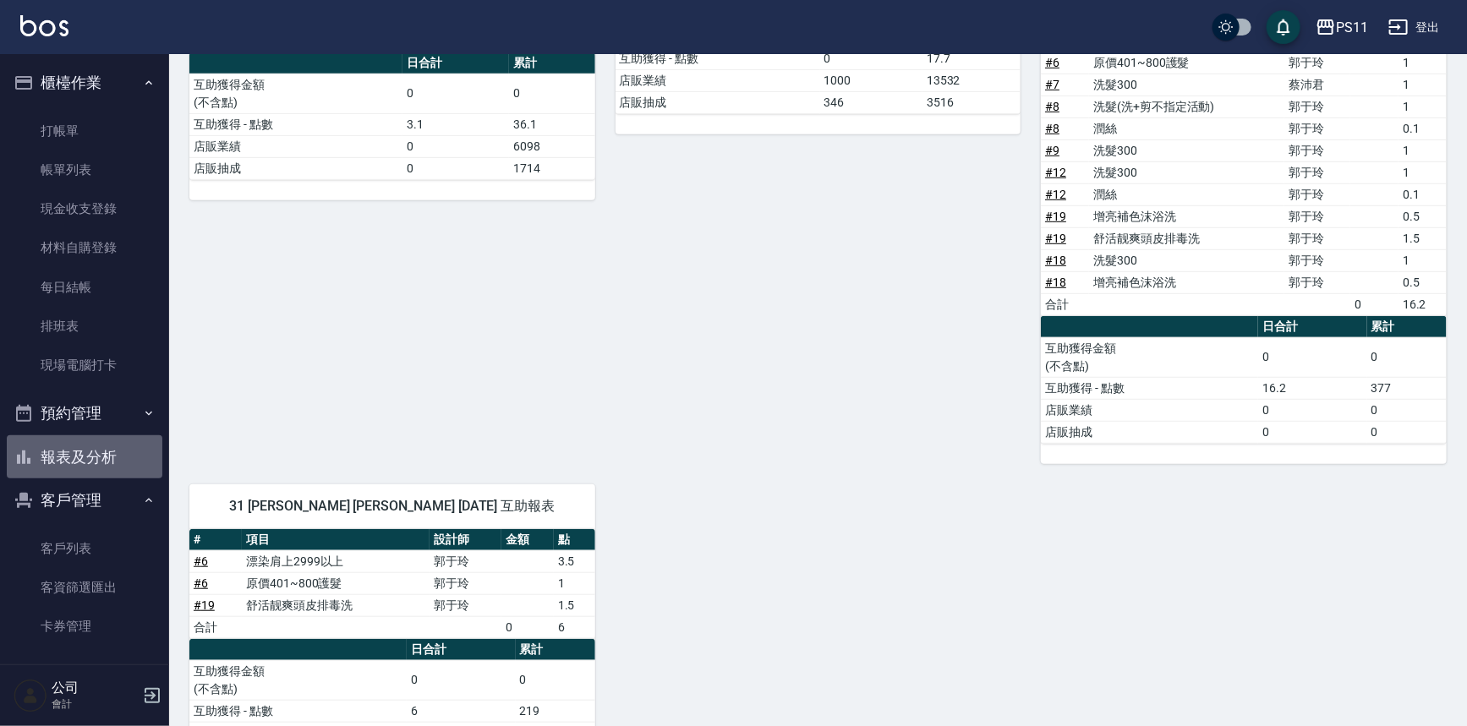
click at [109, 448] on button "報表及分析" at bounding box center [85, 457] width 156 height 44
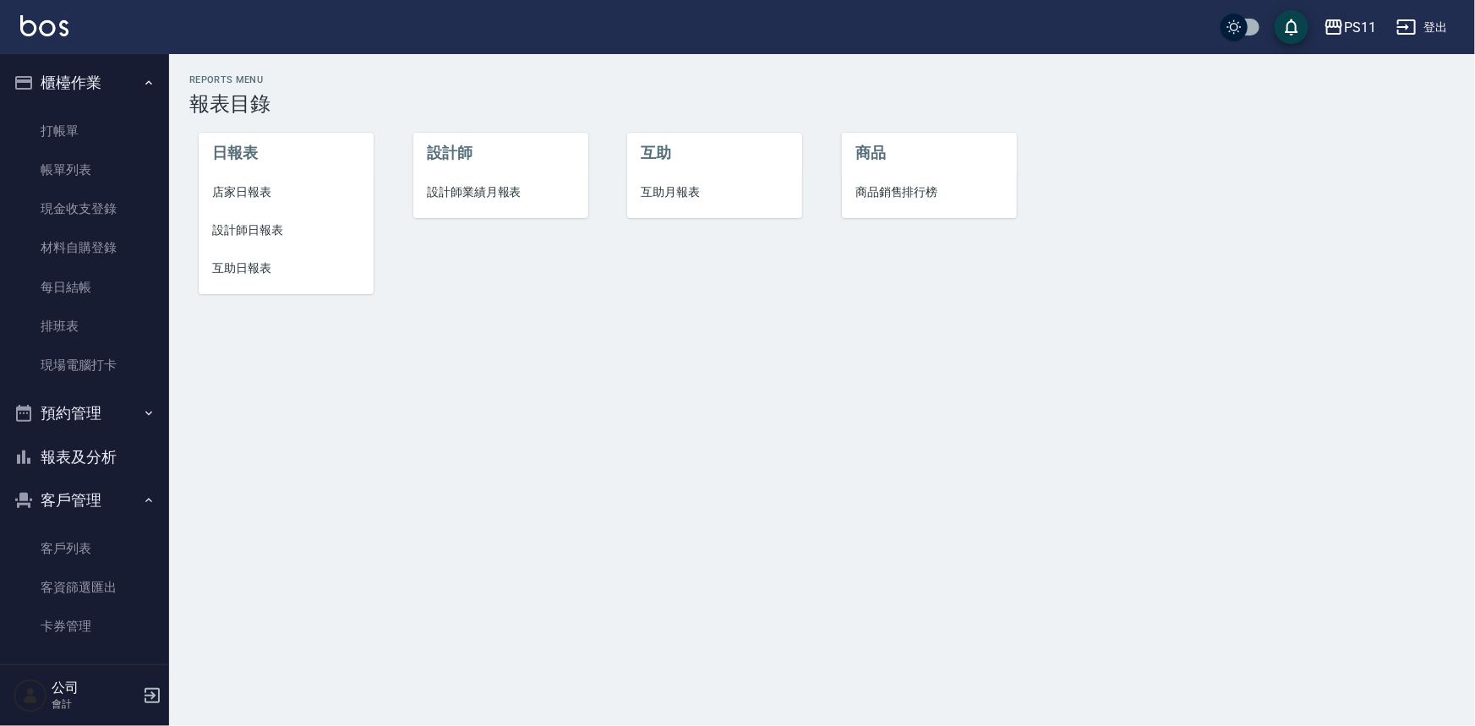
click at [257, 224] on span "設計師日報表" at bounding box center [286, 230] width 148 height 18
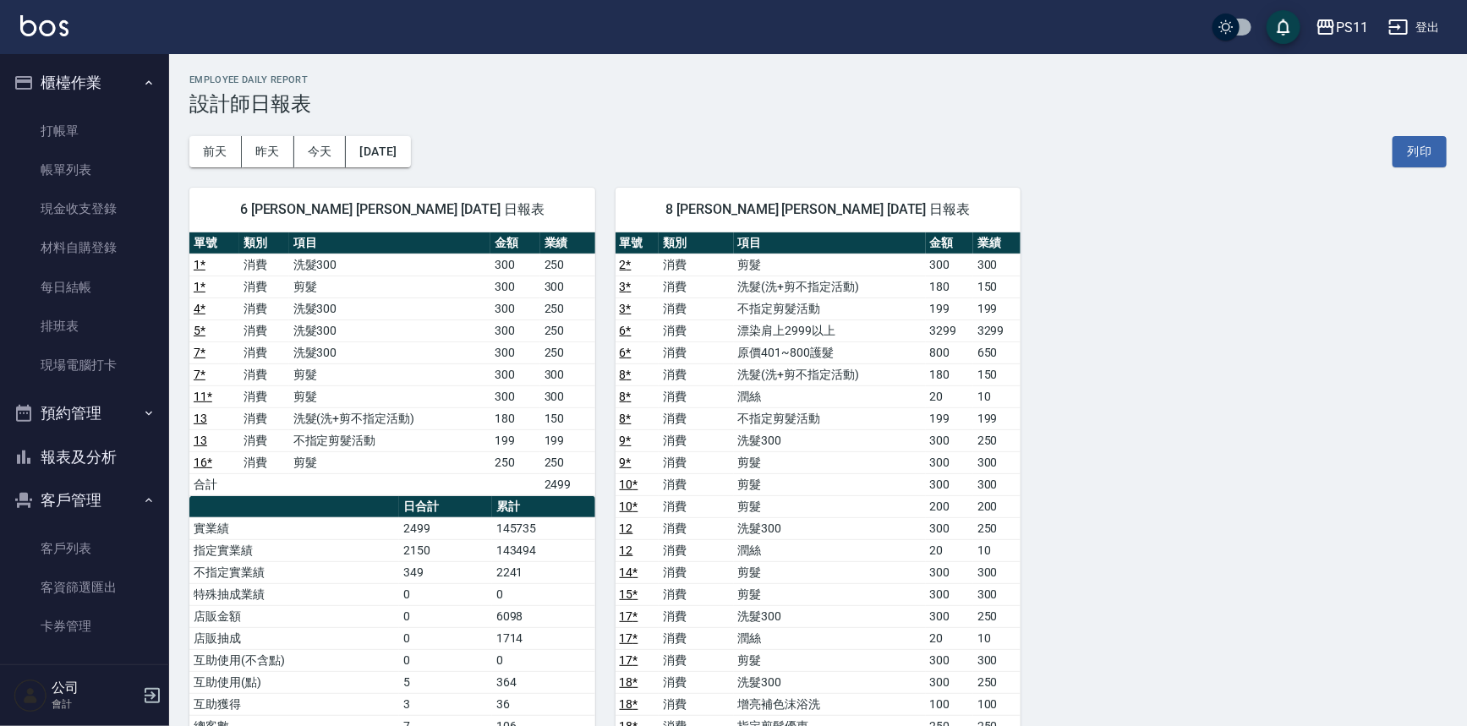
click at [1102, 430] on div "6 [PERSON_NAME] [PERSON_NAME] [DATE] 日報表 單號 類別 項目 金額 業績 1 * 消費 洗髮300 300 250 1 …" at bounding box center [807, 693] width 1277 height 1052
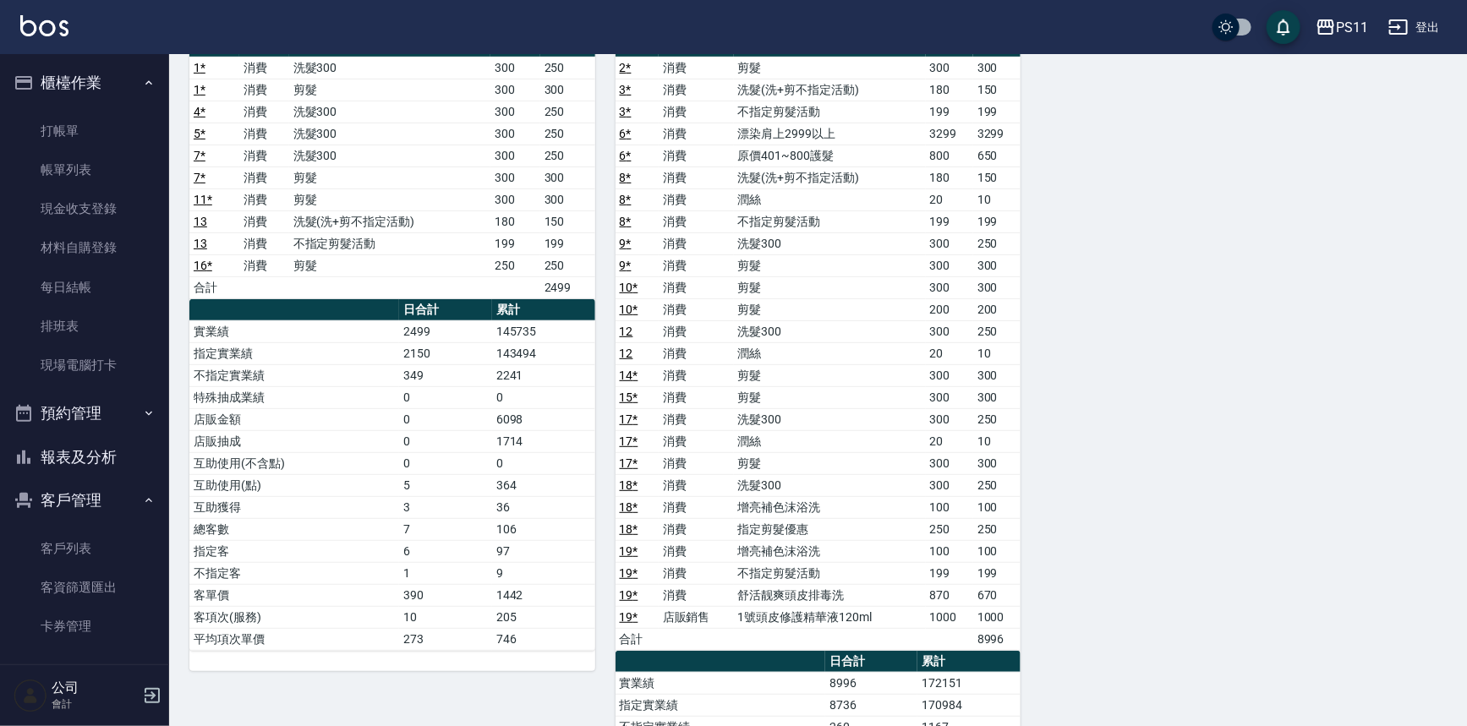
scroll to position [307, 0]
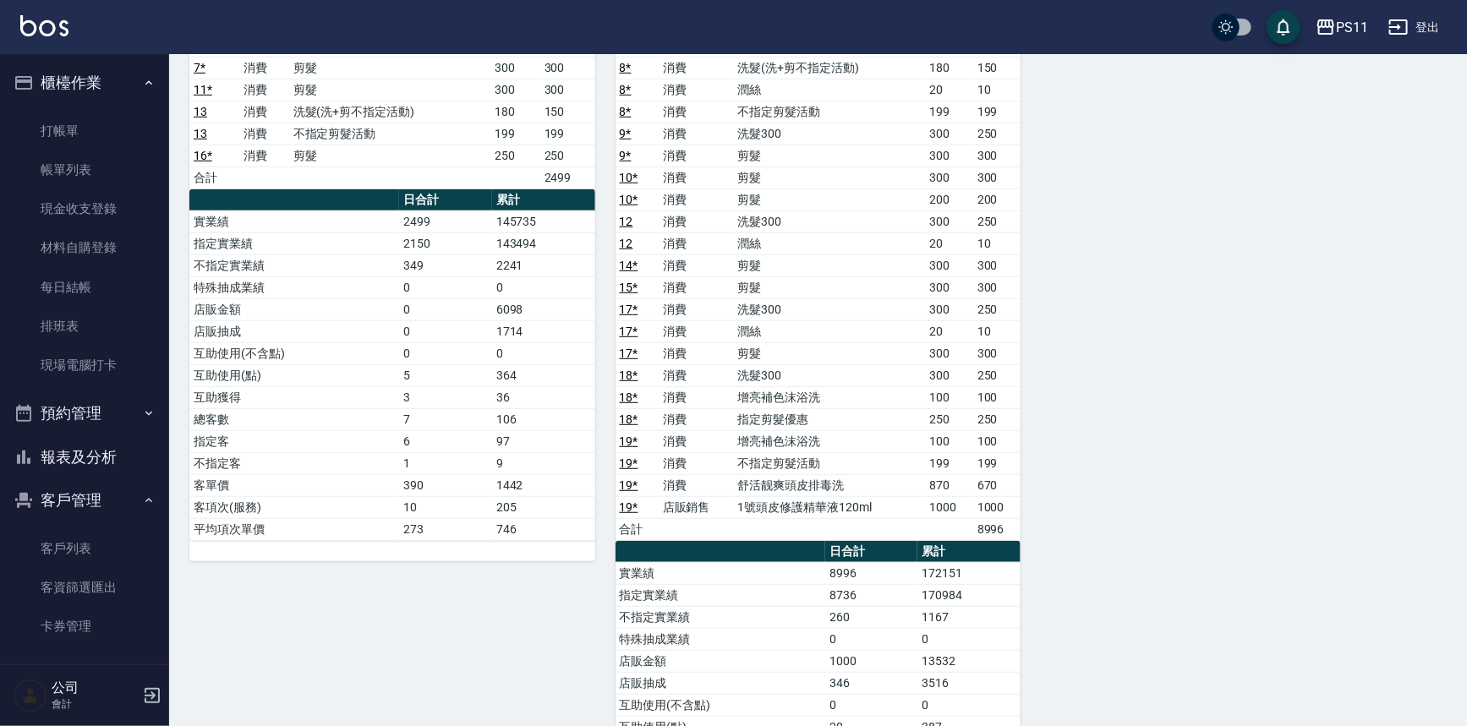
click at [1336, 604] on div "6 [PERSON_NAME] [PERSON_NAME] [DATE] 日報表 單號 類別 項目 金額 業績 1 * 消費 洗髮300 300 250 1 …" at bounding box center [807, 387] width 1277 height 1052
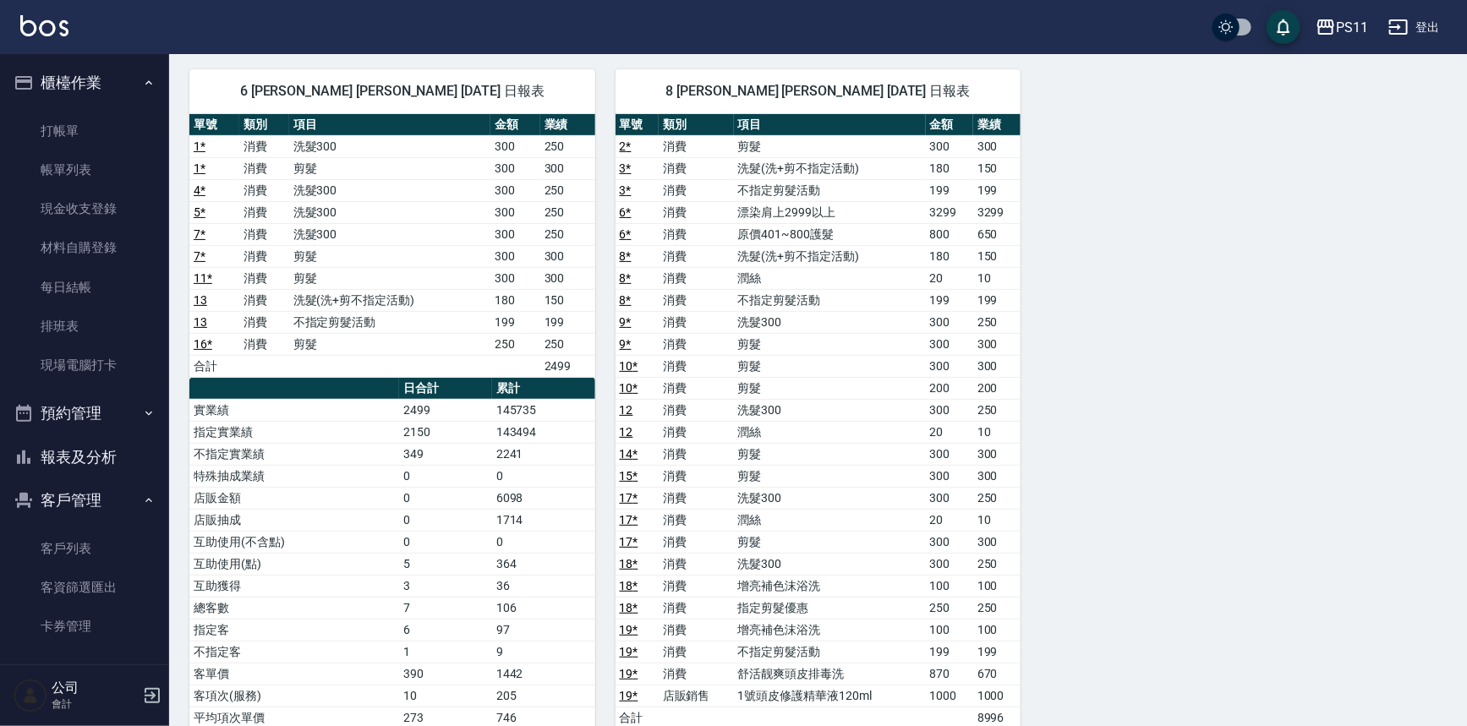
scroll to position [47, 0]
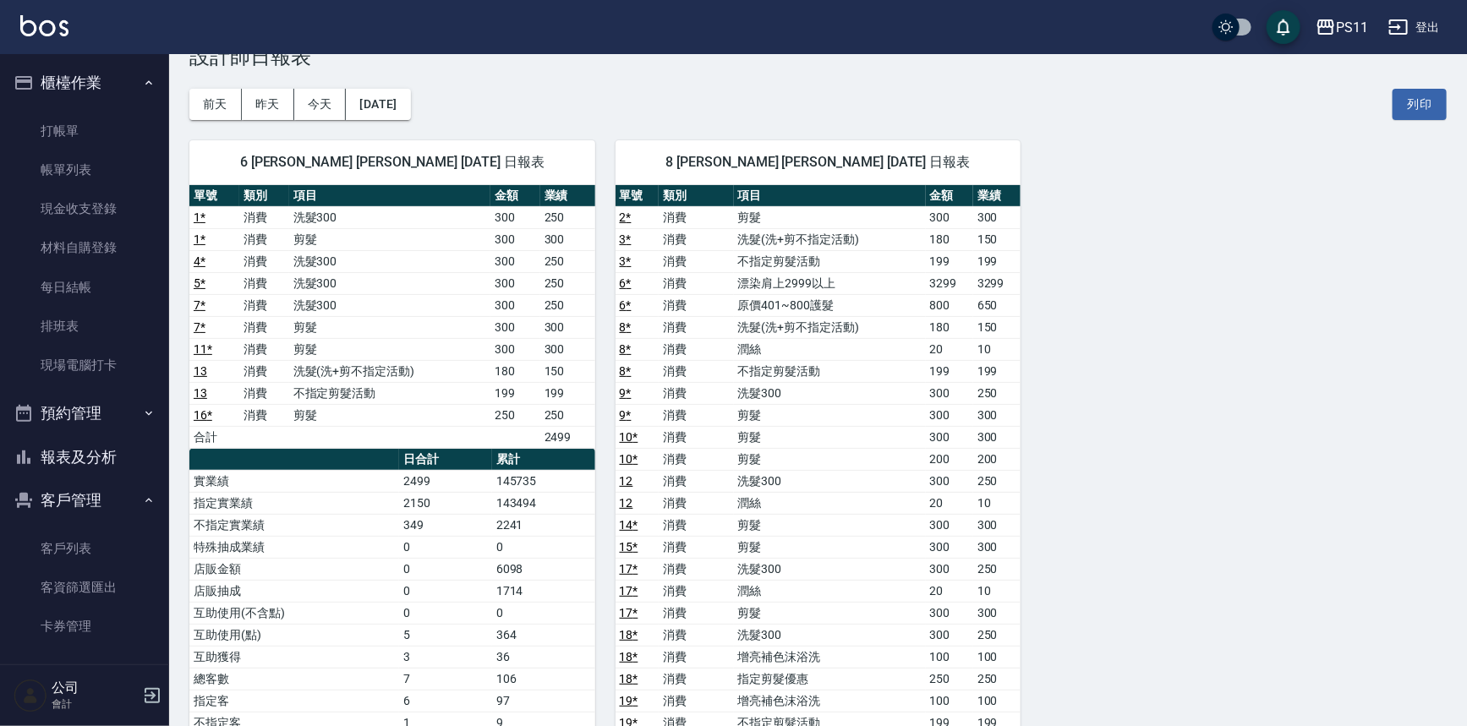
click at [430, 562] on td "0" at bounding box center [445, 569] width 93 height 22
click at [91, 457] on button "報表及分析" at bounding box center [85, 457] width 156 height 44
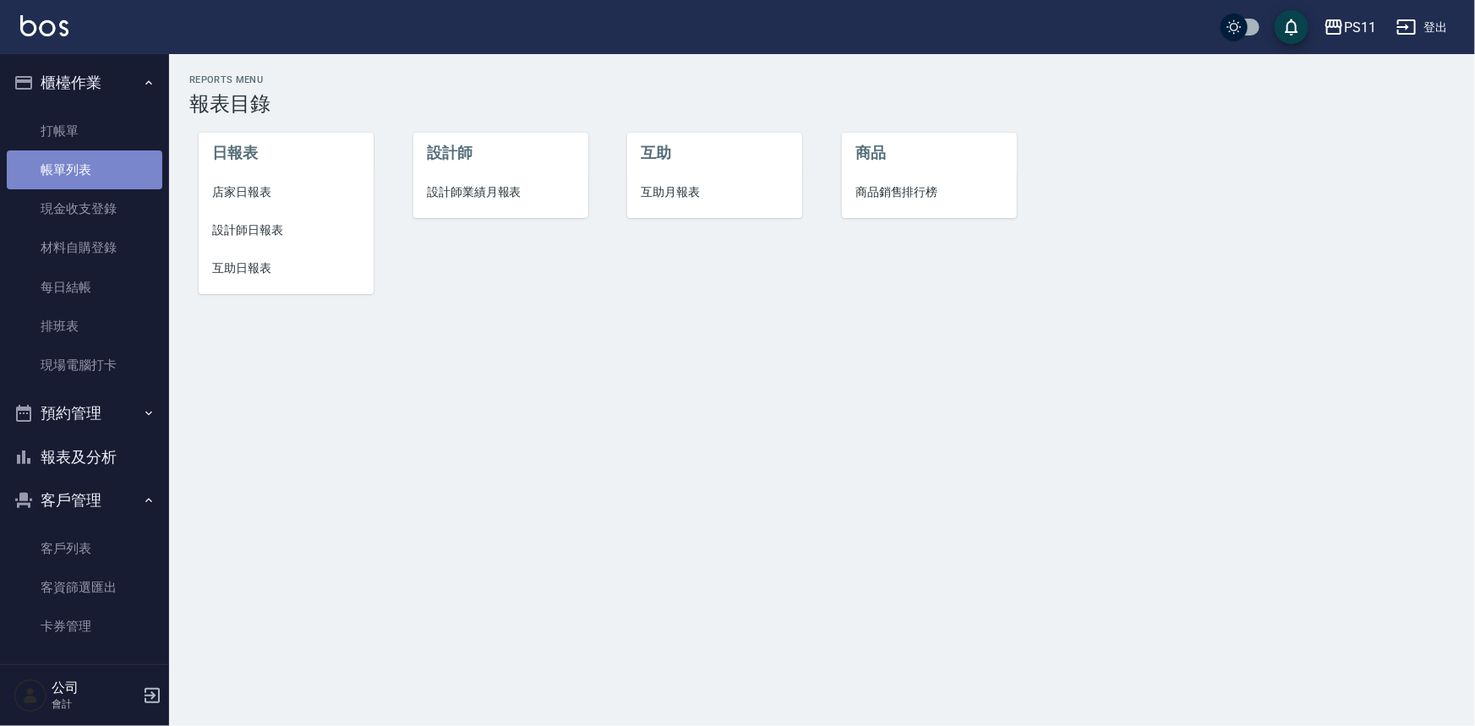
click at [105, 173] on link "帳單列表" at bounding box center [85, 169] width 156 height 39
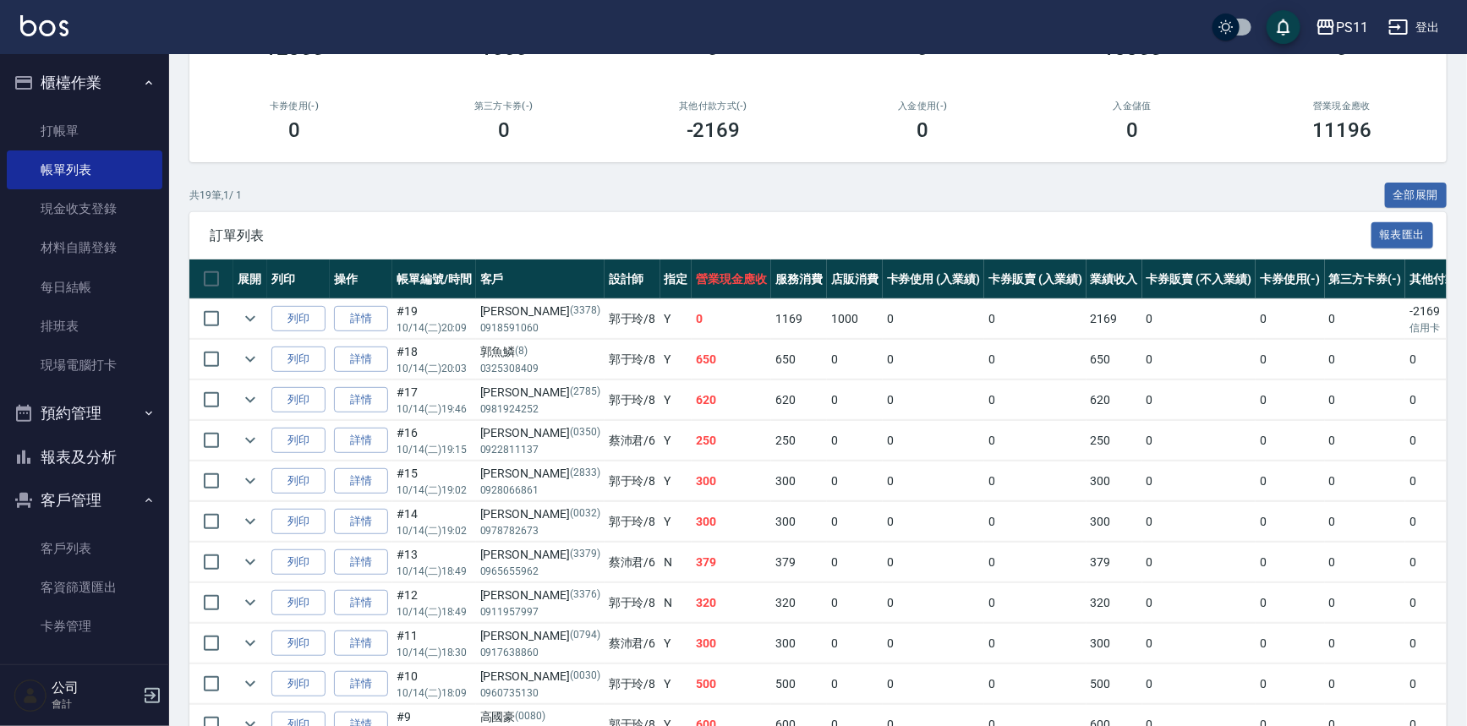
scroll to position [307, 0]
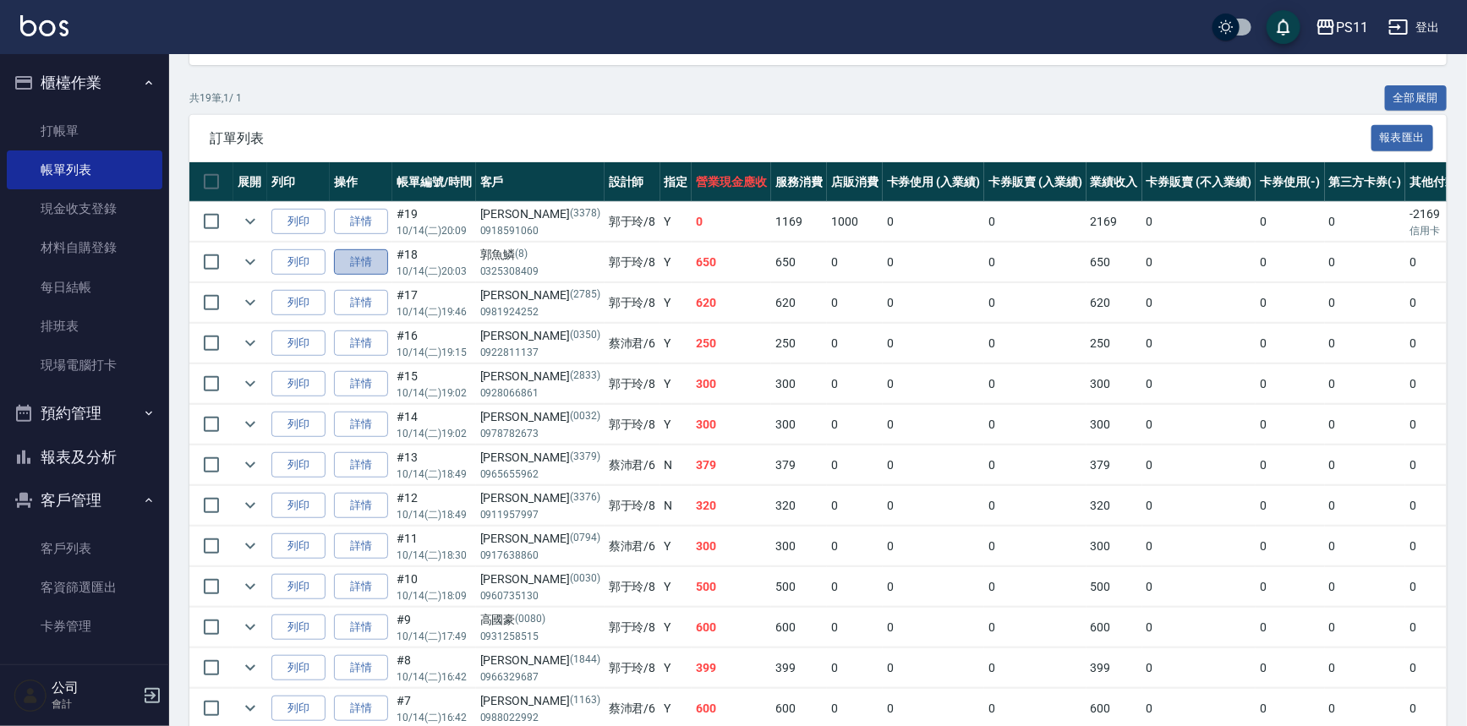
click at [380, 266] on link "詳情" at bounding box center [361, 262] width 54 height 26
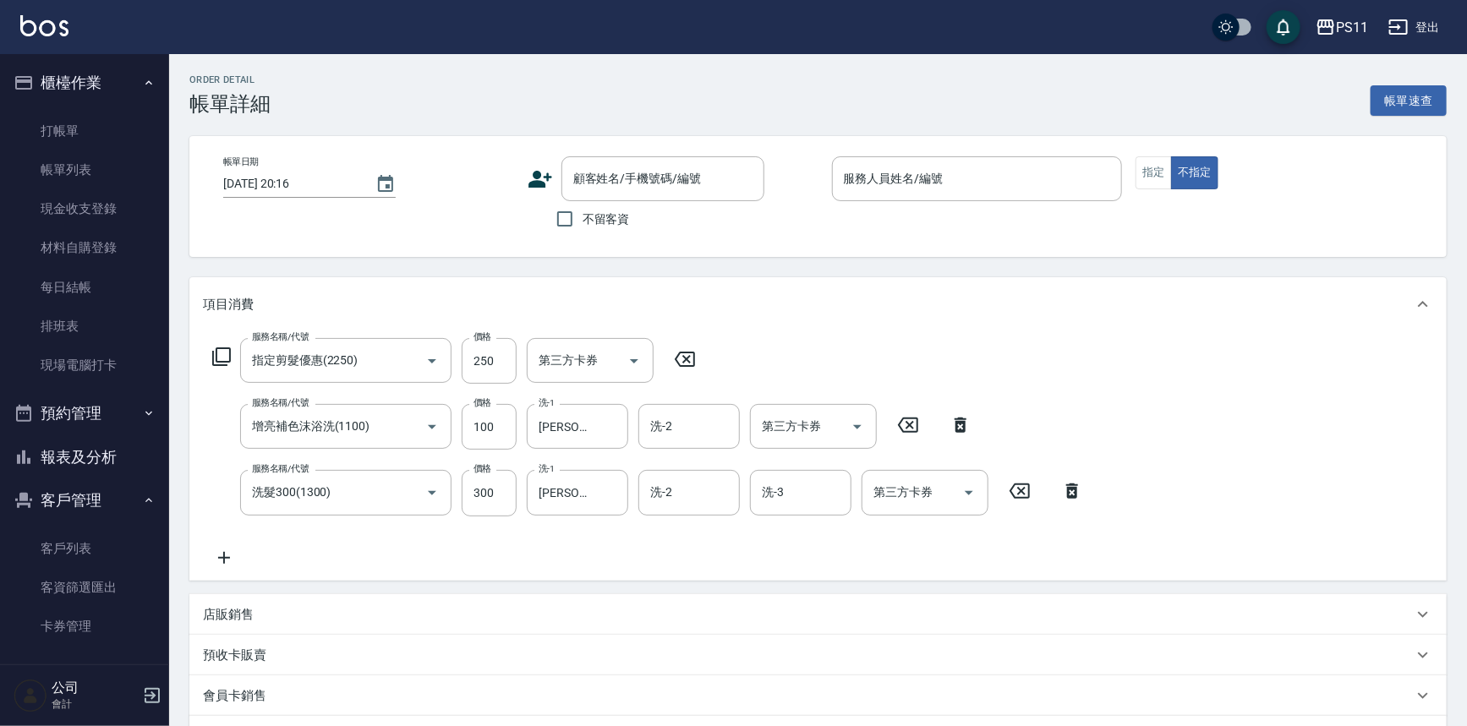
type input "指定剪髮優惠(2250)"
type input "增亮補色沫浴洗(1100)"
type input "洗髮300(1300)"
type input "[DATE] 20:03"
type input "郭于玲-8"
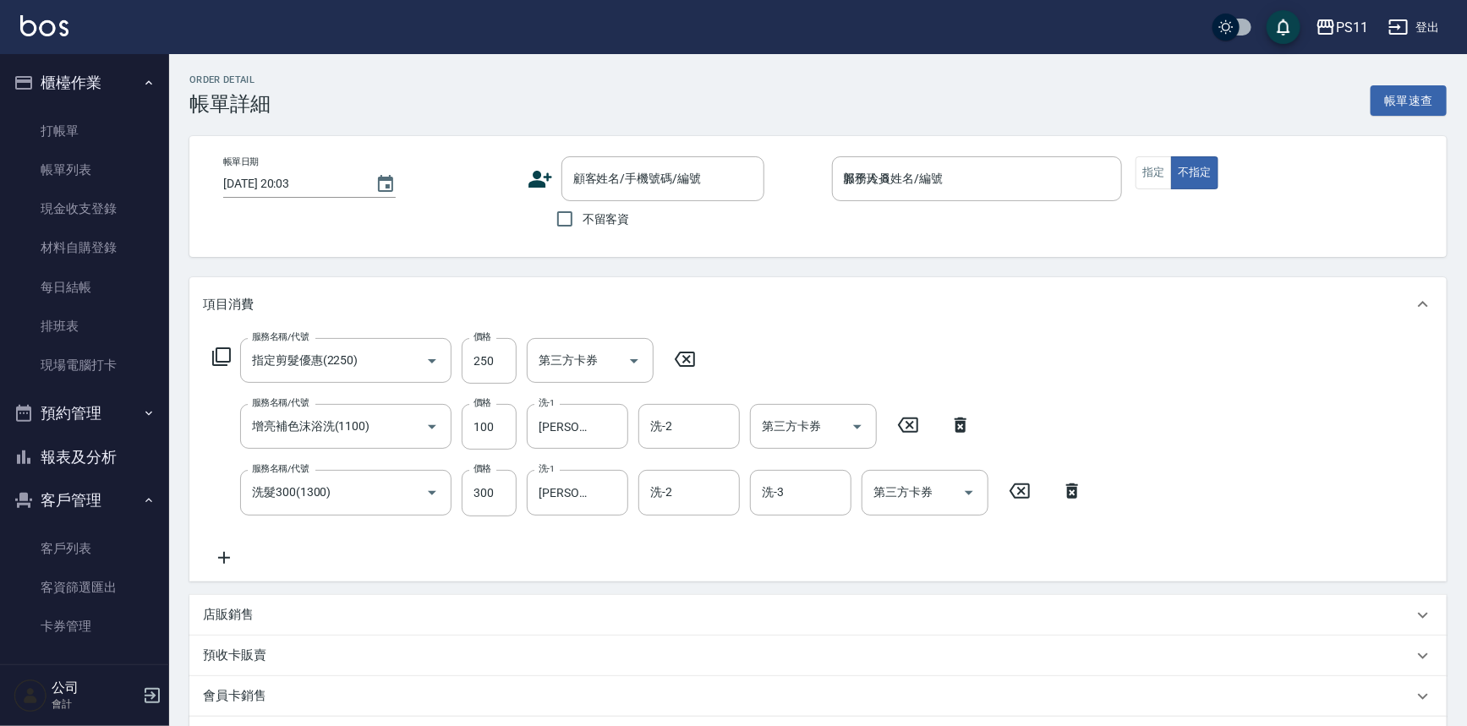
type input "郭魚鱗/0325308409/8"
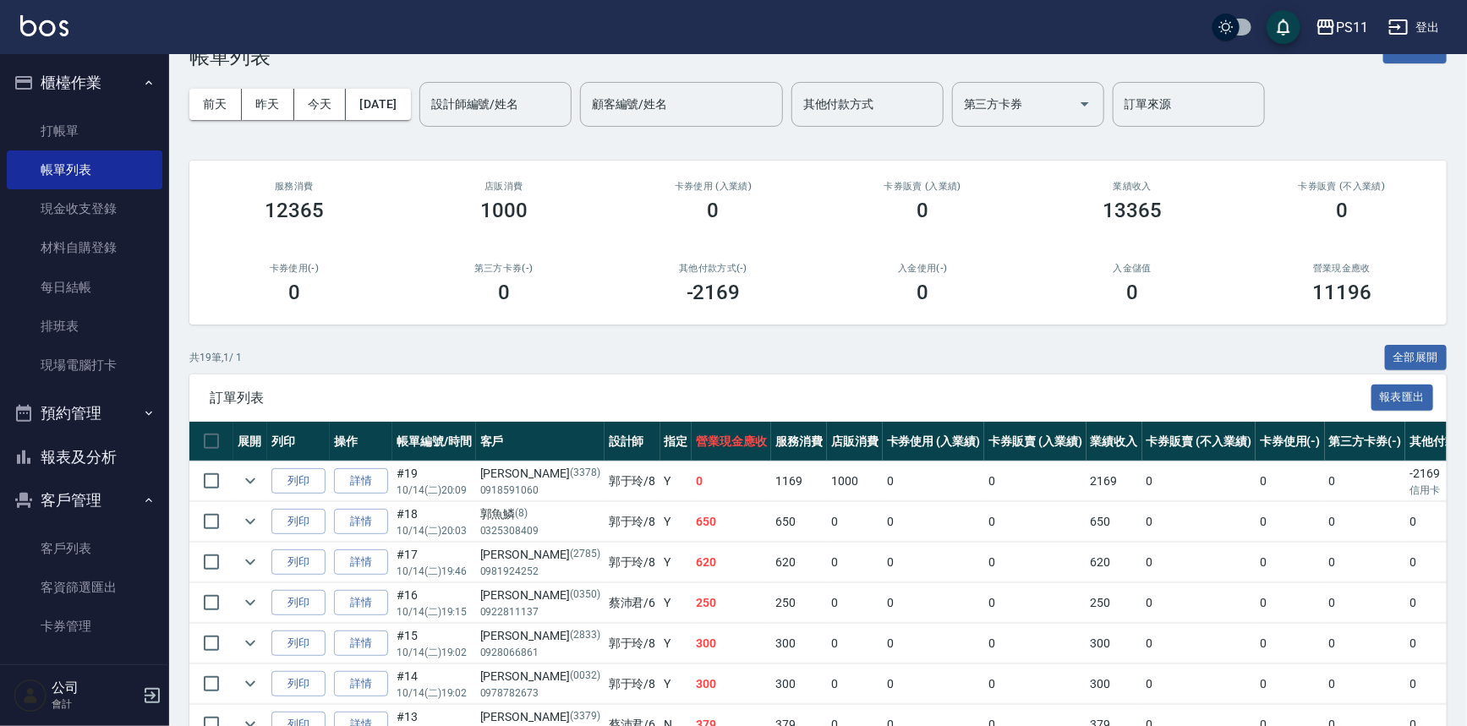
scroll to position [230, 0]
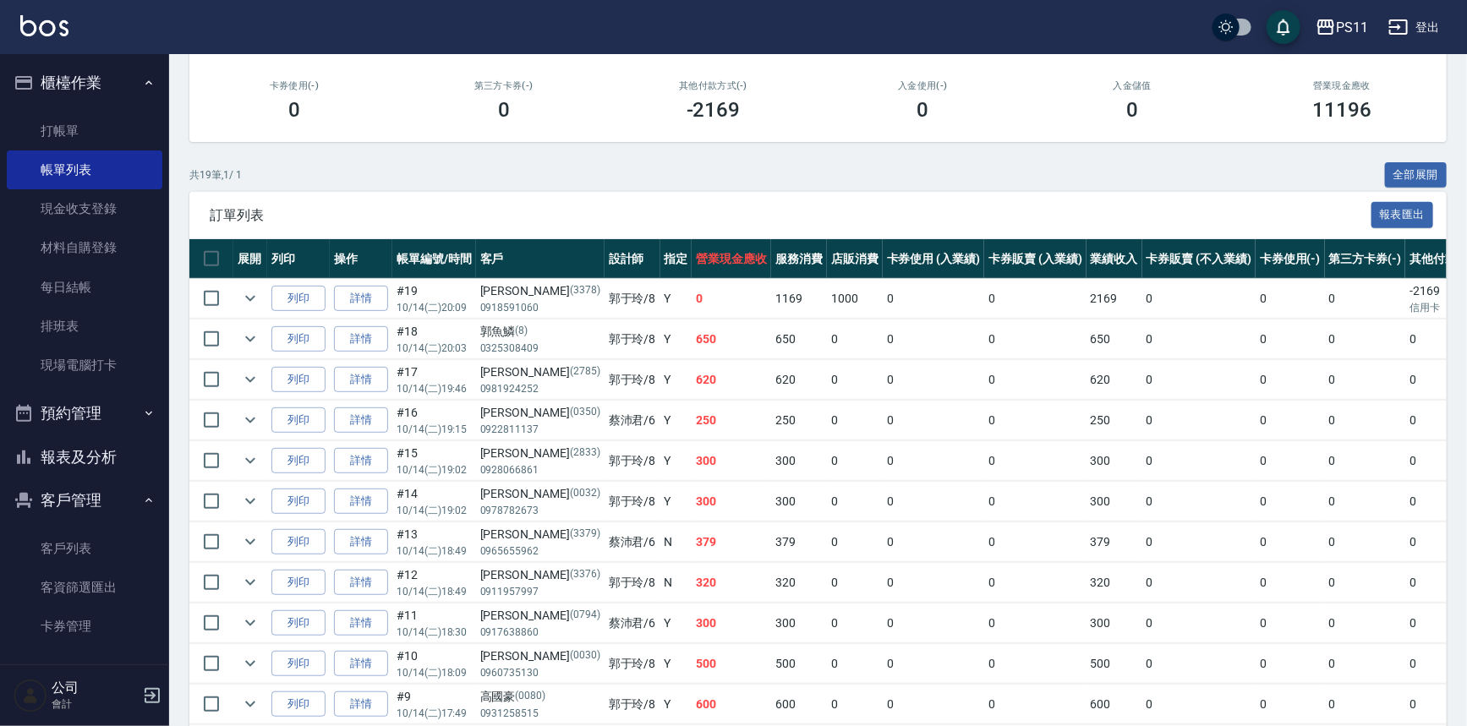
click at [110, 451] on button "報表及分析" at bounding box center [85, 457] width 156 height 44
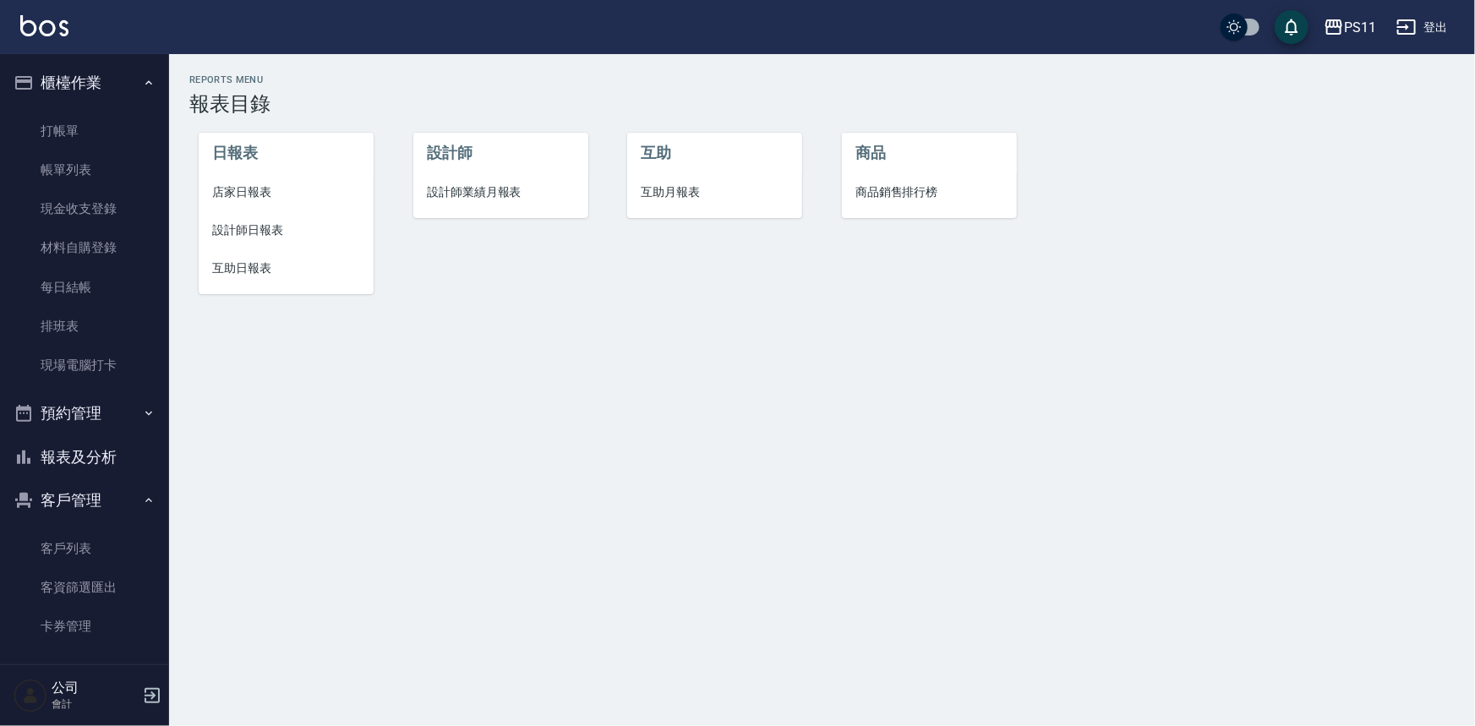
click at [261, 202] on li "店家日報表" at bounding box center [286, 192] width 175 height 38
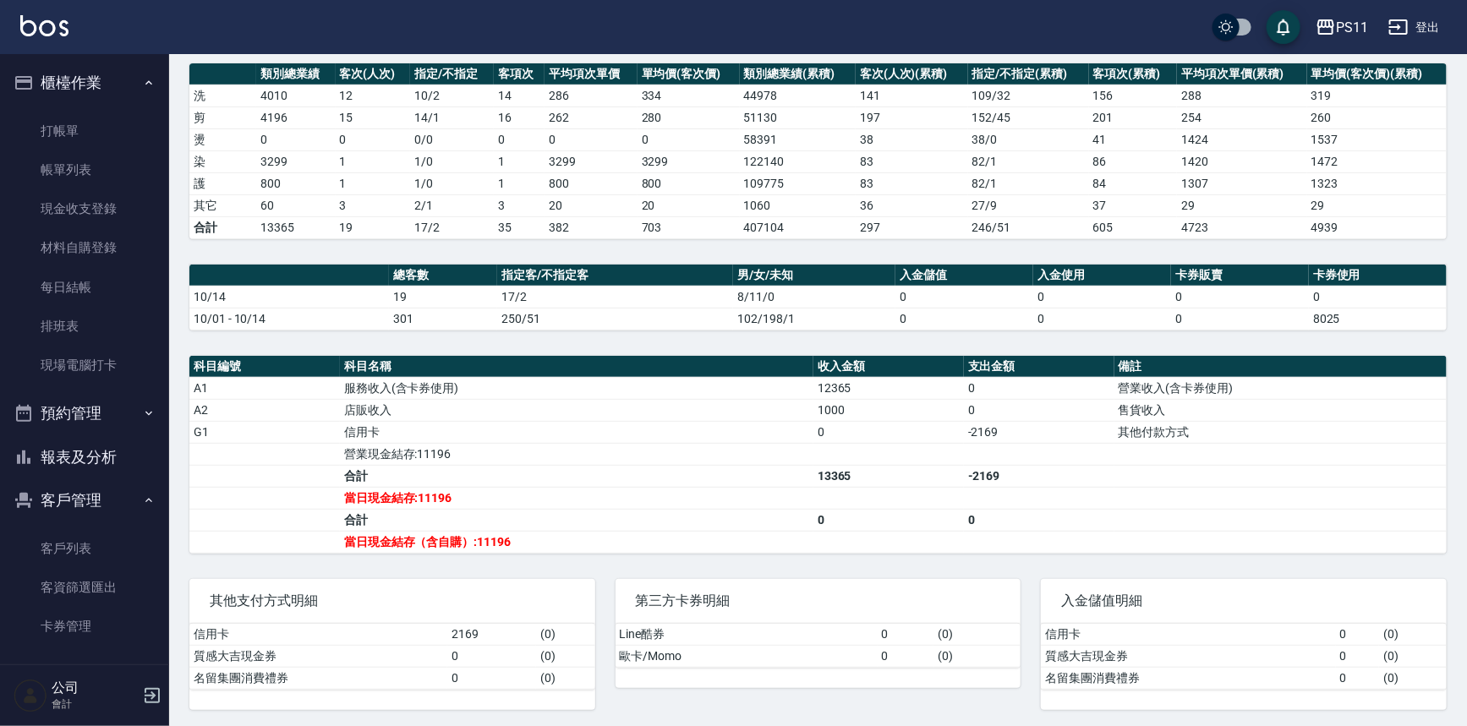
scroll to position [234, 0]
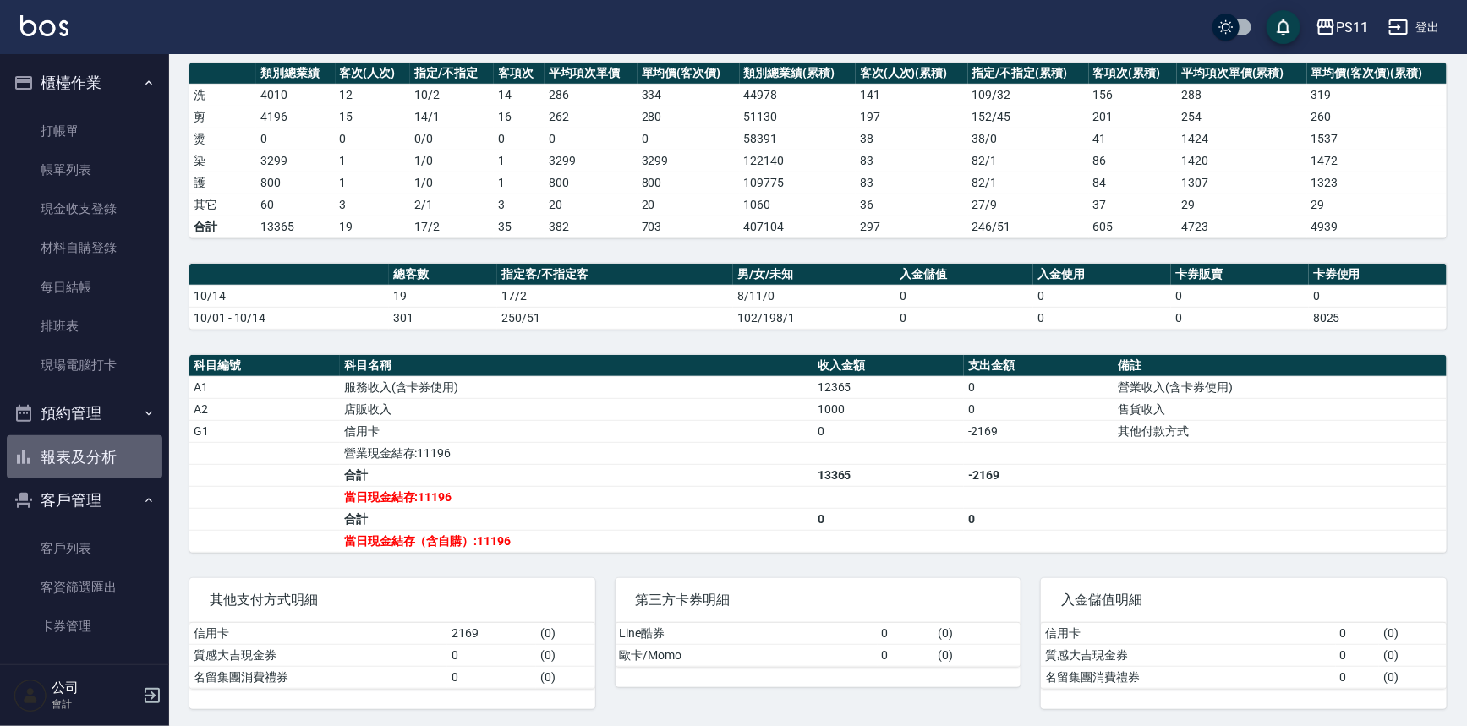
click at [120, 463] on button "報表及分析" at bounding box center [85, 457] width 156 height 44
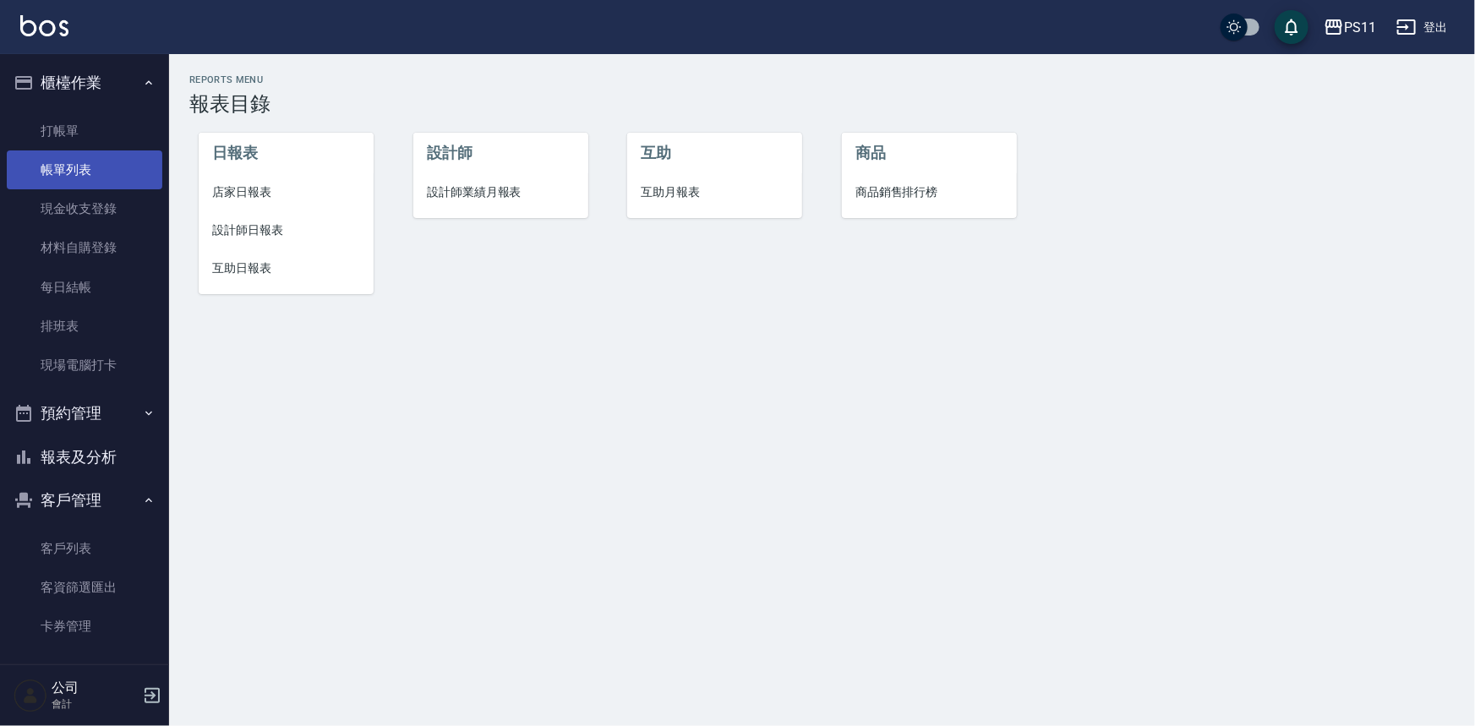
click at [124, 171] on link "帳單列表" at bounding box center [85, 169] width 156 height 39
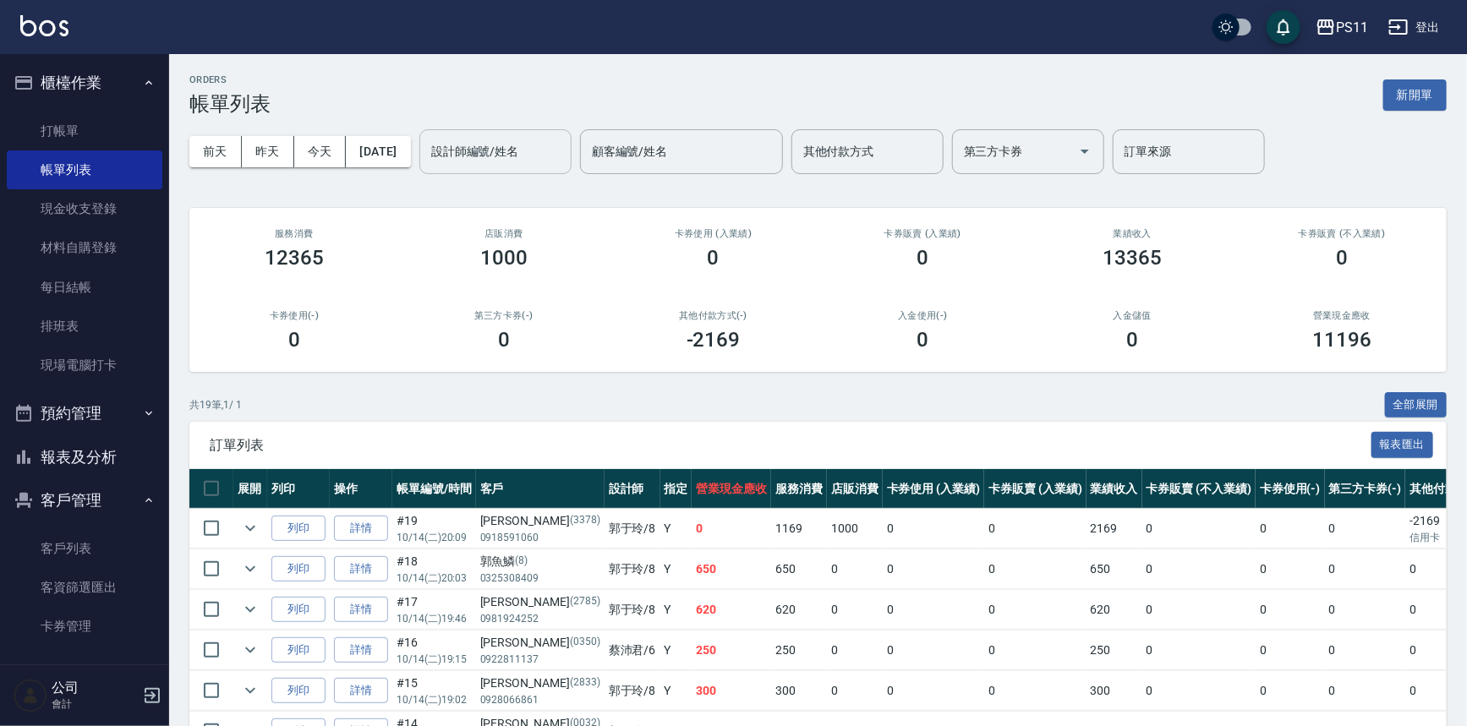
click at [481, 157] on input "設計師編號/姓名" at bounding box center [495, 152] width 137 height 30
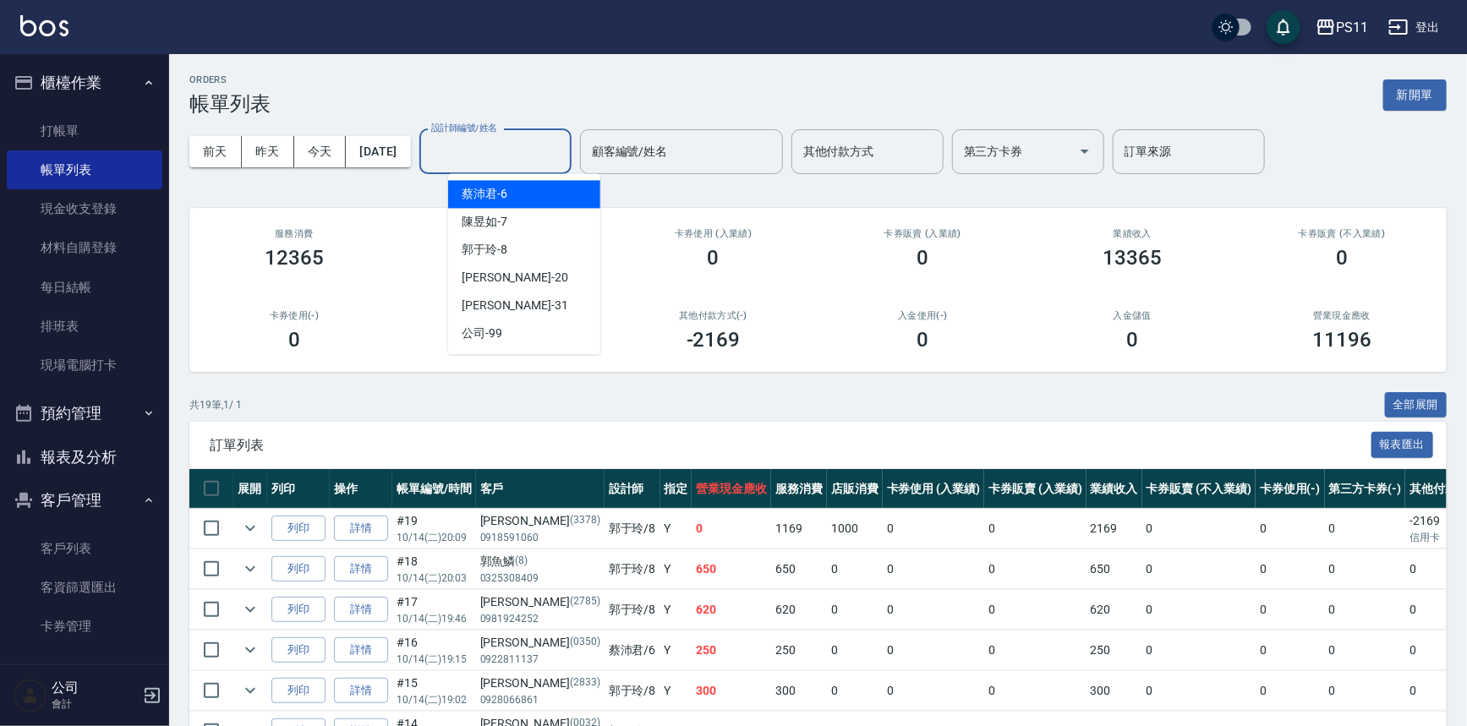
click at [519, 195] on div "[PERSON_NAME]6" at bounding box center [524, 194] width 152 height 28
click at [506, 147] on input "[PERSON_NAME]6" at bounding box center [483, 152] width 112 height 30
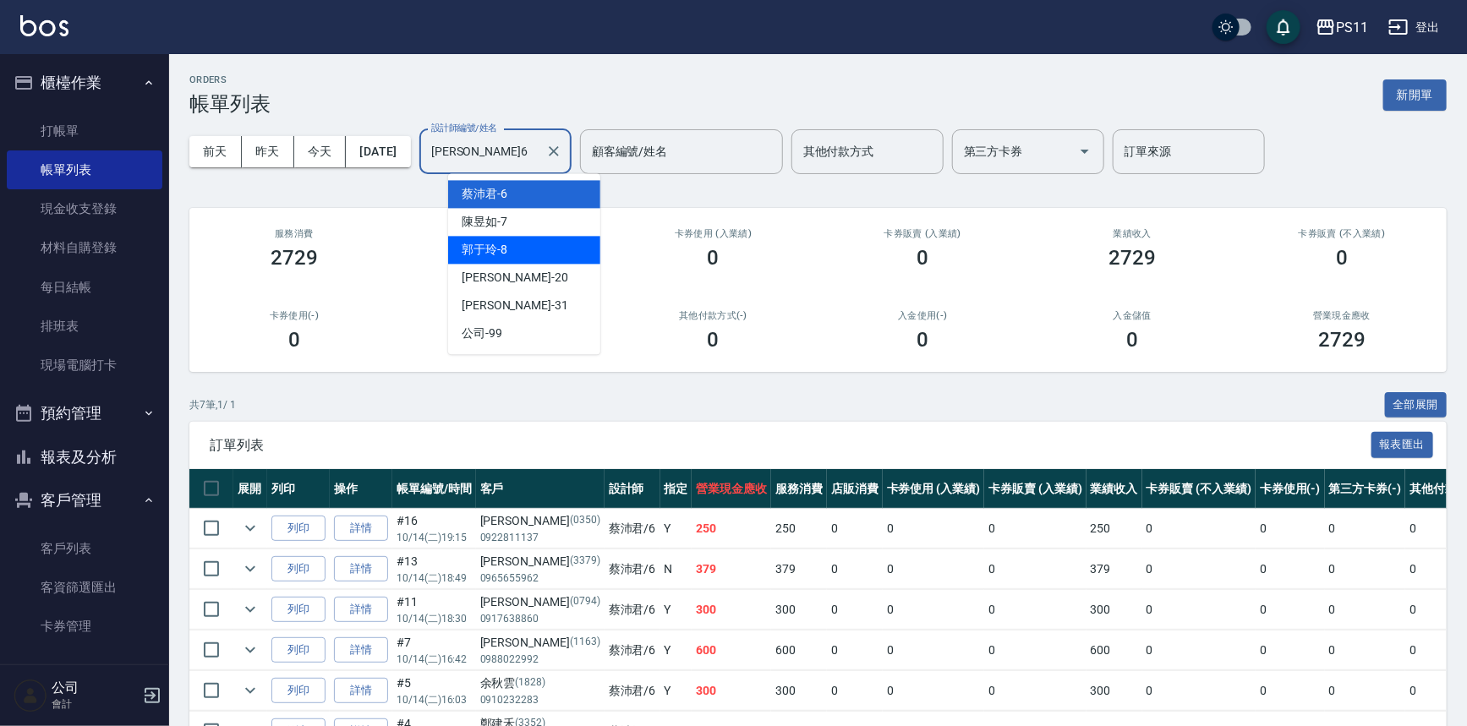
click at [555, 249] on div "[PERSON_NAME]-8" at bounding box center [524, 250] width 152 height 28
type input "郭于玲-8"
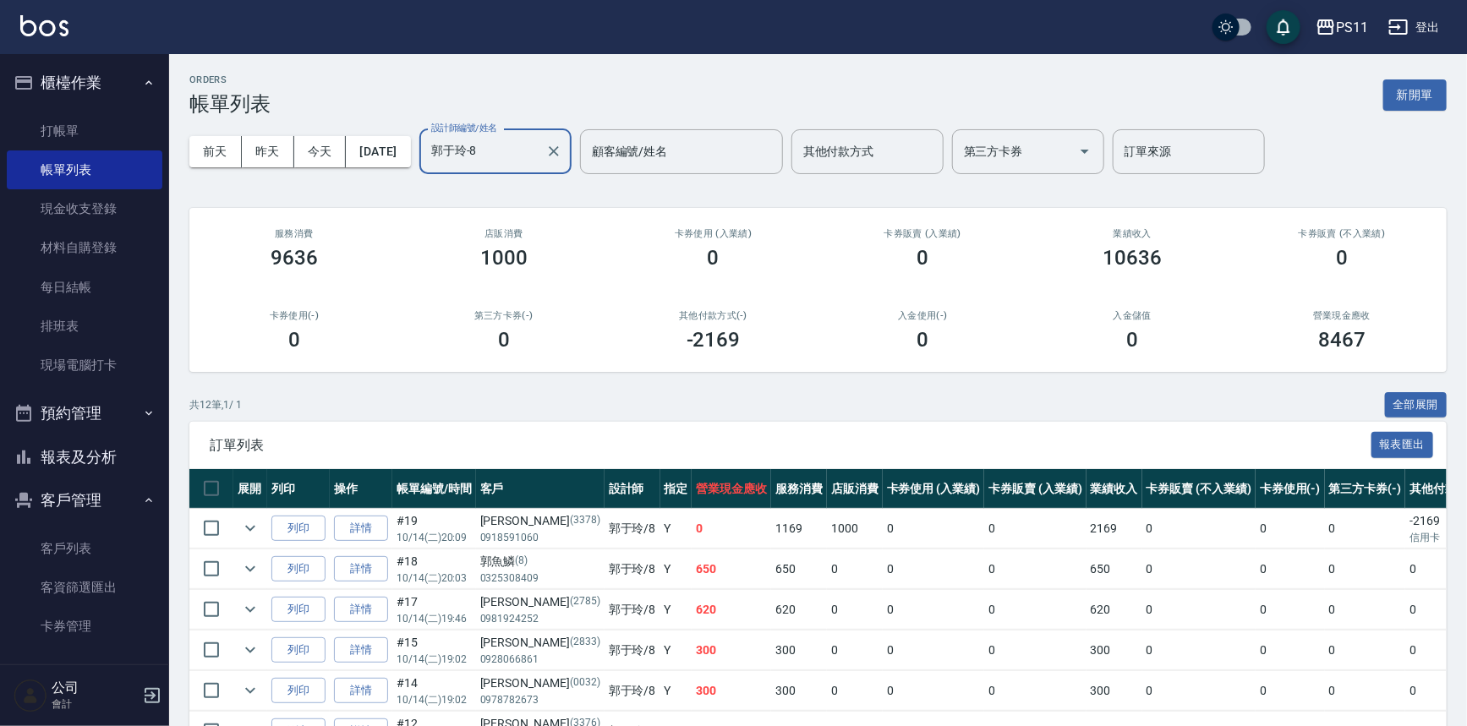
scroll to position [344, 0]
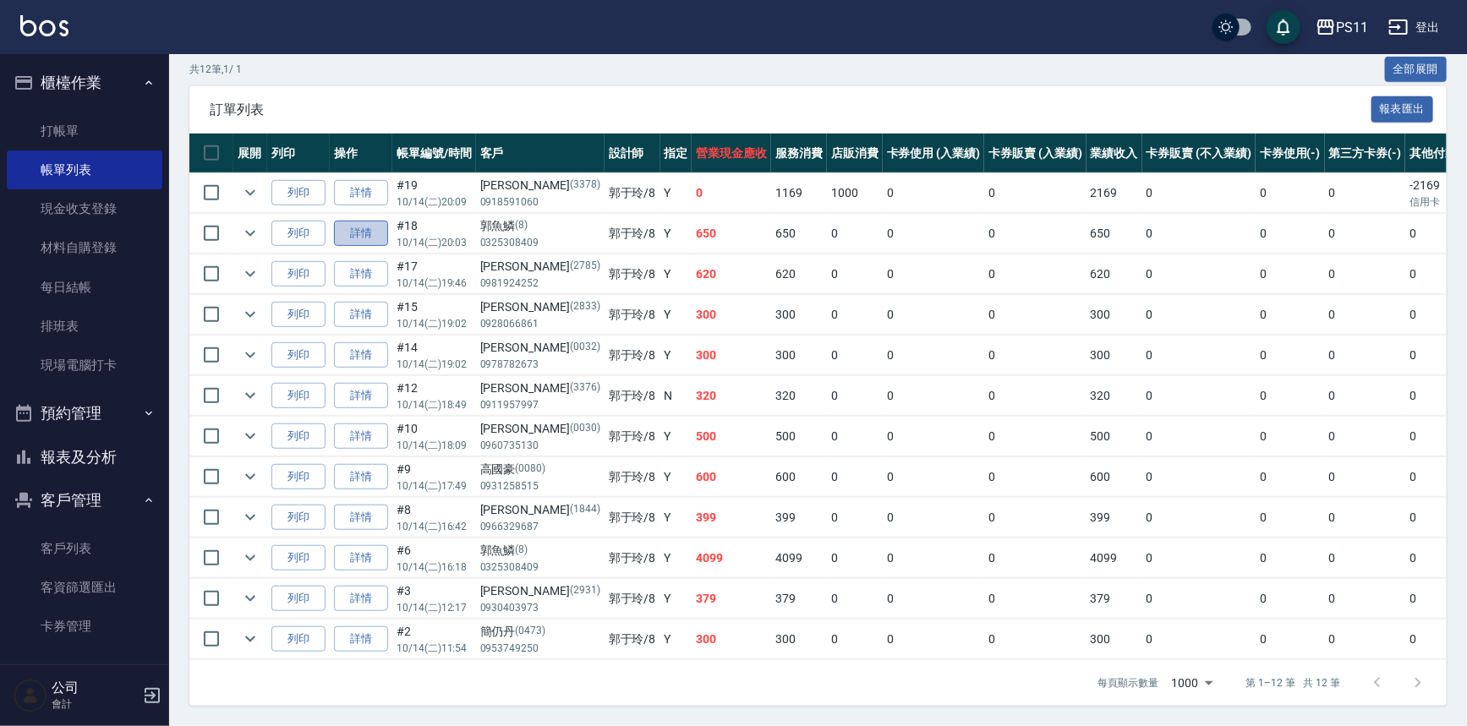
click at [379, 227] on link "詳情" at bounding box center [361, 234] width 54 height 26
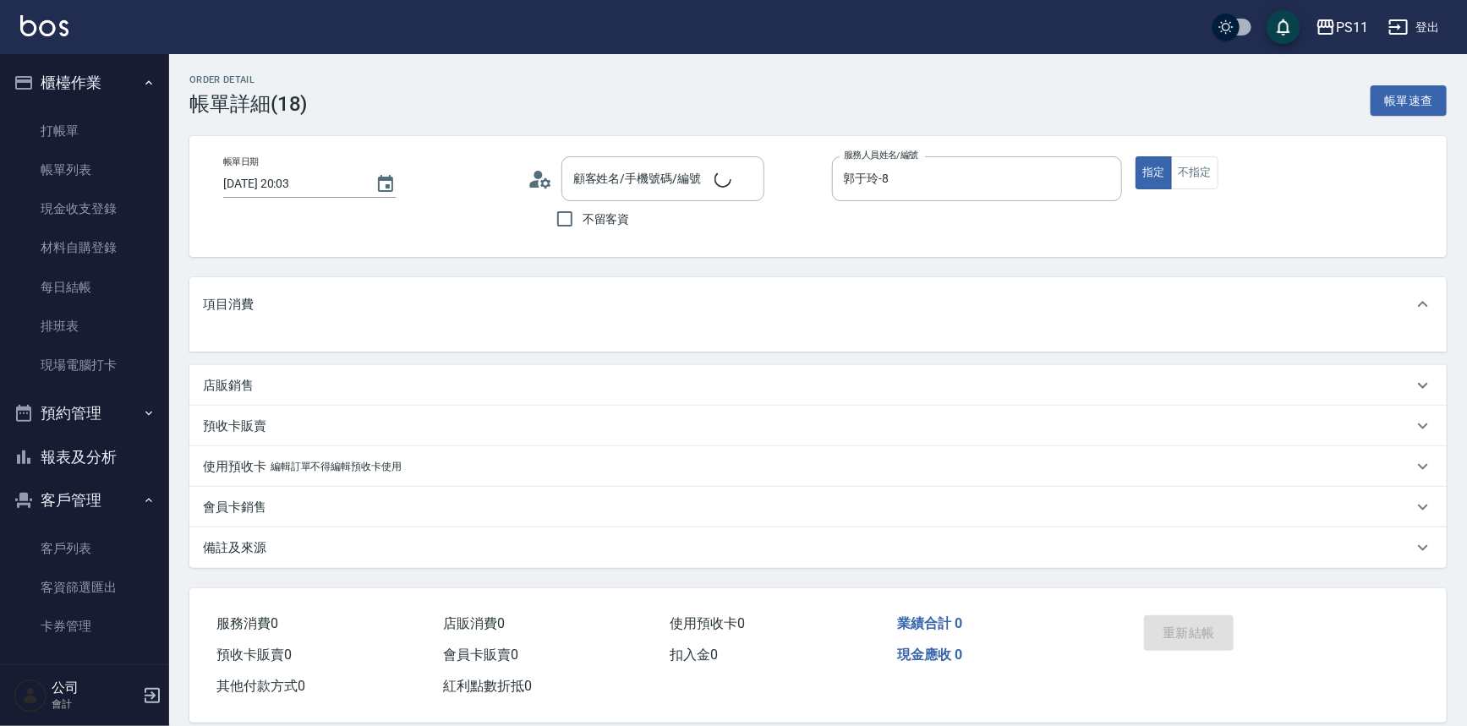
type input "郭魚鱗/0325308409/8"
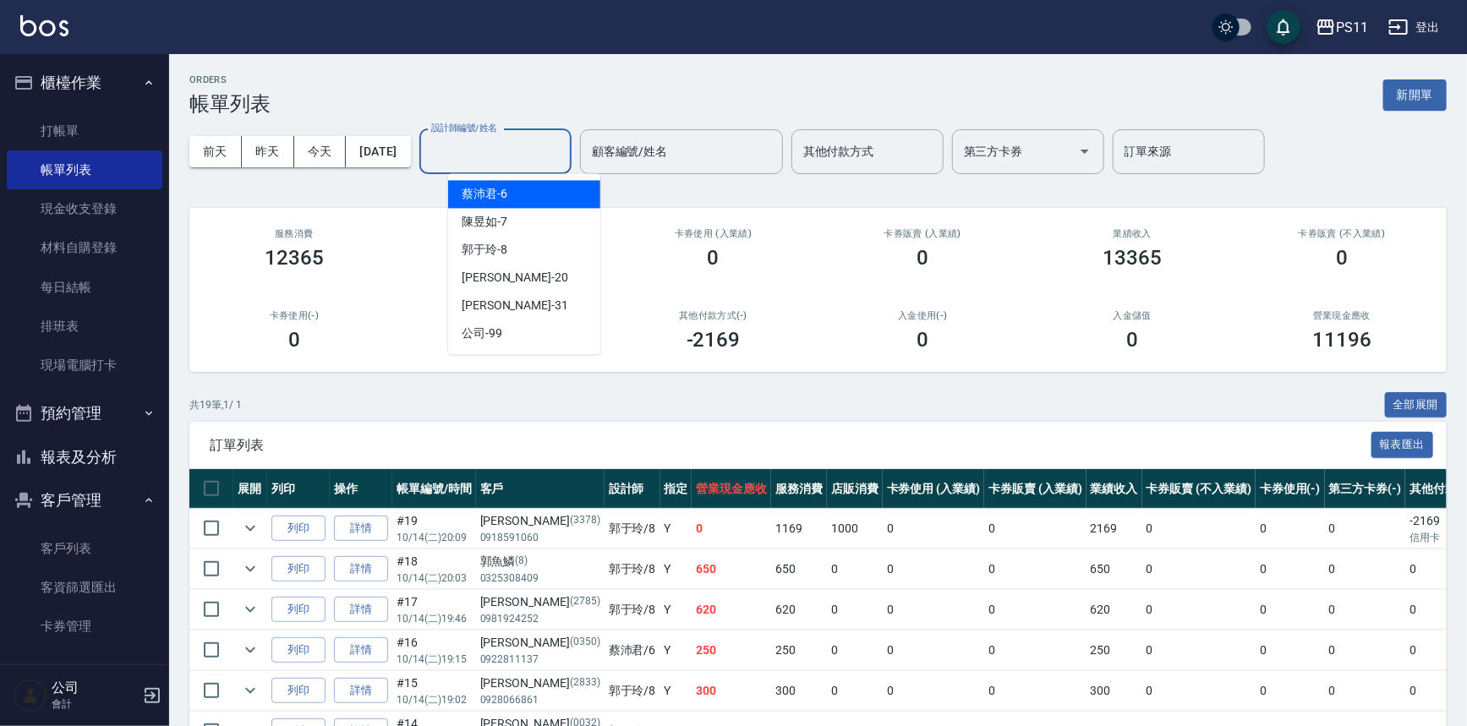
click at [546, 145] on input "設計師編號/姓名" at bounding box center [495, 152] width 137 height 30
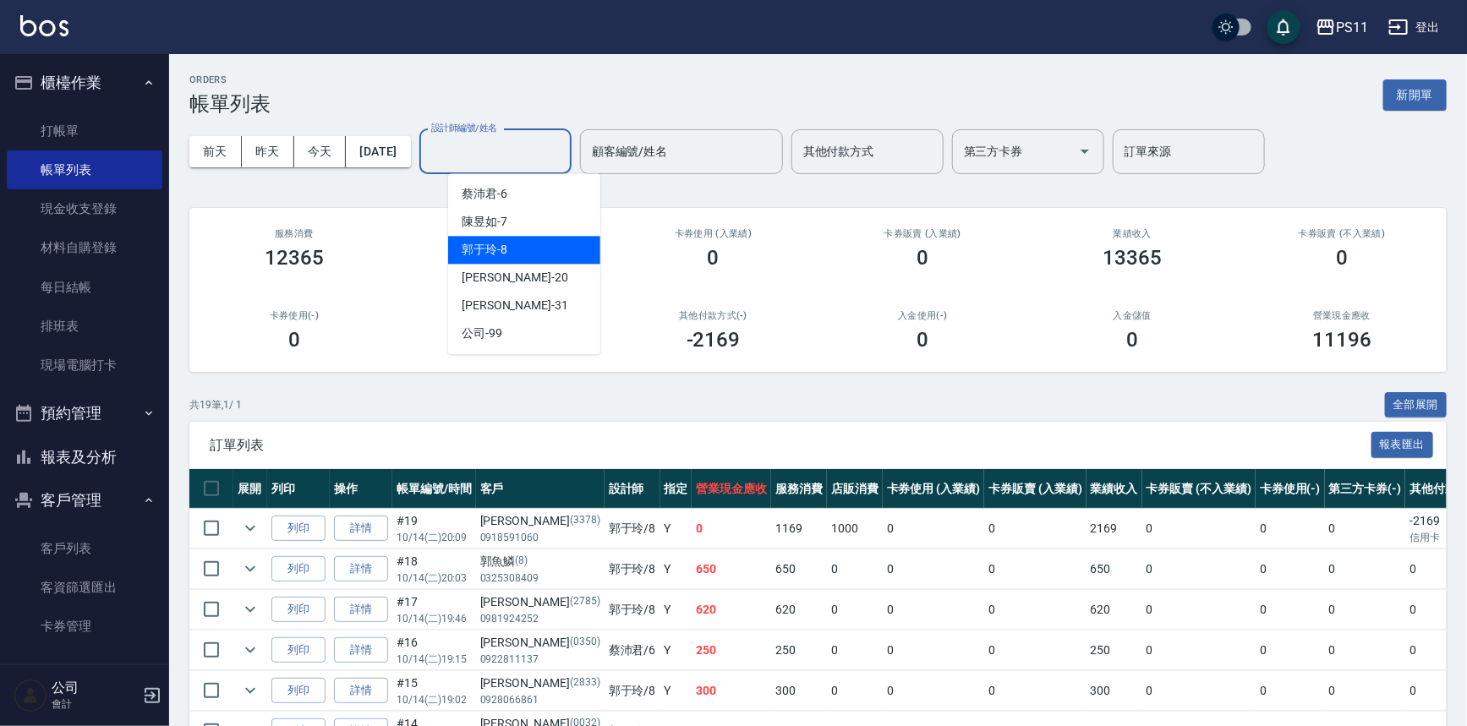
click at [542, 257] on div "[PERSON_NAME]-8" at bounding box center [524, 250] width 152 height 28
type input "郭于玲-8"
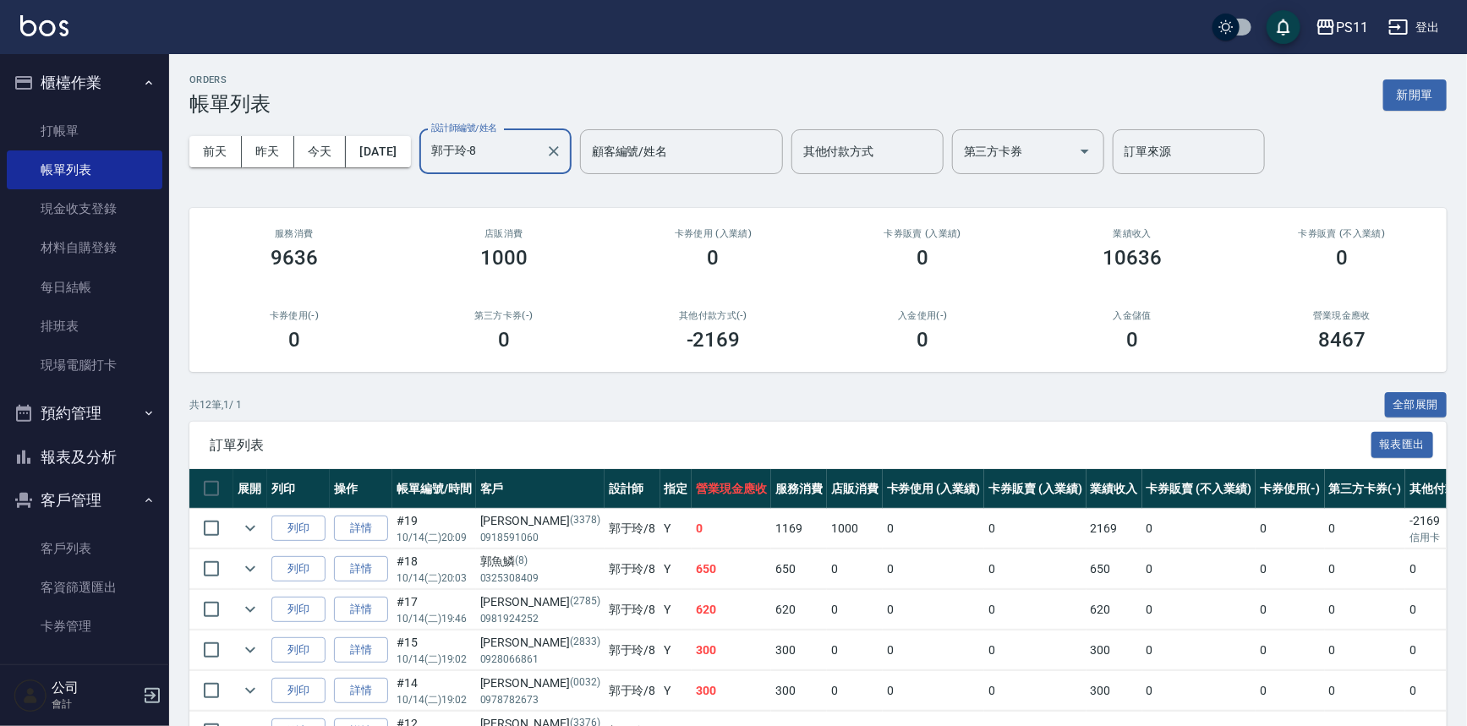
scroll to position [344, 0]
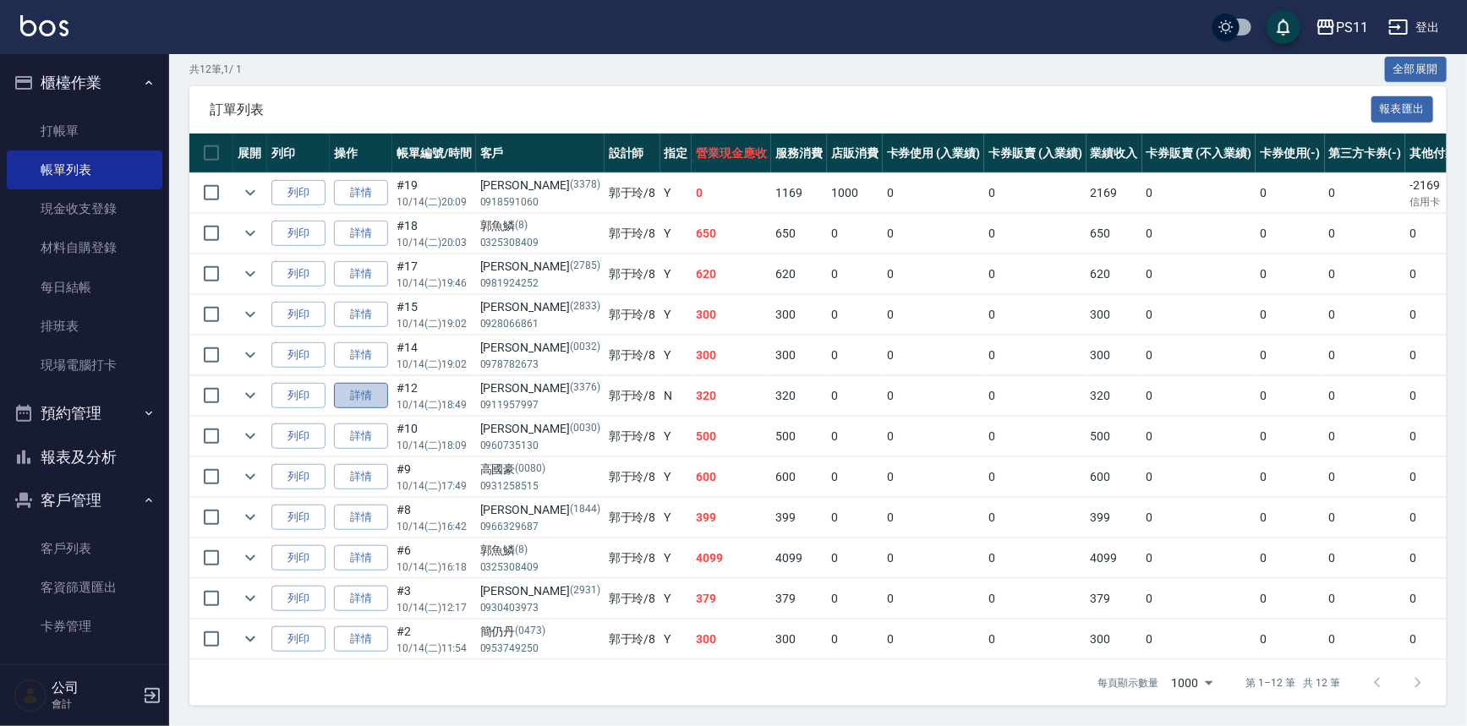
click at [363, 387] on link "詳情" at bounding box center [361, 396] width 54 height 26
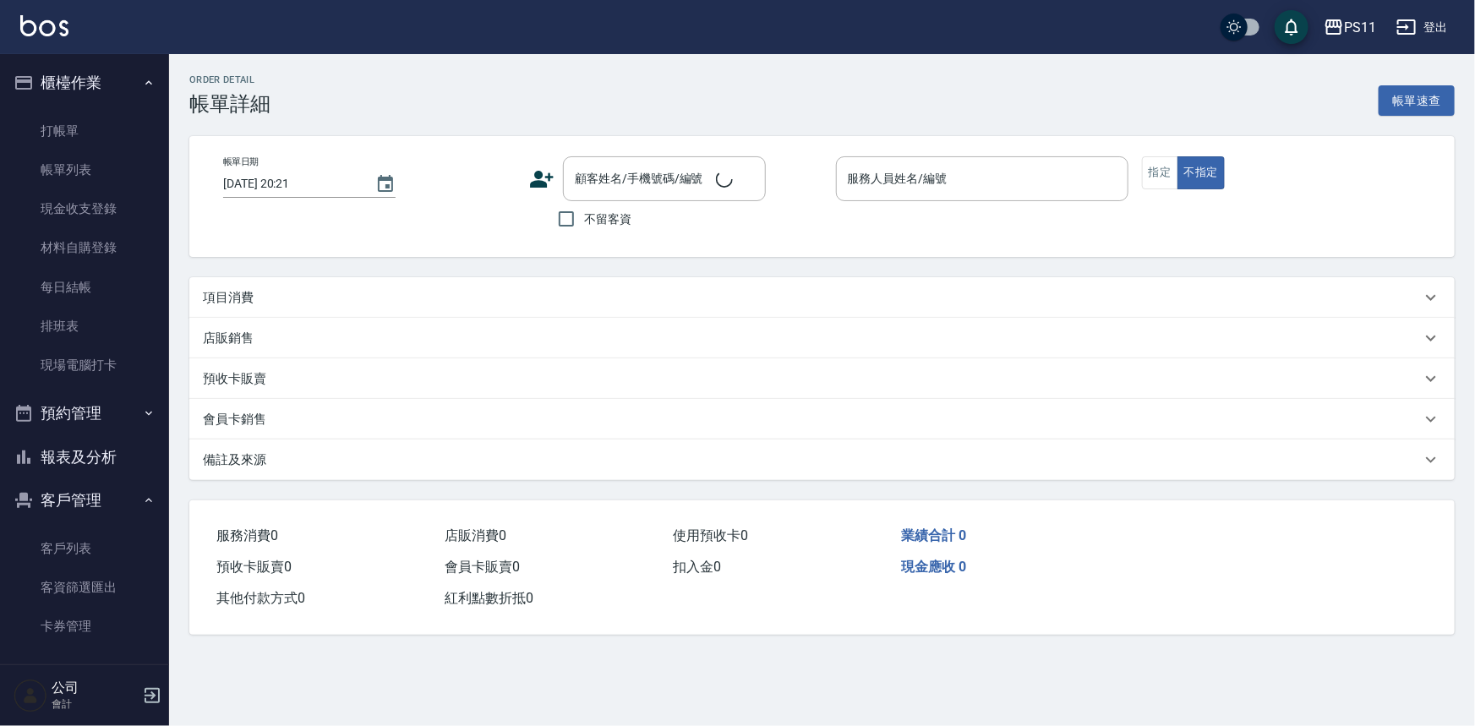
type input "[DATE] 18:49"
type input "郭于玲-8"
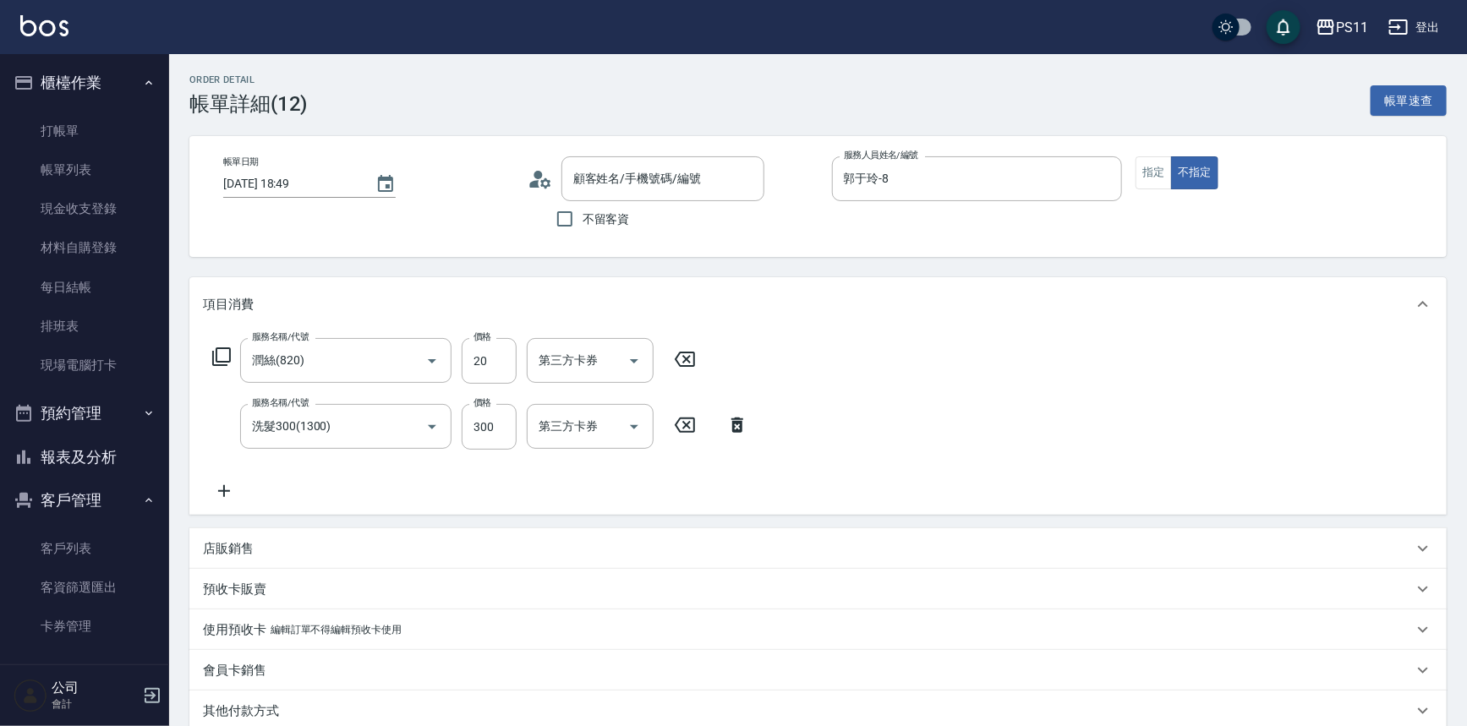
type input "[PERSON_NAME]/0911957997/3376"
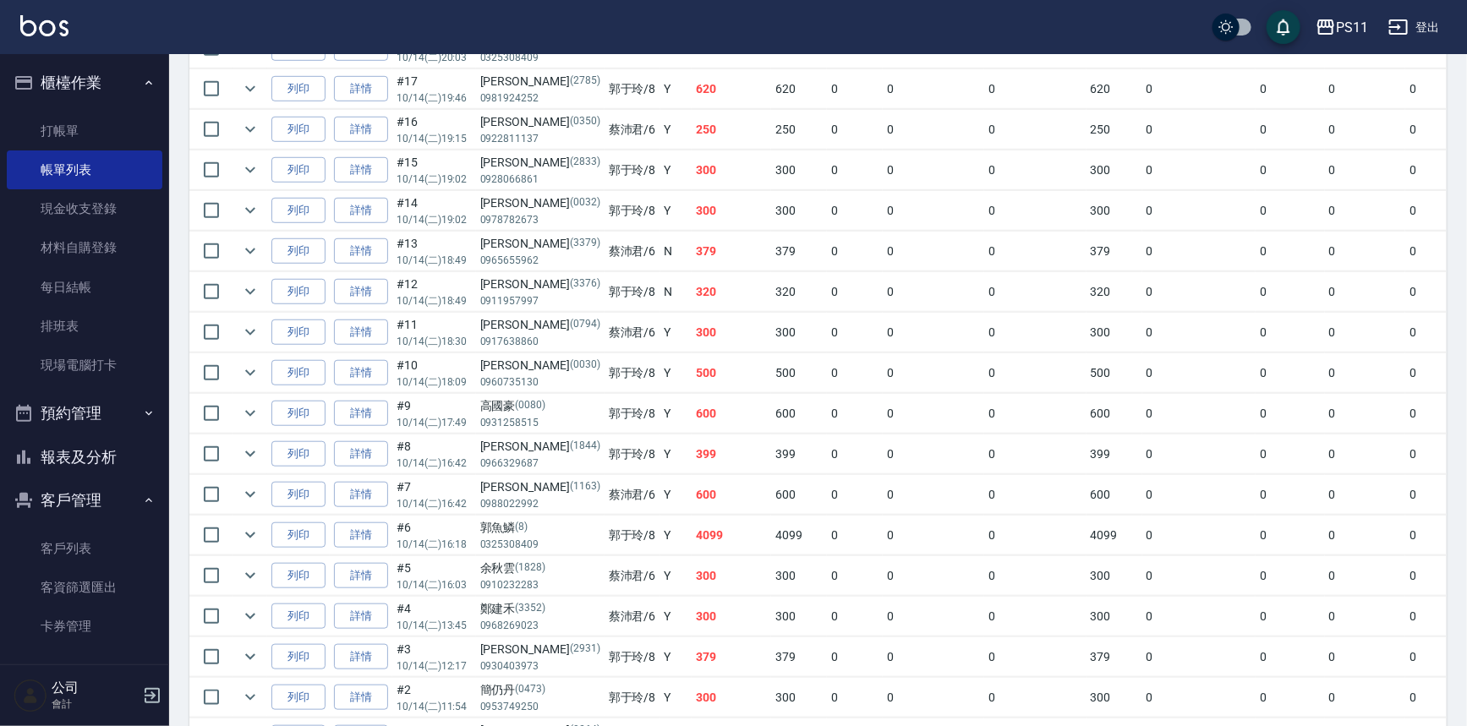
drag, startPoint x: 726, startPoint y: 385, endPoint x: 720, endPoint y: 494, distance: 109.2
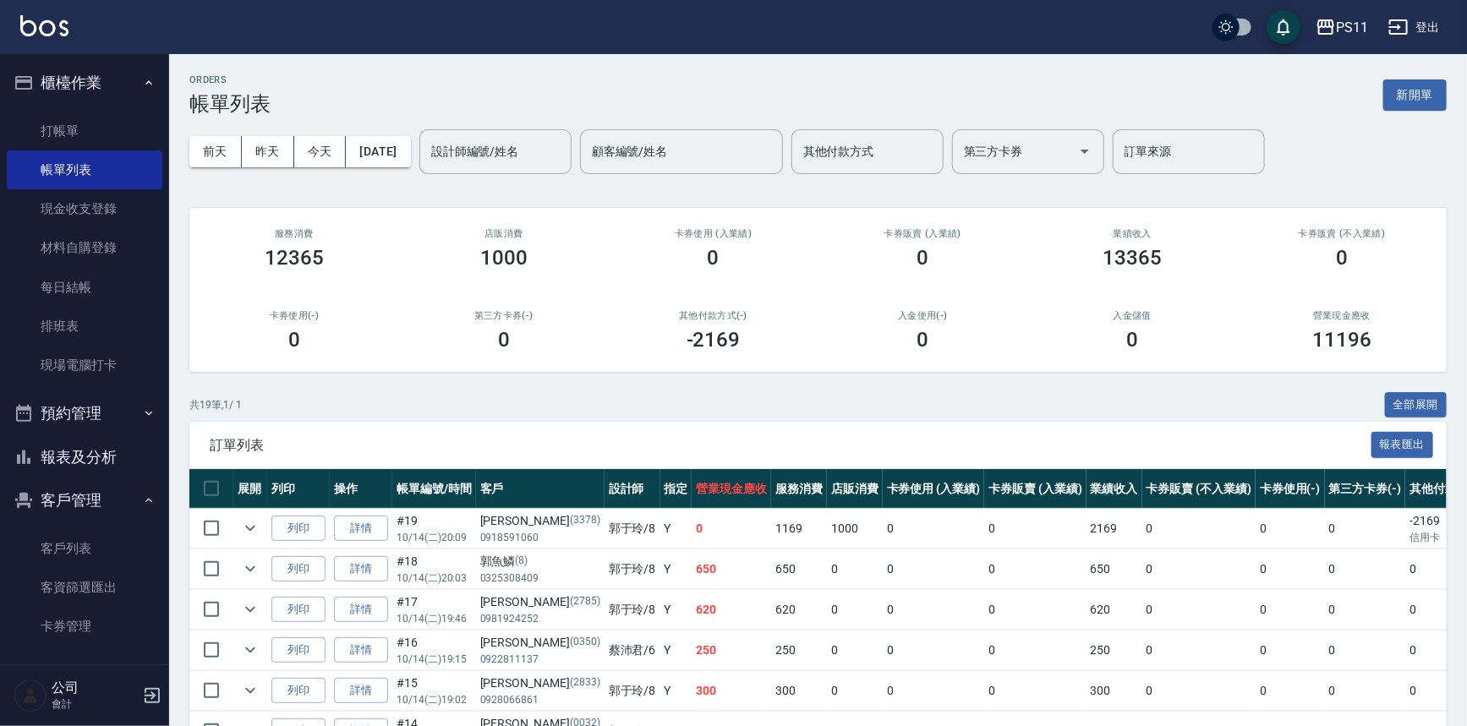
drag, startPoint x: 745, startPoint y: 500, endPoint x: 461, endPoint y: 89, distance: 500.1
click at [478, 152] on input "設計師編號/姓名" at bounding box center [495, 152] width 137 height 30
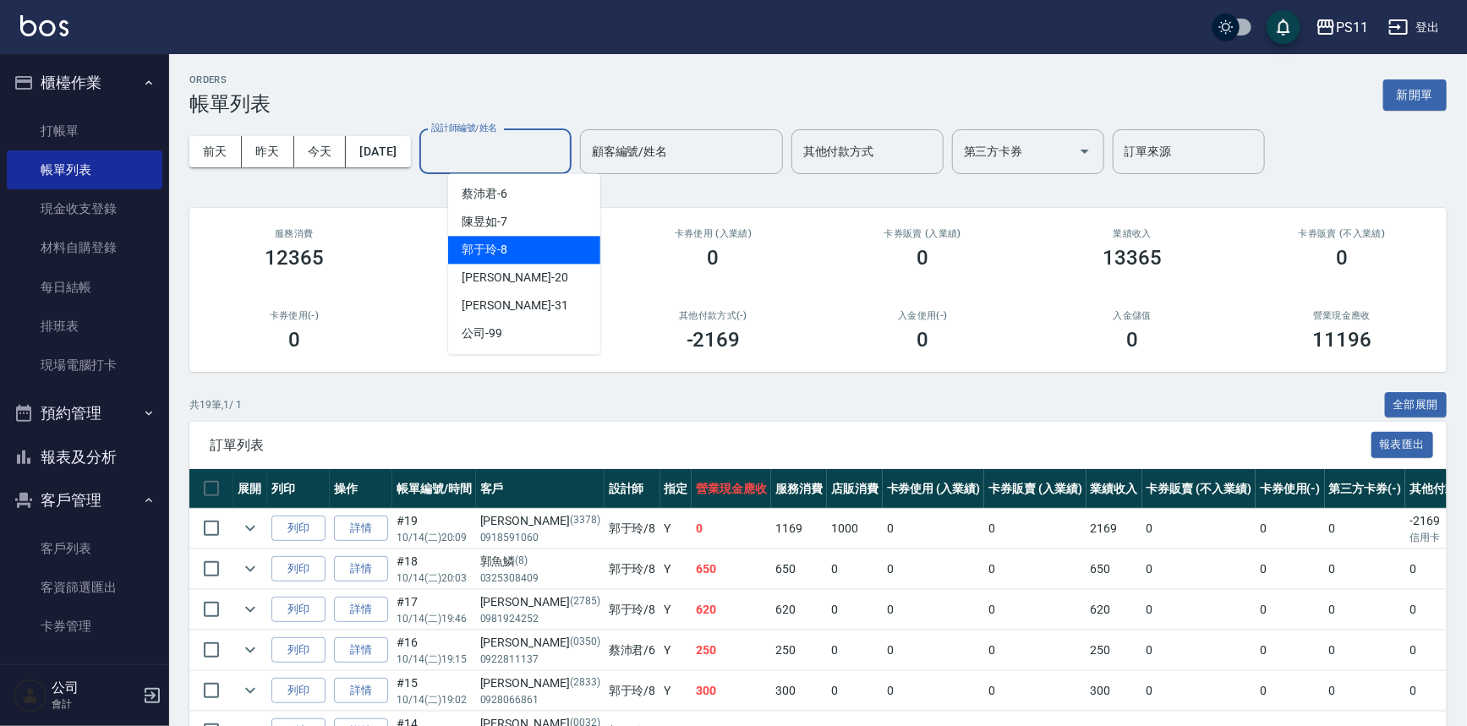
click at [496, 242] on span "[PERSON_NAME]-8" at bounding box center [485, 250] width 46 height 18
type input "郭于玲-8"
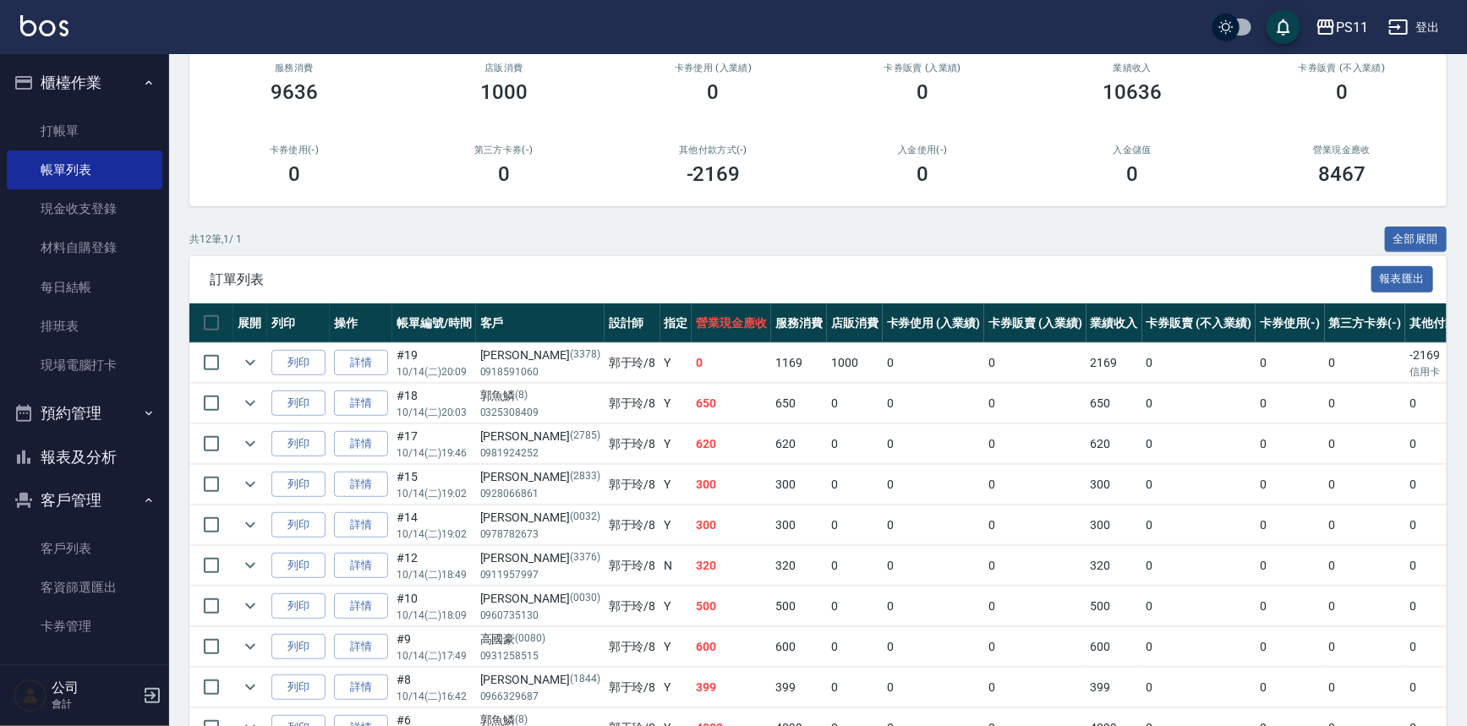
scroll to position [344, 0]
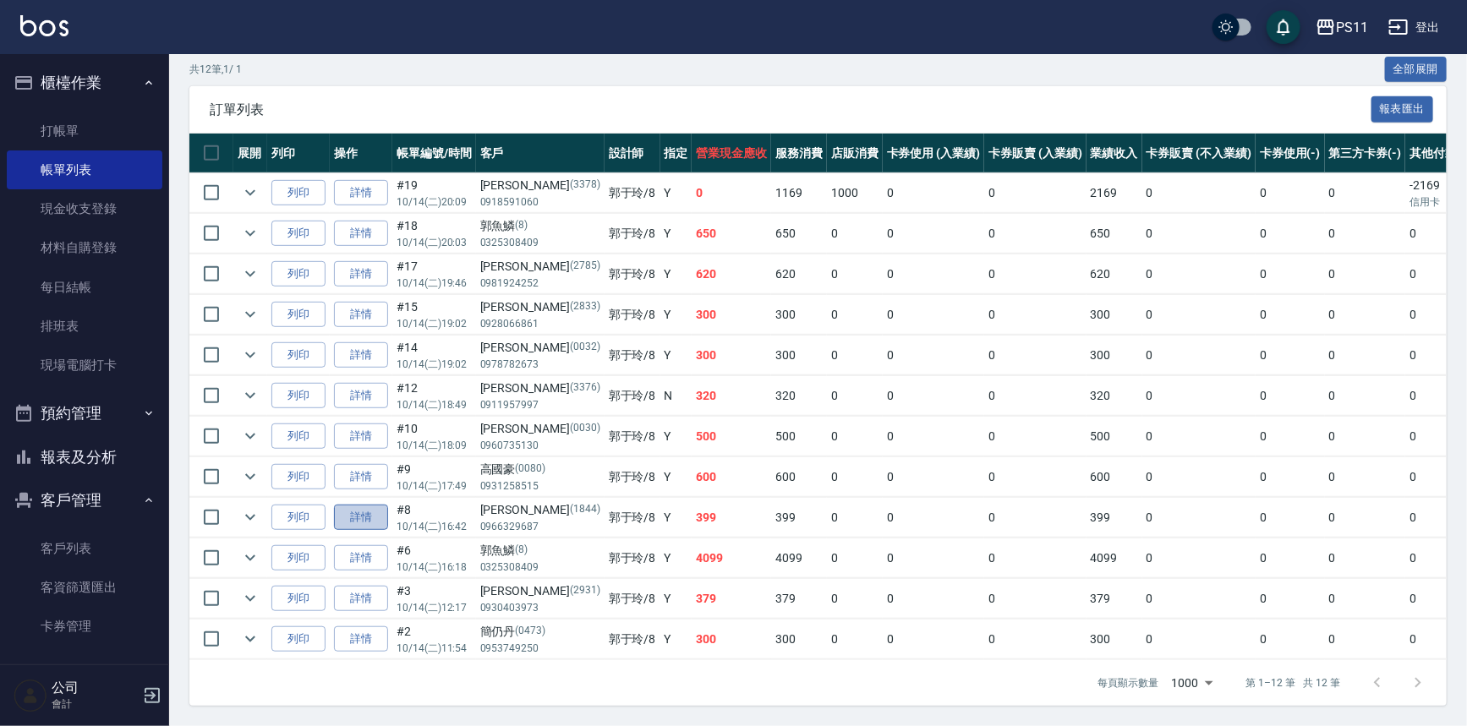
click at [360, 511] on link "詳情" at bounding box center [361, 518] width 54 height 26
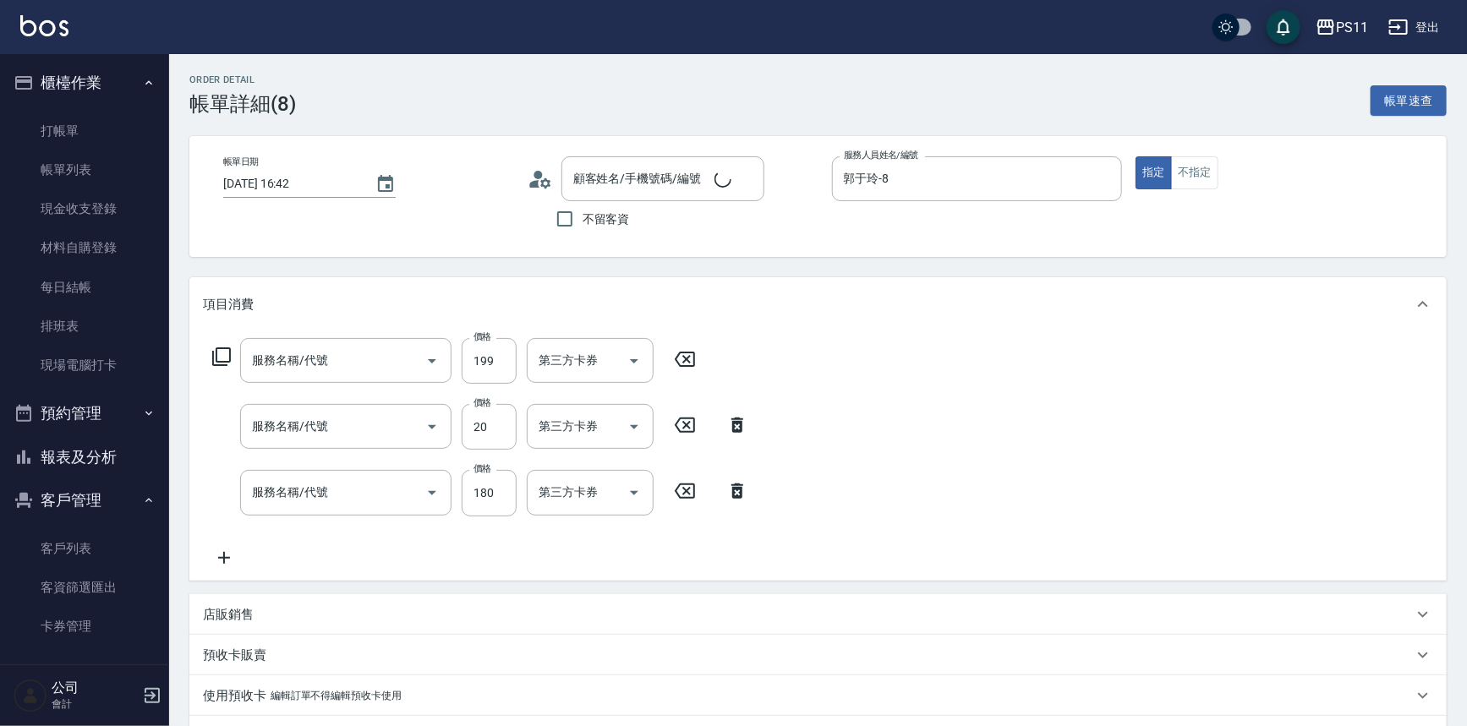
type input "[DATE] 16:42"
type input "郭于玲-8"
type input "不指定剪髮活動(2199)"
type input "潤絲(820)"
type input "洗髮(洗+剪不指定活動)(1180)"
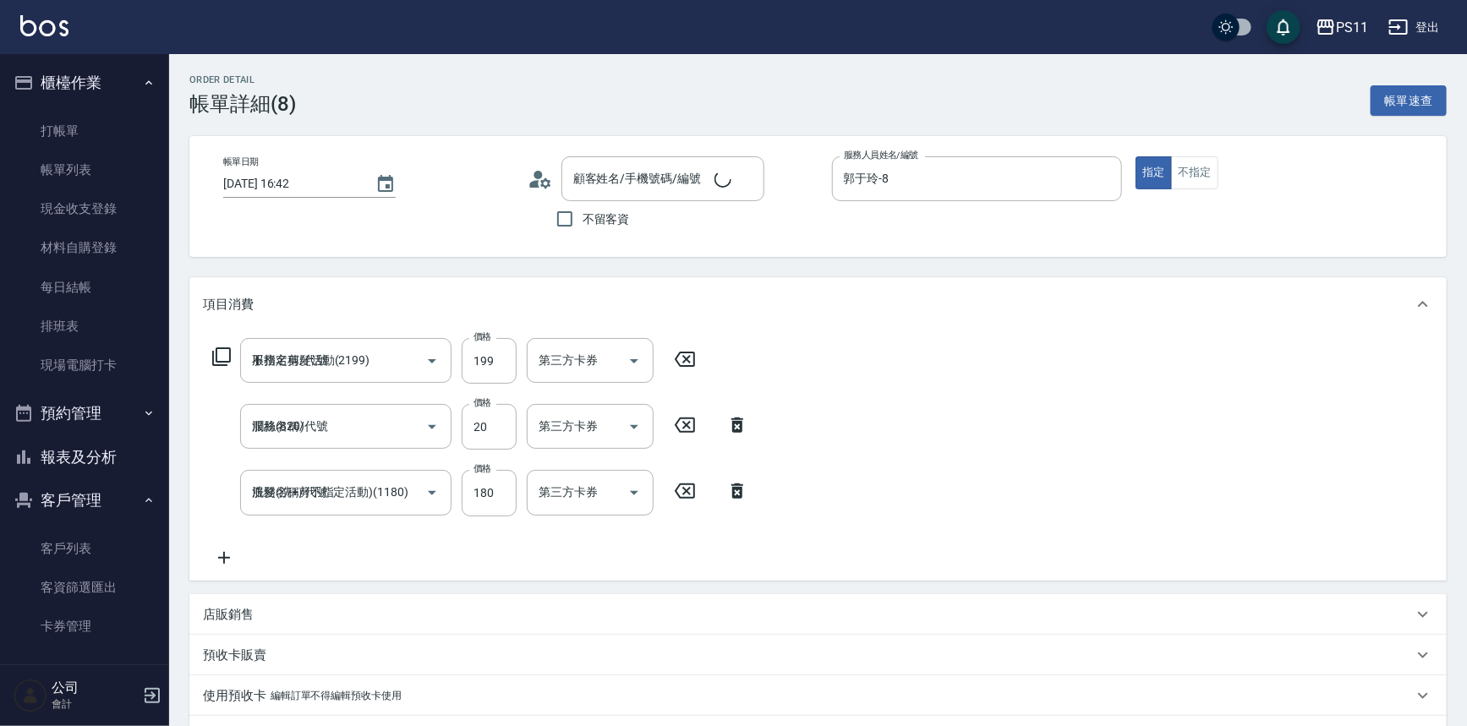
type input "[PERSON_NAME]/0966329687/1844"
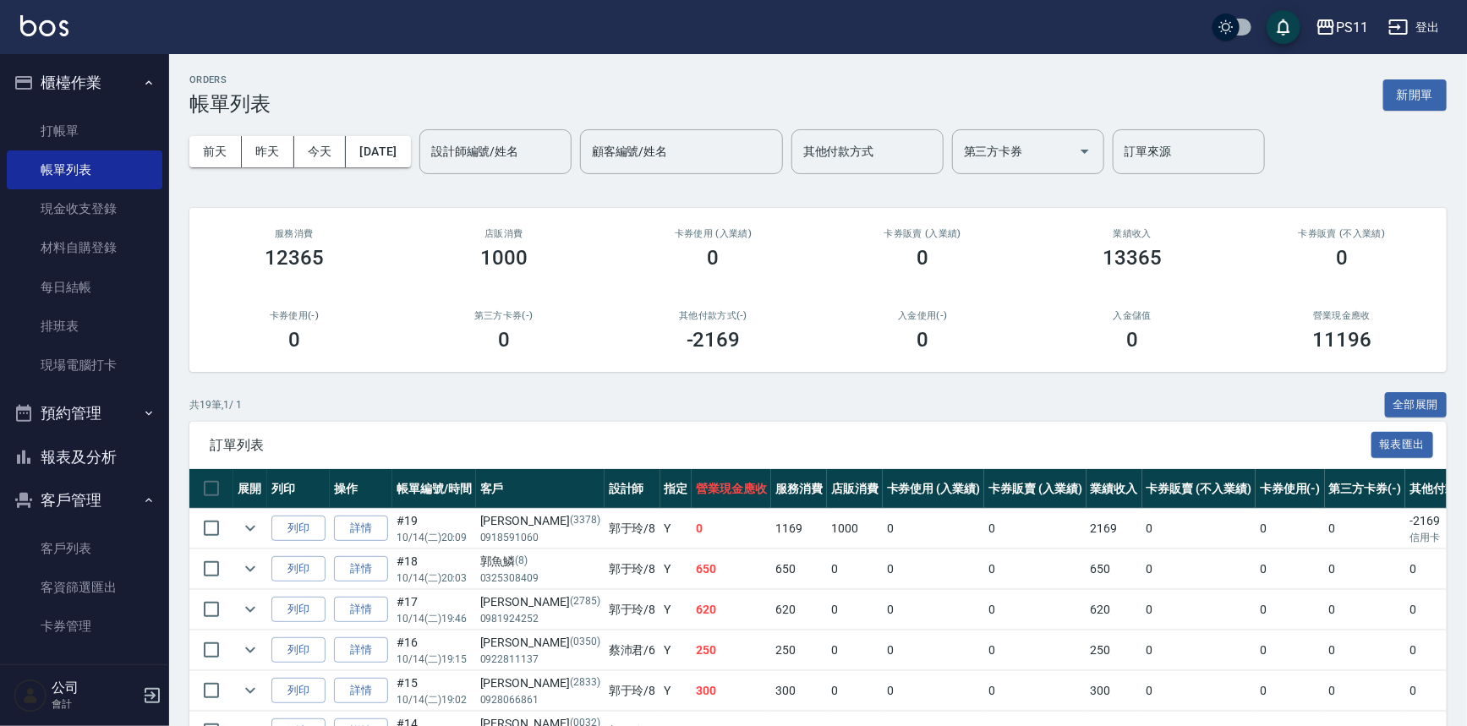
click at [586, 380] on div "ORDERS 帳單列表 新開單 [DATE] [DATE] [DATE] [DATE] 設計師編號/姓名 設計師編號/姓名 顧客編號/姓名 顧客編號/姓名 其…" at bounding box center [817, 700] width 1297 height 1292
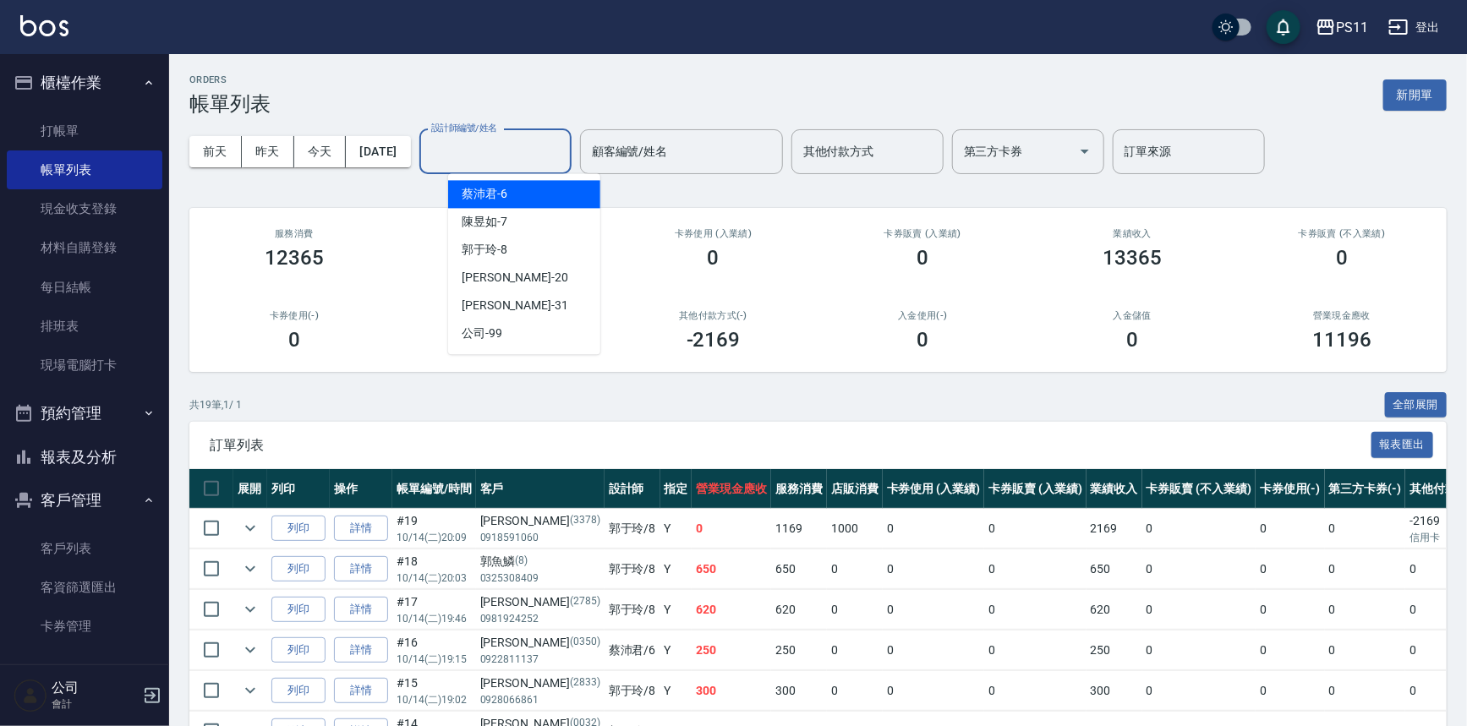
drag, startPoint x: 568, startPoint y: 153, endPoint x: 568, endPoint y: 171, distance: 17.8
click at [564, 154] on input "設計師編號/姓名" at bounding box center [495, 152] width 137 height 30
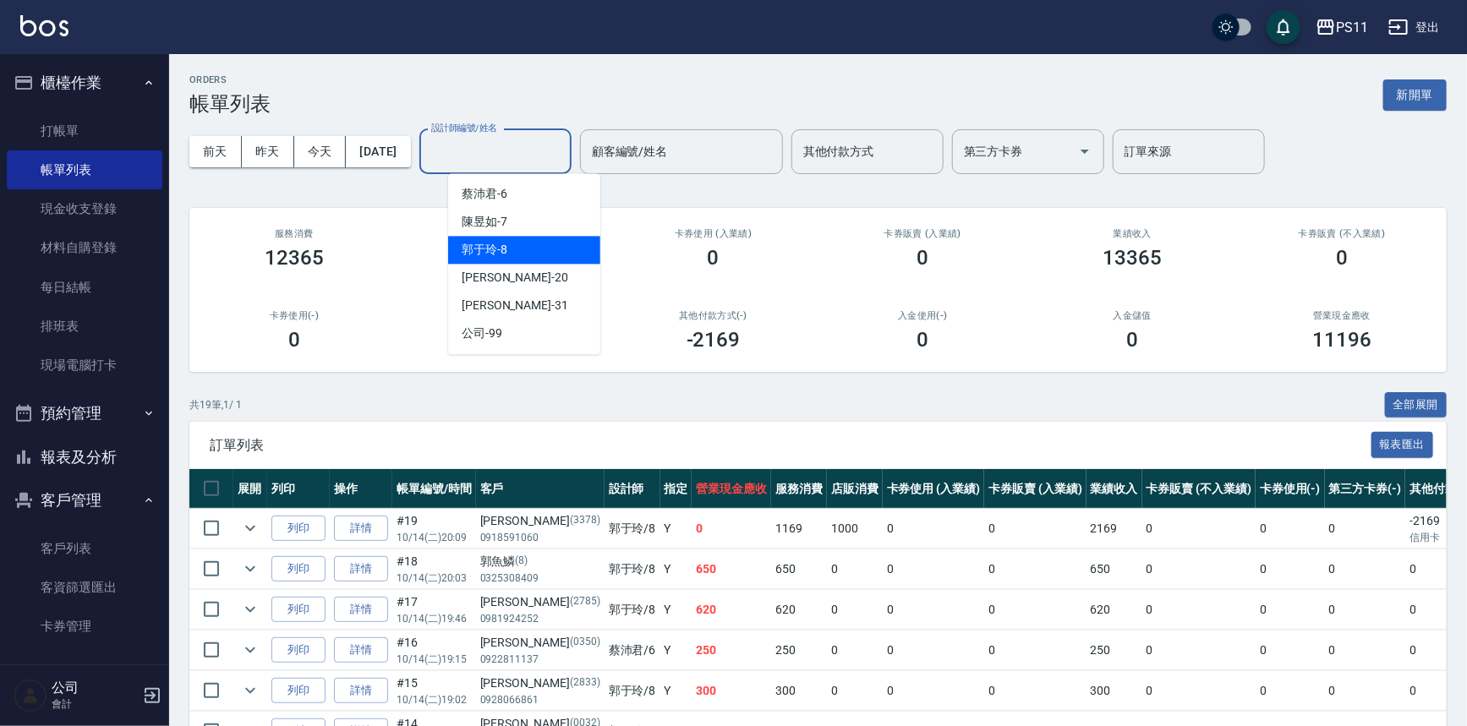
click at [571, 245] on div "[PERSON_NAME]-8" at bounding box center [524, 250] width 152 height 28
type input "郭于玲-8"
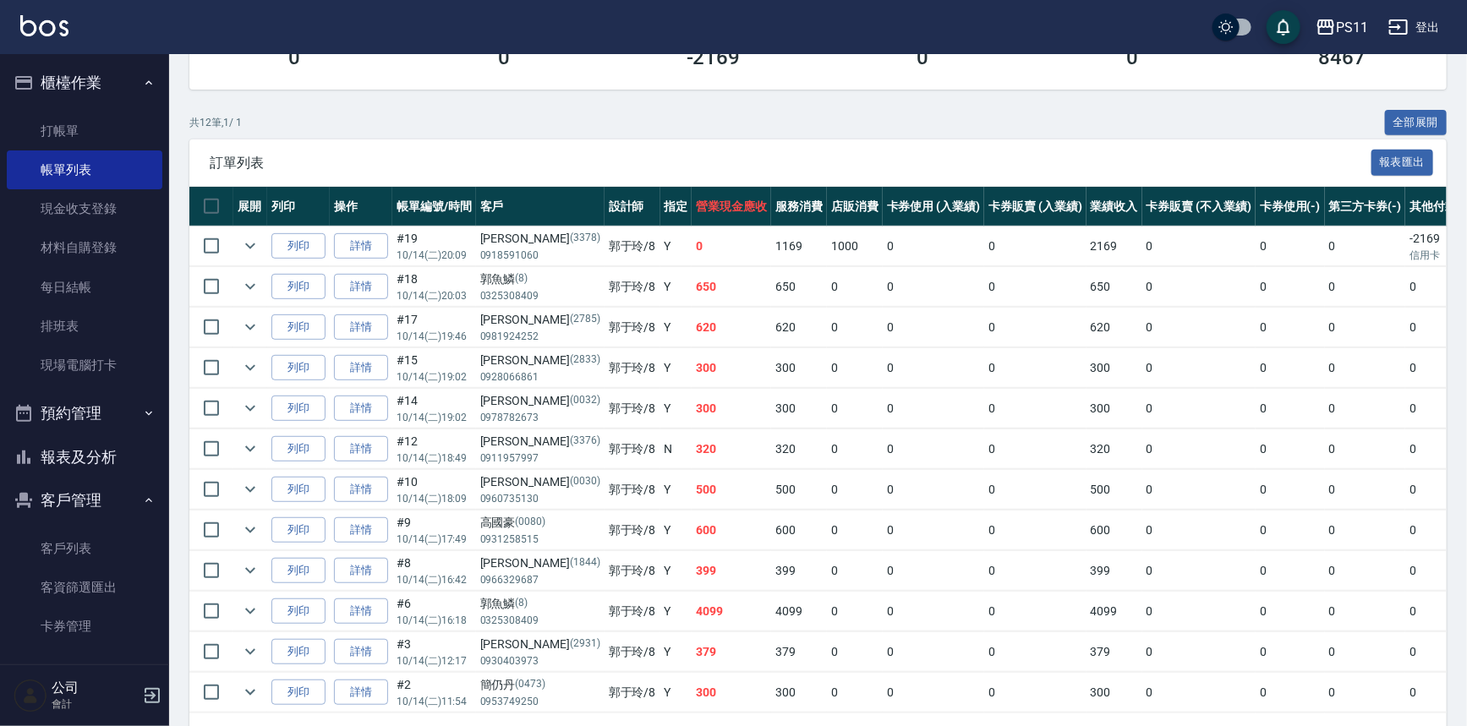
scroll to position [344, 0]
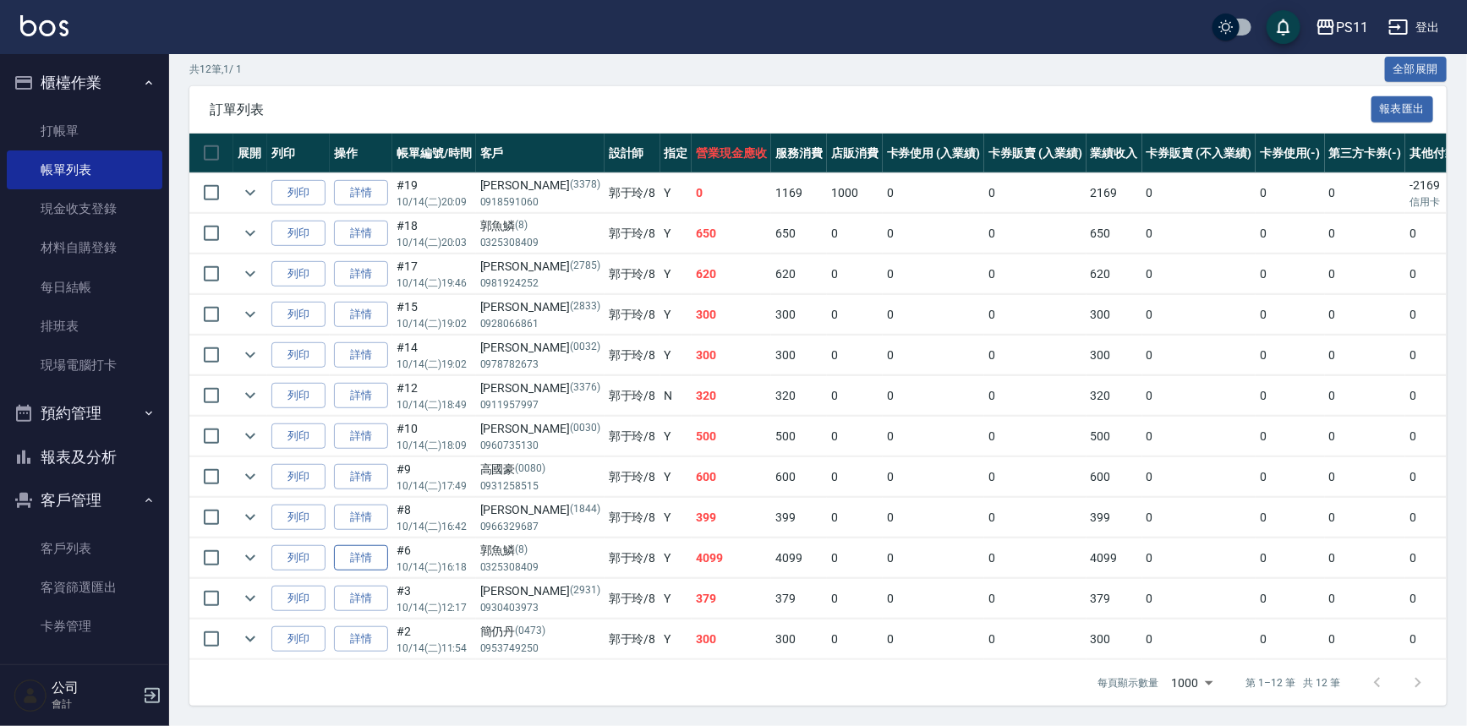
click at [367, 548] on link "詳情" at bounding box center [361, 558] width 54 height 26
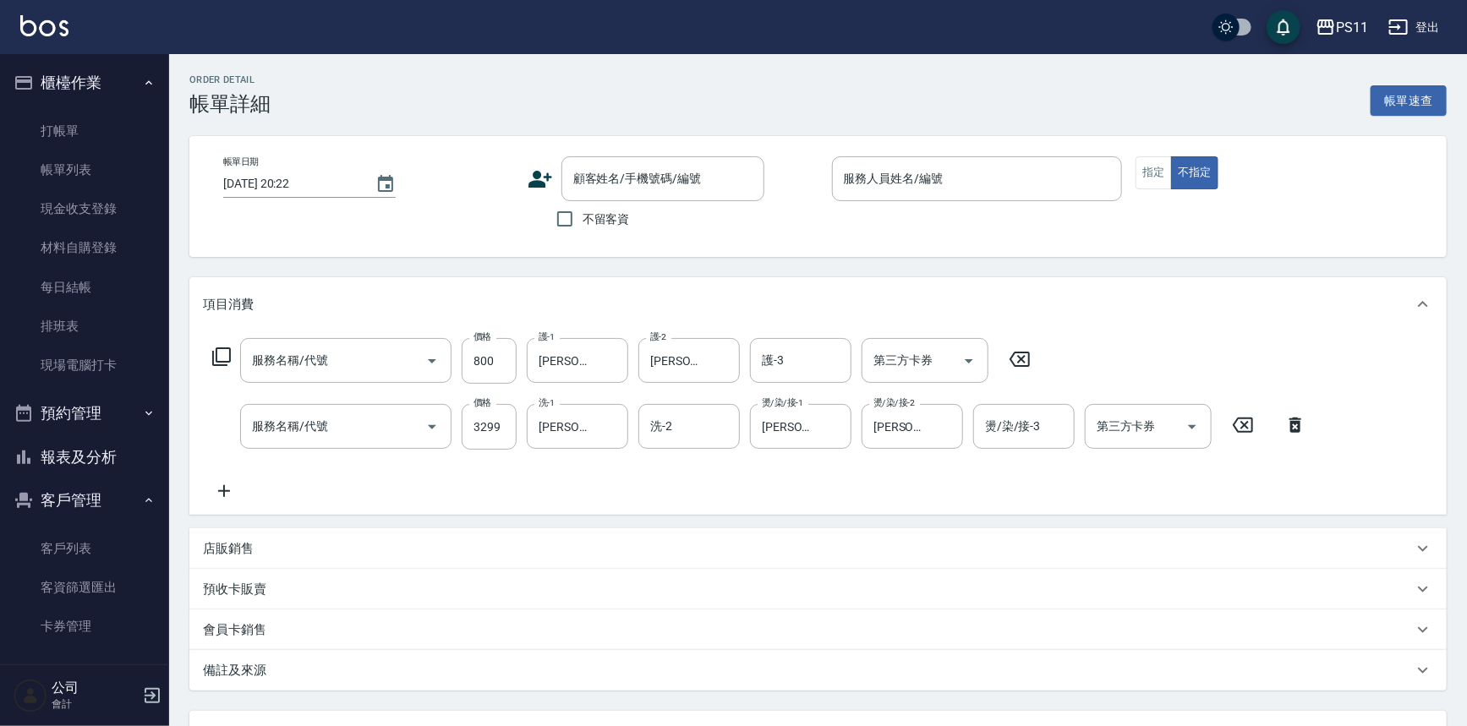
type input "[DATE] 16:18"
type input "郭于玲-8"
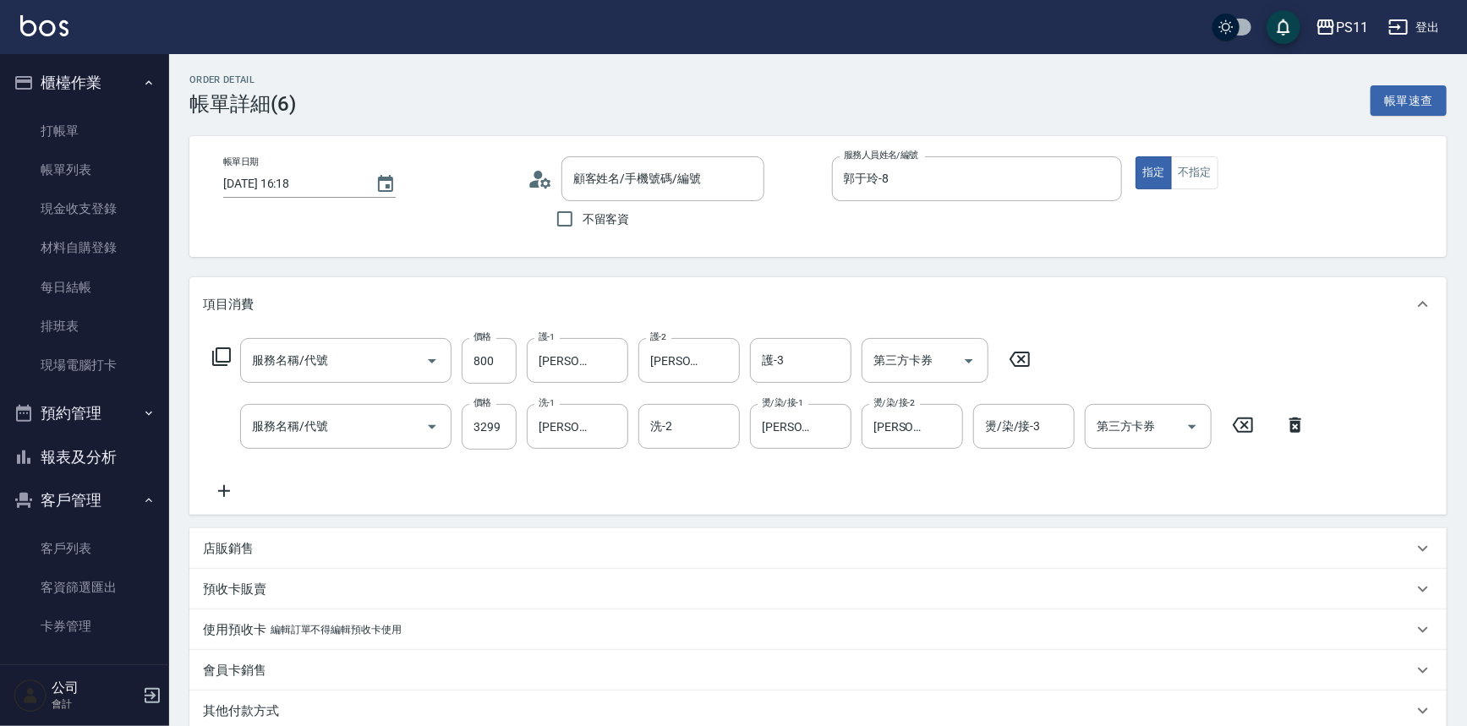
type input "原價401~800護髮(50800)"
type input "漂染肩上2999以上(42999)"
type input "郭魚鱗/0325308409/8"
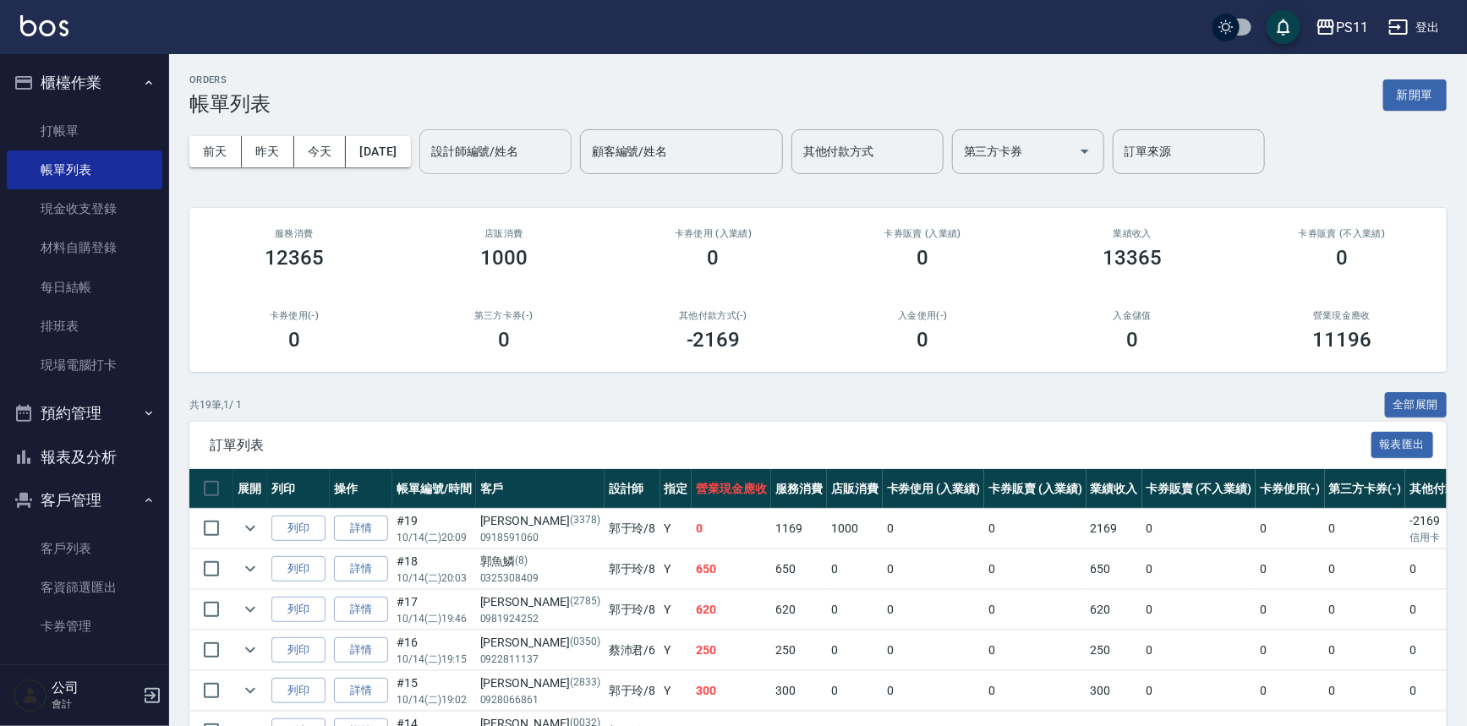
click at [538, 147] on input "設計師編號/姓名" at bounding box center [495, 152] width 137 height 30
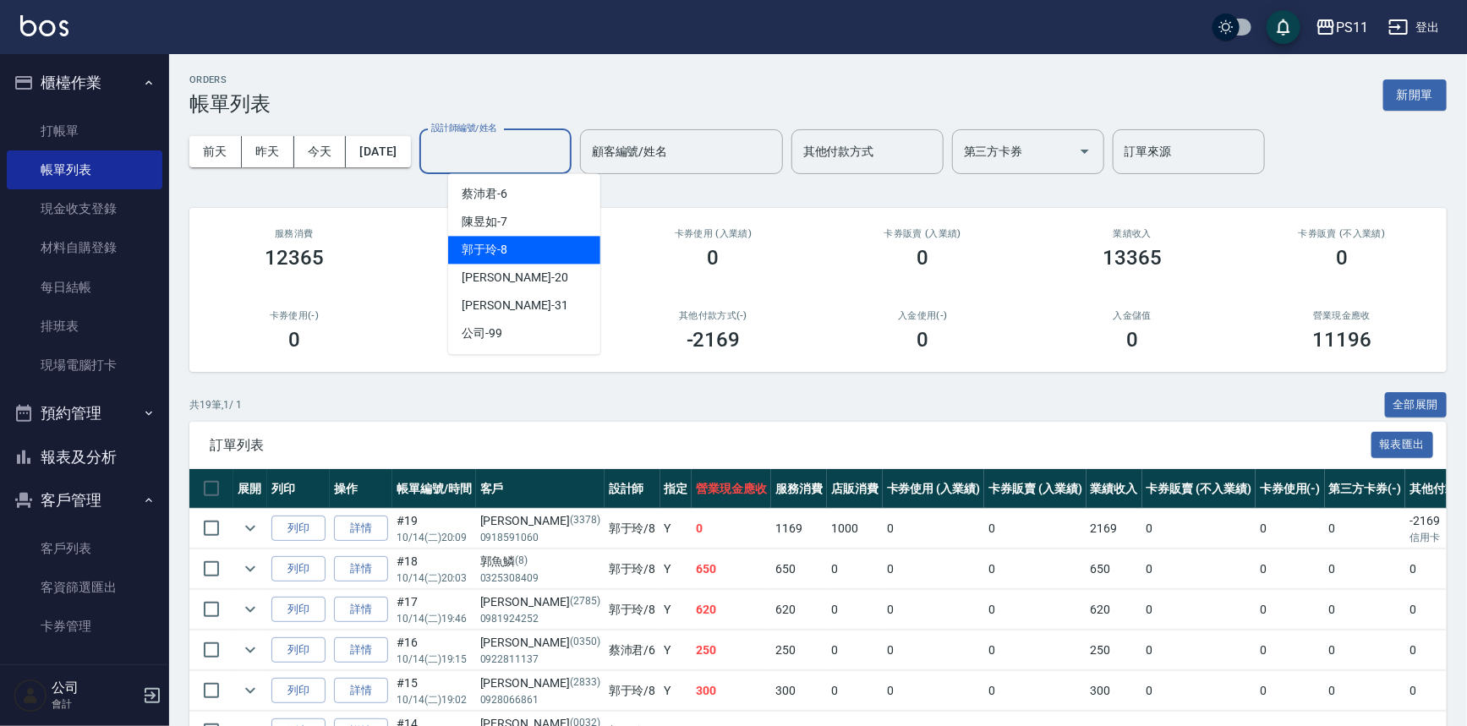
click at [533, 247] on div "[PERSON_NAME]-8" at bounding box center [524, 250] width 152 height 28
type input "郭于玲-8"
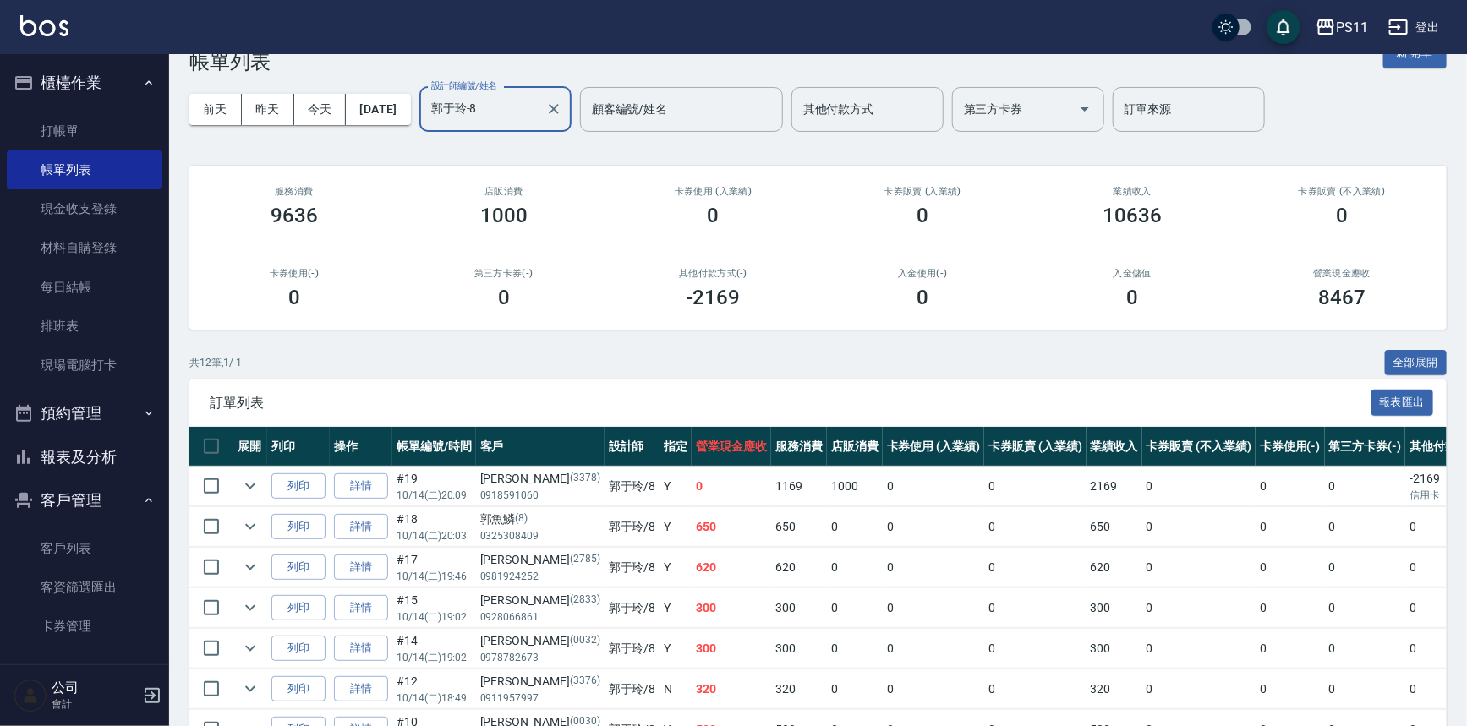
scroll to position [344, 0]
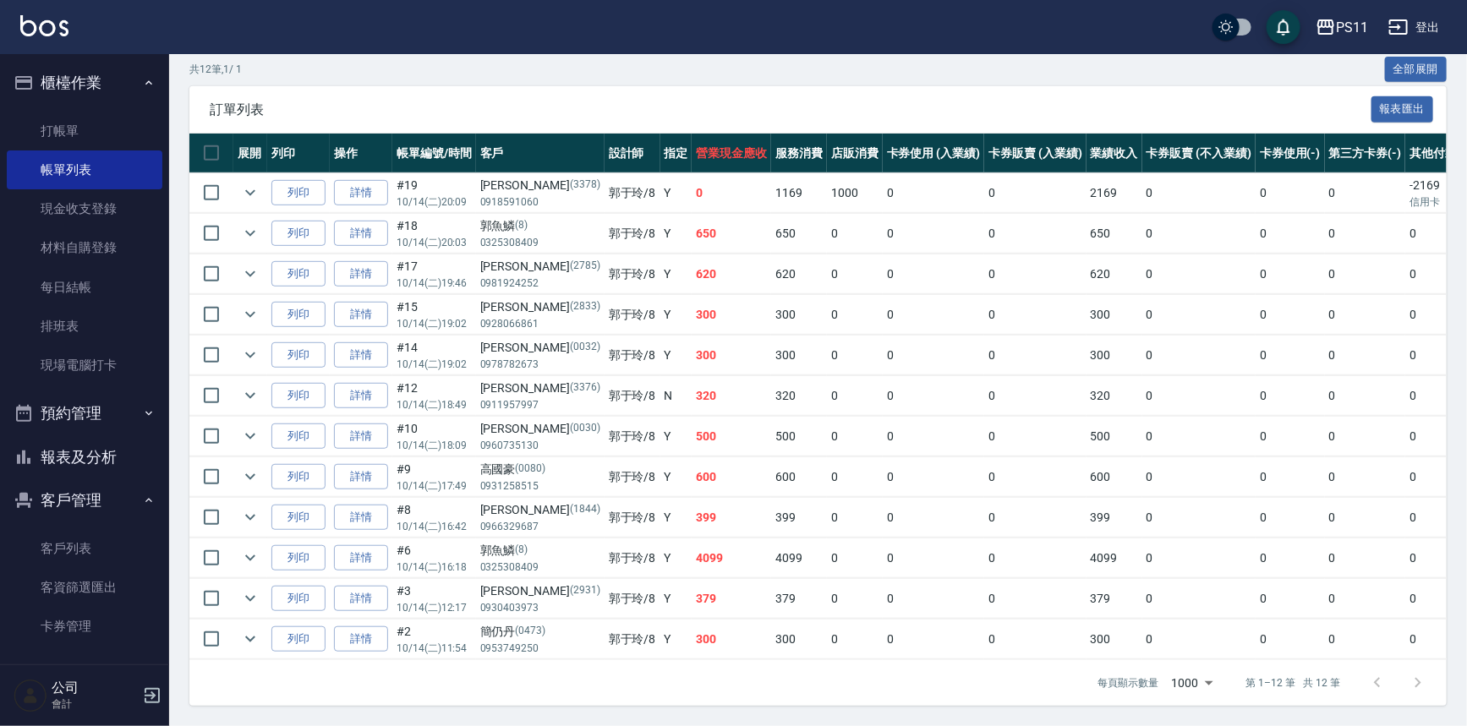
click at [102, 453] on button "報表及分析" at bounding box center [85, 457] width 156 height 44
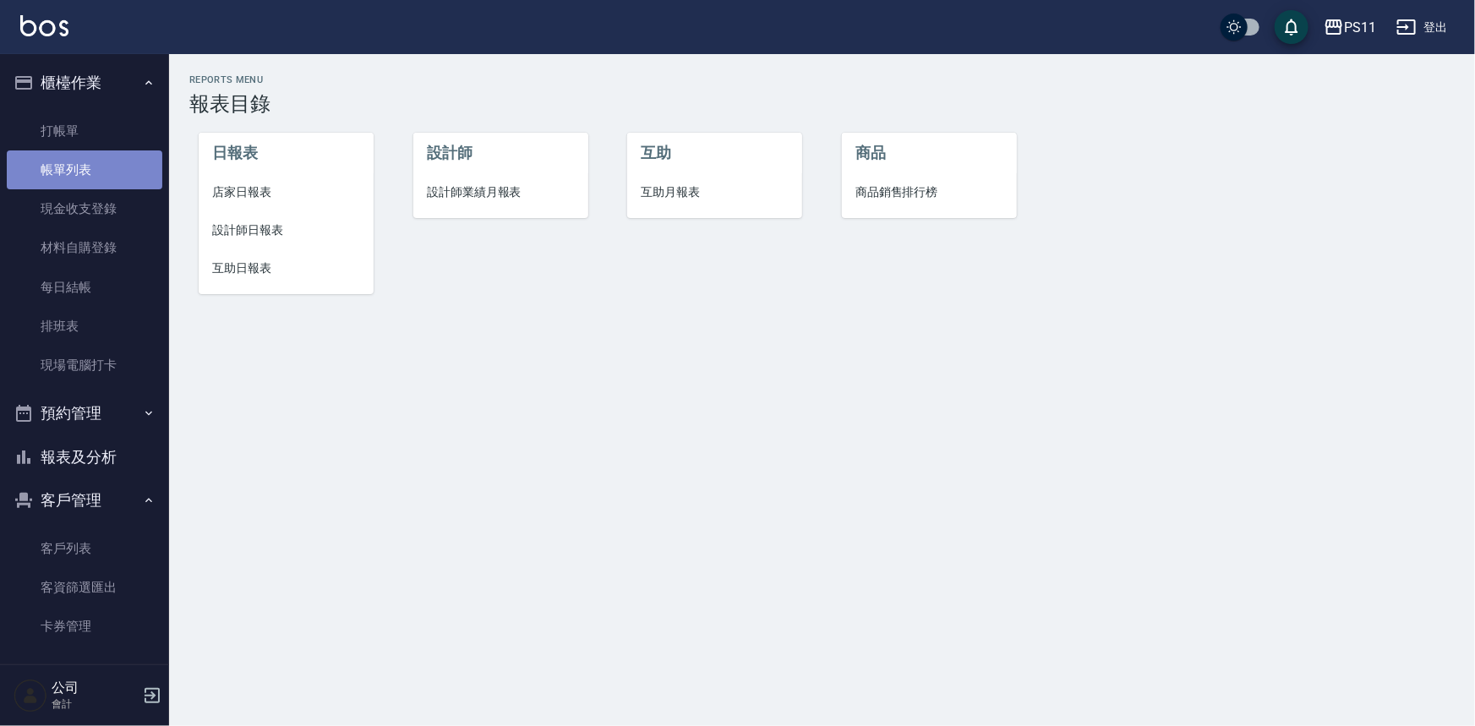
click at [130, 164] on link "帳單列表" at bounding box center [85, 169] width 156 height 39
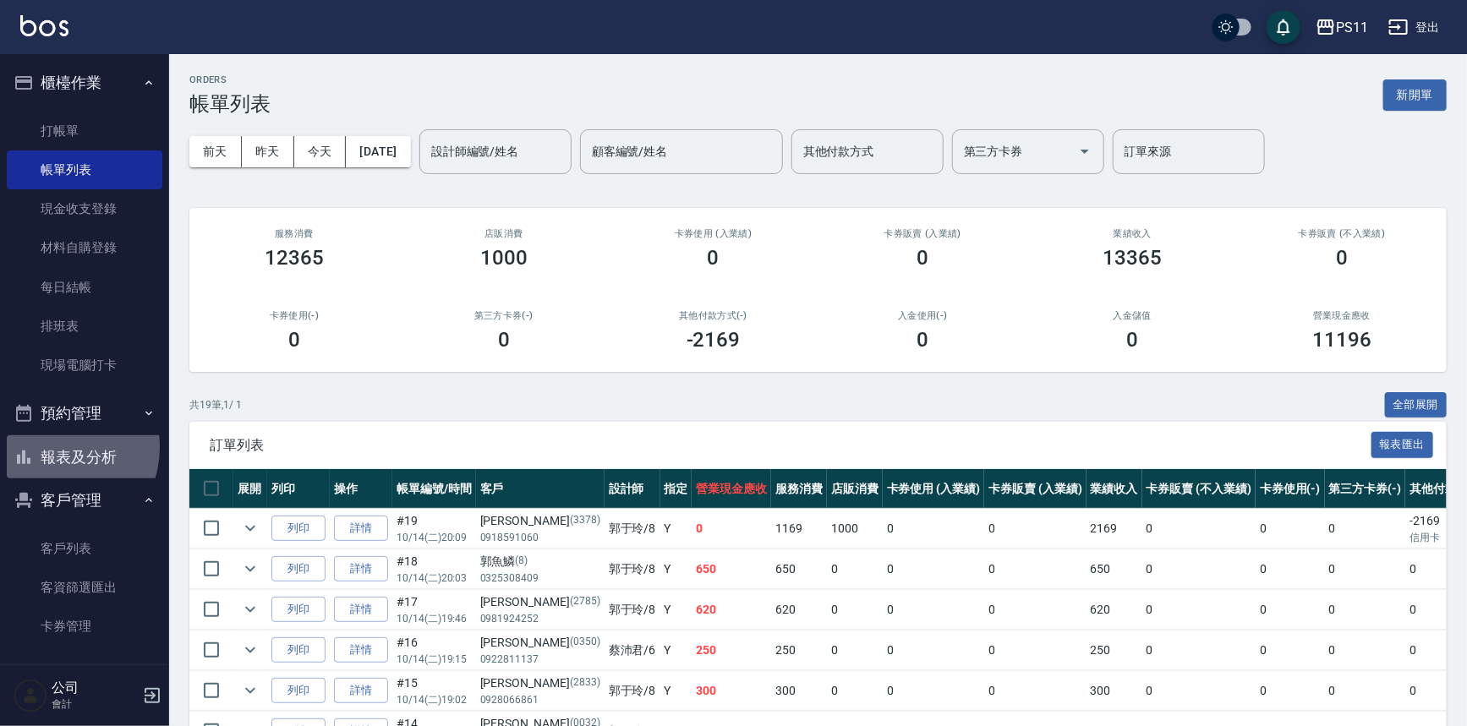
click at [52, 447] on button "報表及分析" at bounding box center [85, 457] width 156 height 44
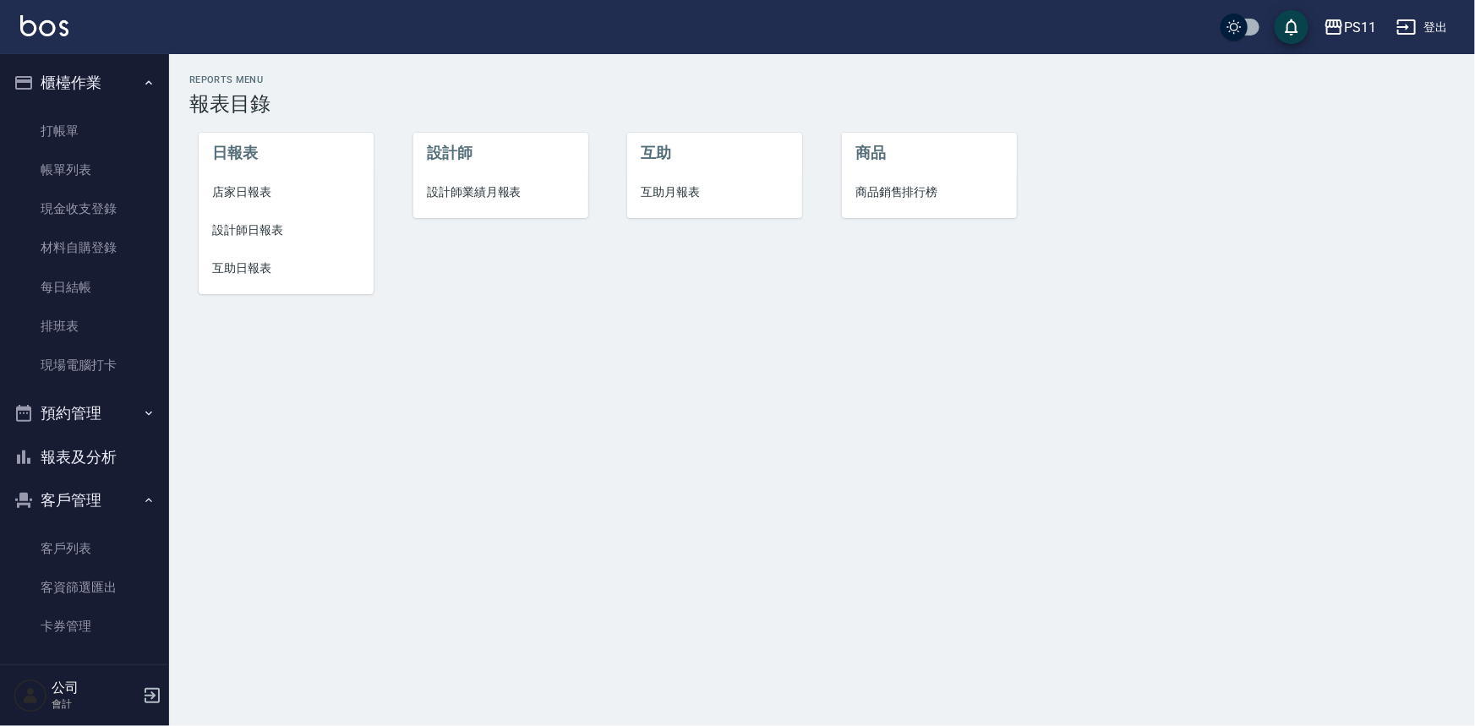
click at [265, 234] on span "設計師日報表" at bounding box center [286, 230] width 148 height 18
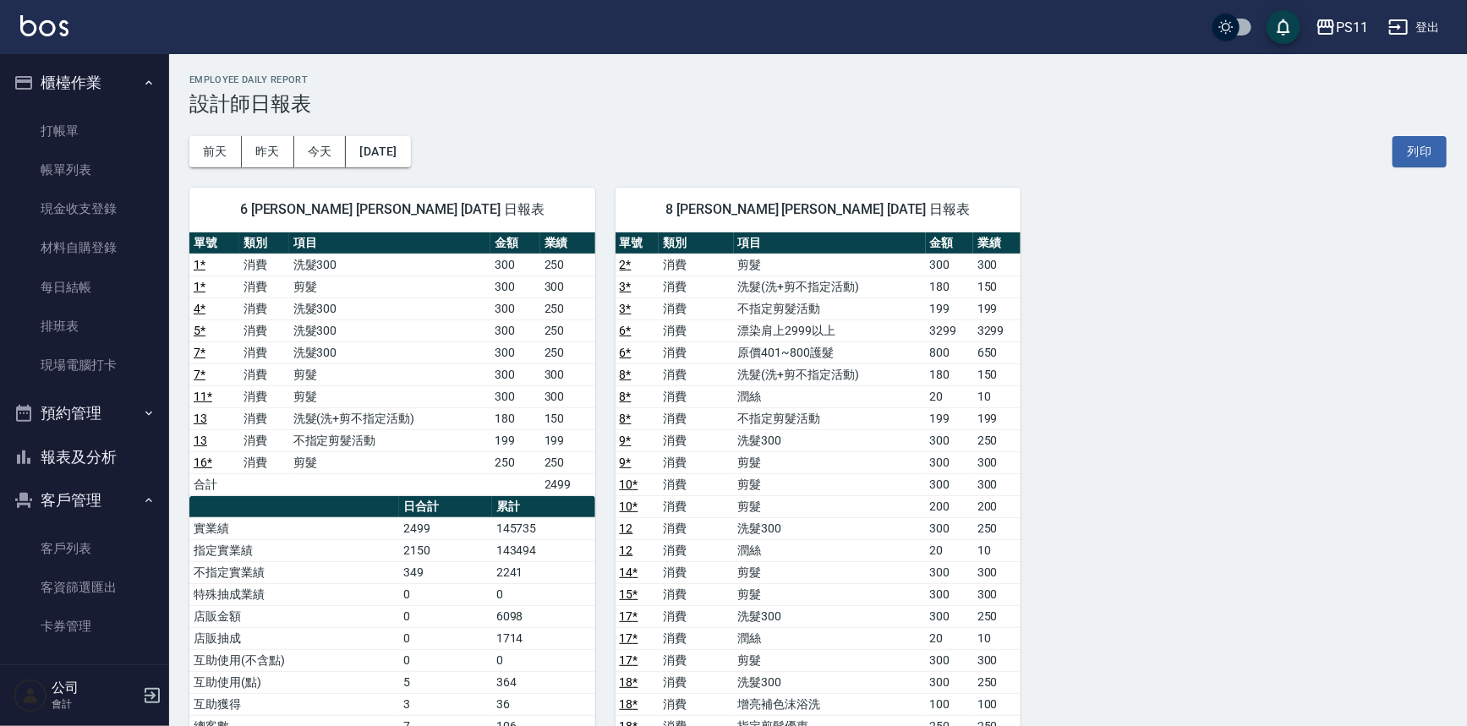
click at [116, 465] on button "報表及分析" at bounding box center [85, 457] width 156 height 44
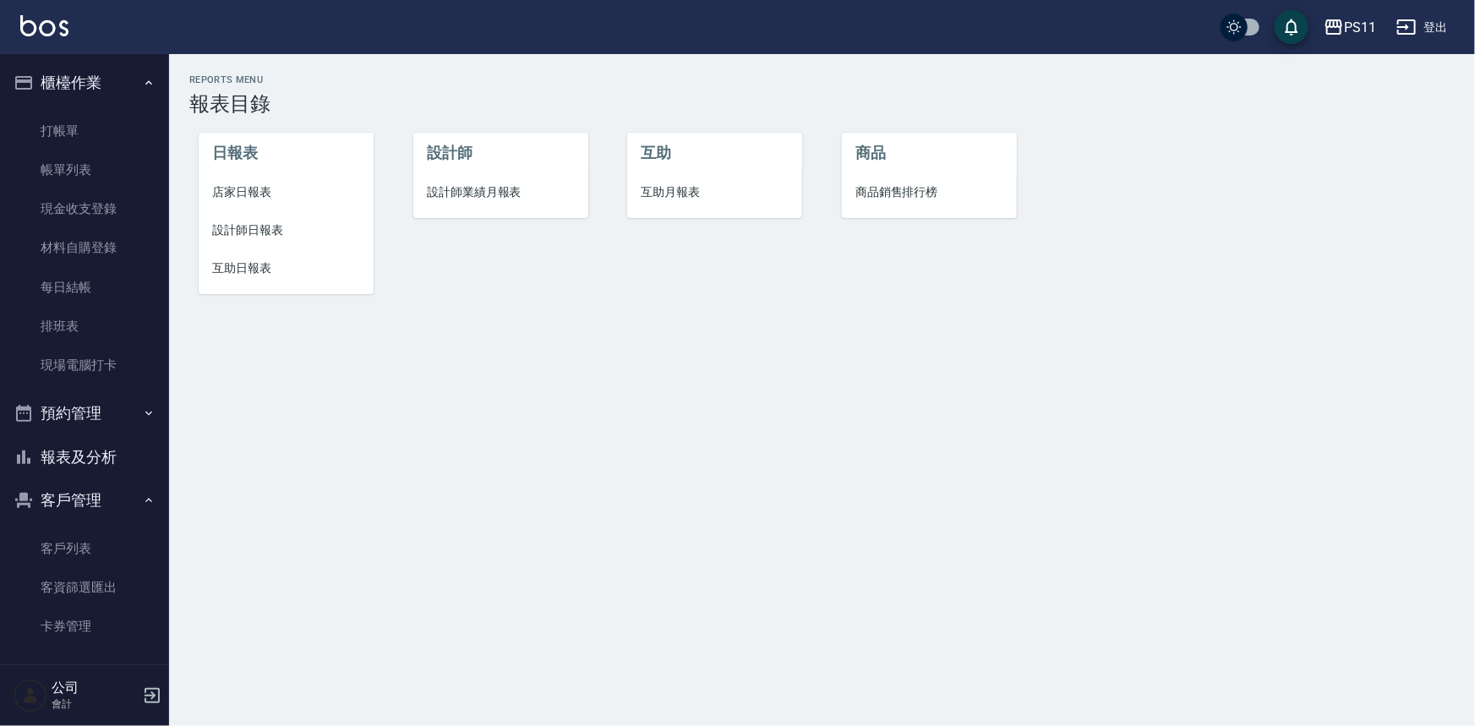
click at [232, 197] on span "店家日報表" at bounding box center [286, 192] width 148 height 18
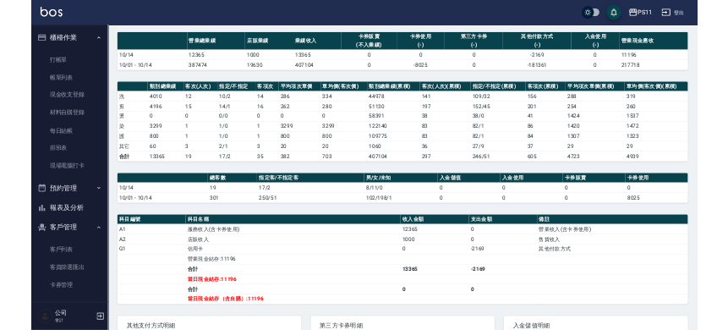
scroll to position [76, 0]
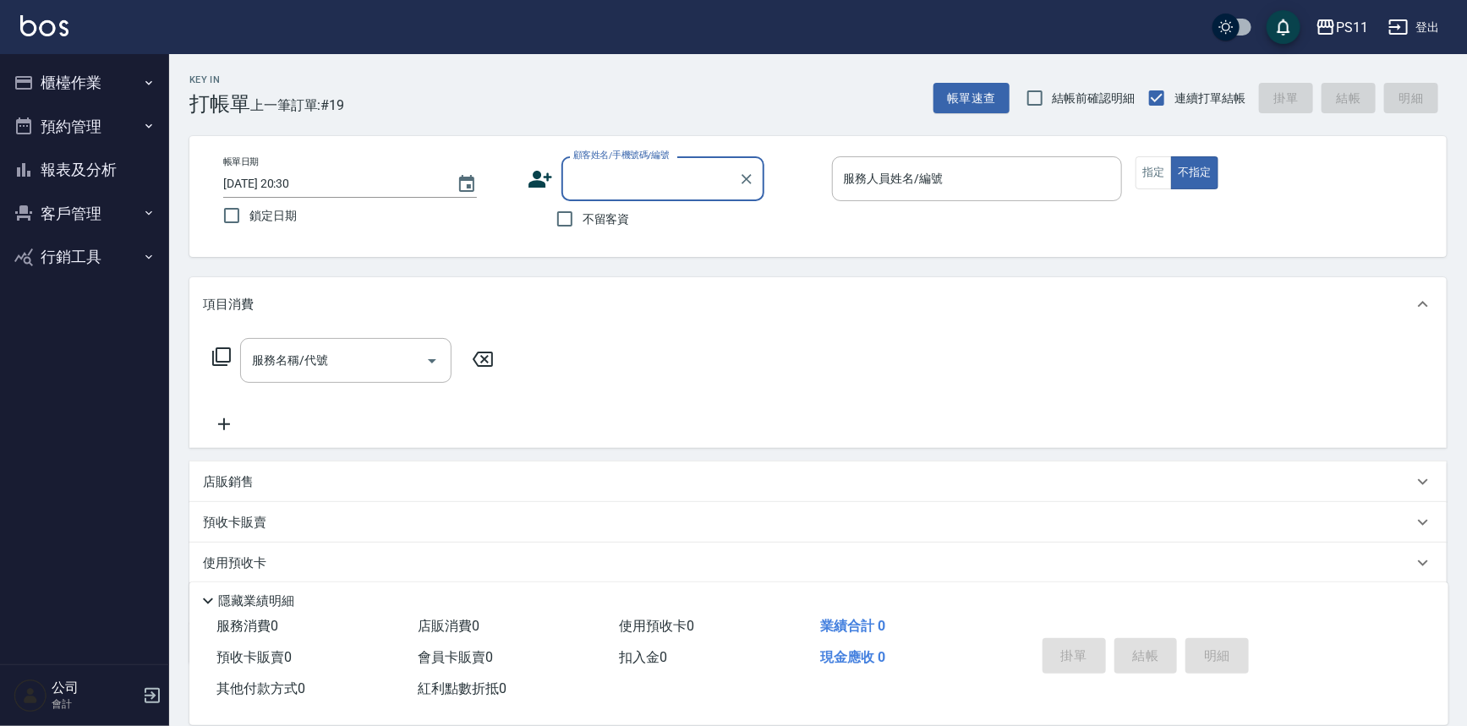
click at [118, 167] on button "報表及分析" at bounding box center [85, 170] width 156 height 44
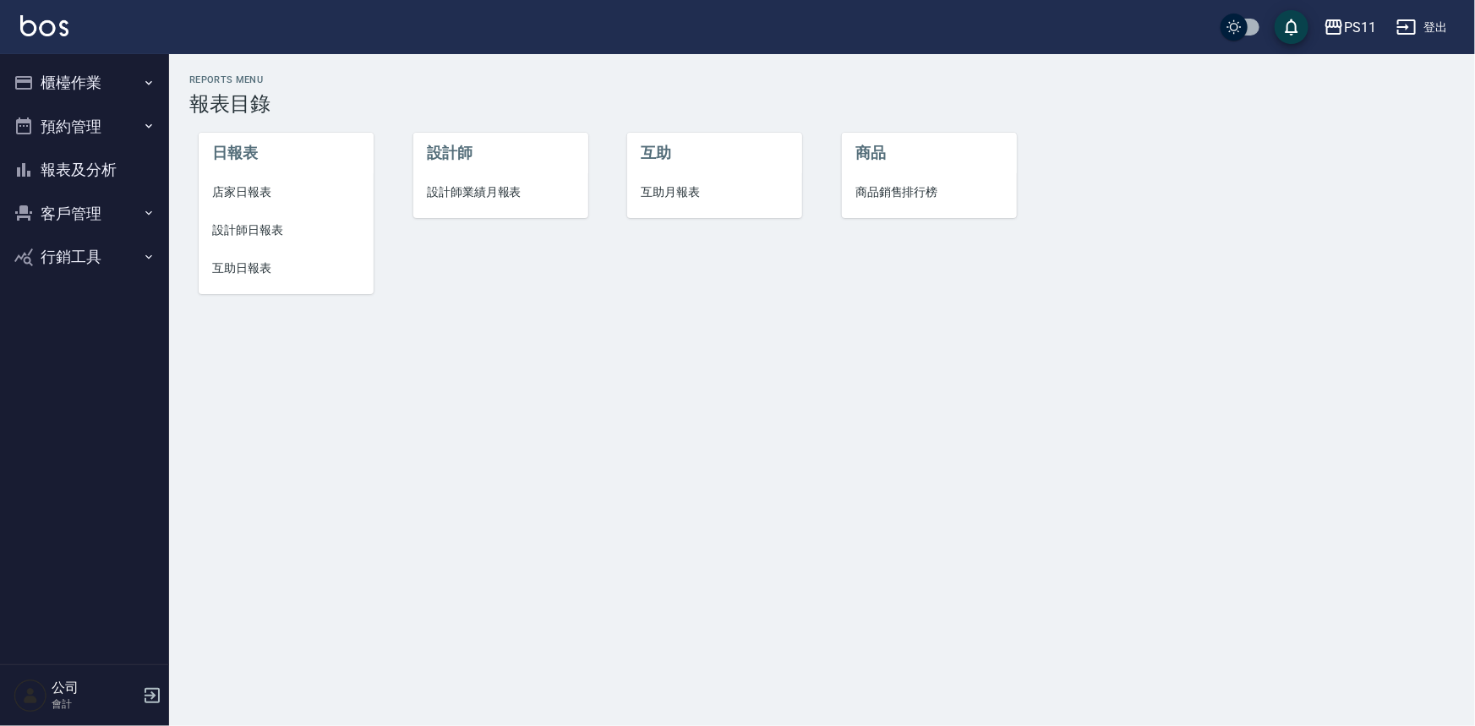
click at [109, 213] on button "客戶管理" at bounding box center [85, 214] width 156 height 44
click at [107, 67] on button "櫃檯作業" at bounding box center [85, 83] width 156 height 44
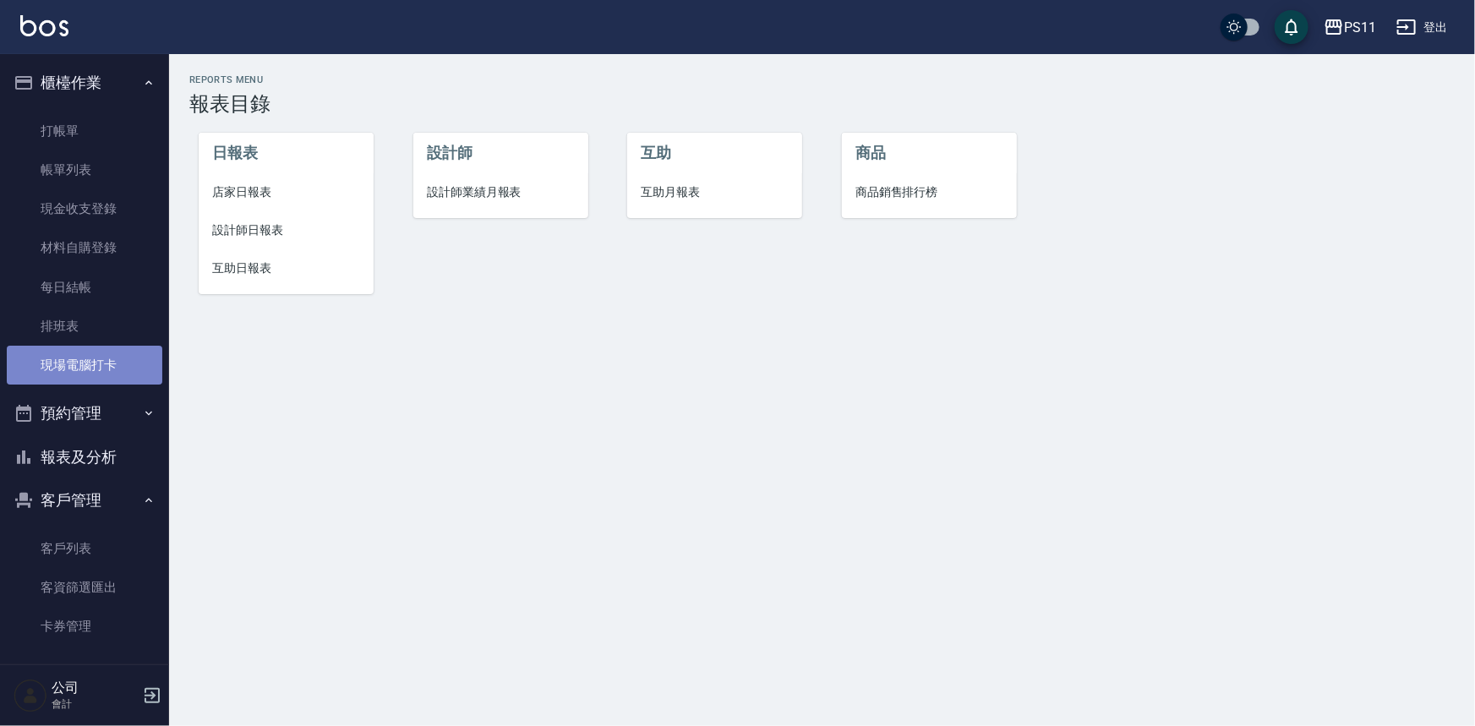
click at [124, 329] on link "現場電腦打卡" at bounding box center [85, 365] width 156 height 39
